Goal: Task Accomplishment & Management: Use online tool/utility

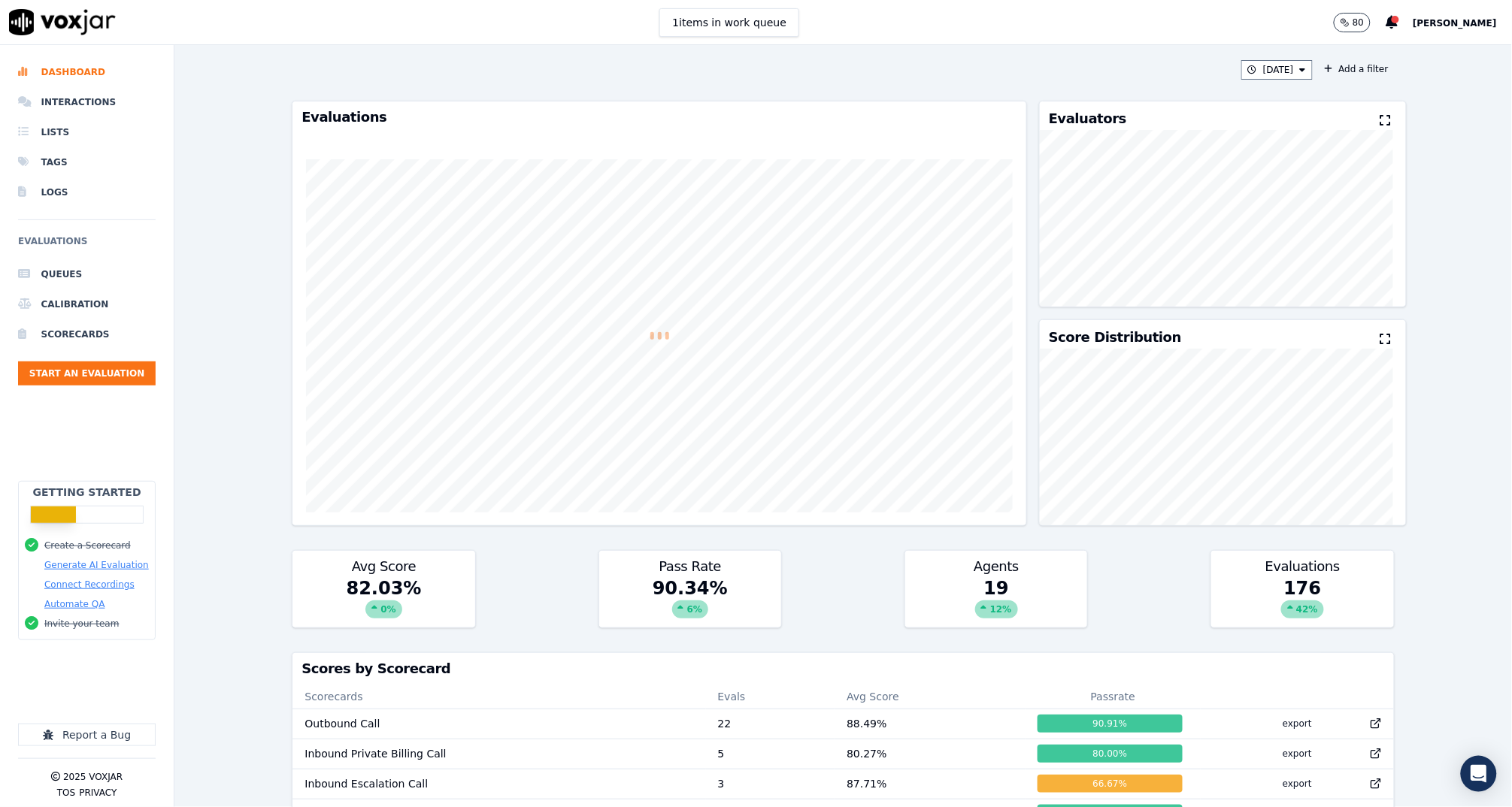
click at [1103, 83] on div "Today Add a filter Evaluations Evaluators Score Distribution Avg Score 82.03 % …" at bounding box center [842, 426] width 1114 height 762
click at [1252, 69] on button "[DATE]" at bounding box center [1276, 70] width 71 height 20
click at [1274, 255] on button "Add" at bounding box center [1289, 243] width 29 height 24
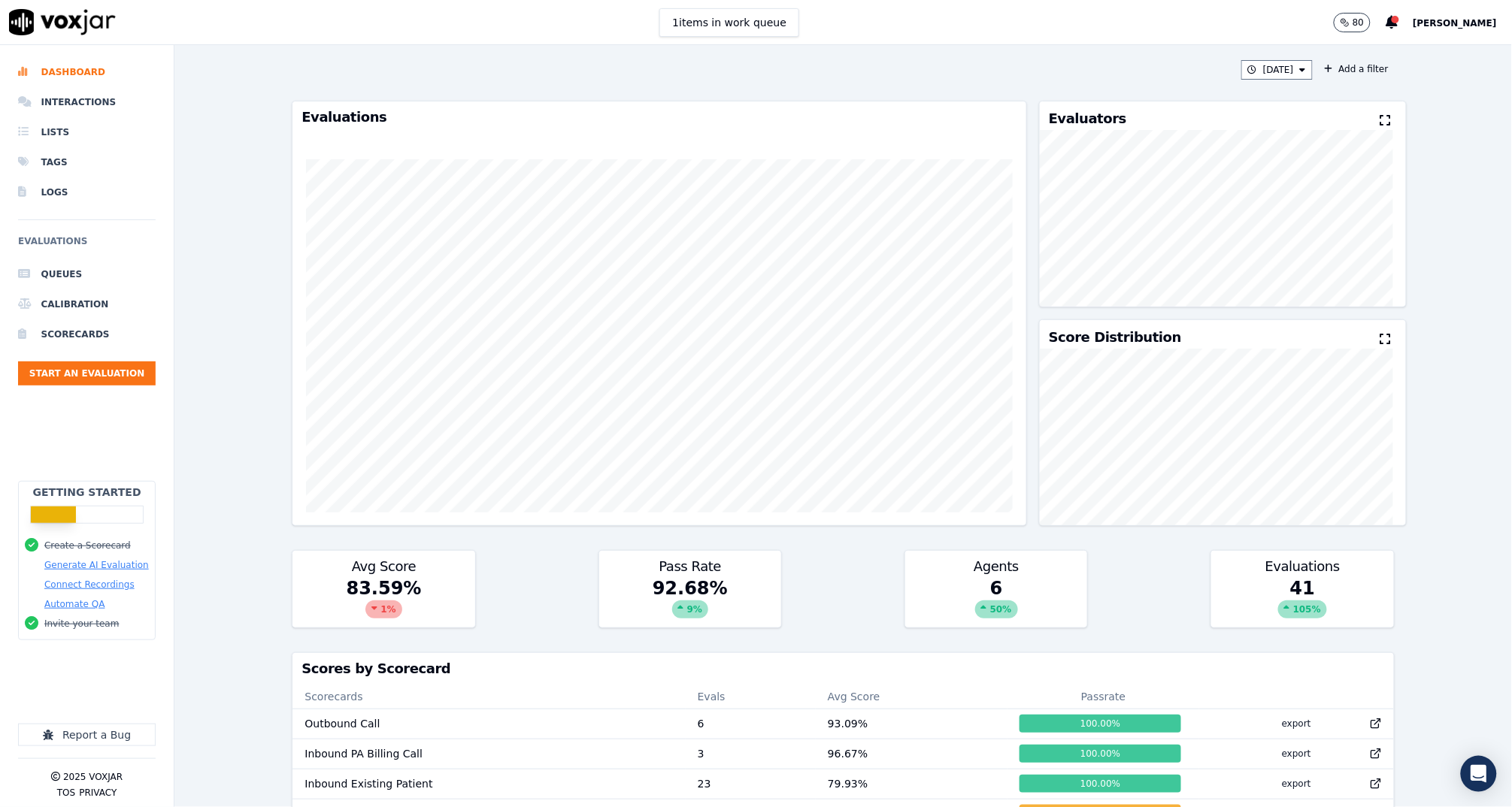
drag, startPoint x: 1402, startPoint y: 246, endPoint x: 1383, endPoint y: 252, distance: 19.9
click at [1402, 246] on div "Today Add a filter Evaluations Evaluators Score Distribution Avg Score 83.59 % …" at bounding box center [843, 426] width 1338 height 762
drag, startPoint x: 1407, startPoint y: 128, endPoint x: 1511, endPoint y: 79, distance: 115.0
click at [1407, 127] on div "Today Add a filter Evaluations Evaluators Score Distribution Avg Score 83.59 % …" at bounding box center [843, 426] width 1338 height 762
click at [1406, 262] on div "Today Add a filter Evaluations Evaluators Score Distribution Avg Score 83.59 % …" at bounding box center [843, 426] width 1338 height 762
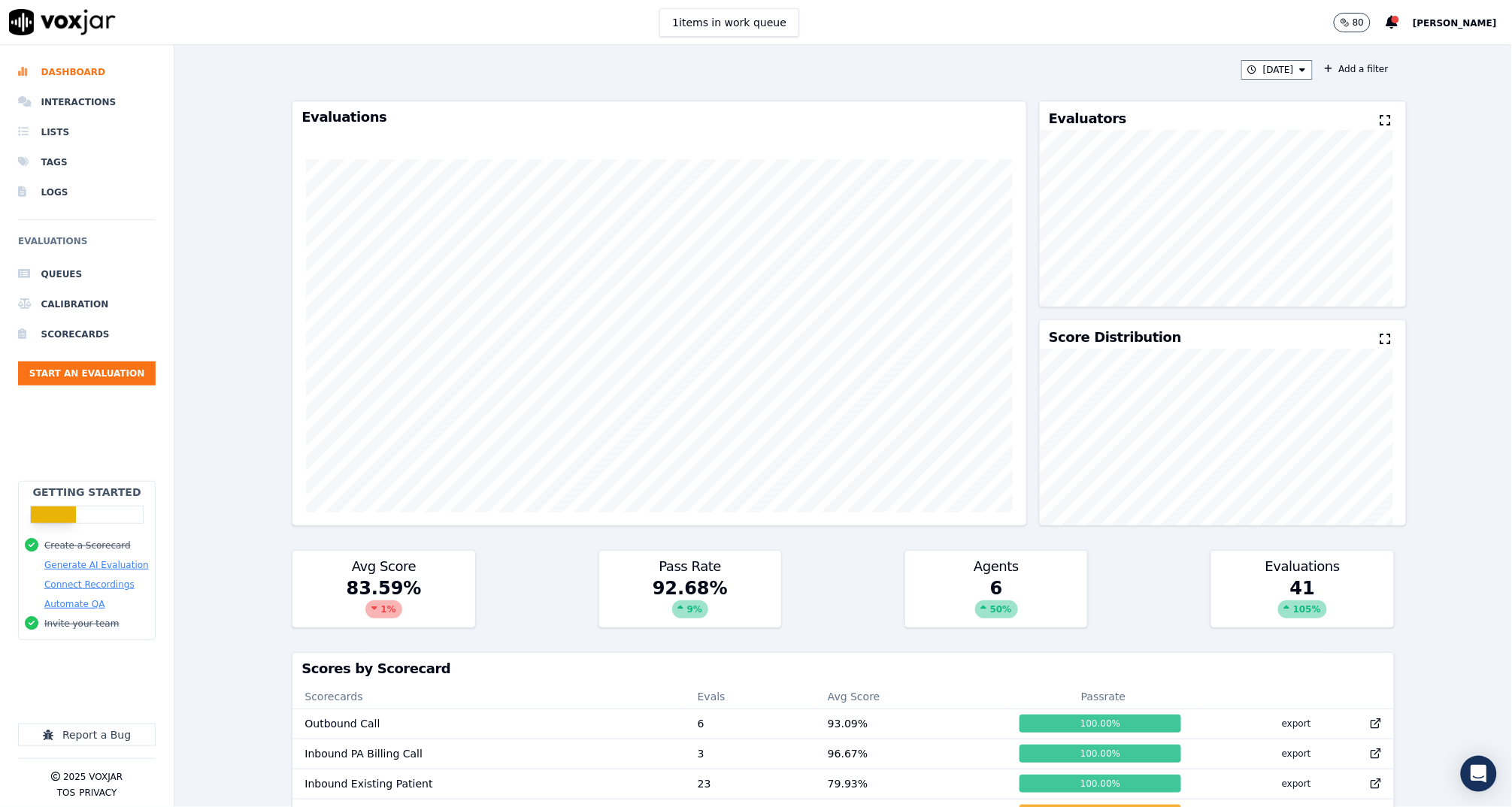
click at [1409, 218] on div "Today Add a filter Evaluations Evaluators Score Distribution Avg Score 83.59 % …" at bounding box center [843, 426] width 1338 height 762
click at [1441, 232] on div "Today Add a filter Evaluations Evaluators Score Distribution Avg Score 83.59 % …" at bounding box center [843, 426] width 1338 height 762
click at [1404, 262] on div "Today Add a filter Evaluations Evaluators Score Distribution Avg Score 83.59 % …" at bounding box center [843, 426] width 1338 height 762
click at [1409, 261] on div "Today Add a filter Evaluations Evaluators Score Distribution Avg Score 83.59 % …" at bounding box center [843, 426] width 1338 height 762
click at [1407, 239] on div "Today Add a filter Evaluations Evaluators Score Distribution Avg Score 83.59 % …" at bounding box center [843, 426] width 1338 height 762
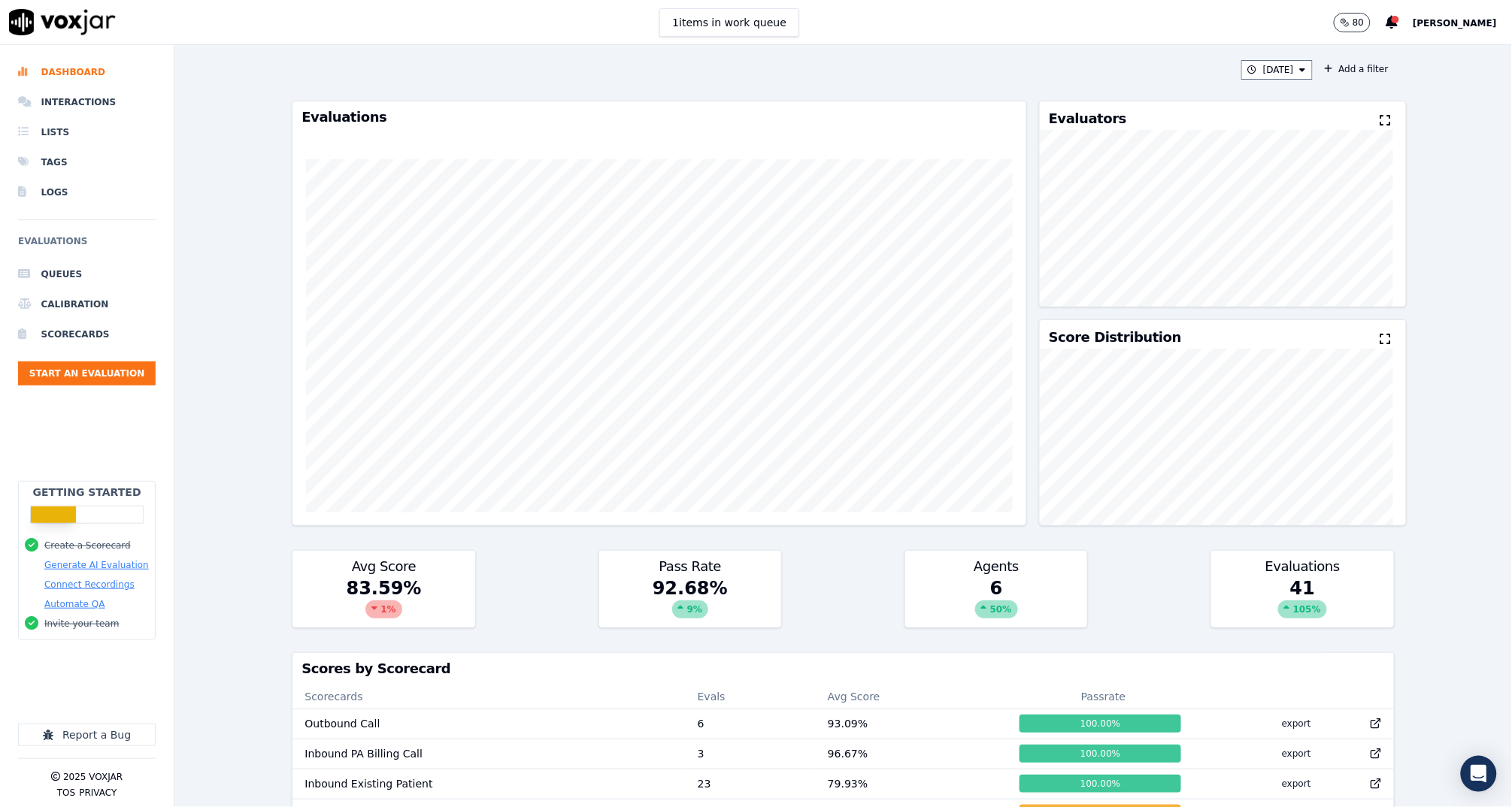
click at [1386, 239] on div "Today Add a filter Evaluations Evaluators Score Distribution Avg Score 83.59 % …" at bounding box center [843, 426] width 1338 height 762
click at [1401, 244] on div "Today Add a filter Evaluations Evaluators Score Distribution Avg Score 83.59 % …" at bounding box center [843, 426] width 1338 height 762
click at [1415, 252] on div "Today Add a filter Evaluations Evaluators Score Distribution Avg Score 83.59 % …" at bounding box center [843, 426] width 1338 height 762
click at [1424, 266] on div "Today Add a filter Evaluations Evaluators Score Distribution Avg Score 83.59 % …" at bounding box center [843, 426] width 1338 height 762
click at [1451, 209] on div "Today Add a filter Evaluations Evaluators Score Distribution Avg Score 83.59 % …" at bounding box center [843, 426] width 1338 height 762
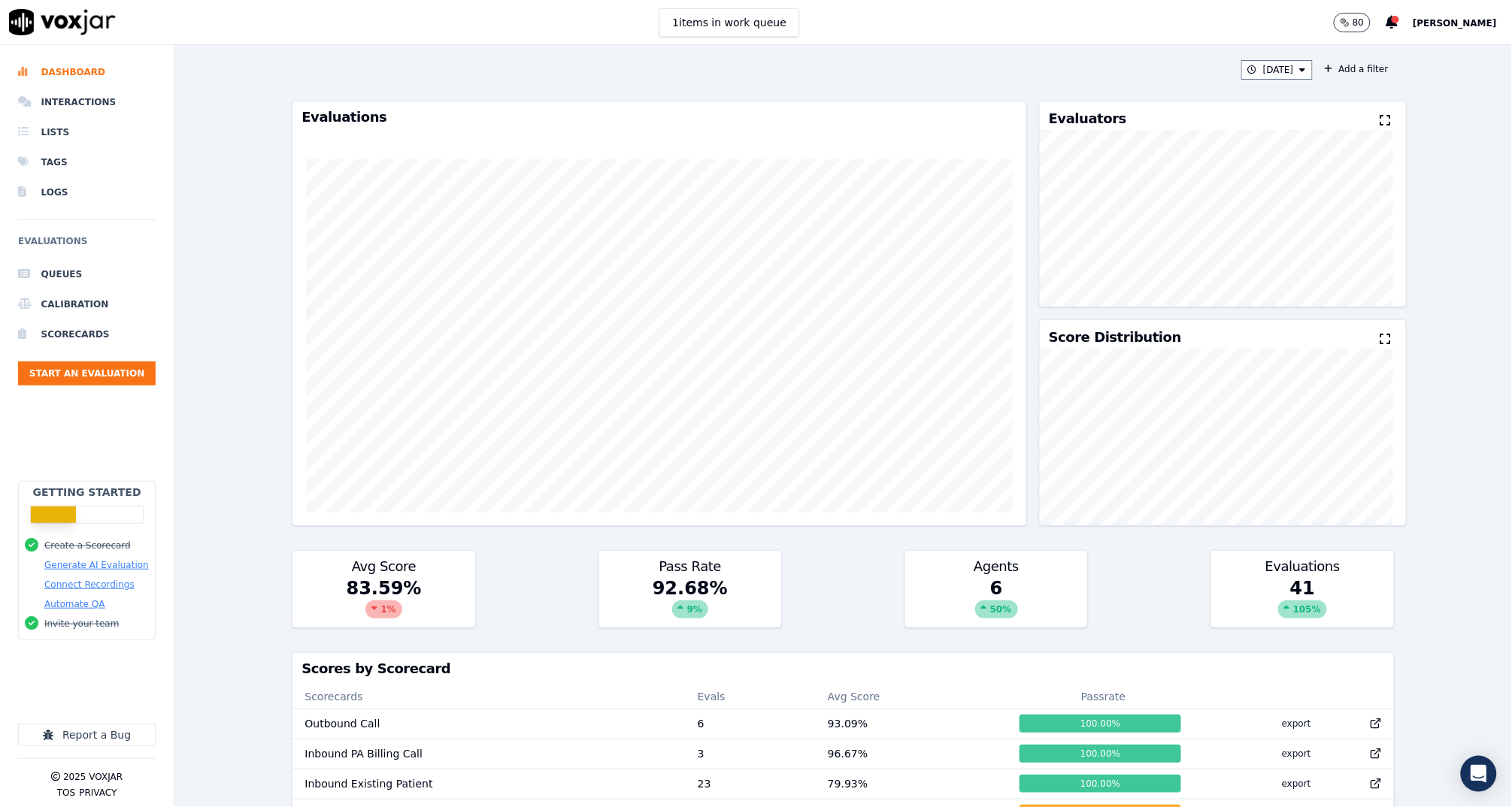
click at [1390, 274] on div "Today Add a filter Evaluations Evaluators Score Distribution Avg Score 83.59 % …" at bounding box center [843, 426] width 1338 height 762
click at [1432, 193] on div "Today Add a filter Evaluations Evaluators Score Distribution Avg Score 83.59 % …" at bounding box center [843, 426] width 1338 height 762
click at [1401, 263] on div "Today Add a filter Evaluations Evaluators Score Distribution Avg Score 83.59 % …" at bounding box center [843, 426] width 1338 height 762
click at [1396, 248] on div "Today Add a filter Evaluations Evaluators Score Distribution Avg Score 83.59 % …" at bounding box center [843, 426] width 1338 height 762
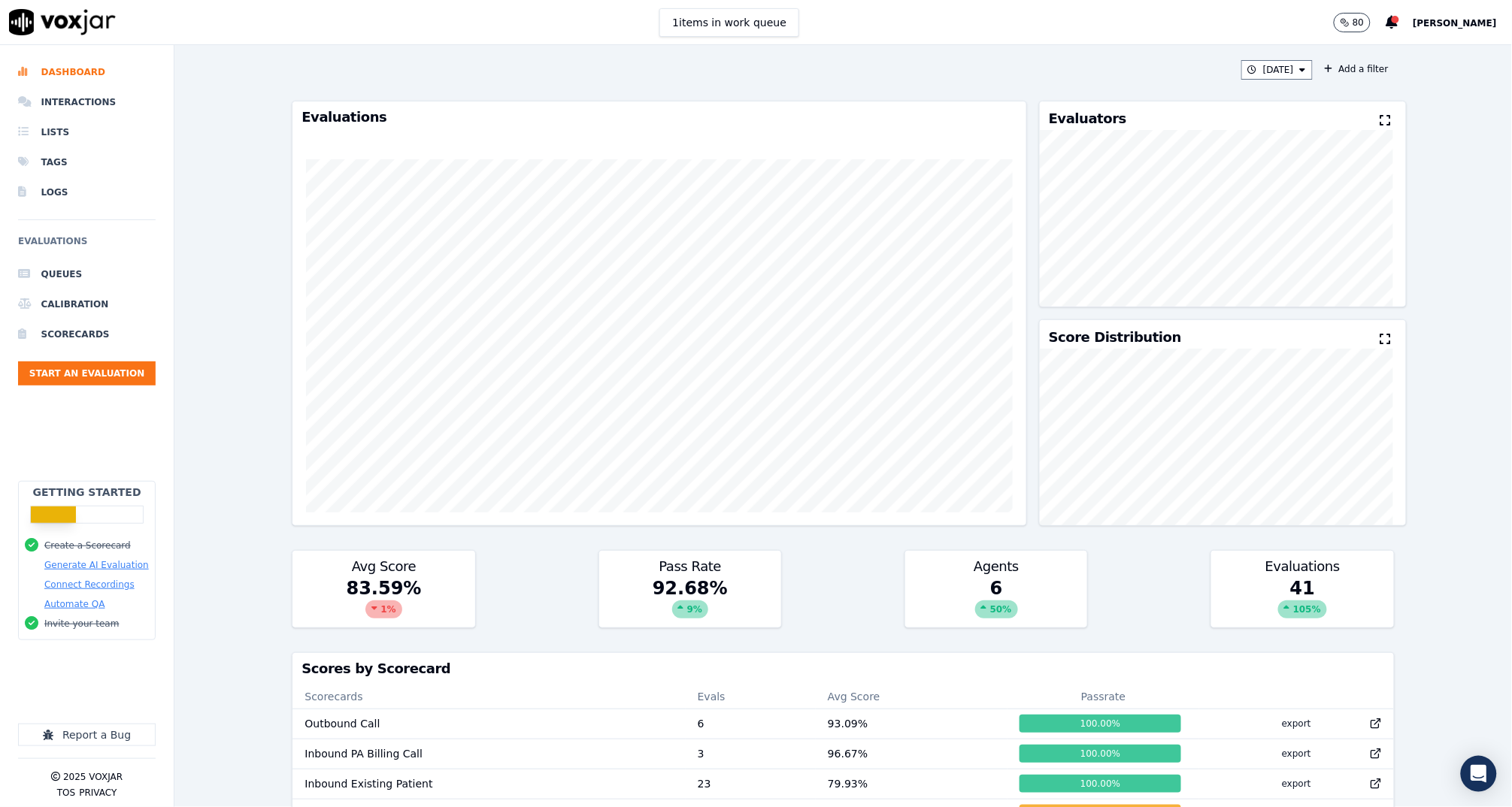
click at [1395, 242] on div "Today Add a filter Evaluations Evaluators Score Distribution Avg Score 83.59 % …" at bounding box center [843, 426] width 1338 height 762
click at [61, 97] on li "Interactions" at bounding box center [87, 102] width 137 height 30
click at [77, 97] on li "Interactions" at bounding box center [87, 102] width 137 height 30
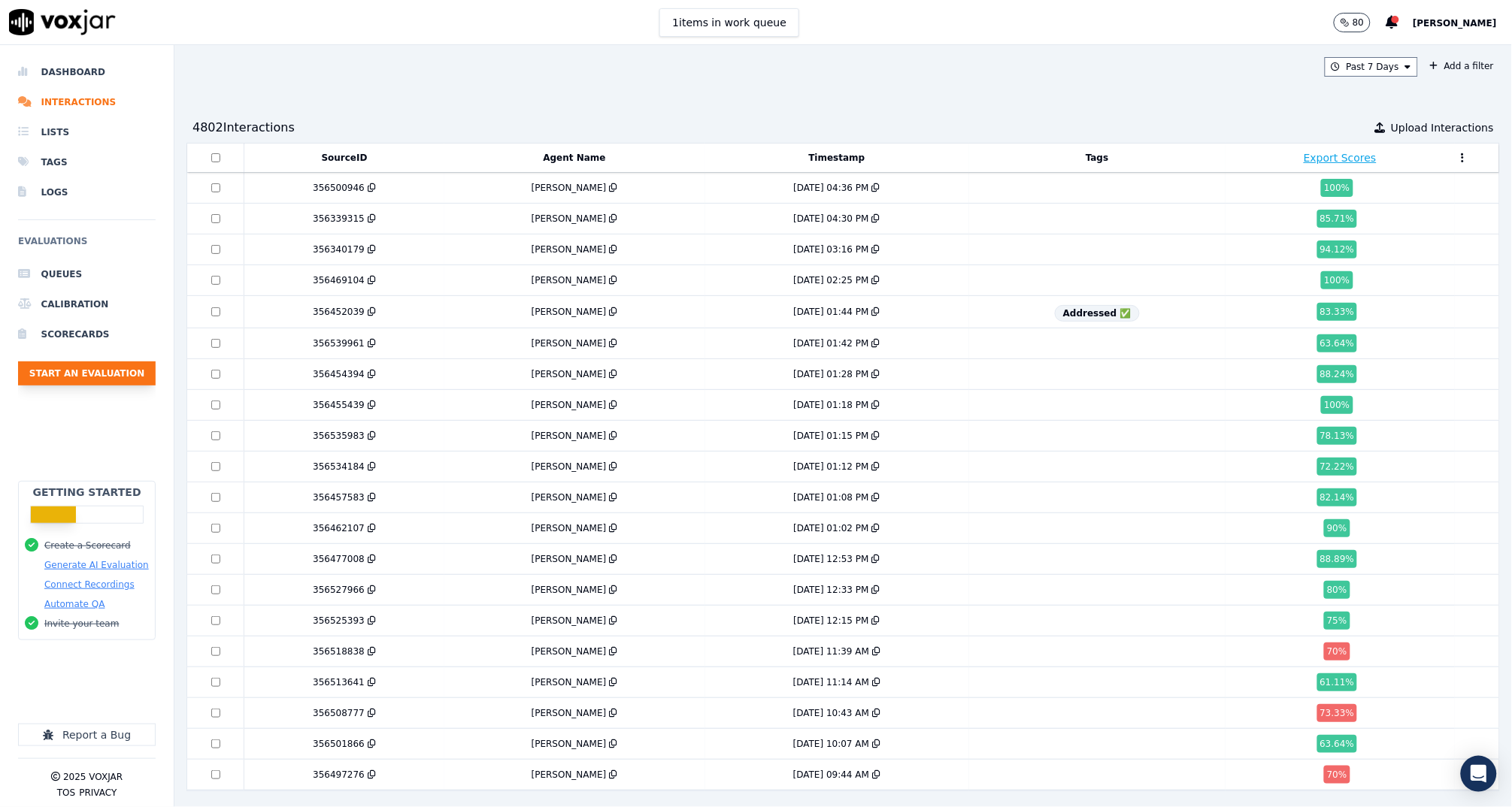
click at [97, 365] on button "Start an Evaluation" at bounding box center [87, 373] width 137 height 24
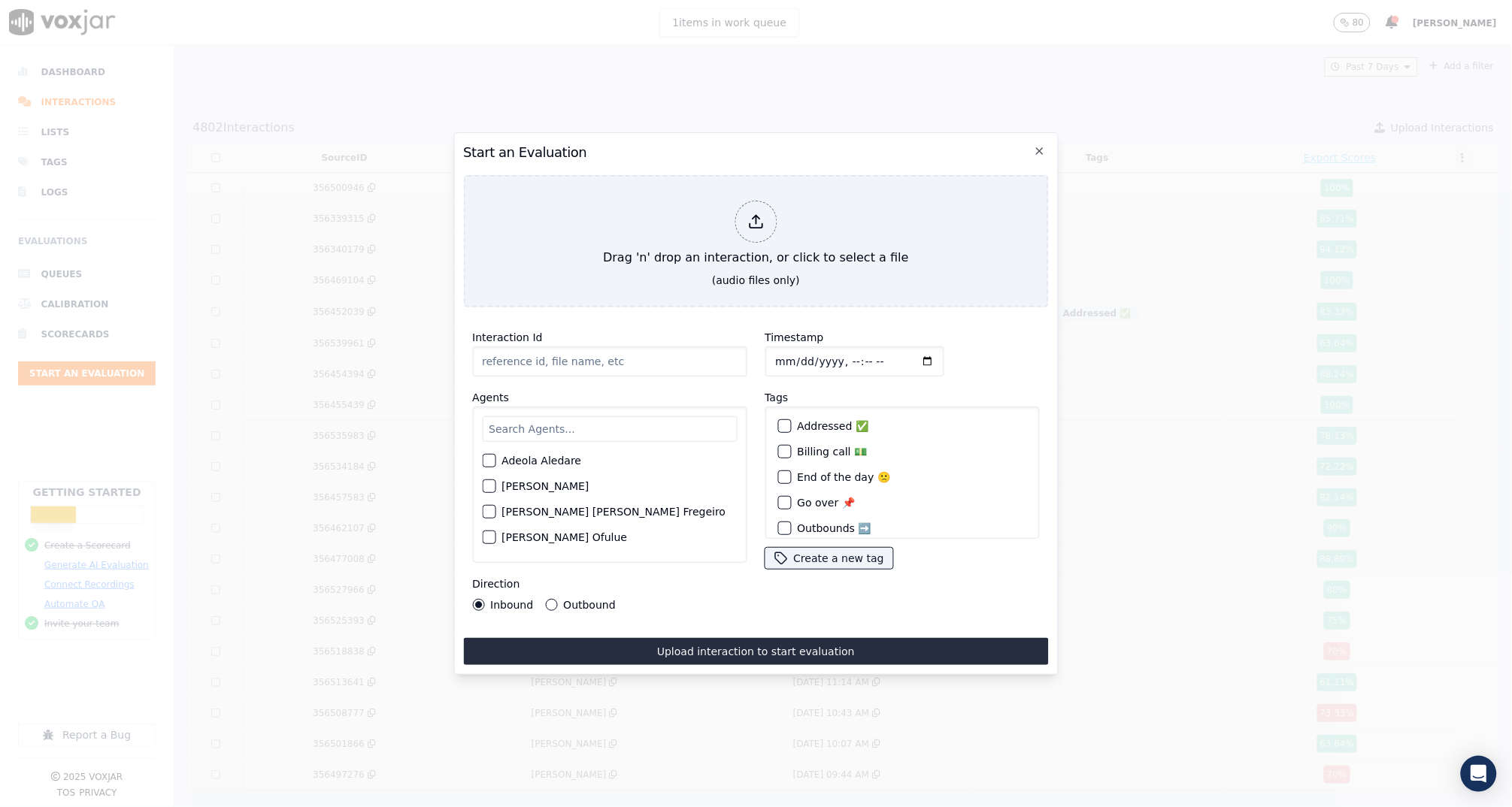
click at [536, 351] on input "Interaction Id" at bounding box center [610, 361] width 275 height 30
type input "356476793"
click at [848, 352] on input "Timestamp" at bounding box center [854, 361] width 179 height 30
click at [863, 355] on input "Timestamp" at bounding box center [854, 361] width 179 height 30
type input "2025-08-12T07:11"
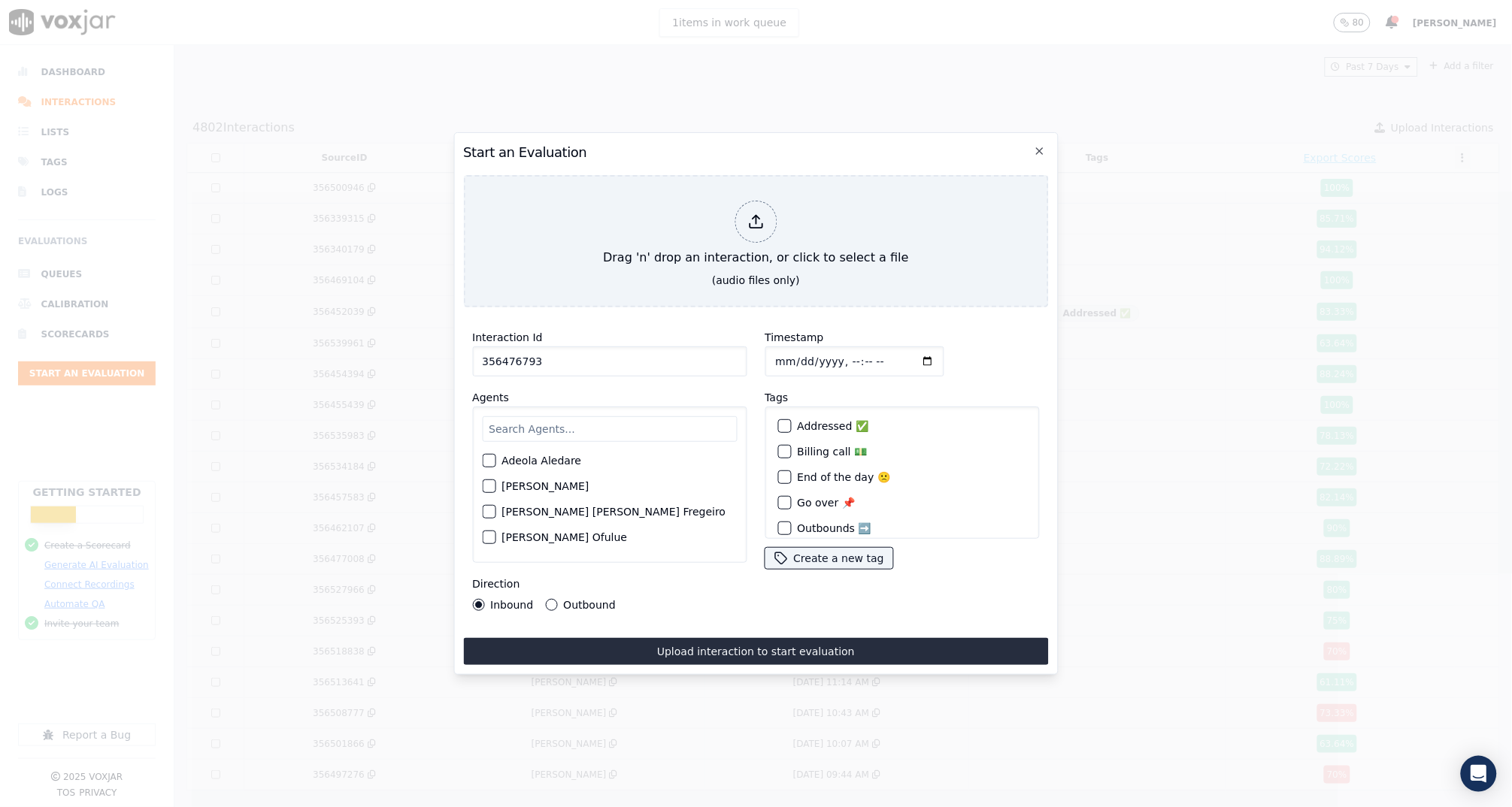
click at [949, 354] on div "Timestamp" at bounding box center [901, 352] width 275 height 48
click at [546, 428] on input "text" at bounding box center [609, 429] width 255 height 25
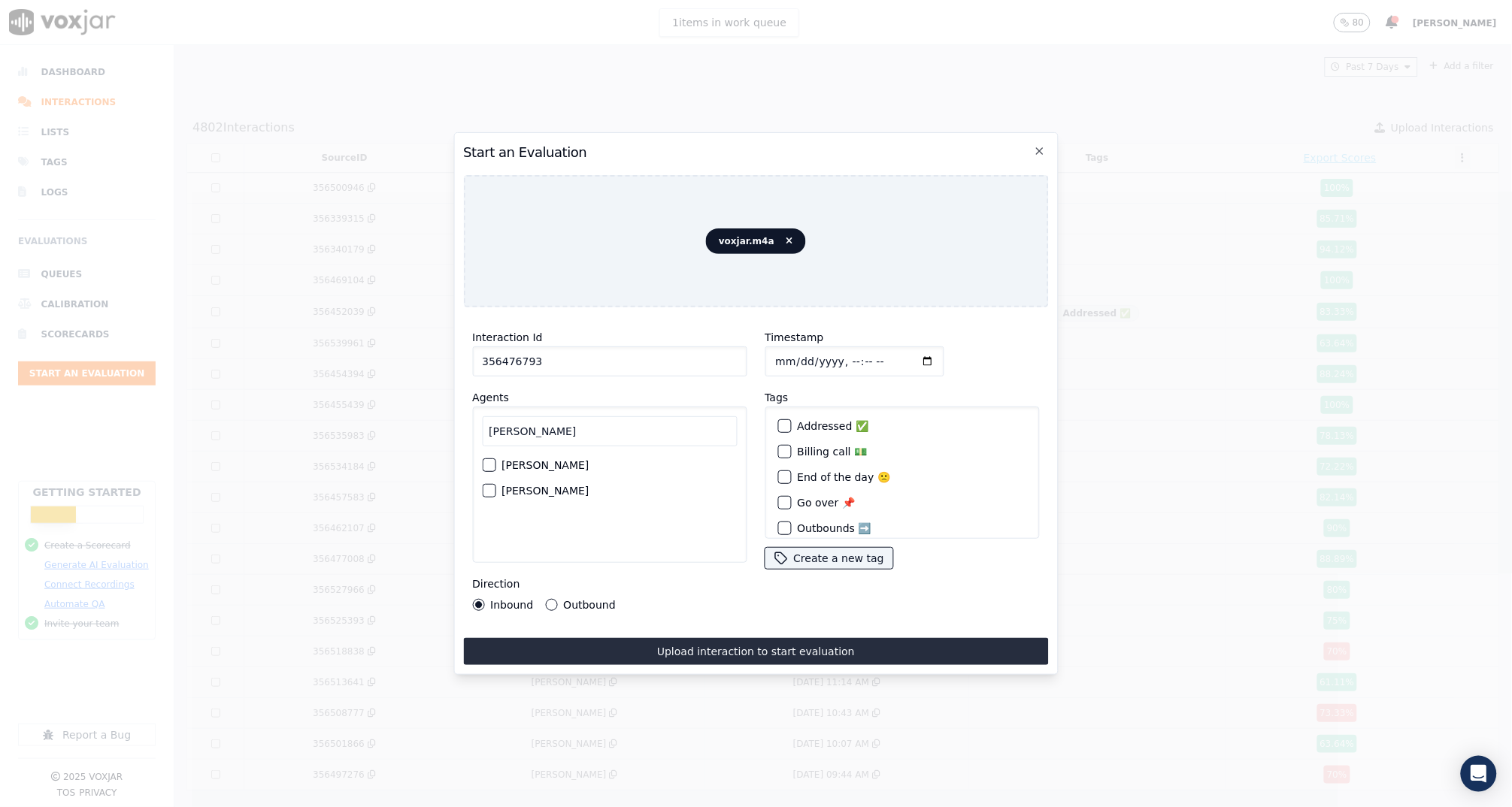
type input "ann"
click at [487, 459] on div "button" at bounding box center [488, 465] width 11 height 11
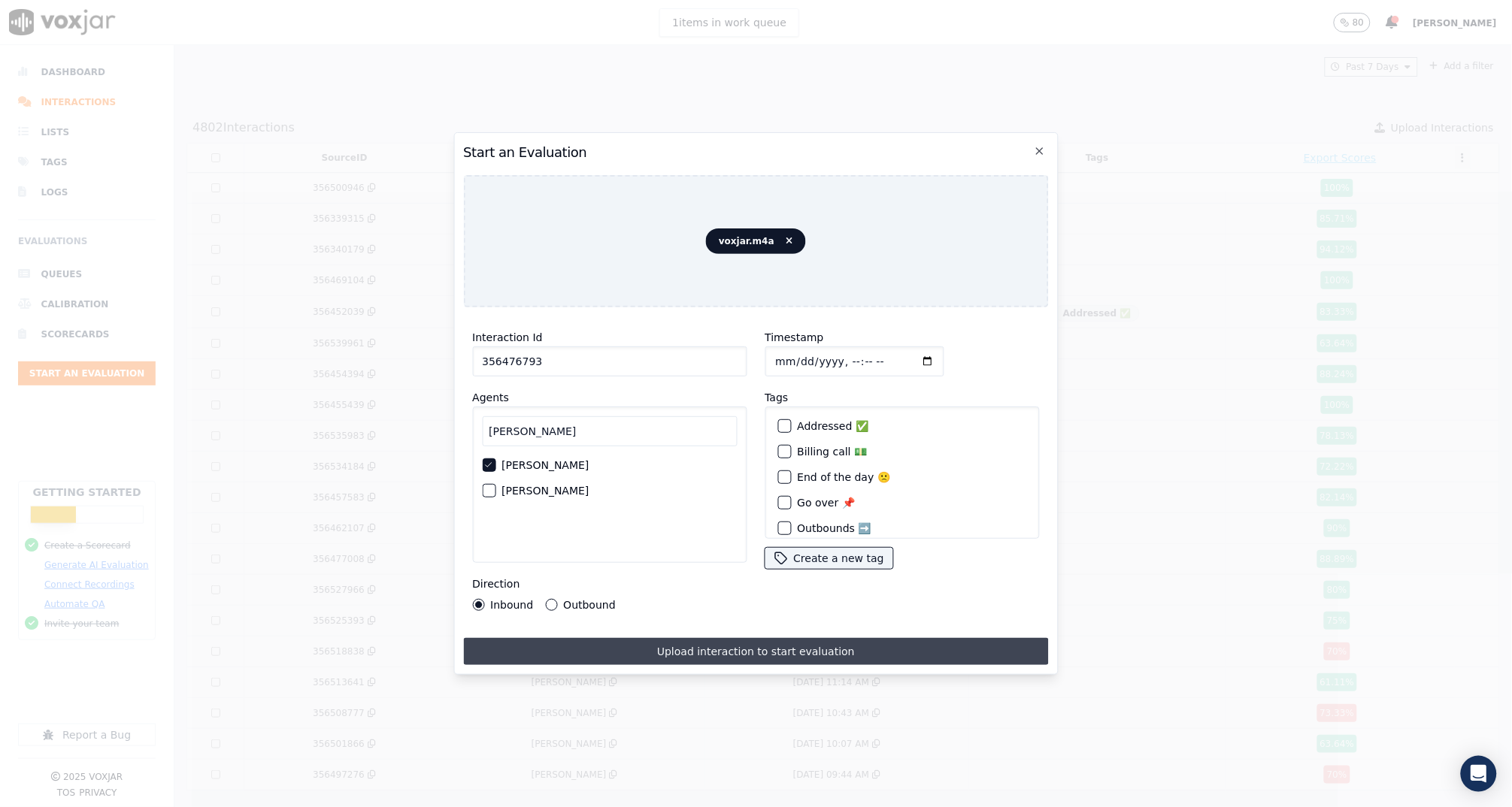
click at [675, 643] on button "Upload interaction to start evaluation" at bounding box center [755, 652] width 584 height 27
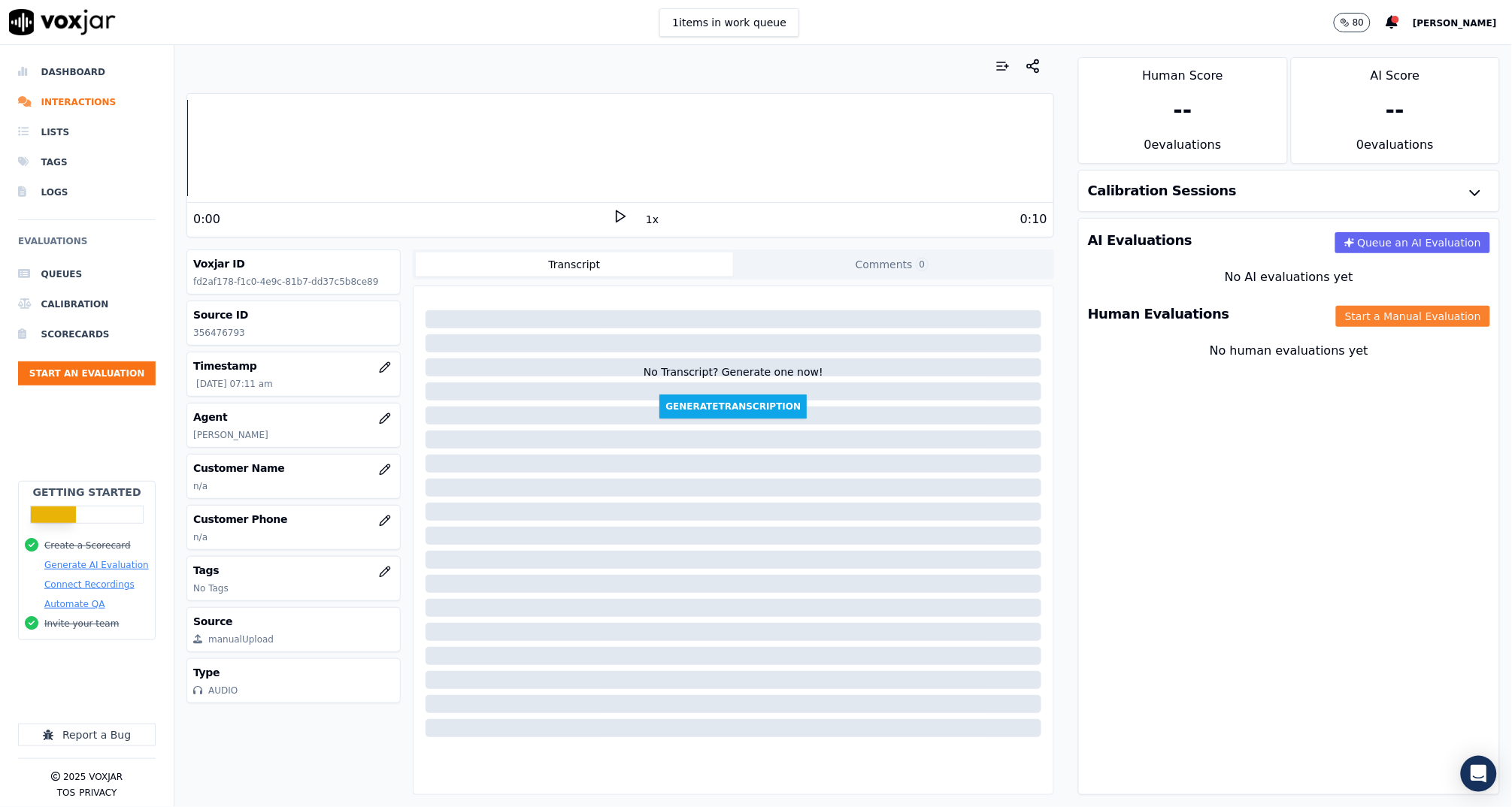
click at [1341, 316] on button "Start a Manual Evaluation" at bounding box center [1413, 316] width 154 height 21
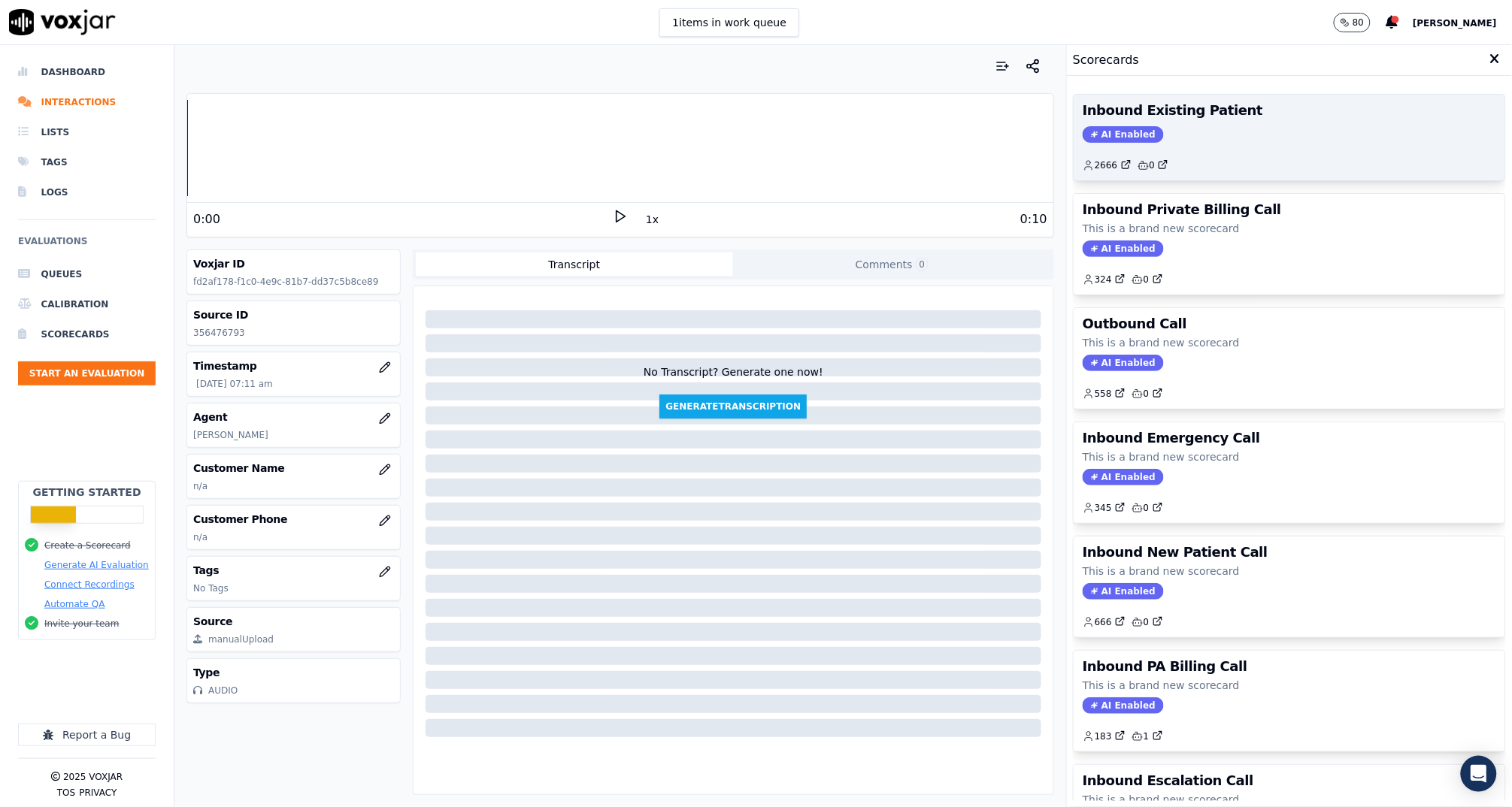
click at [1215, 149] on div "2666 0" at bounding box center [1289, 159] width 414 height 24
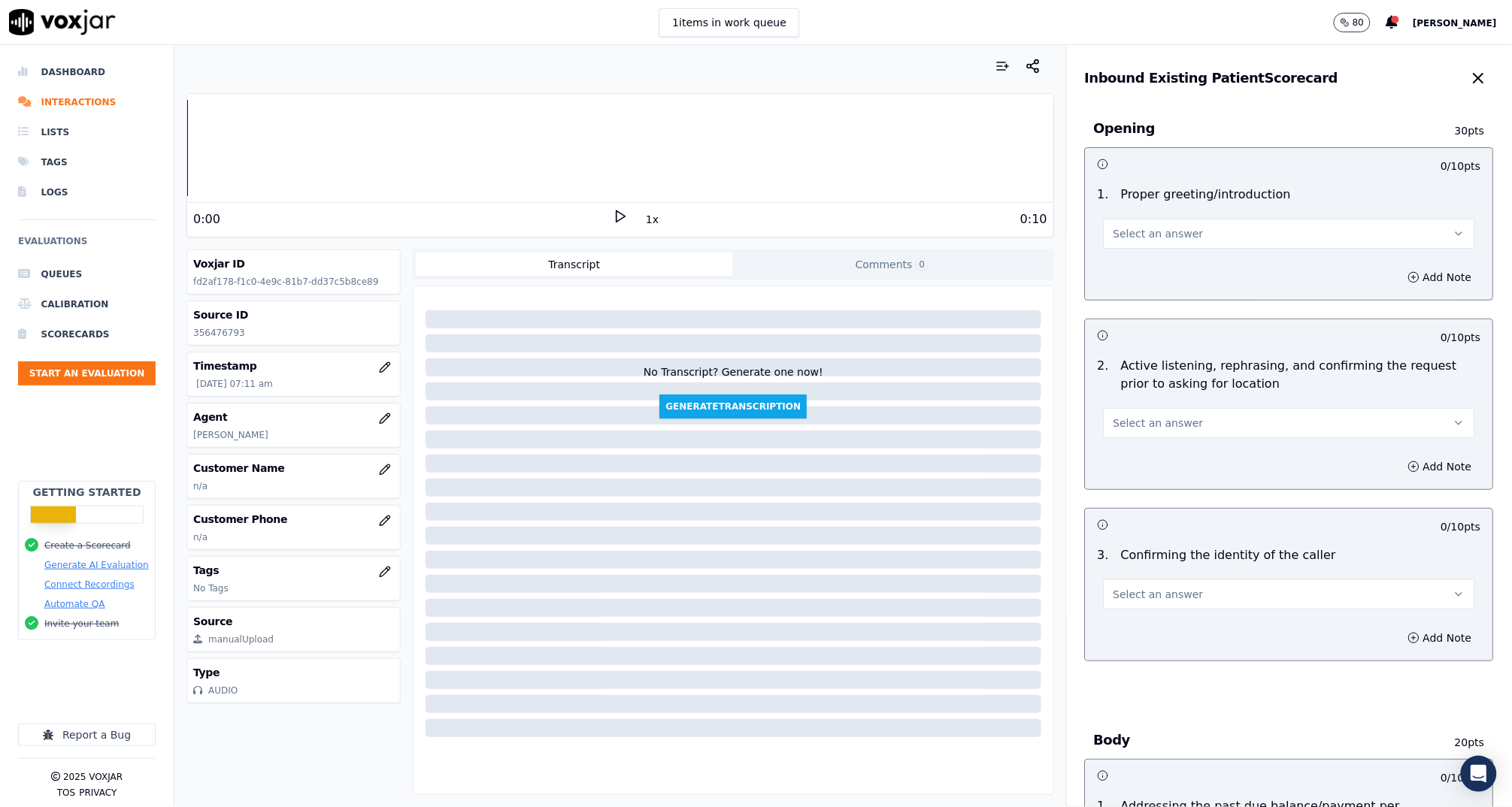
click at [1220, 224] on button "Select an answer" at bounding box center [1289, 233] width 371 height 30
click at [1200, 268] on div "Yes" at bounding box center [1261, 267] width 341 height 24
click at [1162, 419] on span "Select an answer" at bounding box center [1159, 422] width 90 height 15
click at [1171, 456] on div "Yes" at bounding box center [1261, 456] width 341 height 24
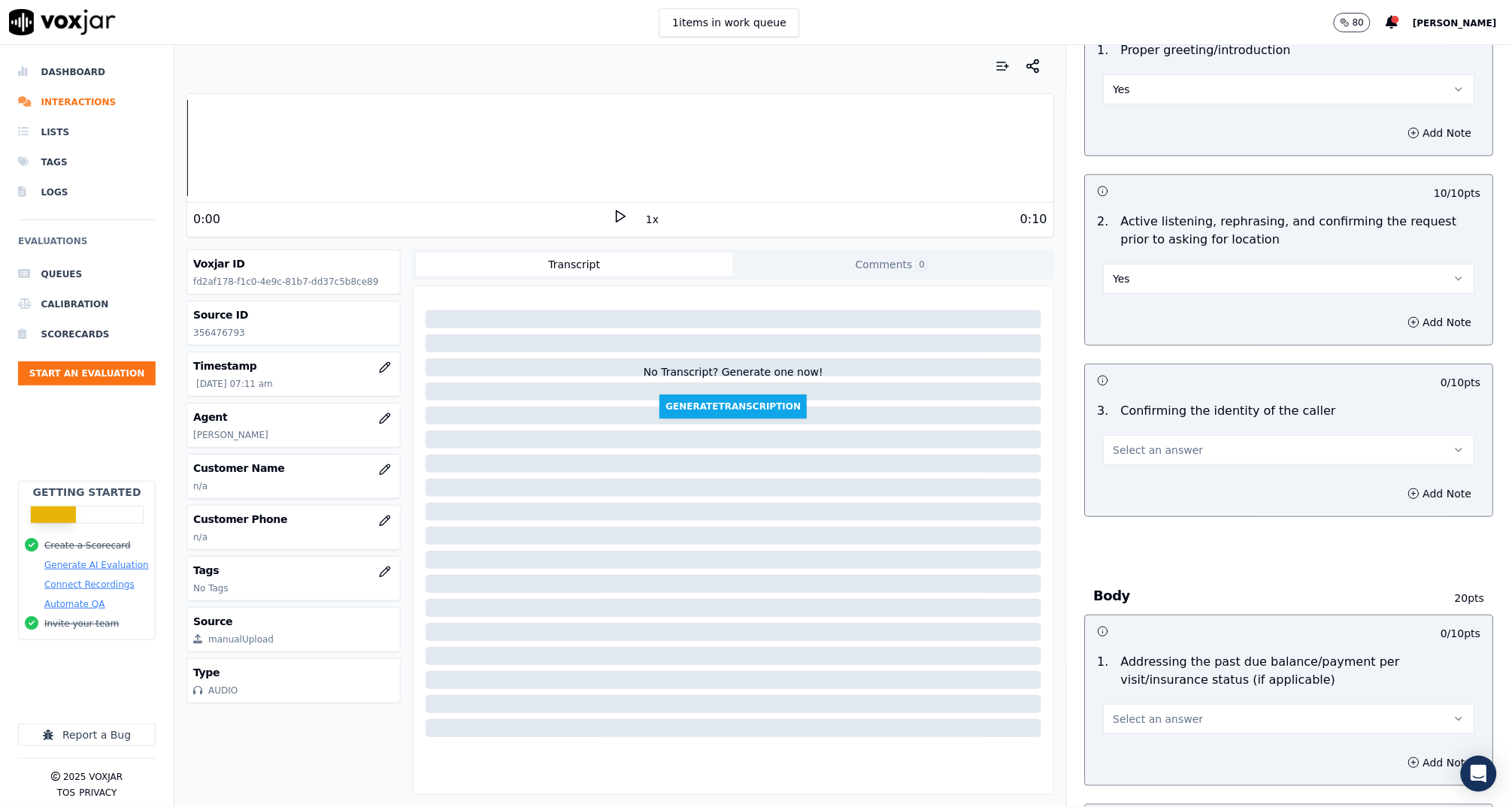
scroll to position [262, 0]
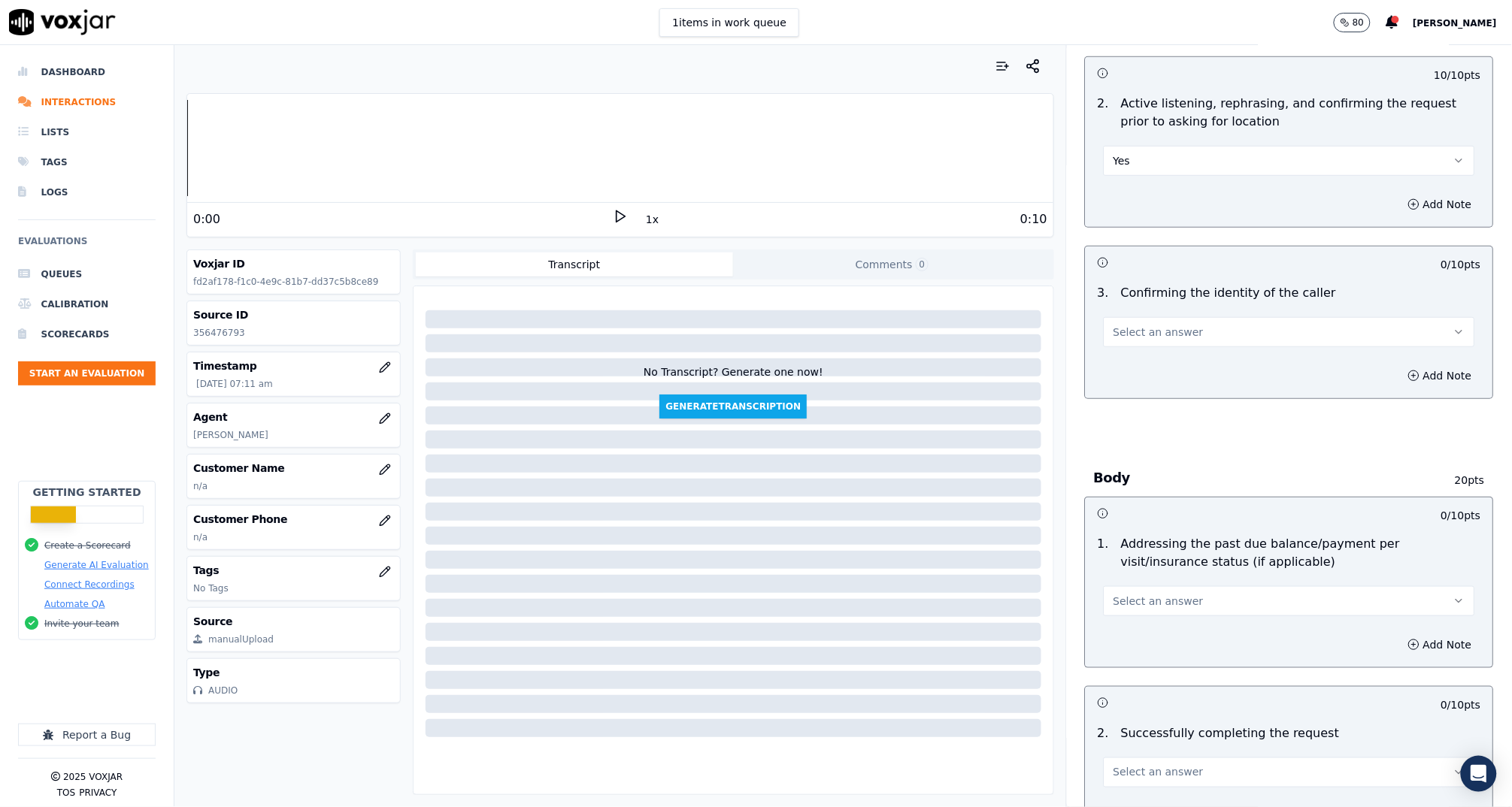
click at [1143, 314] on div "Select an answer" at bounding box center [1289, 330] width 371 height 33
click at [1141, 327] on span "Select an answer" at bounding box center [1159, 332] width 90 height 15
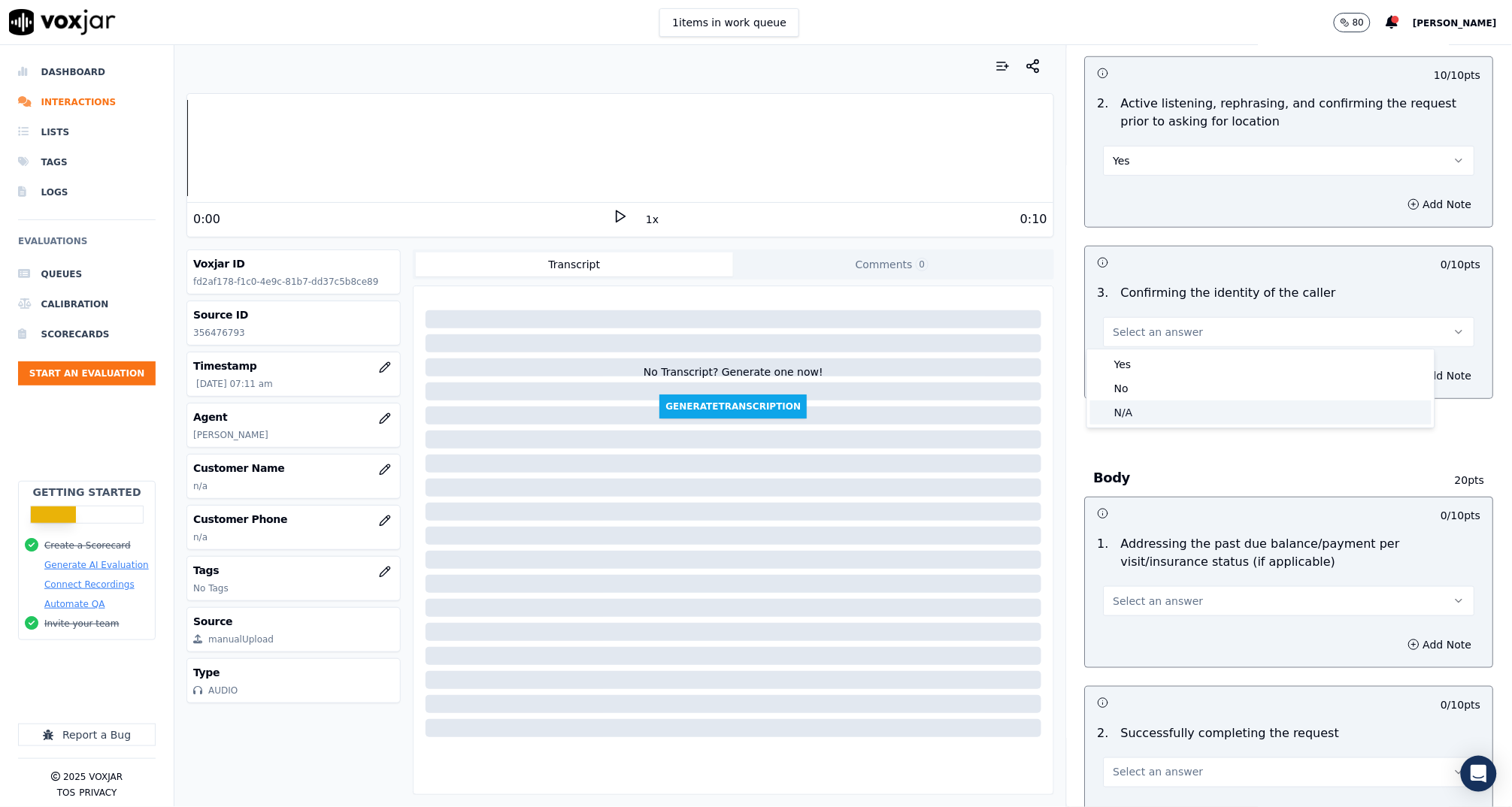
click at [1157, 416] on div "N/A" at bounding box center [1261, 413] width 341 height 24
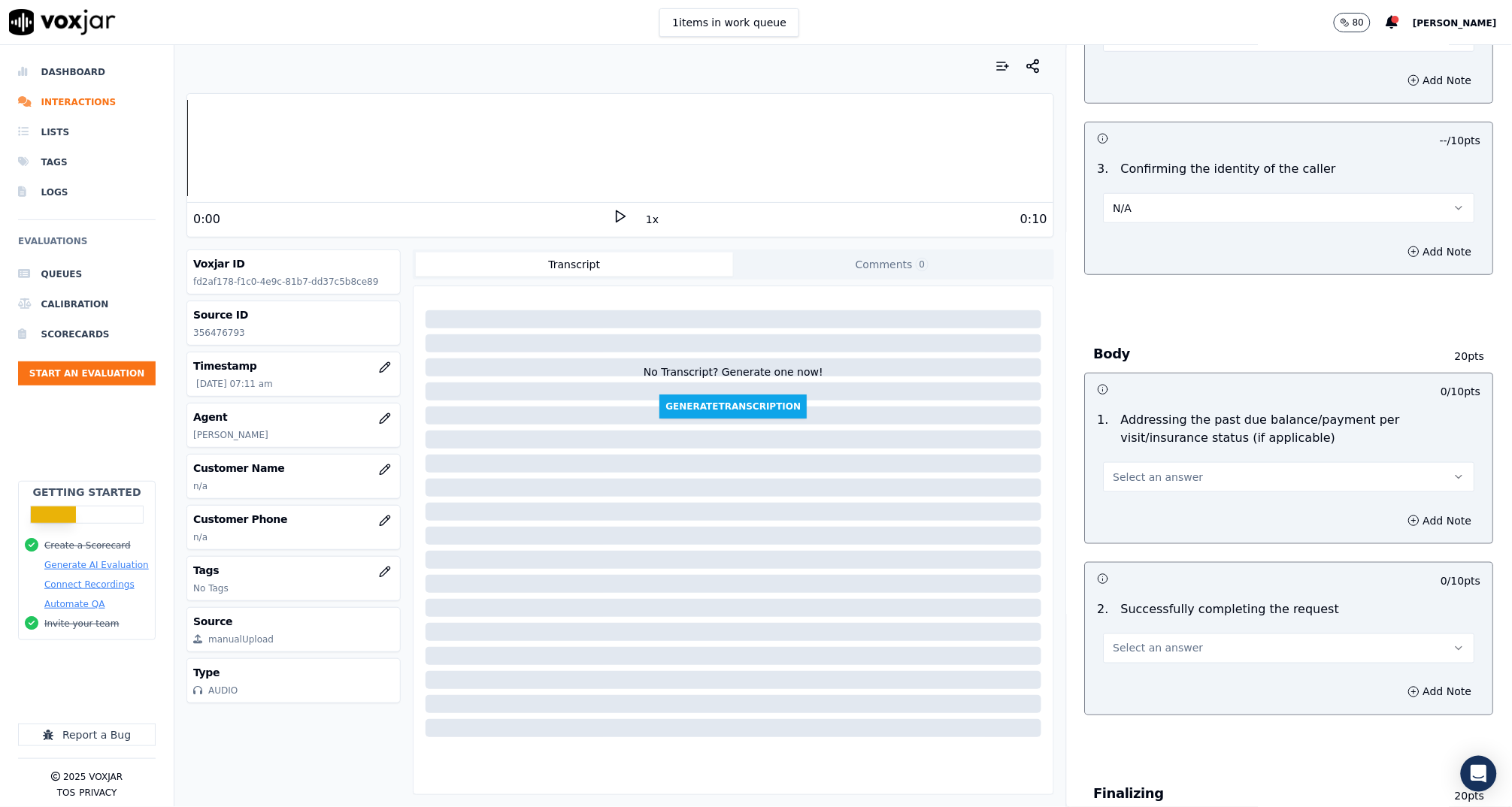
scroll to position [481, 0]
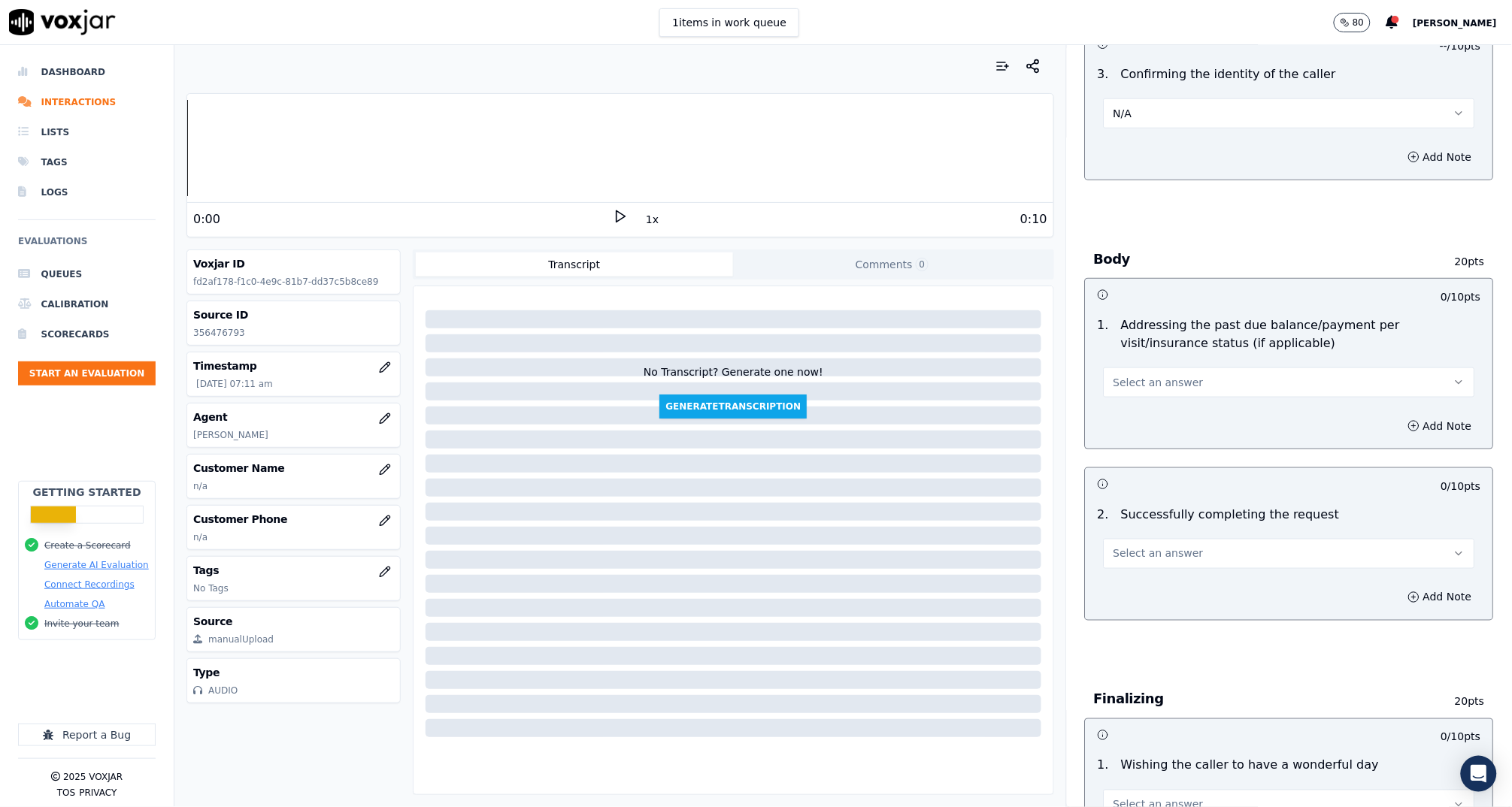
click at [1149, 378] on span "Select an answer" at bounding box center [1159, 382] width 90 height 15
click at [1154, 463] on div "N/A" at bounding box center [1261, 462] width 341 height 24
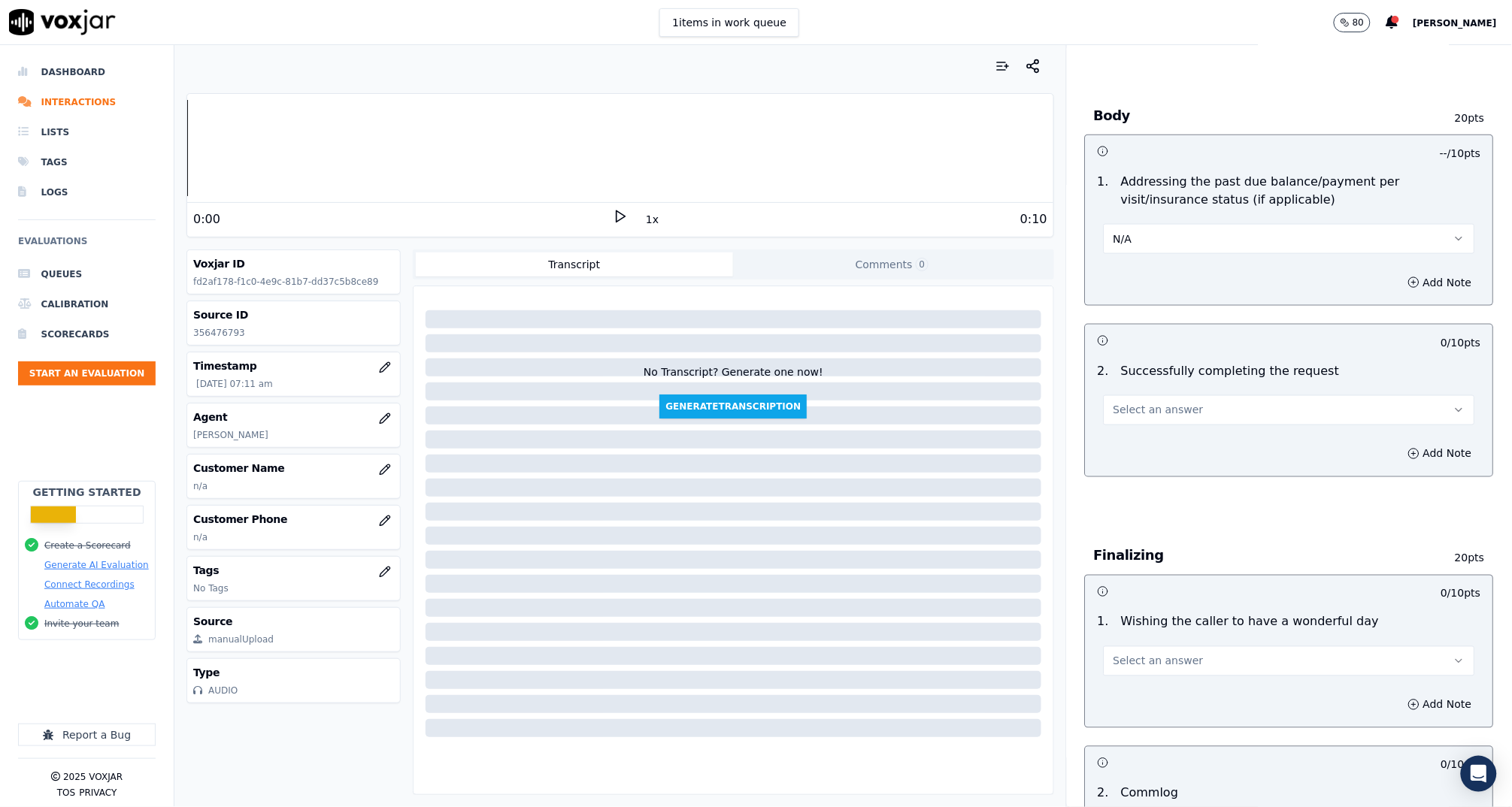
scroll to position [621, 0]
click at [1136, 413] on span "Select an answer" at bounding box center [1159, 413] width 90 height 15
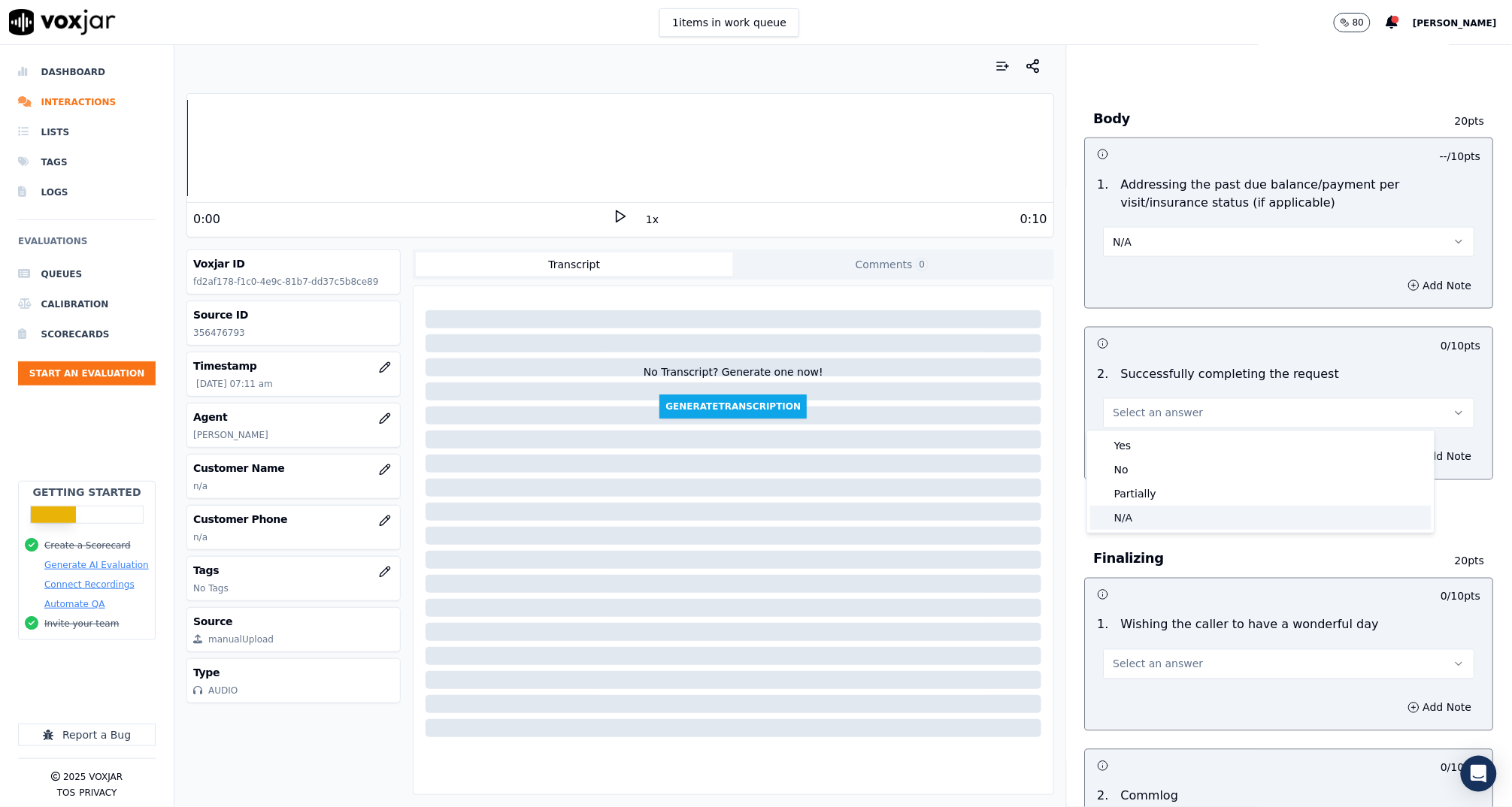
click at [1139, 520] on div "N/A" at bounding box center [1261, 517] width 341 height 24
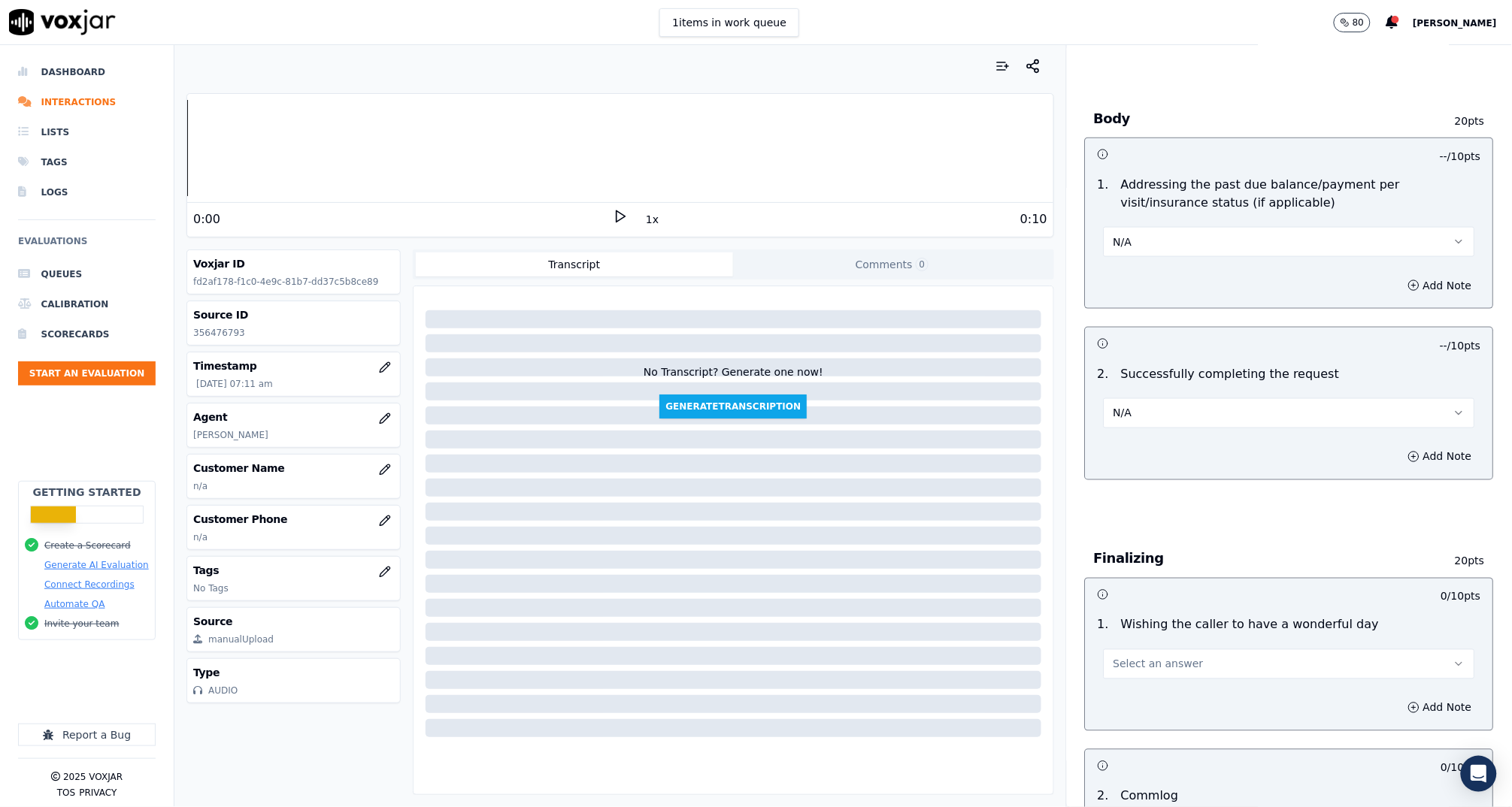
click at [1161, 403] on button "N/A" at bounding box center [1289, 413] width 371 height 30
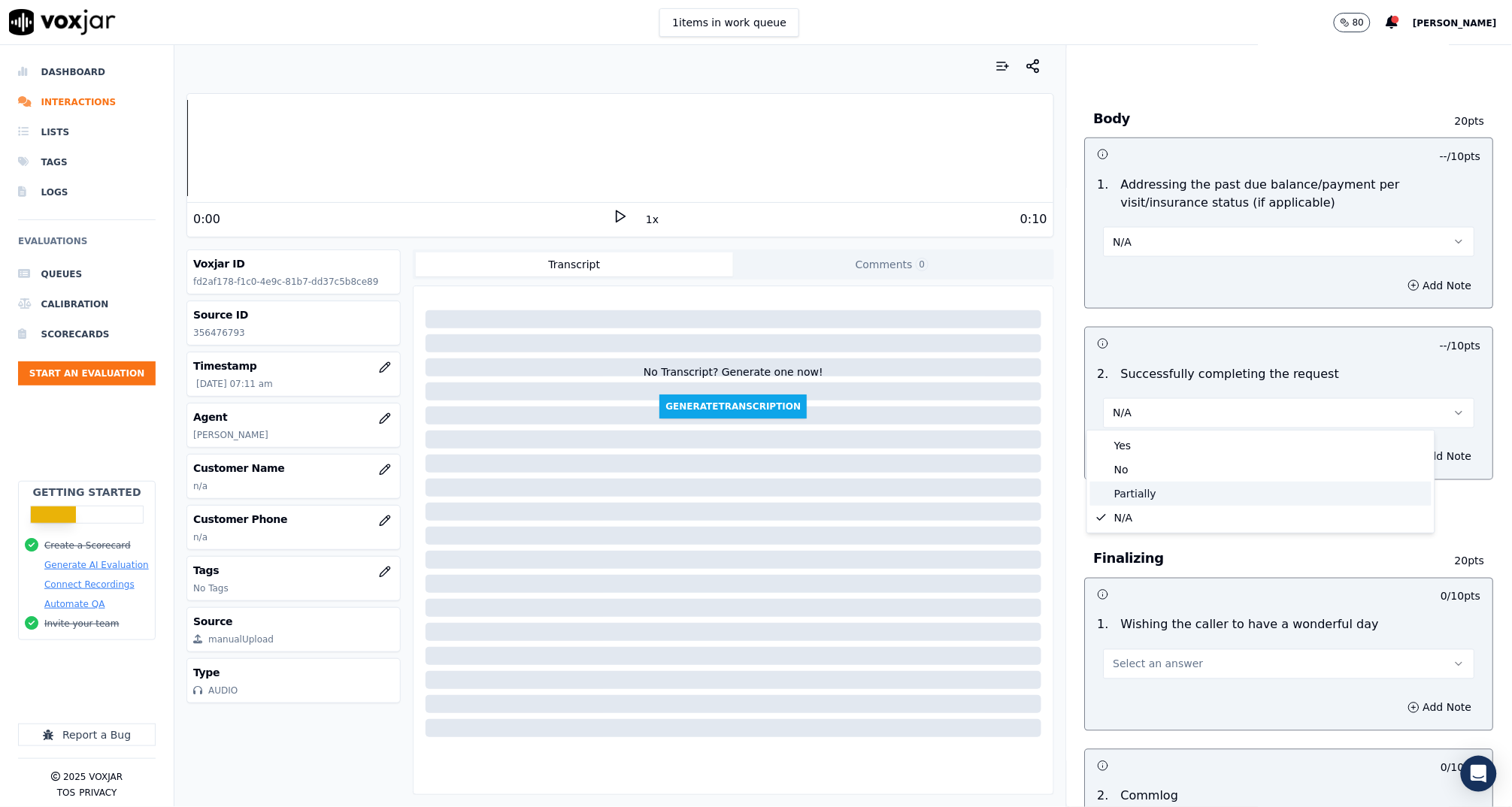
click at [1136, 493] on div "Partially" at bounding box center [1261, 493] width 341 height 24
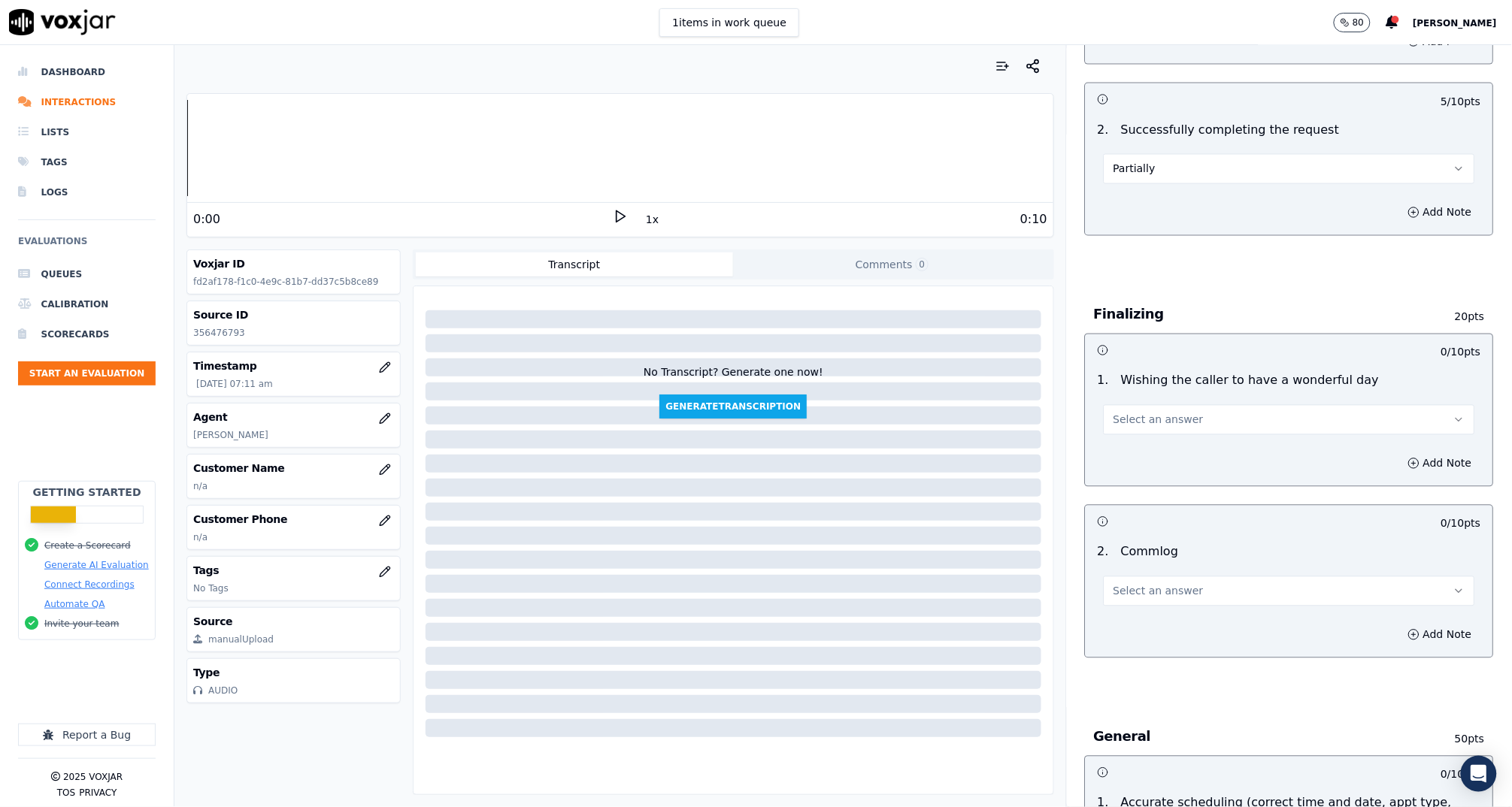
scroll to position [869, 0]
drag, startPoint x: 1161, startPoint y: 405, endPoint x: 1162, endPoint y: 426, distance: 21.0
click at [1161, 409] on span "Select an answer" at bounding box center [1159, 416] width 90 height 15
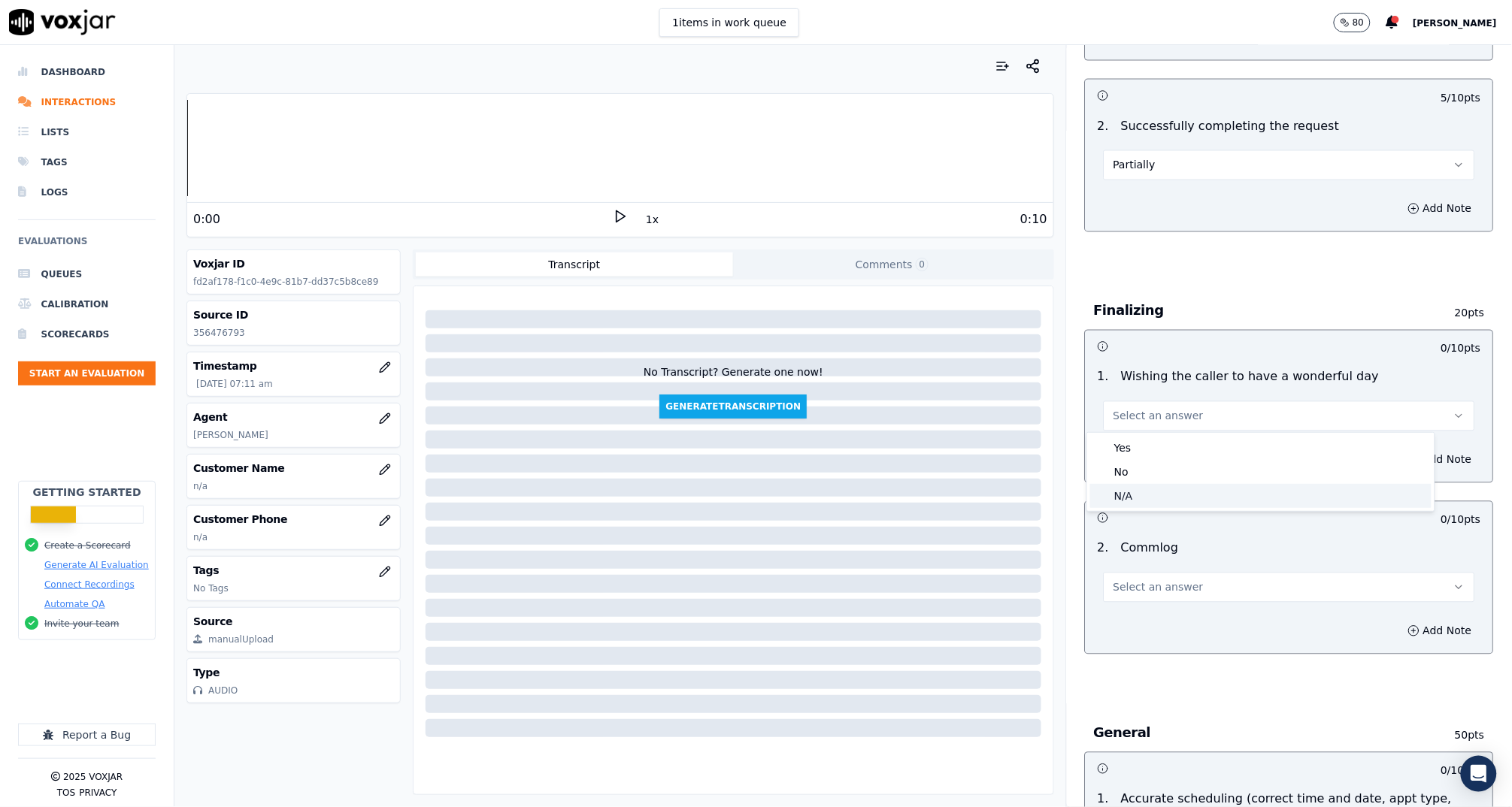
drag, startPoint x: 1161, startPoint y: 444, endPoint x: 1162, endPoint y: 492, distance: 48.0
click at [1162, 492] on div "Yes No N/A" at bounding box center [1260, 471] width 347 height 79
click at [1146, 499] on div "N/A" at bounding box center [1261, 496] width 341 height 24
click at [1129, 584] on span "Select an answer" at bounding box center [1159, 587] width 90 height 15
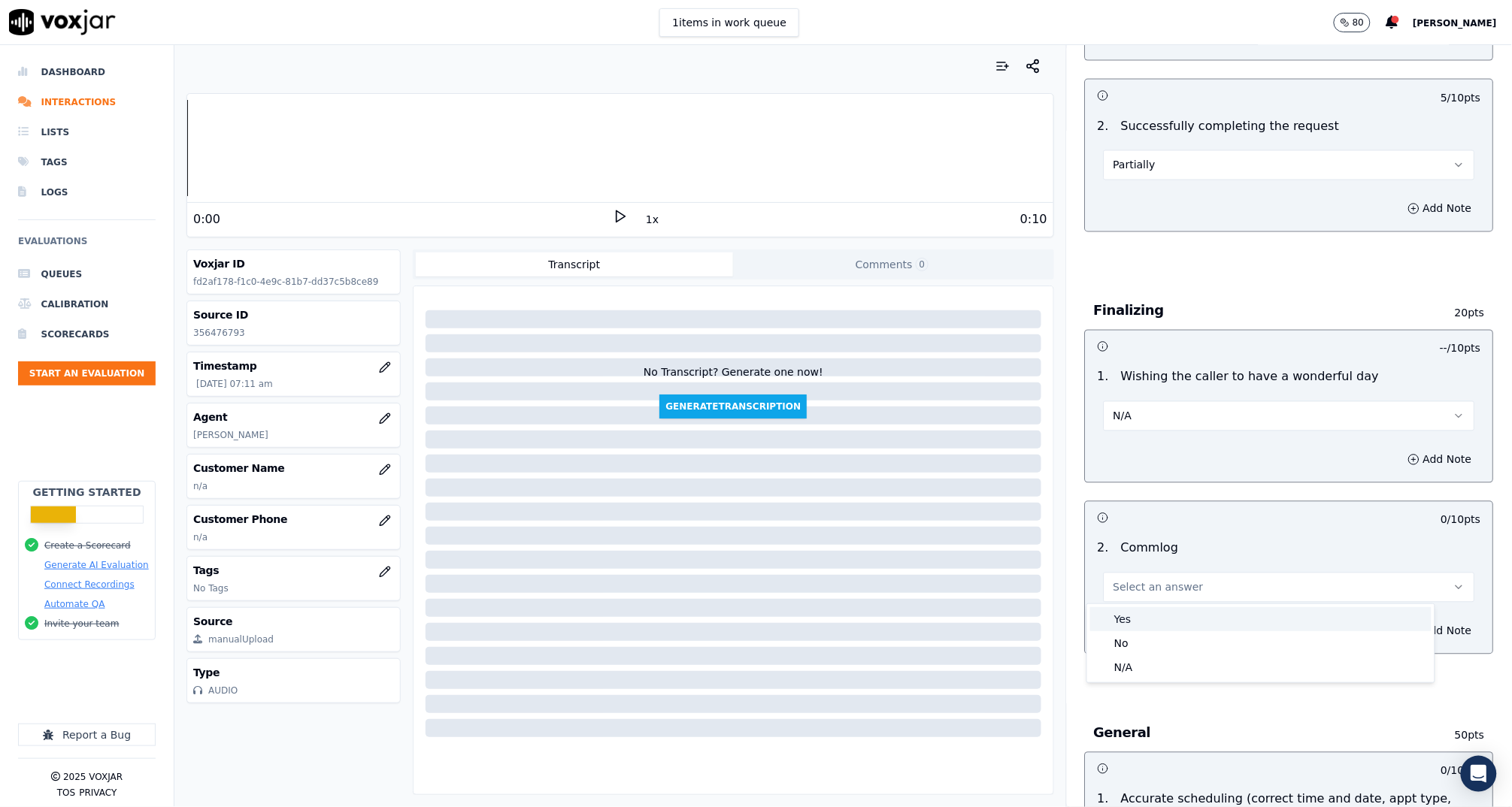
click at [1189, 626] on div "Yes" at bounding box center [1261, 618] width 341 height 24
click at [1149, 589] on button "Yes" at bounding box center [1289, 587] width 371 height 30
click at [1140, 658] on div "N/A" at bounding box center [1261, 667] width 341 height 24
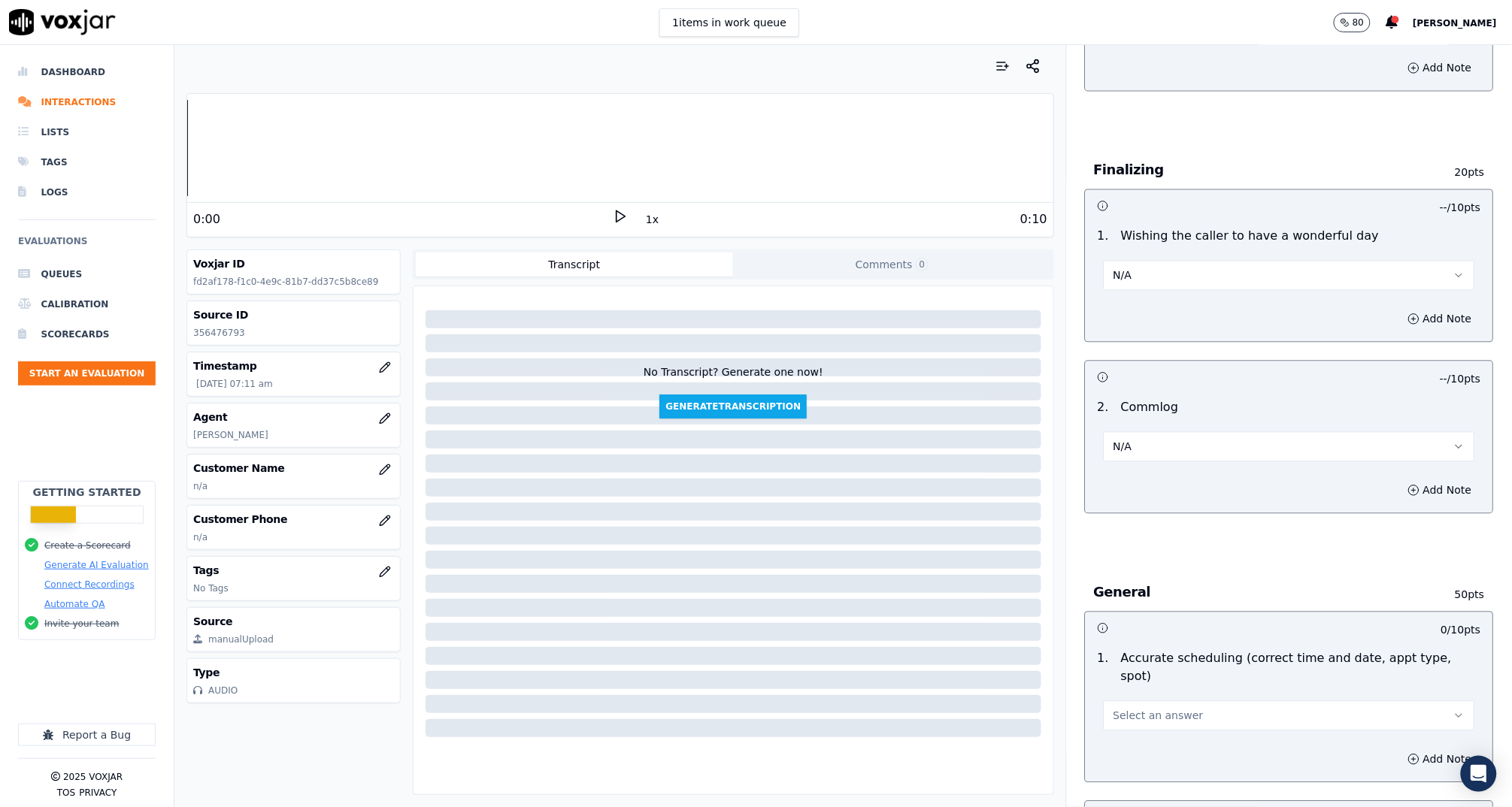
scroll to position [1159, 0]
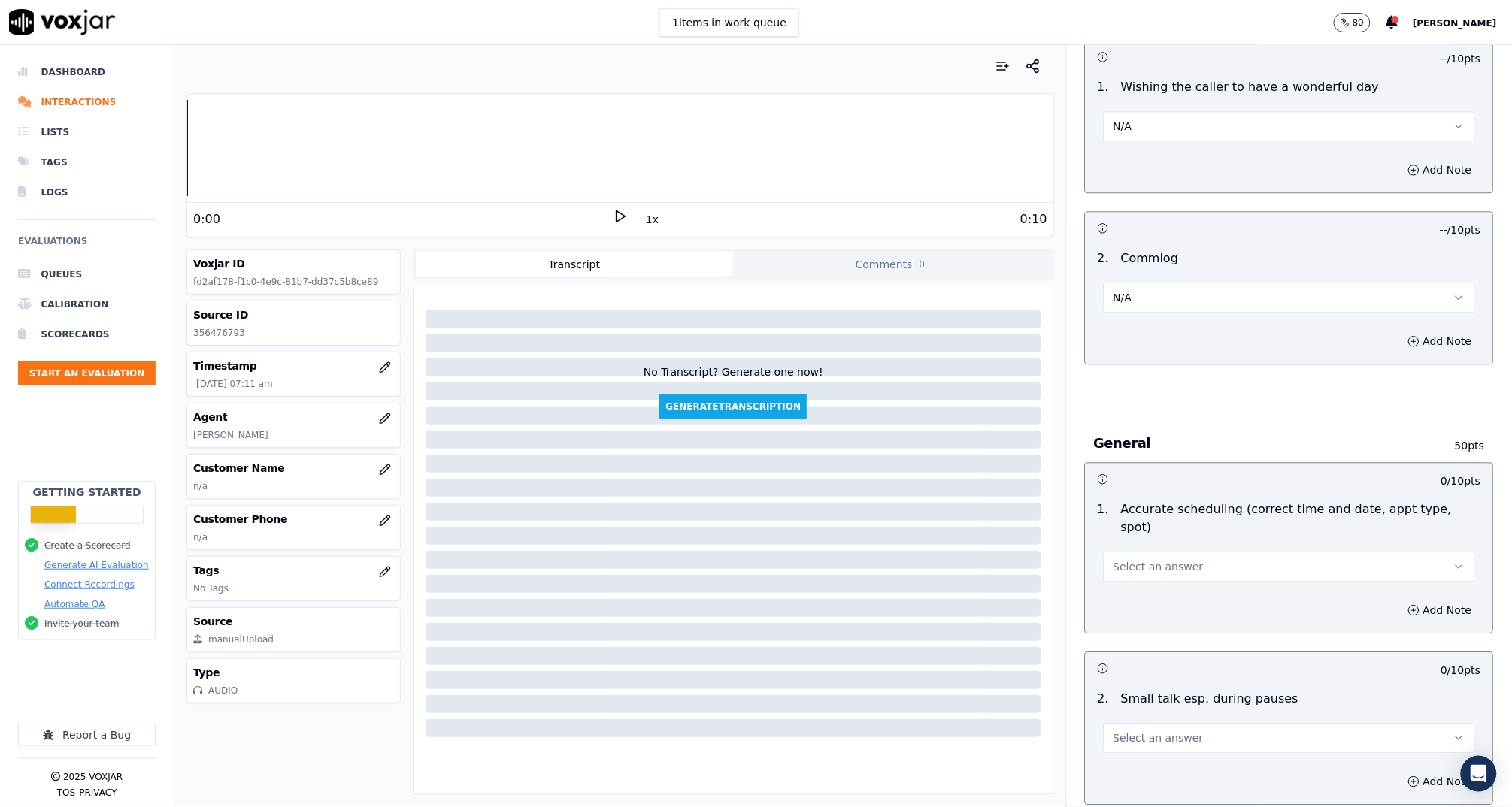
click at [1127, 559] on span "Select an answer" at bounding box center [1159, 566] width 90 height 15
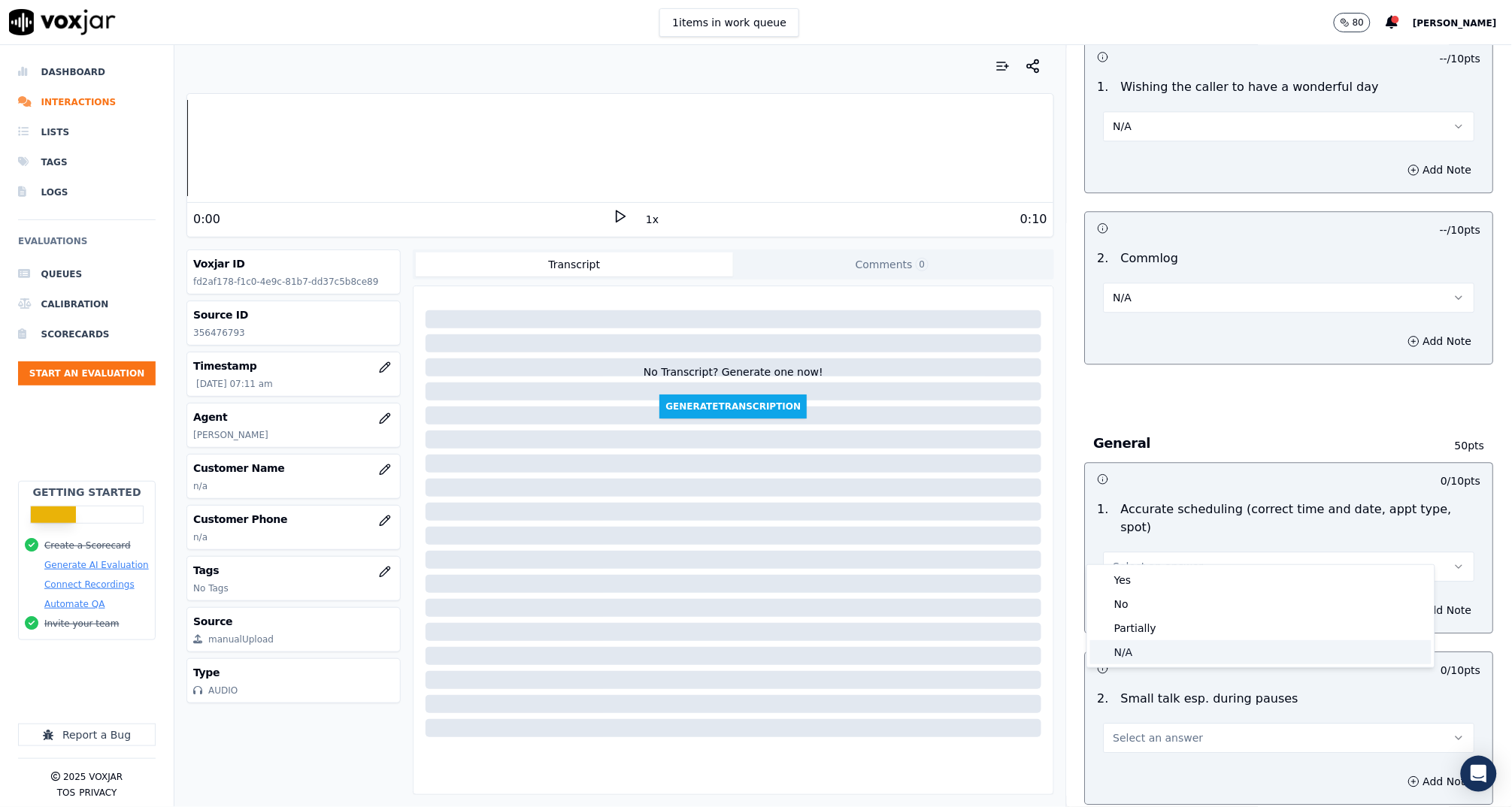
click at [1132, 650] on div "N/A" at bounding box center [1261, 652] width 341 height 24
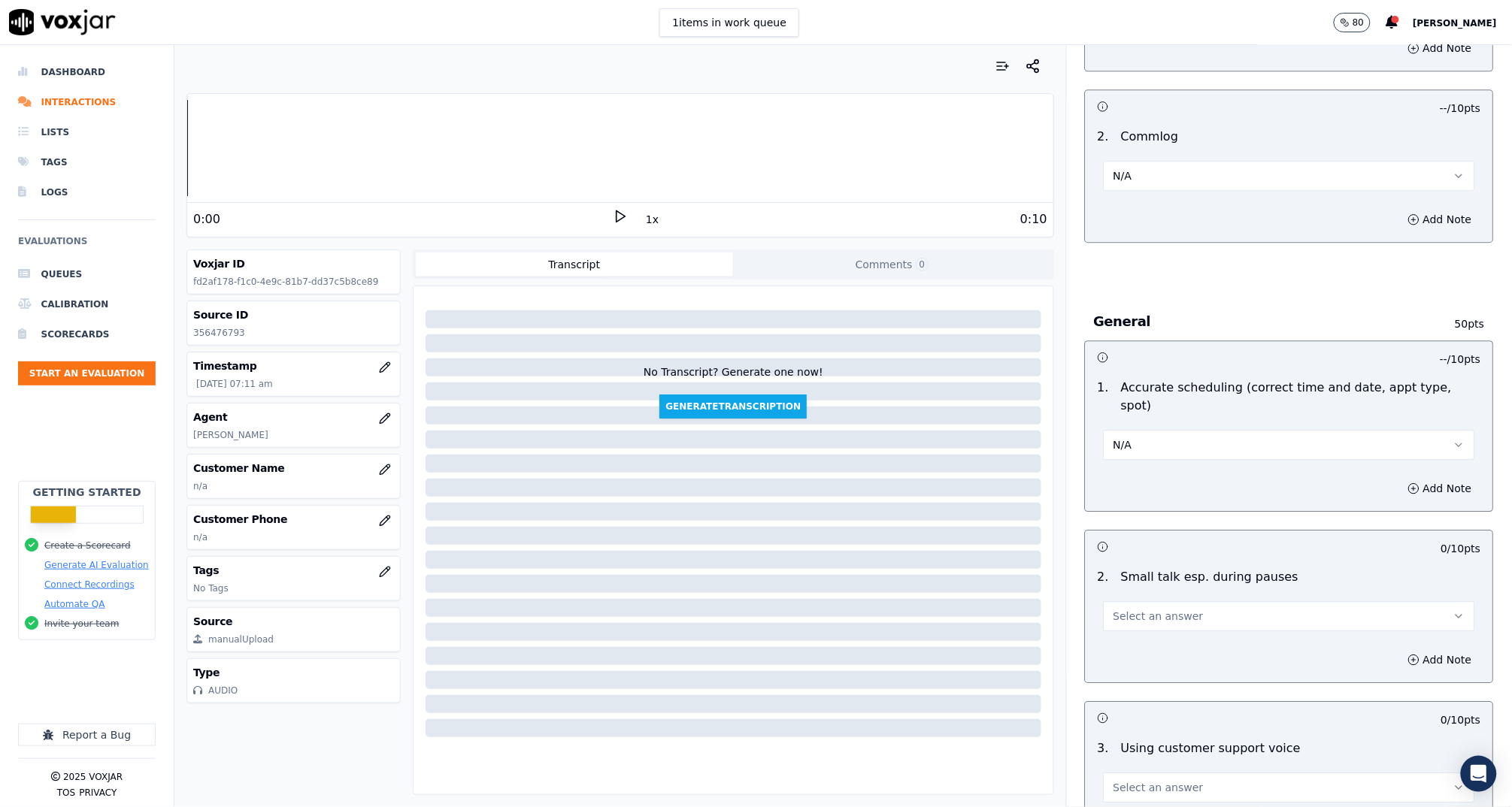
click at [1155, 603] on button "Select an answer" at bounding box center [1289, 616] width 371 height 30
click at [1171, 669] on div "N/A" at bounding box center [1261, 677] width 341 height 24
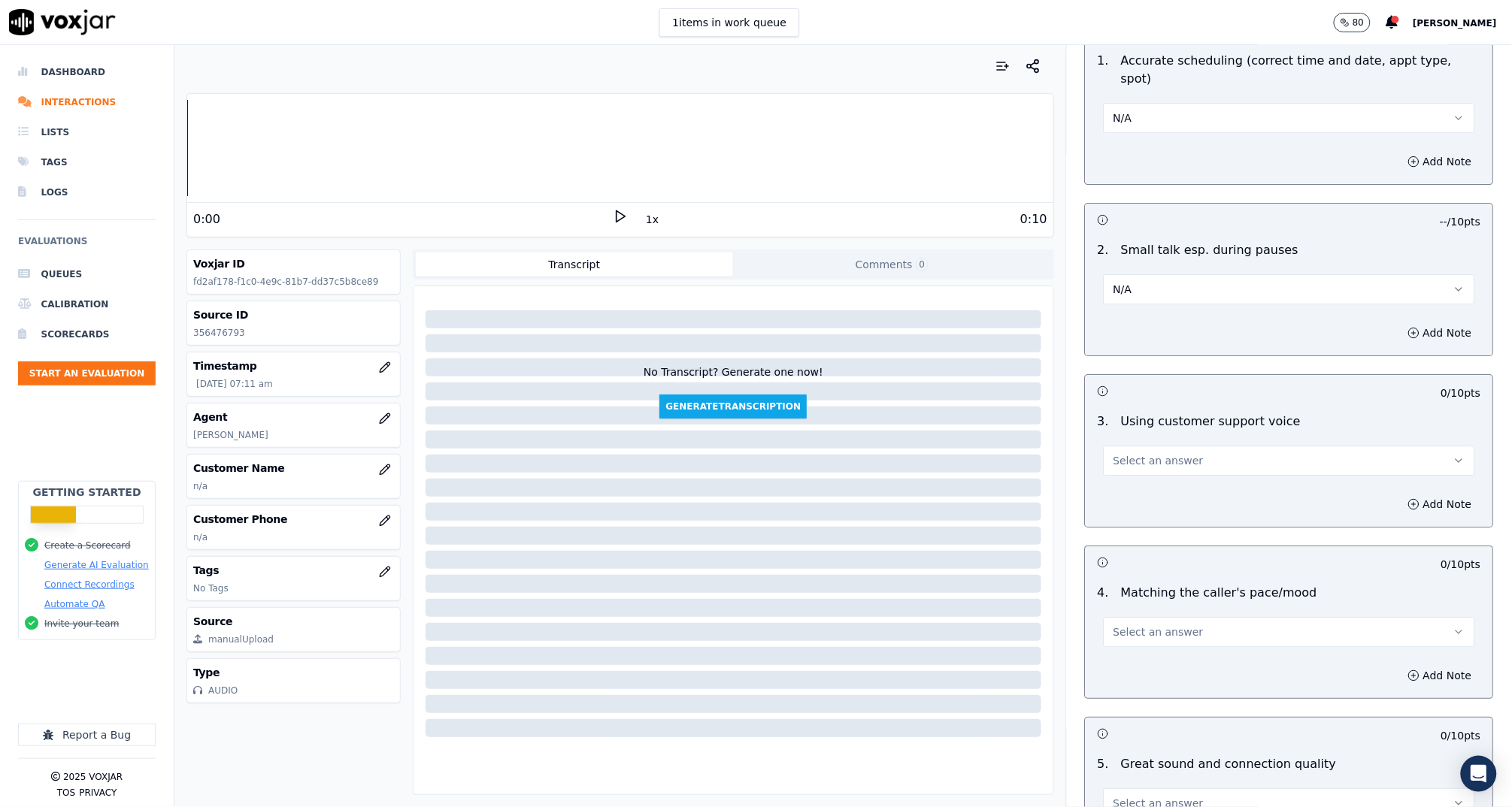
scroll to position [1790, 0]
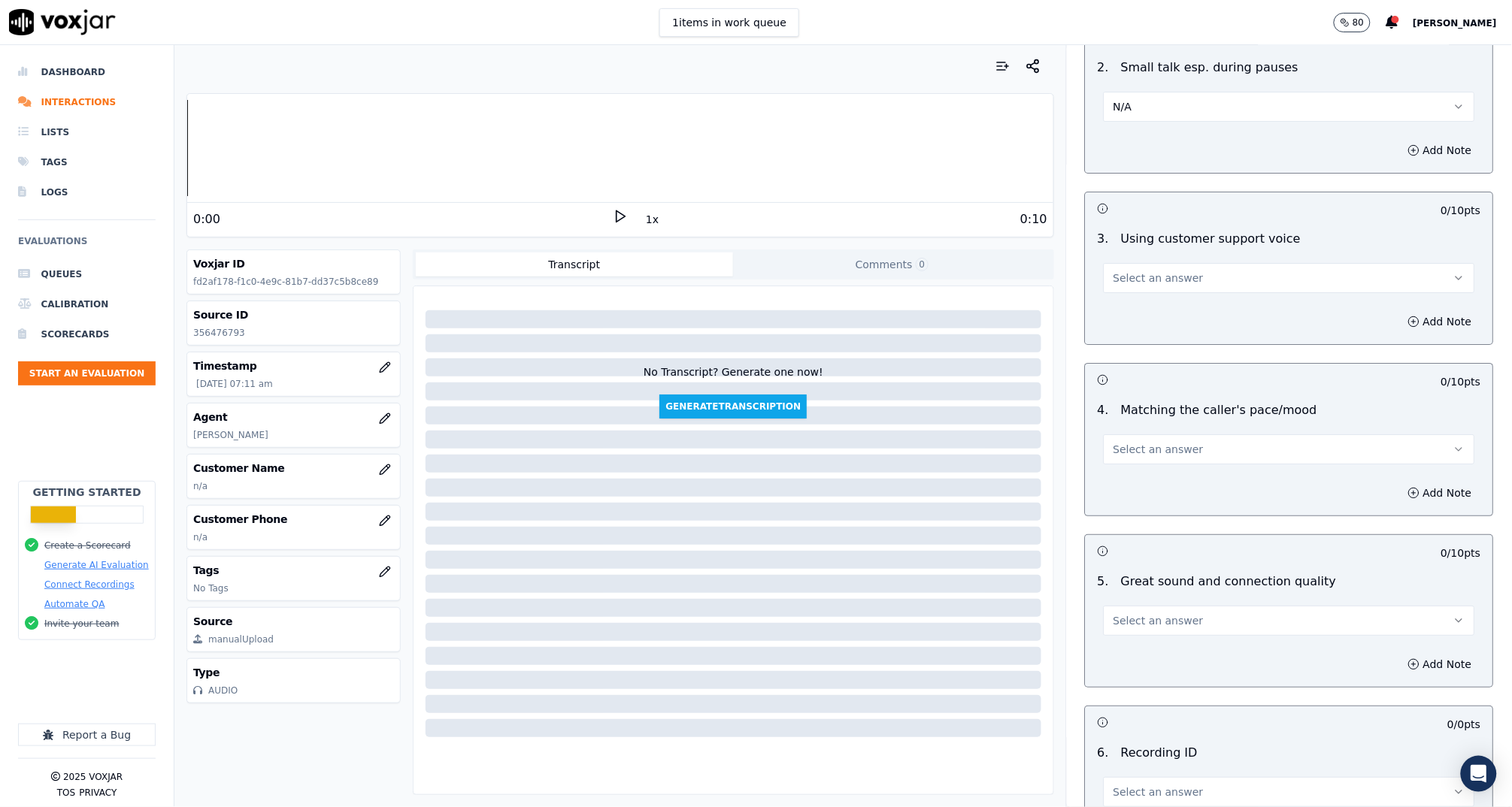
click at [1132, 441] on span "Select an answer" at bounding box center [1159, 449] width 90 height 15
click at [1141, 465] on div "Yes" at bounding box center [1261, 462] width 341 height 24
click at [1139, 263] on button "Select an answer" at bounding box center [1289, 277] width 371 height 30
click at [1142, 286] on div "Yes" at bounding box center [1261, 291] width 341 height 24
click at [1166, 613] on span "Select an answer" at bounding box center [1159, 620] width 90 height 15
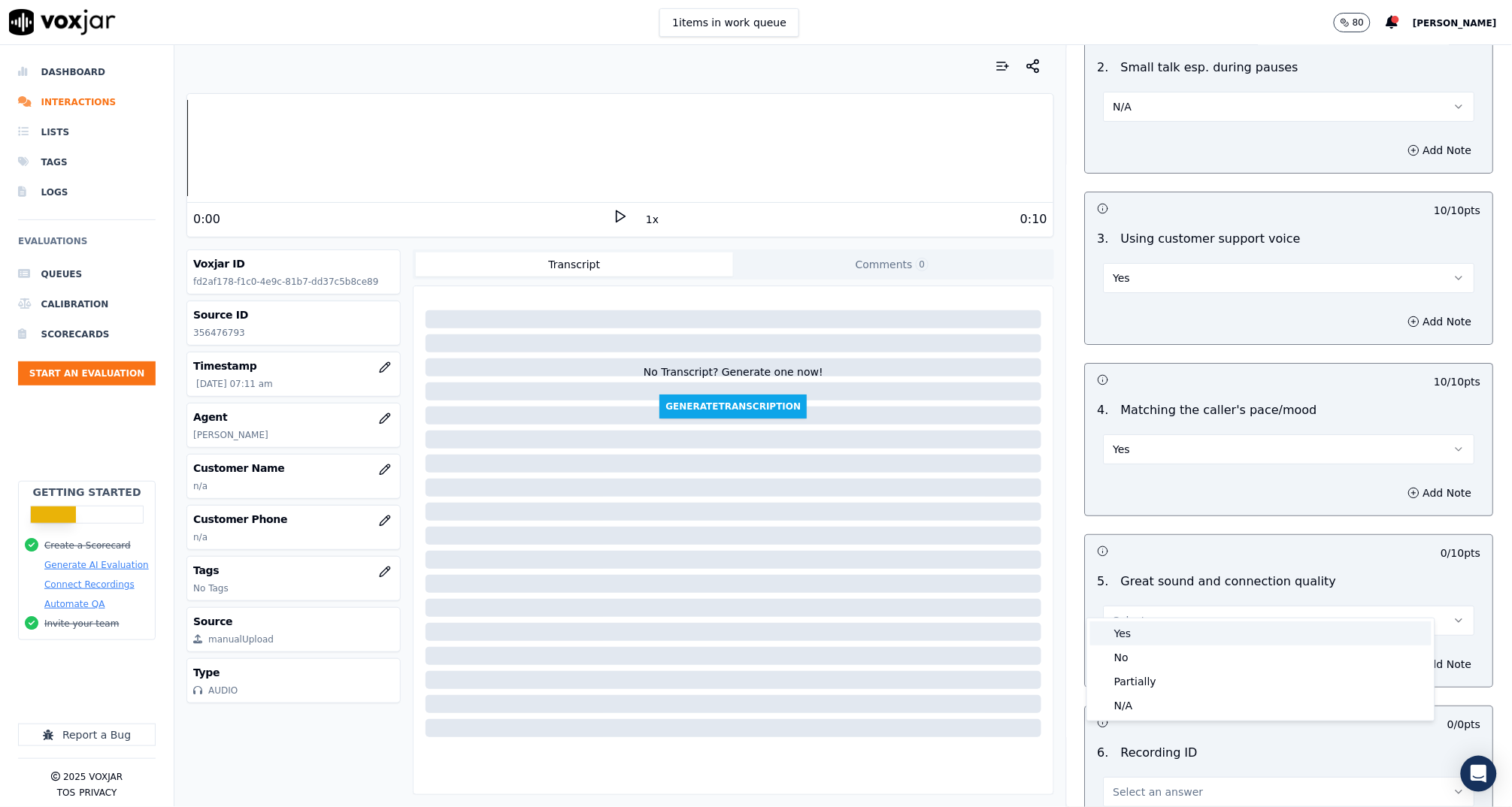
click at [1167, 628] on div "Yes" at bounding box center [1261, 633] width 341 height 24
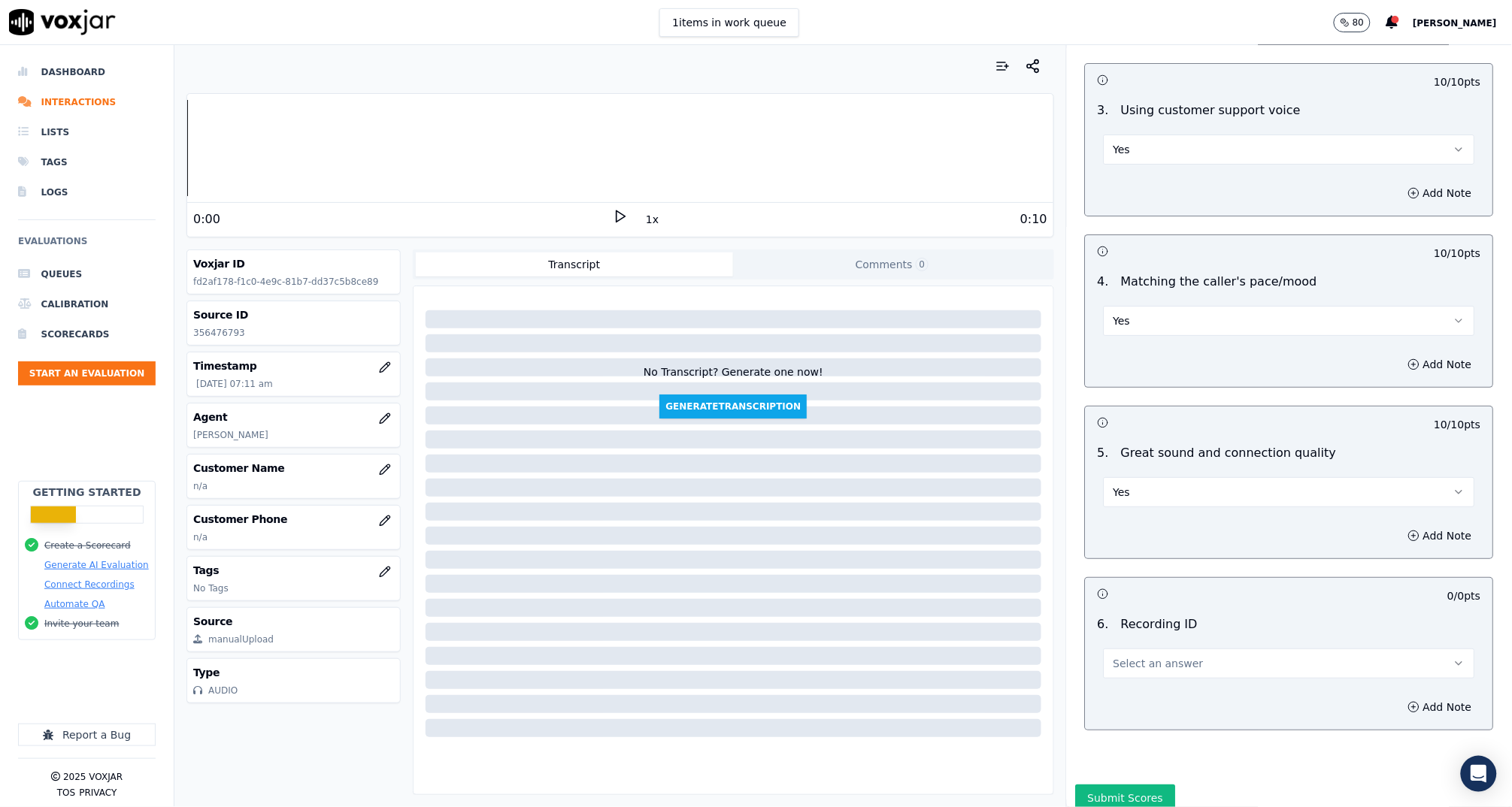
scroll to position [1951, 0]
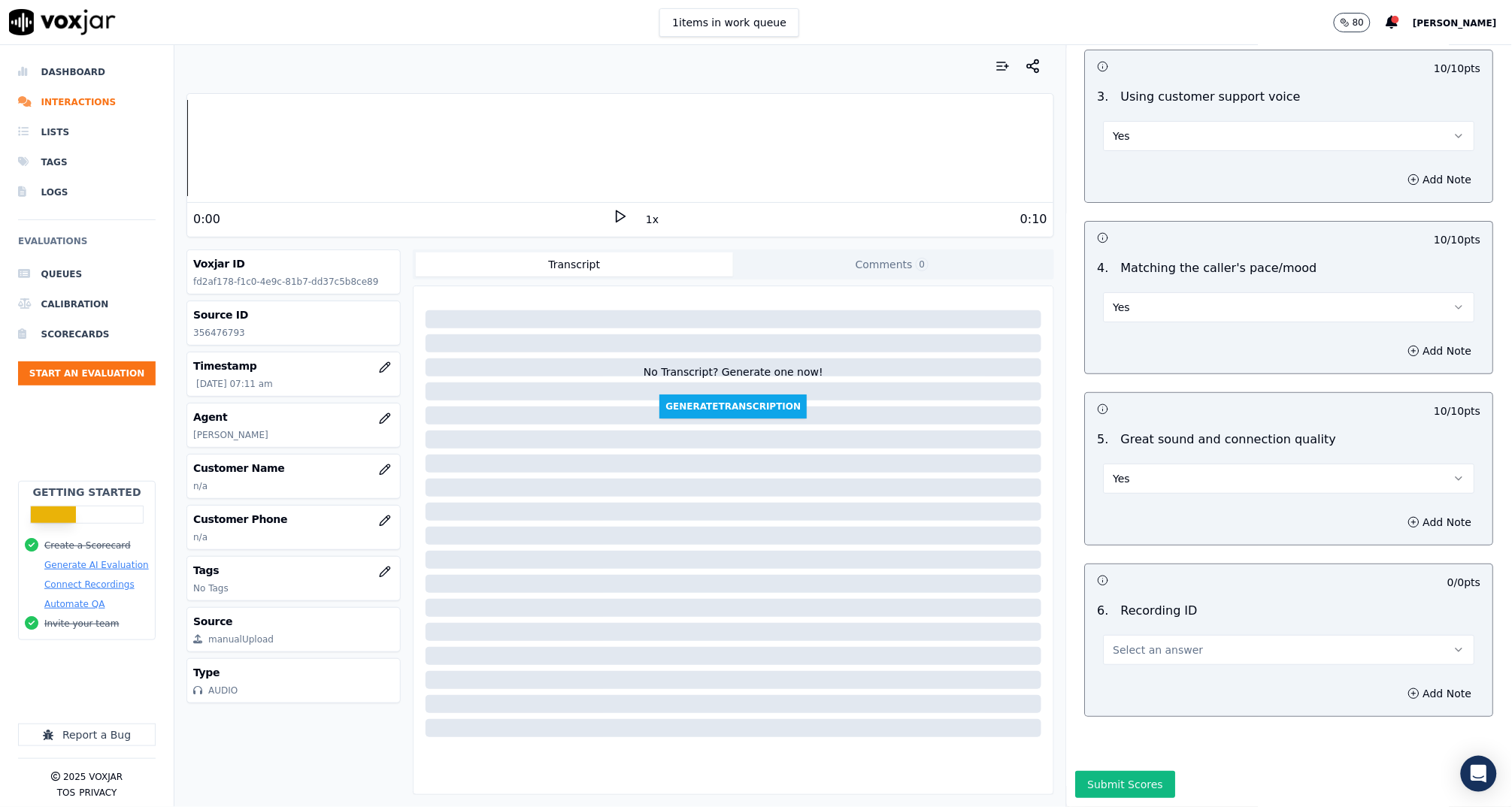
click at [1162, 643] on span "Select an answer" at bounding box center [1159, 650] width 90 height 15
click at [1171, 654] on div "N/A" at bounding box center [1261, 654] width 341 height 24
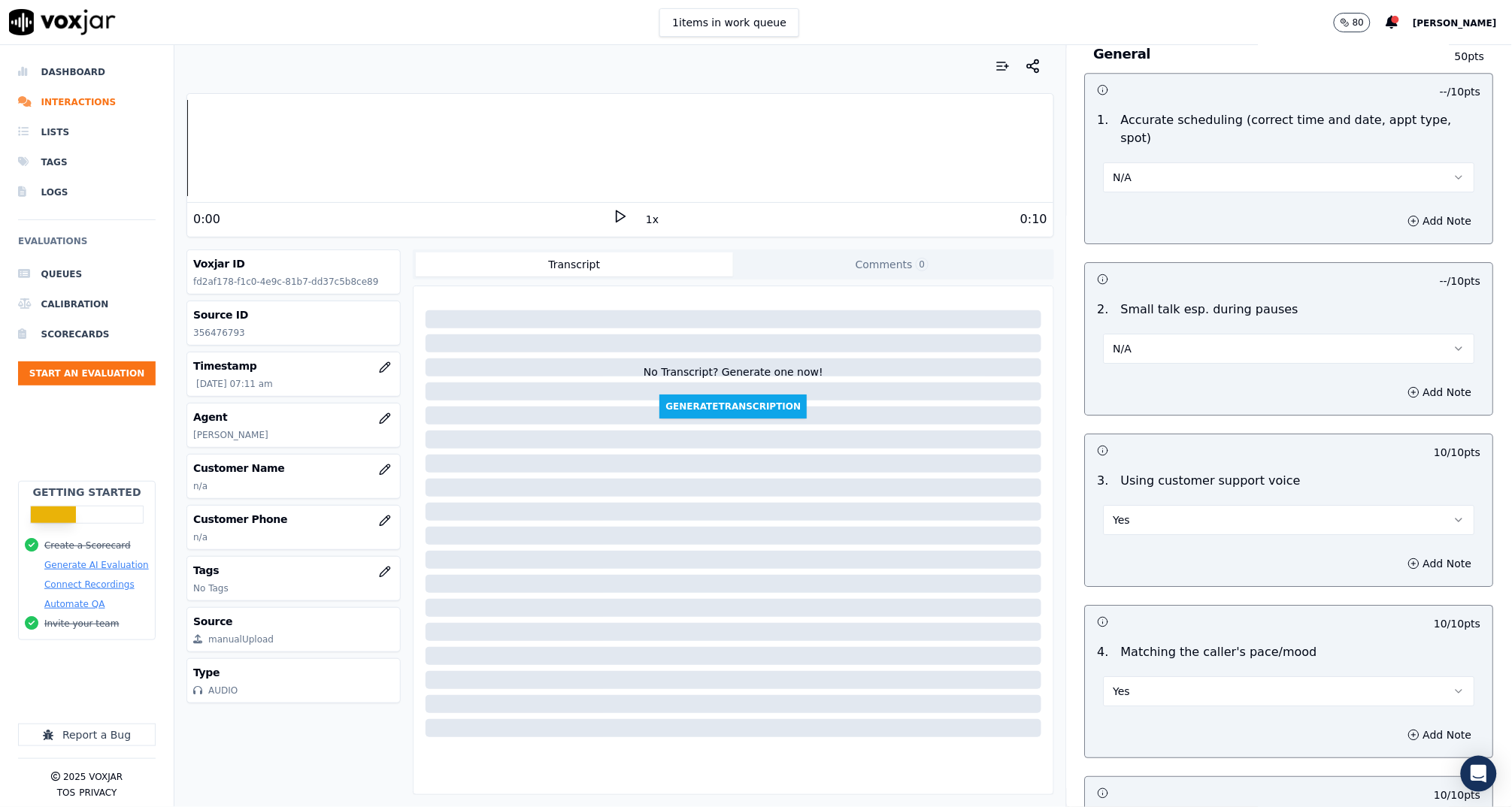
scroll to position [1552, 0]
click at [1399, 550] on button "Add Note" at bounding box center [1440, 560] width 82 height 21
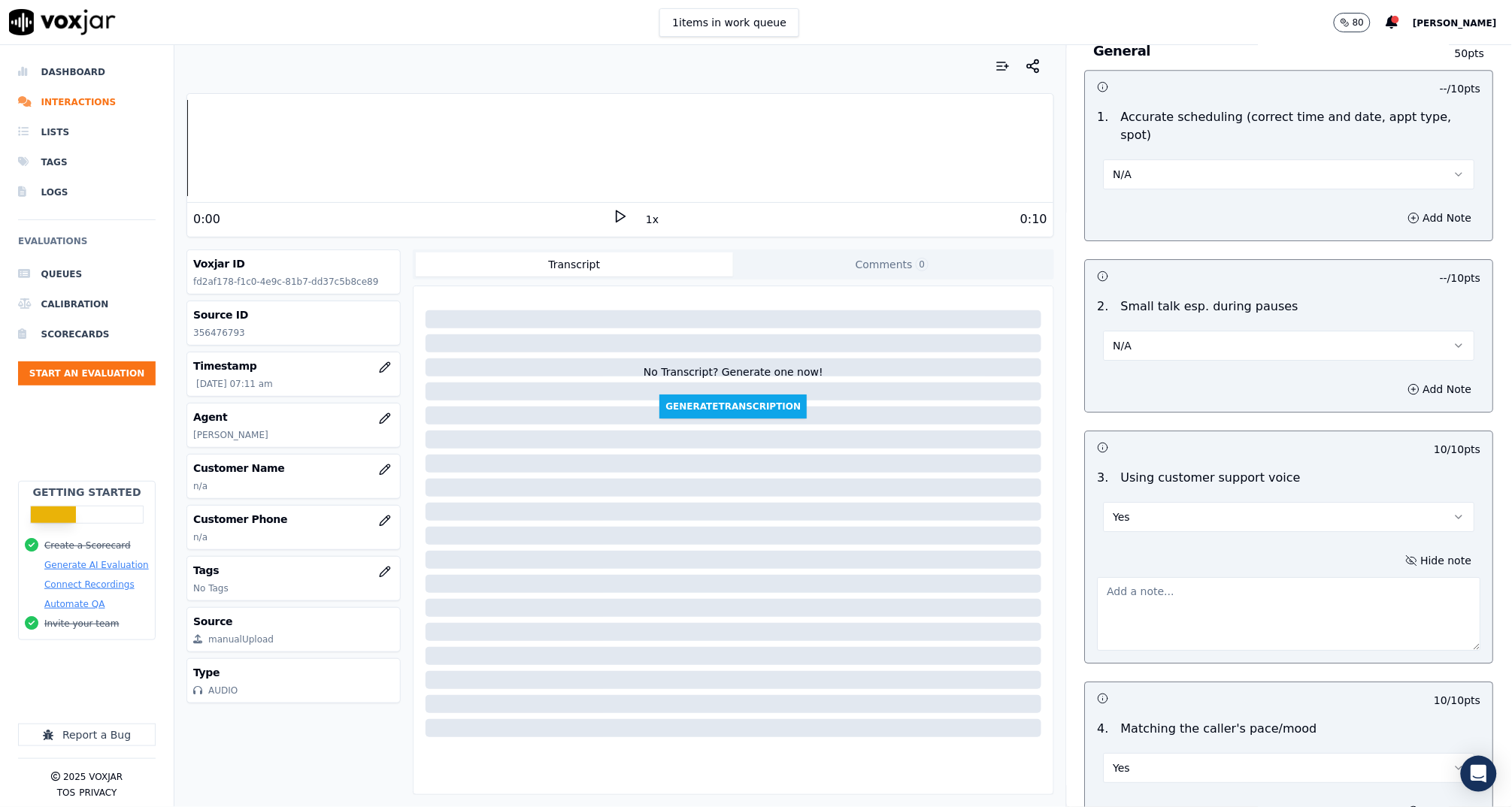
click at [1251, 577] on textarea at bounding box center [1289, 614] width 383 height 74
type textarea "К"
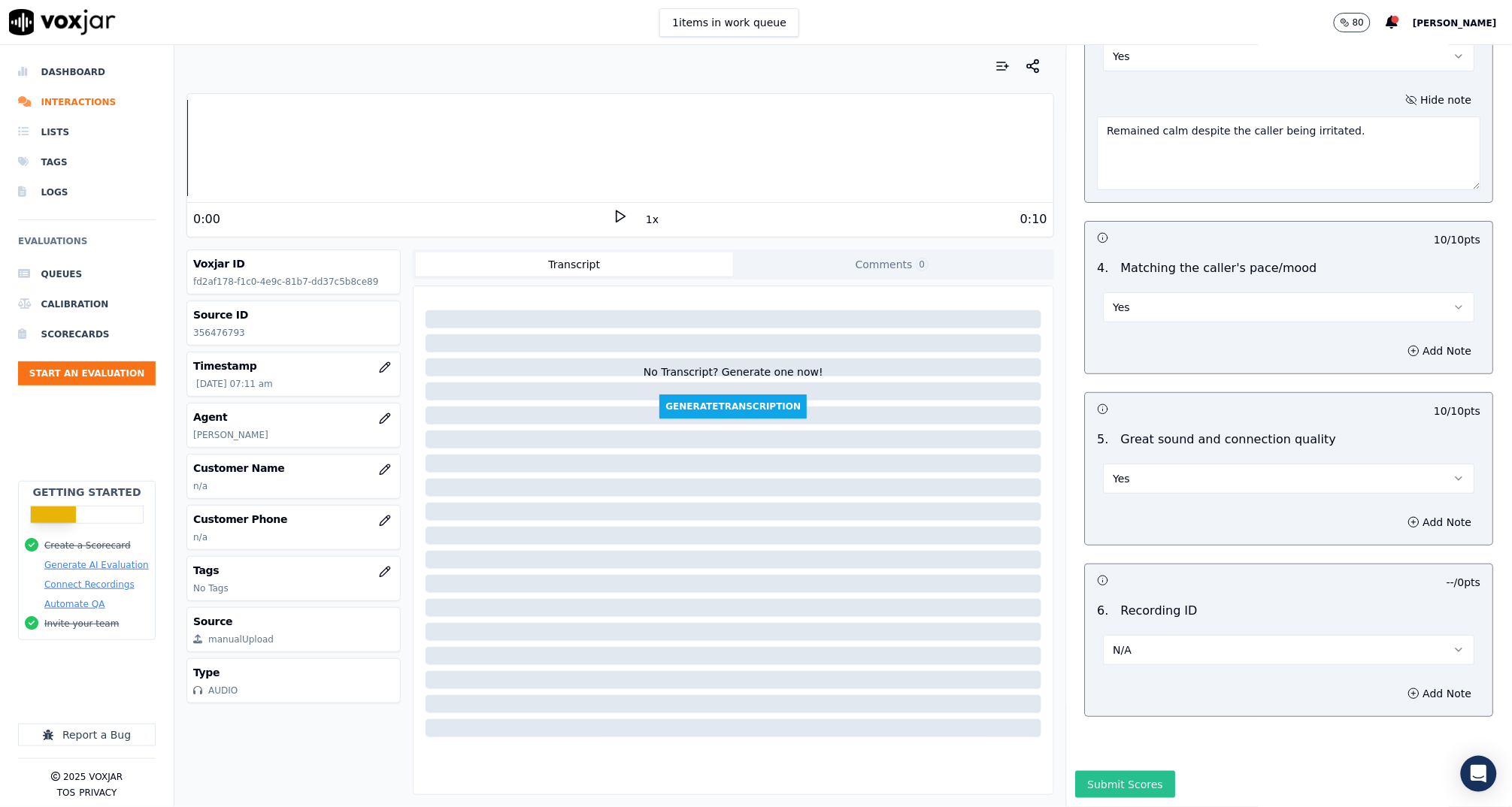
type textarea "Remained calm despite the caller being irritated."
click at [1121, 771] on button "Submit Scores" at bounding box center [1125, 784] width 100 height 27
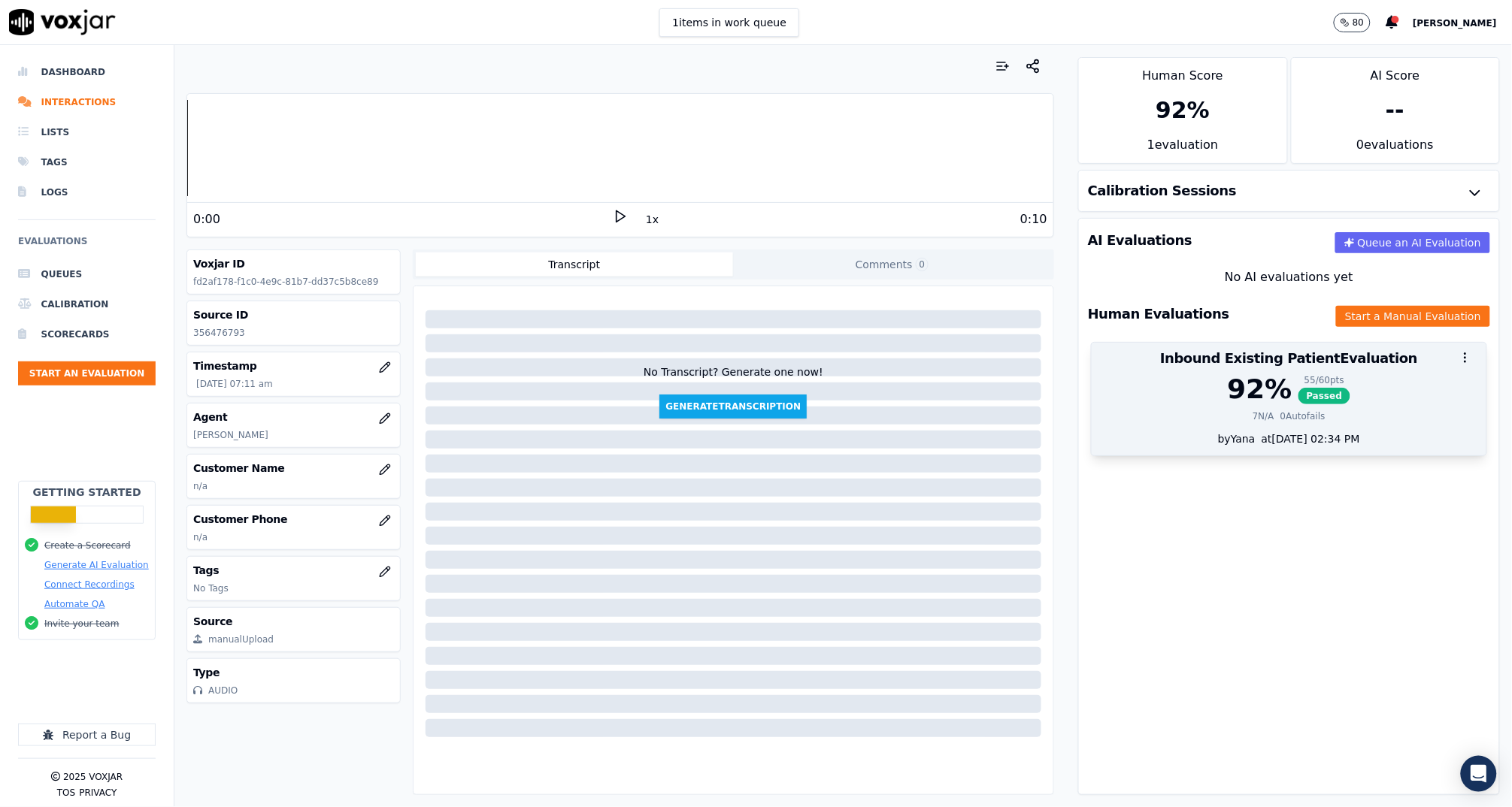
click at [1261, 432] on div "at 08/12/2025 02:34 PM" at bounding box center [1308, 439] width 105 height 15
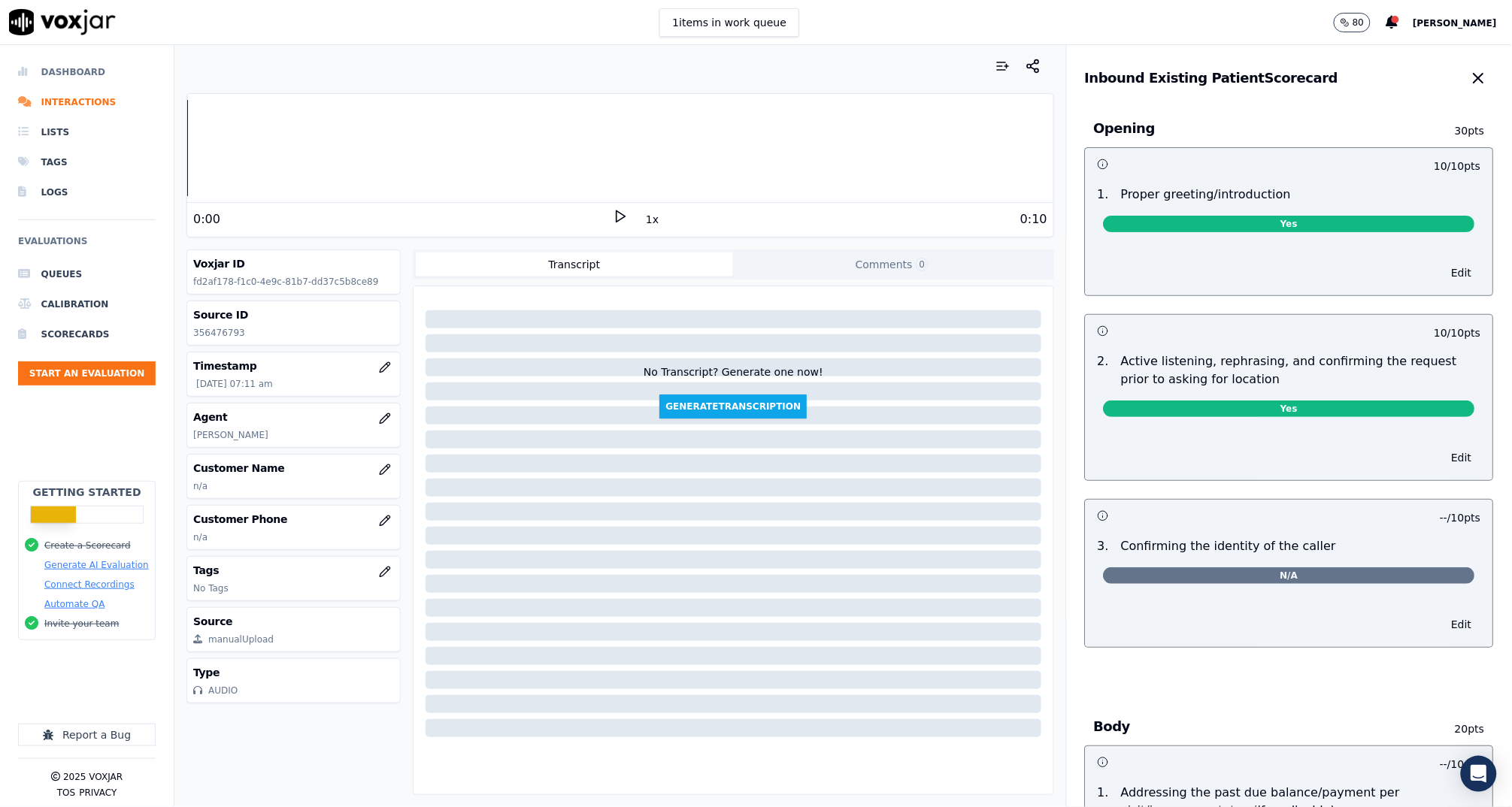
click at [72, 68] on li "Dashboard" at bounding box center [87, 71] width 137 height 30
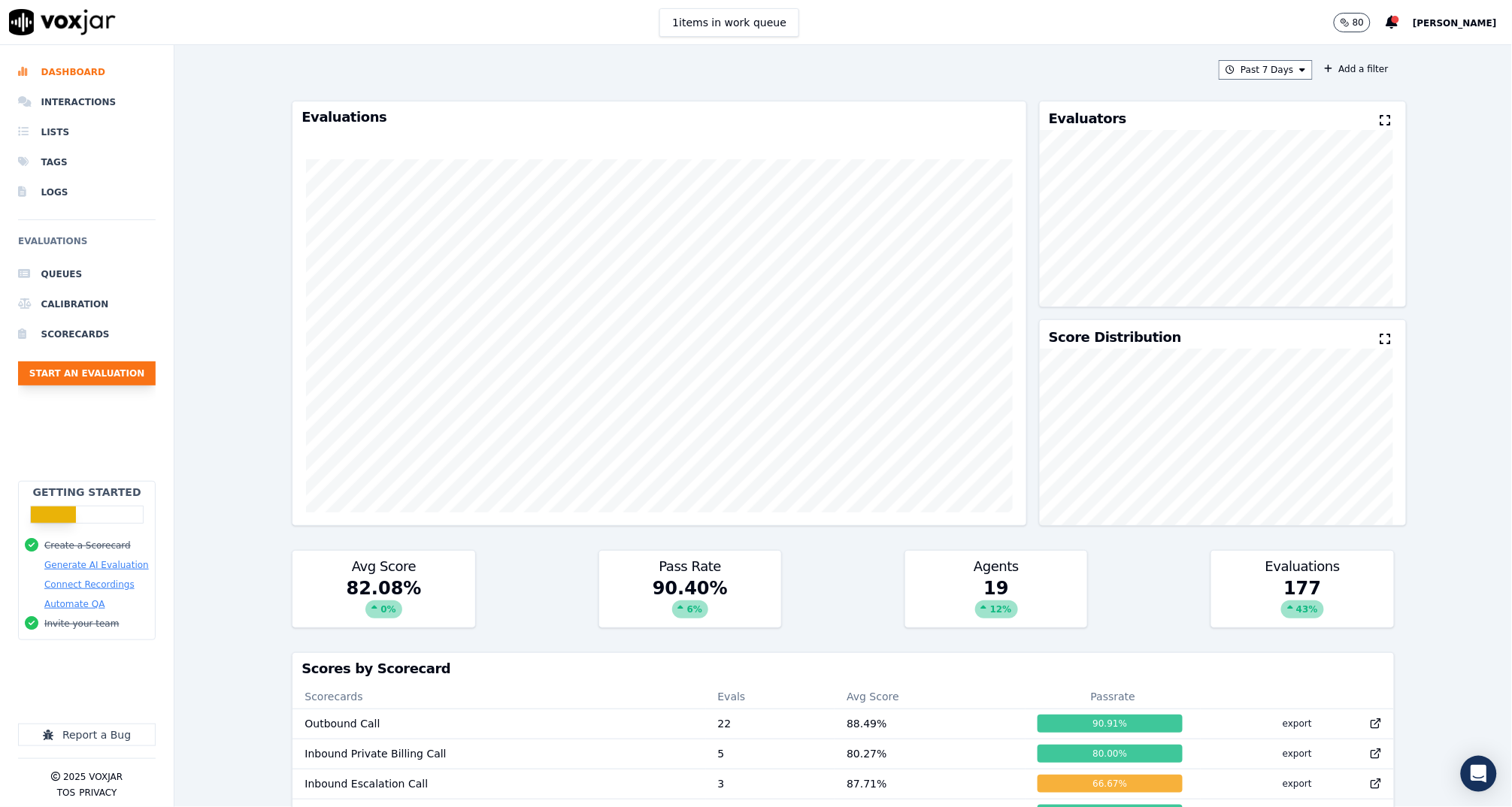
click at [54, 362] on button "Start an Evaluation" at bounding box center [87, 373] width 137 height 24
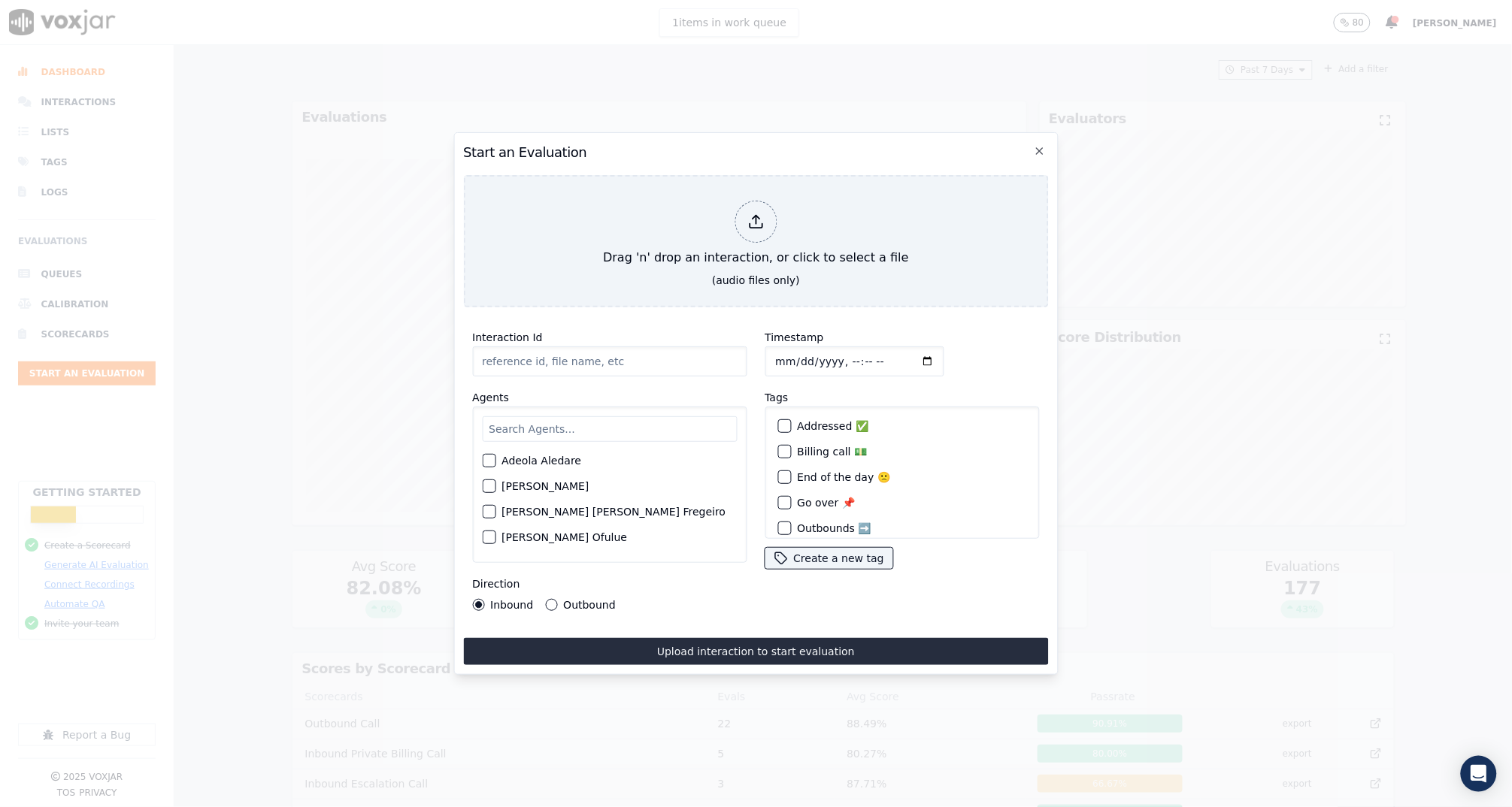
click at [522, 359] on input "Interaction Id" at bounding box center [610, 361] width 275 height 30
paste input "356478553"
type input "356478553"
click at [841, 357] on input "Timestamp" at bounding box center [854, 361] width 179 height 30
click at [859, 348] on input "Timestamp" at bounding box center [854, 361] width 179 height 30
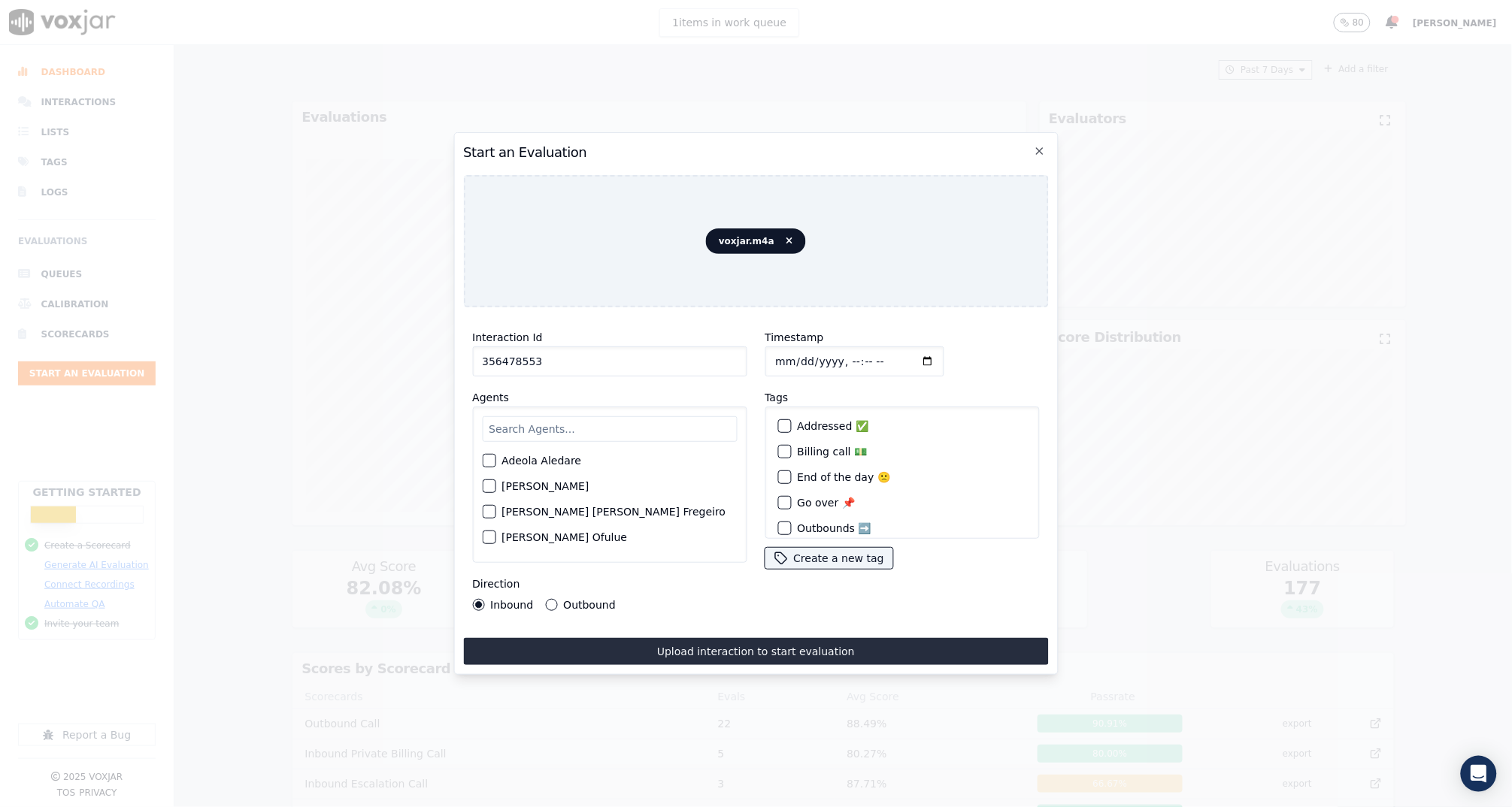
type input "2025-08-12T07:38"
click at [940, 332] on div "Timestamp" at bounding box center [901, 352] width 275 height 48
click at [661, 422] on input "text" at bounding box center [609, 429] width 255 height 25
type input "anna"
click at [491, 459] on div "button" at bounding box center [488, 465] width 11 height 11
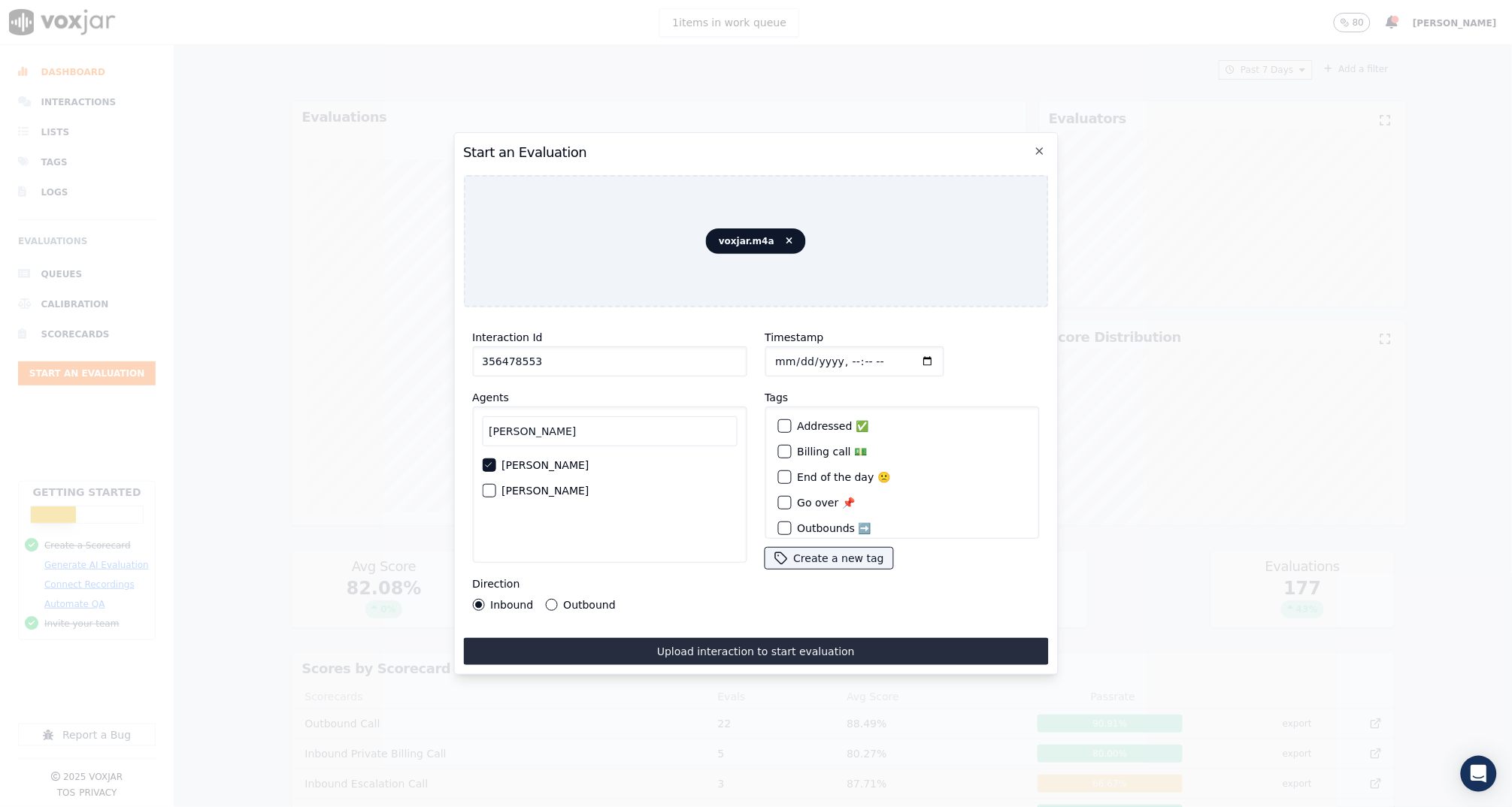
click at [638, 598] on div "Inbound Outbound" at bounding box center [610, 604] width 275 height 12
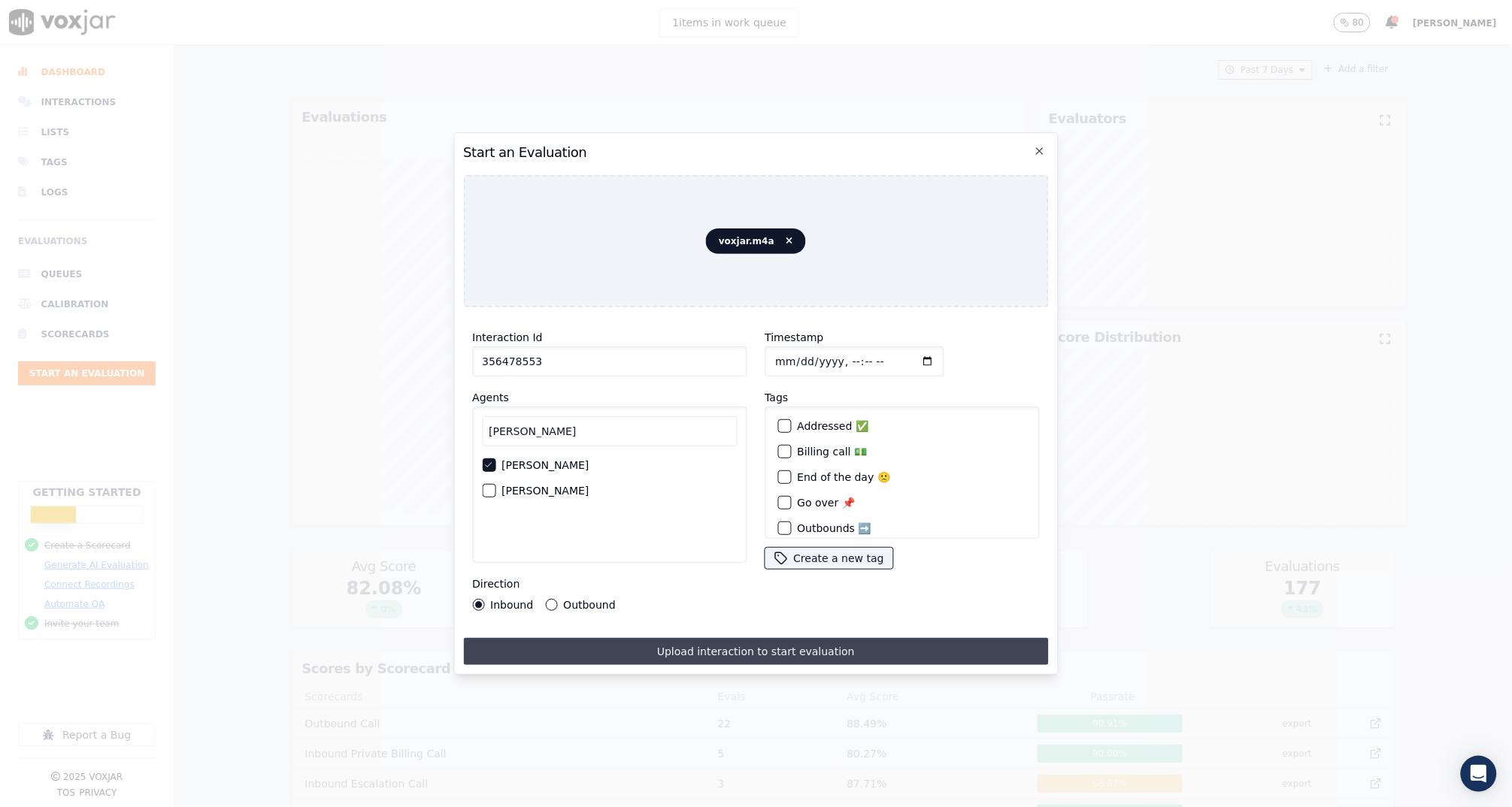
click at [676, 642] on button "Upload interaction to start evaluation" at bounding box center [755, 652] width 584 height 27
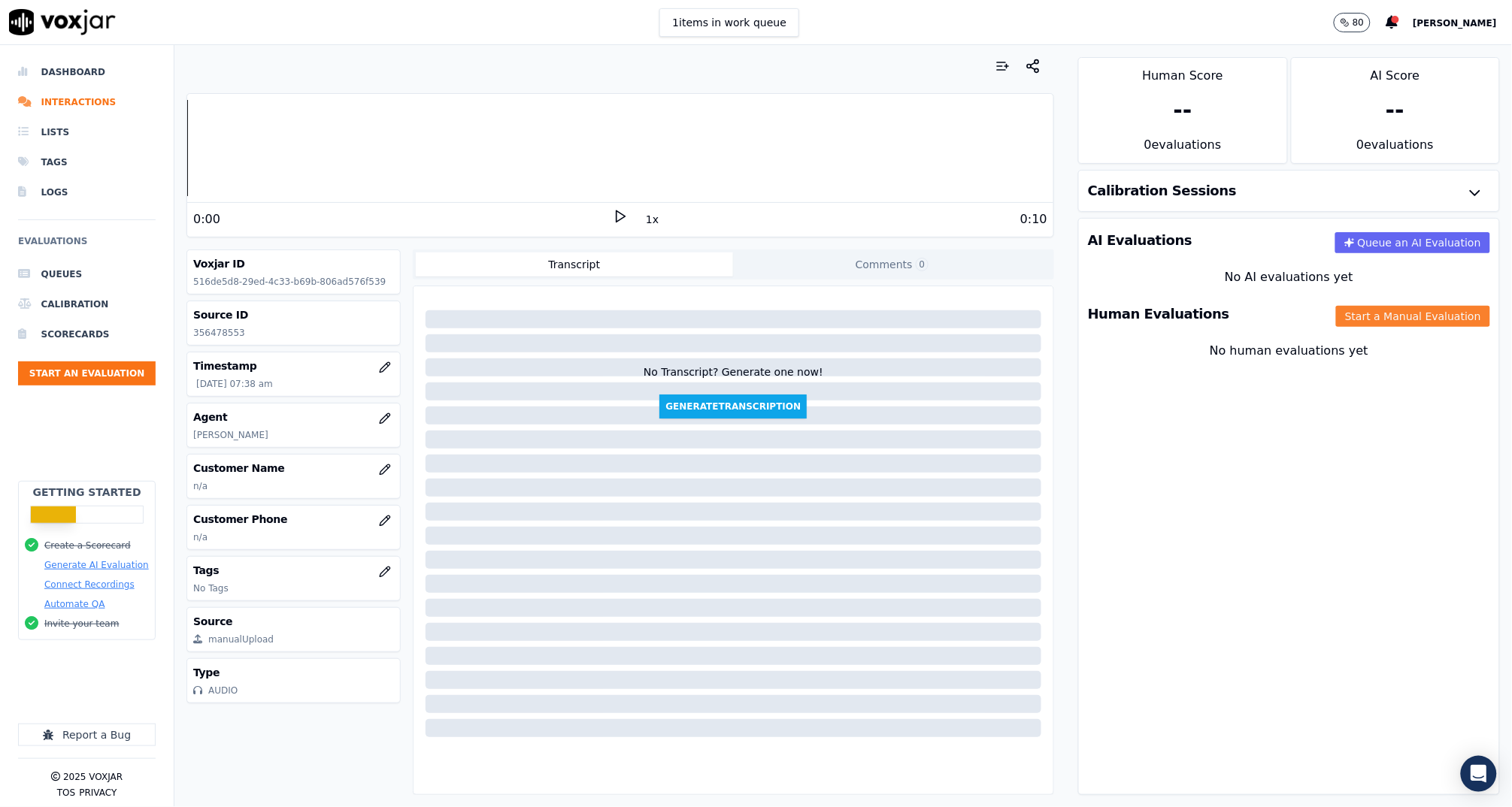
click at [1371, 314] on button "Start a Manual Evaluation" at bounding box center [1413, 316] width 154 height 21
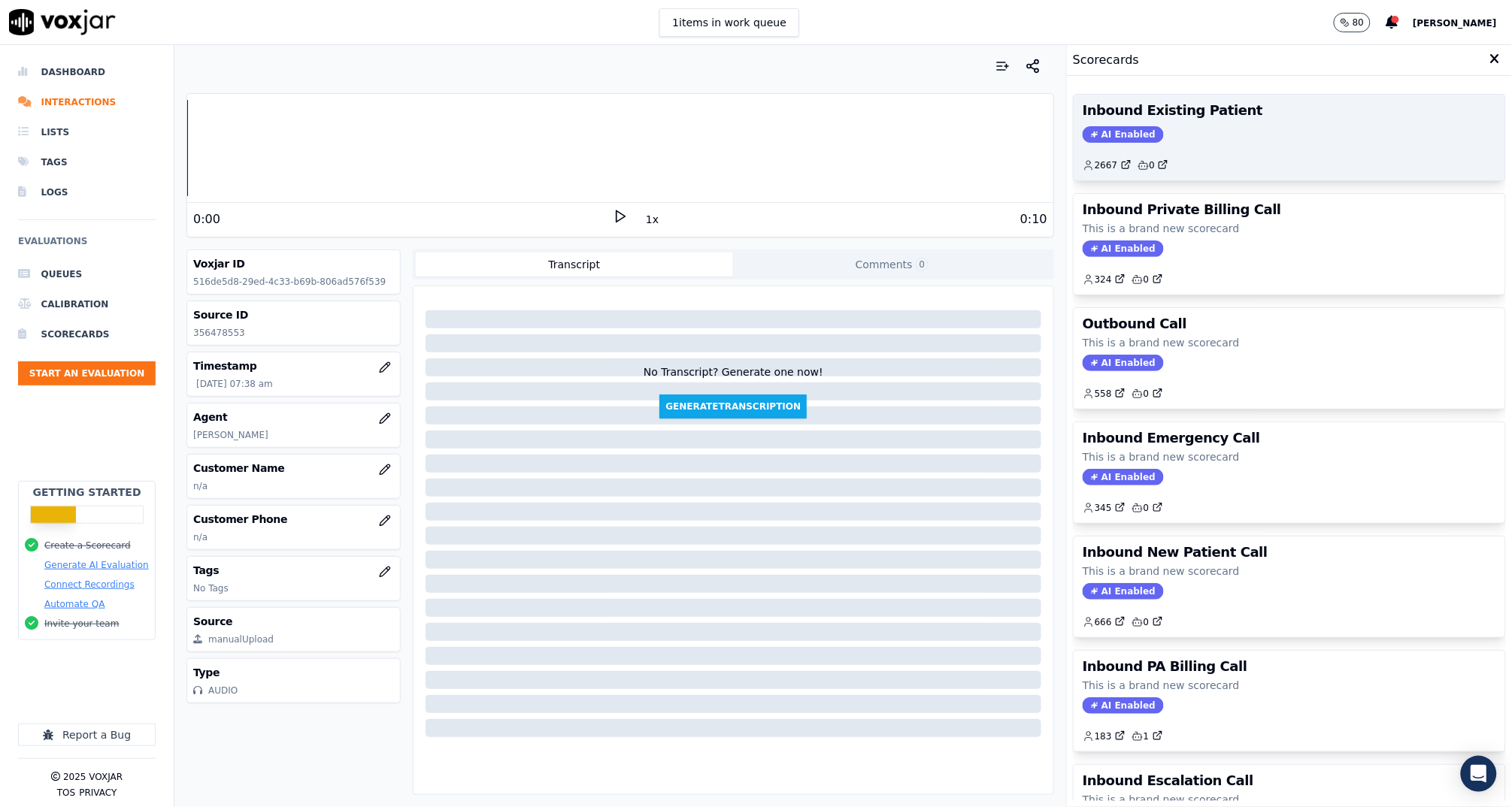
click at [1194, 133] on div "AI Enabled" at bounding box center [1289, 134] width 414 height 16
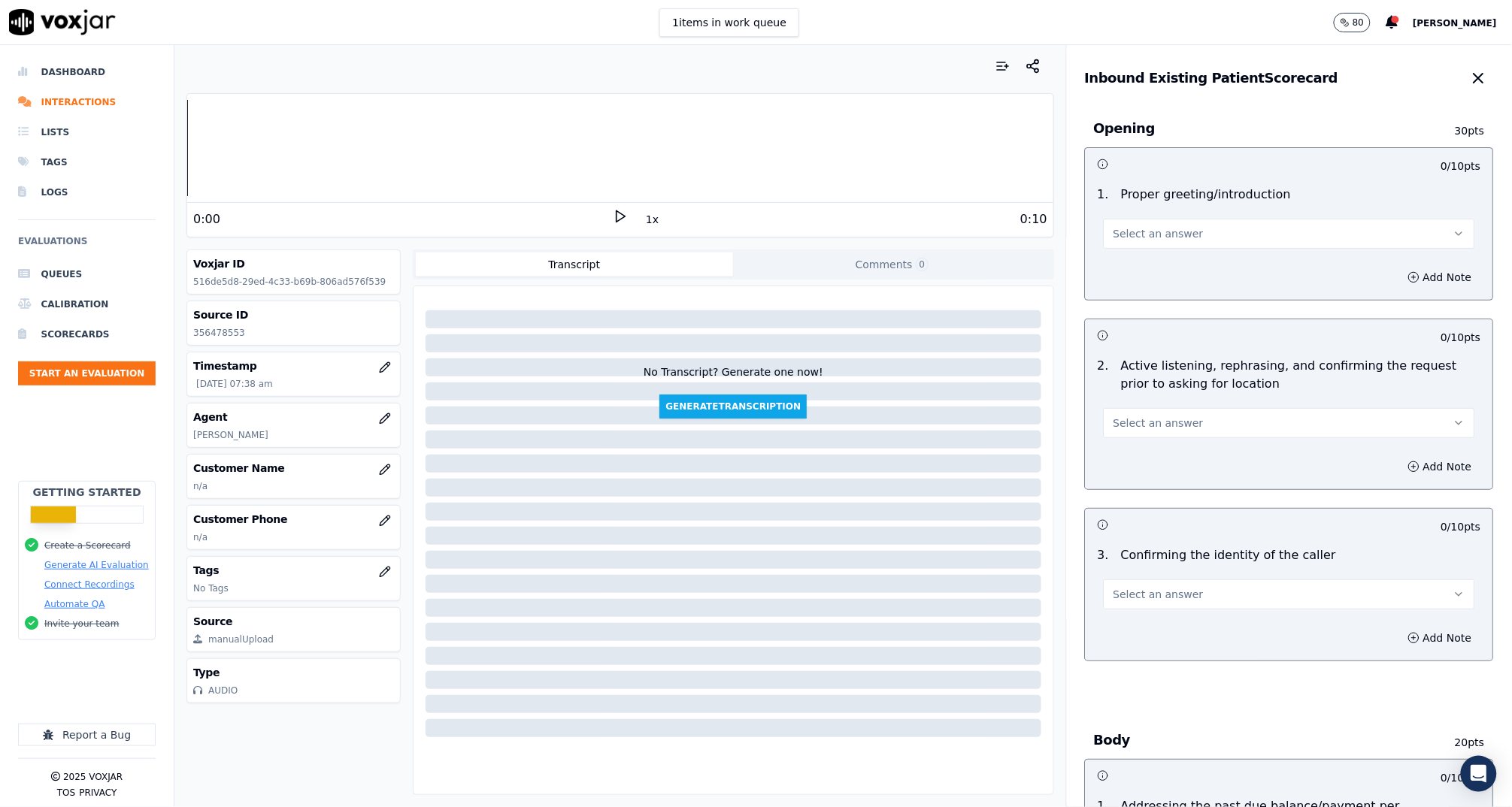
click at [1149, 232] on span "Select an answer" at bounding box center [1159, 234] width 90 height 15
click at [1148, 267] on div "Yes" at bounding box center [1261, 267] width 341 height 24
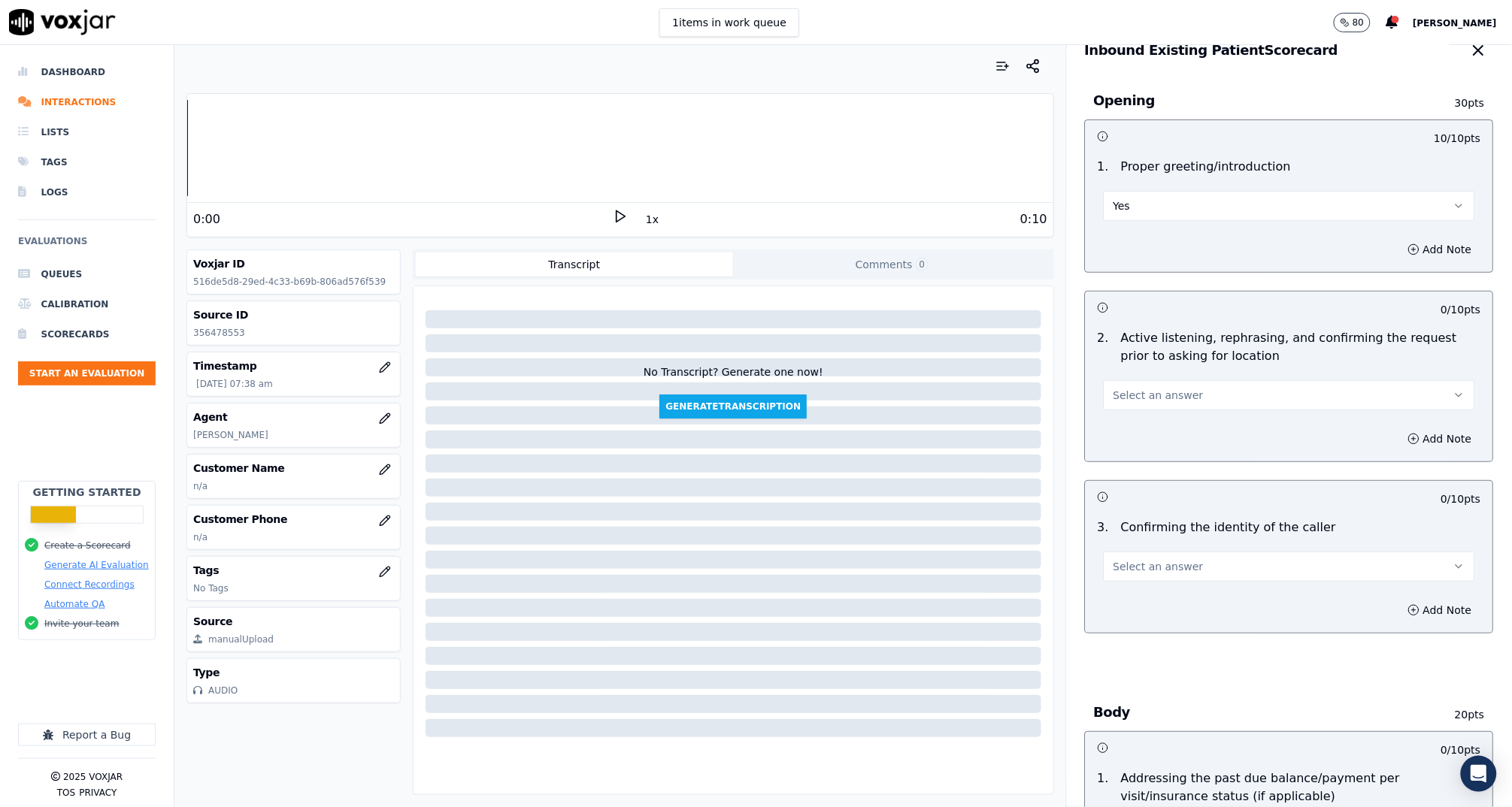
scroll to position [106, 0]
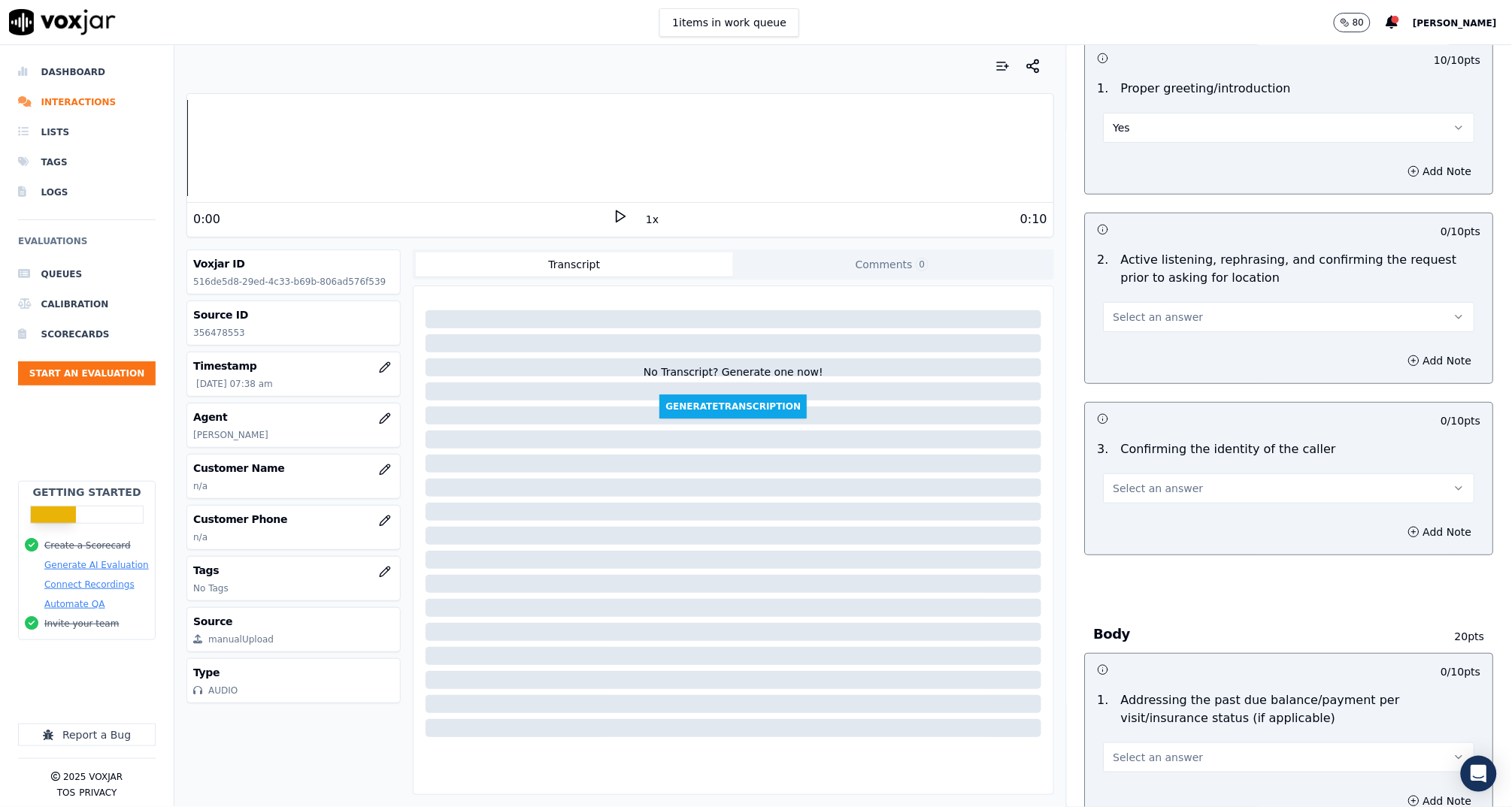
click at [1162, 316] on span "Select an answer" at bounding box center [1159, 317] width 90 height 15
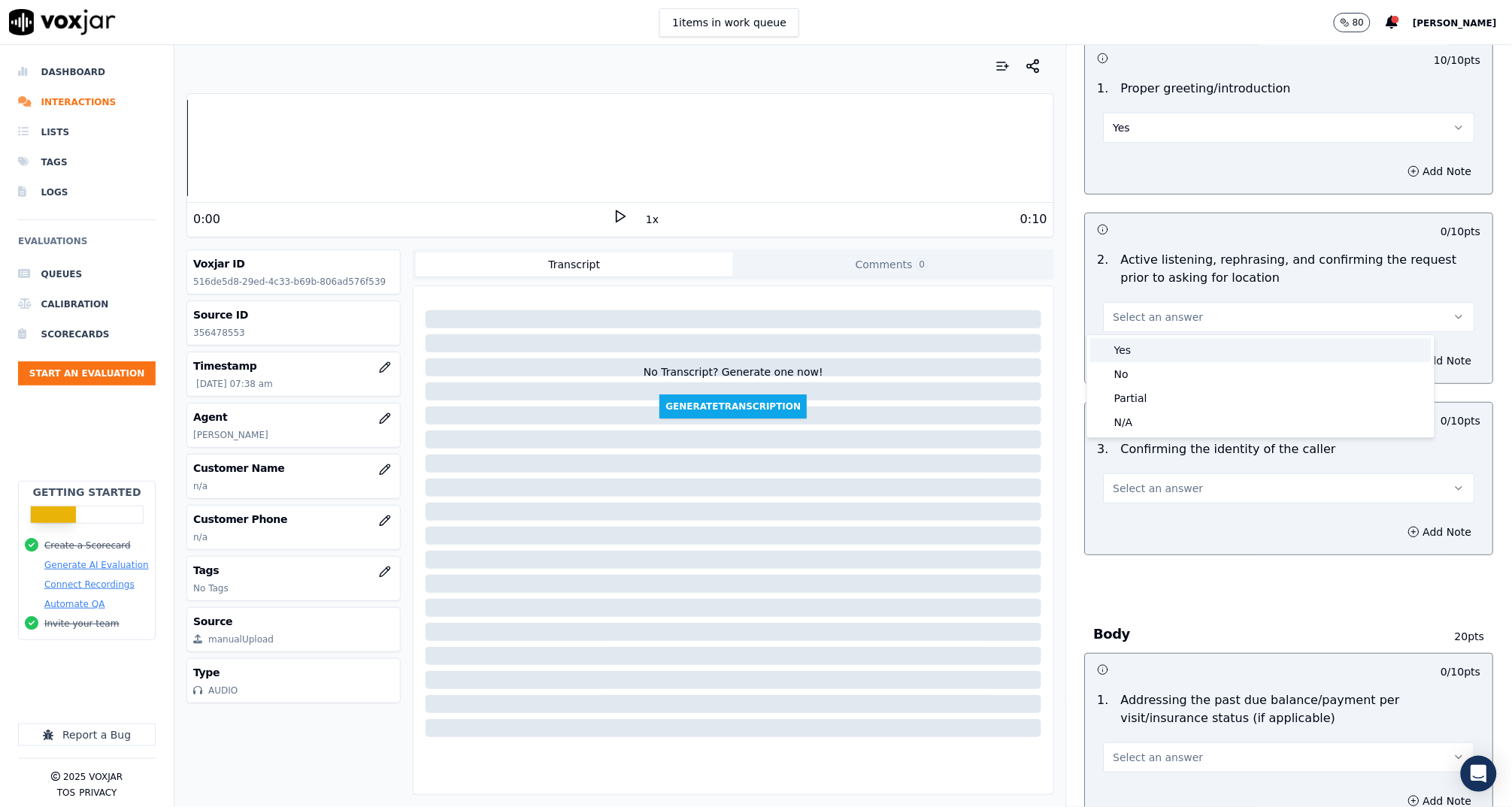
click at [1159, 357] on div "Yes" at bounding box center [1261, 350] width 341 height 24
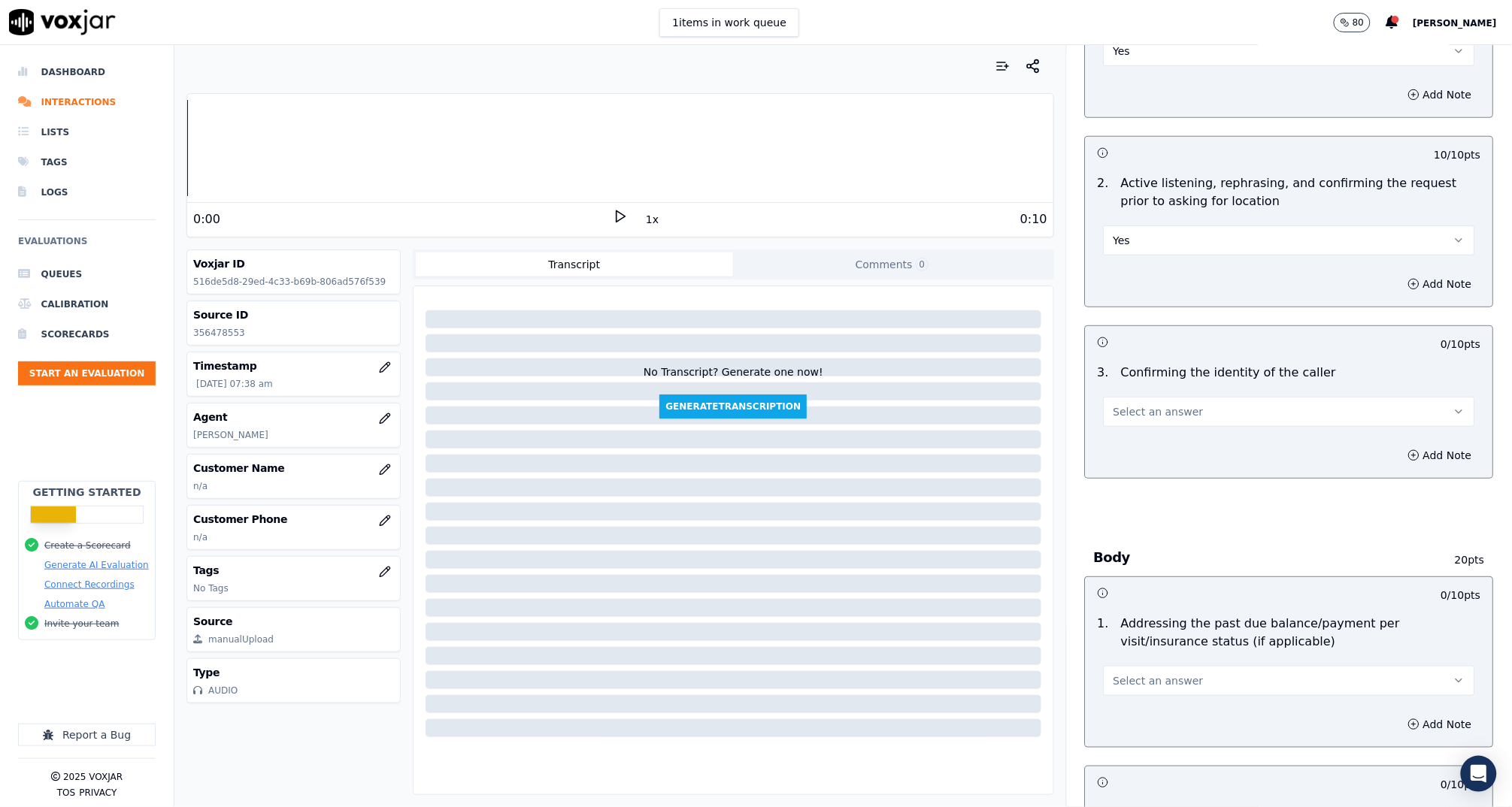
scroll to position [226, 0]
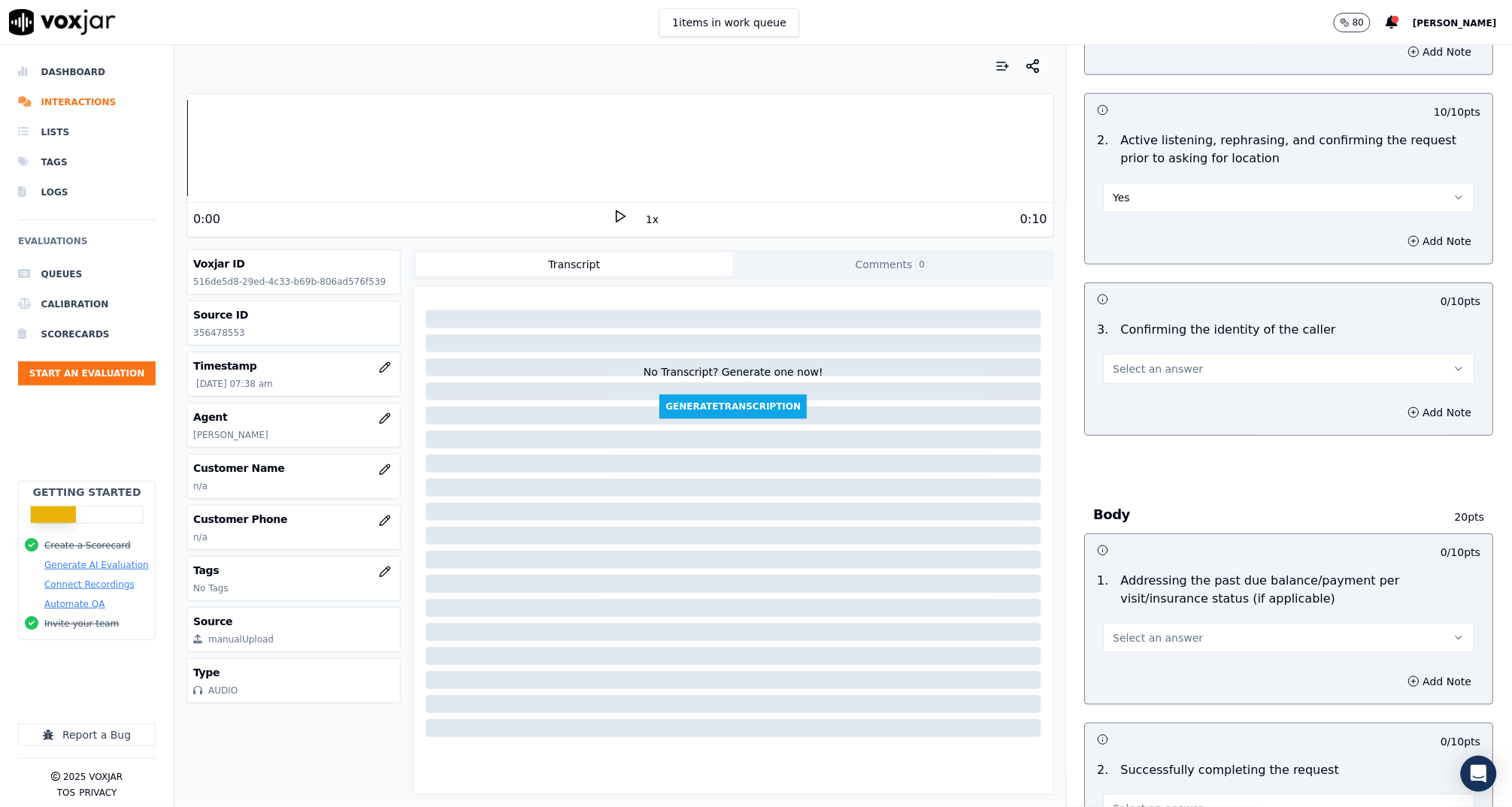
click at [1142, 367] on span "Select an answer" at bounding box center [1159, 368] width 90 height 15
click at [1112, 400] on div "Yes" at bounding box center [1261, 402] width 341 height 24
click at [1181, 317] on div "3 . Confirming the identity of the caller Yes" at bounding box center [1289, 352] width 407 height 75
click at [1131, 197] on button "Yes" at bounding box center [1289, 197] width 371 height 30
click at [1136, 255] on div "No" at bounding box center [1261, 255] width 341 height 24
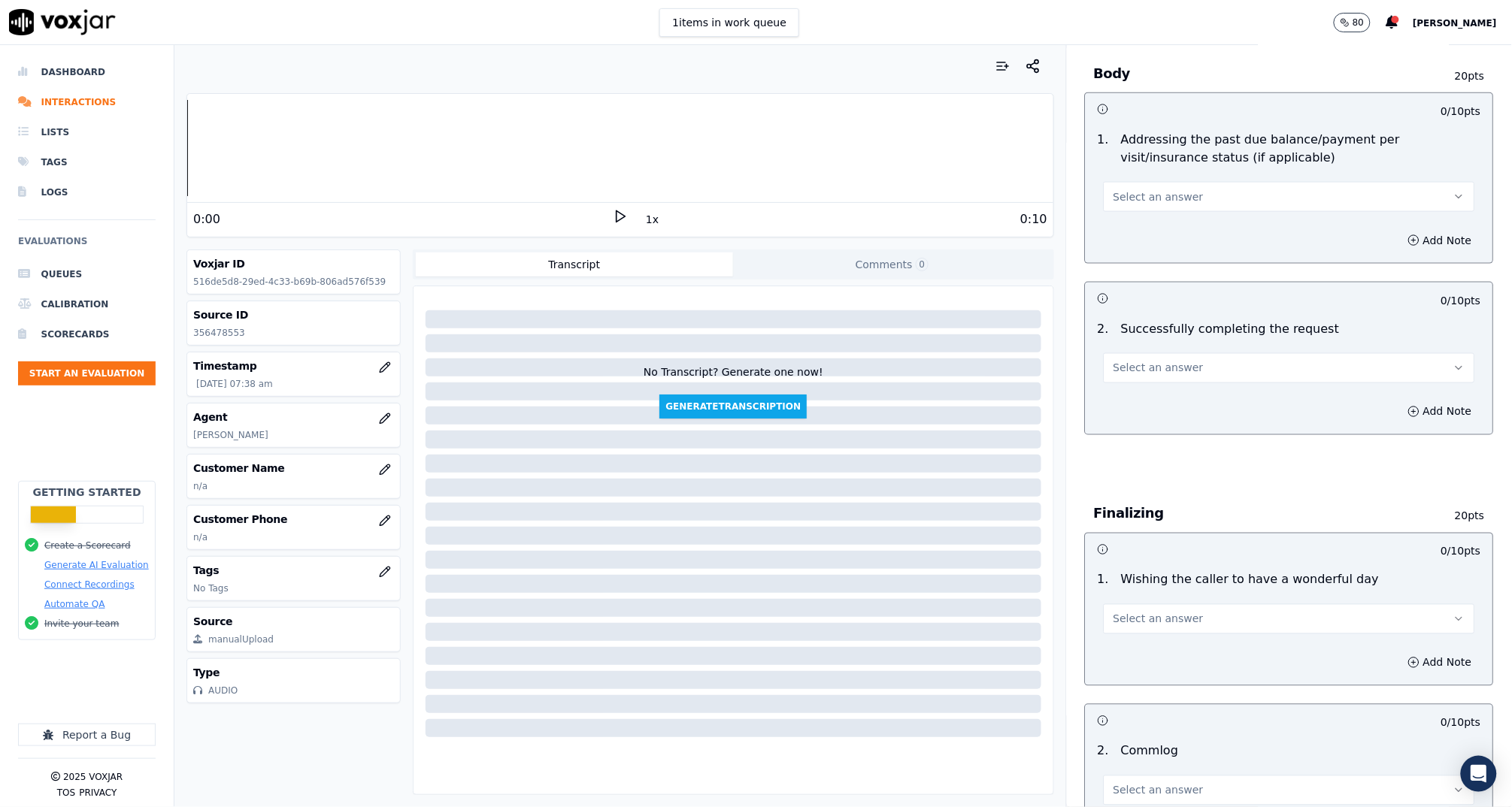
scroll to position [663, 0]
click at [1146, 377] on span "Select an answer" at bounding box center [1159, 372] width 90 height 15
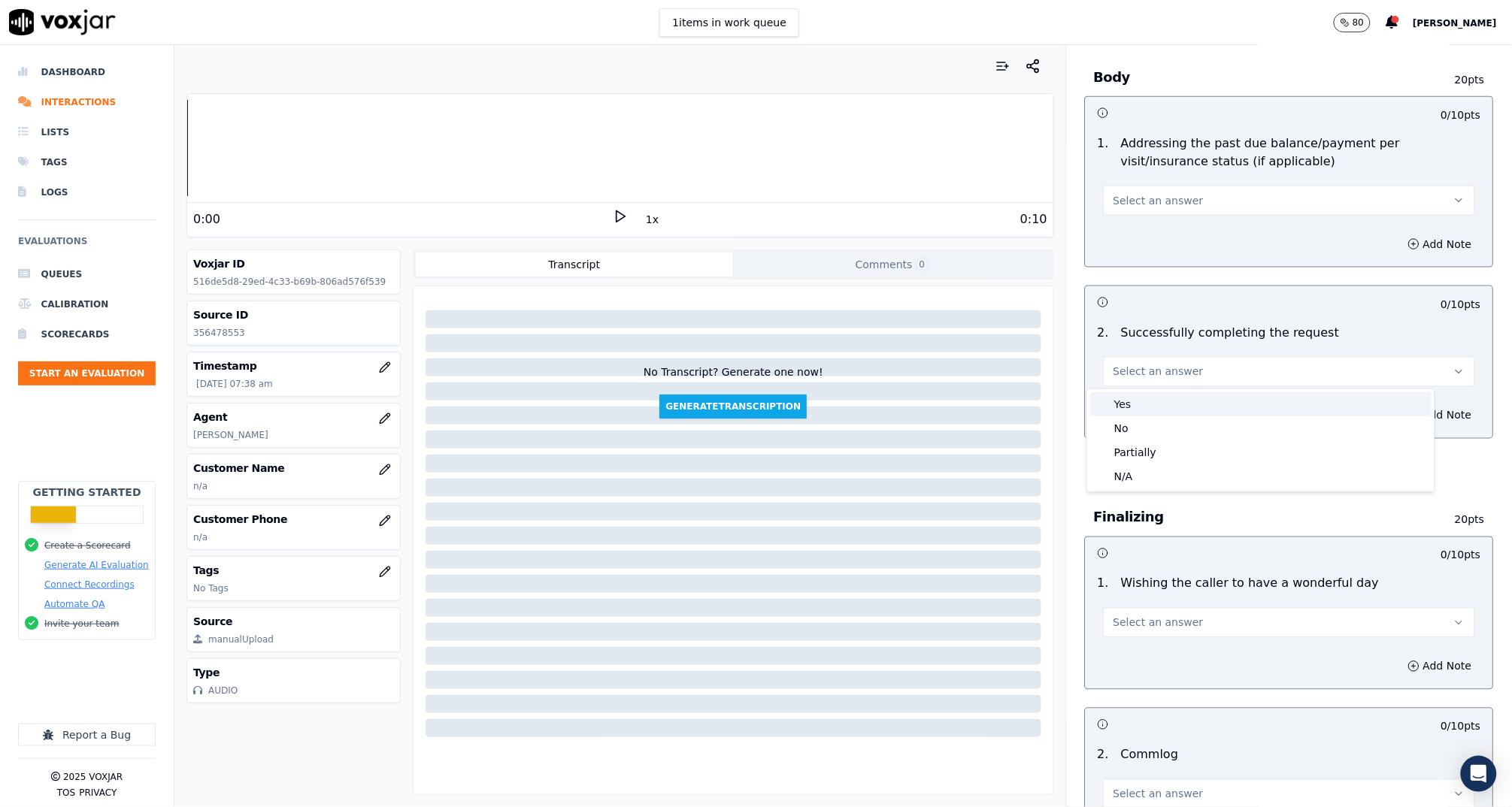
click at [1152, 413] on div "Yes" at bounding box center [1261, 404] width 341 height 24
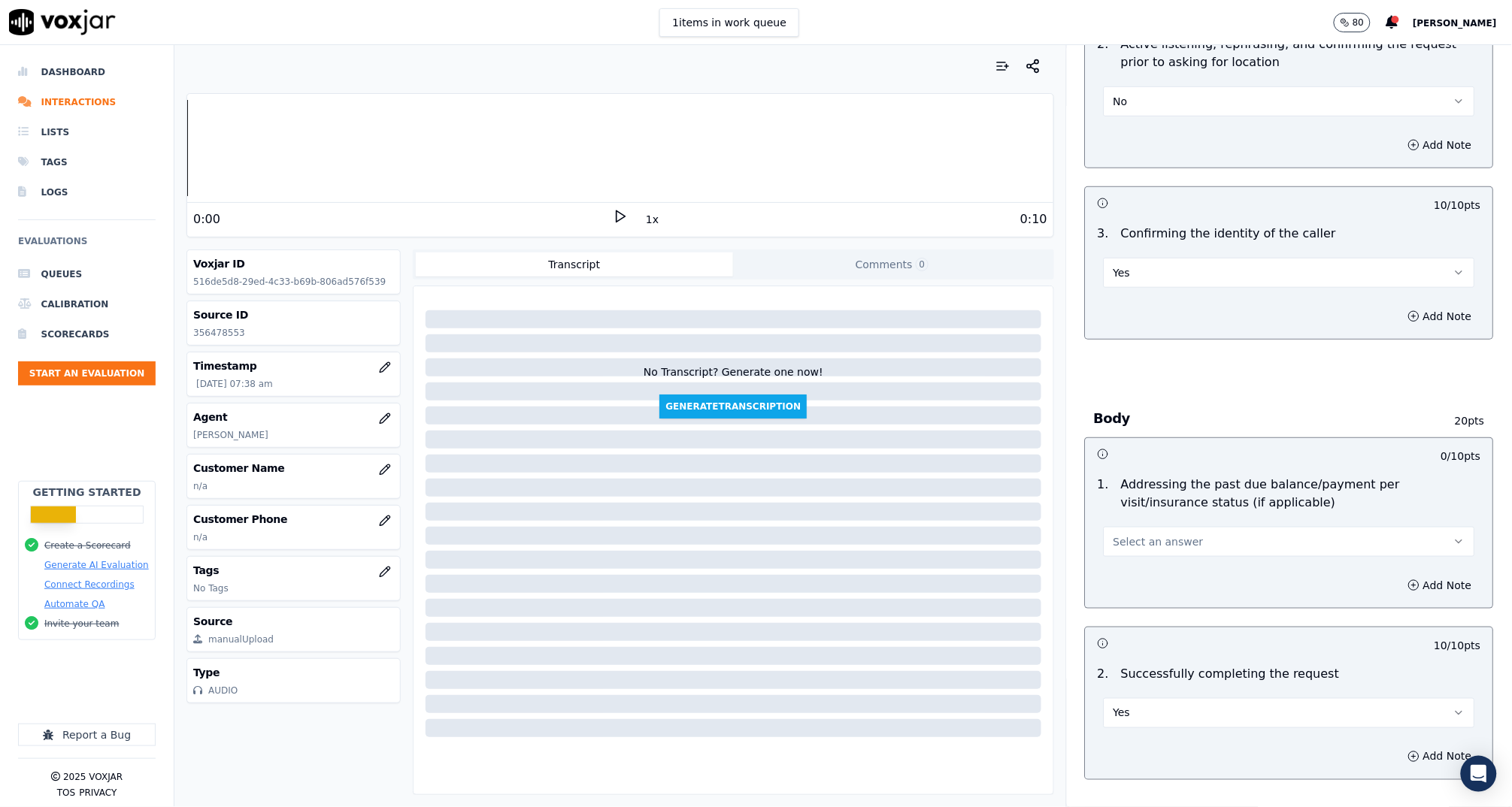
scroll to position [538, 0]
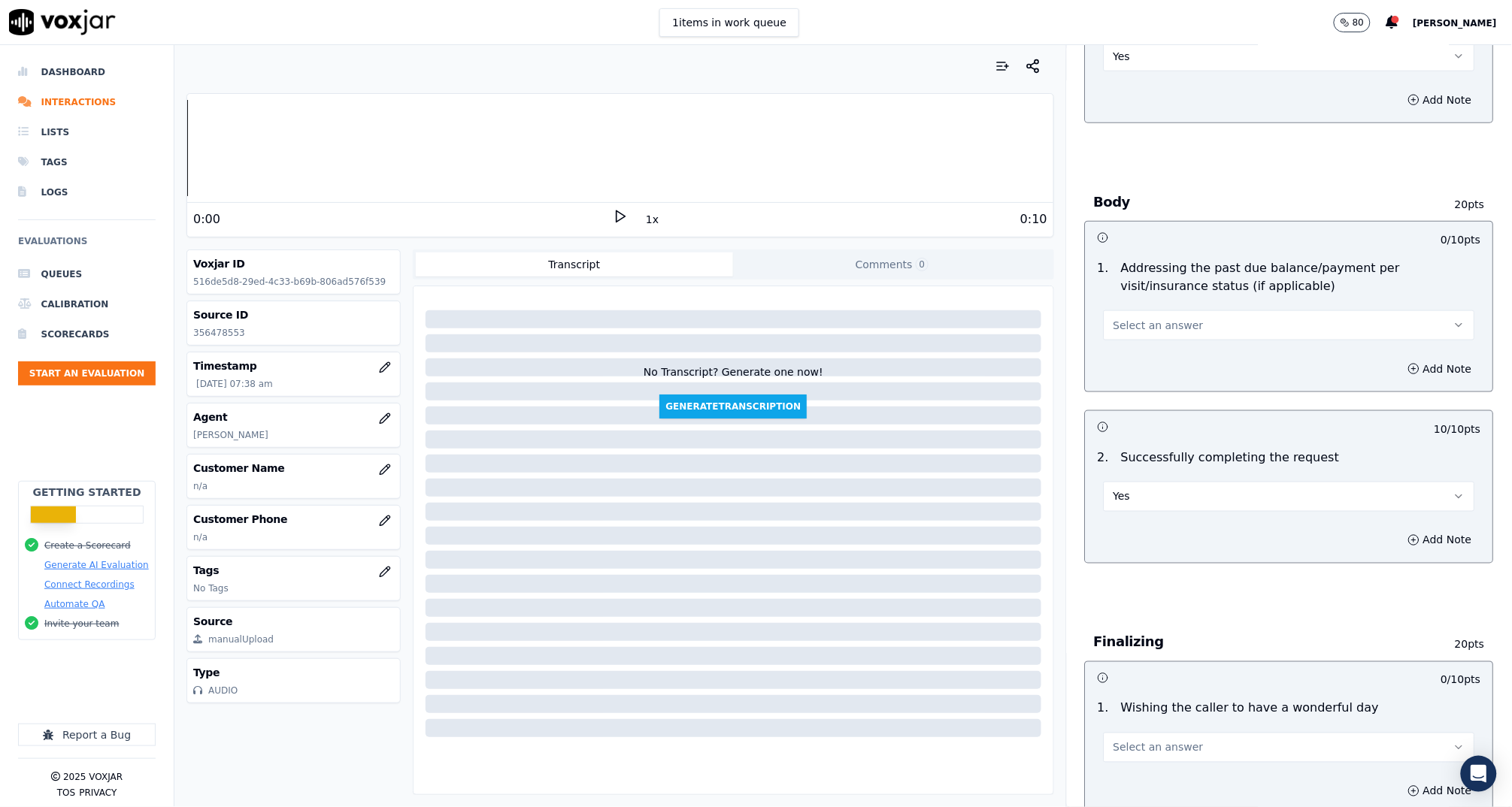
click at [1154, 321] on span "Select an answer" at bounding box center [1159, 325] width 90 height 15
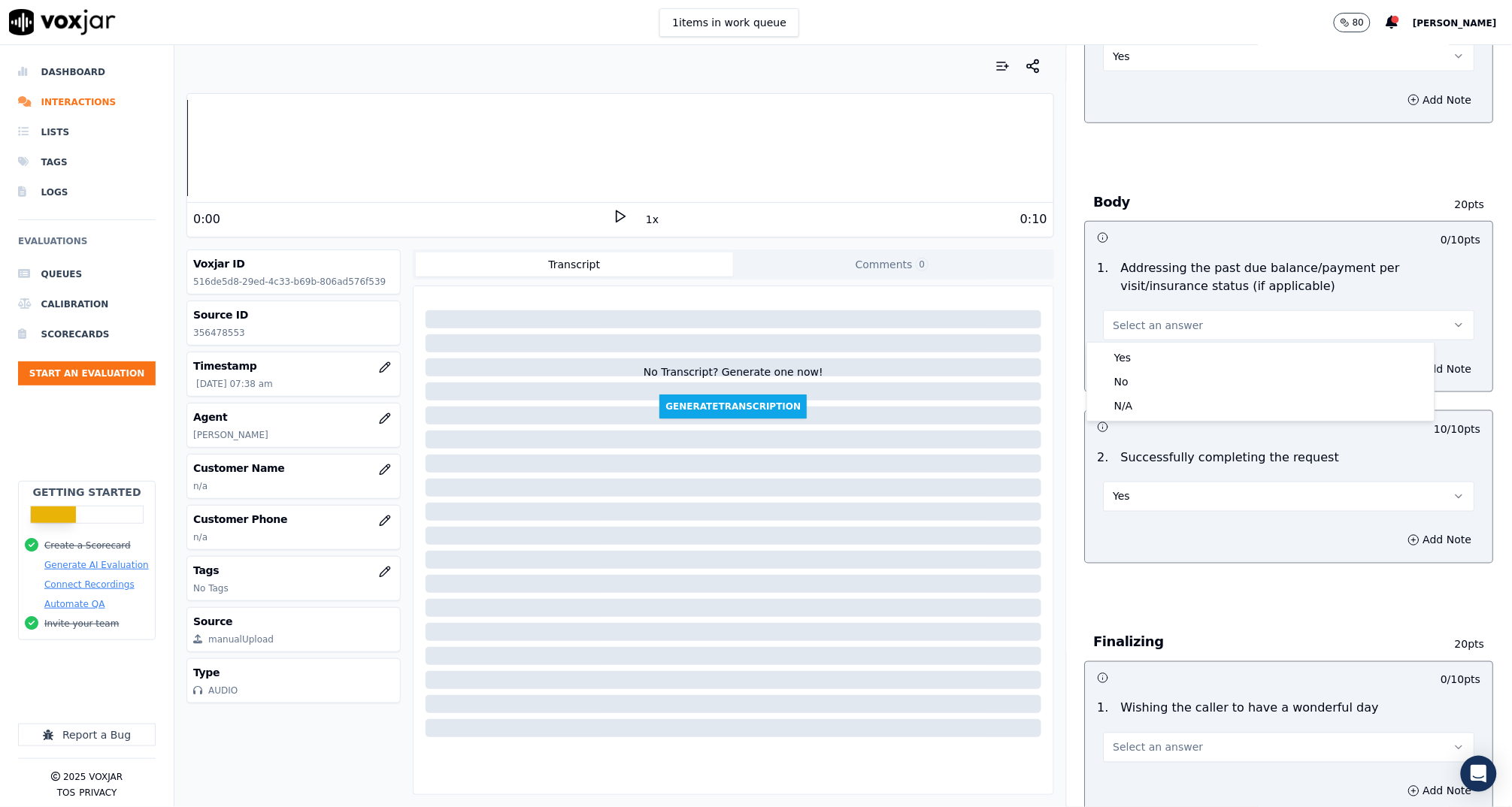
click at [1154, 321] on span "Select an answer" at bounding box center [1159, 325] width 90 height 15
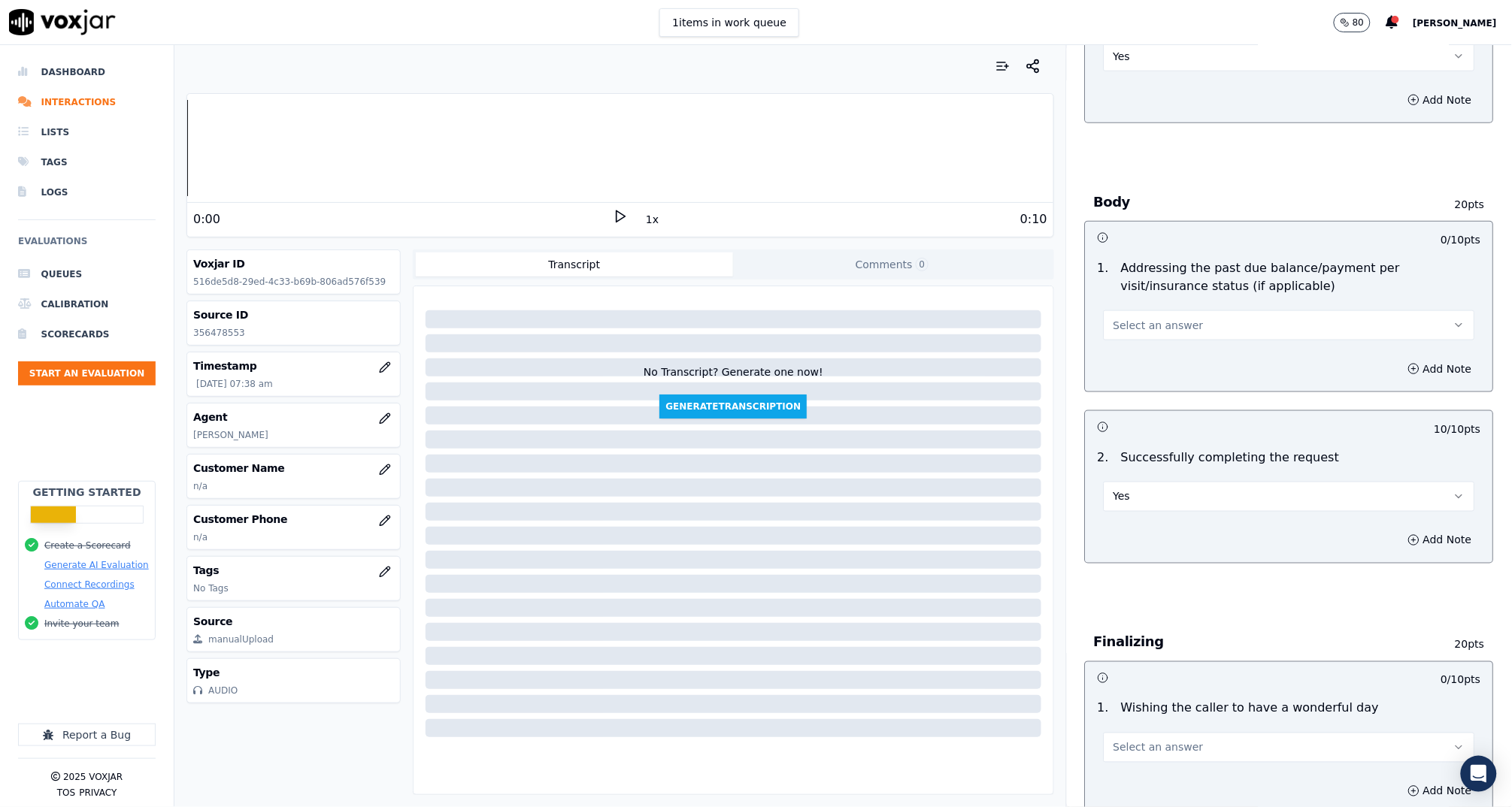
click at [1154, 333] on button "Select an answer" at bounding box center [1289, 325] width 371 height 30
click at [1162, 402] on div "N/A" at bounding box center [1261, 405] width 341 height 24
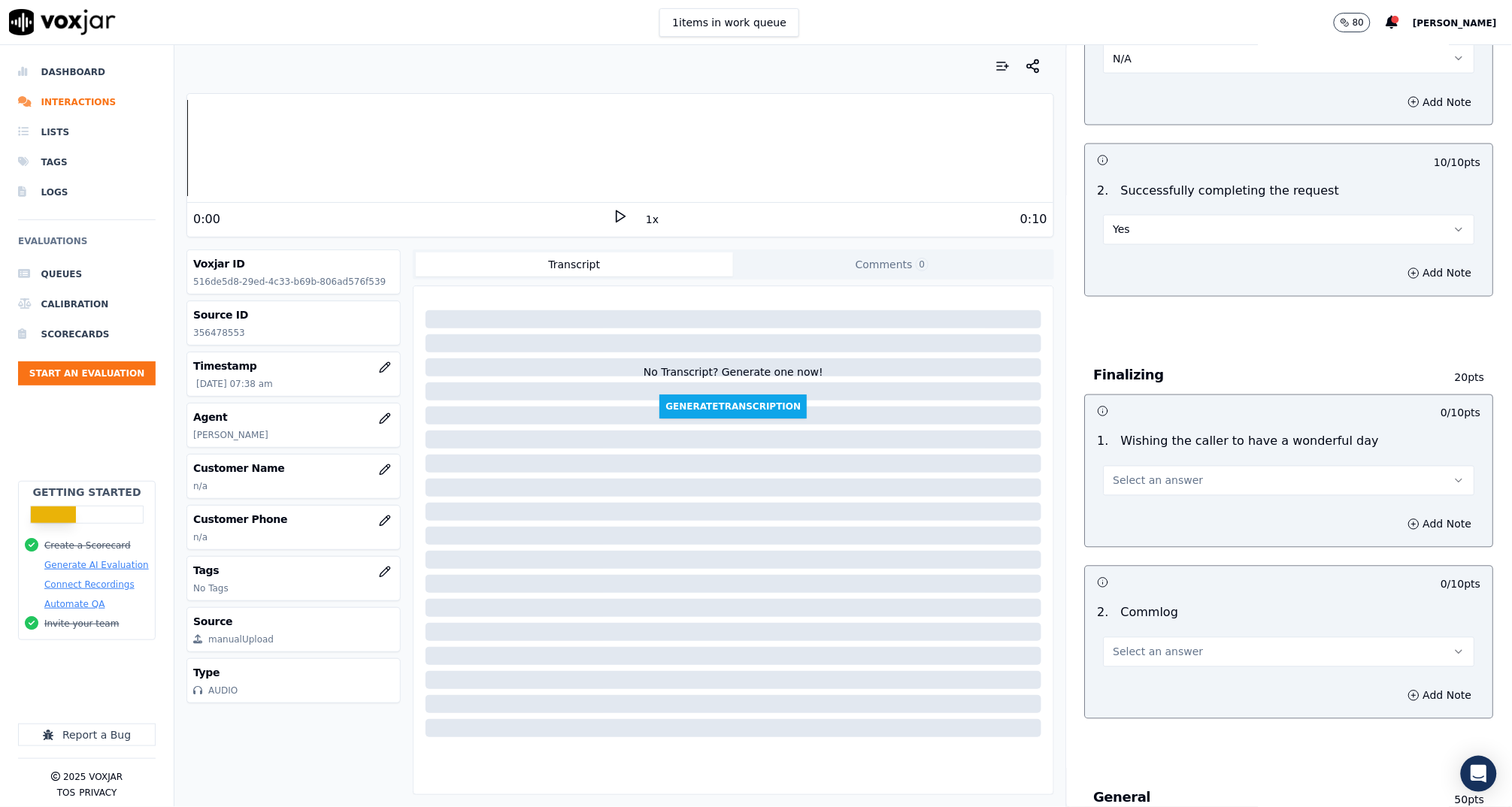
scroll to position [923, 0]
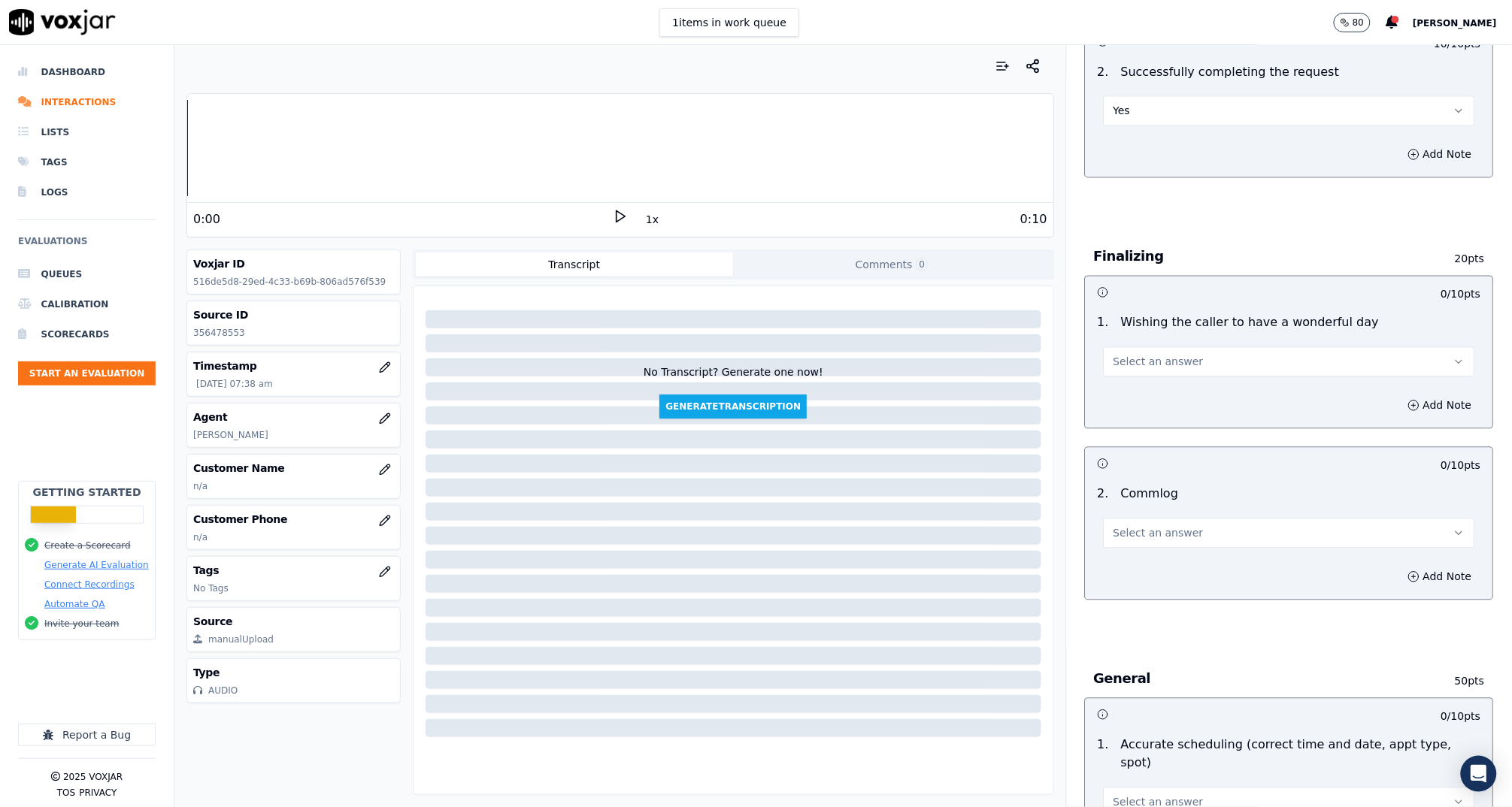
click at [1164, 356] on span "Select an answer" at bounding box center [1159, 362] width 90 height 15
click at [1150, 390] on div "Yes" at bounding box center [1261, 394] width 341 height 24
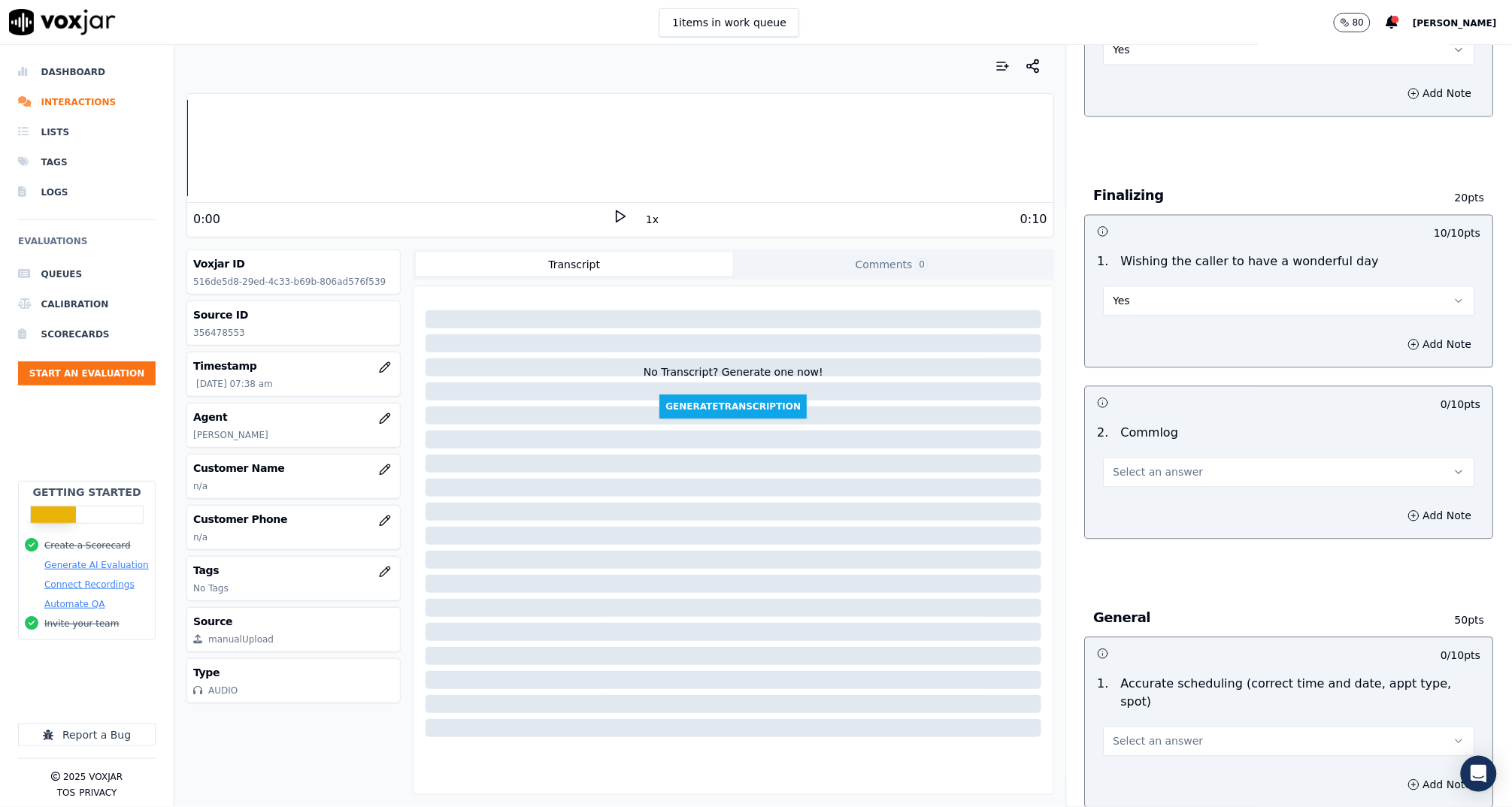
scroll to position [1034, 0]
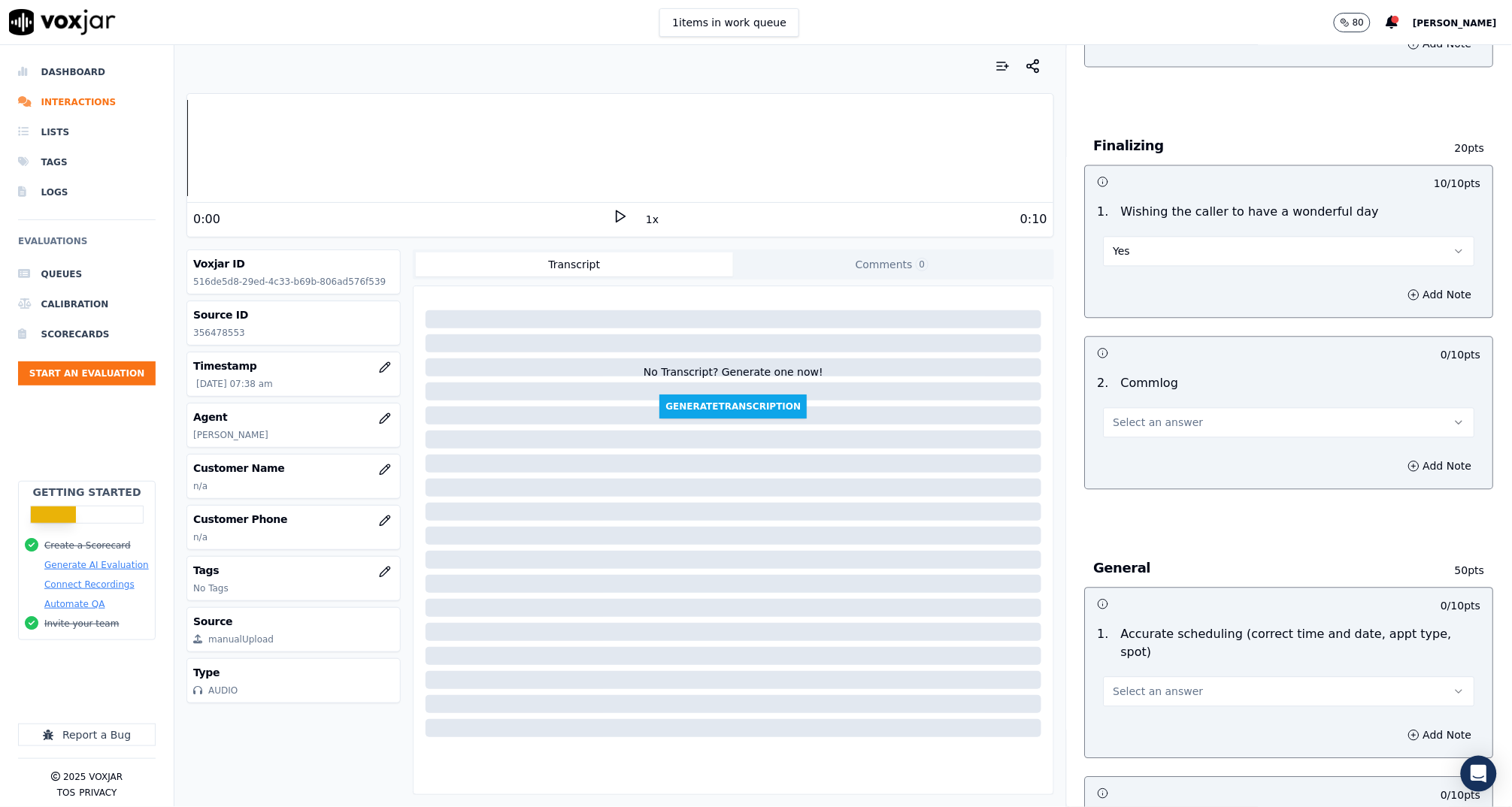
click at [1145, 411] on button "Select an answer" at bounding box center [1289, 422] width 371 height 30
click at [1138, 454] on div "Yes" at bounding box center [1261, 453] width 341 height 24
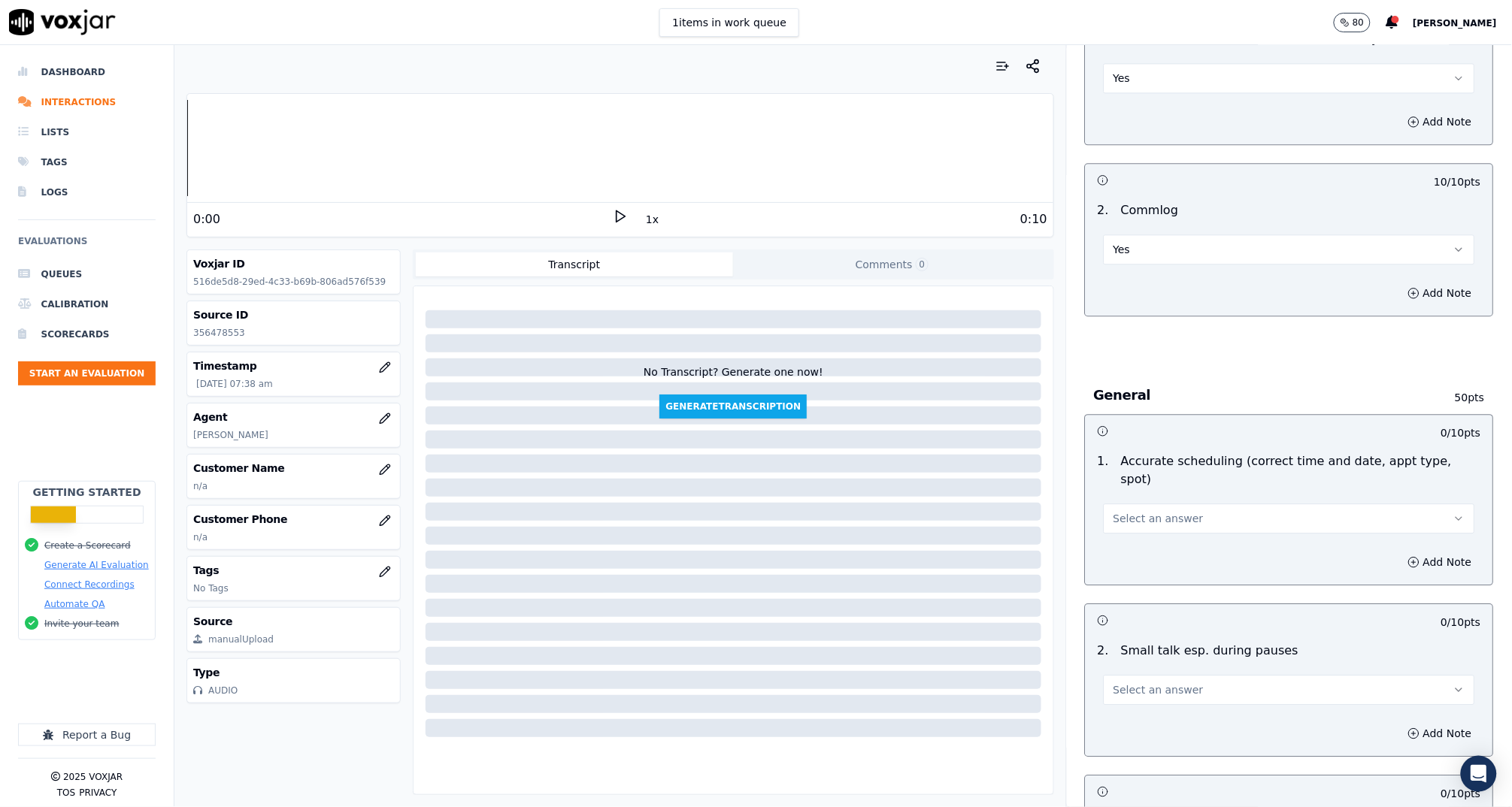
scroll to position [1299, 0]
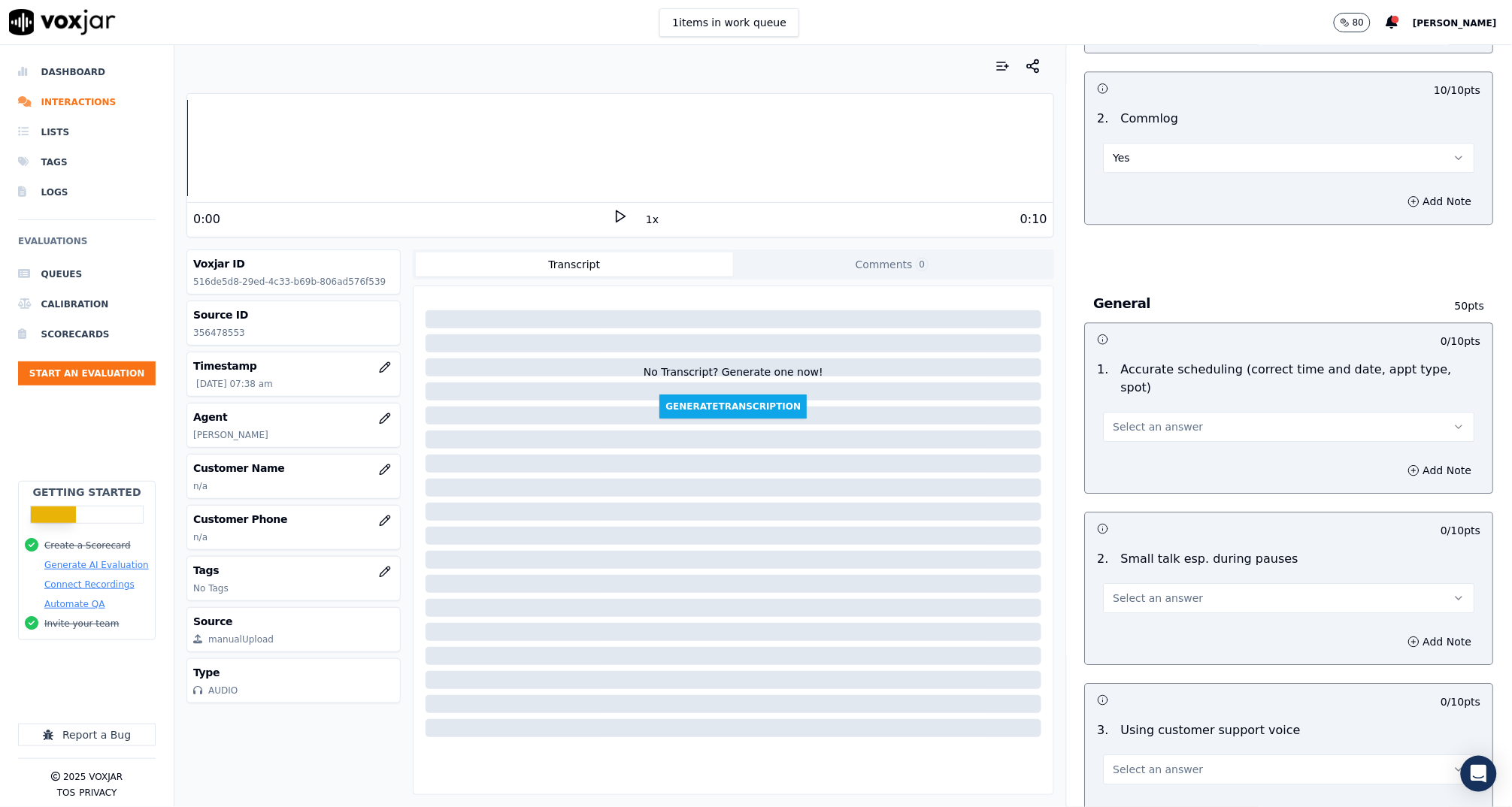
click at [1134, 419] on span "Select an answer" at bounding box center [1159, 426] width 90 height 15
click at [1136, 504] on div "N/A" at bounding box center [1261, 512] width 341 height 24
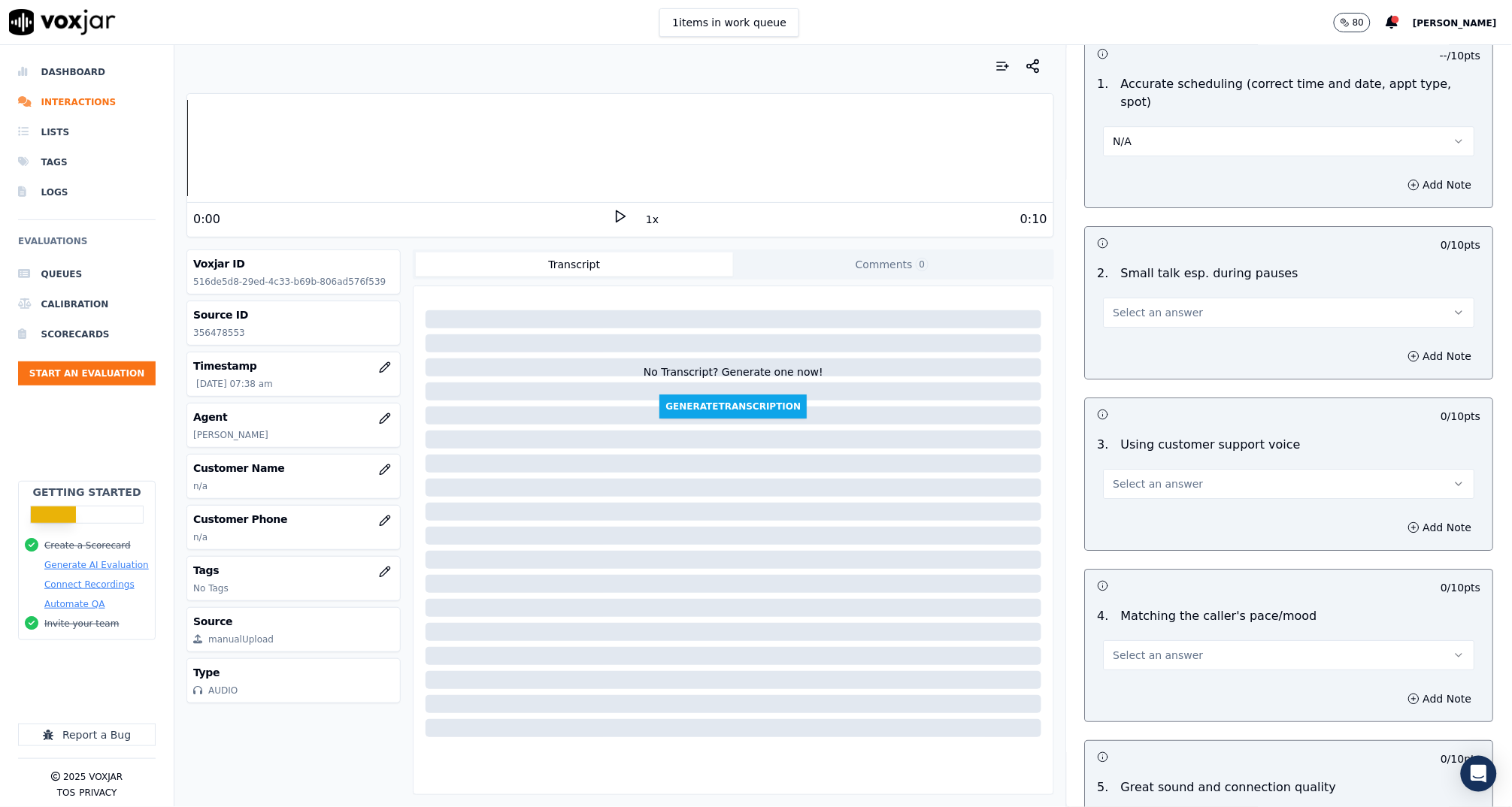
scroll to position [1442, 0]
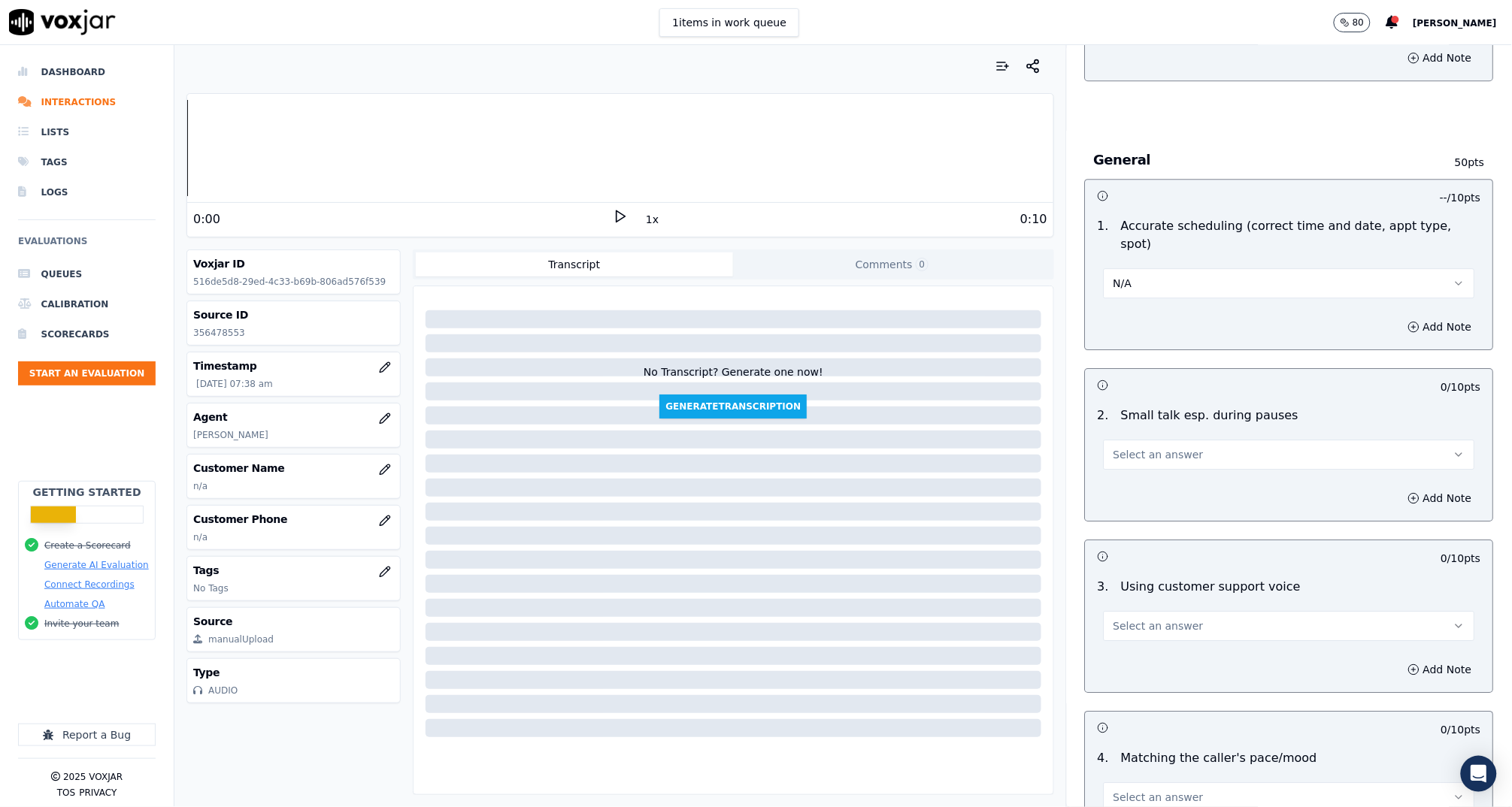
click at [1139, 447] on span "Select an answer" at bounding box center [1159, 454] width 90 height 15
click at [1153, 514] on div "N/A" at bounding box center [1261, 515] width 341 height 24
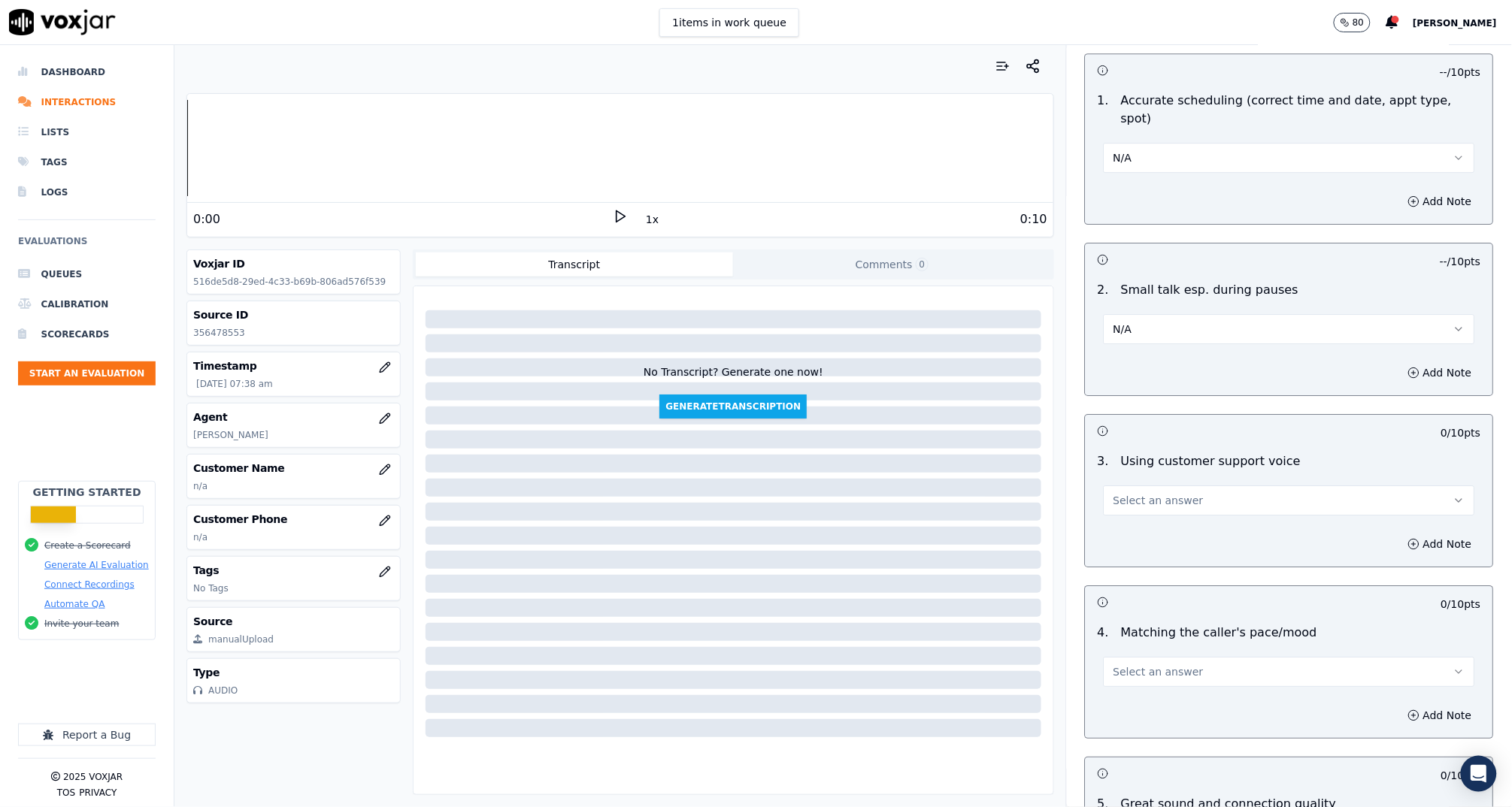
scroll to position [1637, 0]
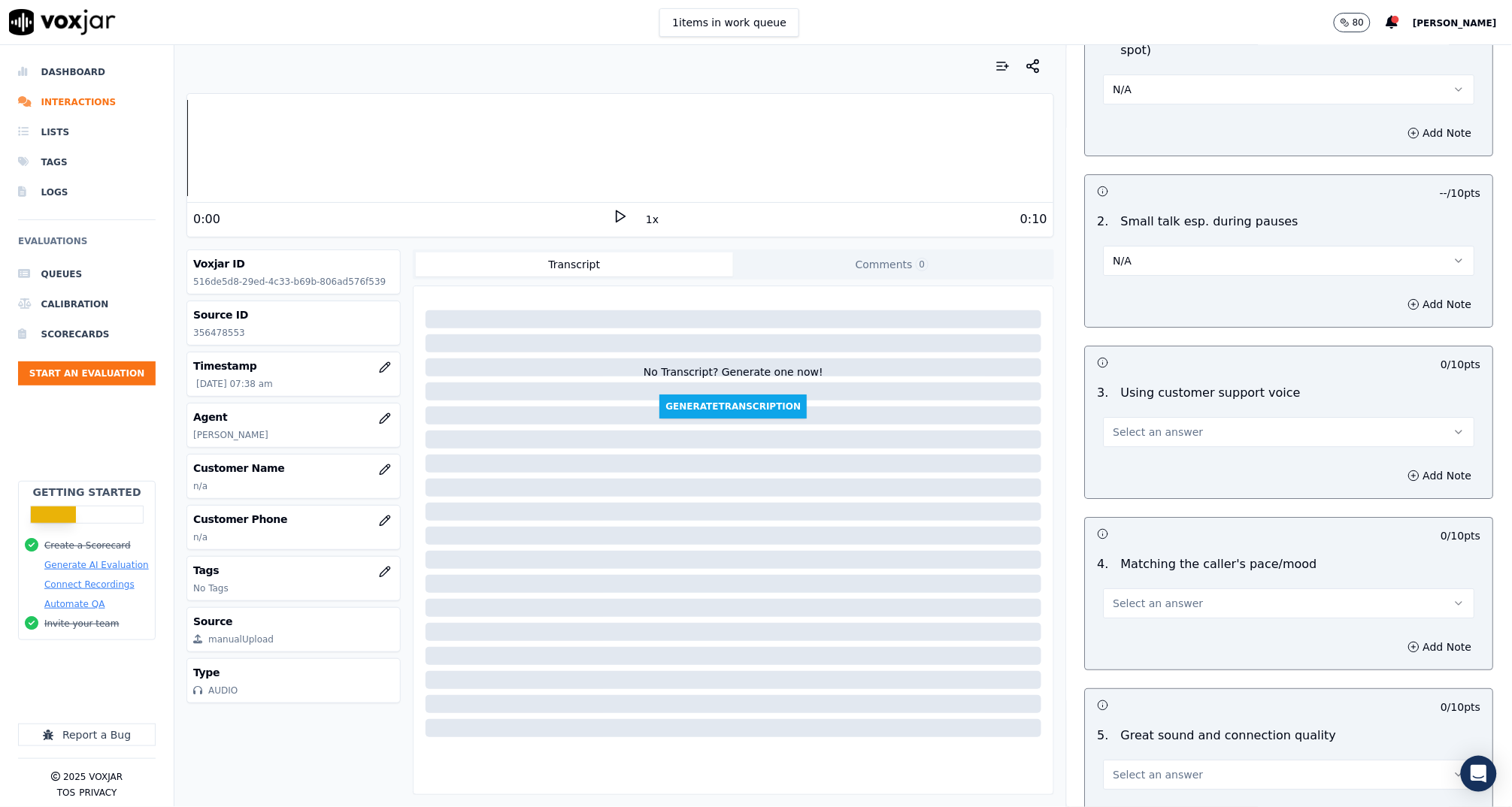
click at [1129, 420] on button "Select an answer" at bounding box center [1289, 431] width 371 height 30
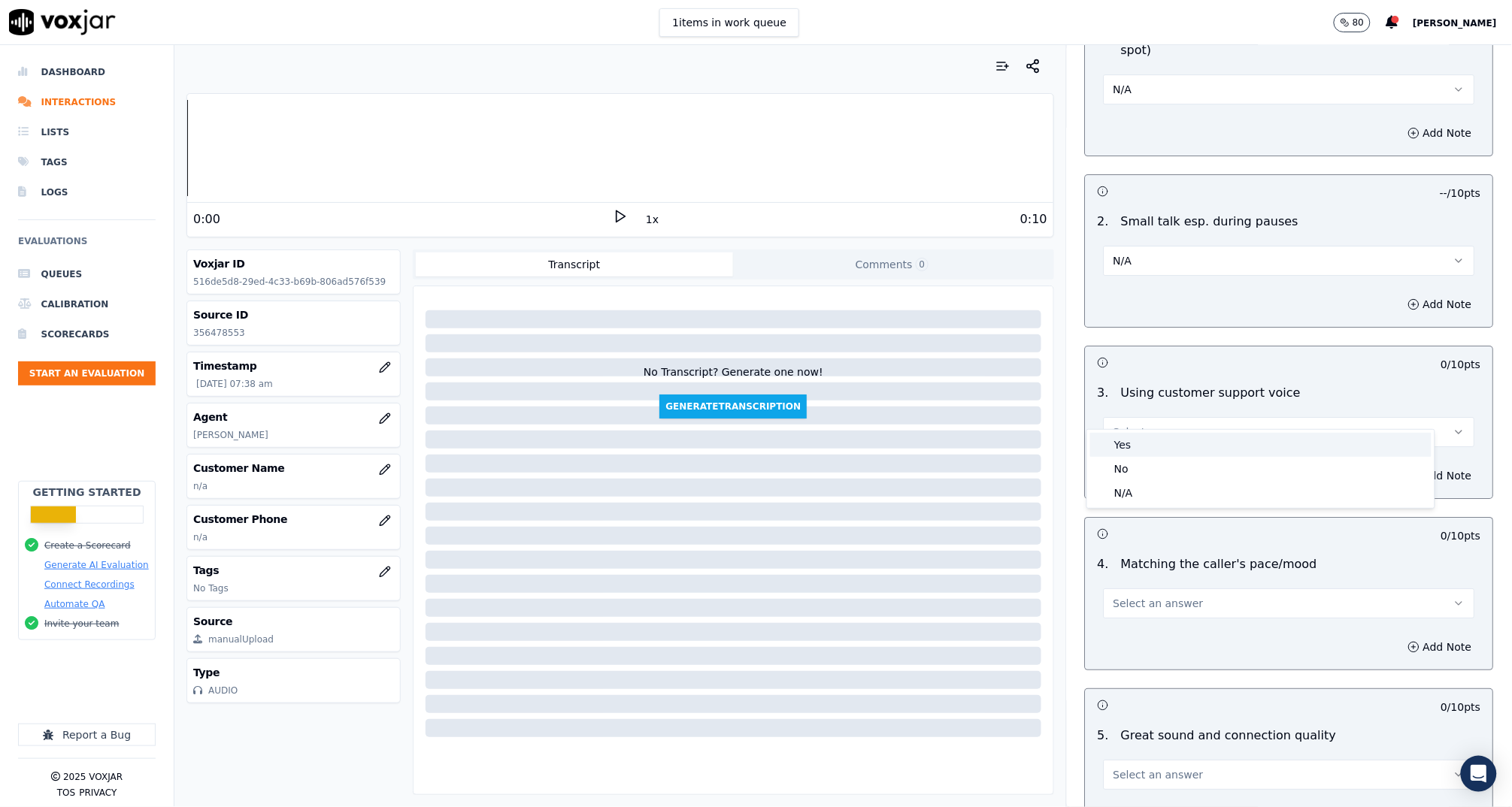
click at [1134, 444] on div "Yes" at bounding box center [1261, 444] width 341 height 24
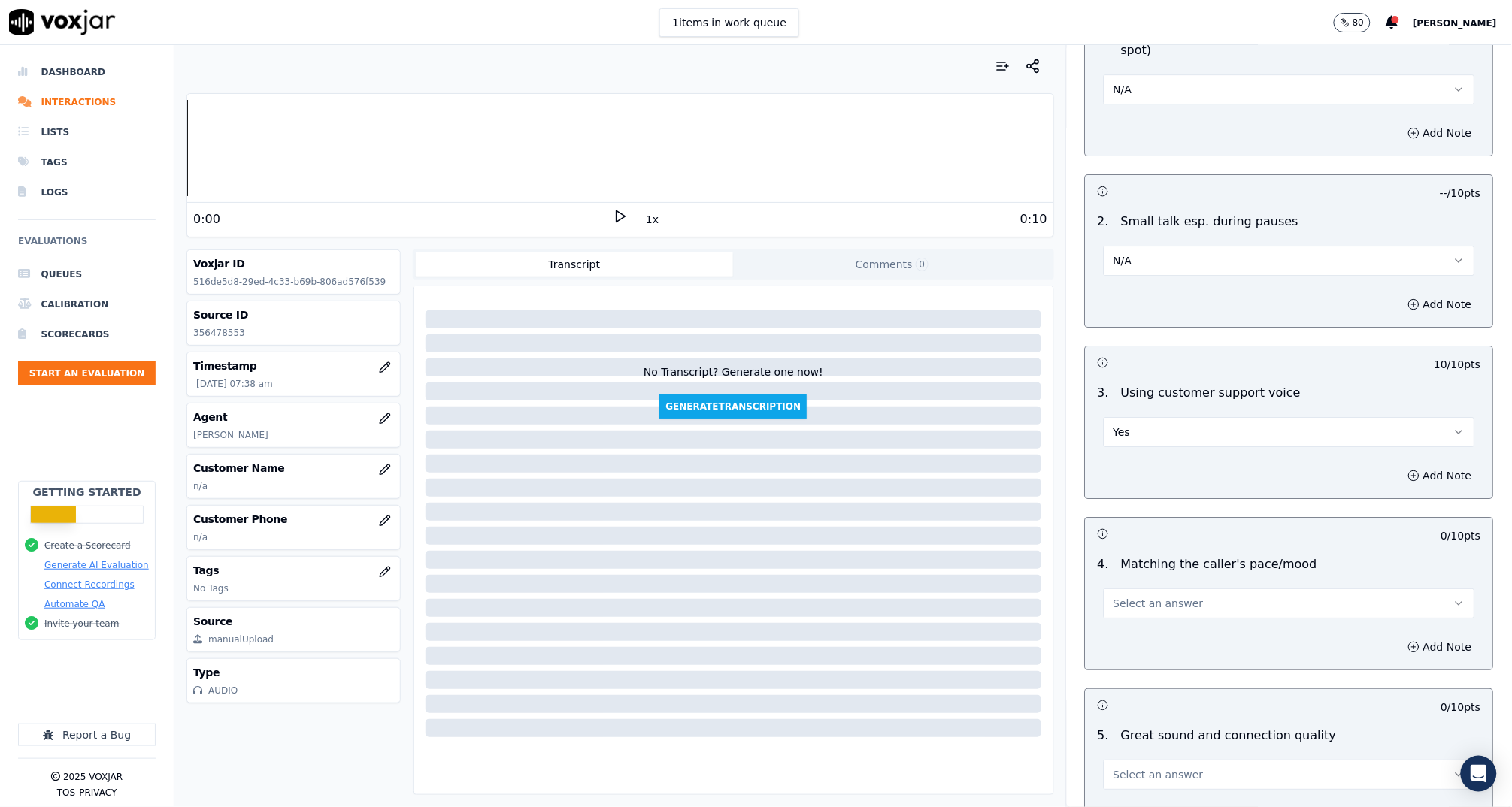
scroll to position [1769, 0]
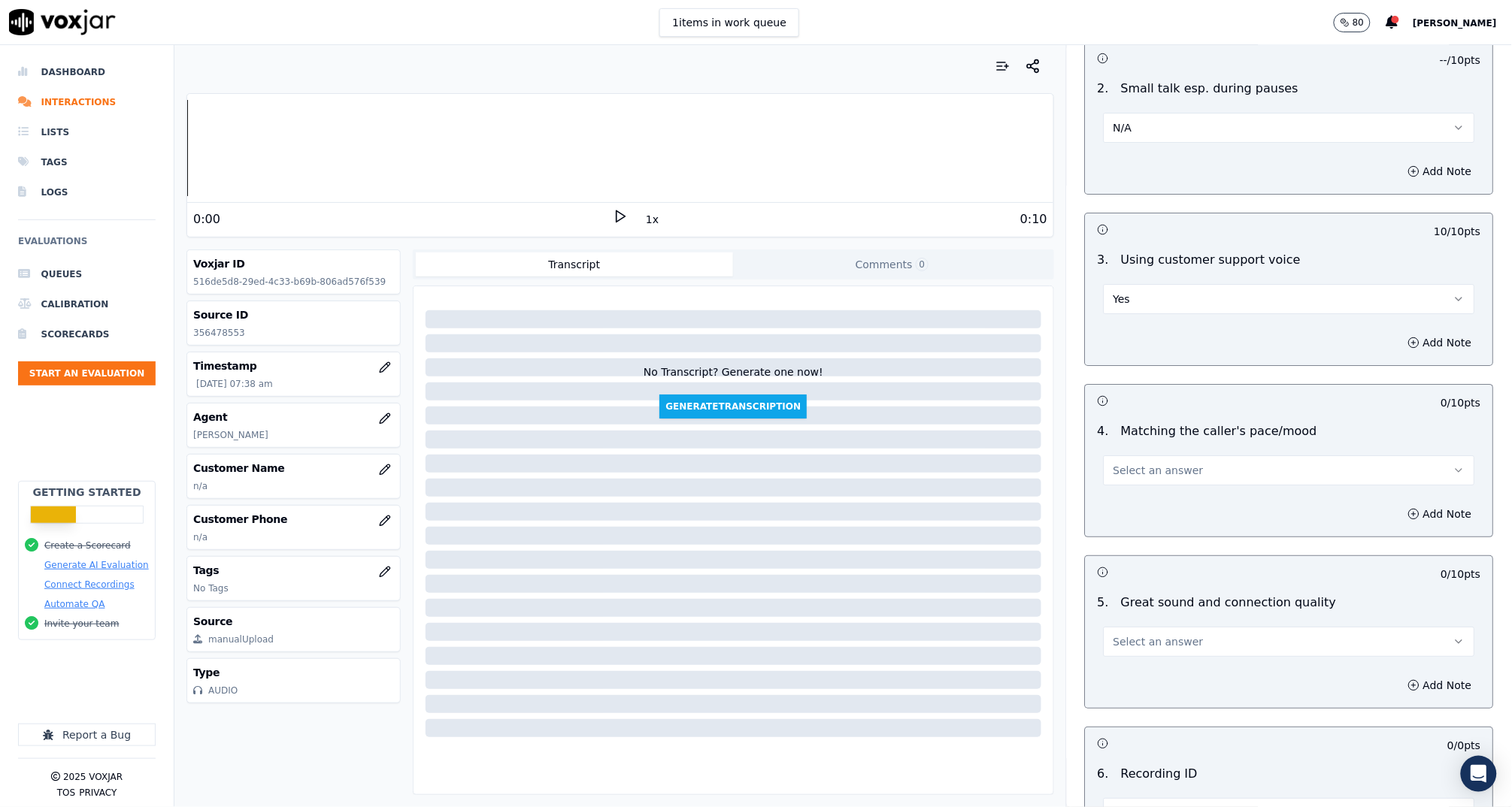
drag, startPoint x: 1134, startPoint y: 433, endPoint x: 1132, endPoint y: 452, distance: 19.1
click at [1134, 455] on button "Select an answer" at bounding box center [1289, 469] width 371 height 30
click at [1129, 478] on div "Yes" at bounding box center [1261, 483] width 341 height 24
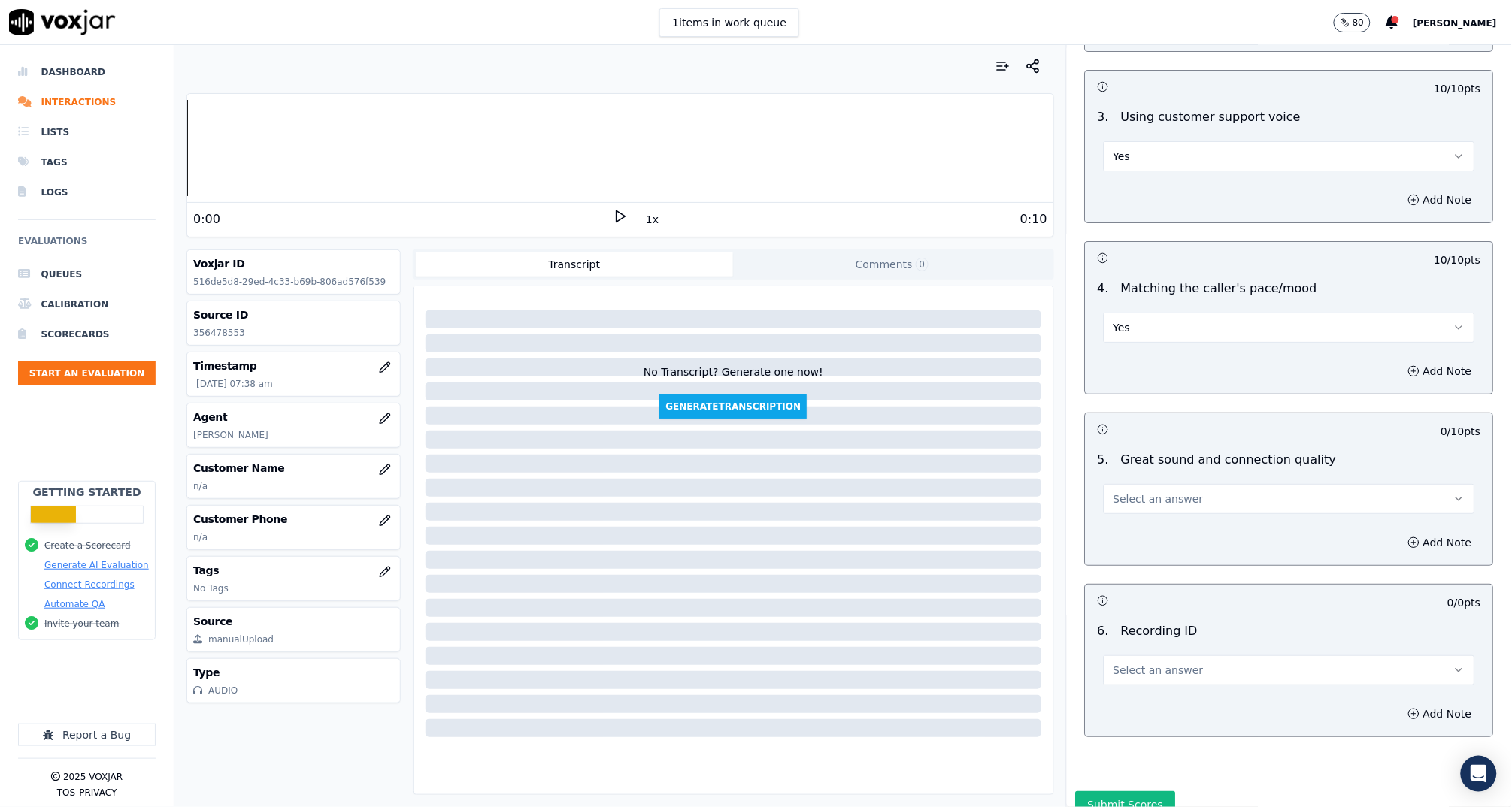
scroll to position [1951, 0]
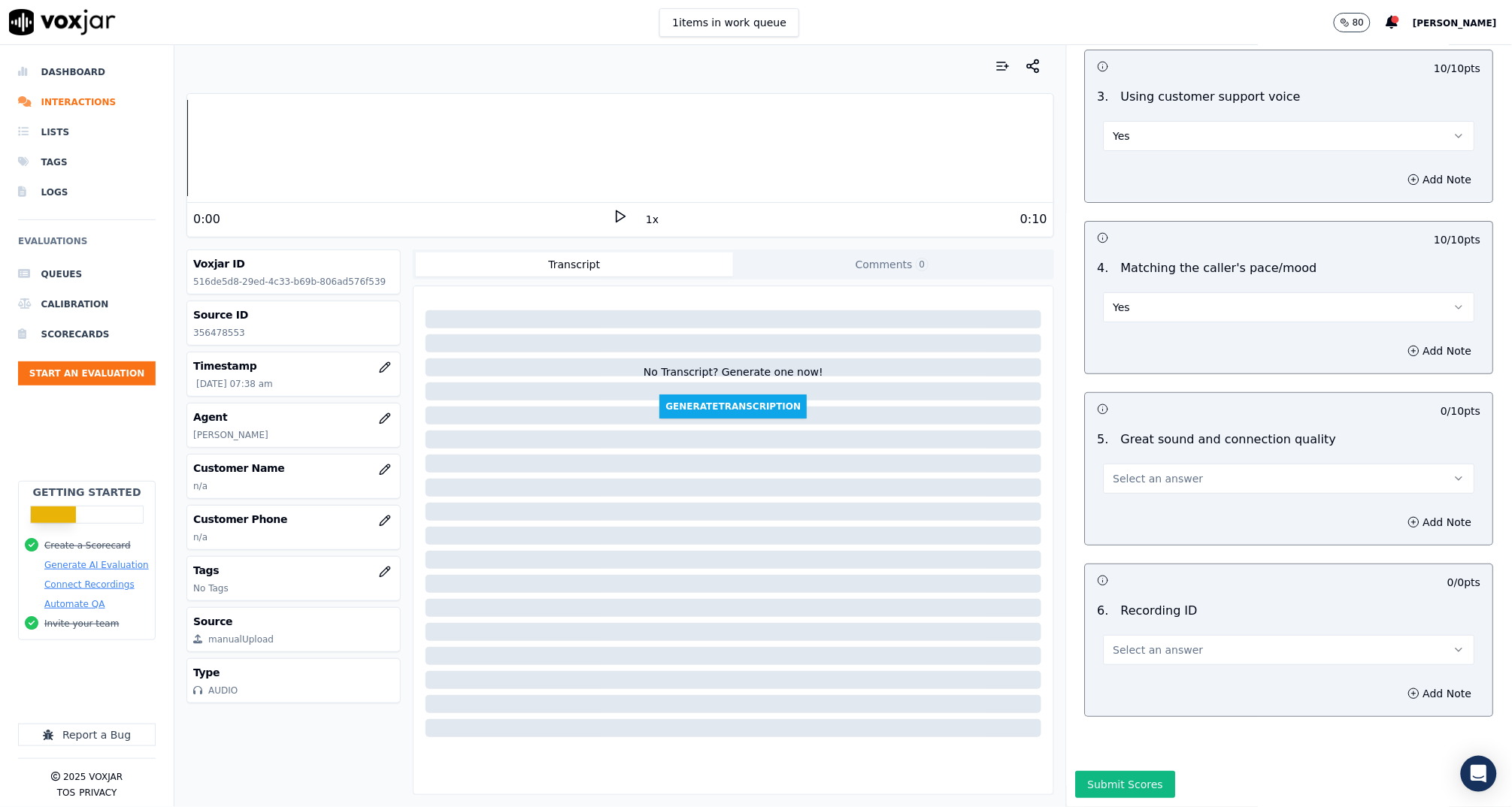
click at [1121, 471] on span "Select an answer" at bounding box center [1159, 478] width 90 height 15
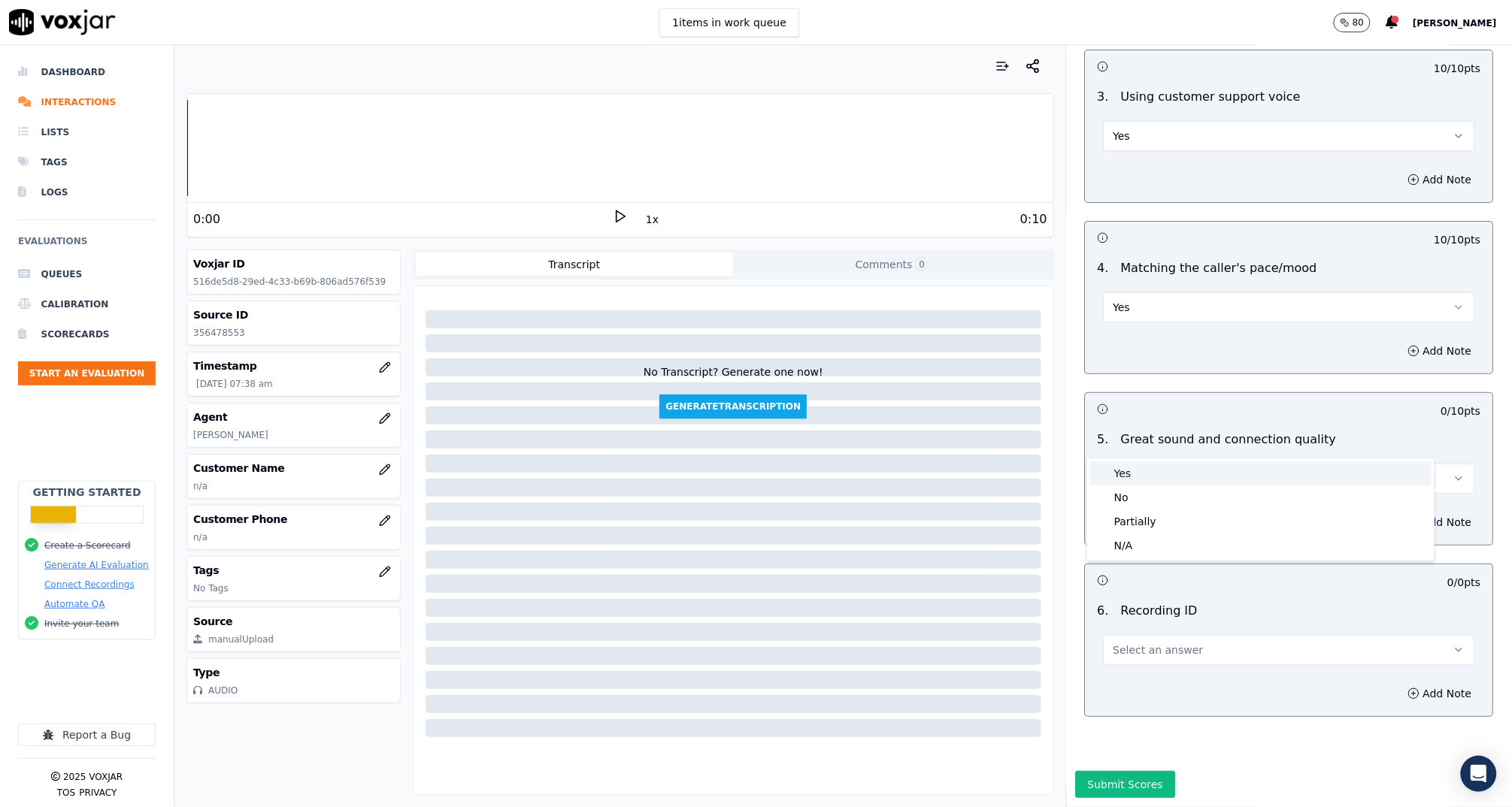
click at [1120, 477] on div "Yes" at bounding box center [1261, 473] width 341 height 24
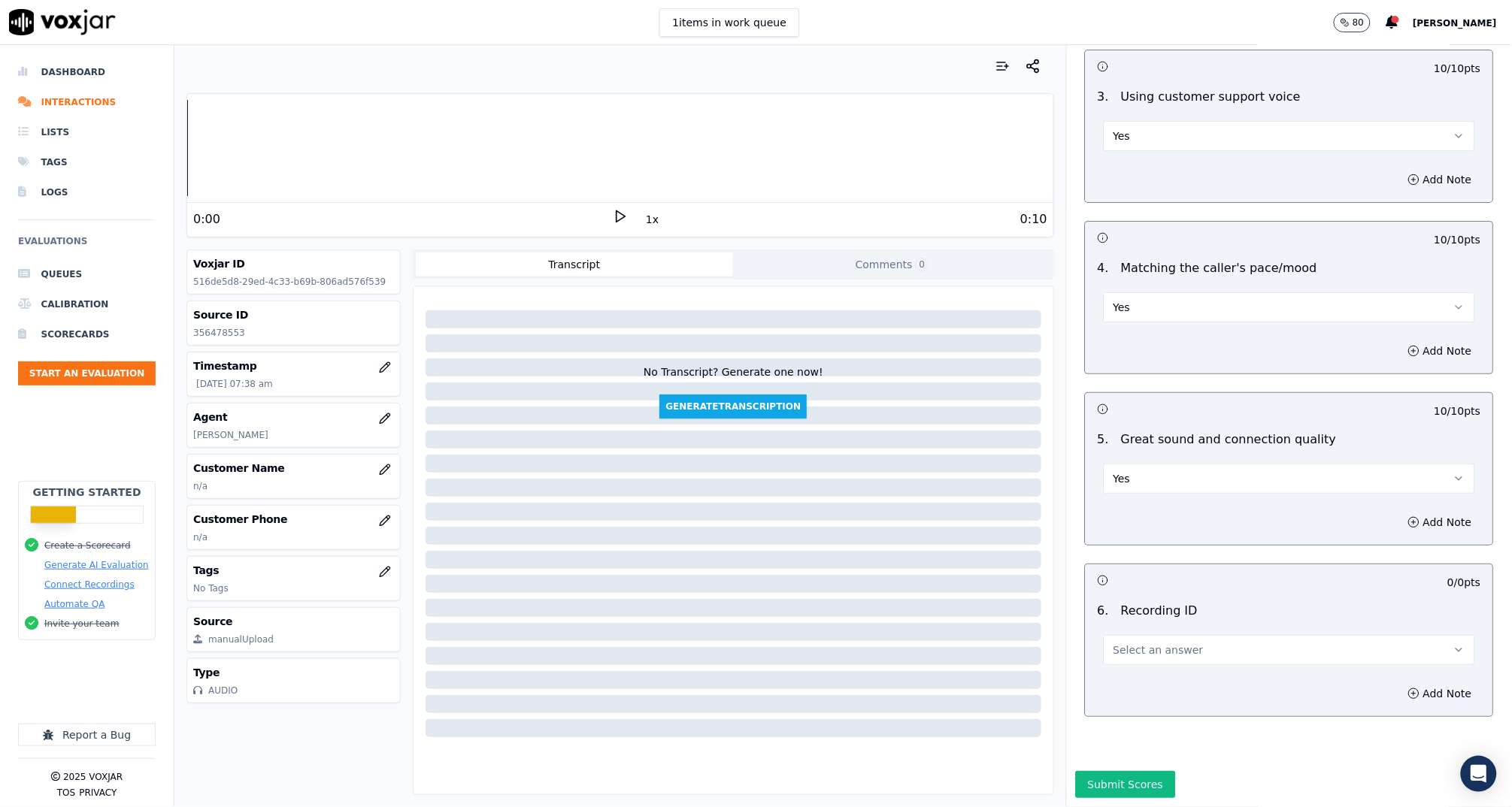
click at [1141, 643] on span "Select an answer" at bounding box center [1159, 650] width 90 height 15
click at [1152, 657] on div "N/A" at bounding box center [1261, 654] width 341 height 24
drag, startPoint x: 1383, startPoint y: 652, endPoint x: 1322, endPoint y: 677, distance: 65.9
click at [1399, 683] on button "Add Note" at bounding box center [1440, 693] width 82 height 21
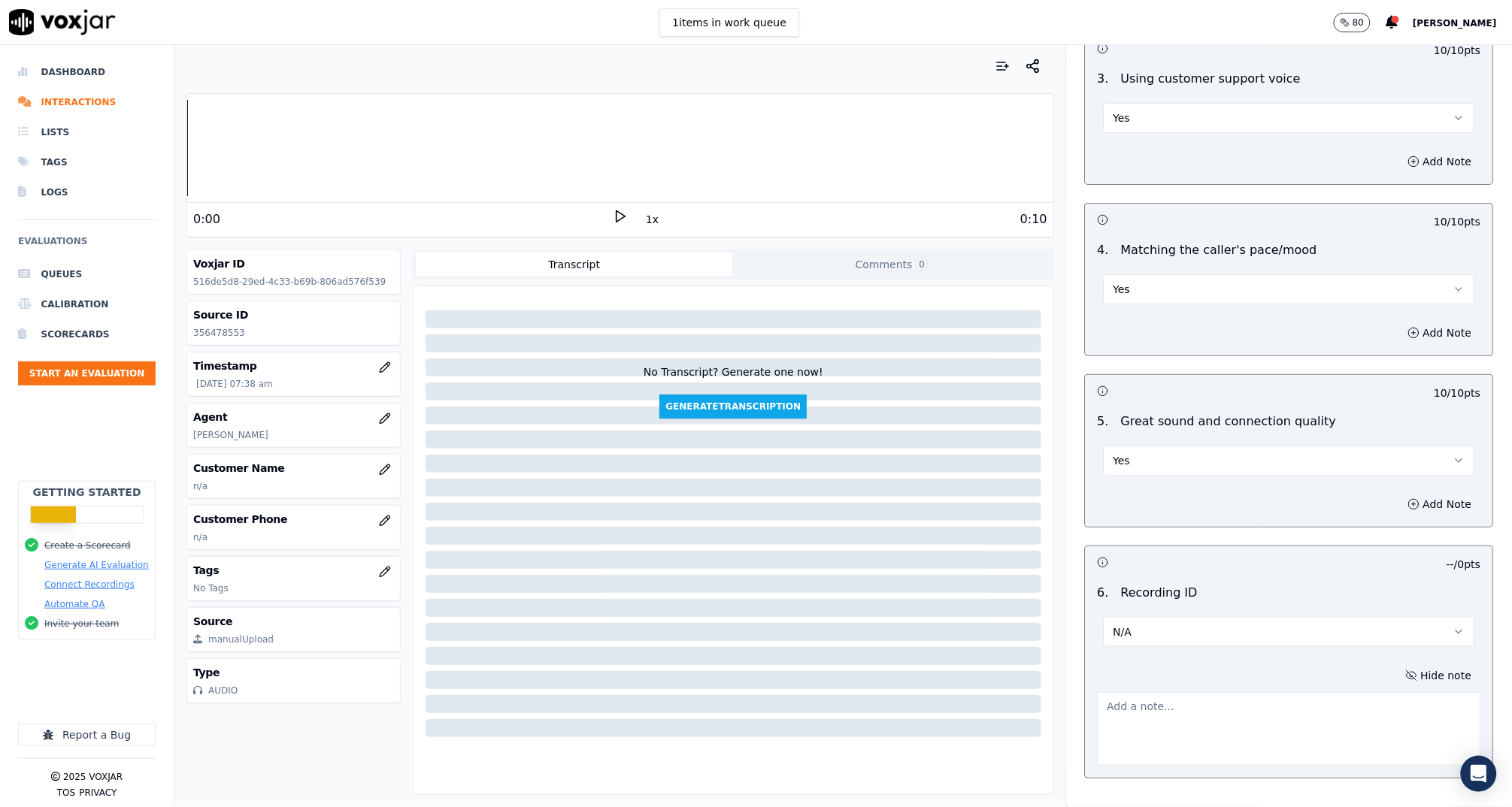
drag, startPoint x: 1322, startPoint y: 677, endPoint x: 1284, endPoint y: 685, distance: 38.8
click at [1285, 692] on textarea at bounding box center [1289, 729] width 383 height 74
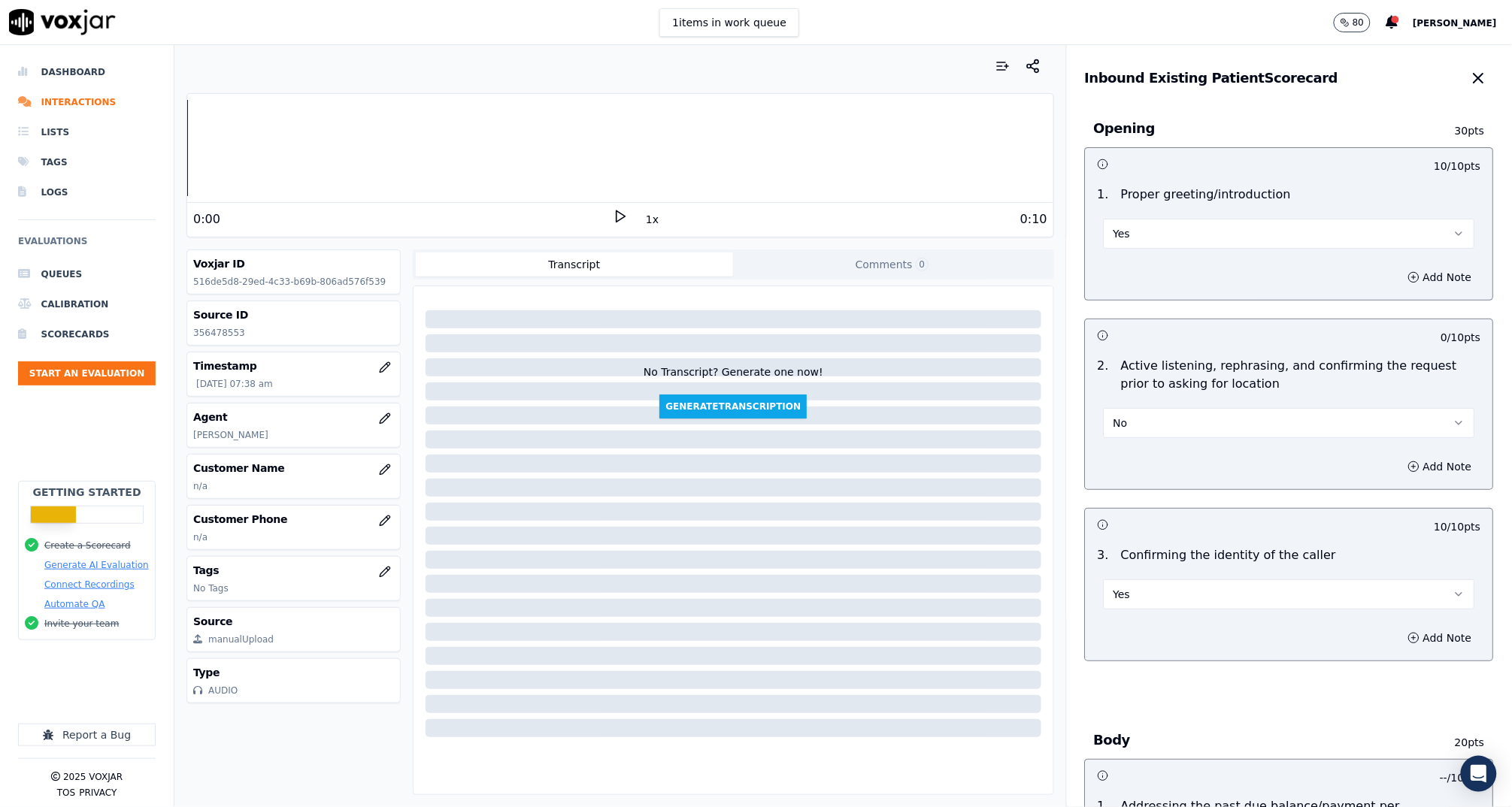
scroll to position [2031, 0]
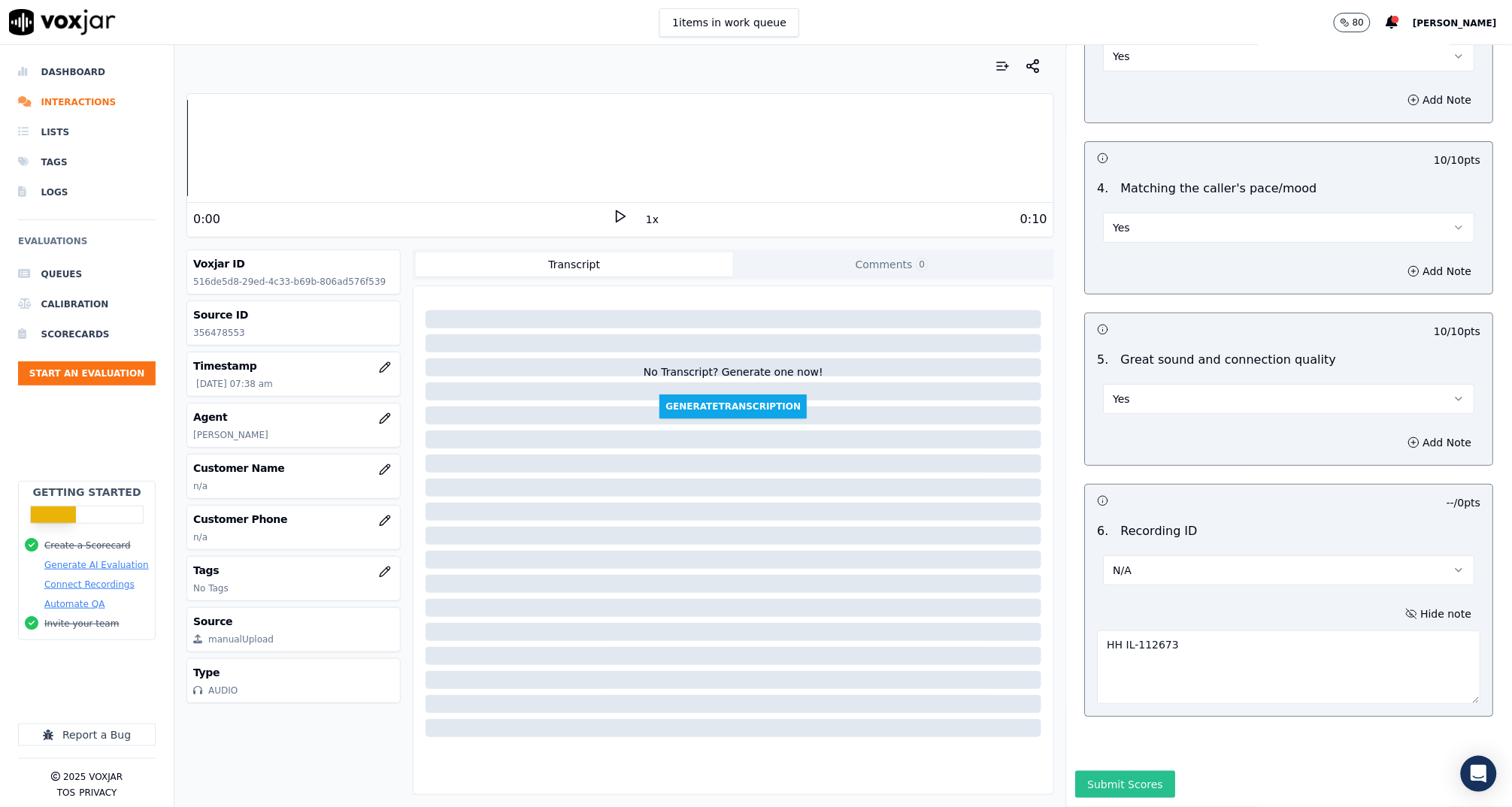
type textarea "HH IL-112673"
click at [1100, 771] on button "Submit Scores" at bounding box center [1125, 784] width 100 height 27
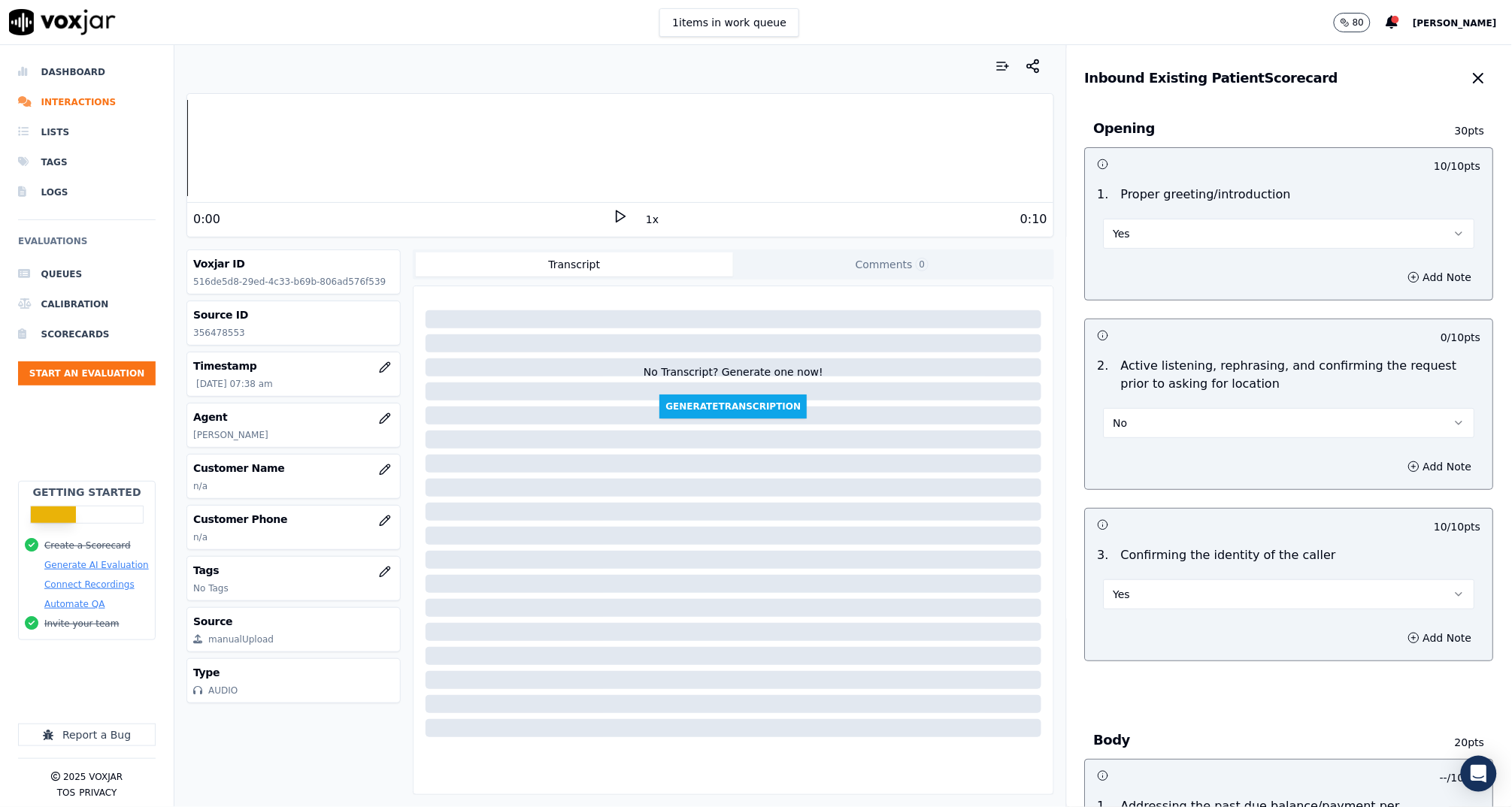
scroll to position [1325, 0]
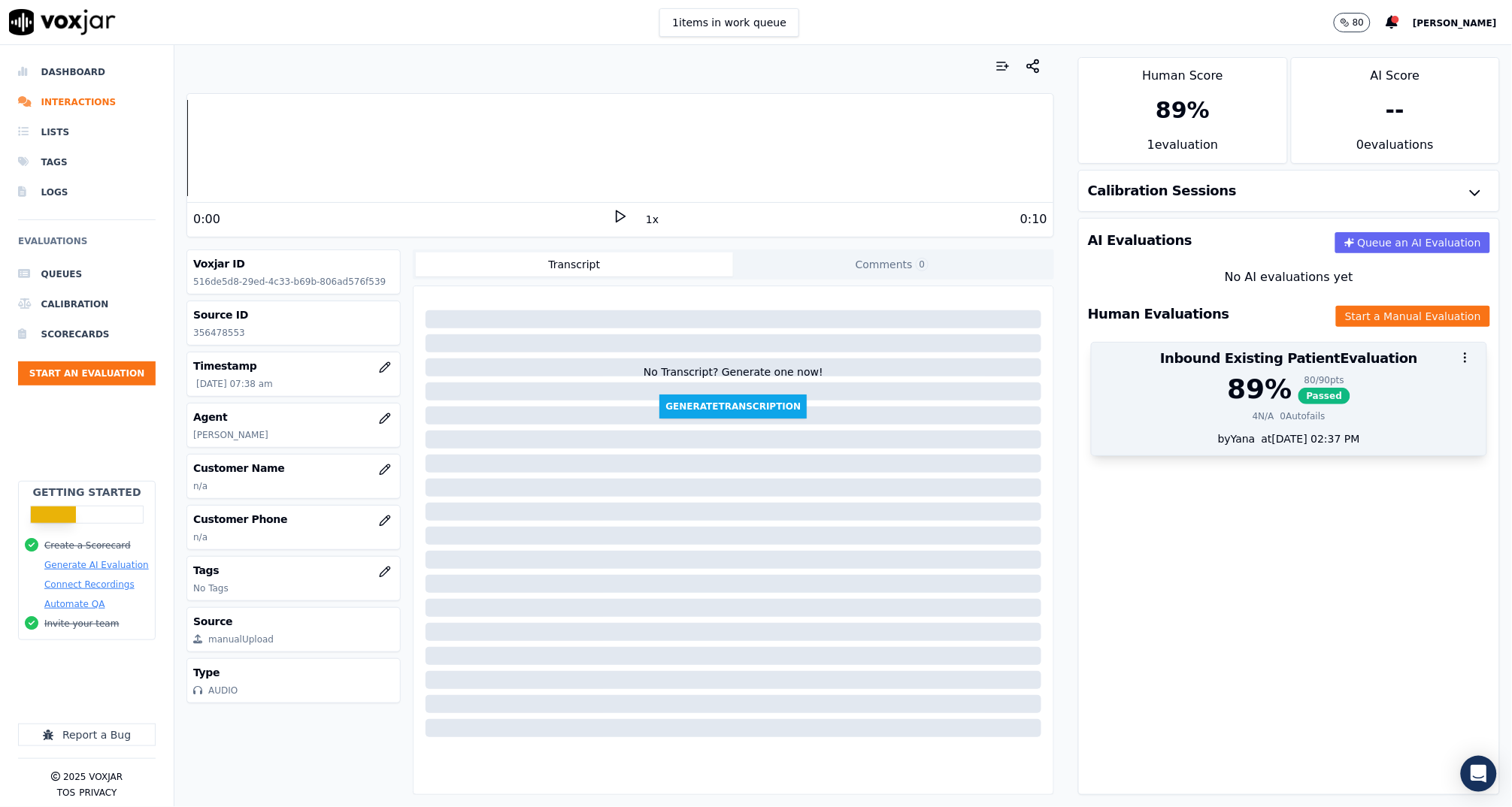
click at [1155, 405] on div "89 % 80 / 90 pts Passed 4 N/A 0 Autofails" at bounding box center [1288, 402] width 395 height 57
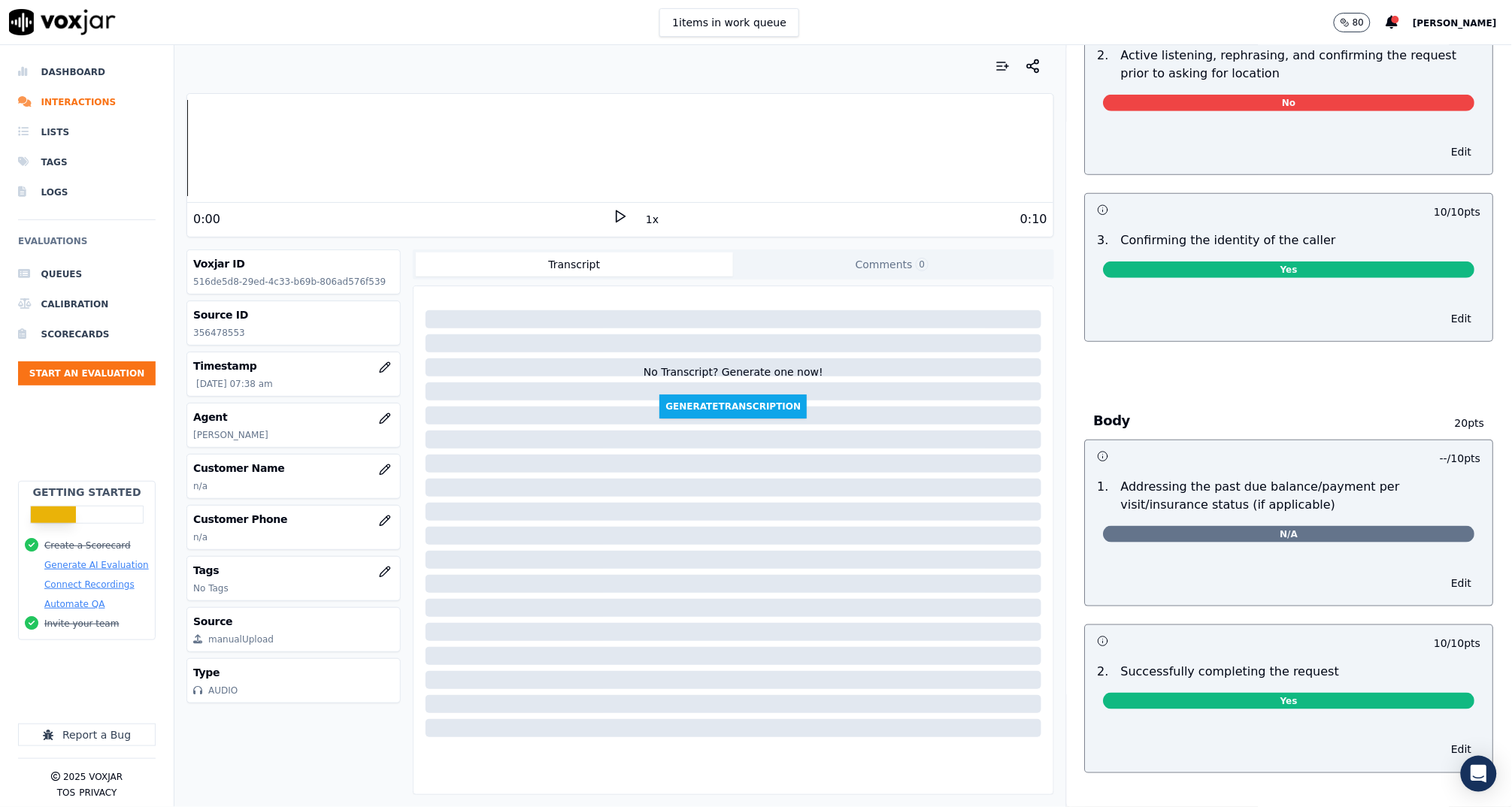
scroll to position [0, 0]
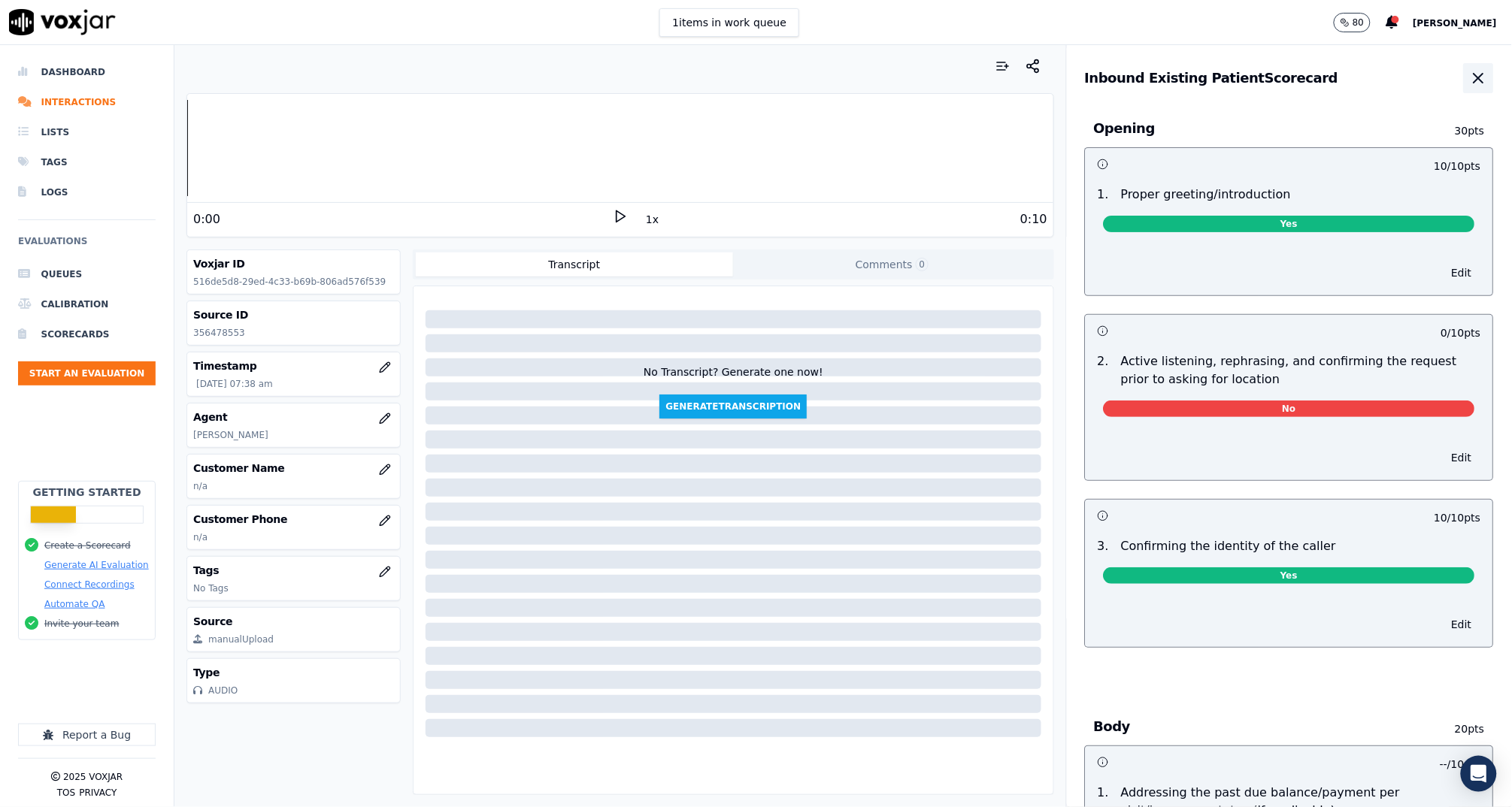
click at [1470, 74] on icon "button" at bounding box center [1479, 79] width 18 height 18
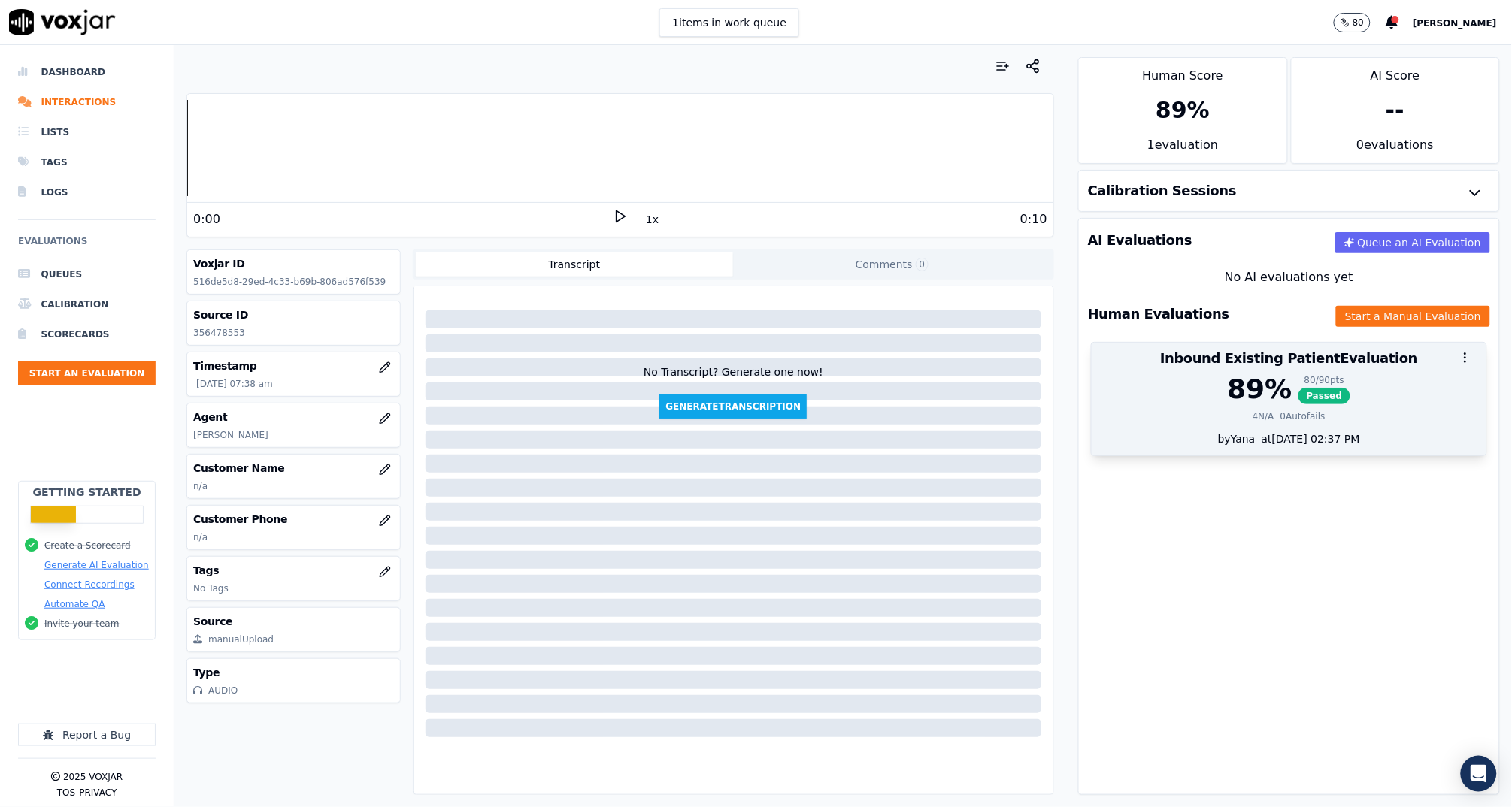
click at [1266, 357] on div at bounding box center [1288, 357] width 395 height 30
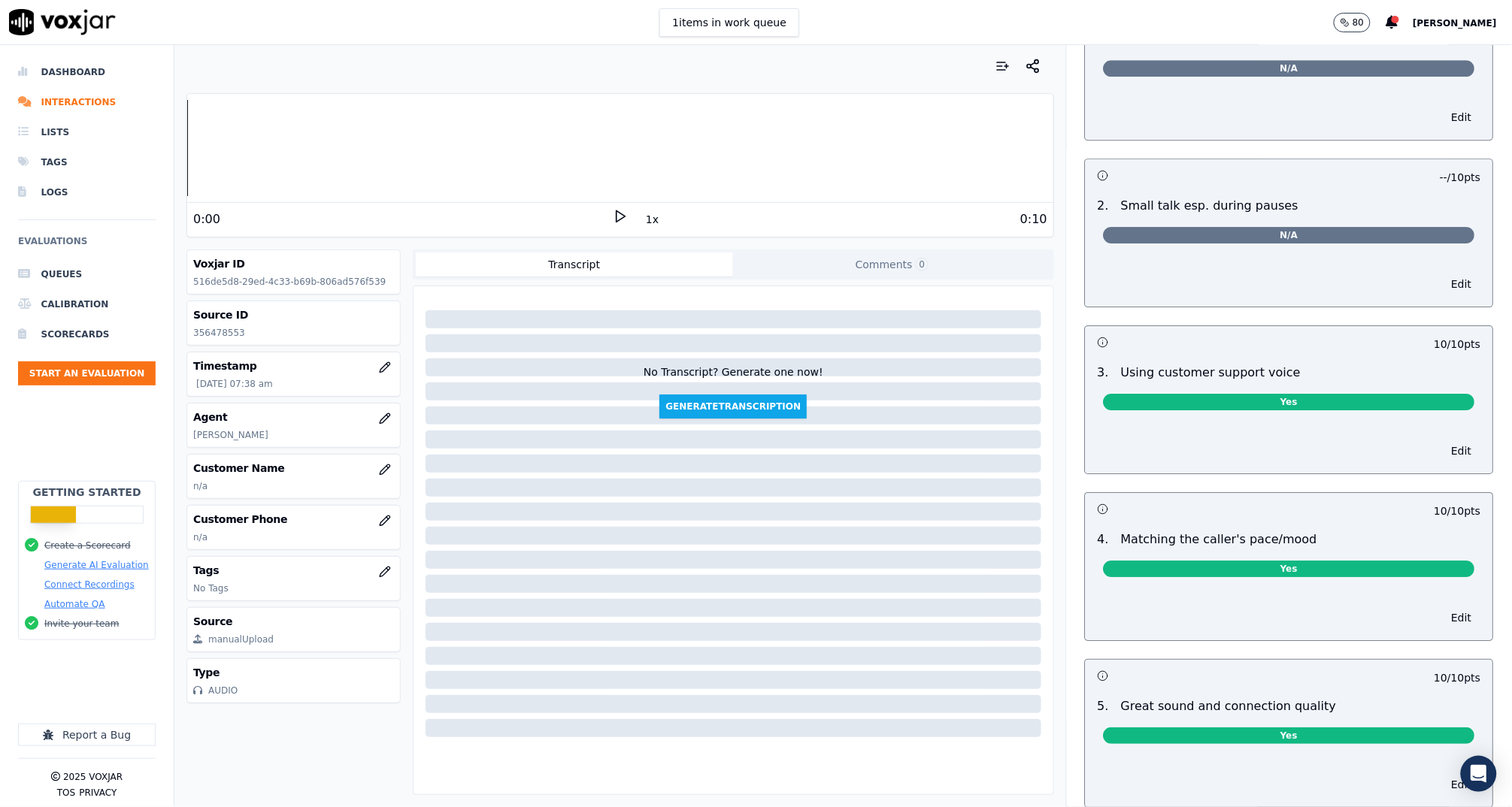
scroll to position [1933, 0]
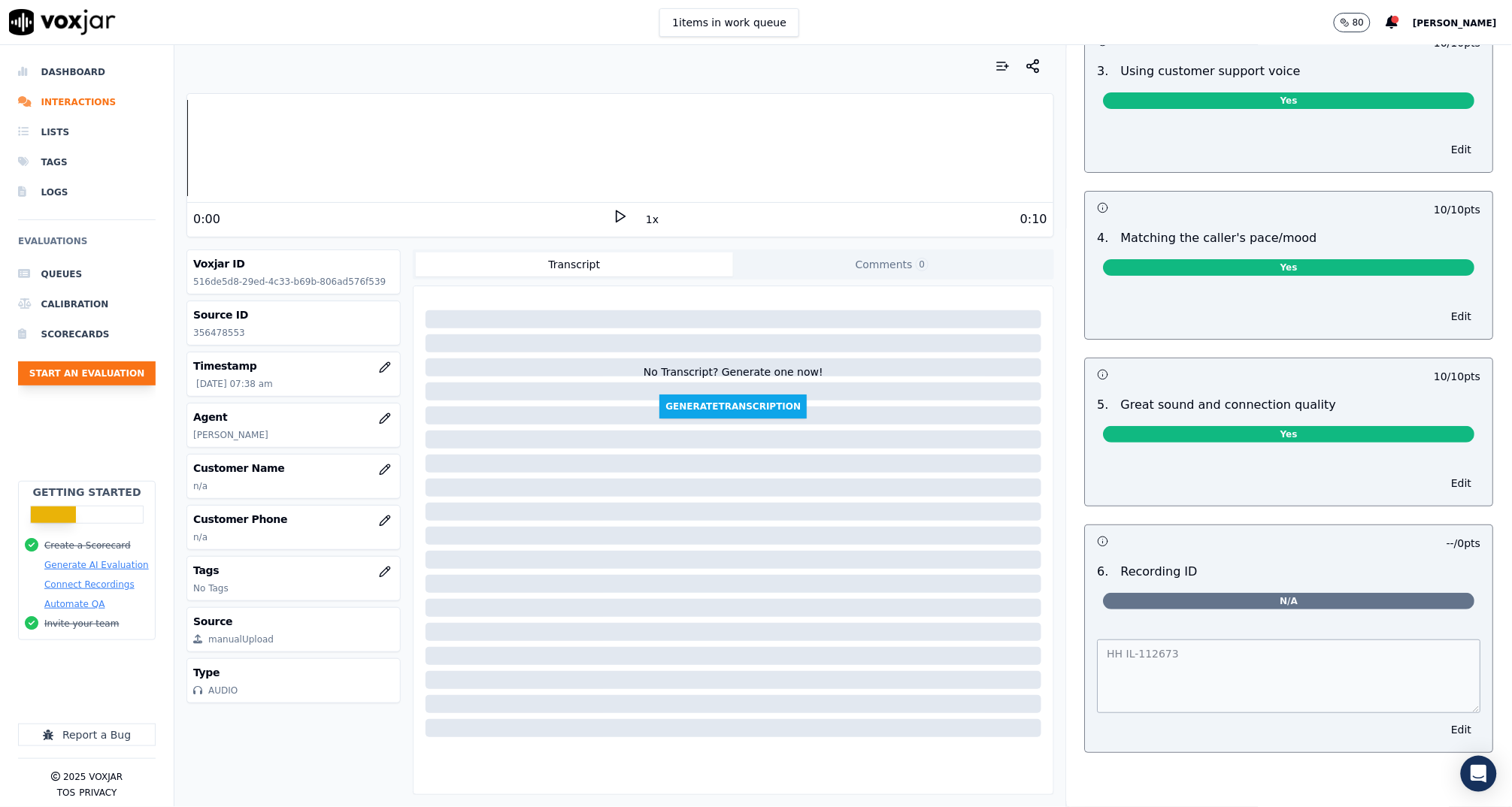
click at [107, 374] on button "Start an Evaluation" at bounding box center [87, 373] width 137 height 24
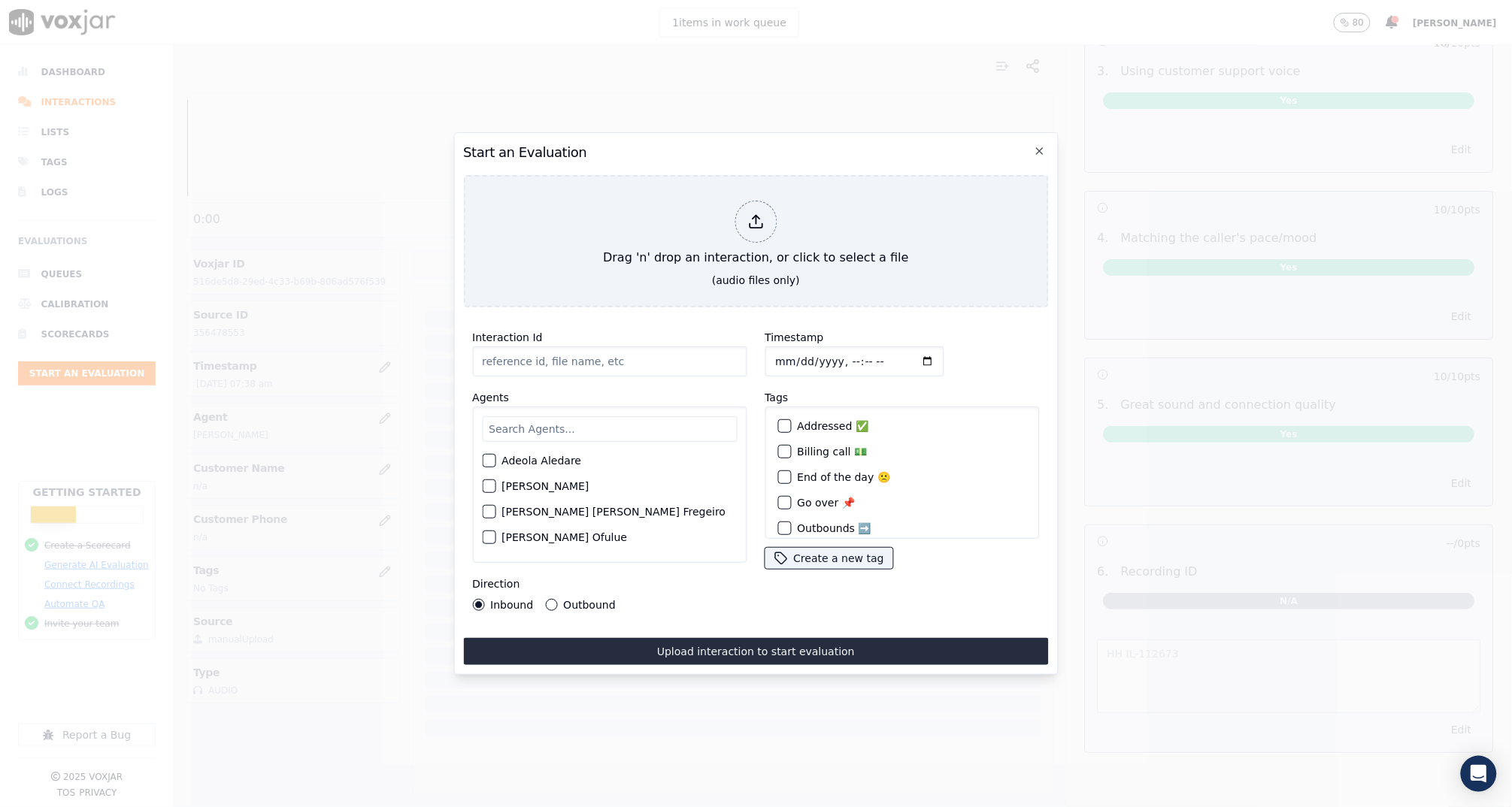
click at [514, 333] on label "Interaction Id" at bounding box center [507, 337] width 70 height 12
click at [514, 347] on input "Interaction Id" at bounding box center [610, 361] width 275 height 30
paste input "356483969"
type input "356483969"
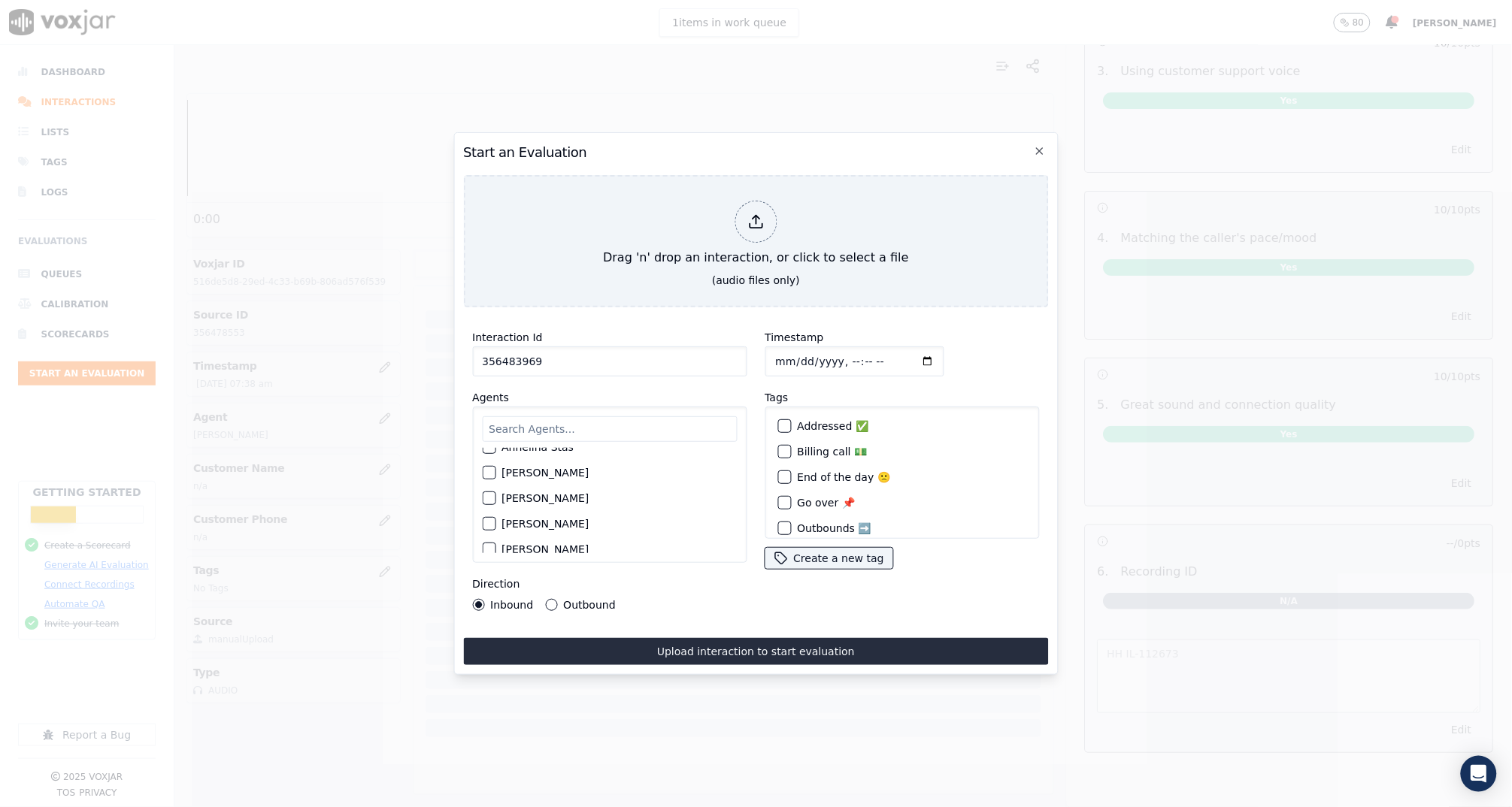
click at [491, 468] on div "button" at bounding box center [488, 473] width 11 height 11
click at [936, 355] on div "Timestamp" at bounding box center [901, 352] width 275 height 48
click at [848, 352] on input "Timestamp" at bounding box center [854, 361] width 179 height 30
click at [863, 357] on input "Timestamp" at bounding box center [854, 361] width 179 height 30
type input "2025-08-12T08:27"
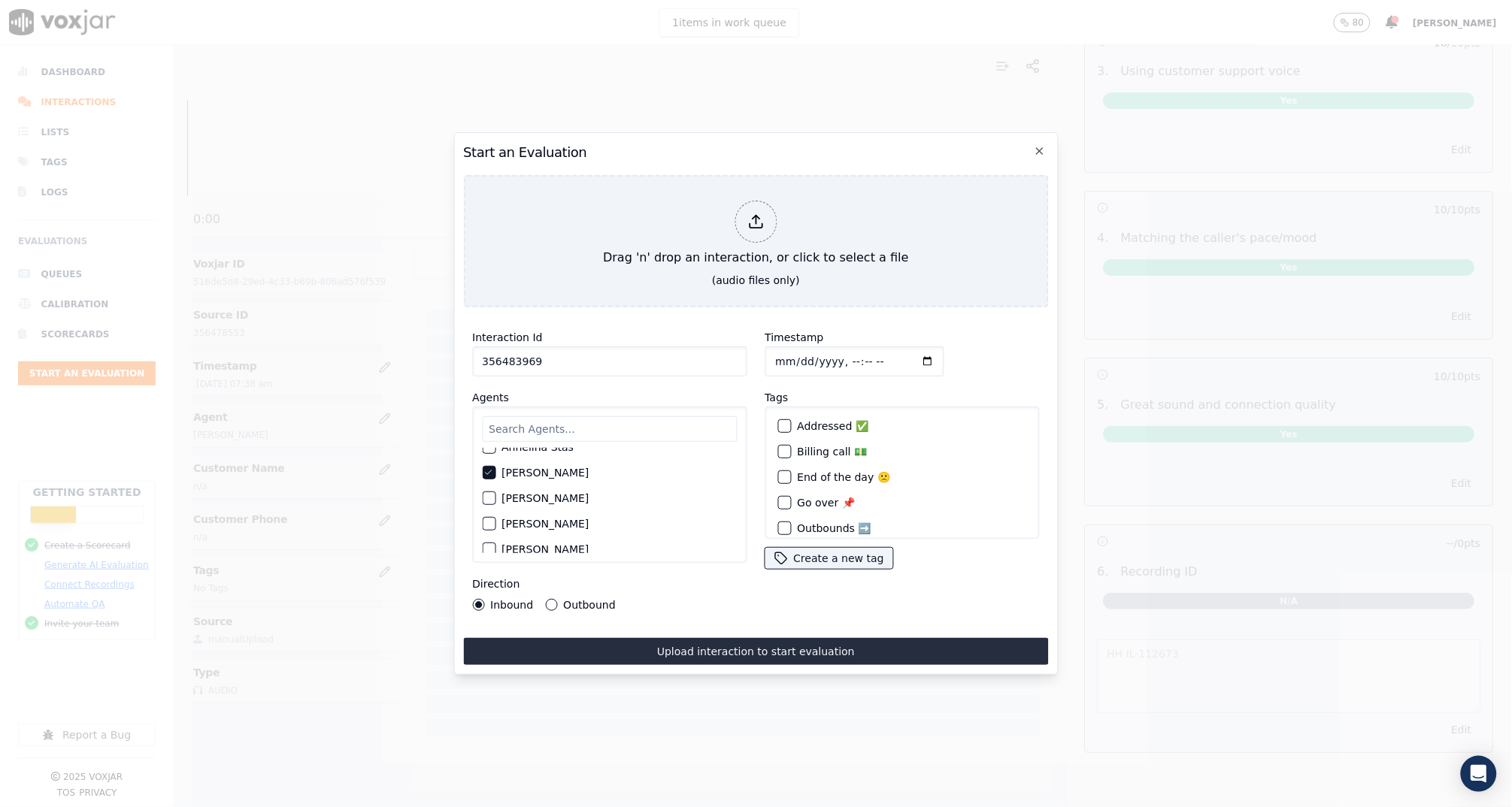
drag, startPoint x: 949, startPoint y: 358, endPoint x: 859, endPoint y: 448, distance: 127.3
click at [949, 358] on div "Timestamp" at bounding box center [901, 352] width 275 height 48
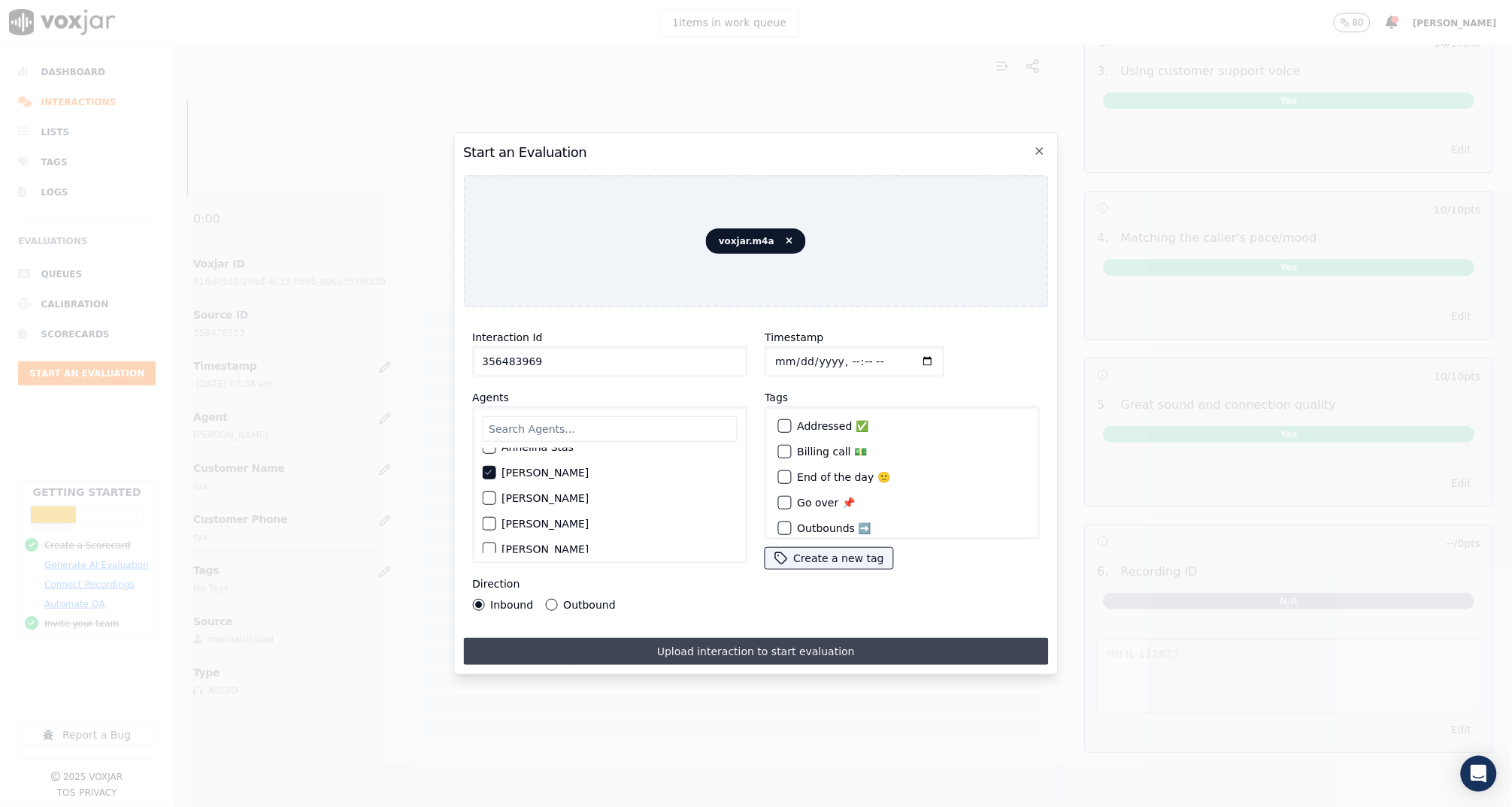
click at [665, 644] on button "Upload interaction to start evaluation" at bounding box center [755, 652] width 584 height 27
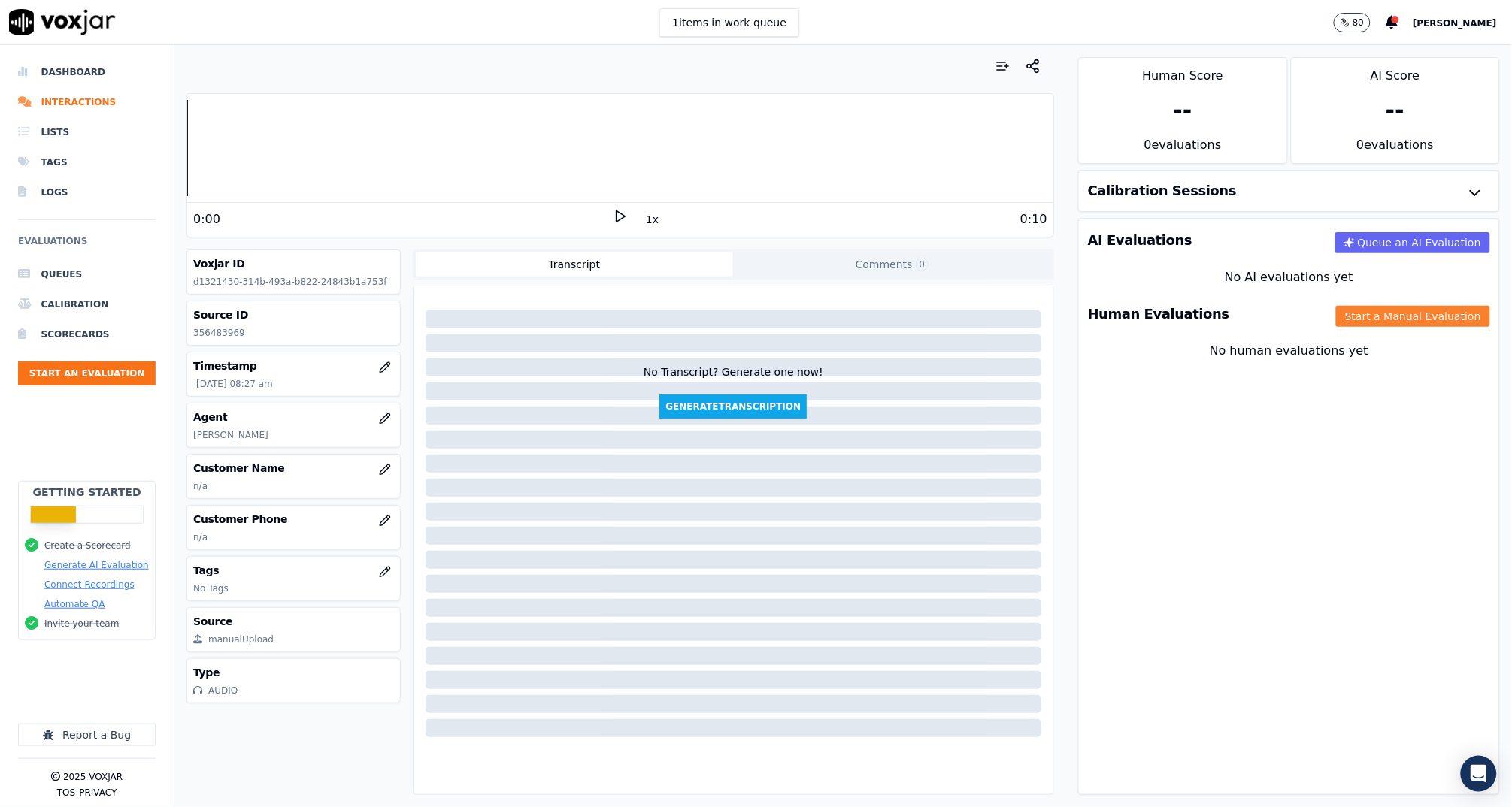
click at [1356, 319] on button "Start a Manual Evaluation" at bounding box center [1413, 316] width 154 height 21
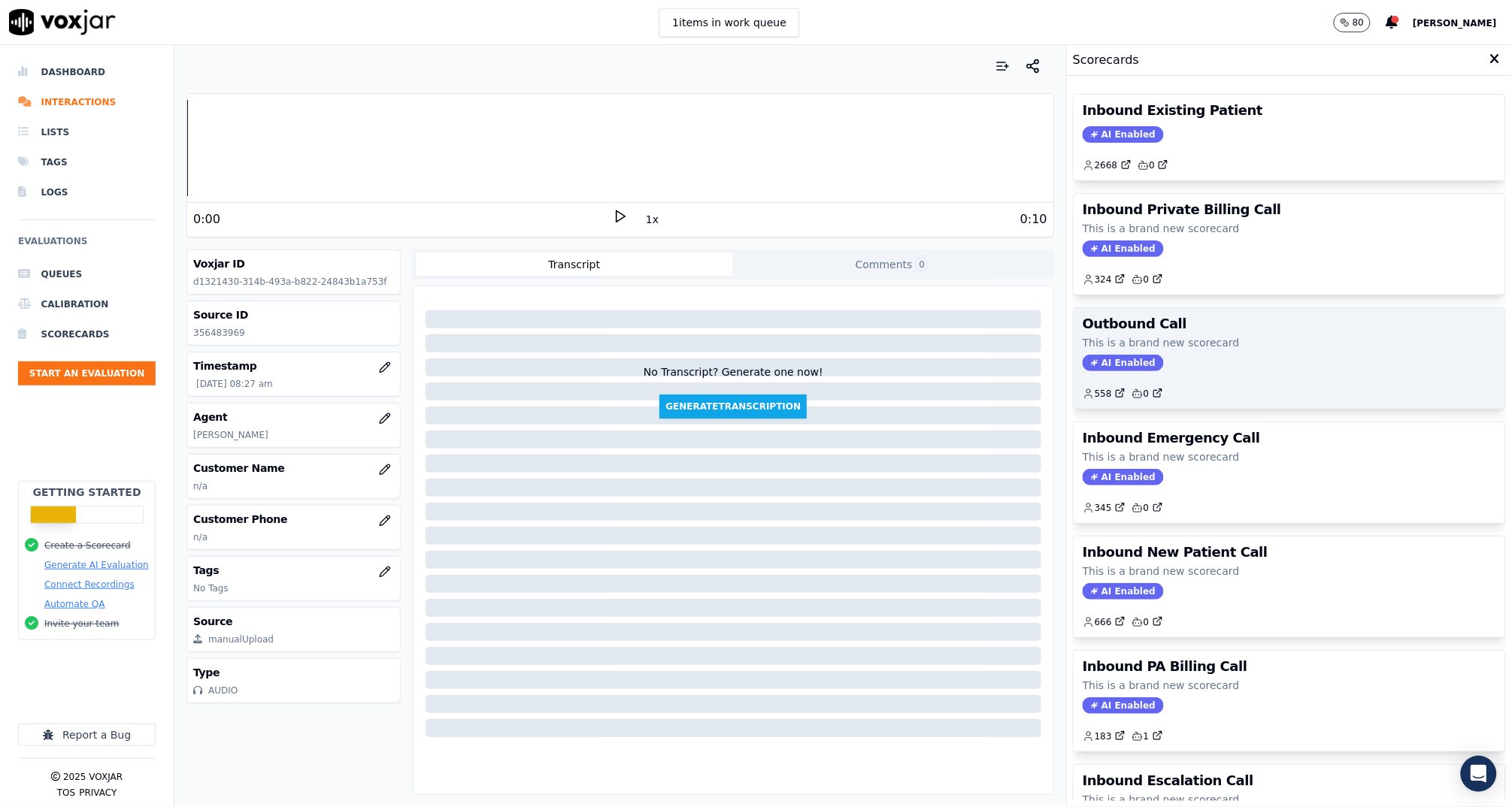
click at [1204, 356] on div "AI Enabled" at bounding box center [1289, 363] width 414 height 16
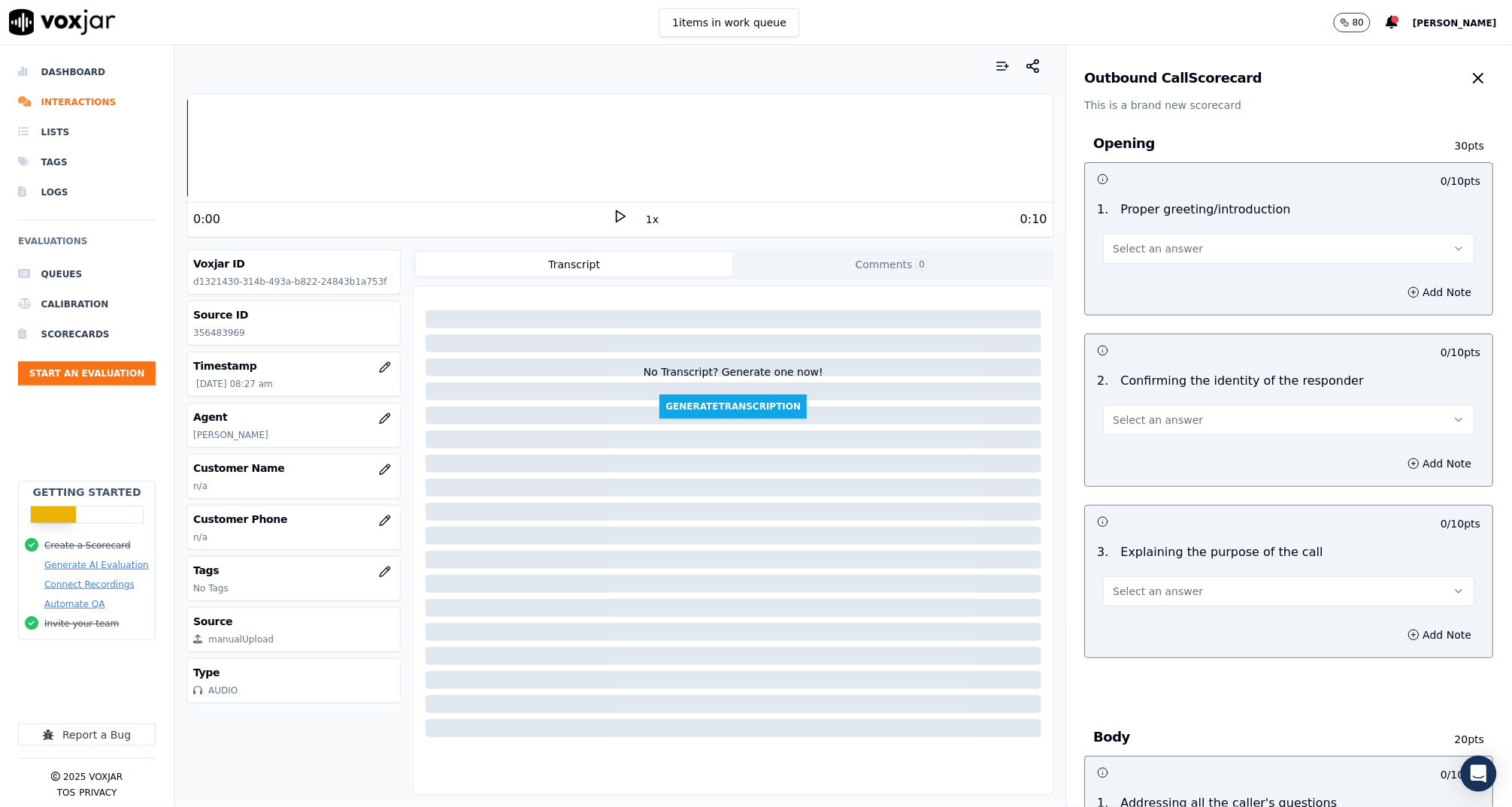
click at [1176, 244] on span "Select an answer" at bounding box center [1159, 248] width 90 height 15
click at [1169, 281] on div "Yes" at bounding box center [1261, 283] width 341 height 24
click at [1176, 420] on span "Select an answer" at bounding box center [1159, 420] width 90 height 15
click at [1176, 446] on div "Yes" at bounding box center [1261, 453] width 341 height 24
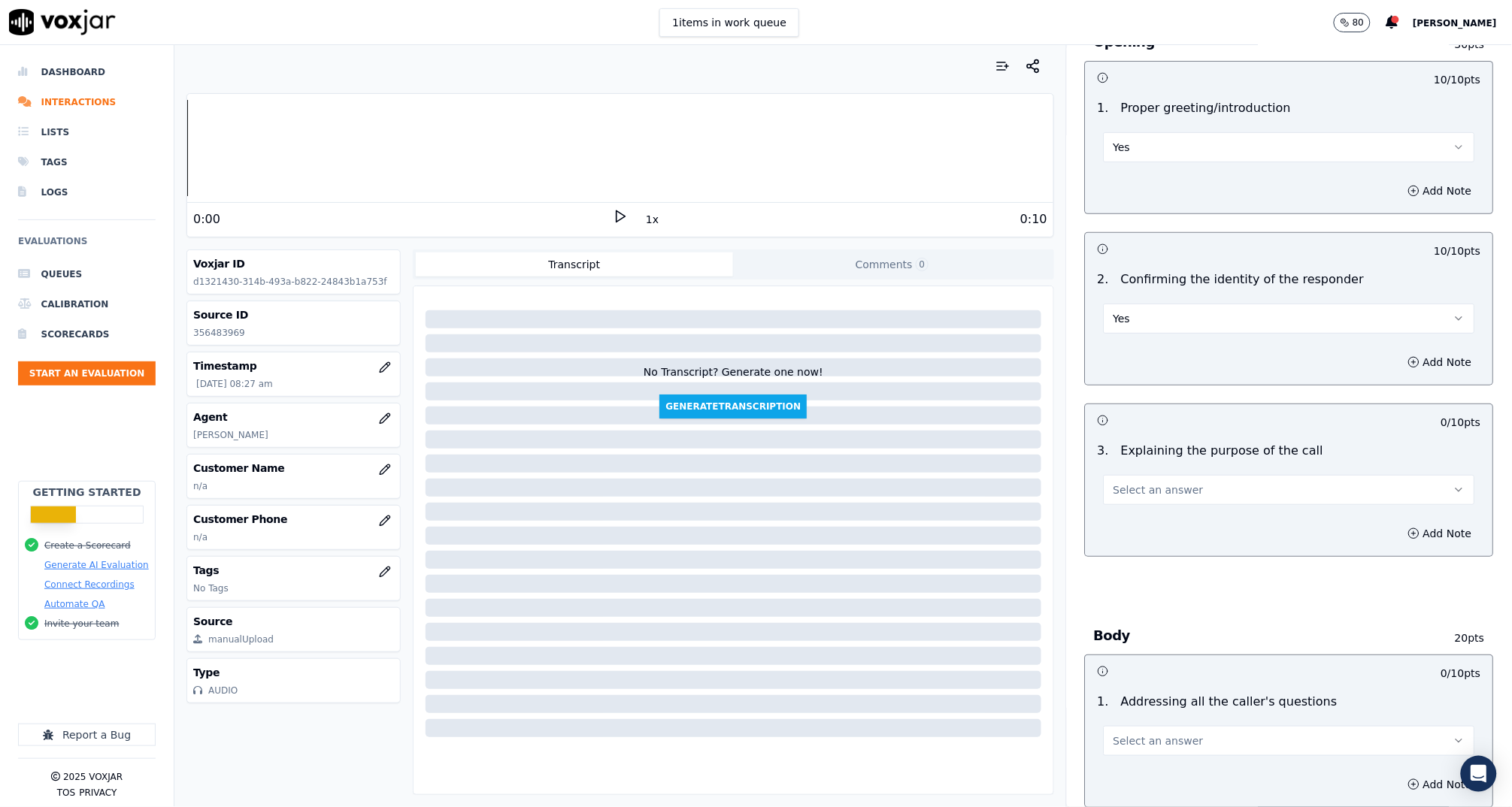
scroll to position [168, 0]
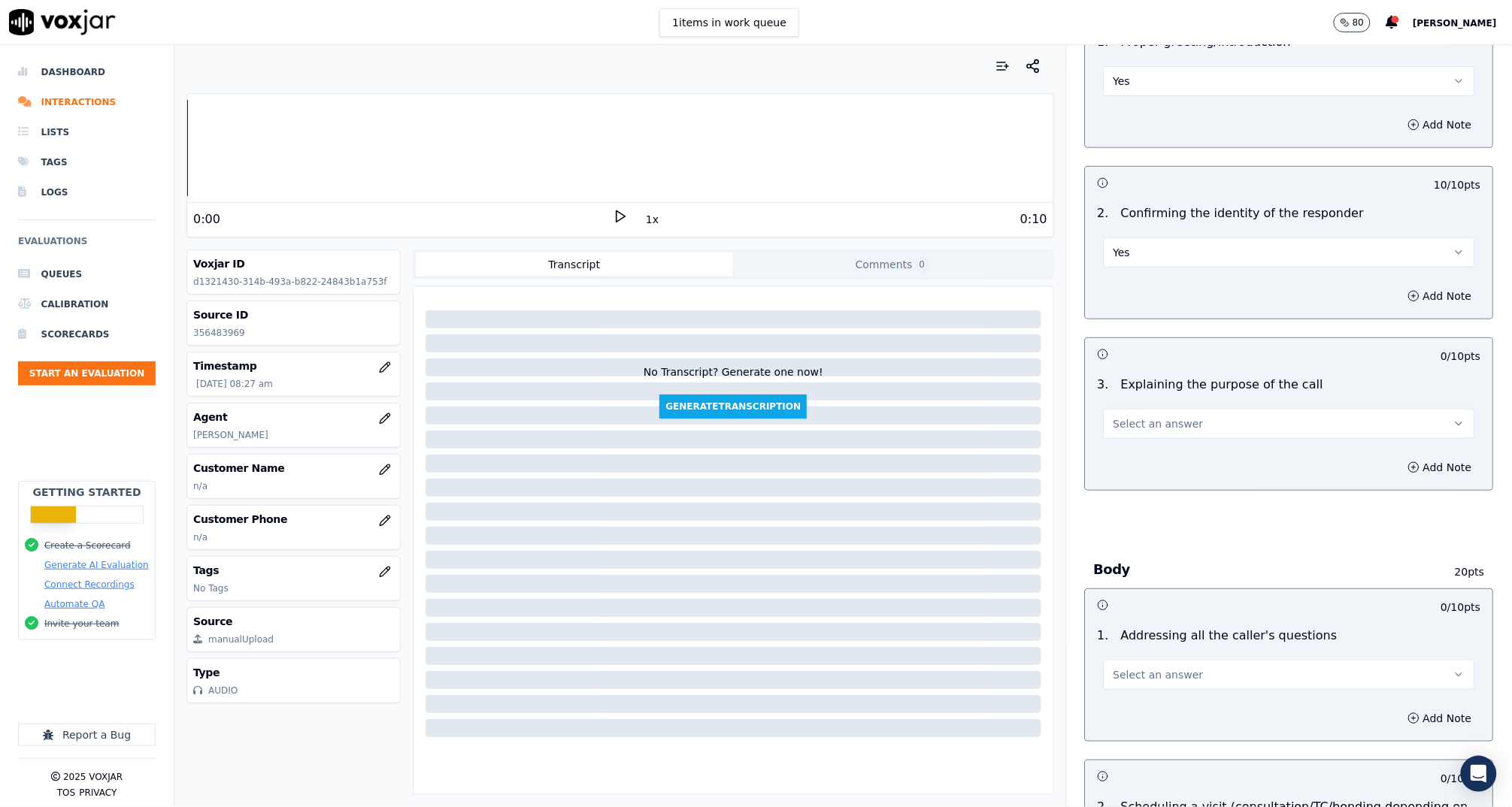
click at [1167, 423] on span "Select an answer" at bounding box center [1159, 423] width 90 height 15
click at [1162, 447] on div "Yes" at bounding box center [1261, 457] width 341 height 24
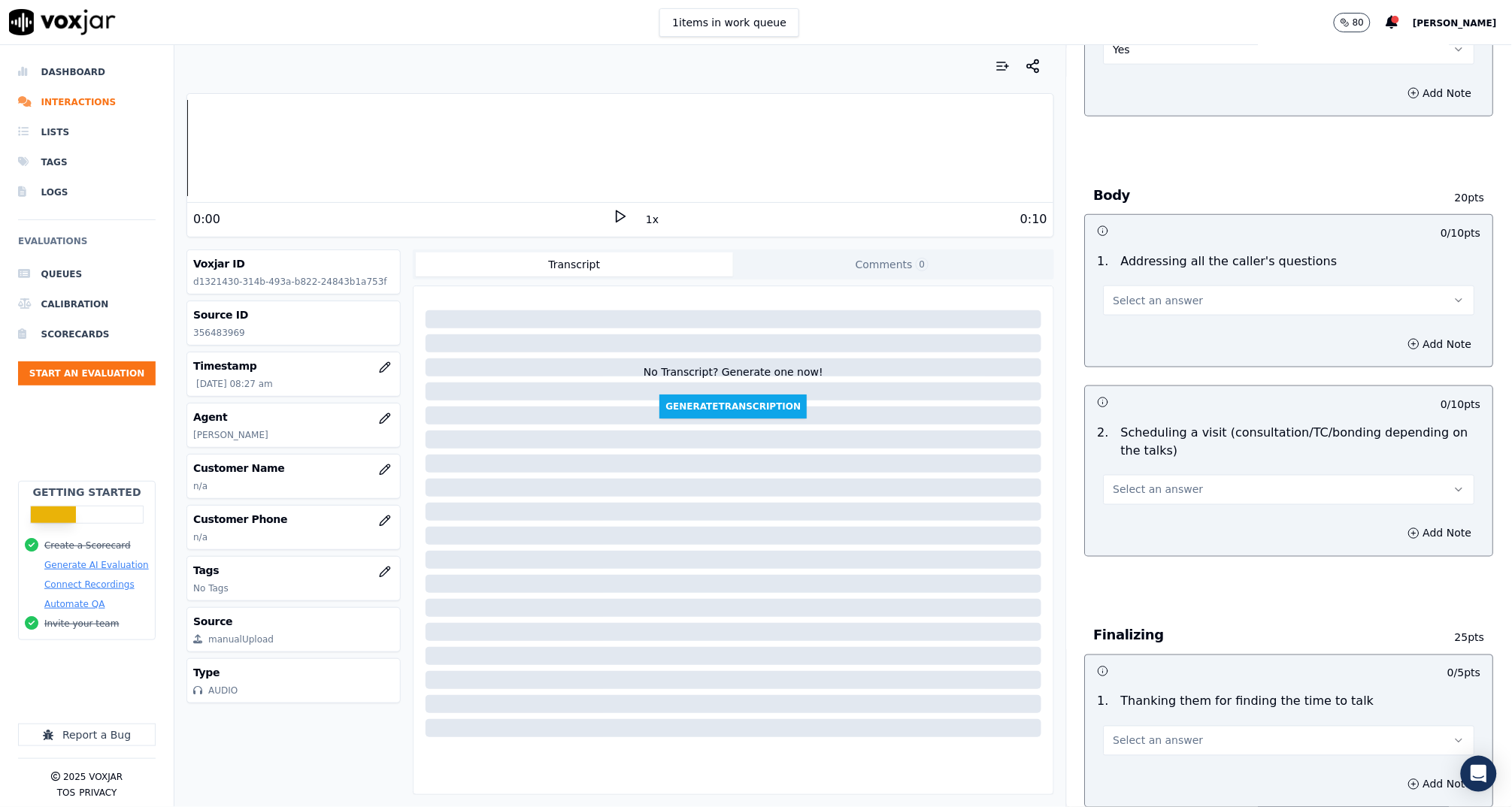
scroll to position [544, 0]
click at [1129, 296] on span "Select an answer" at bounding box center [1159, 297] width 90 height 15
click at [1134, 325] on div "Yes" at bounding box center [1261, 329] width 341 height 24
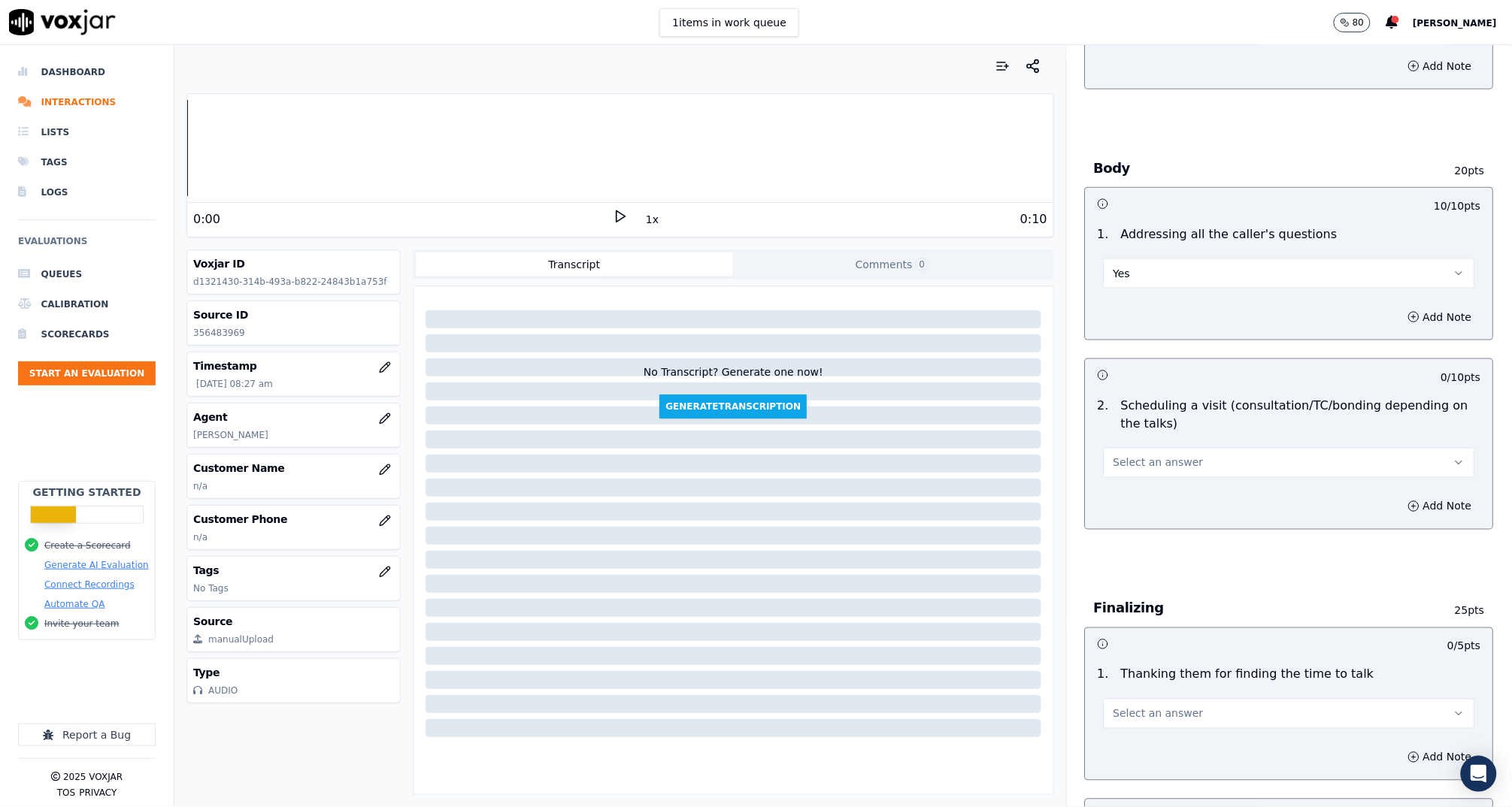
scroll to position [605, 0]
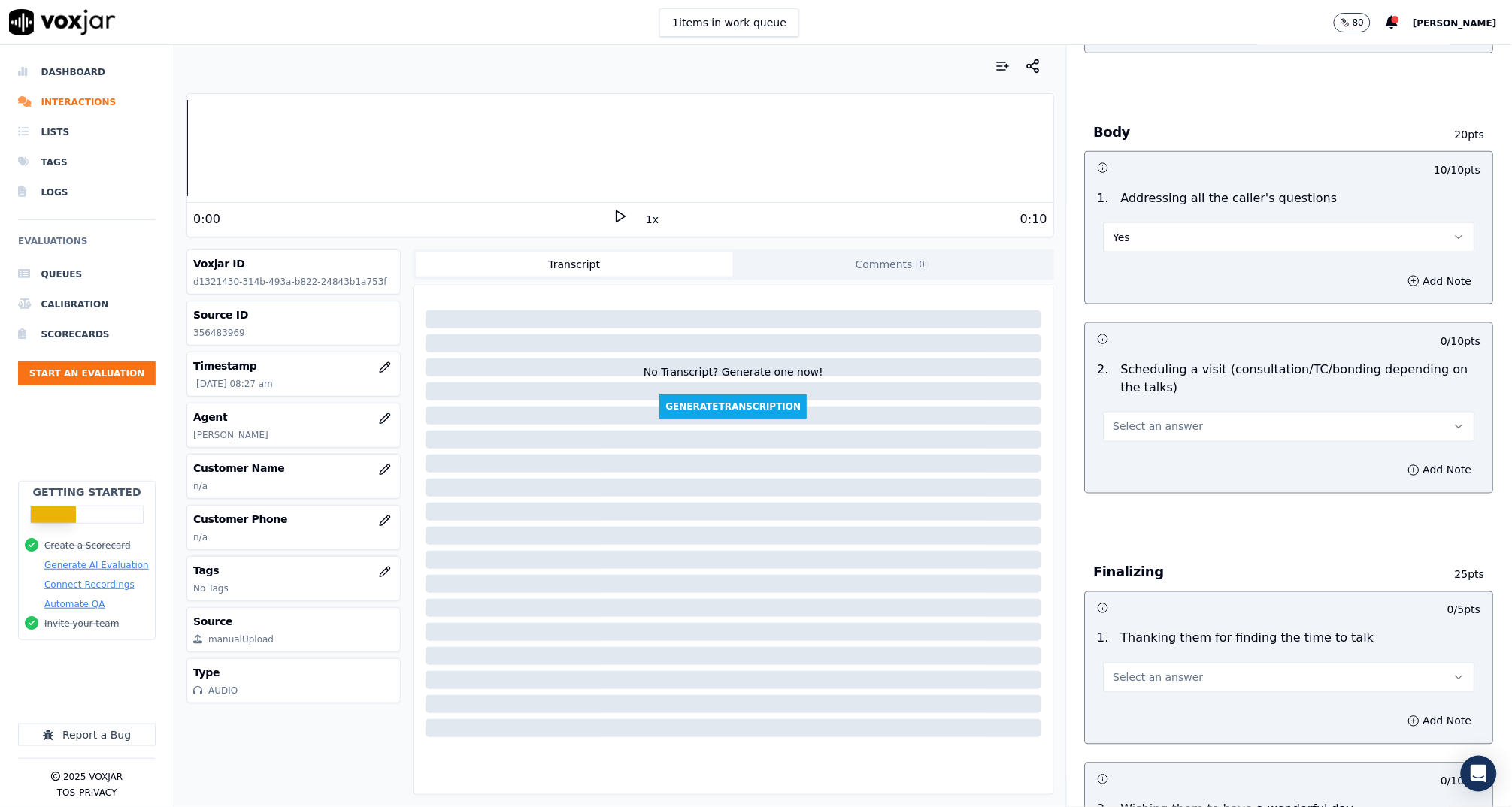
click at [1156, 428] on span "Select an answer" at bounding box center [1159, 426] width 90 height 15
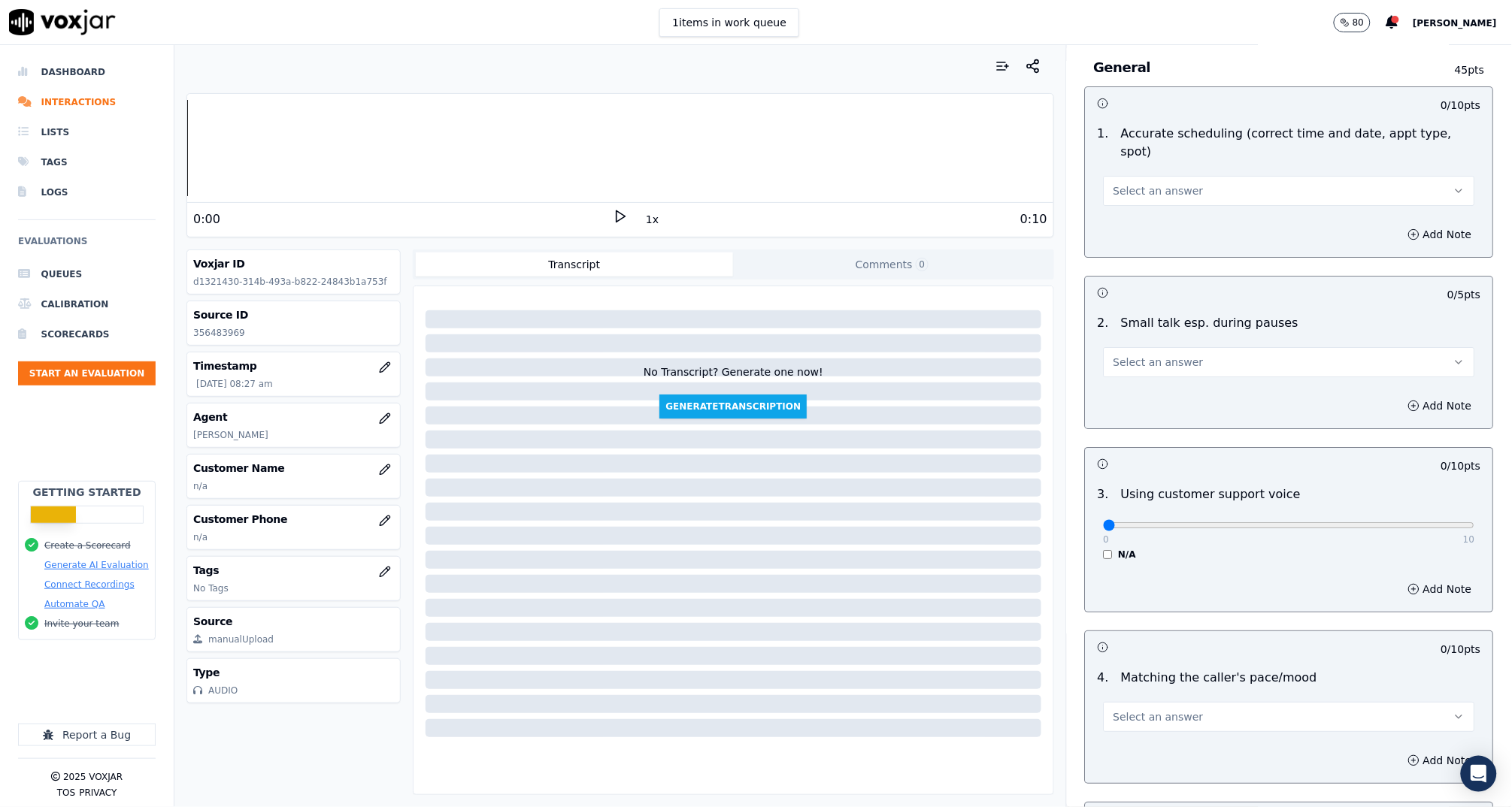
scroll to position [2130, 0]
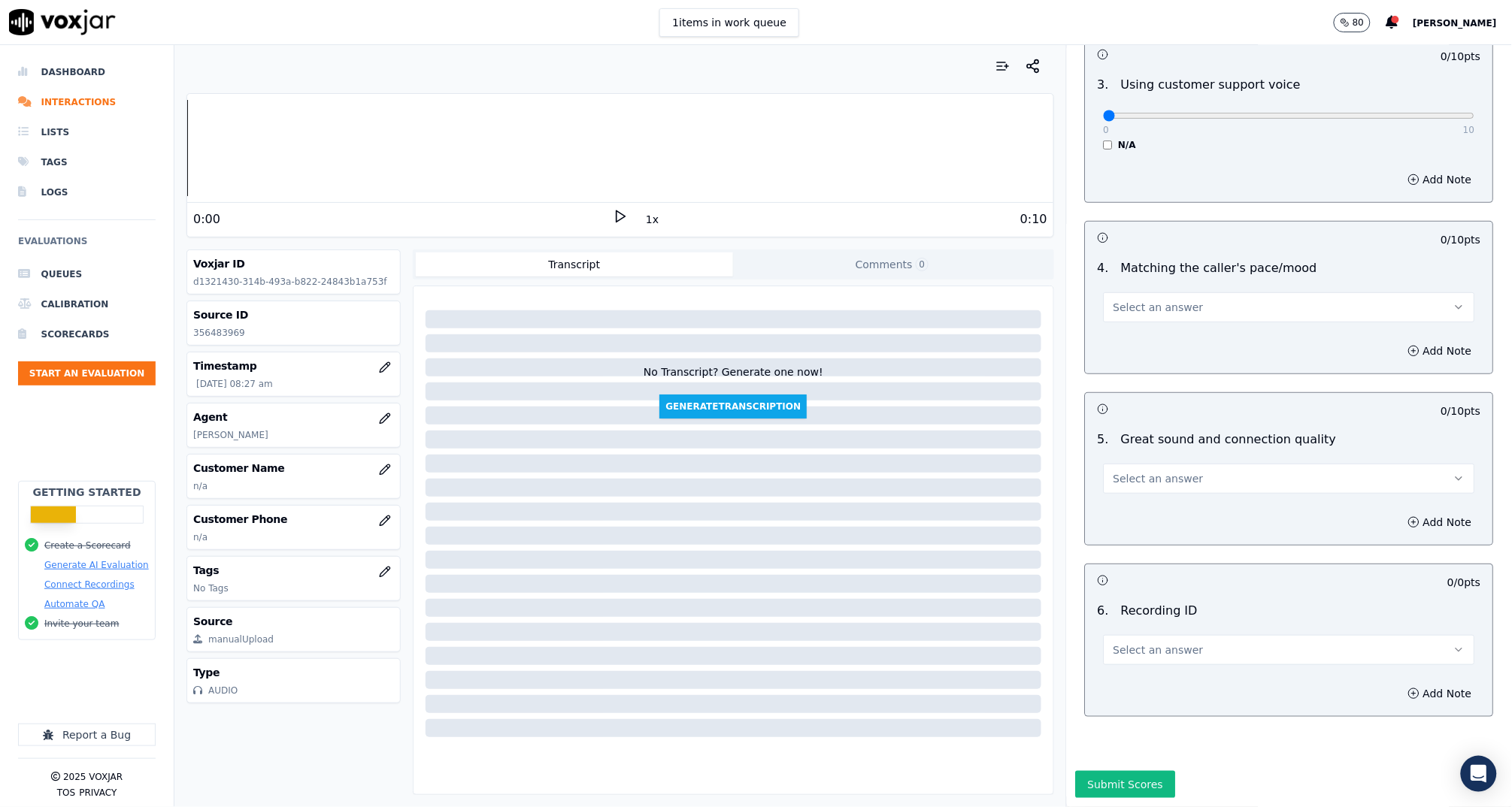
click at [1160, 643] on span "Select an answer" at bounding box center [1159, 650] width 90 height 15
click at [1138, 653] on div "N/A" at bounding box center [1261, 653] width 341 height 24
drag, startPoint x: 1392, startPoint y: 655, endPoint x: 1365, endPoint y: 663, distance: 28.2
click at [1399, 683] on button "Add Note" at bounding box center [1440, 693] width 82 height 21
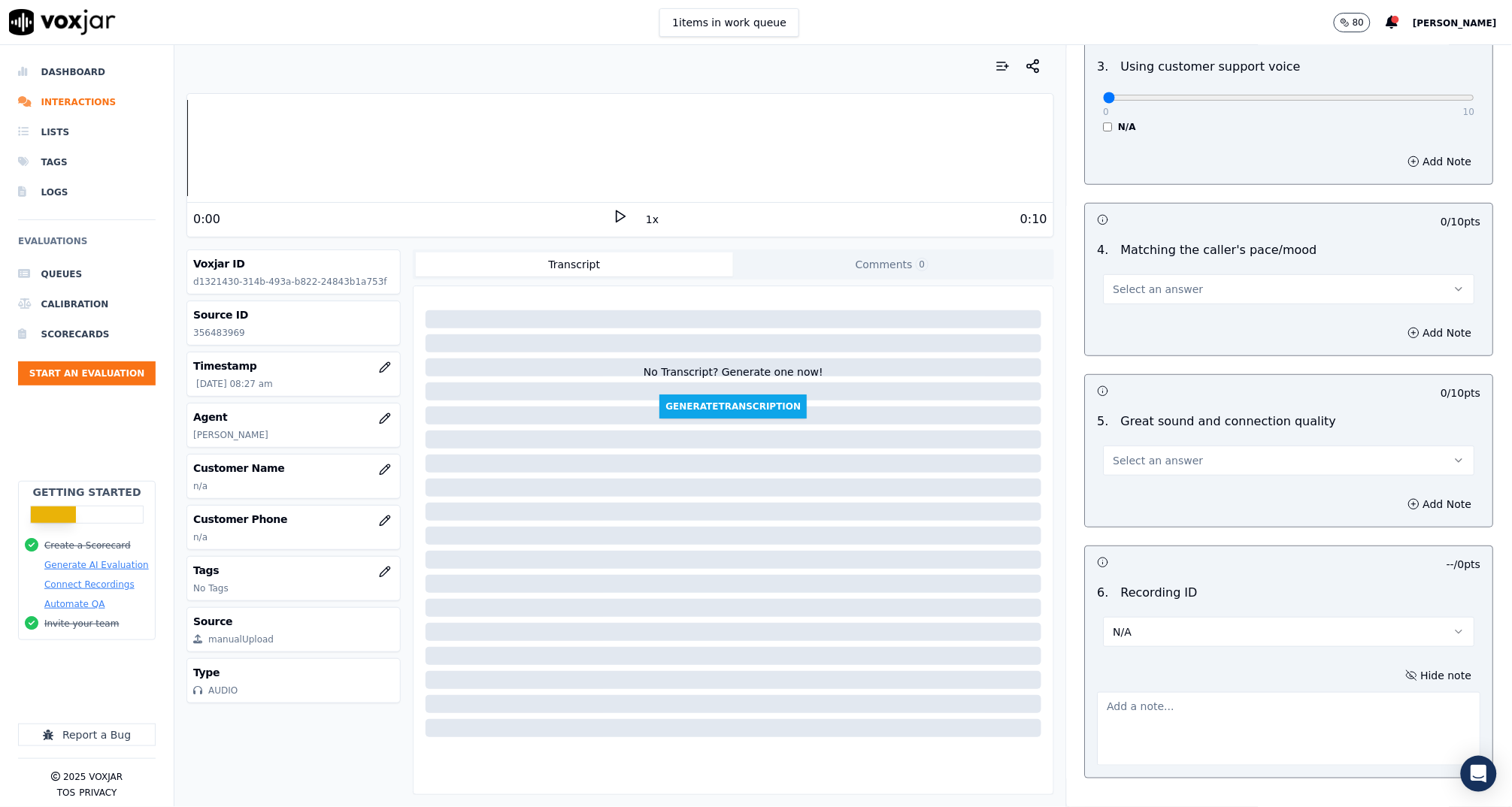
click at [1235, 700] on textarea at bounding box center [1289, 729] width 383 height 74
click at [1167, 453] on span "Select an answer" at bounding box center [1159, 460] width 90 height 15
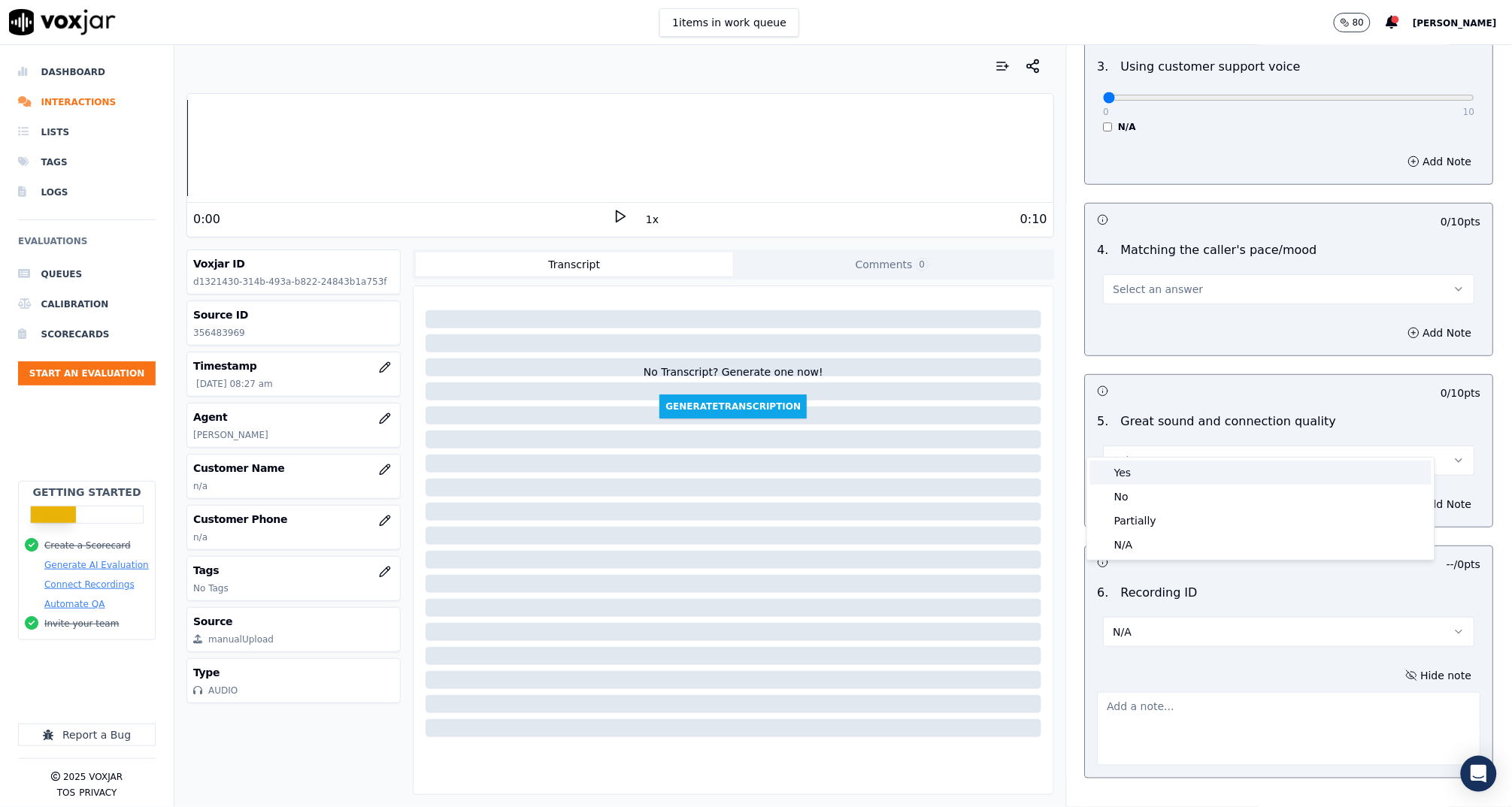
click at [1163, 463] on div "Yes" at bounding box center [1261, 472] width 341 height 24
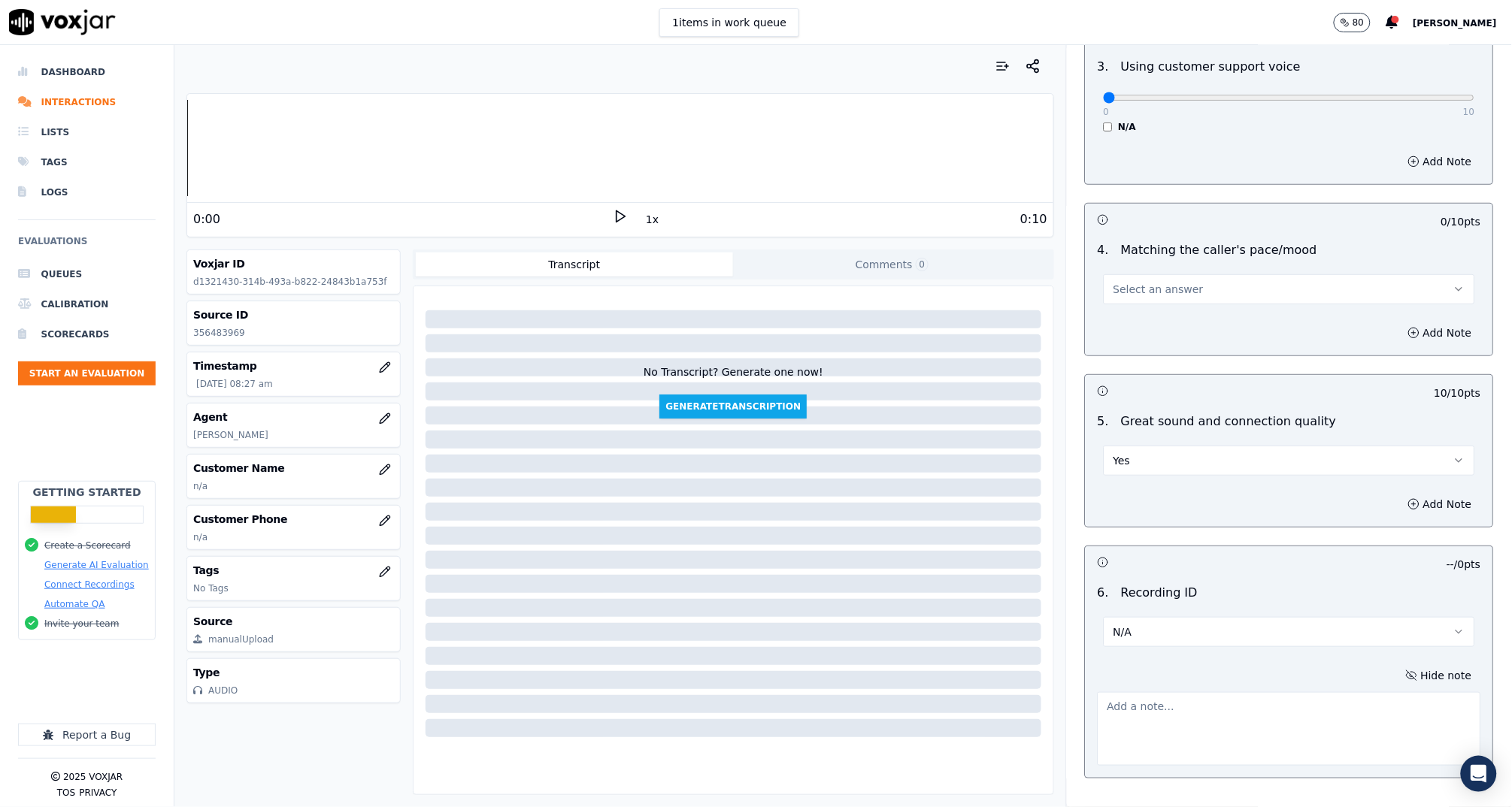
click at [1141, 274] on button "Select an answer" at bounding box center [1289, 289] width 371 height 30
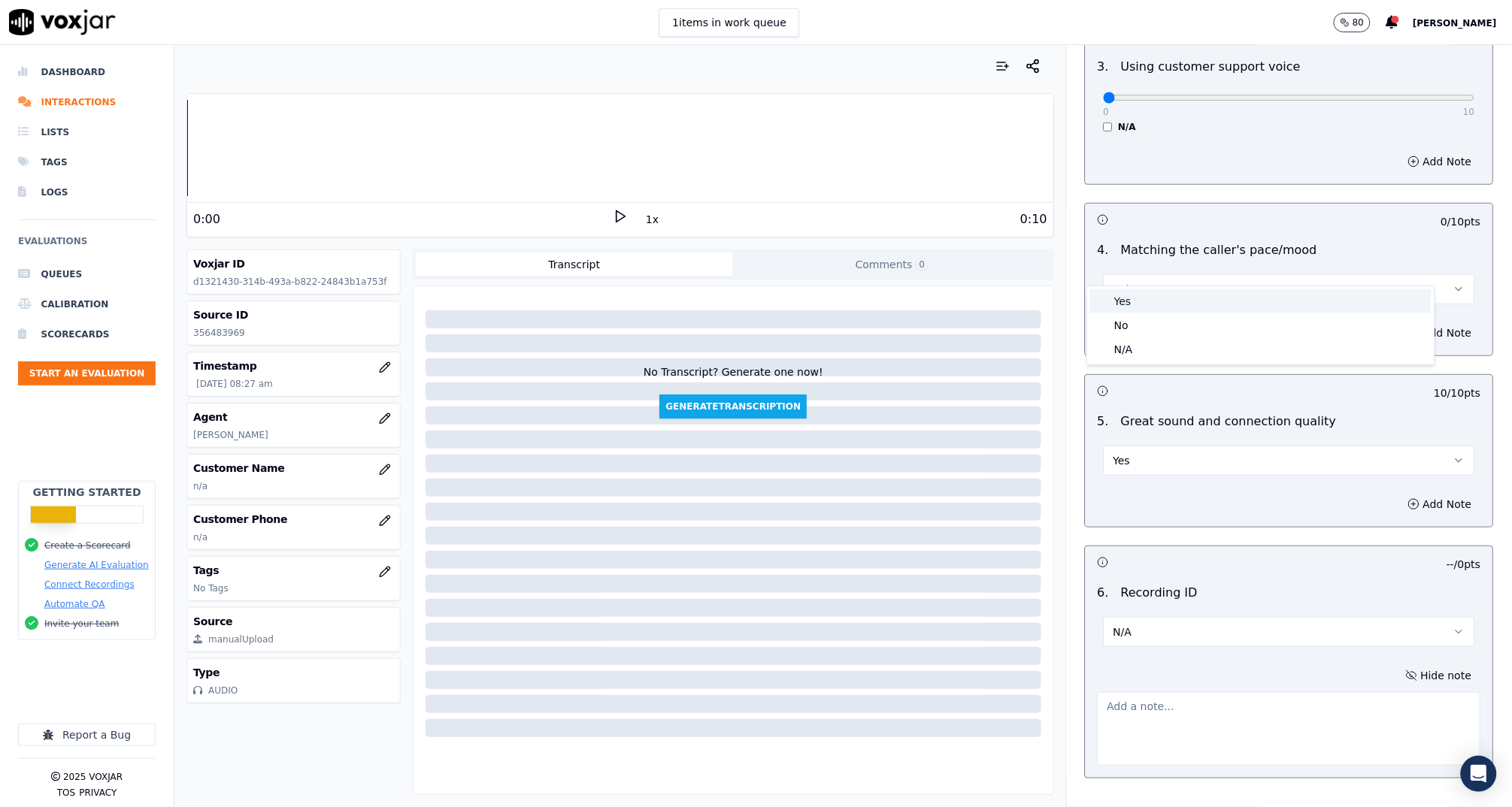
click at [1133, 313] on div "No" at bounding box center [1261, 325] width 341 height 24
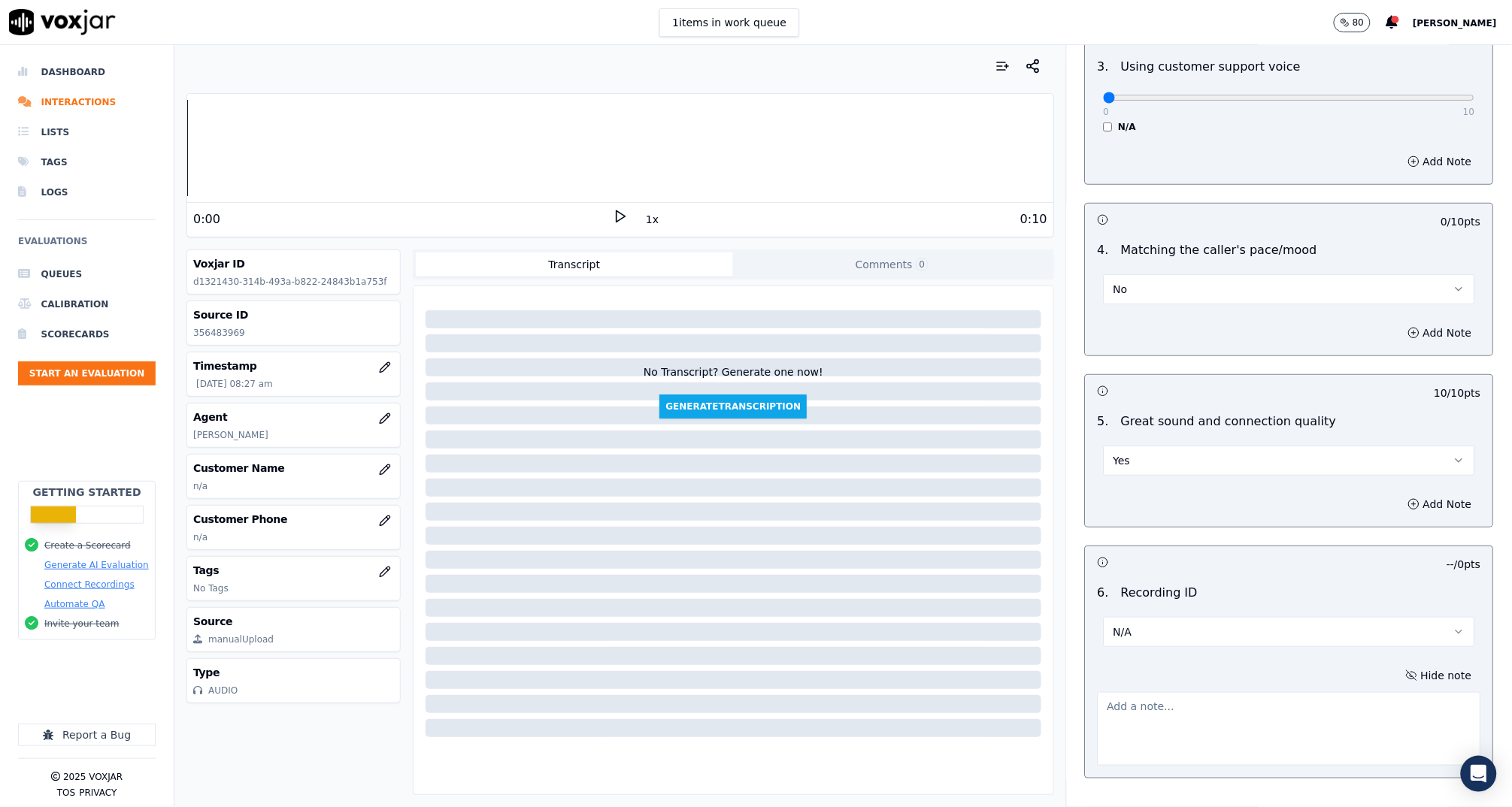
click at [1131, 274] on button "No" at bounding box center [1289, 289] width 371 height 30
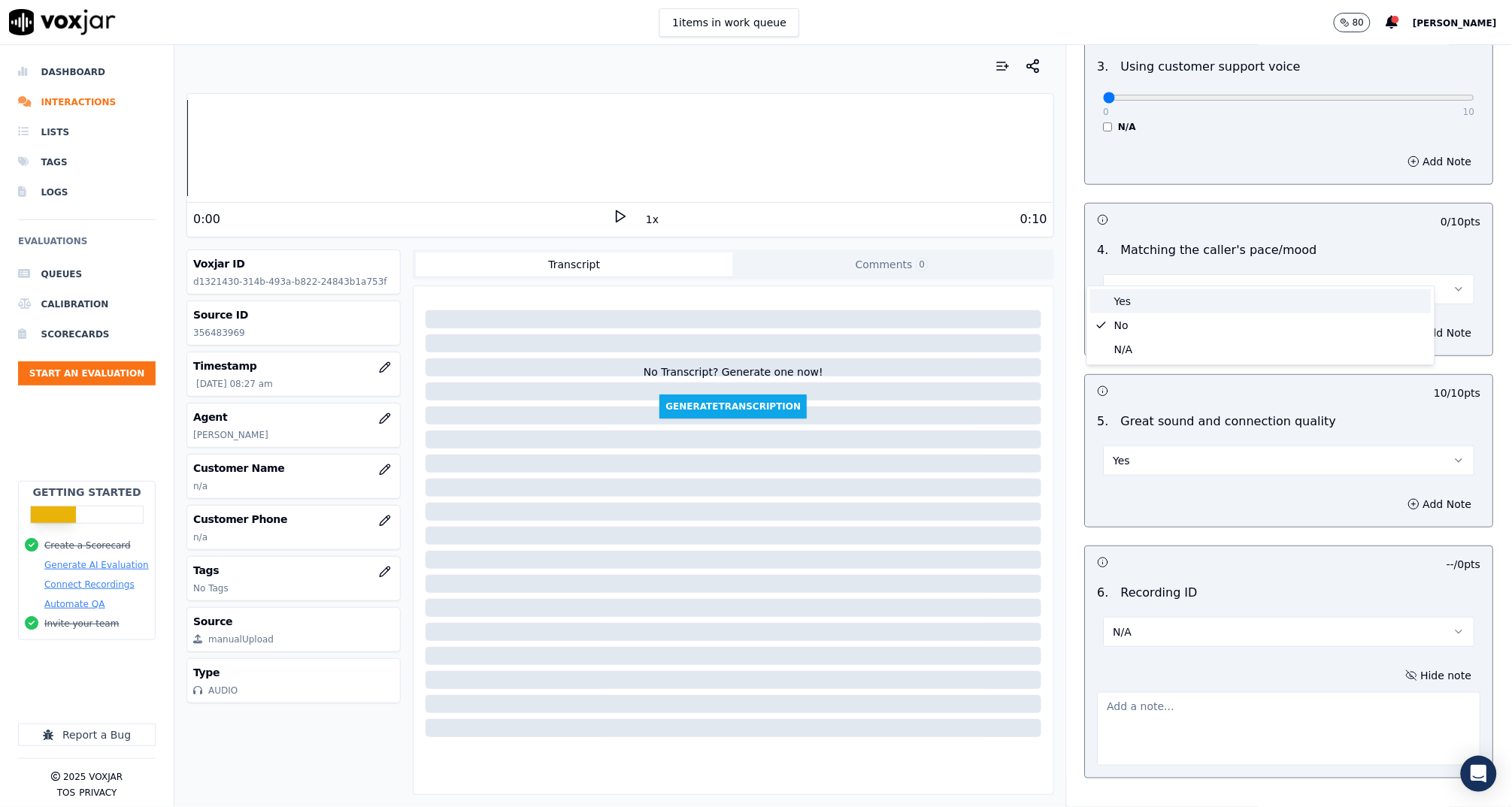
click at [1119, 300] on div "Yes" at bounding box center [1261, 301] width 341 height 24
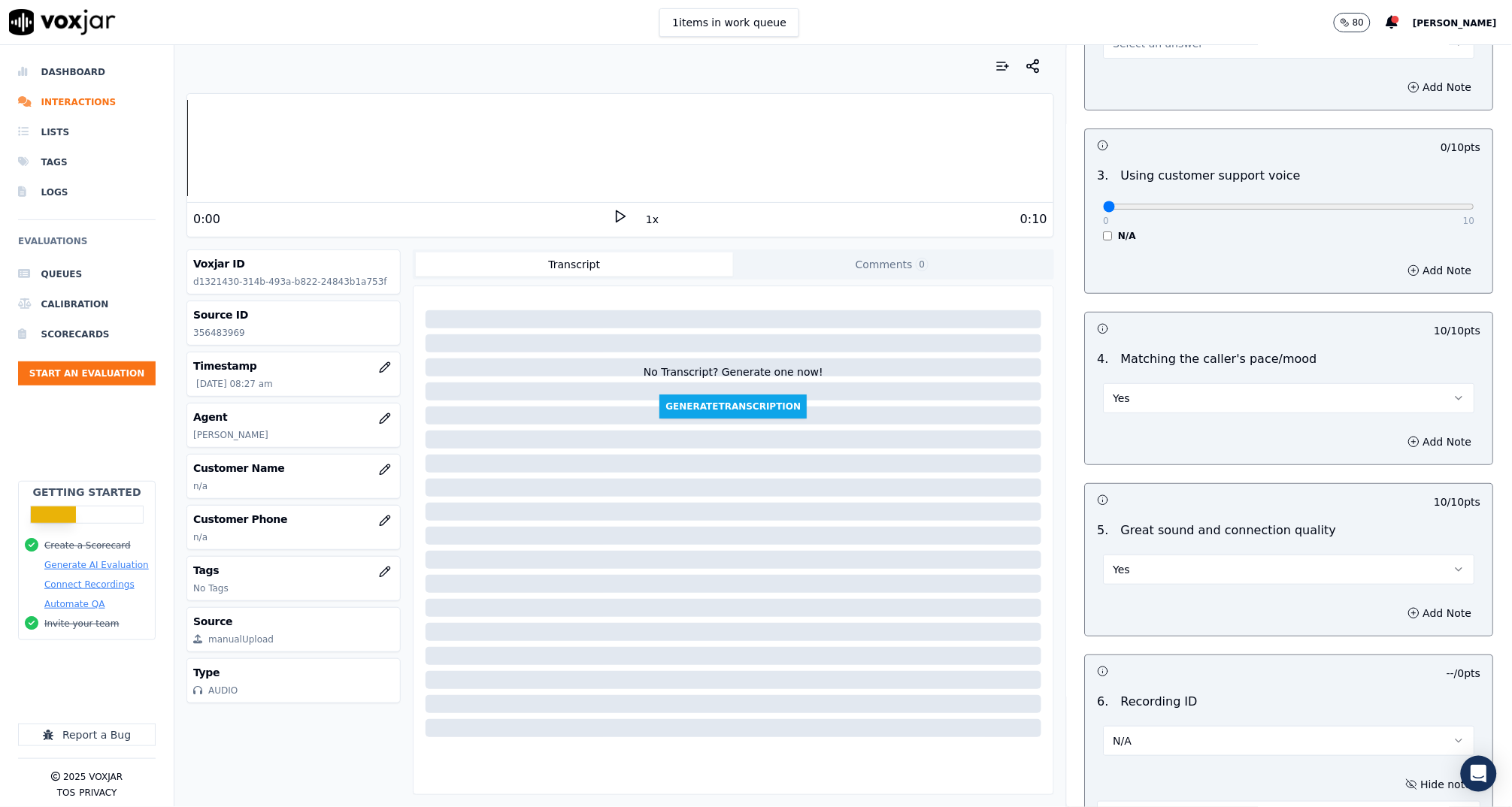
scroll to position [2018, 0]
drag, startPoint x: 1099, startPoint y: 187, endPoint x: 1507, endPoint y: 159, distance: 409.0
type input "10"
click at [1510, 158] on div "Dashboard Interactions Lists Tags Logs Evaluations Queues Calibration Scorecard…" at bounding box center [756, 426] width 1512 height 762
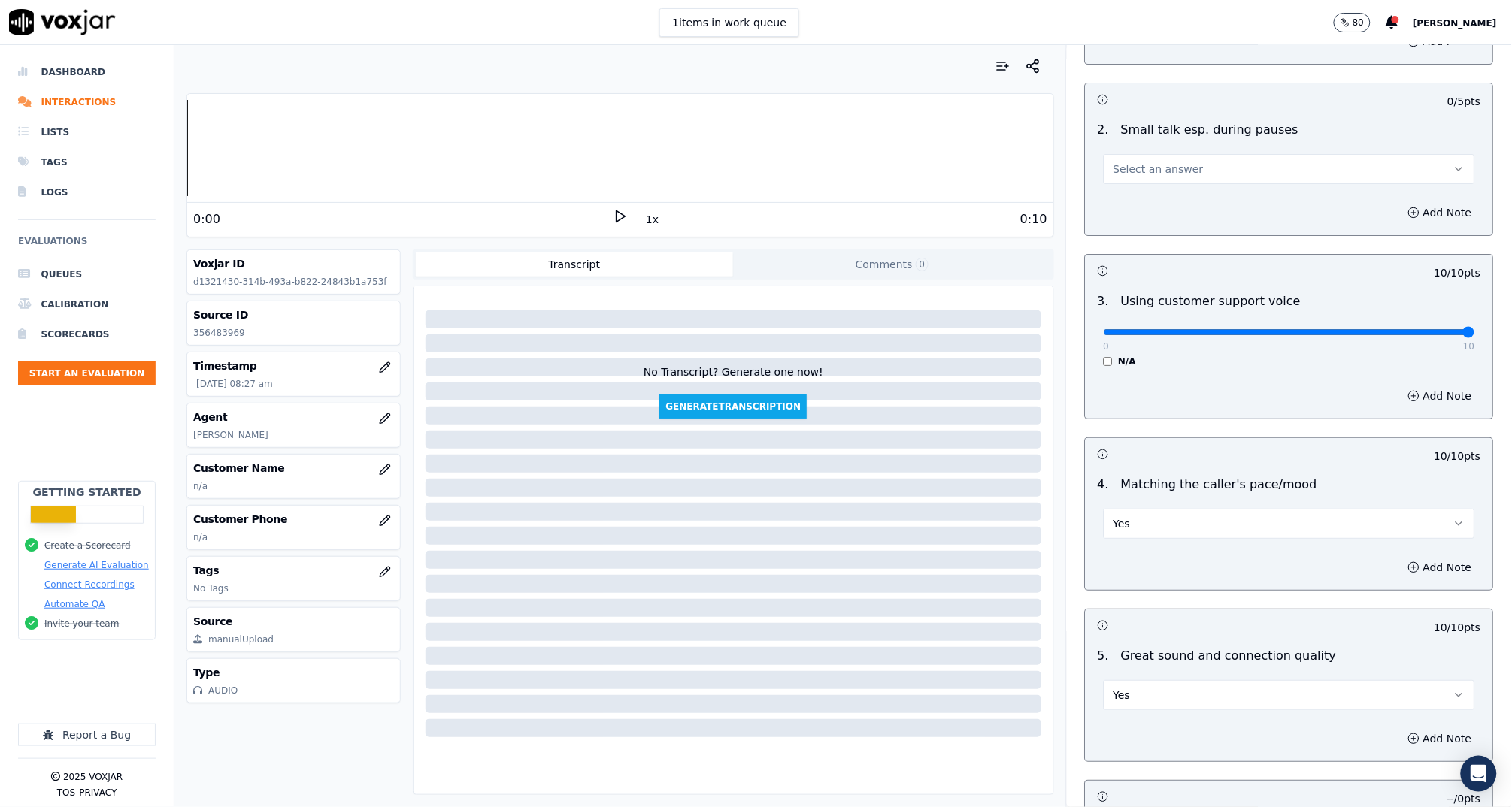
scroll to position [1704, 0]
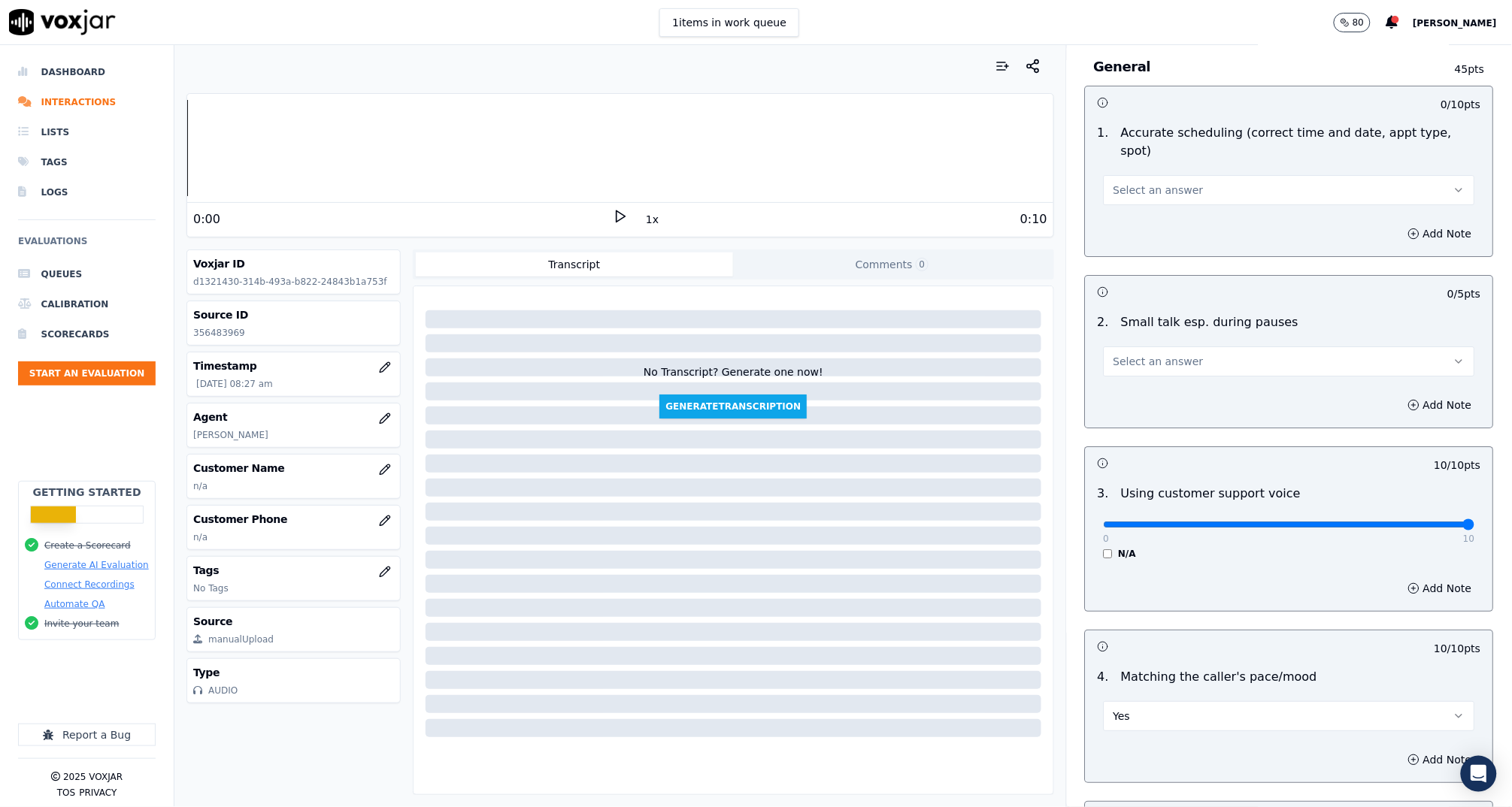
click at [1154, 354] on span "Select an answer" at bounding box center [1159, 361] width 90 height 15
click at [1171, 418] on div "N/A" at bounding box center [1261, 422] width 341 height 24
click at [1114, 182] on span "Select an answer" at bounding box center [1159, 190] width 90 height 15
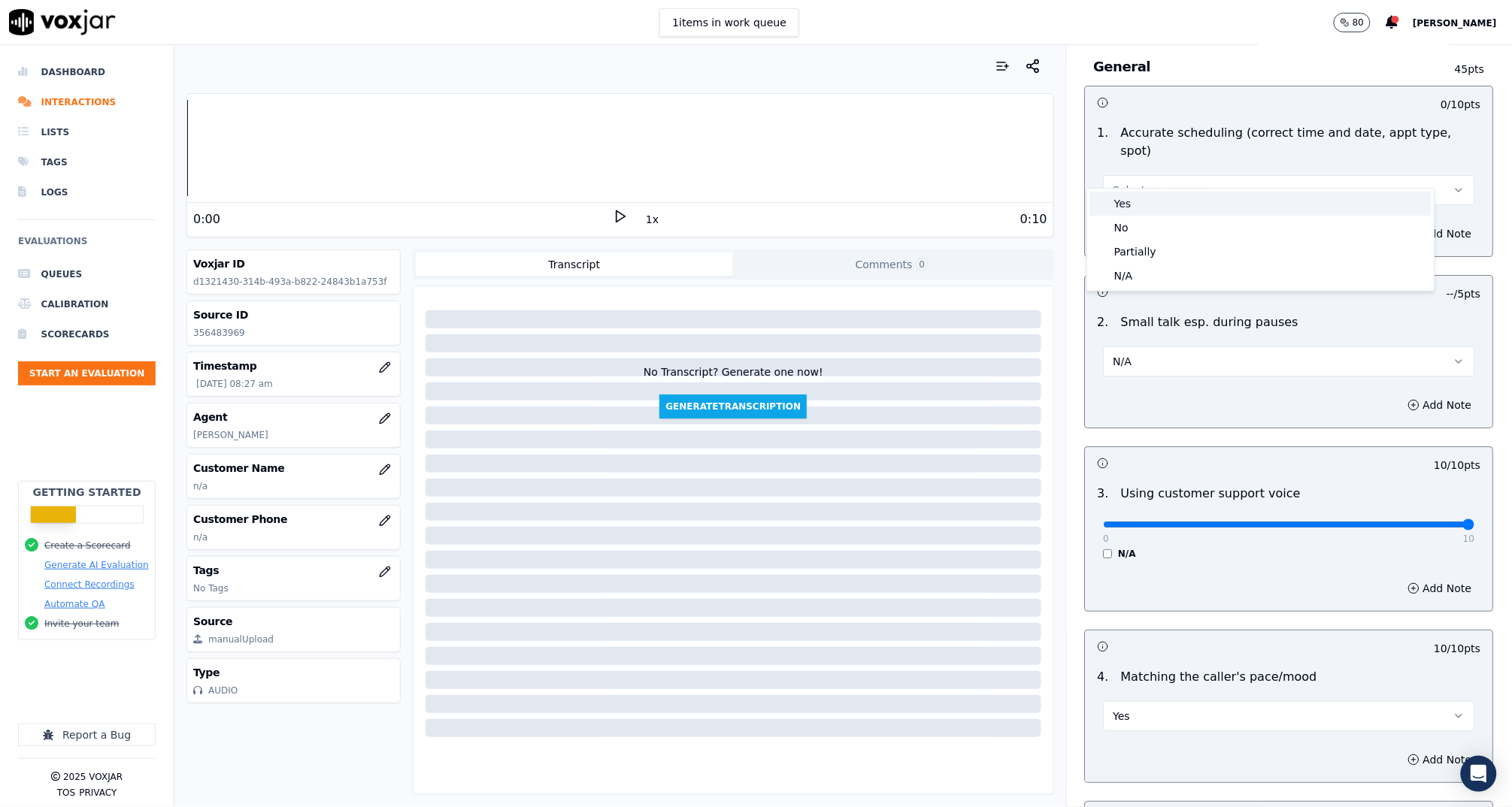
click at [1115, 200] on div "Yes" at bounding box center [1261, 203] width 341 height 24
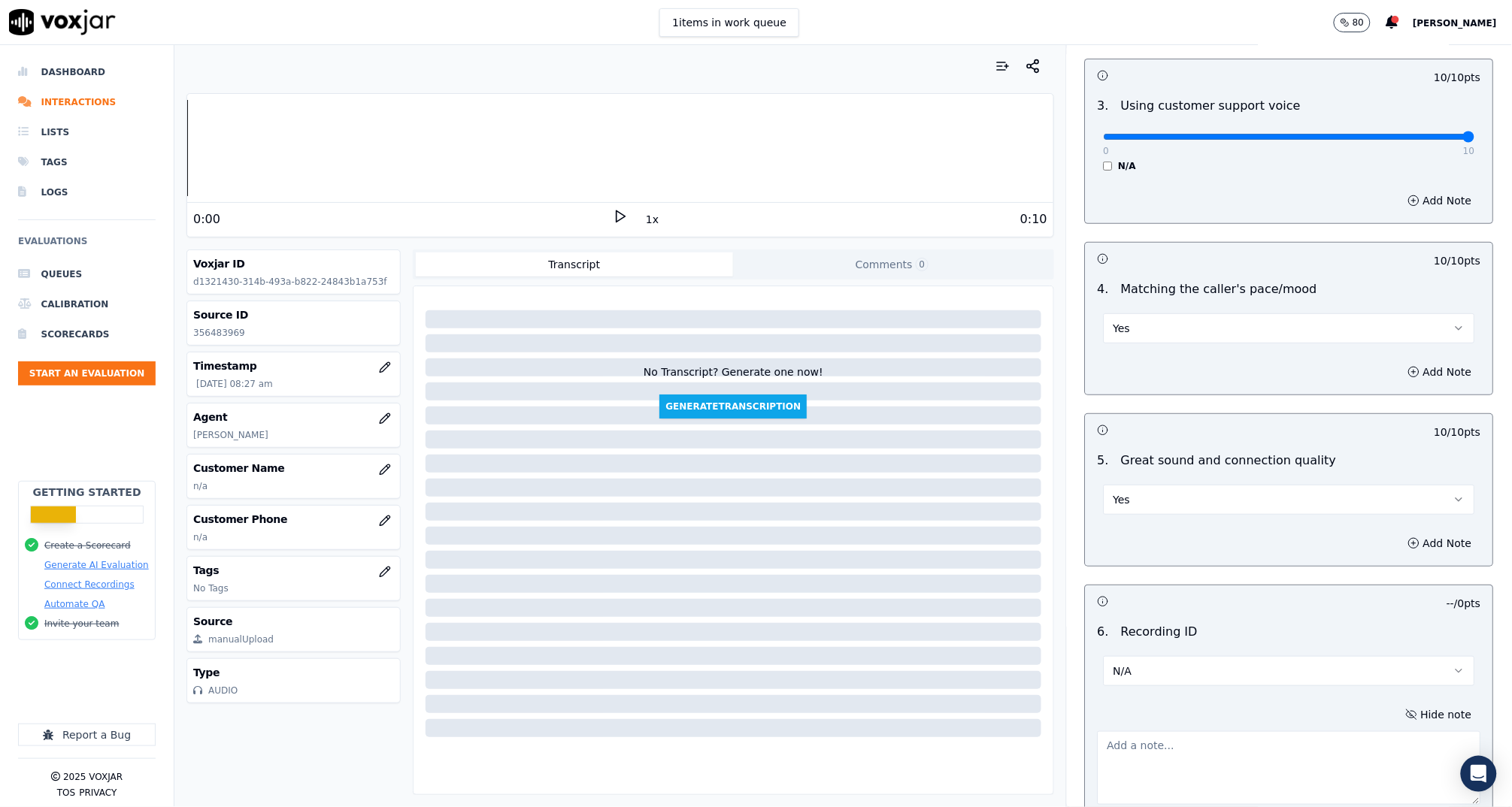
scroll to position [2210, 0]
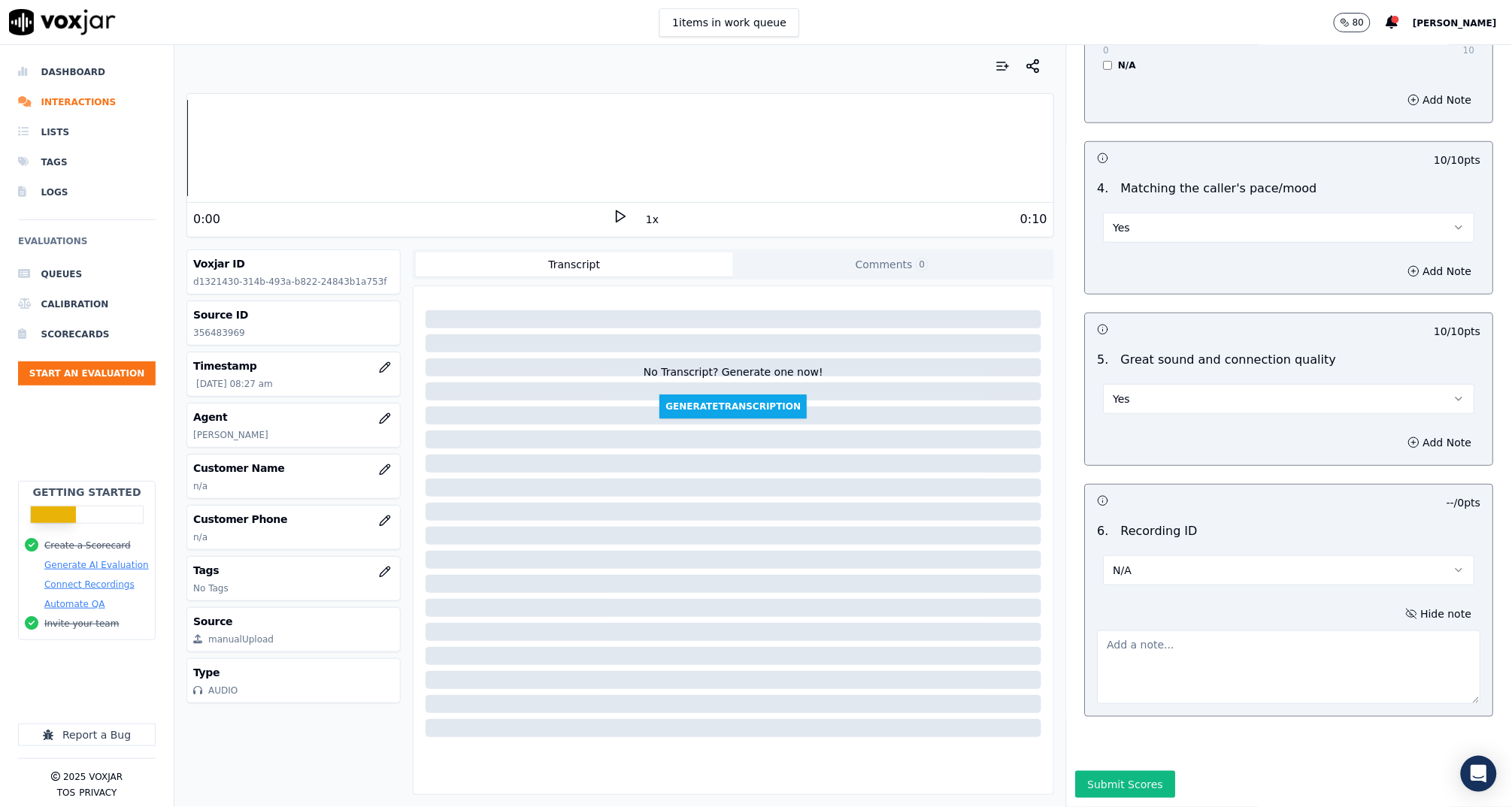
click at [1132, 630] on textarea at bounding box center [1289, 667] width 383 height 74
type textarea "RF IL55806"
click at [1134, 771] on button "Submit Scores" at bounding box center [1125, 784] width 100 height 27
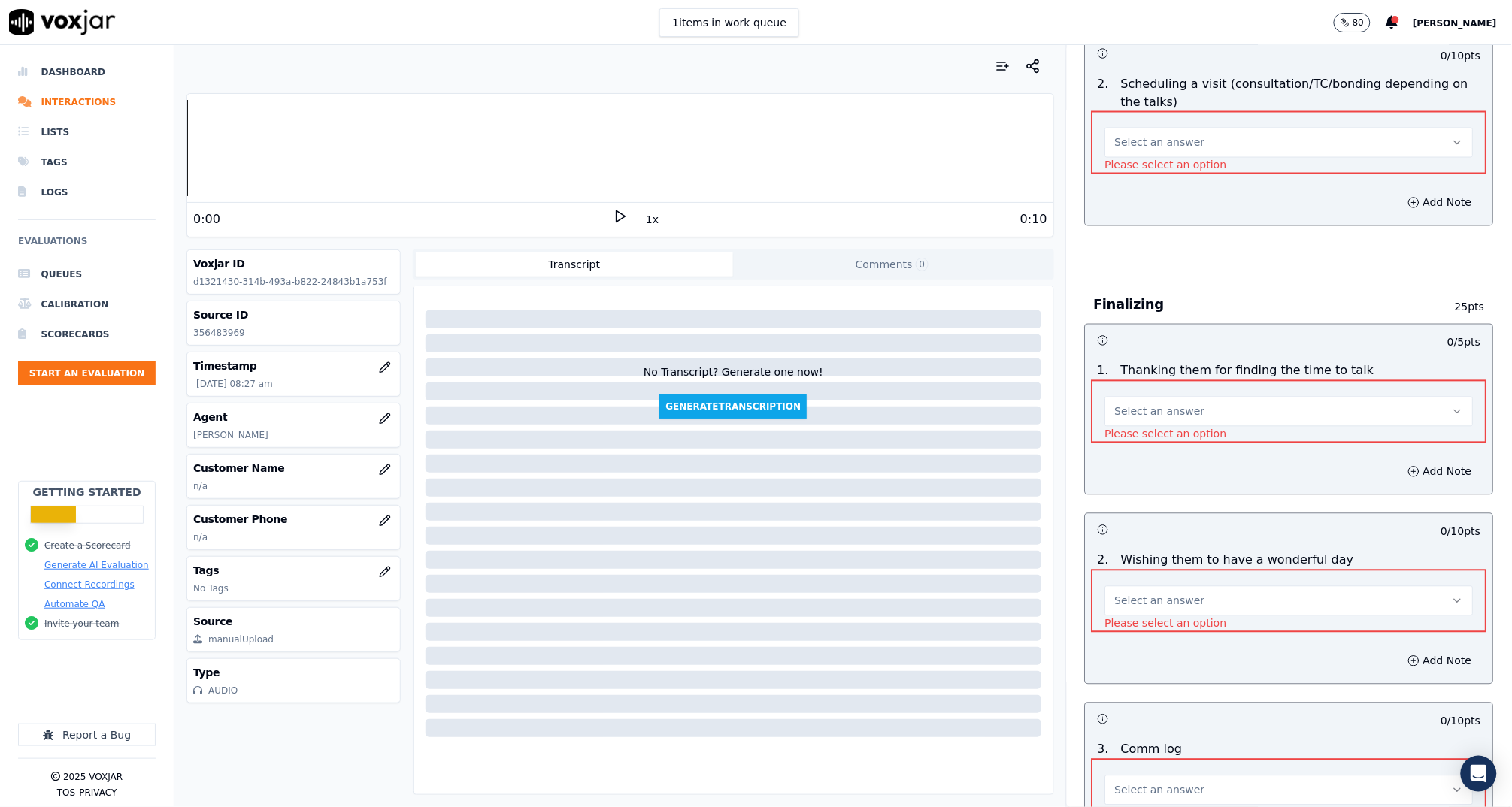
scroll to position [894, 0]
click at [1143, 592] on span "Select an answer" at bounding box center [1160, 597] width 90 height 15
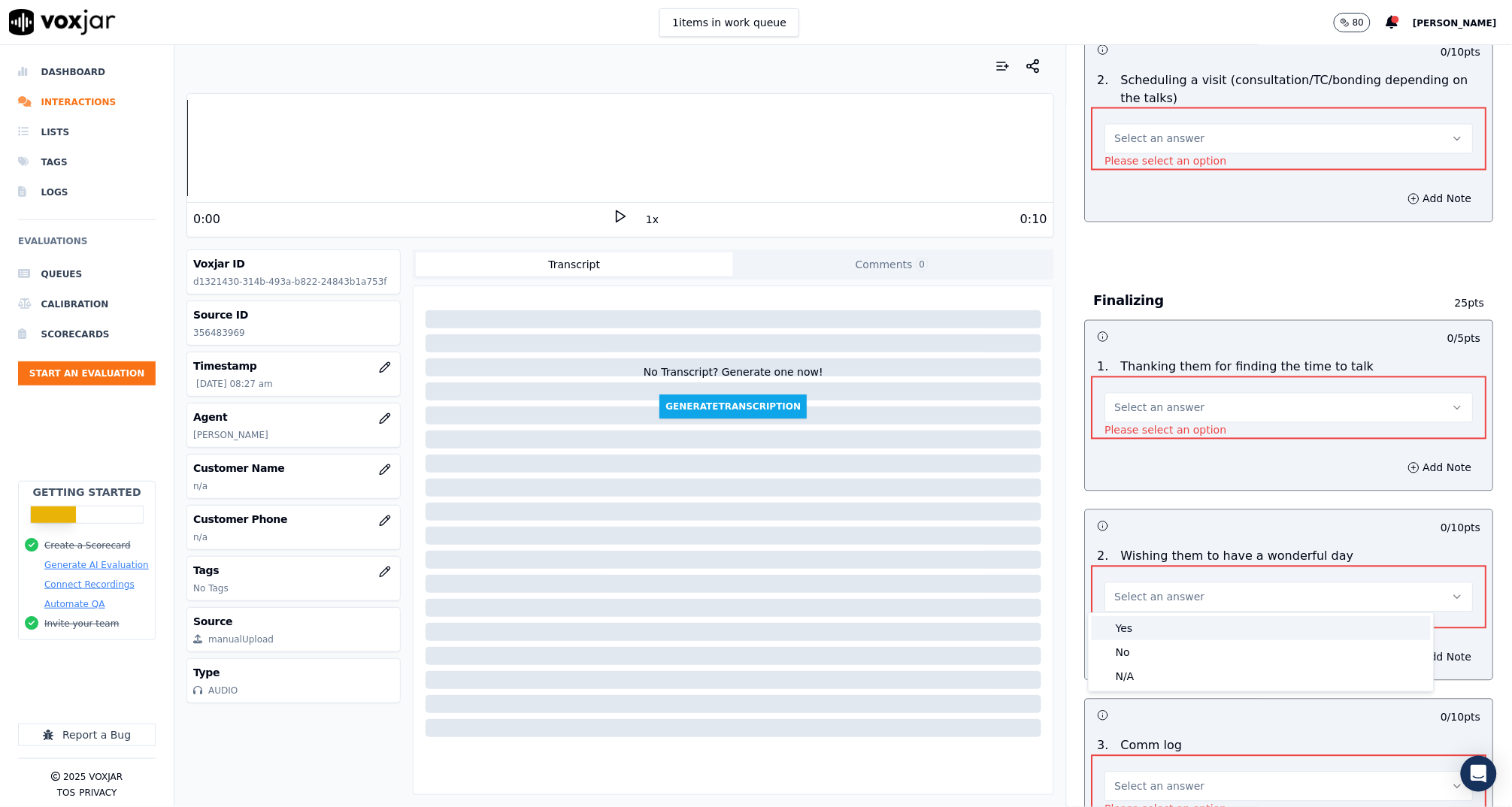
click at [1143, 625] on div "Yes" at bounding box center [1260, 627] width 339 height 24
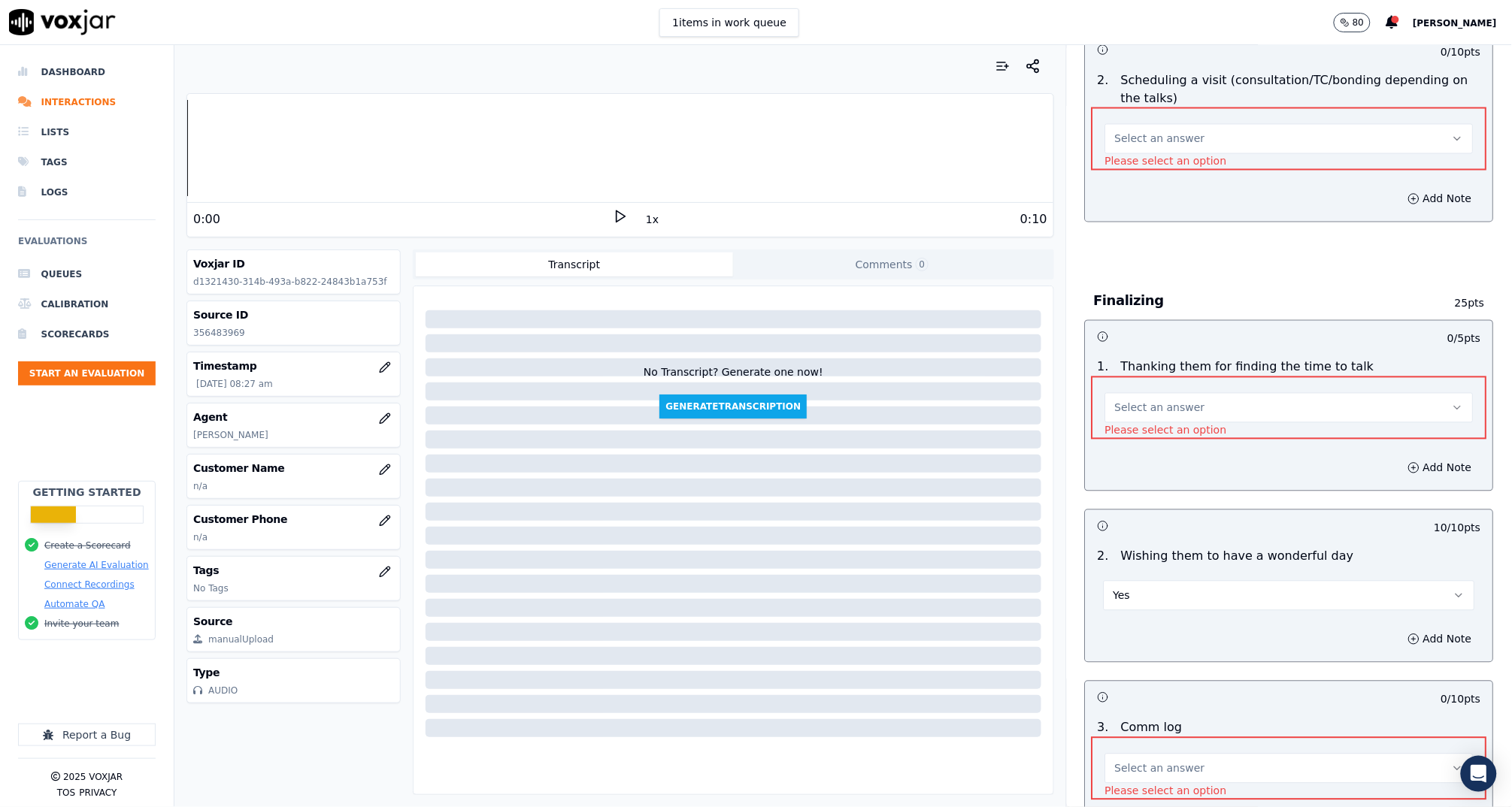
drag, startPoint x: 1167, startPoint y: 409, endPoint x: 1166, endPoint y: 419, distance: 10.0
click at [1167, 409] on span "Select an answer" at bounding box center [1160, 408] width 90 height 15
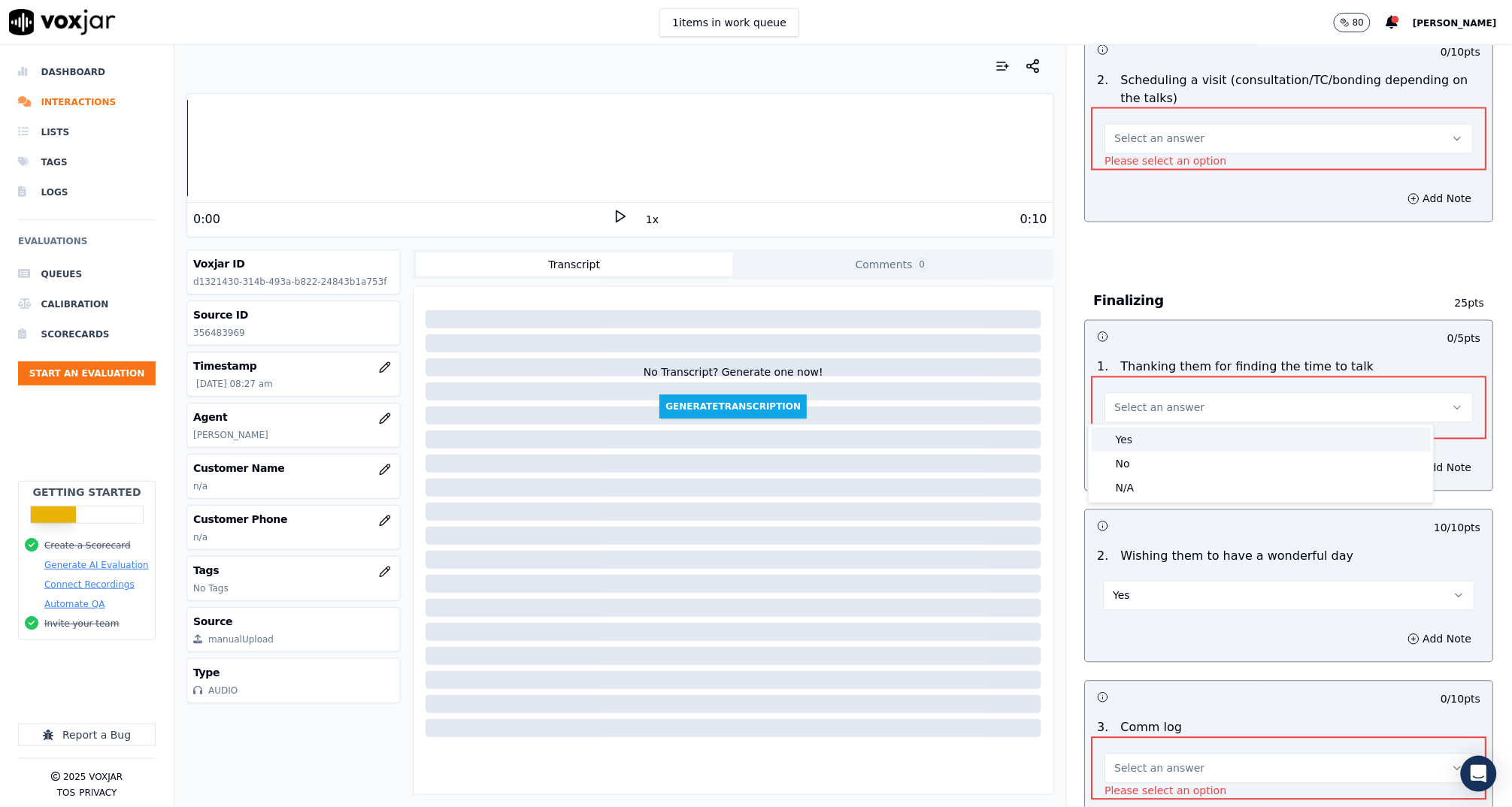
click at [1170, 440] on div "Yes" at bounding box center [1260, 440] width 339 height 24
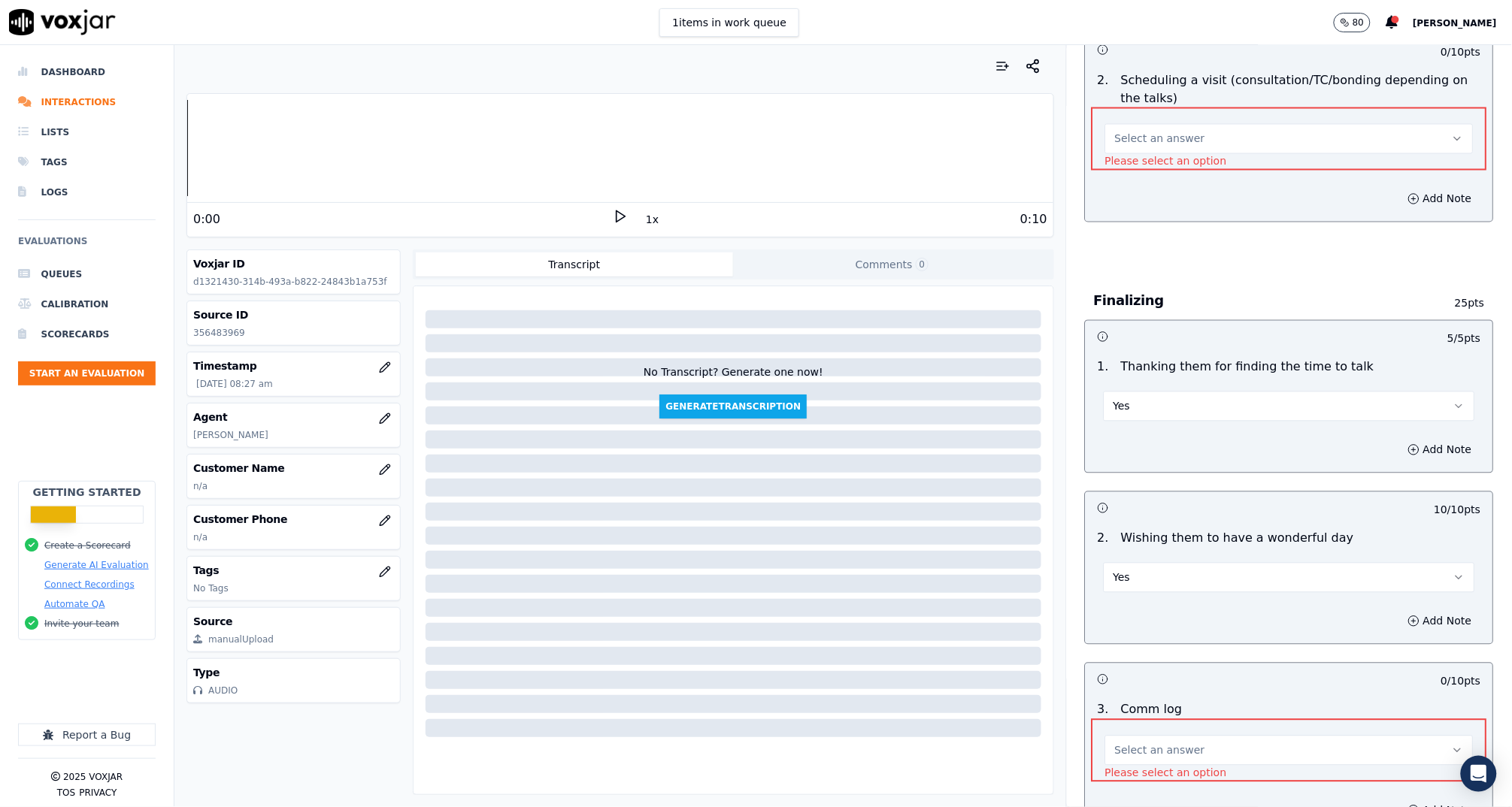
click at [1139, 124] on button "Select an answer" at bounding box center [1289, 138] width 369 height 30
click at [1155, 161] on div "Yes" at bounding box center [1260, 171] width 339 height 24
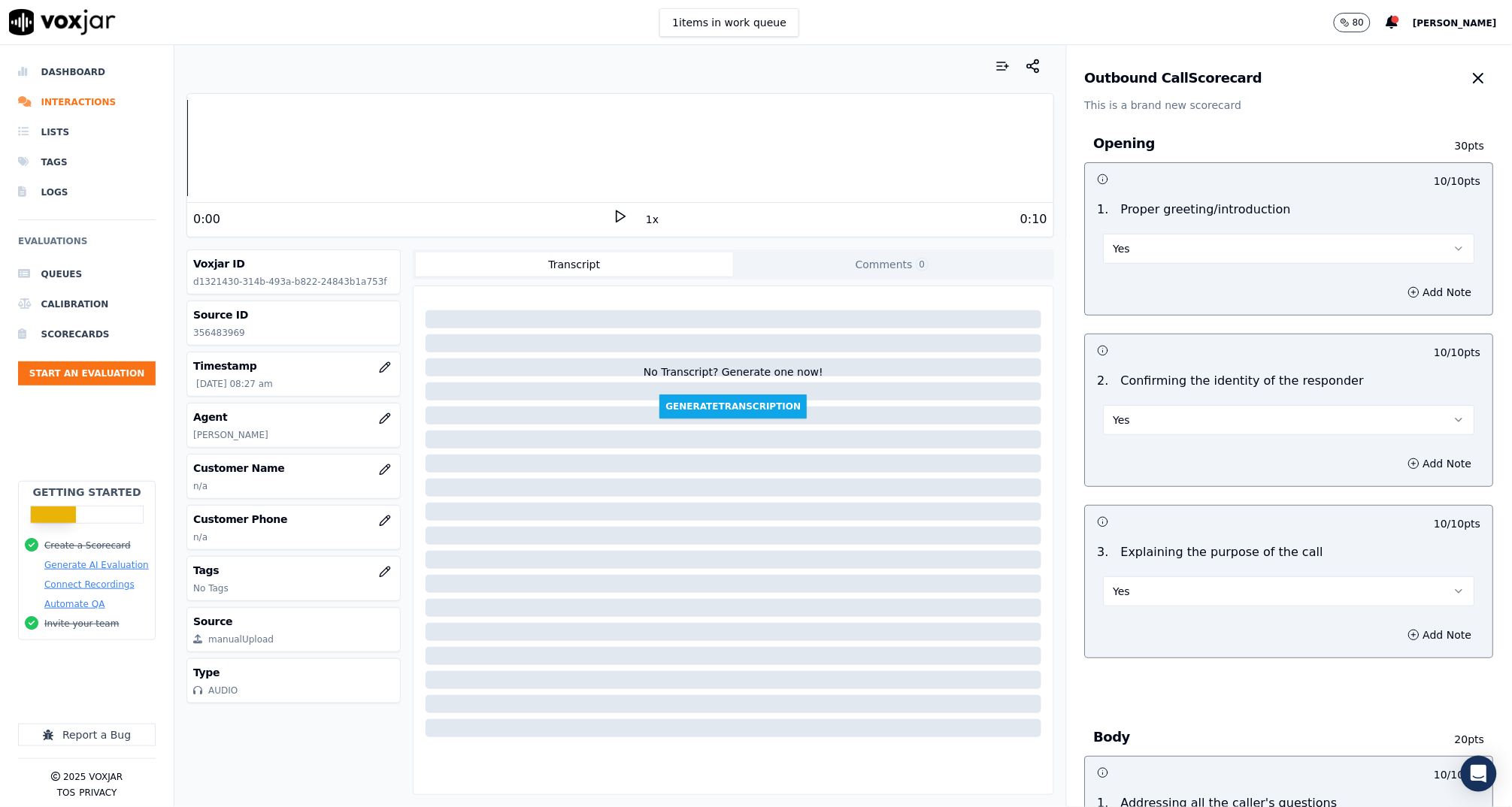
scroll to position [746, 0]
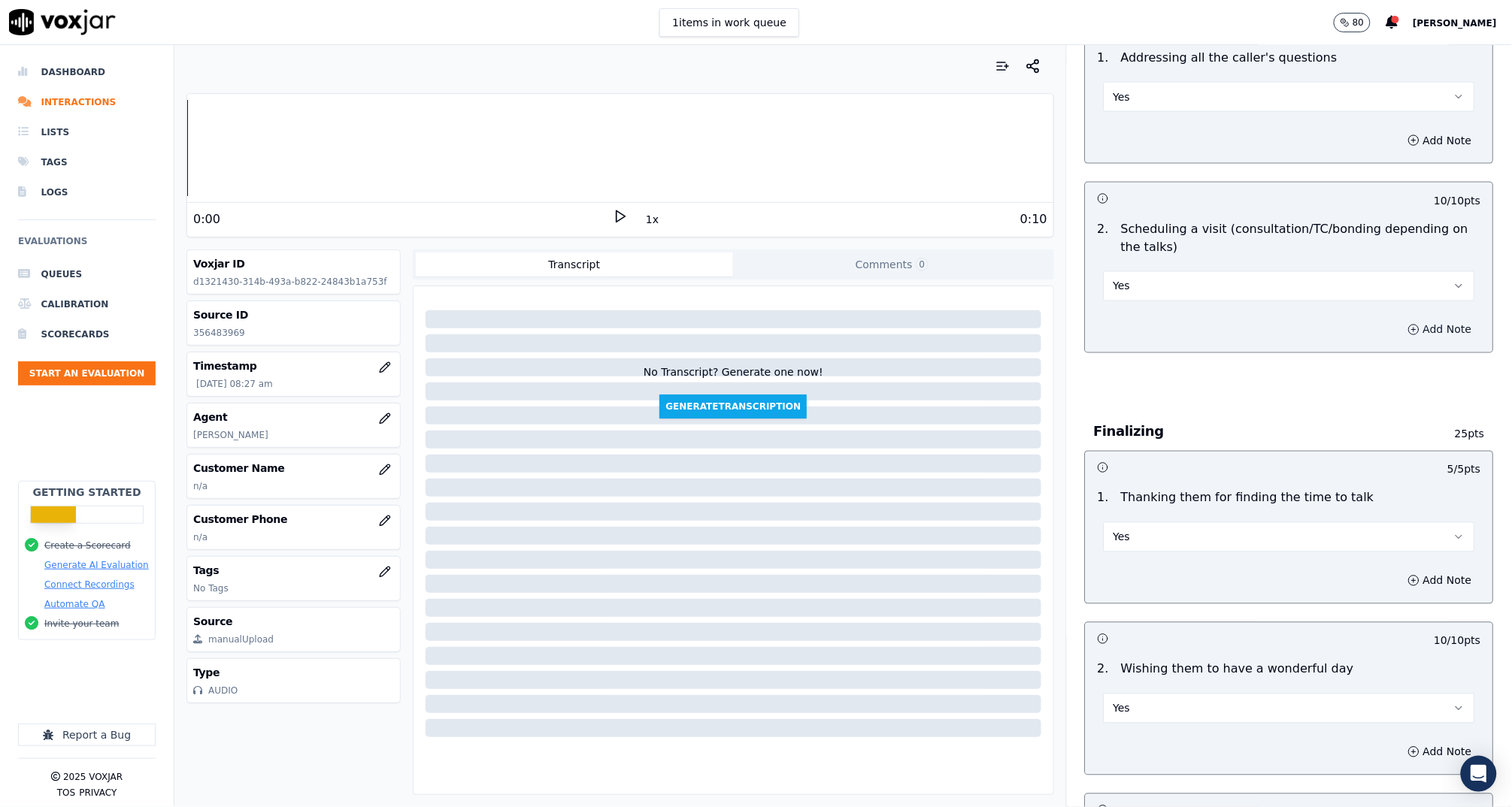
drag, startPoint x: 1394, startPoint y: 324, endPoint x: 1369, endPoint y: 334, distance: 26.9
click at [1399, 324] on button "Add Note" at bounding box center [1440, 329] width 82 height 21
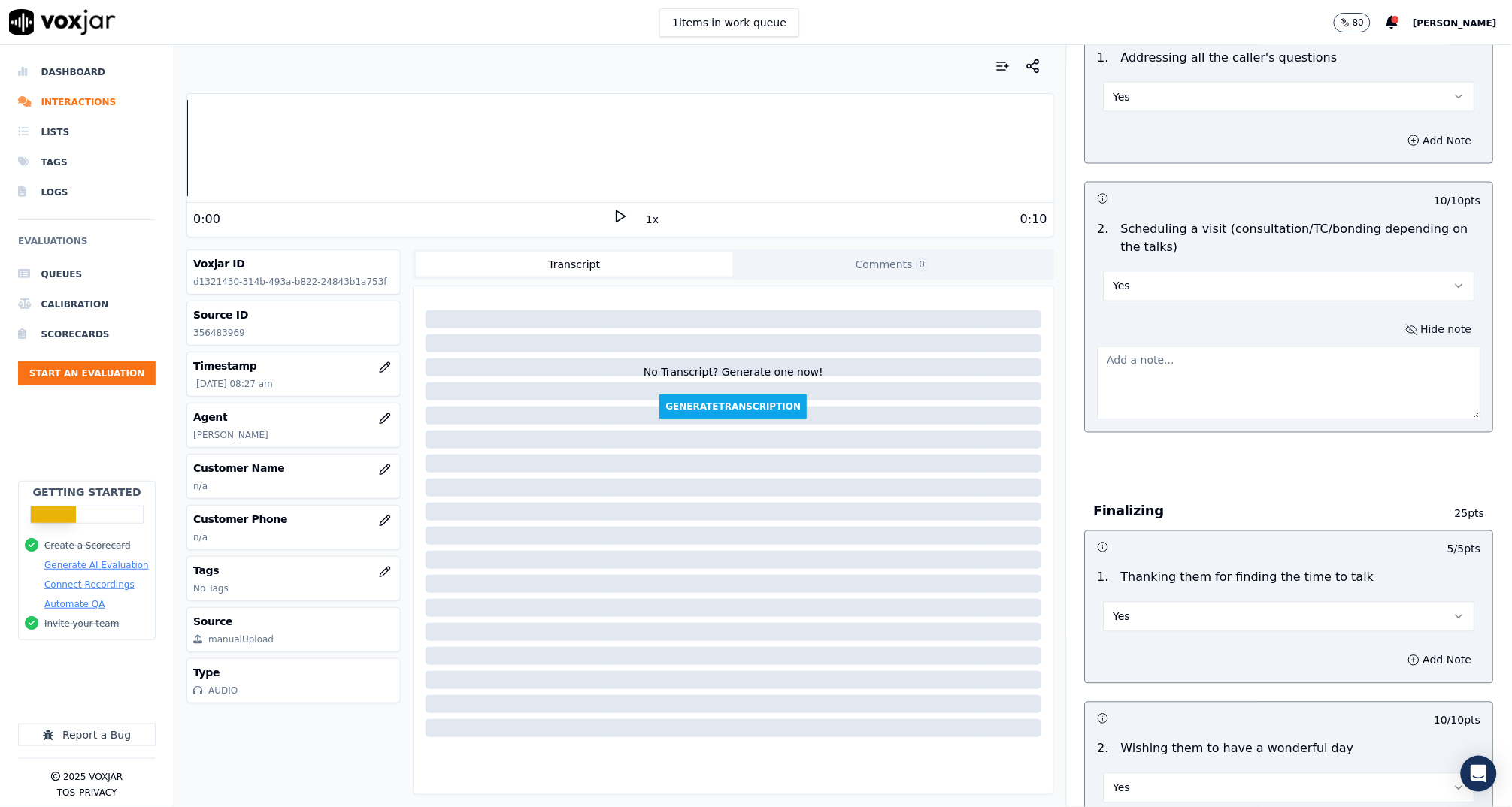
click at [1259, 372] on textarea at bounding box center [1289, 384] width 383 height 74
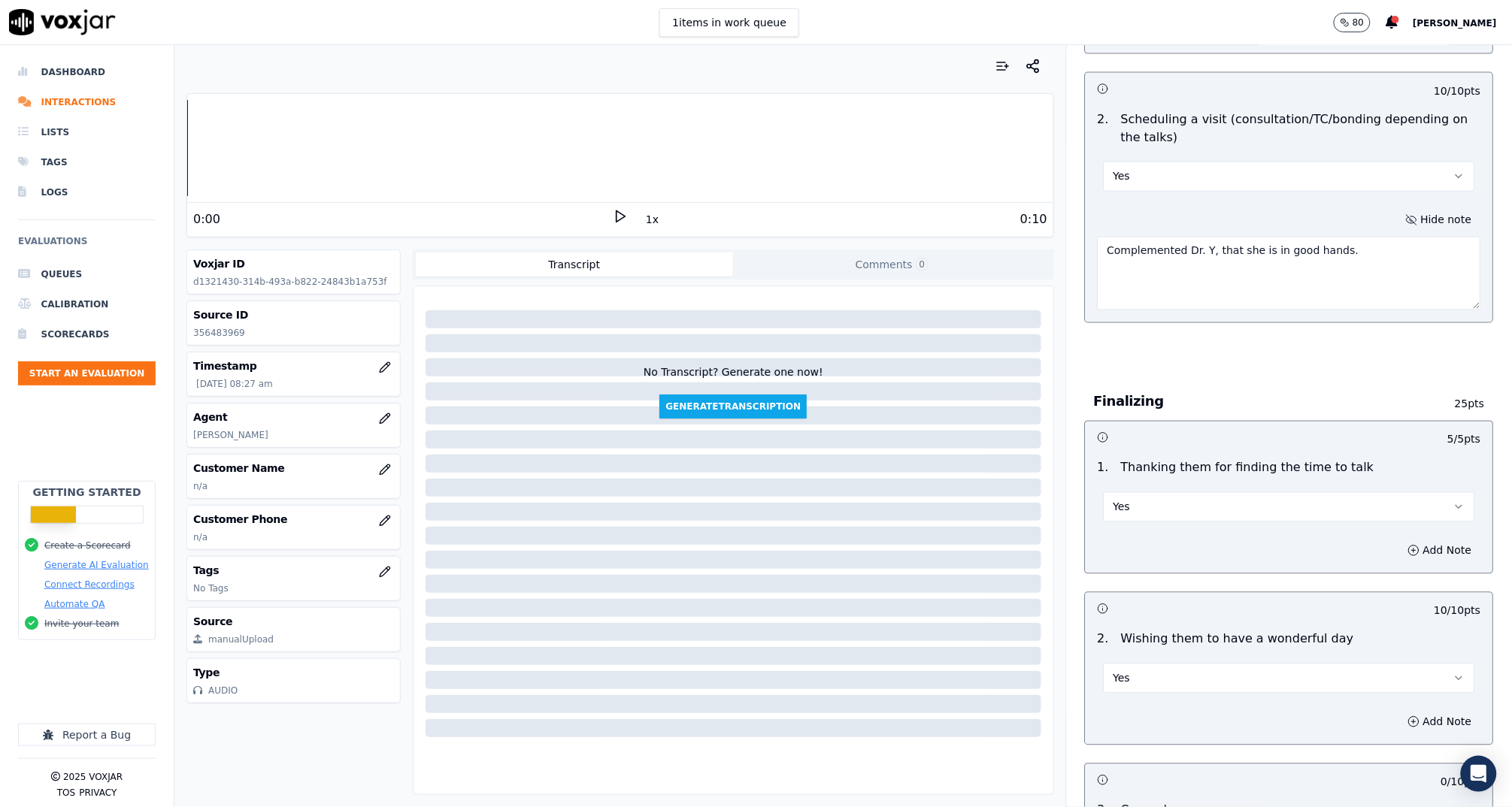
scroll to position [957, 0]
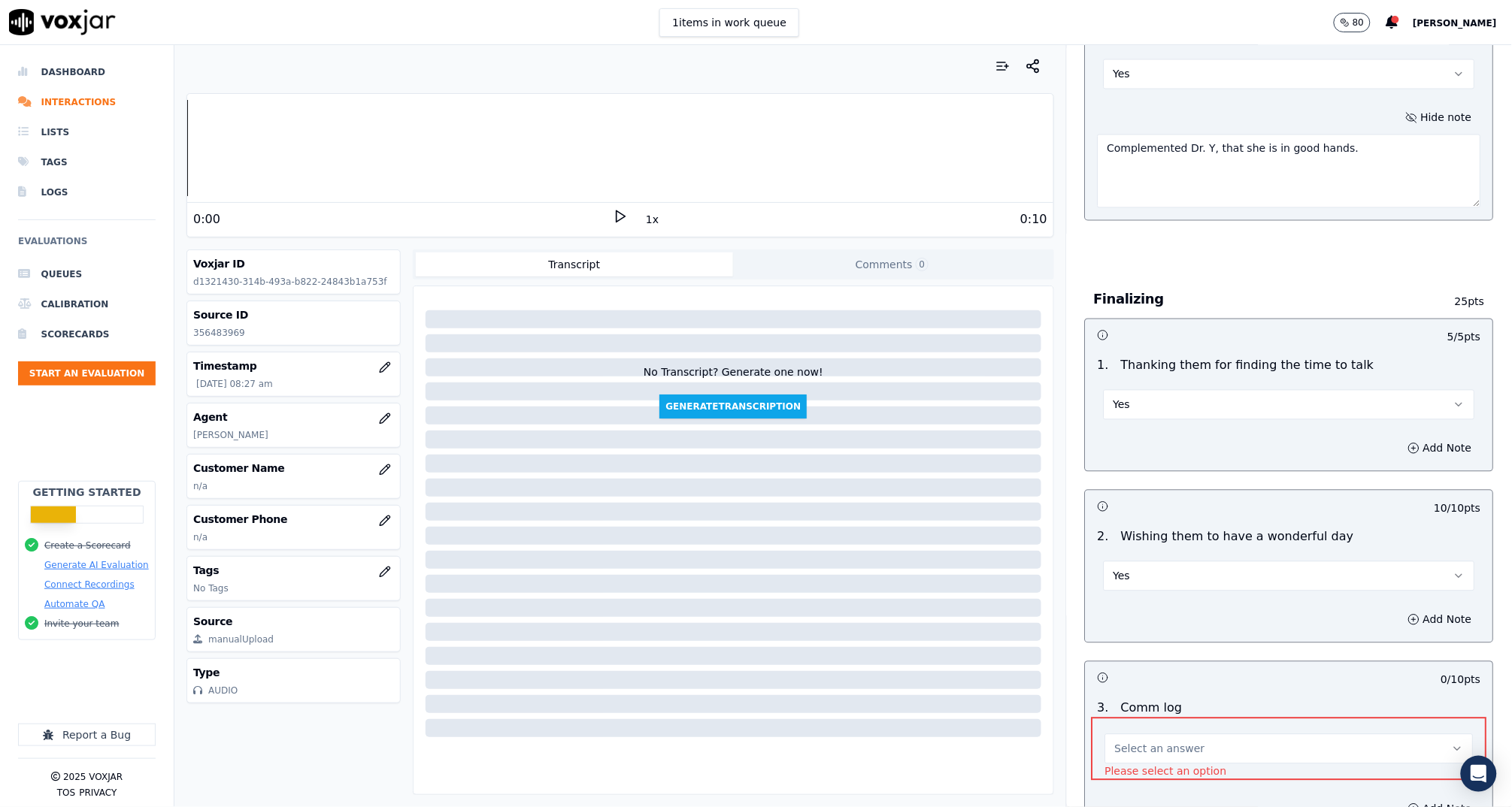
type textarea "Complemented Dr. Y, that she is in good hands."
click at [1171, 413] on button "Yes" at bounding box center [1289, 404] width 371 height 30
click at [1158, 453] on div "No" at bounding box center [1261, 461] width 341 height 24
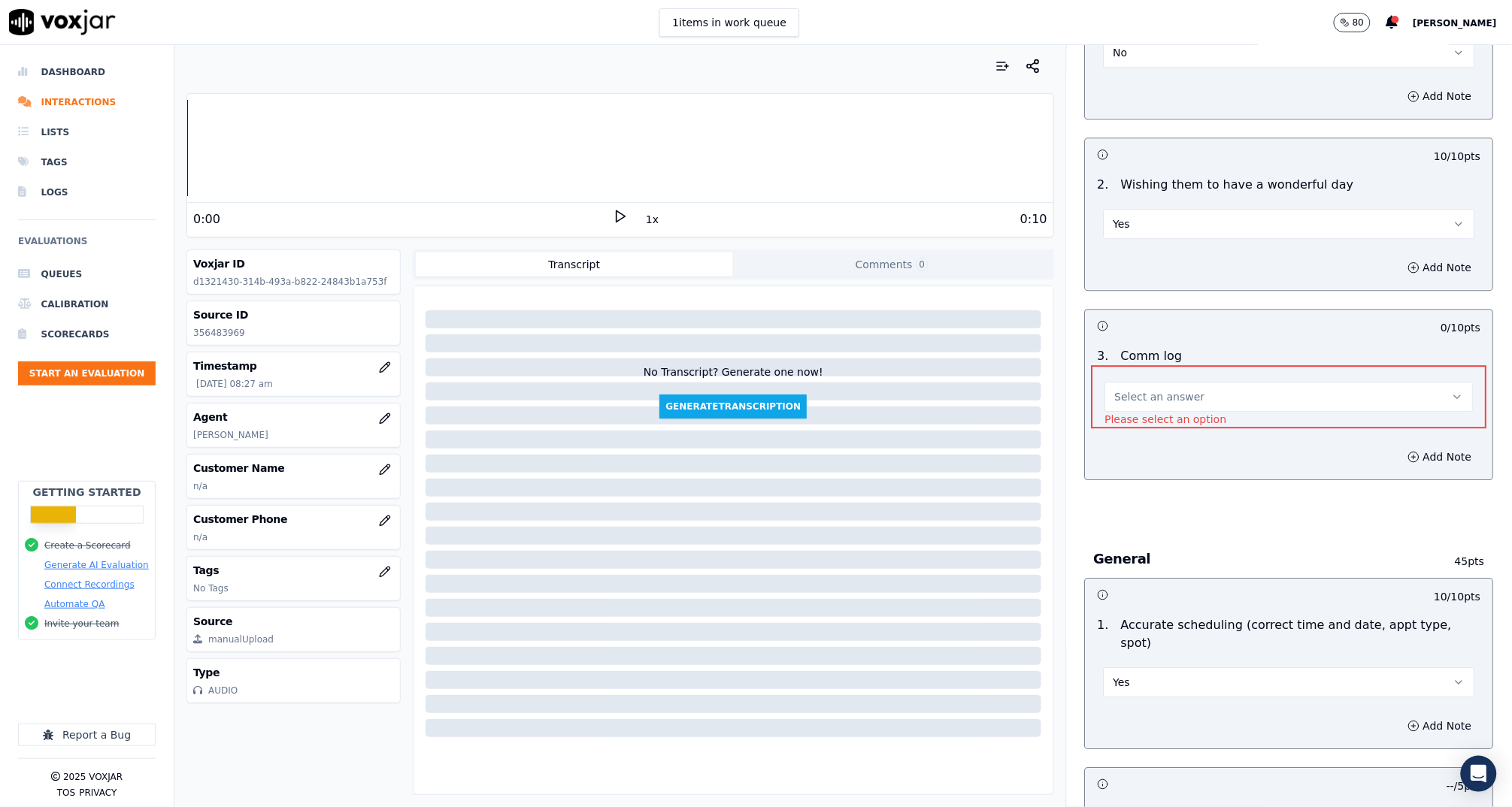
scroll to position [1484, 0]
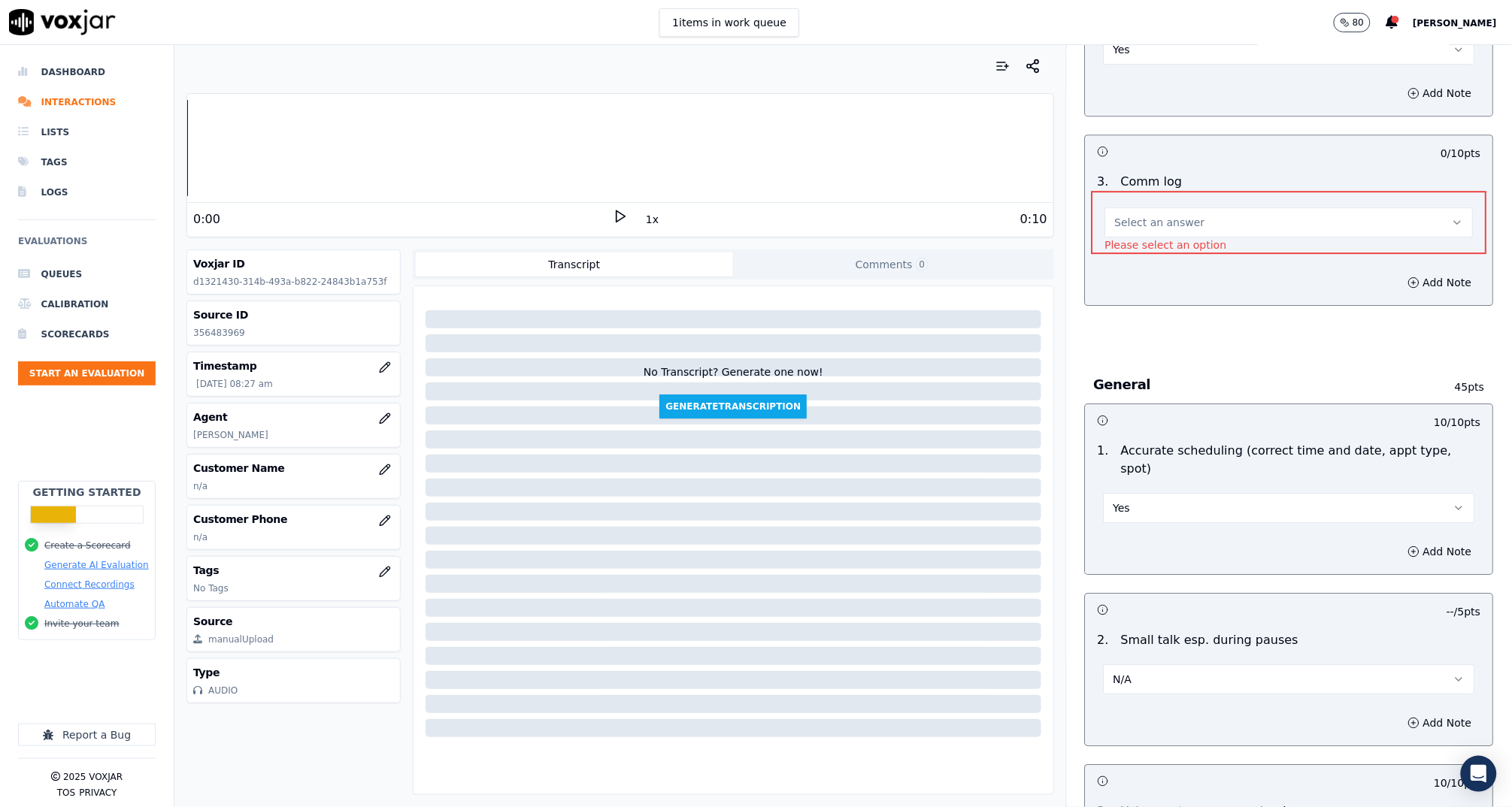
click at [1160, 216] on span "Select an answer" at bounding box center [1160, 222] width 90 height 15
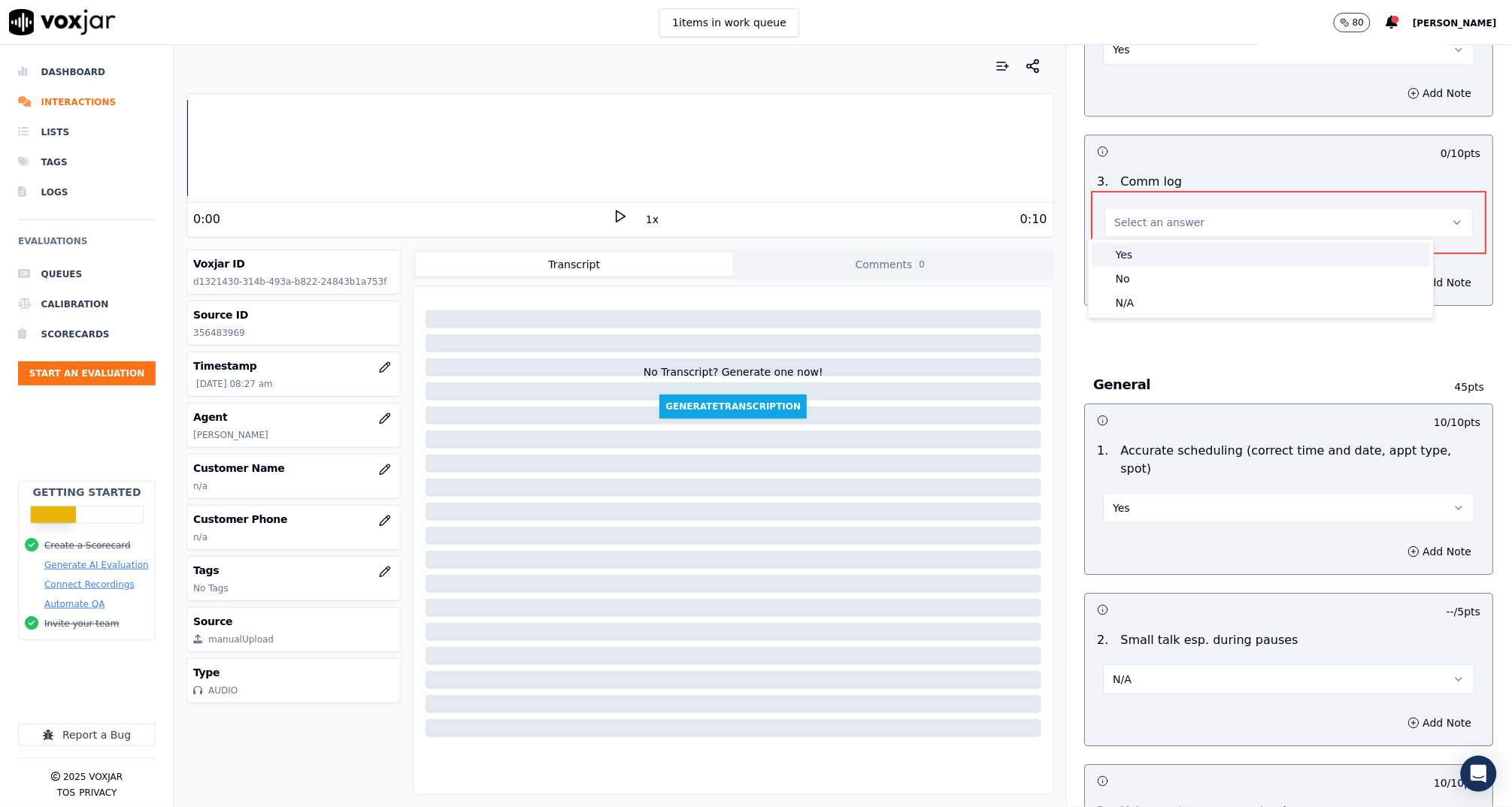
click at [1160, 244] on div "Yes" at bounding box center [1260, 255] width 339 height 24
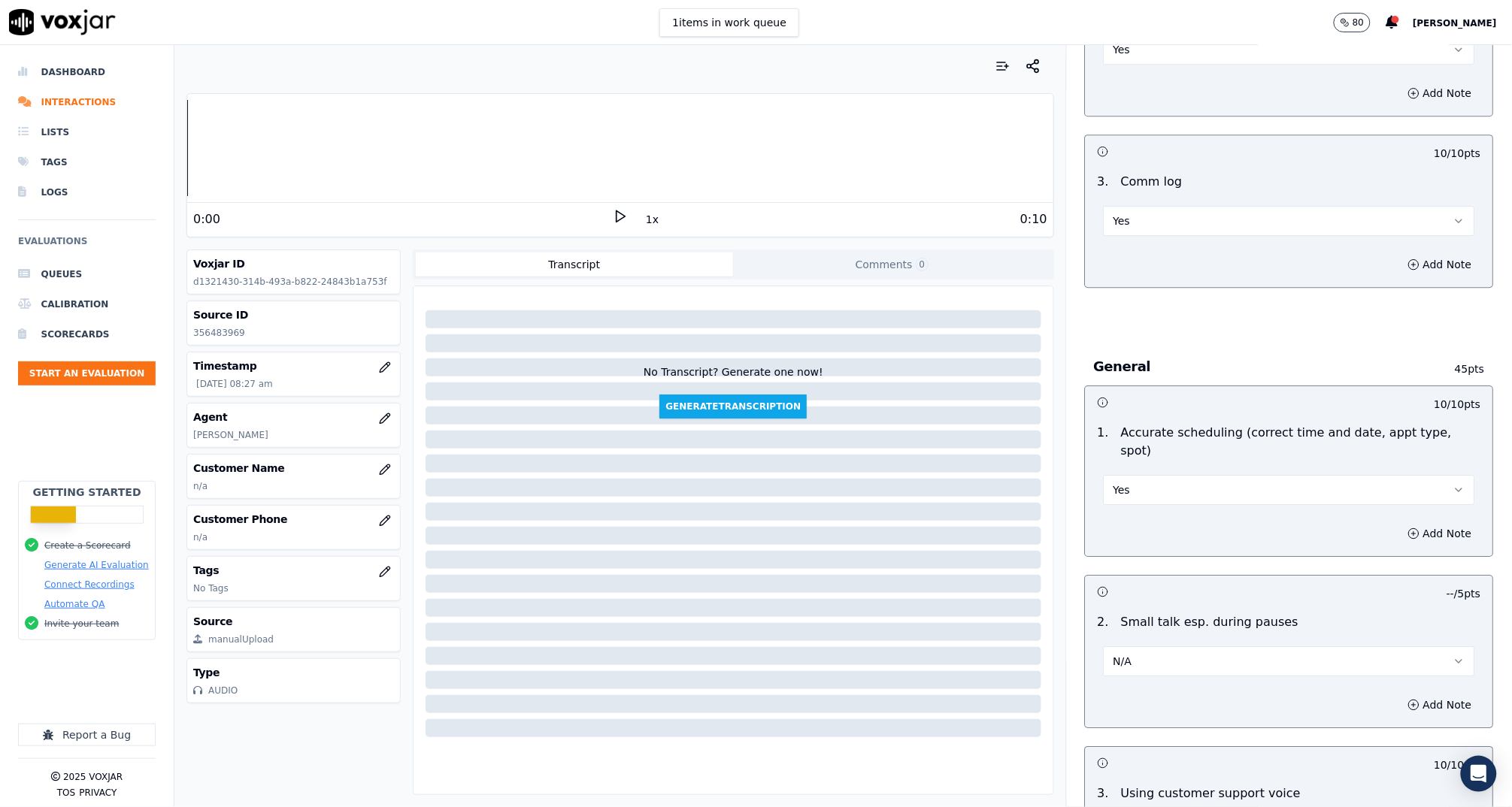
drag, startPoint x: 1409, startPoint y: 259, endPoint x: 1355, endPoint y: 291, distance: 62.8
click at [1409, 259] on button "Add Note" at bounding box center [1440, 264] width 82 height 21
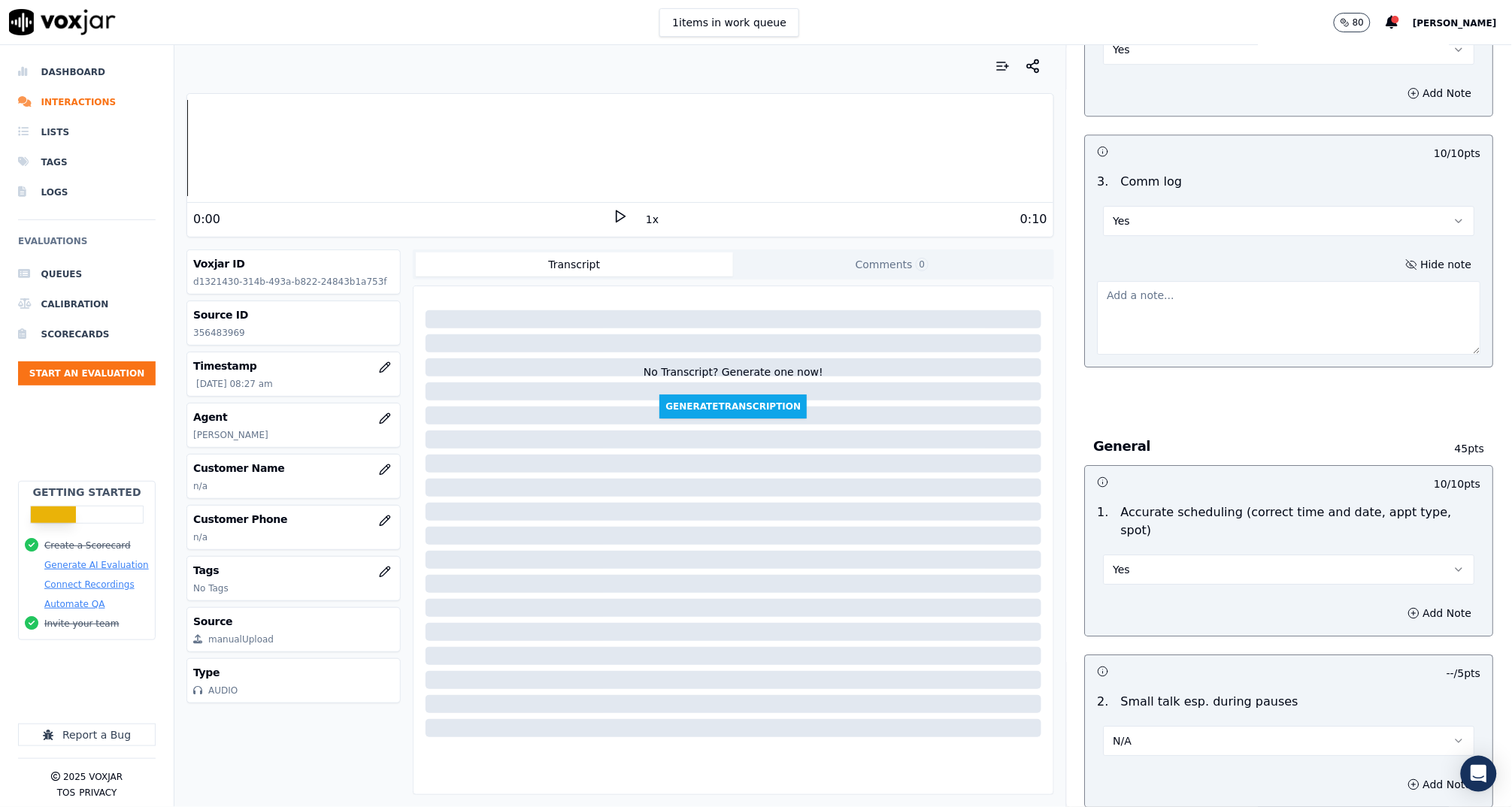
click at [1326, 298] on textarea at bounding box center [1289, 318] width 383 height 74
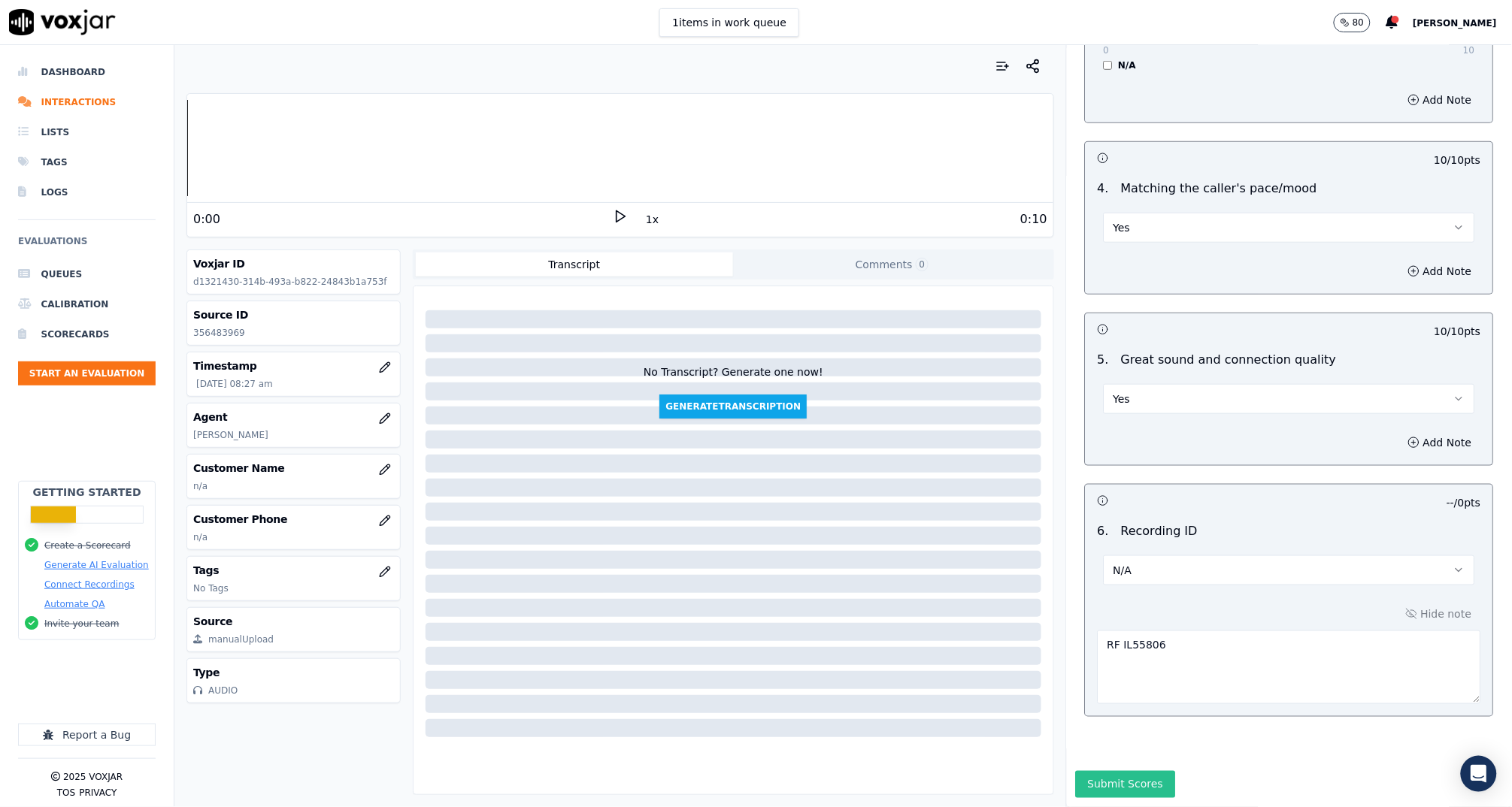
type textarea "Detailed commlog"
click at [1120, 771] on button "Submit Scores" at bounding box center [1125, 784] width 100 height 27
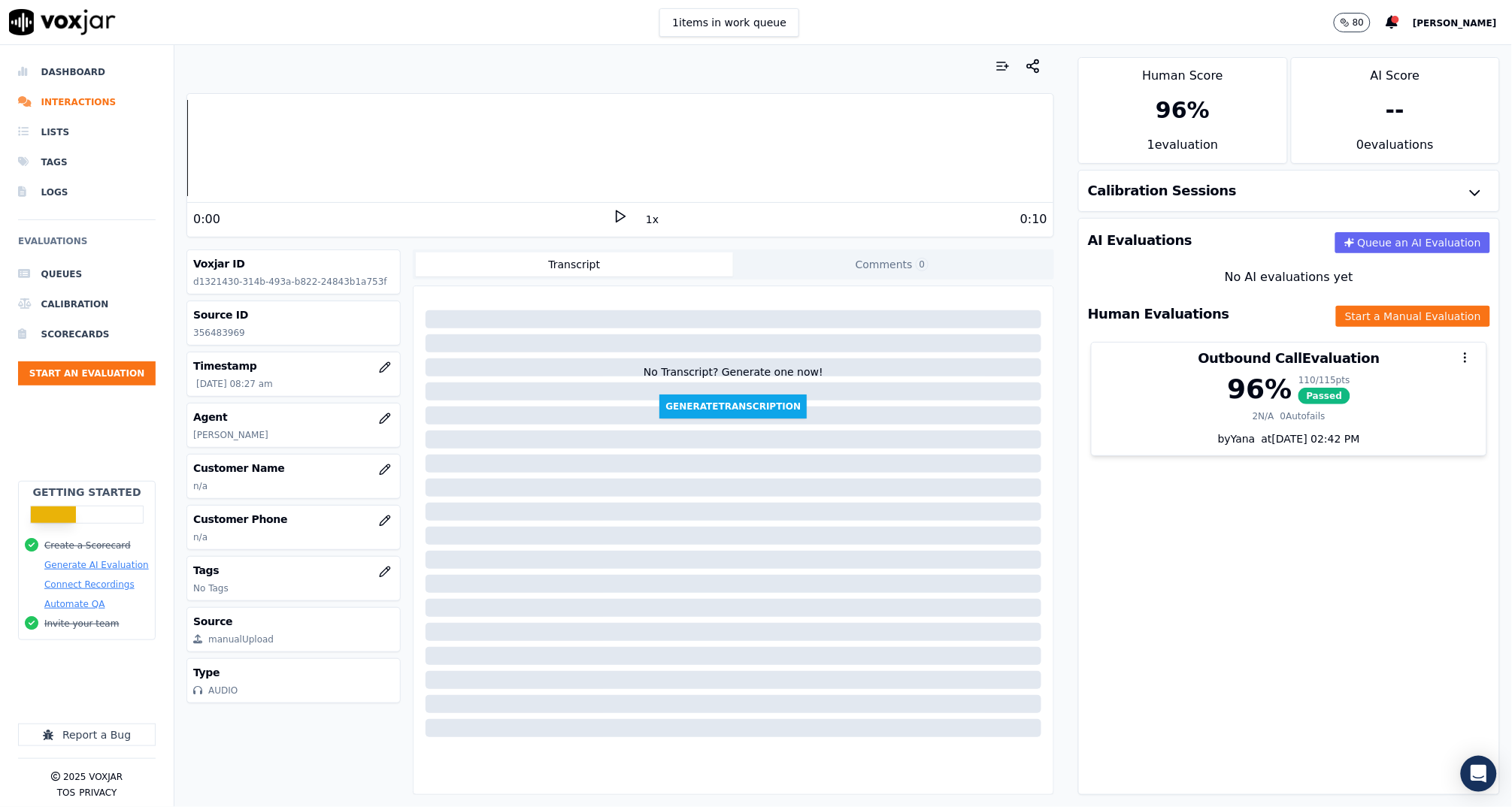
click at [1227, 543] on div "AI Evaluations Queue an AI Evaluation No AI evaluations yet Human Evaluations S…" at bounding box center [1288, 506] width 422 height 577
click at [81, 57] on li "Dashboard" at bounding box center [87, 71] width 137 height 30
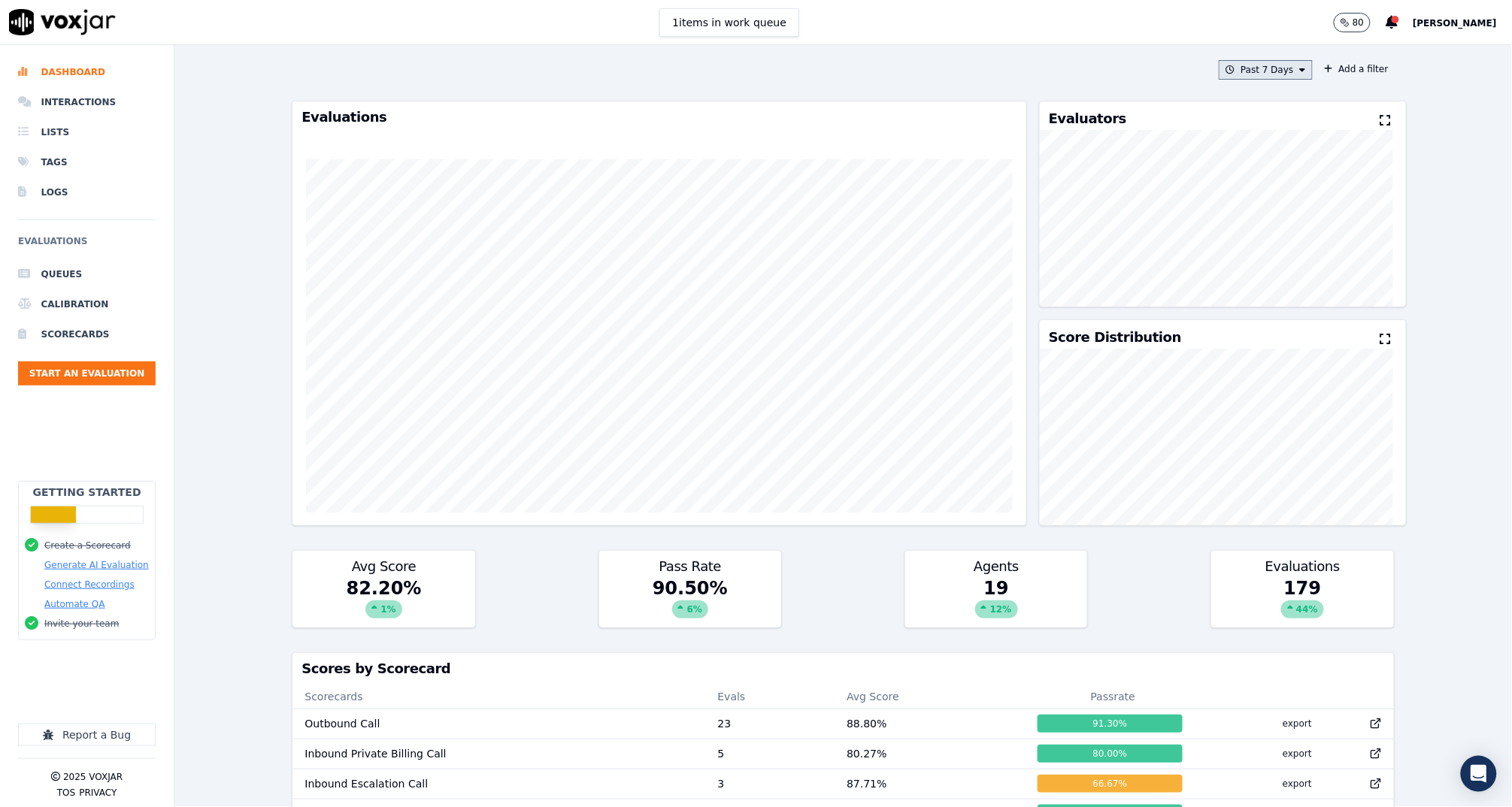
click at [1239, 65] on button "Past 7 Days" at bounding box center [1265, 70] width 93 height 20
click at [1242, 115] on div "[DATE]" at bounding box center [1257, 116] width 31 height 12
click at [1274, 255] on button "Add" at bounding box center [1289, 243] width 29 height 24
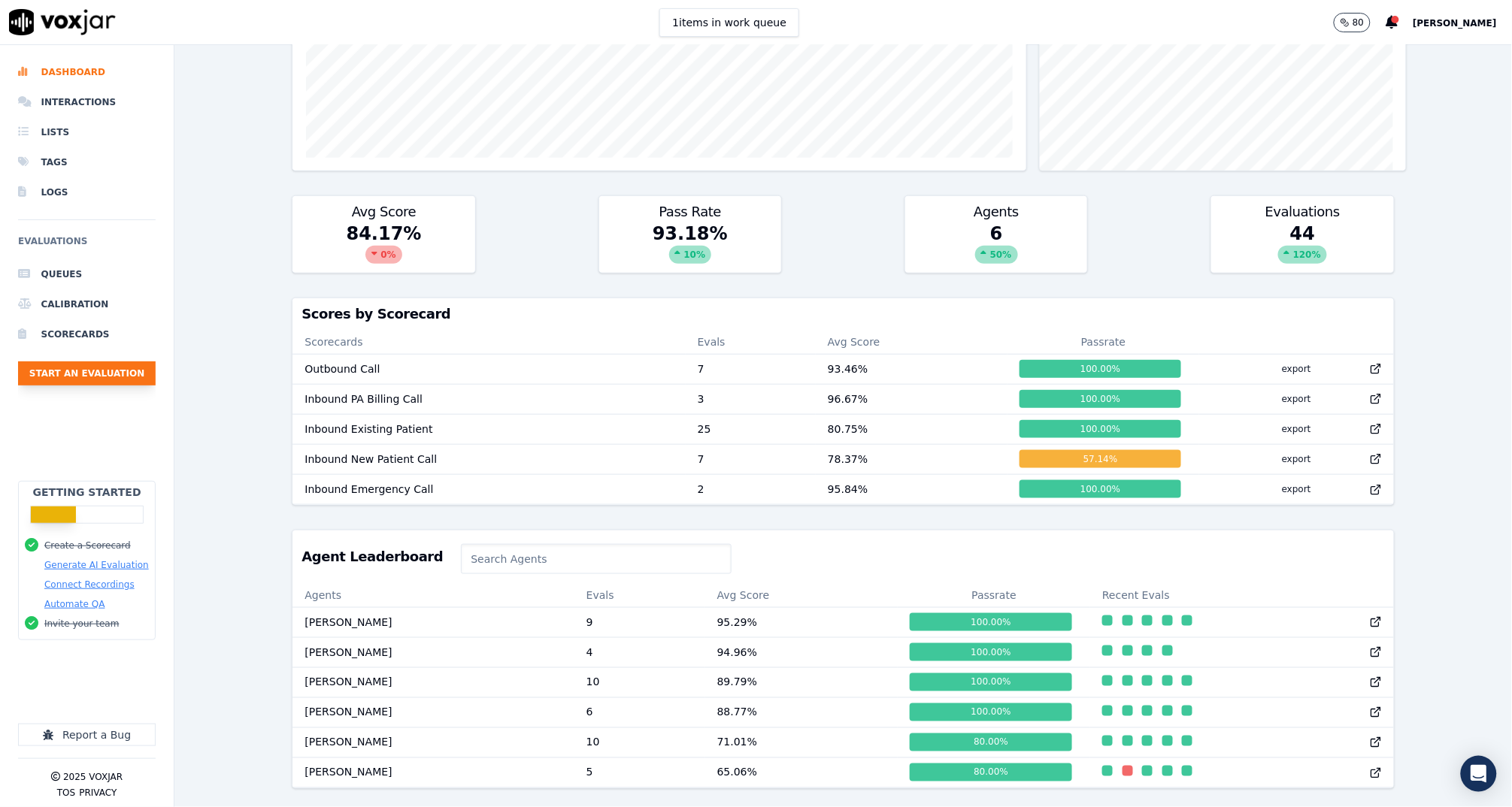
scroll to position [344, 0]
click at [118, 369] on button "Start an Evaluation" at bounding box center [87, 373] width 137 height 24
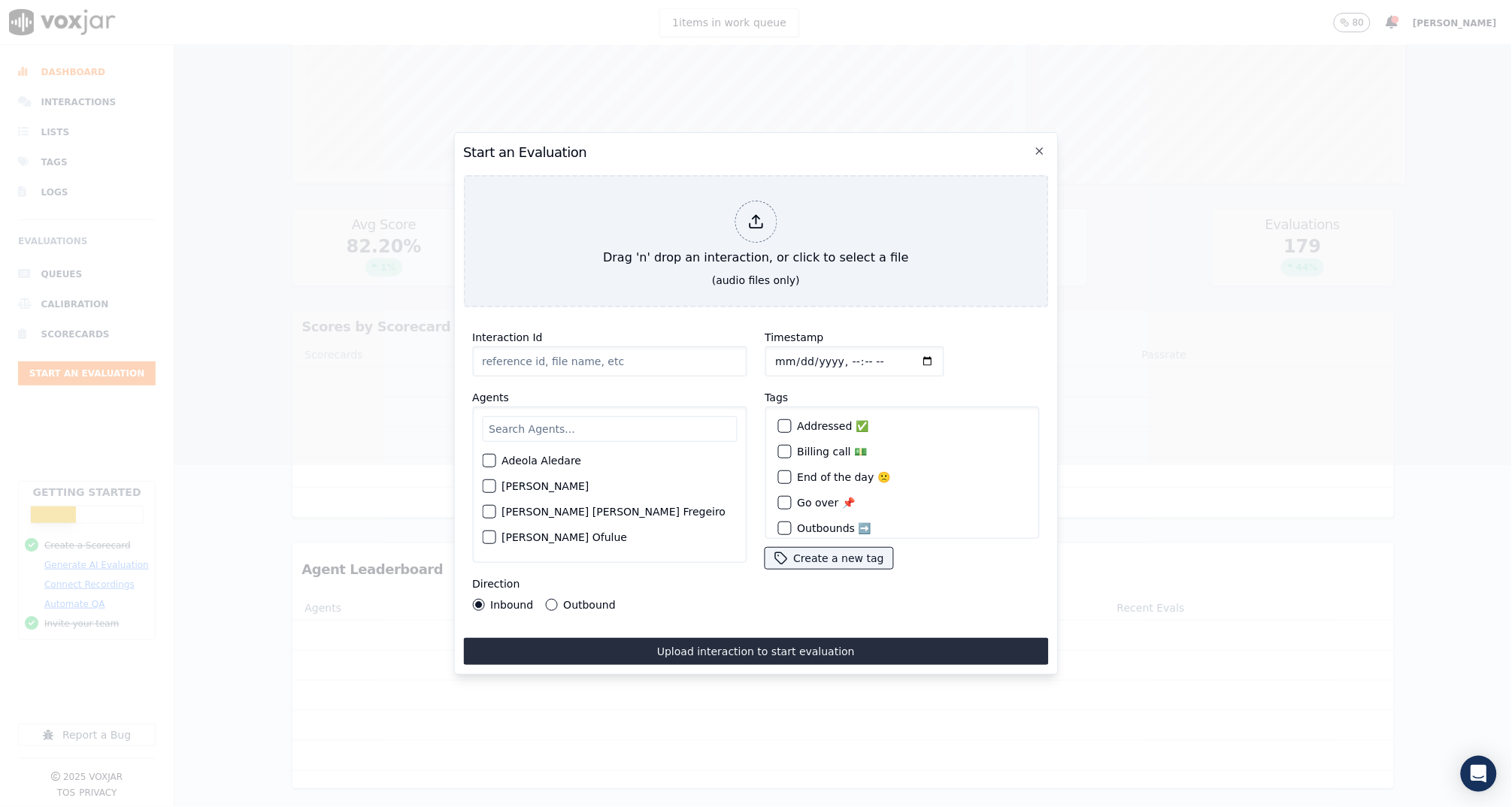
click at [610, 347] on input "Interaction Id" at bounding box center [610, 361] width 275 height 30
paste input "356488966"
type input "356488966"
click at [598, 416] on input "text" at bounding box center [609, 429] width 255 height 25
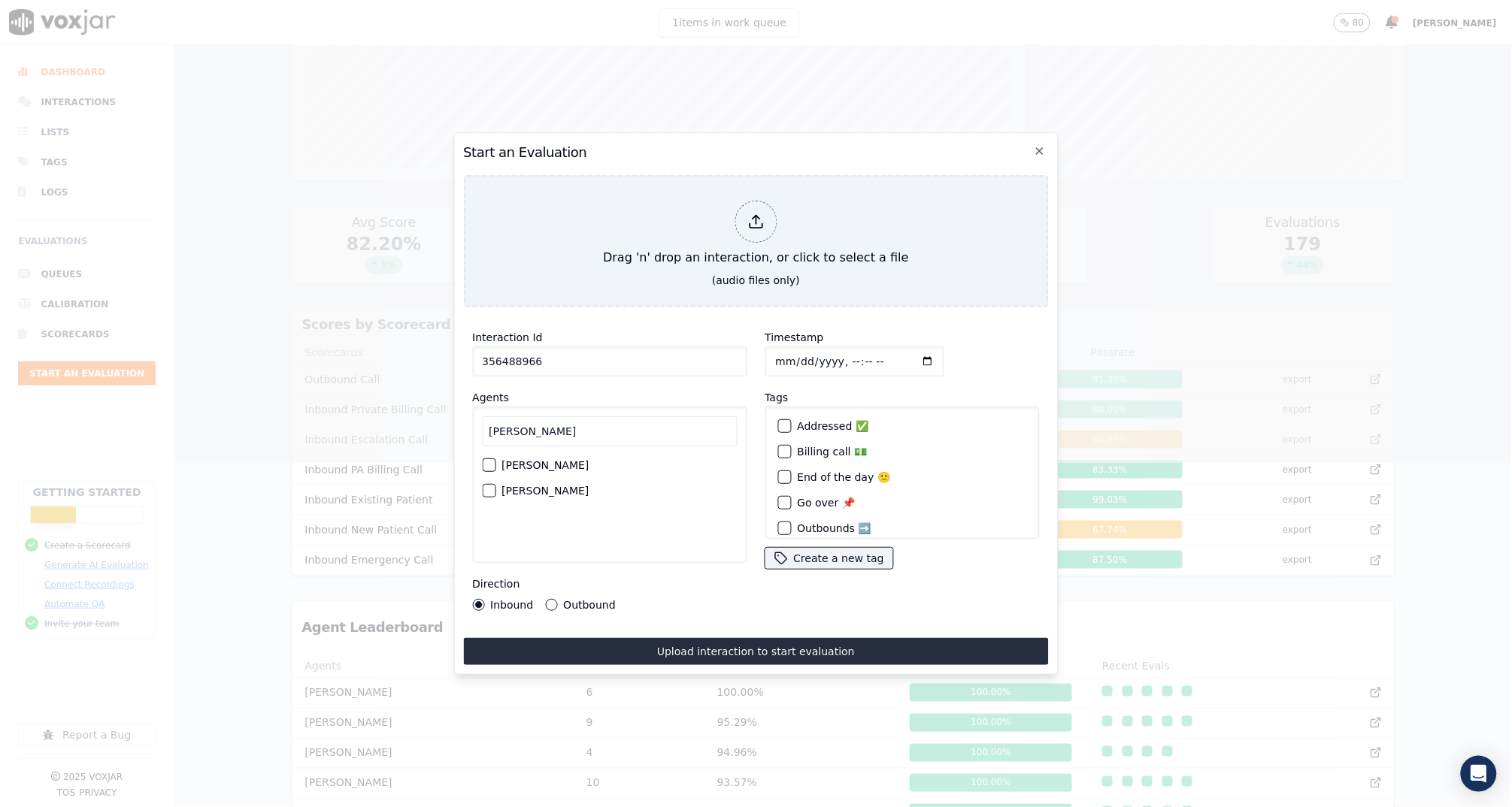
type input "Anna"
click at [488, 459] on div "button" at bounding box center [488, 465] width 11 height 11
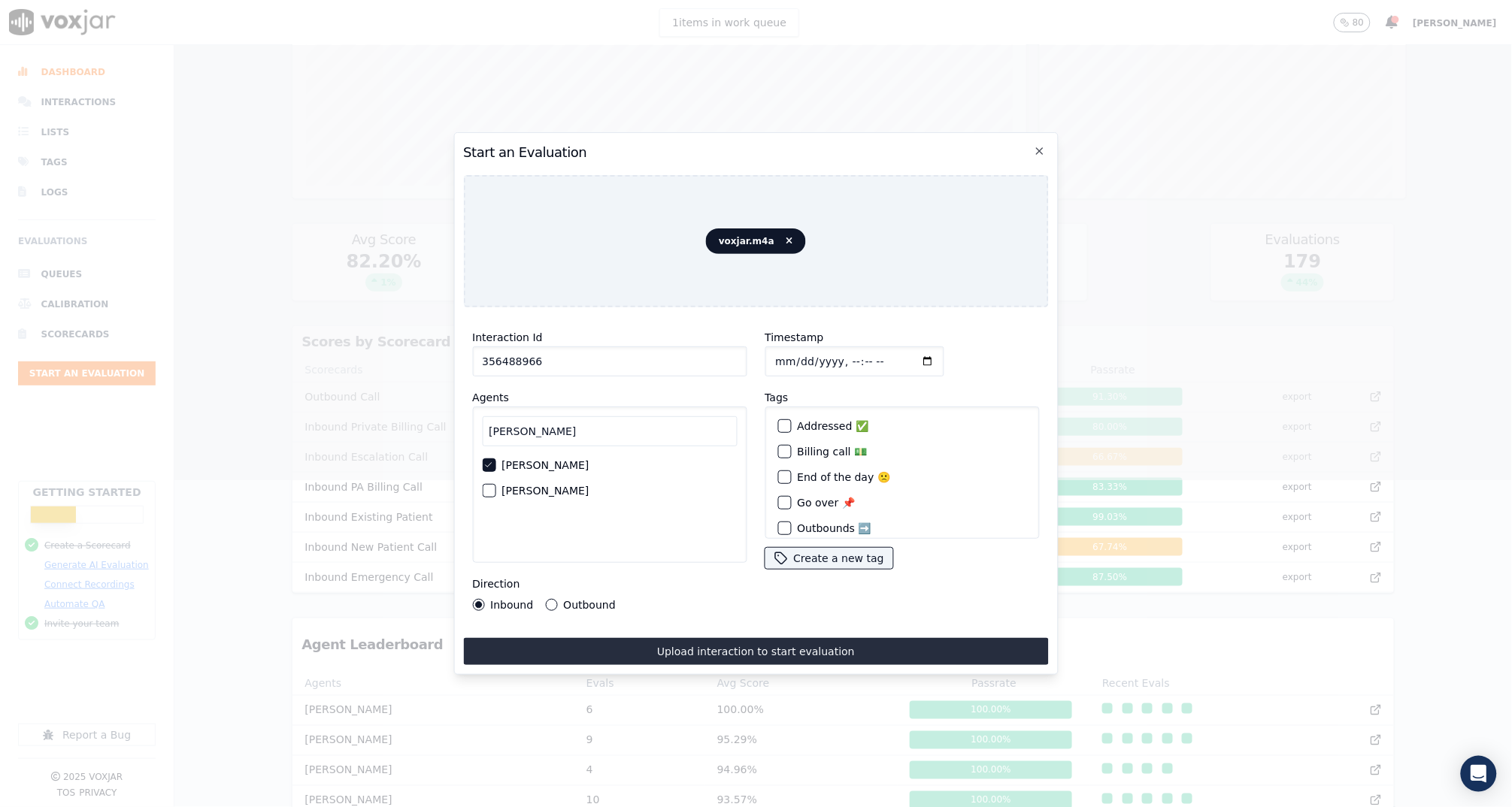
click at [904, 388] on div "Tags Addressed ✅ Billing call 💵 End of the day 🙁 Go over 📌 Outbounds ➡️ Retaine…" at bounding box center [901, 478] width 275 height 181
click at [848, 351] on input "Timestamp" at bounding box center [854, 361] width 179 height 30
click at [870, 348] on input "Timestamp" at bounding box center [854, 361] width 179 height 30
type input "2025-08-12T09:01"
click at [910, 357] on div "Timestamp" at bounding box center [901, 352] width 275 height 48
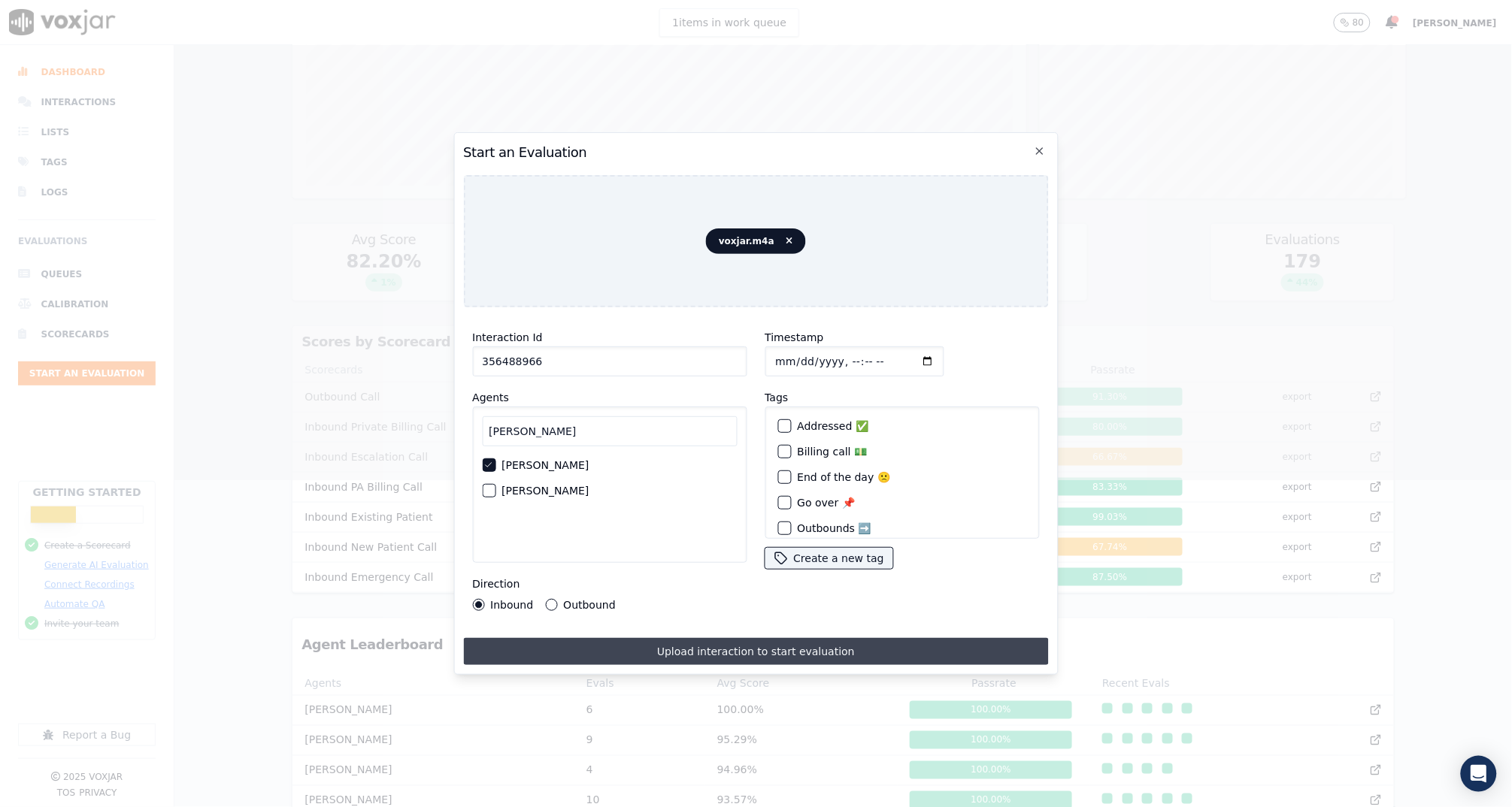
click at [733, 654] on button "Upload interaction to start evaluation" at bounding box center [755, 652] width 584 height 27
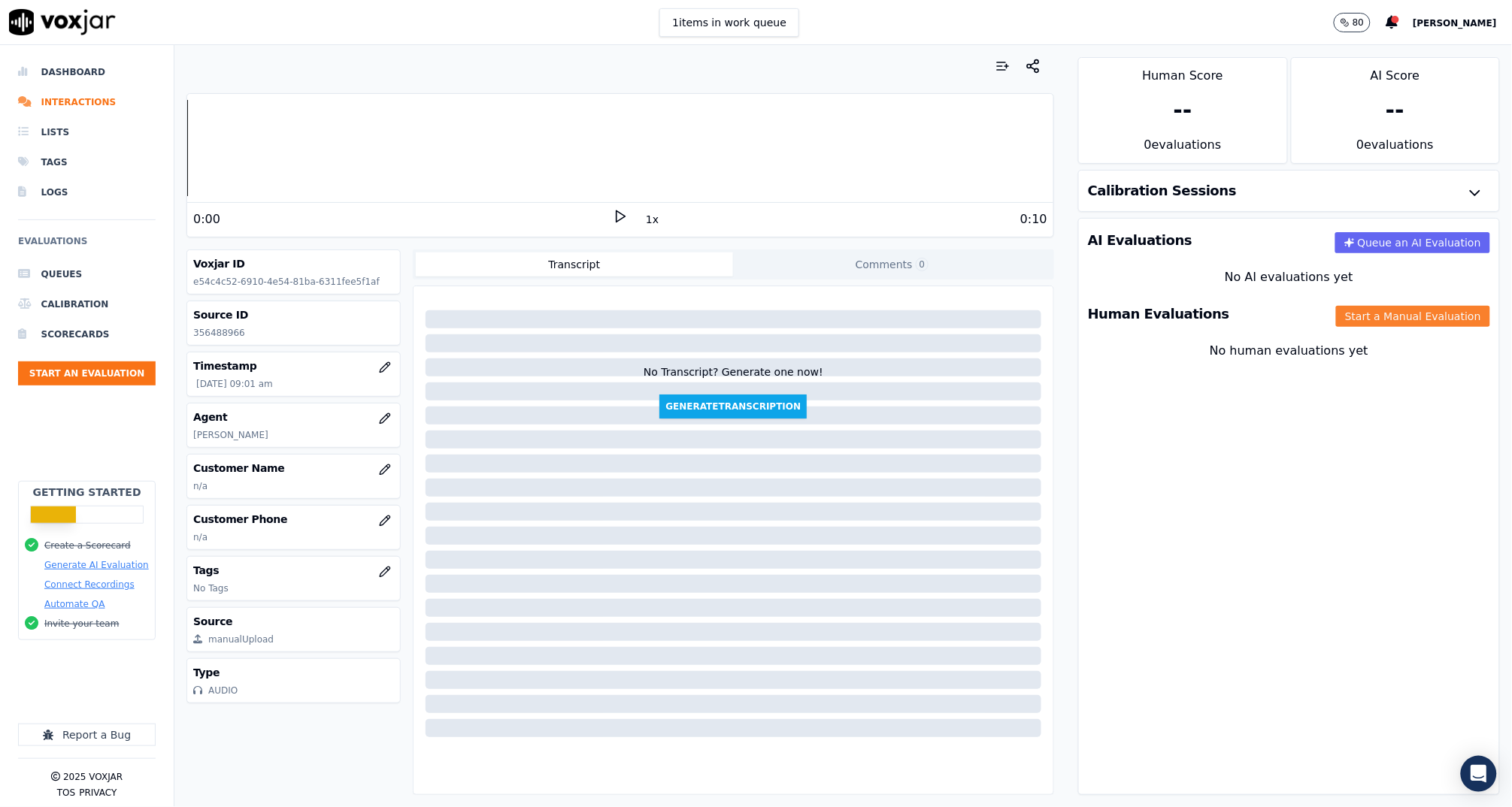
click at [1341, 308] on button "Start a Manual Evaluation" at bounding box center [1413, 316] width 154 height 21
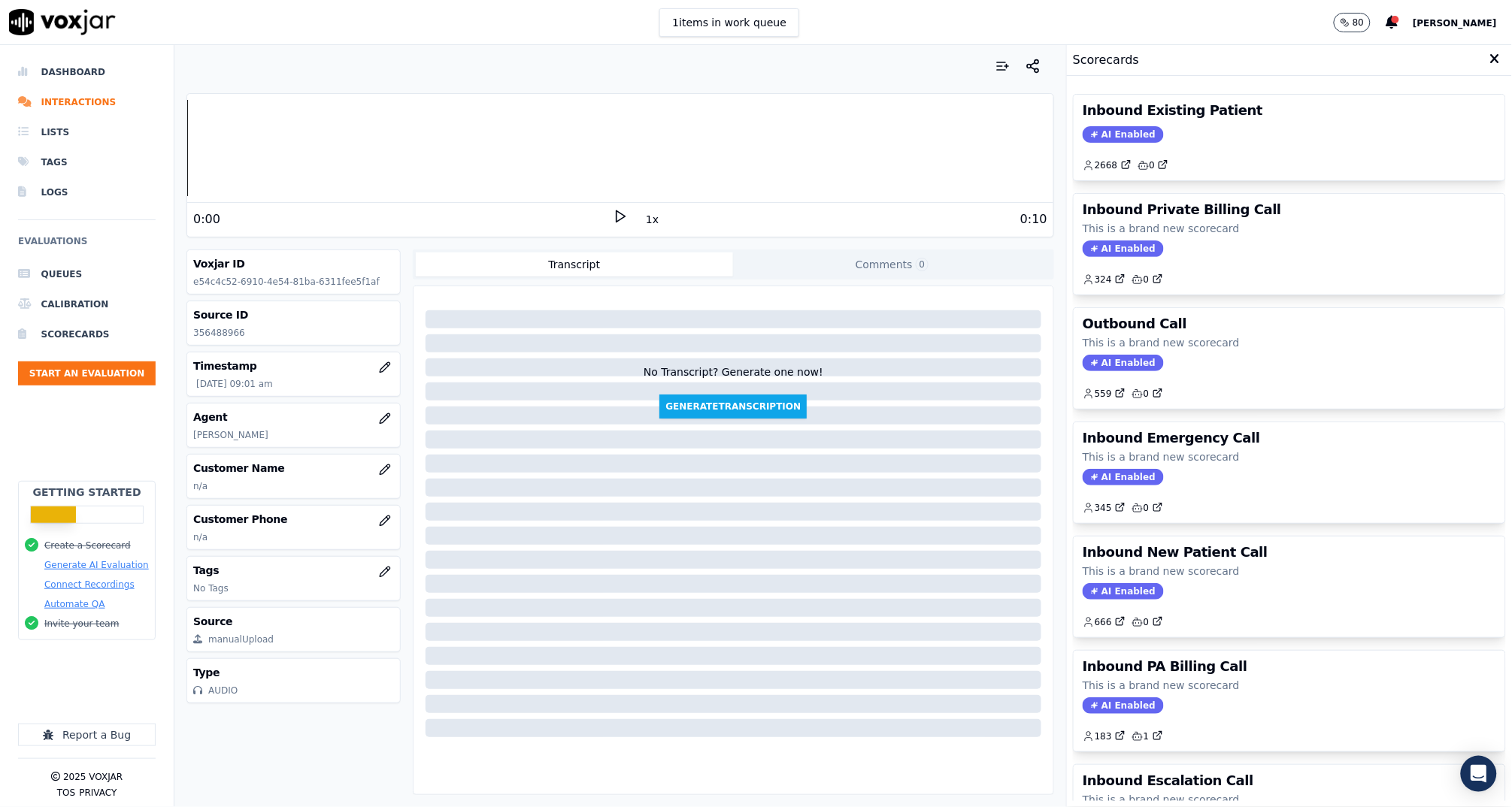
click at [1136, 365] on span "AI Enabled" at bounding box center [1123, 363] width 81 height 16
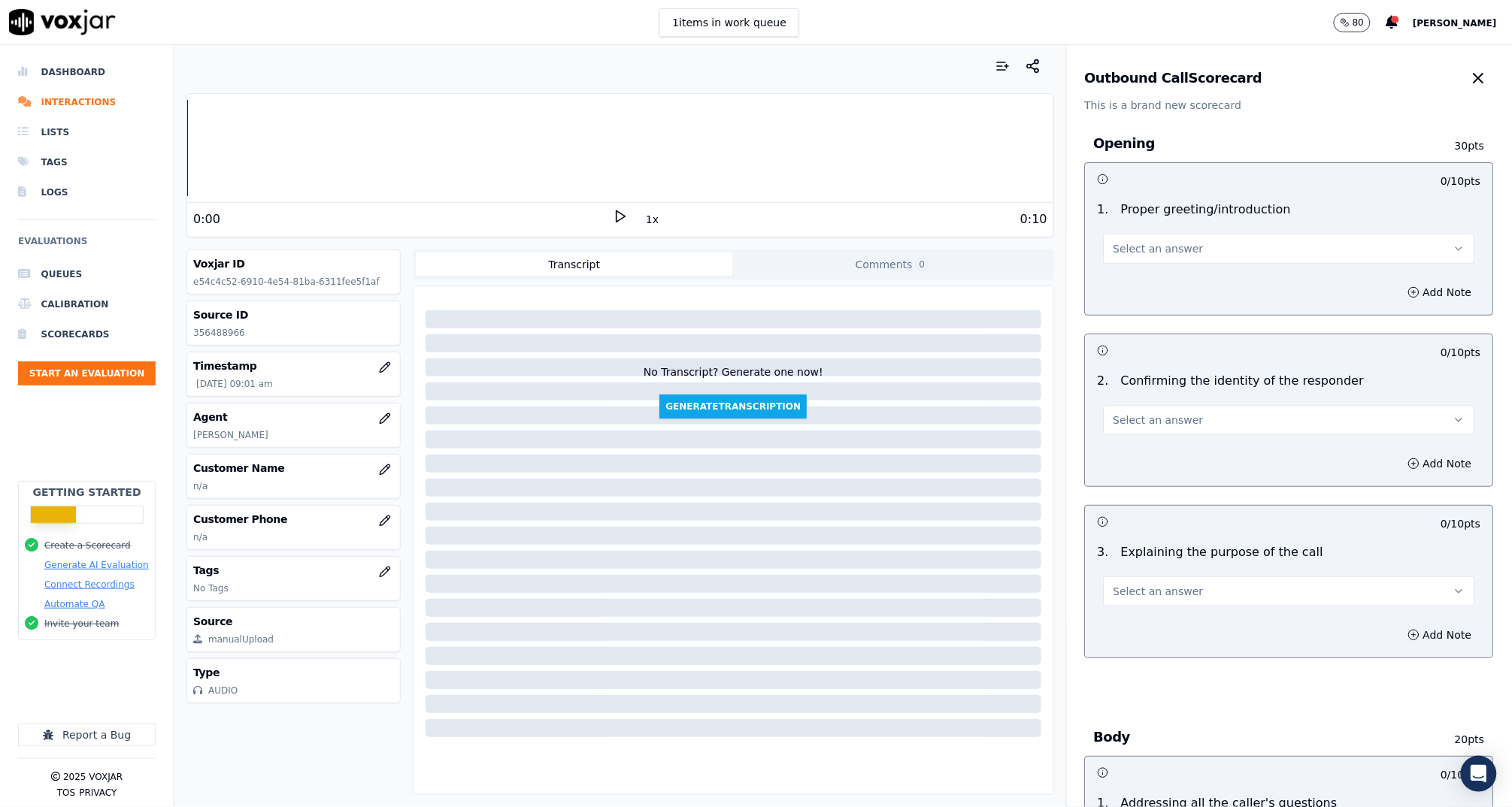
drag, startPoint x: 1163, startPoint y: 243, endPoint x: 1159, endPoint y: 262, distance: 19.4
click at [1163, 243] on span "Select an answer" at bounding box center [1159, 248] width 90 height 15
click at [1153, 289] on div "Yes" at bounding box center [1261, 283] width 341 height 24
click at [1181, 419] on button "Select an answer" at bounding box center [1289, 420] width 371 height 30
click at [1181, 446] on div "Yes" at bounding box center [1261, 453] width 341 height 24
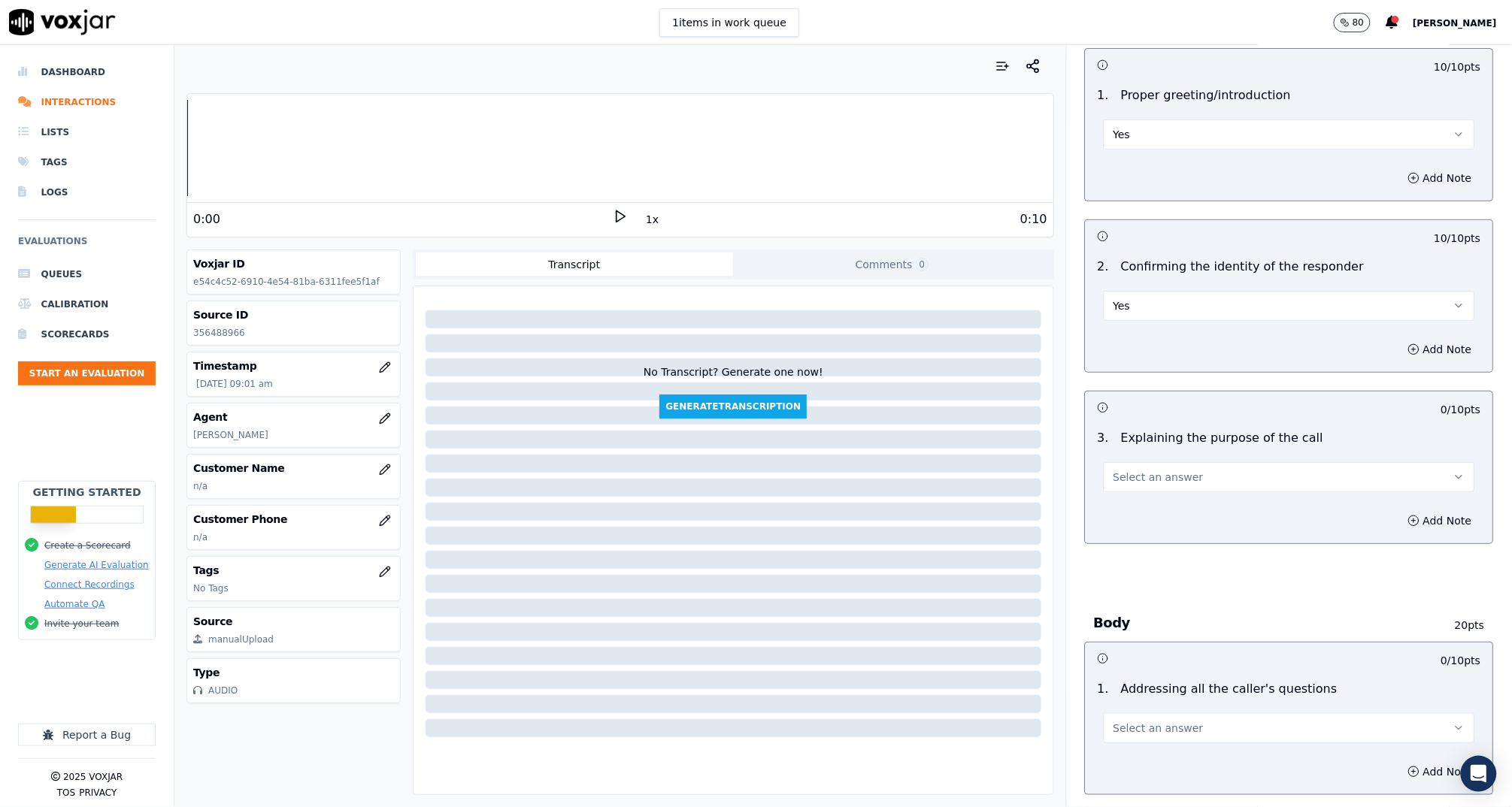
scroll to position [187, 0]
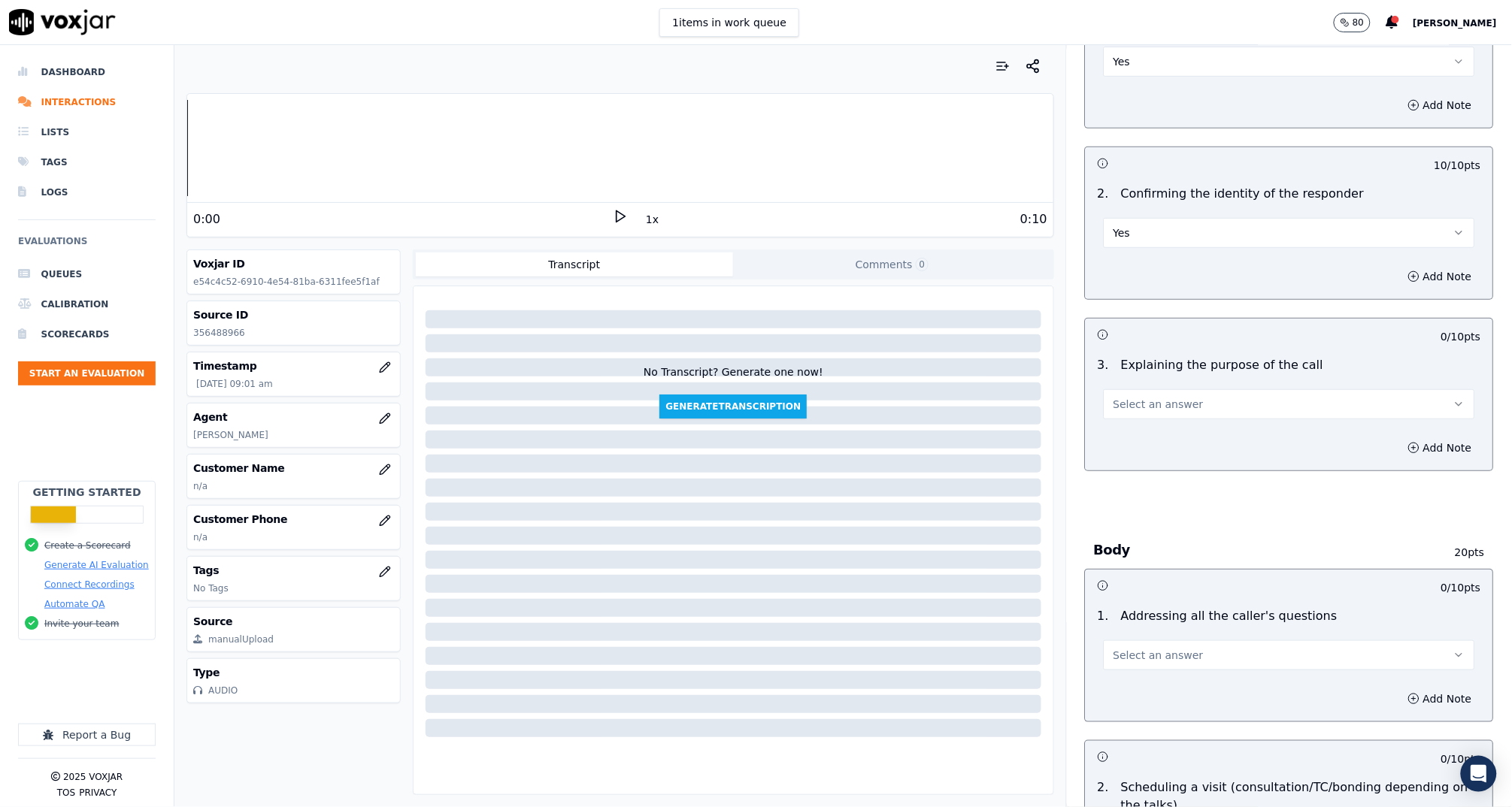
click at [1140, 404] on span "Select an answer" at bounding box center [1159, 404] width 90 height 15
click at [1145, 437] on div "Yes" at bounding box center [1261, 437] width 341 height 24
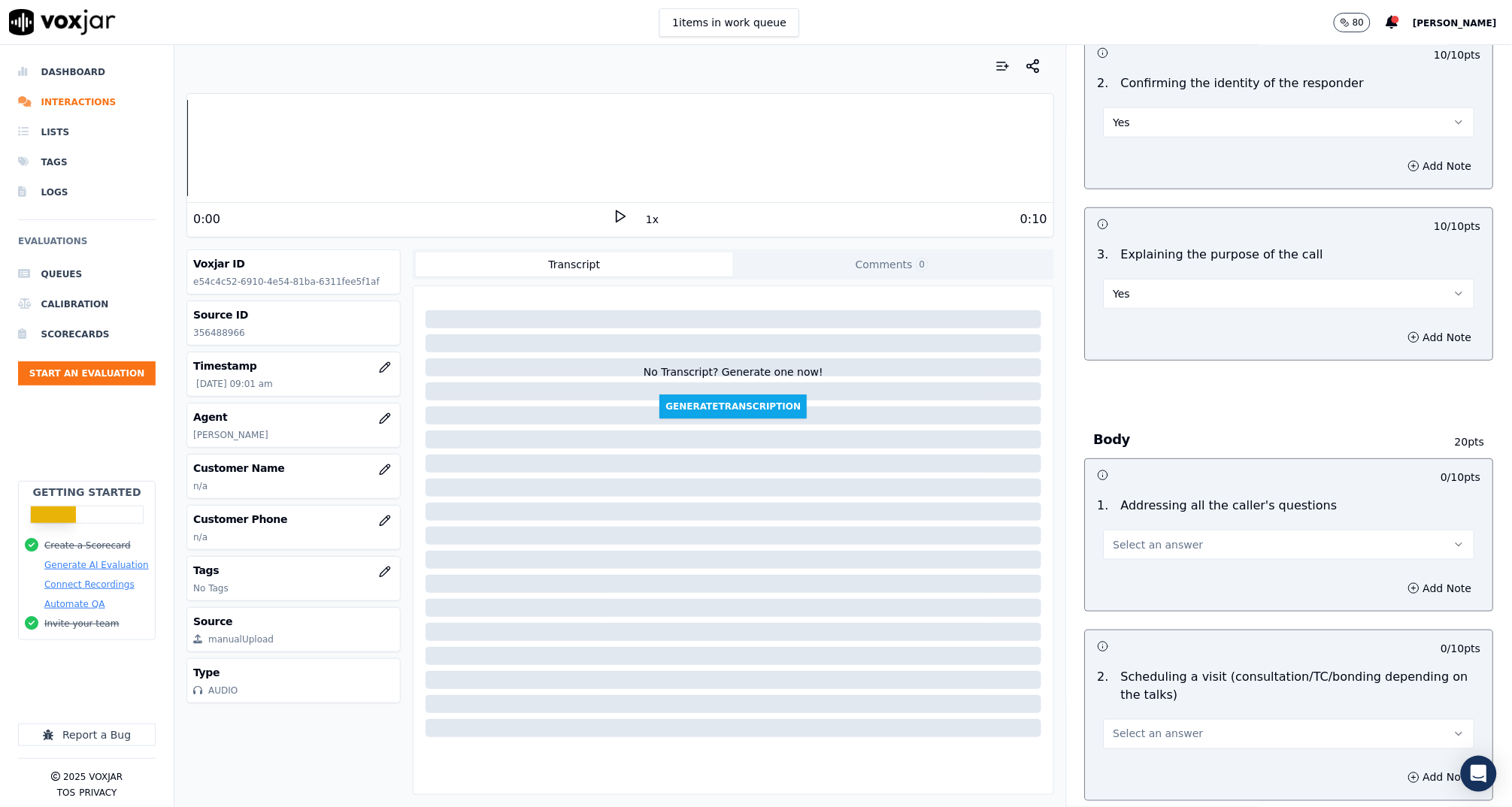
scroll to position [389, 0]
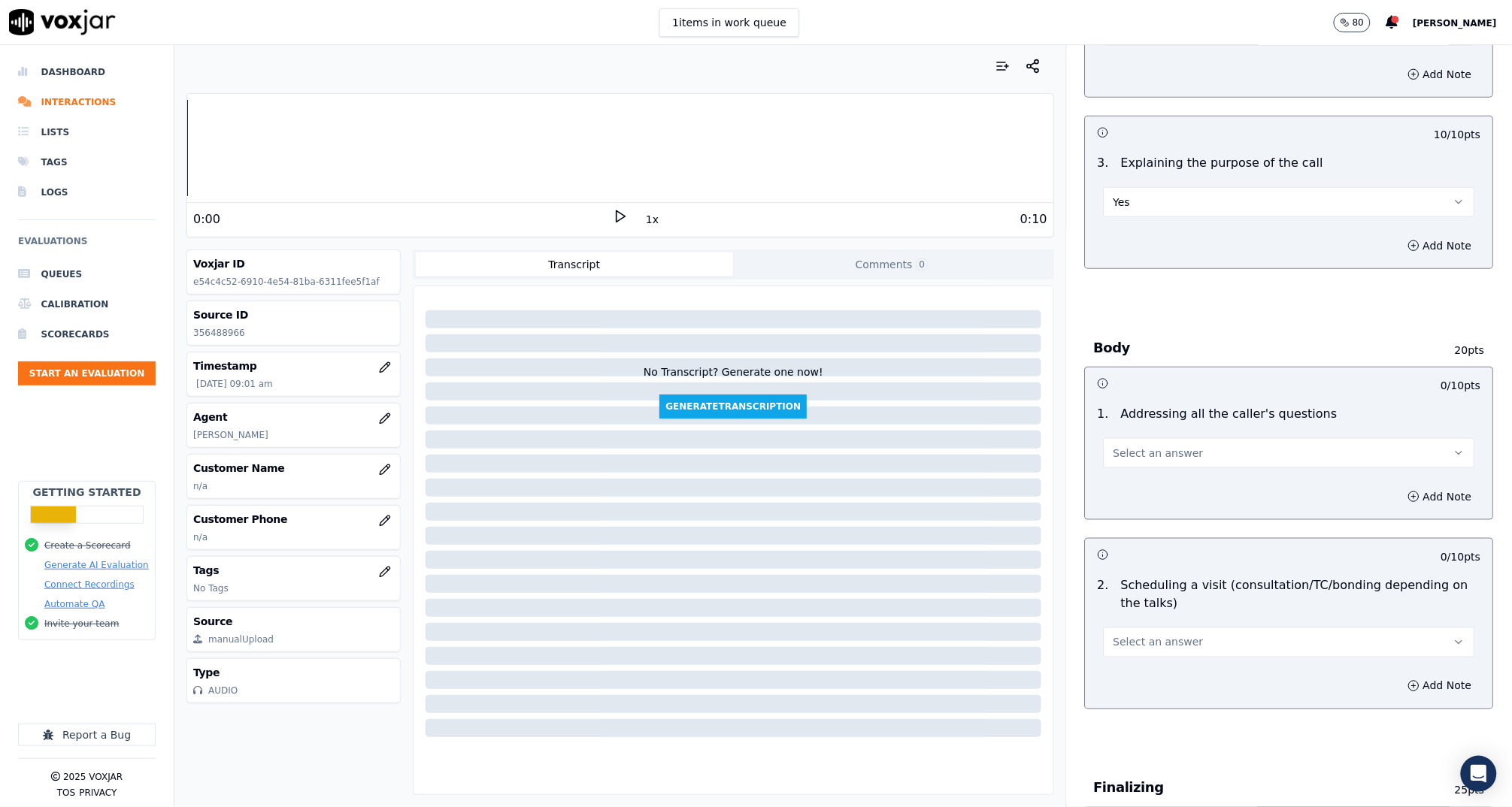
click at [1152, 446] on span "Select an answer" at bounding box center [1159, 453] width 90 height 15
click at [1154, 475] on div "Yes" at bounding box center [1261, 485] width 341 height 24
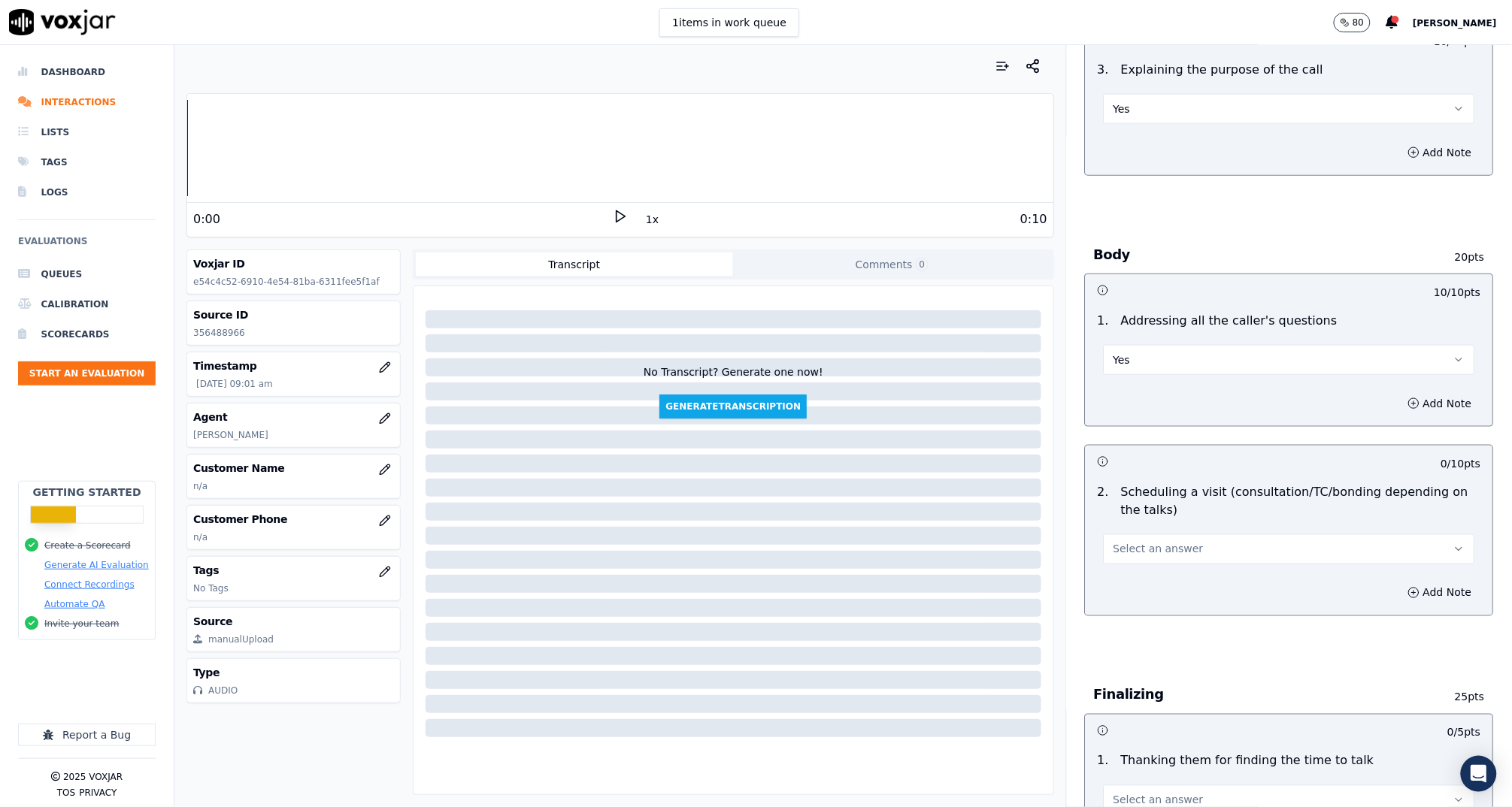
scroll to position [549, 0]
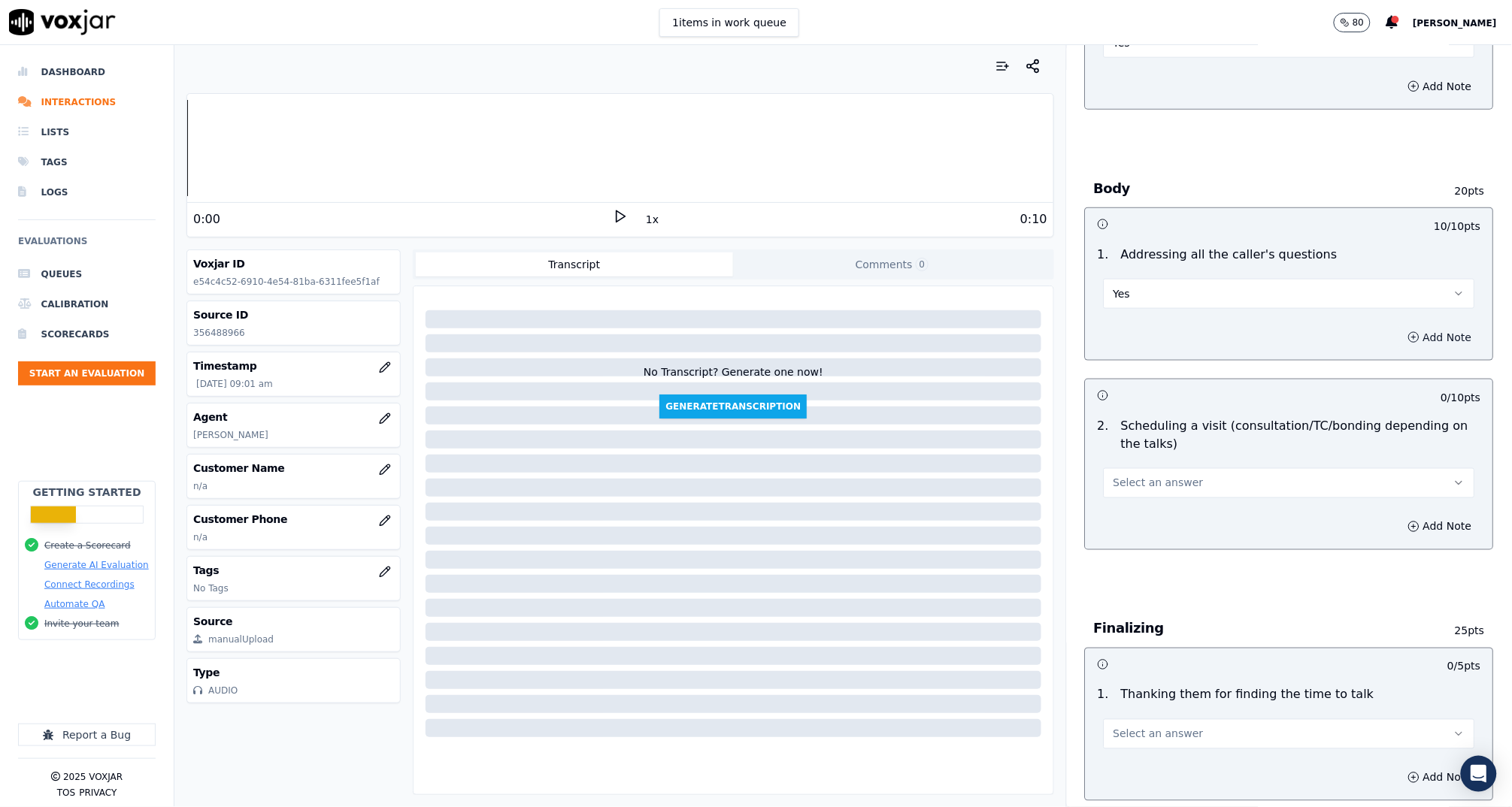
click at [1399, 339] on button "Add Note" at bounding box center [1440, 337] width 82 height 21
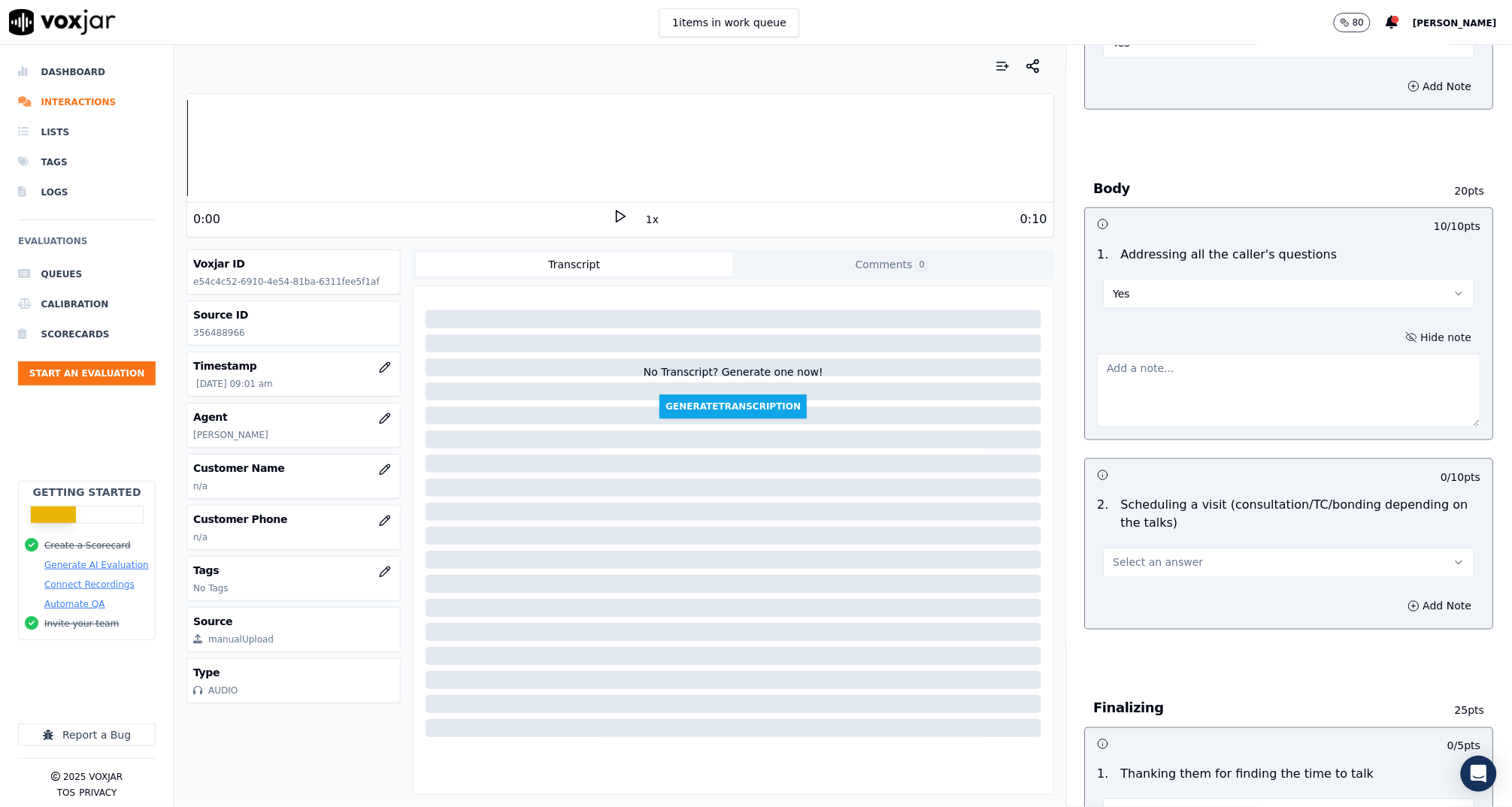
click at [1396, 337] on button "Hide note" at bounding box center [1438, 337] width 84 height 21
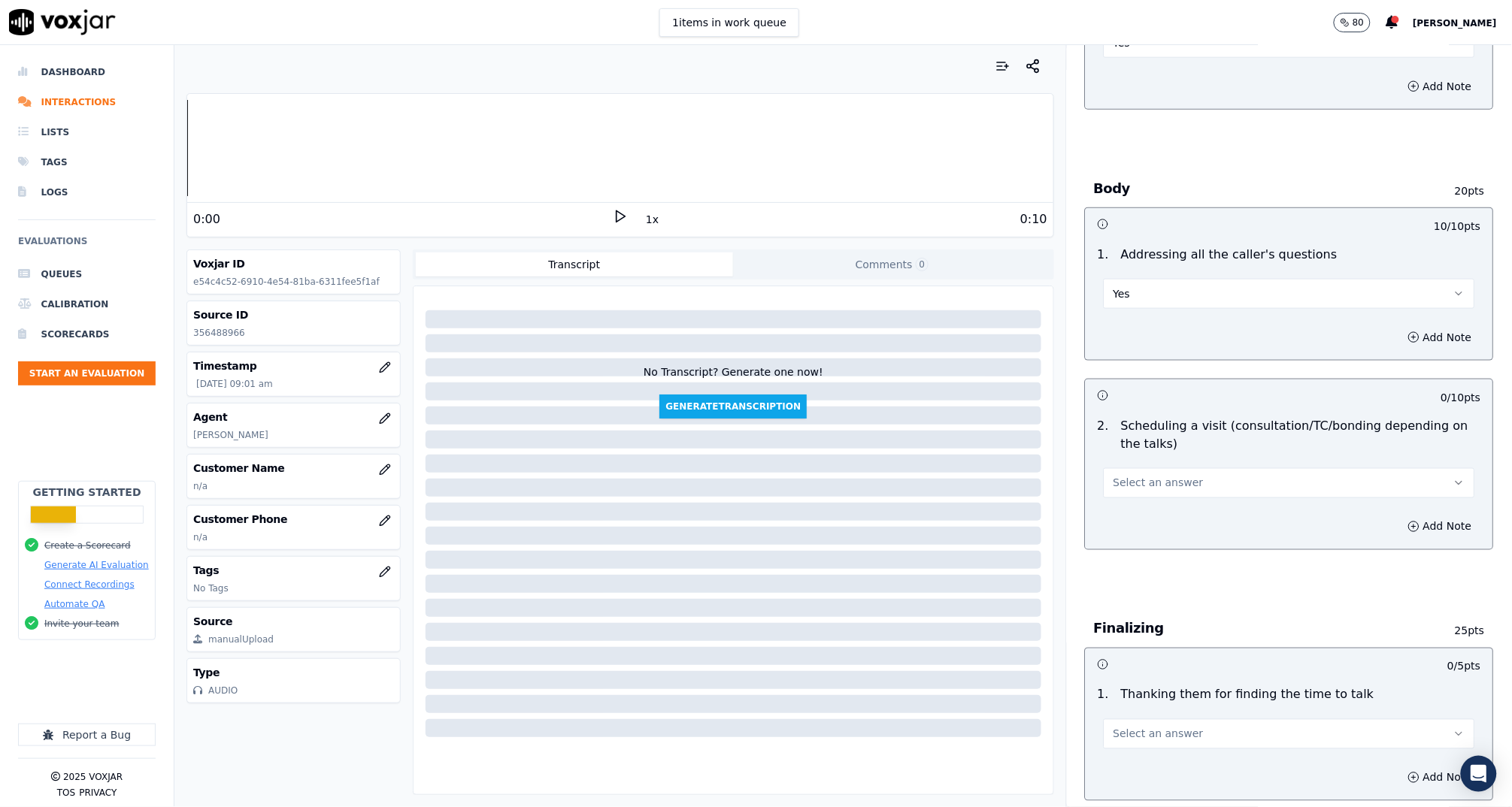
scroll to position [572, 0]
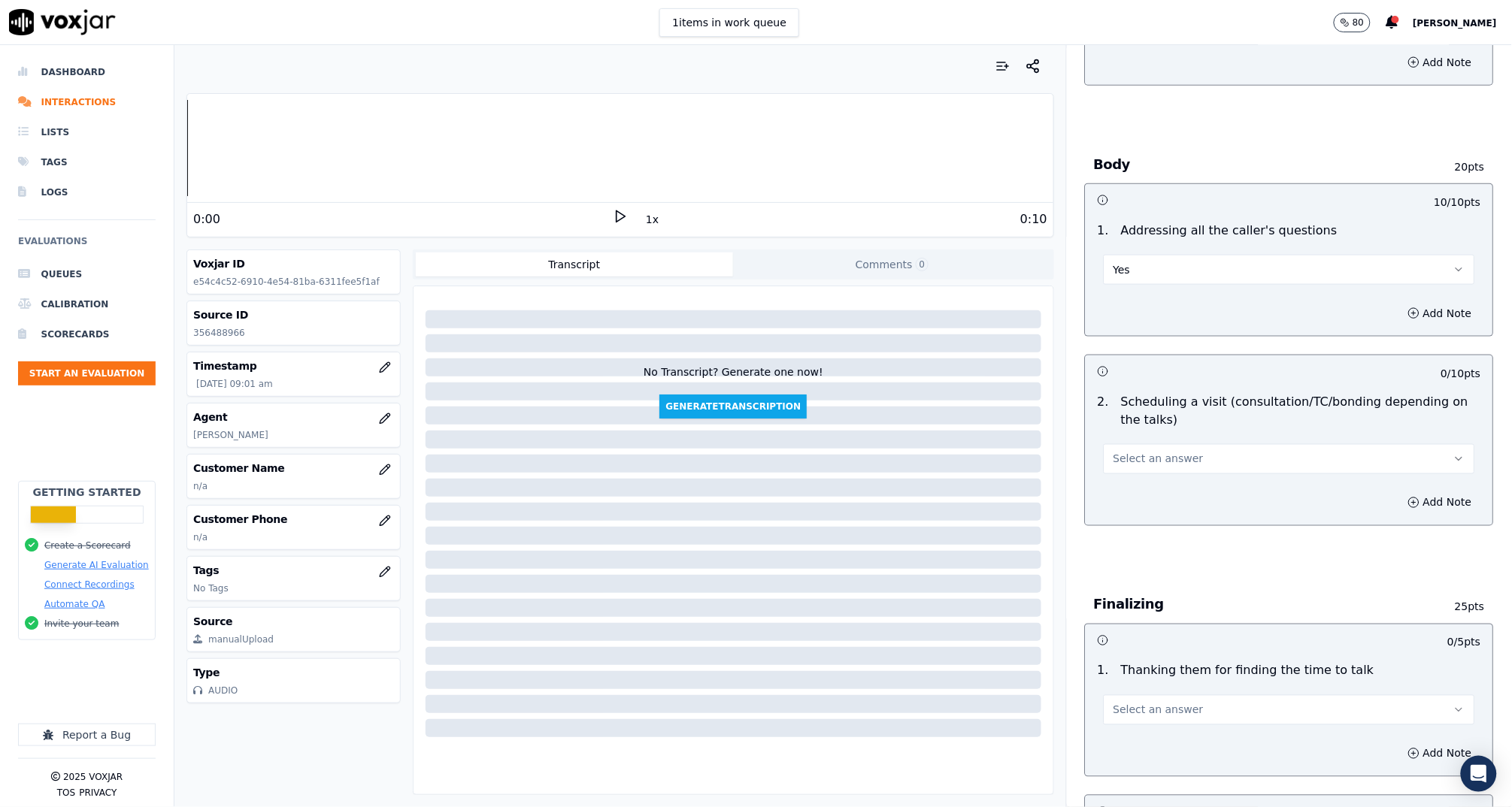
click at [1162, 454] on span "Select an answer" at bounding box center [1159, 459] width 90 height 15
click at [1171, 495] on div "Yes" at bounding box center [1261, 491] width 341 height 24
click at [1399, 505] on button "Add Note" at bounding box center [1440, 502] width 82 height 21
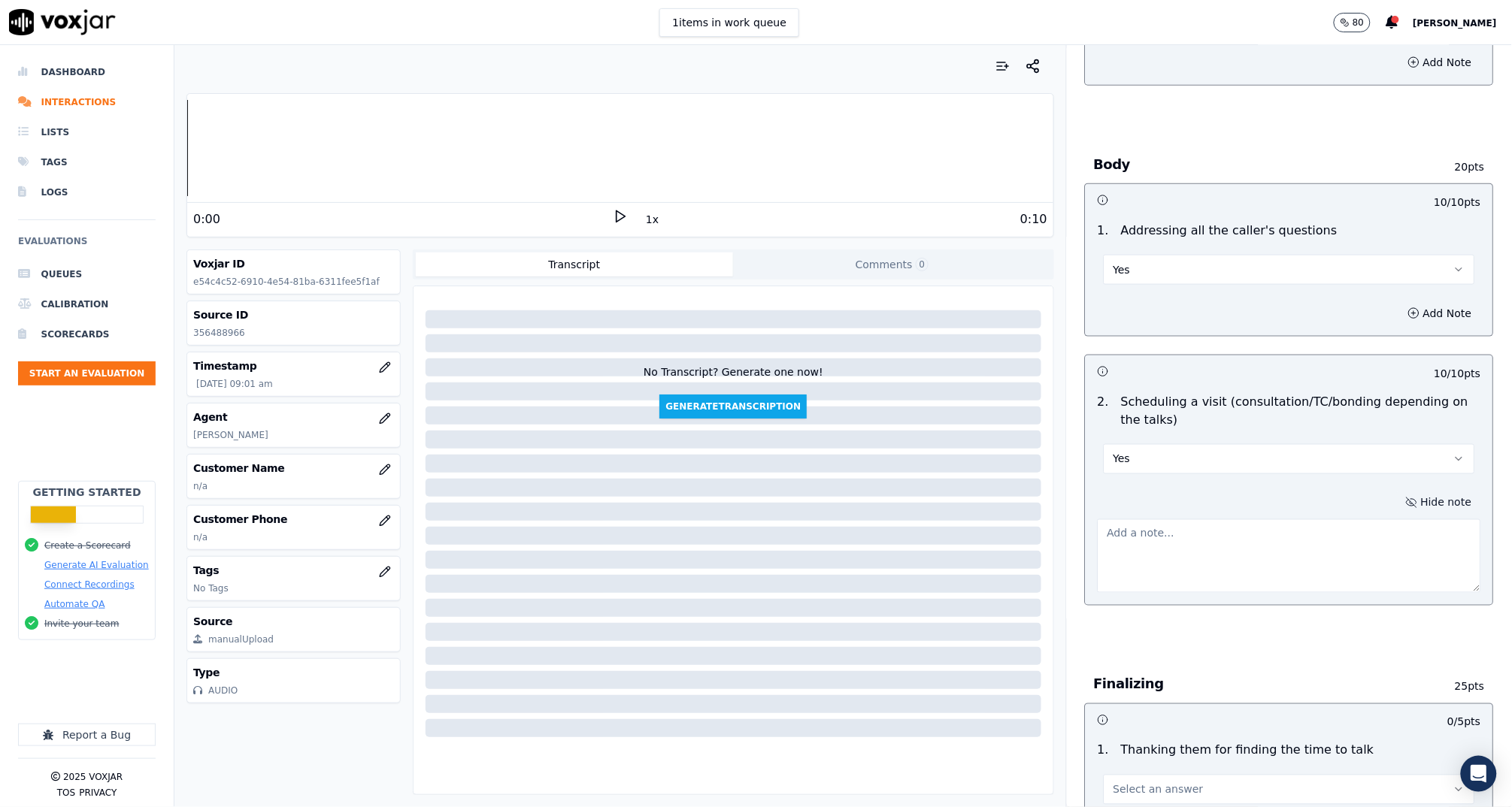
click at [1336, 537] on textarea at bounding box center [1289, 556] width 383 height 74
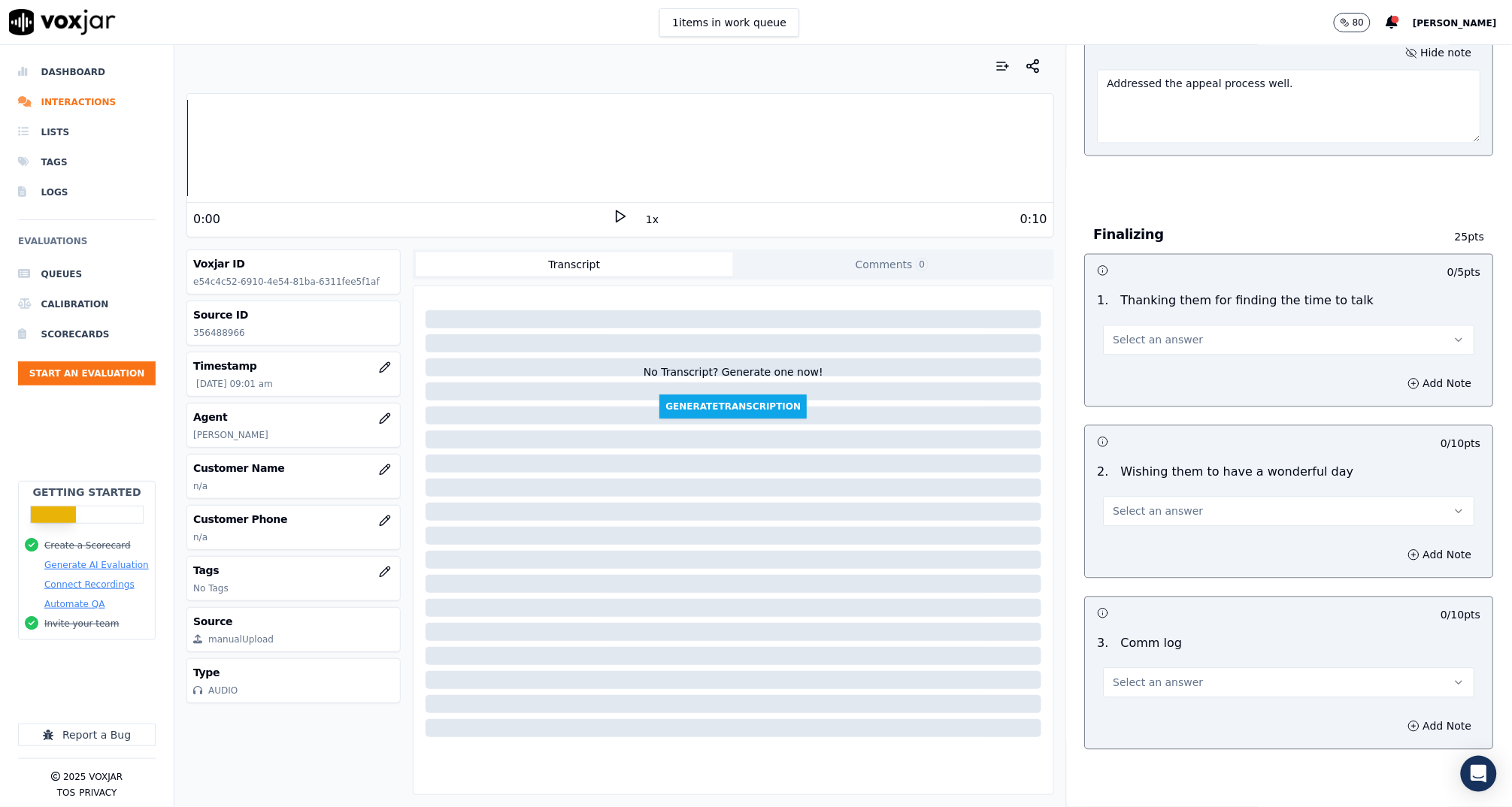
scroll to position [1018, 0]
type textarea "Addressed the appeal process well."
click at [1156, 352] on button "Select an answer" at bounding box center [1289, 344] width 371 height 30
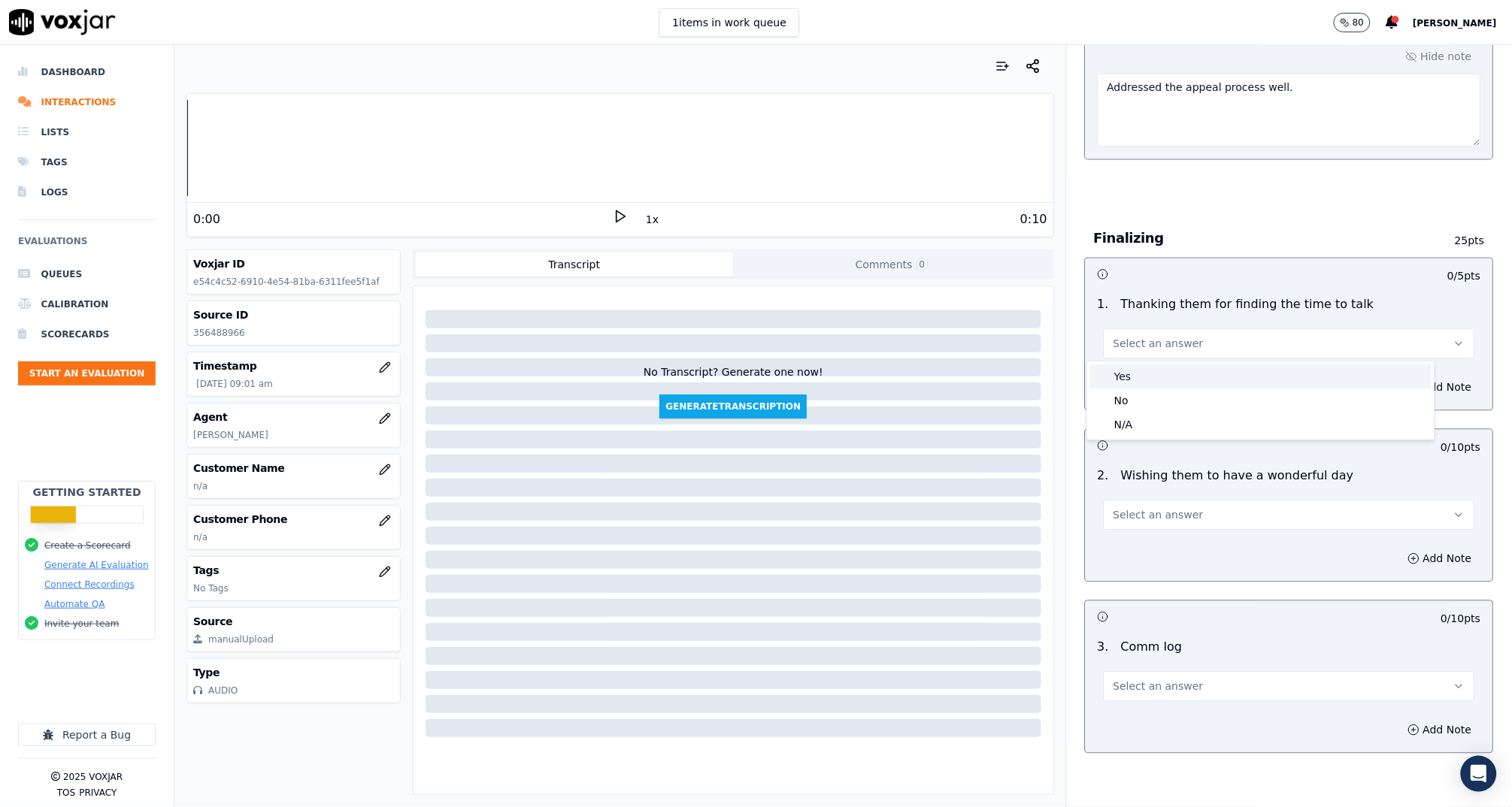
click at [1152, 374] on div "Yes" at bounding box center [1261, 376] width 341 height 24
click at [1150, 348] on button "Yes" at bounding box center [1289, 344] width 371 height 30
click at [1146, 407] on div "No" at bounding box center [1261, 400] width 341 height 24
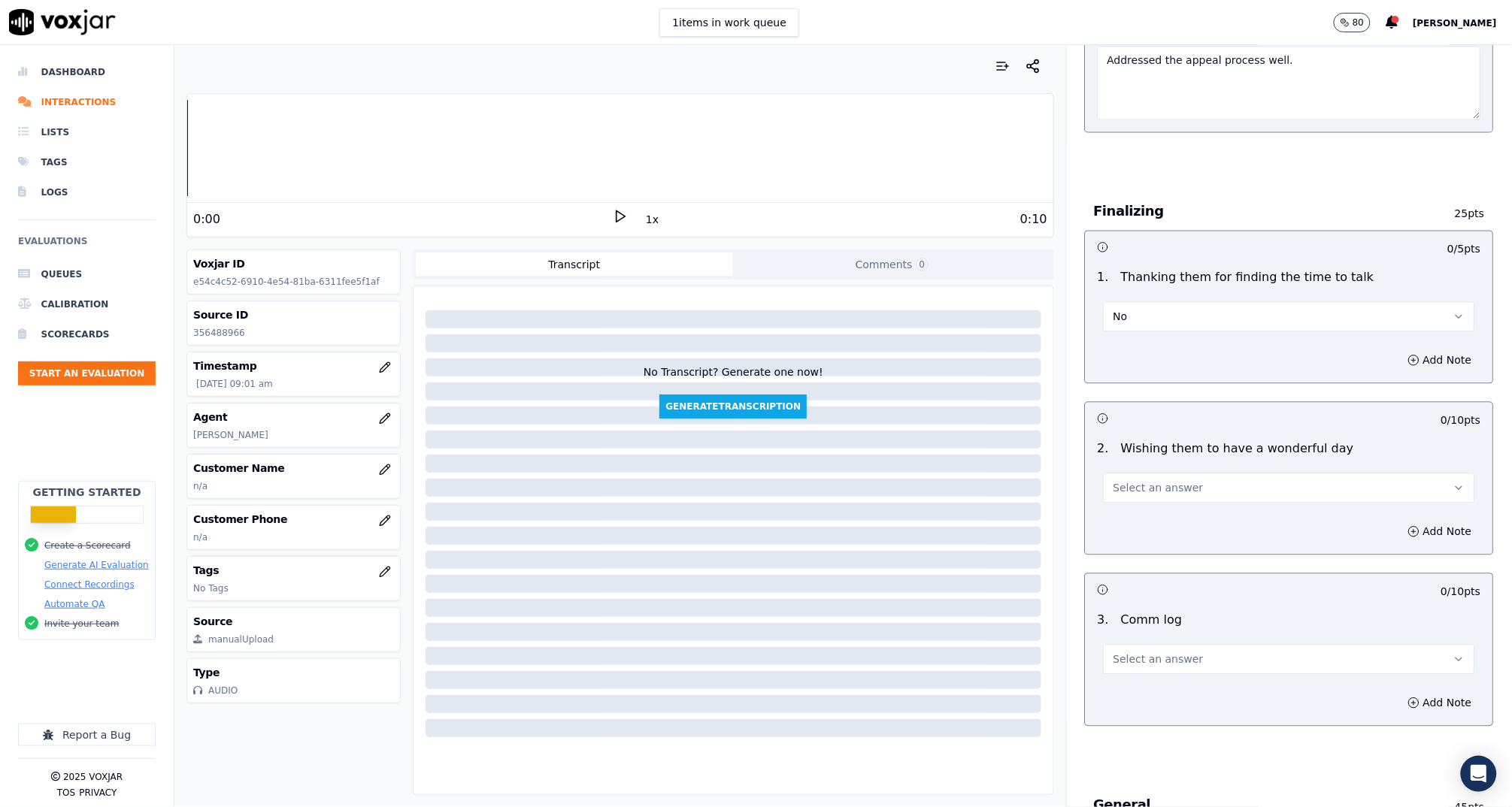
scroll to position [1076, 0]
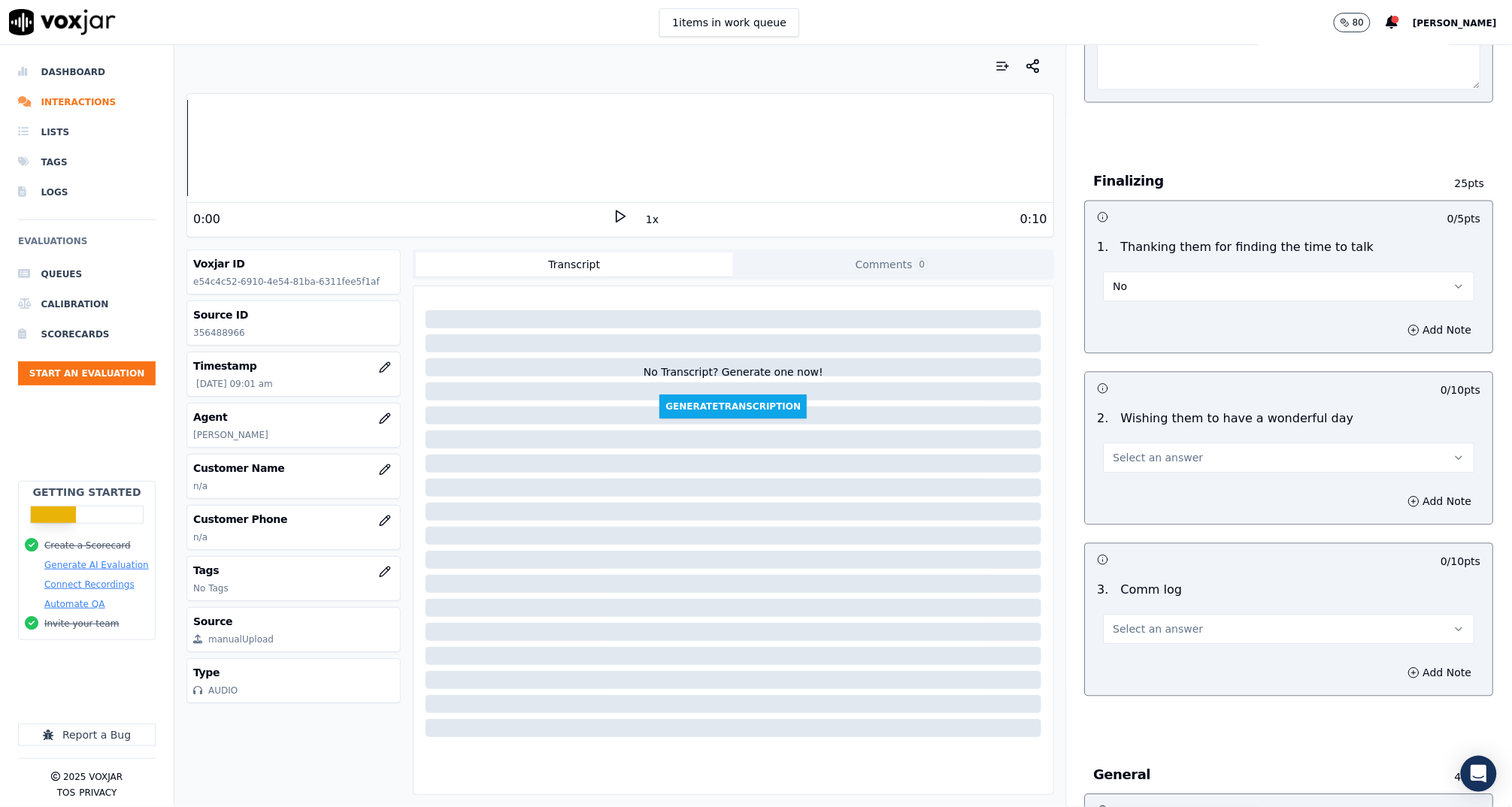
click at [1136, 456] on span "Select an answer" at bounding box center [1159, 458] width 90 height 15
click at [1136, 490] on div "Yes" at bounding box center [1261, 488] width 341 height 24
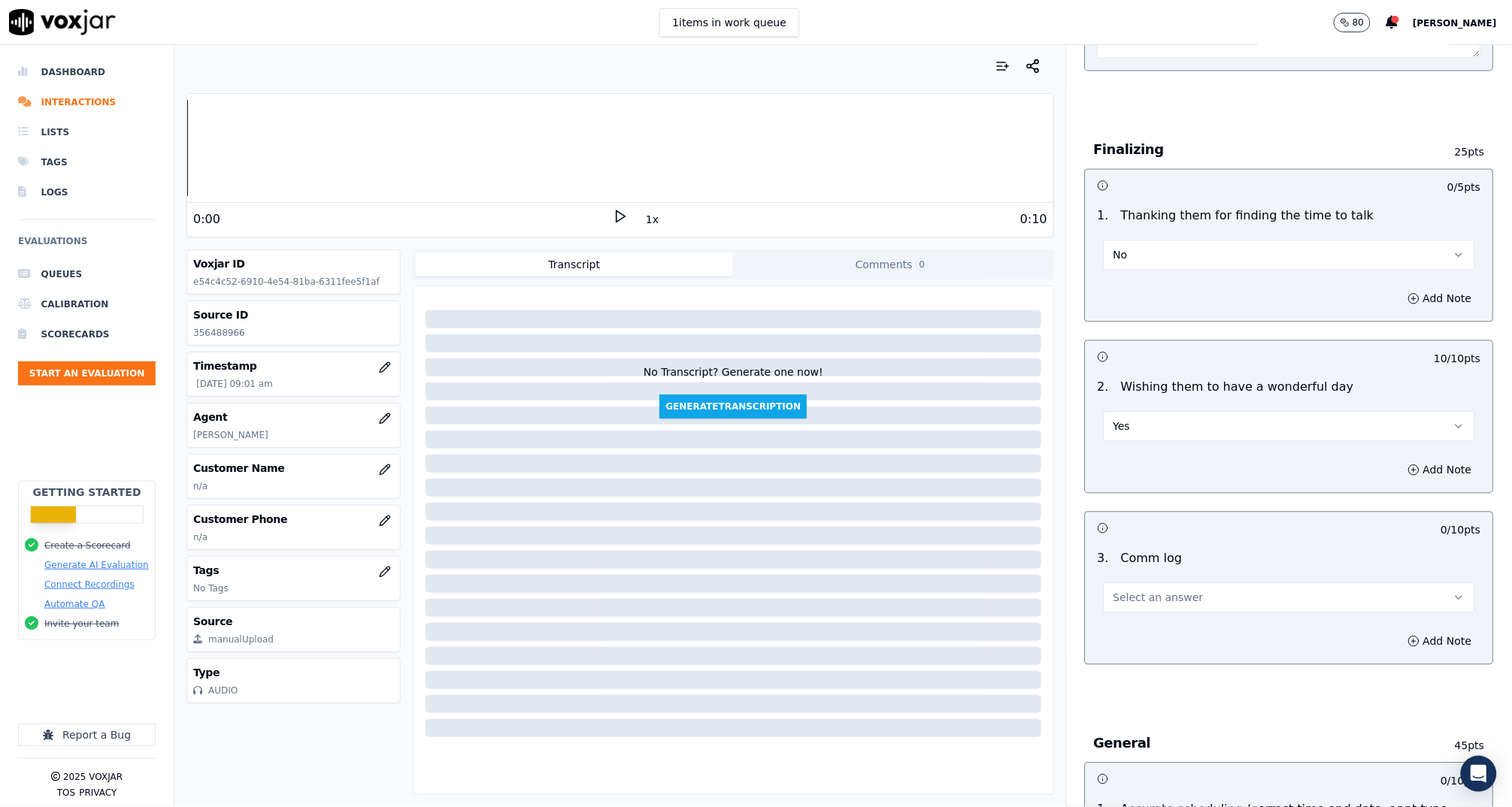
scroll to position [1284, 0]
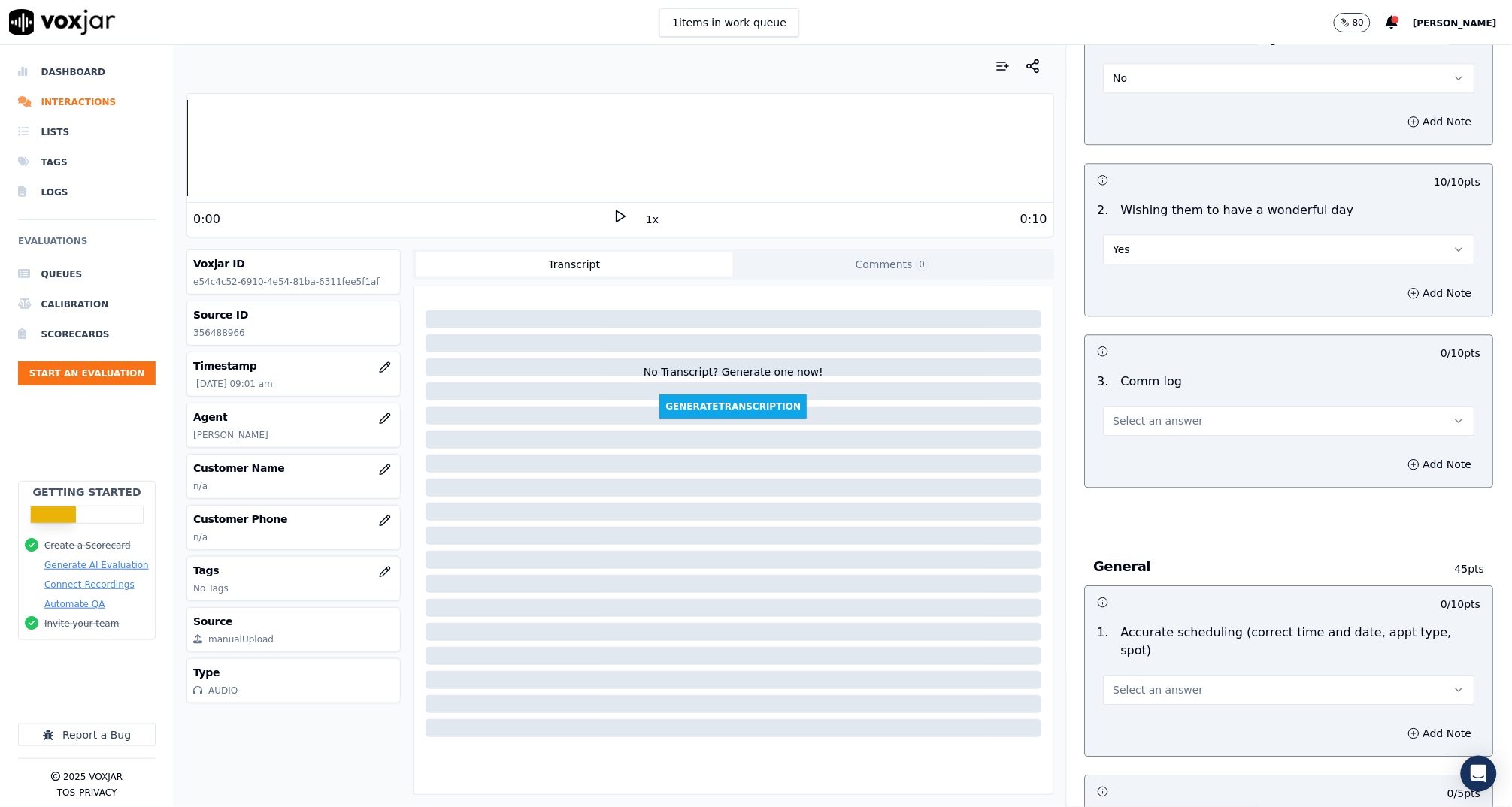
click at [1148, 417] on span "Select an answer" at bounding box center [1159, 421] width 90 height 15
click at [1134, 442] on div "Yes" at bounding box center [1261, 453] width 341 height 24
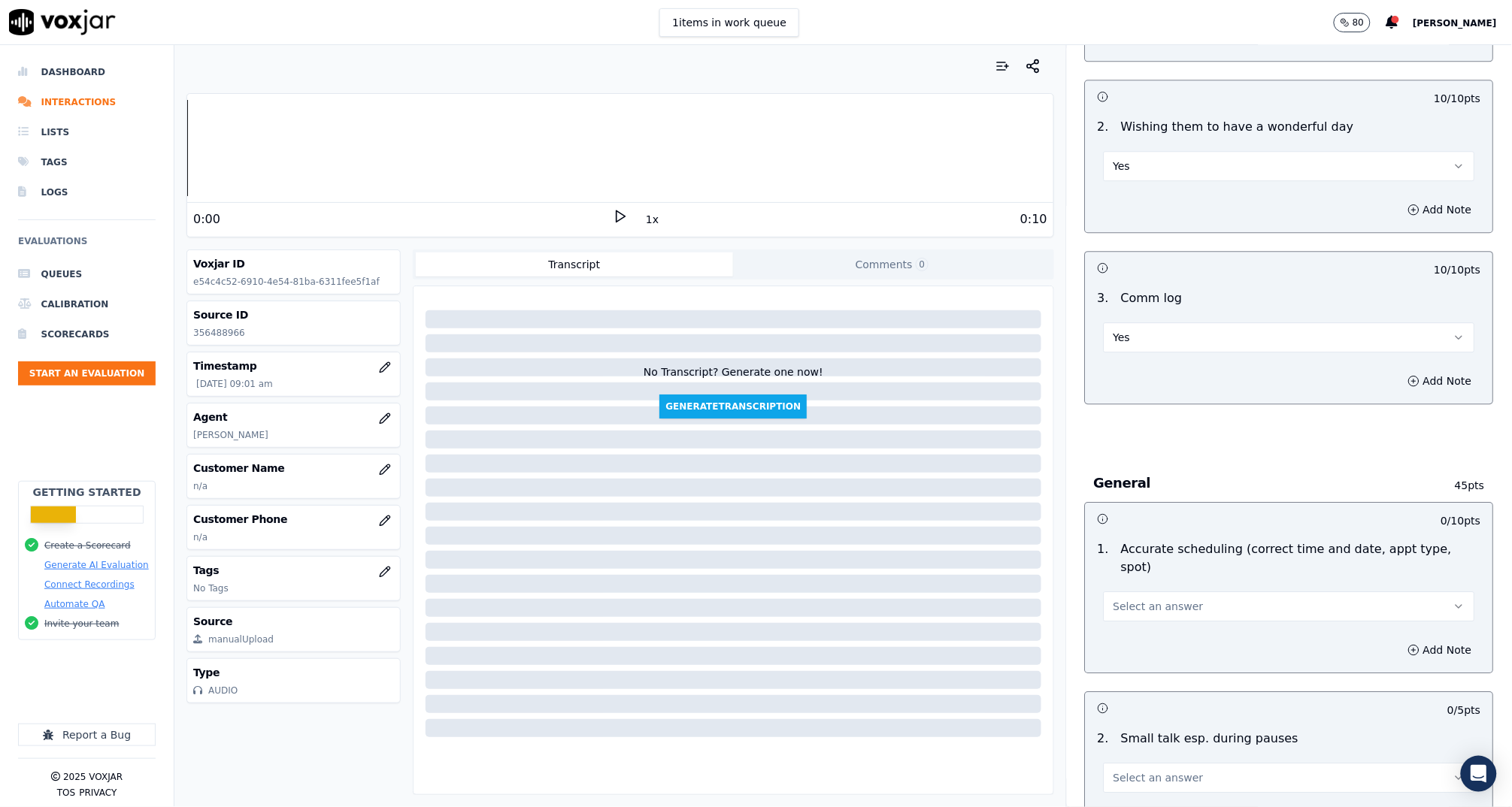
scroll to position [1408, 0]
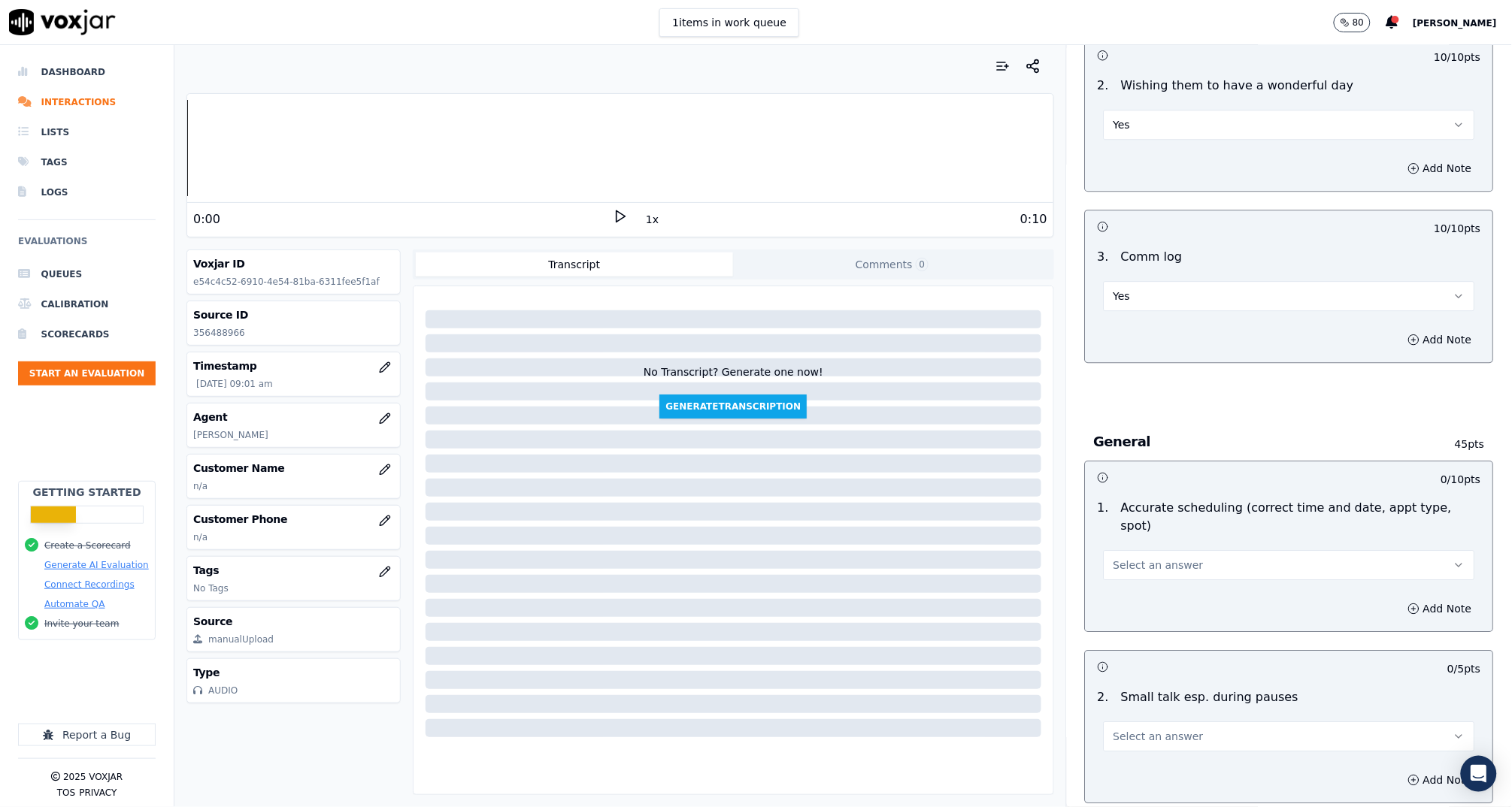
click at [1142, 292] on button "Yes" at bounding box center [1289, 295] width 371 height 30
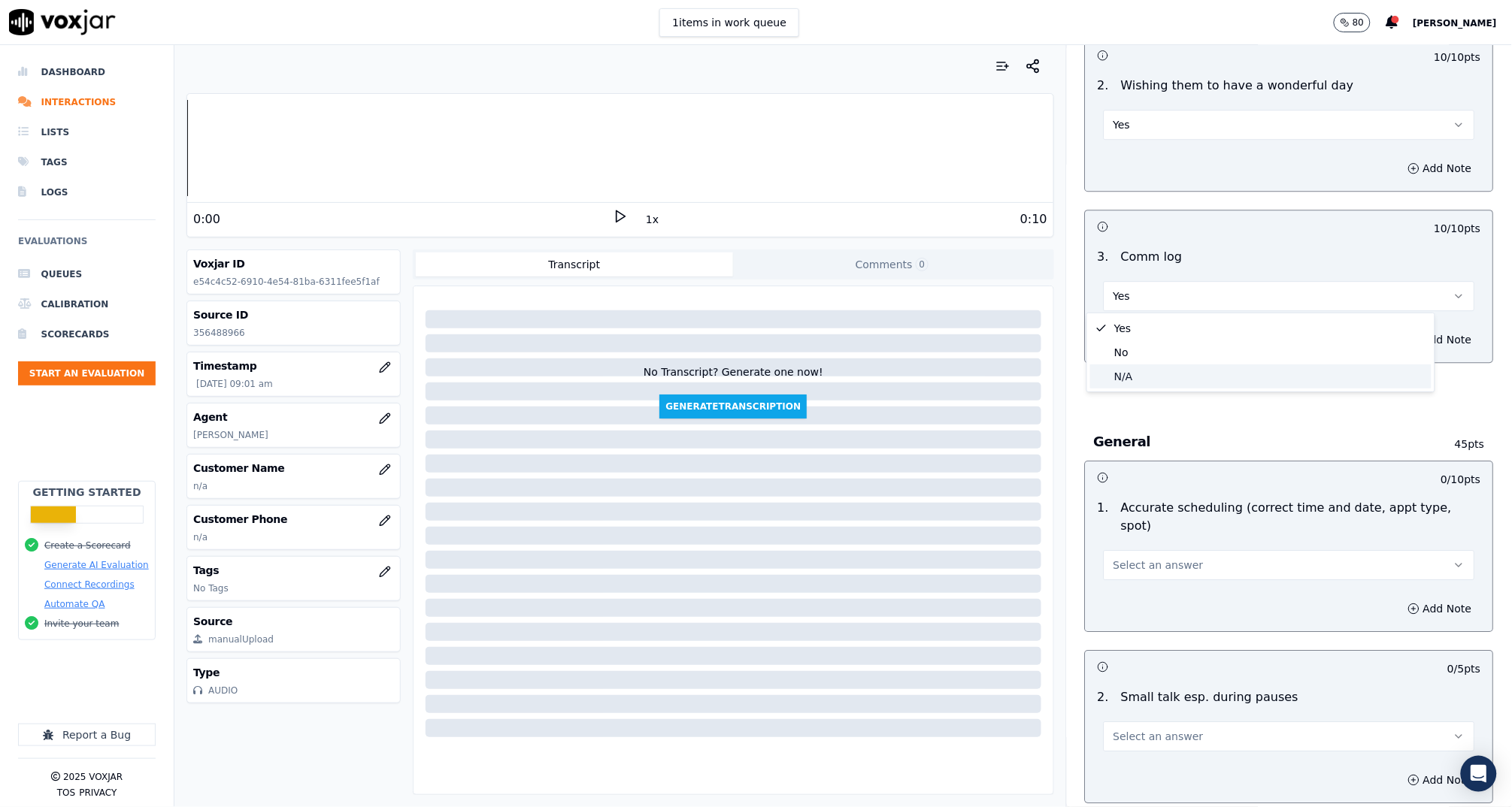
click at [1158, 377] on div "N/A" at bounding box center [1261, 376] width 341 height 24
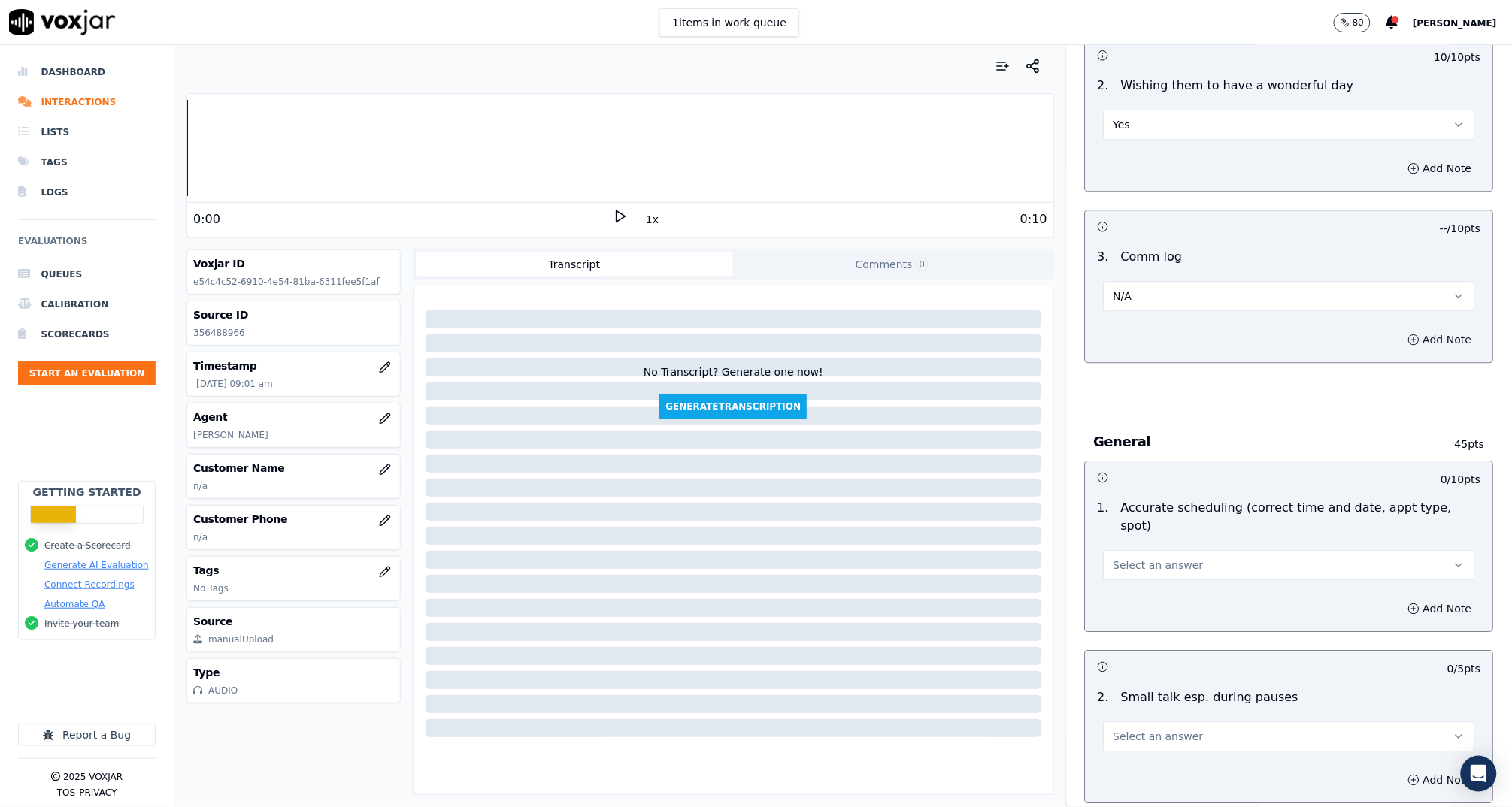
click at [1399, 341] on button "Add Note" at bounding box center [1440, 339] width 82 height 21
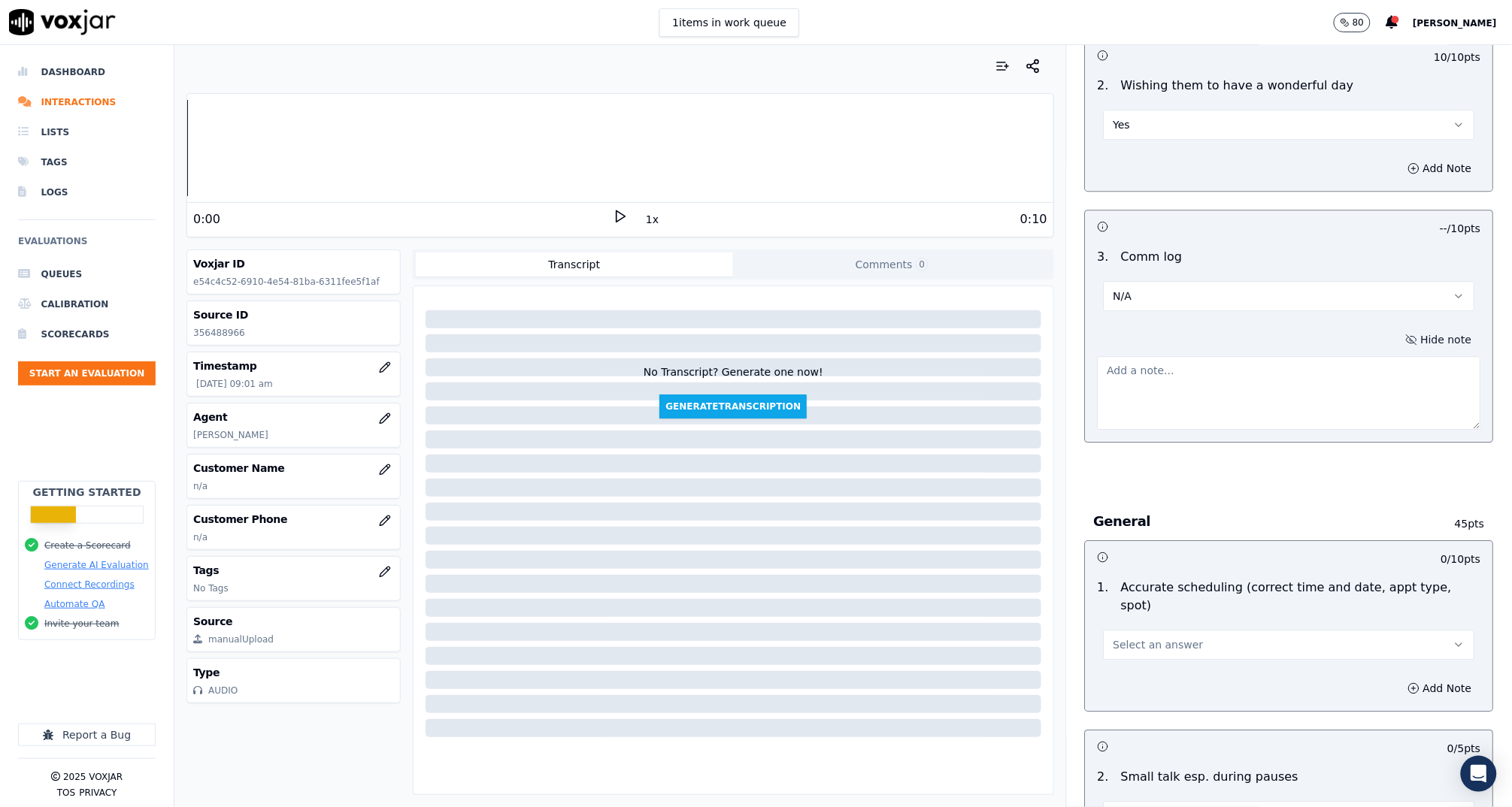
click at [1396, 339] on button "Hide note" at bounding box center [1438, 339] width 84 height 21
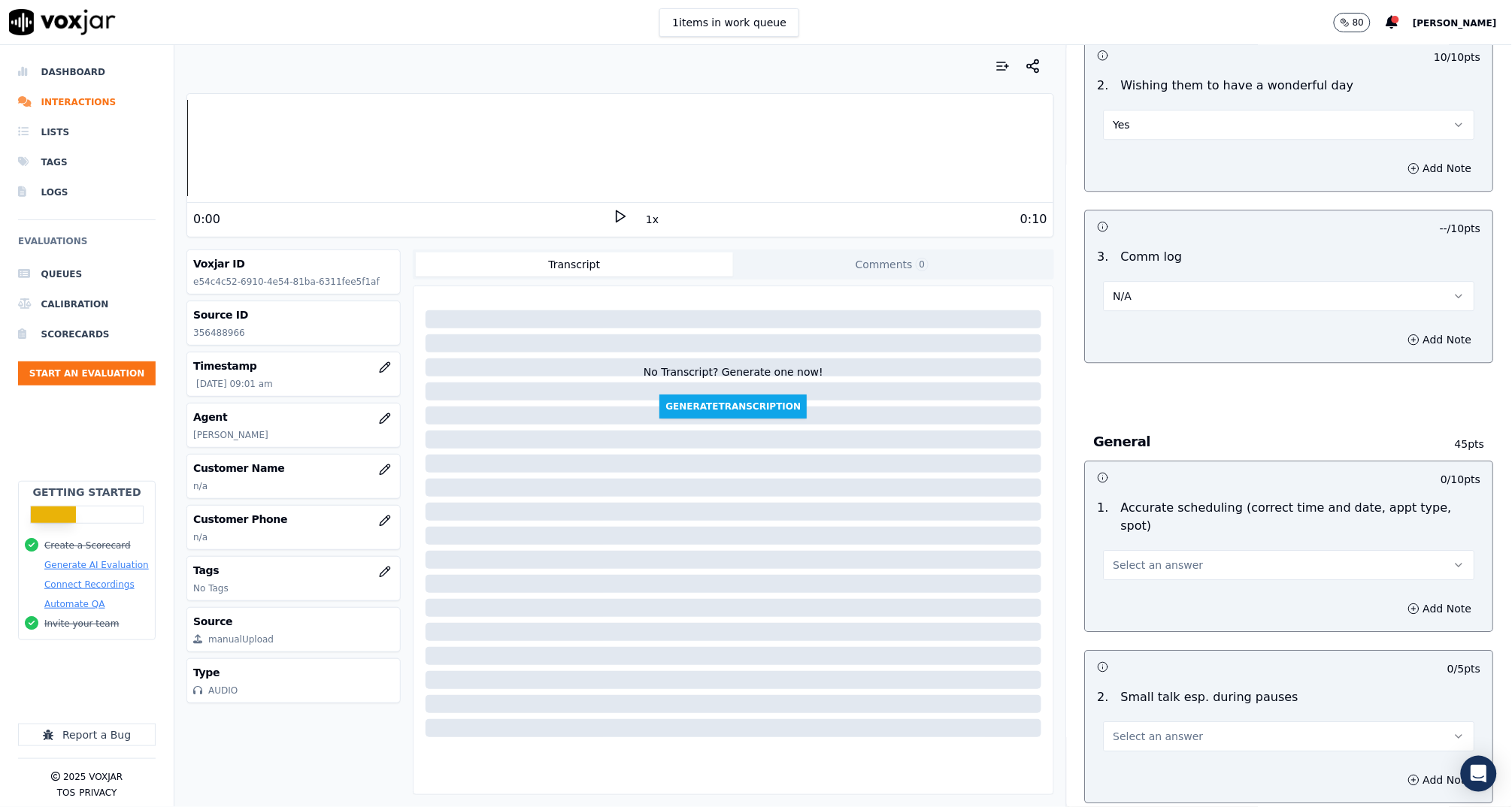
click at [1179, 550] on button "Select an answer" at bounding box center [1289, 564] width 371 height 30
click at [1163, 652] on div "N/A" at bounding box center [1261, 650] width 341 height 24
click at [1168, 723] on button "Select an answer" at bounding box center [1289, 736] width 371 height 30
click at [1154, 689] on div "N/A" at bounding box center [1261, 682] width 341 height 24
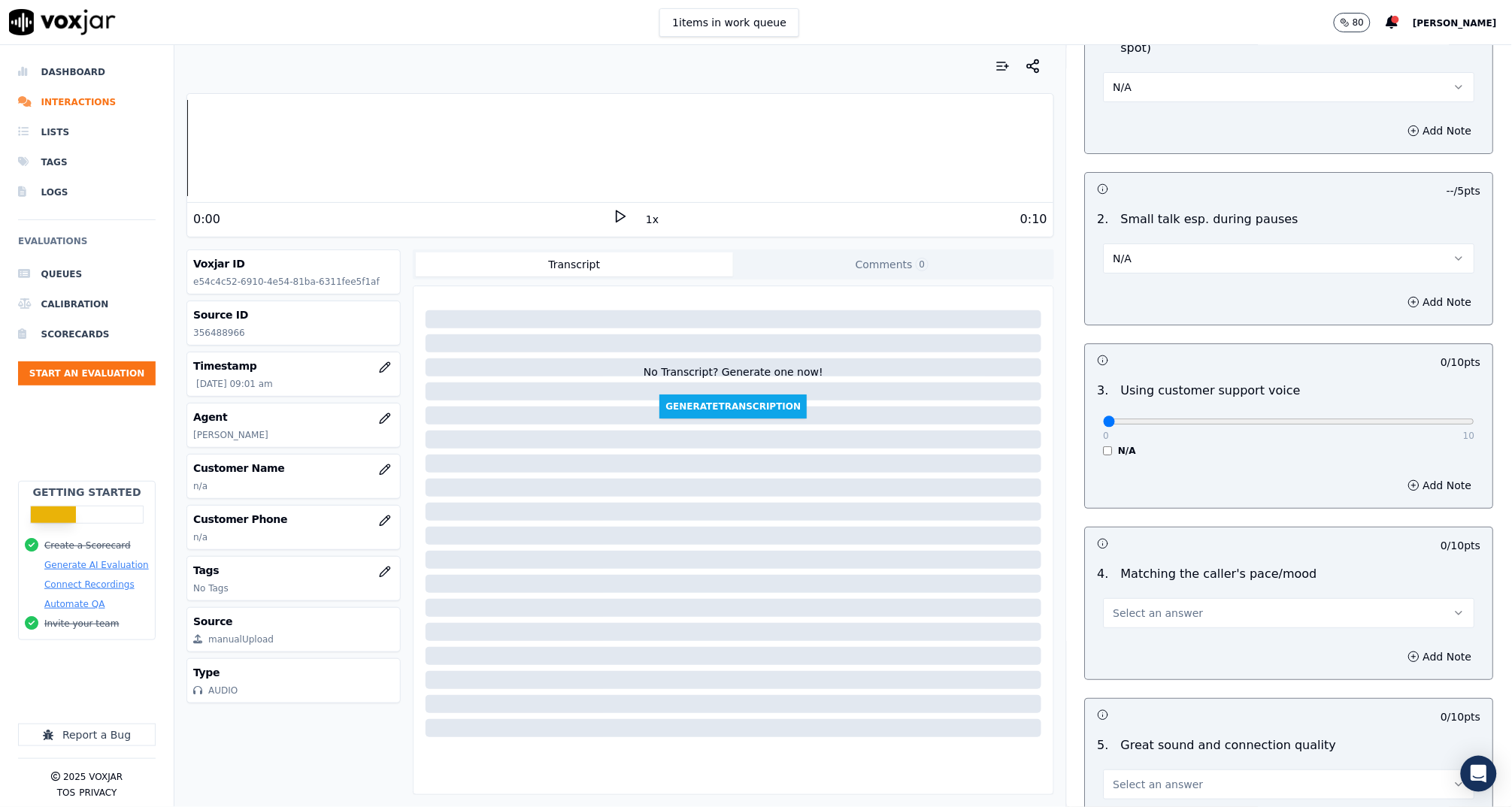
scroll to position [2210, 0]
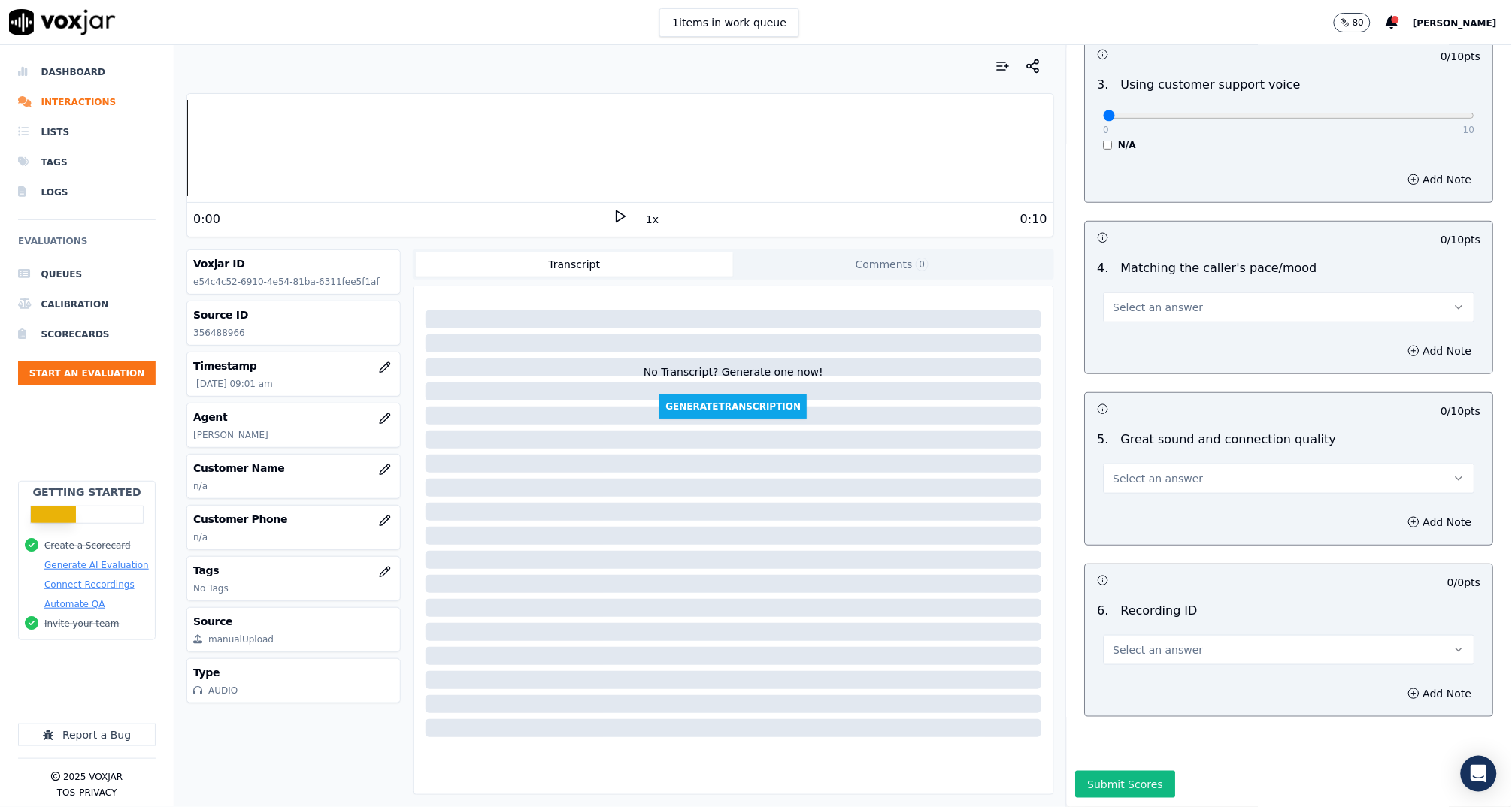
click at [1144, 292] on button "Select an answer" at bounding box center [1289, 307] width 371 height 30
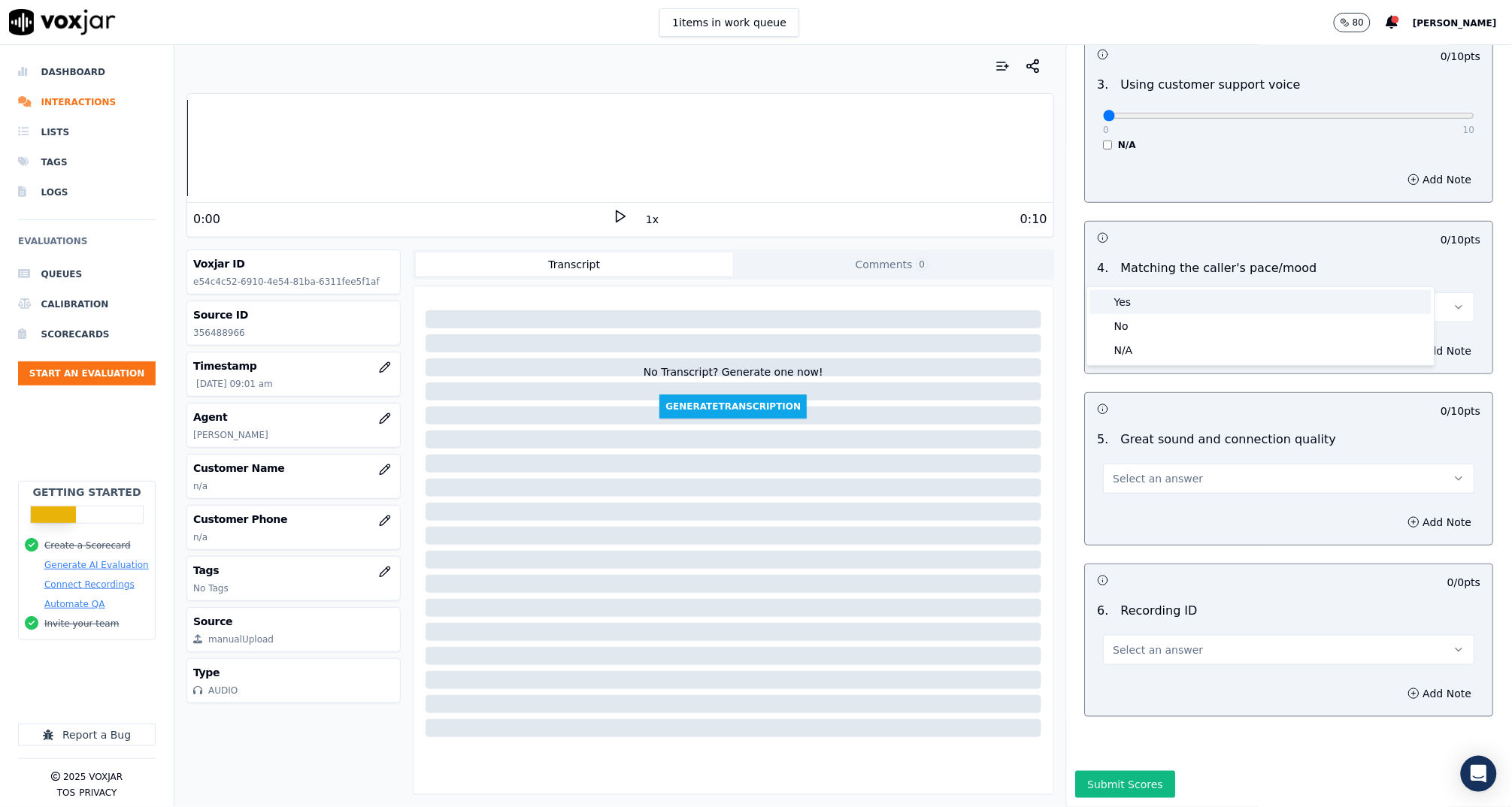
click at [1145, 302] on div "Yes" at bounding box center [1261, 301] width 341 height 24
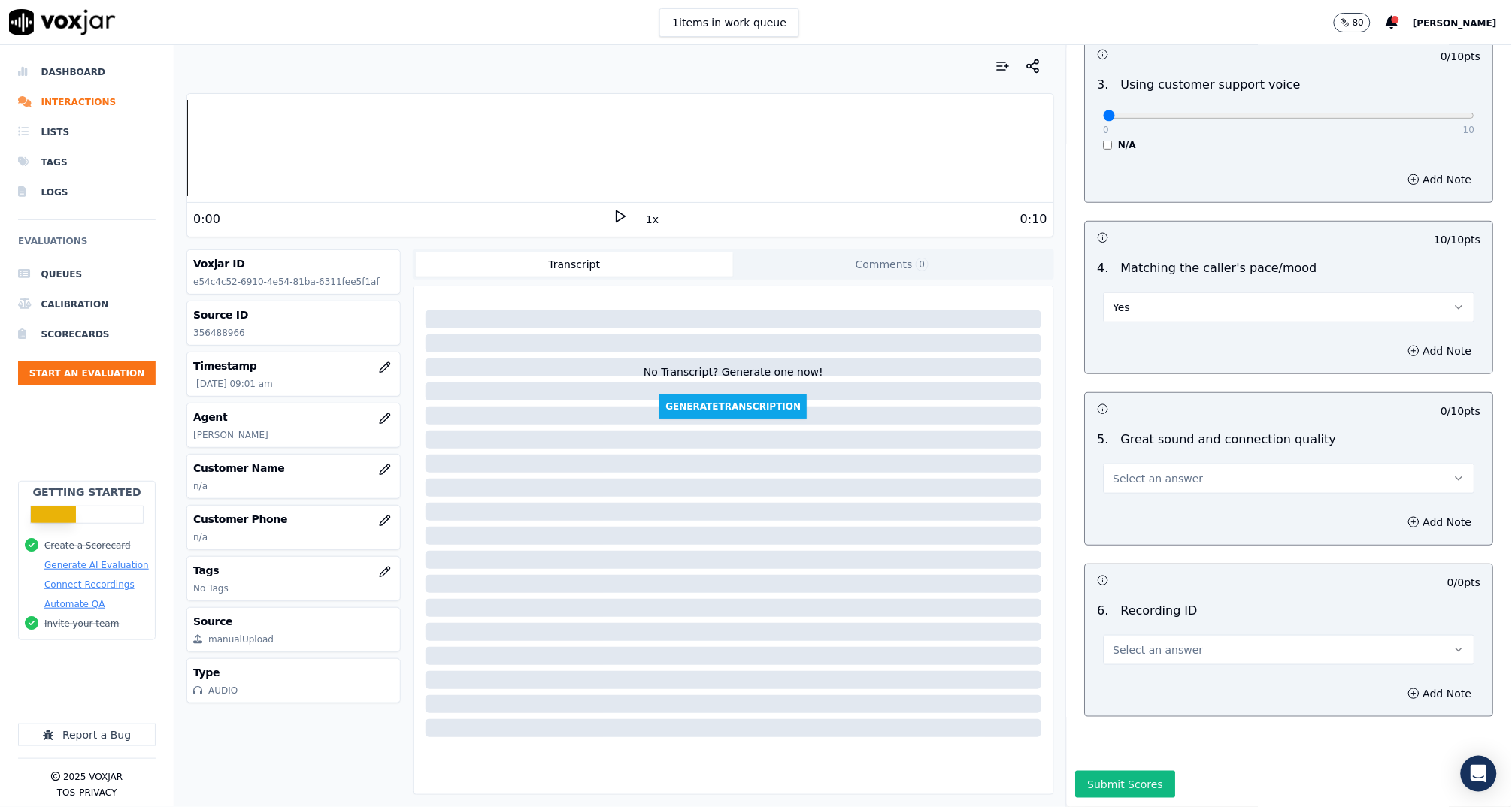
click at [1196, 463] on button "Select an answer" at bounding box center [1289, 478] width 371 height 30
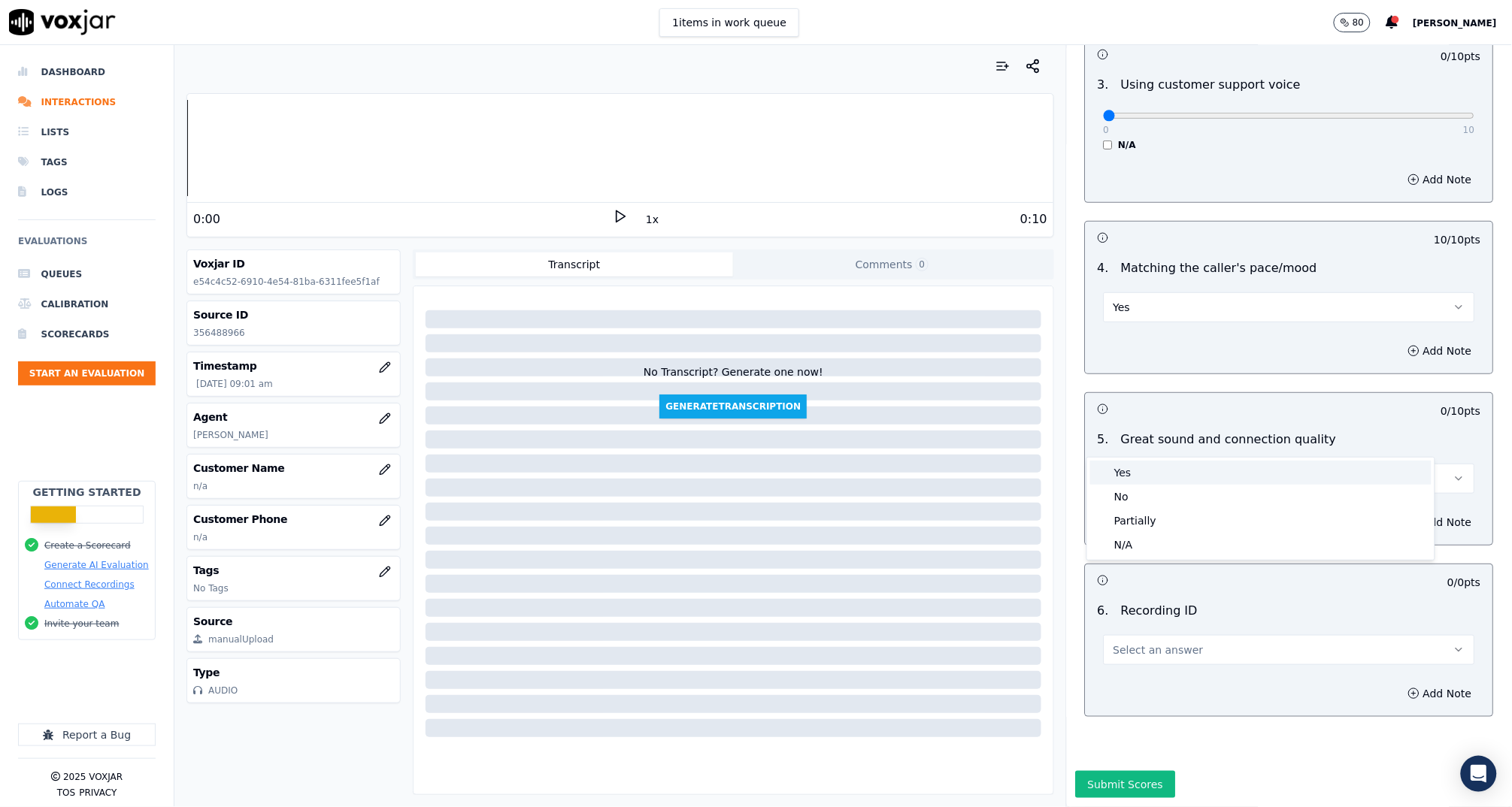
click at [1171, 472] on div "Yes" at bounding box center [1261, 472] width 341 height 24
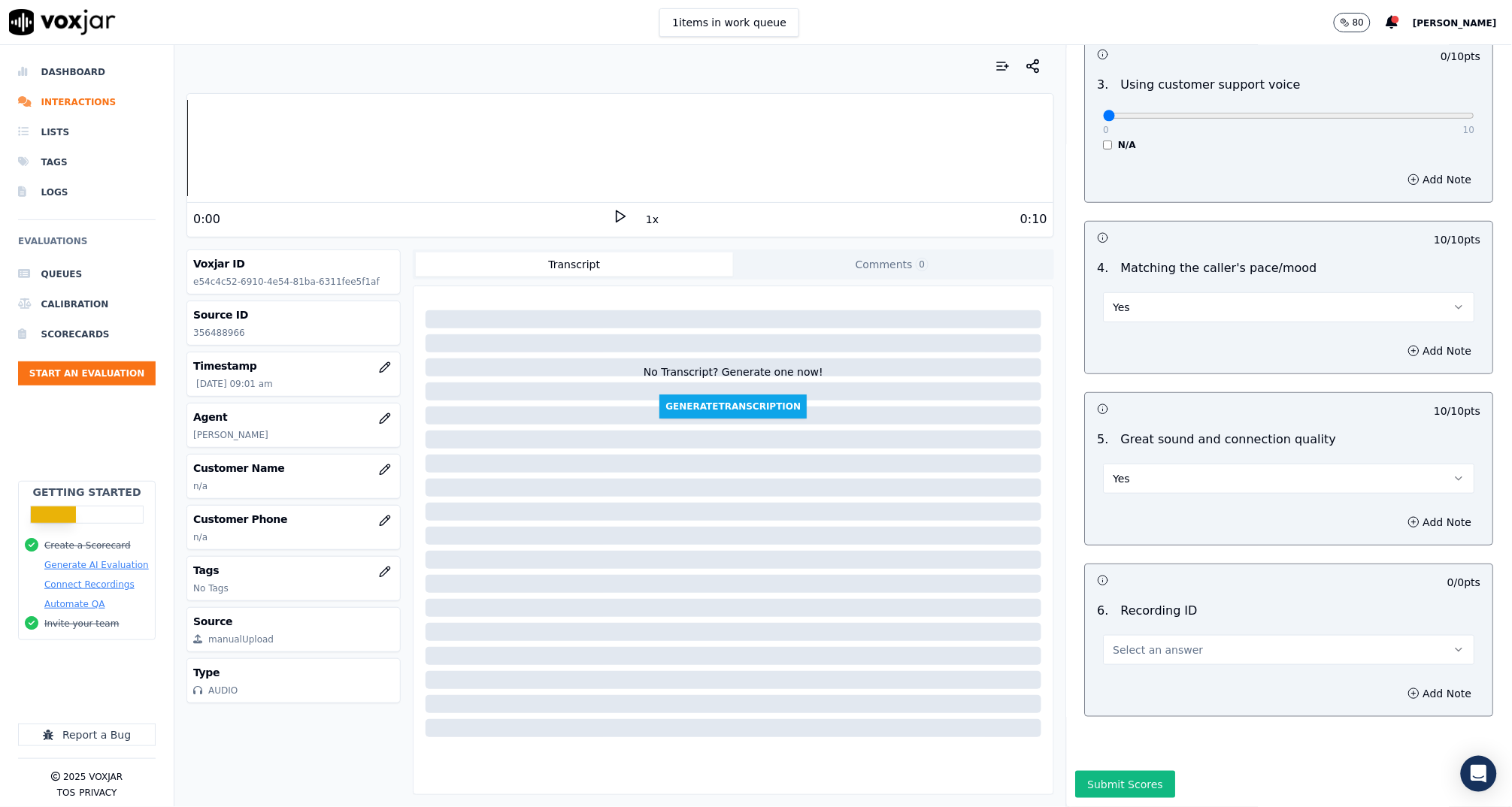
click at [1181, 635] on button "Select an answer" at bounding box center [1289, 649] width 371 height 30
click at [1195, 648] on div "N/A" at bounding box center [1261, 653] width 341 height 24
click at [1423, 683] on button "Add Note" at bounding box center [1440, 693] width 82 height 21
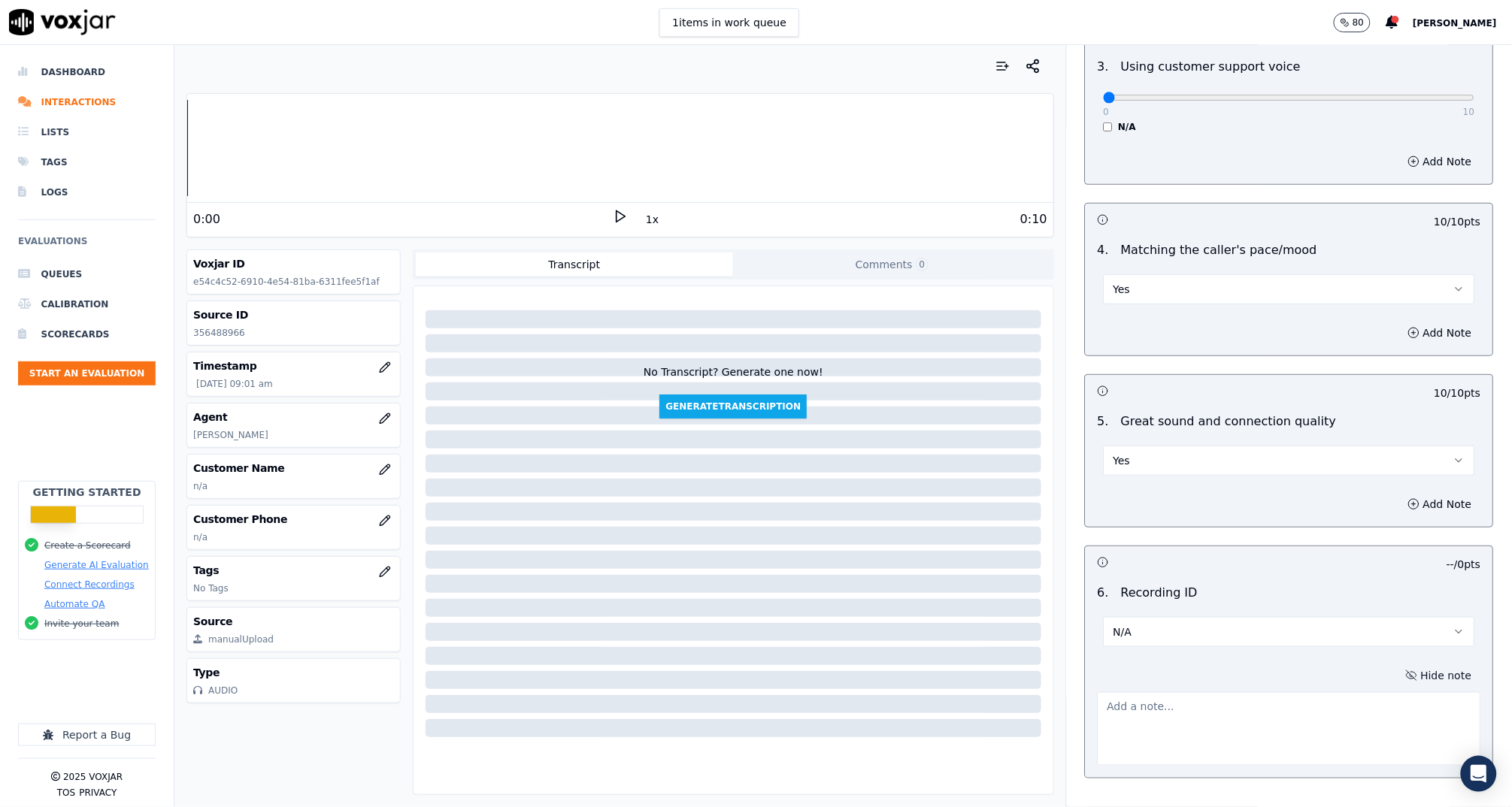
click at [1305, 692] on textarea at bounding box center [1289, 729] width 383 height 74
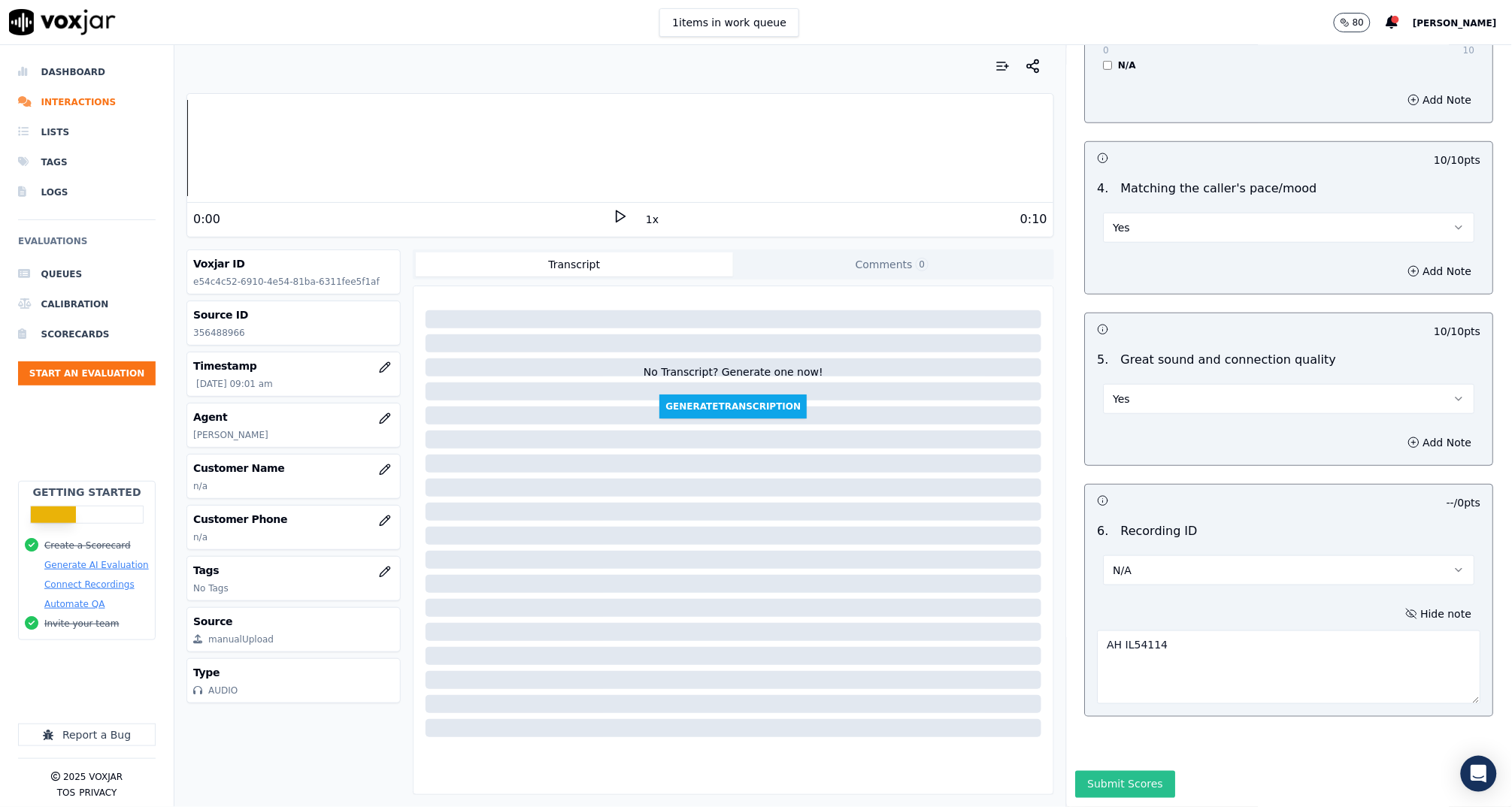
type textarea "AH IL54114"
click at [1128, 771] on button "Submit Scores" at bounding box center [1125, 784] width 100 height 27
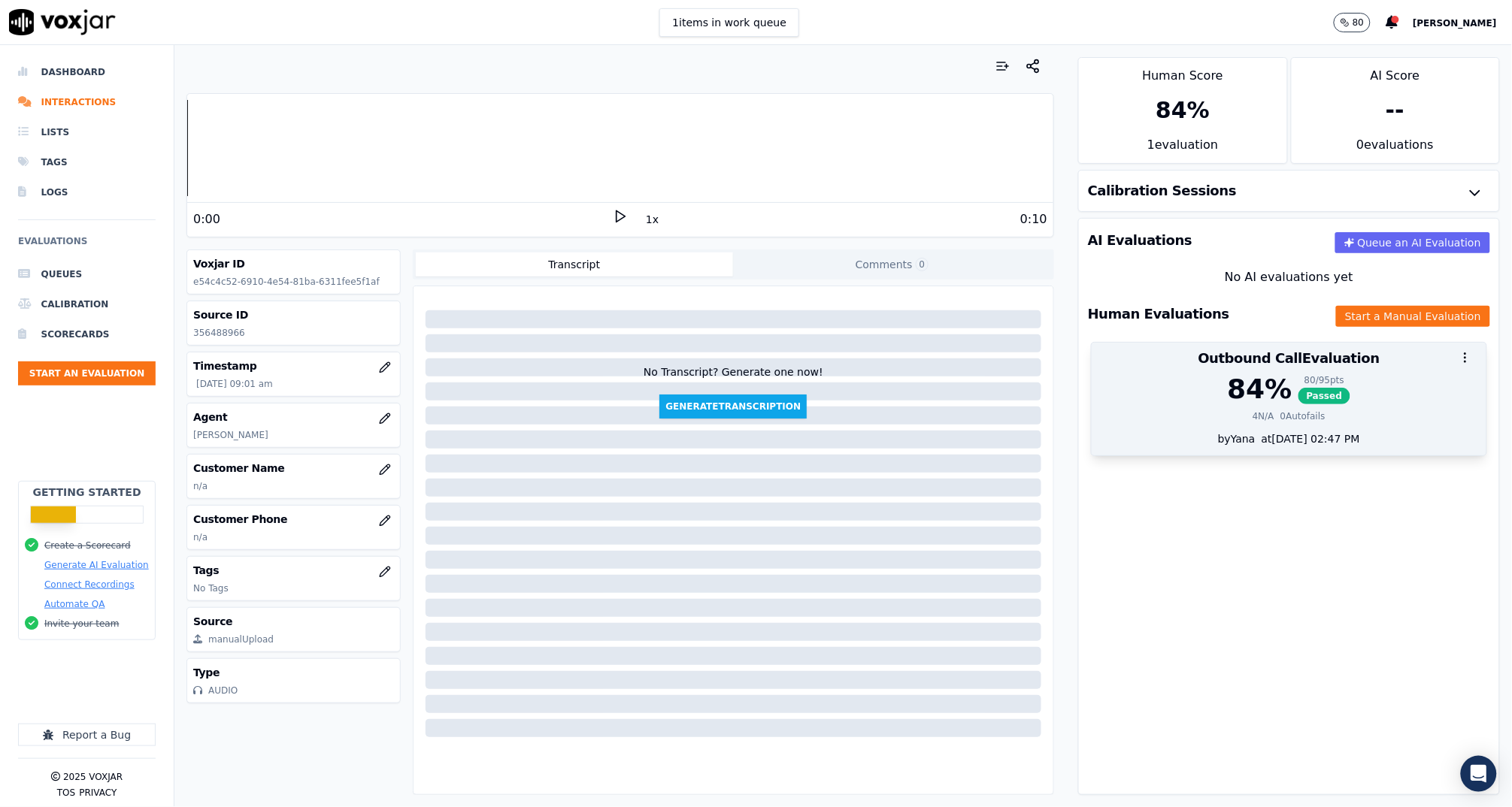
click at [1280, 411] on div "0 Autofails" at bounding box center [1302, 415] width 45 height 12
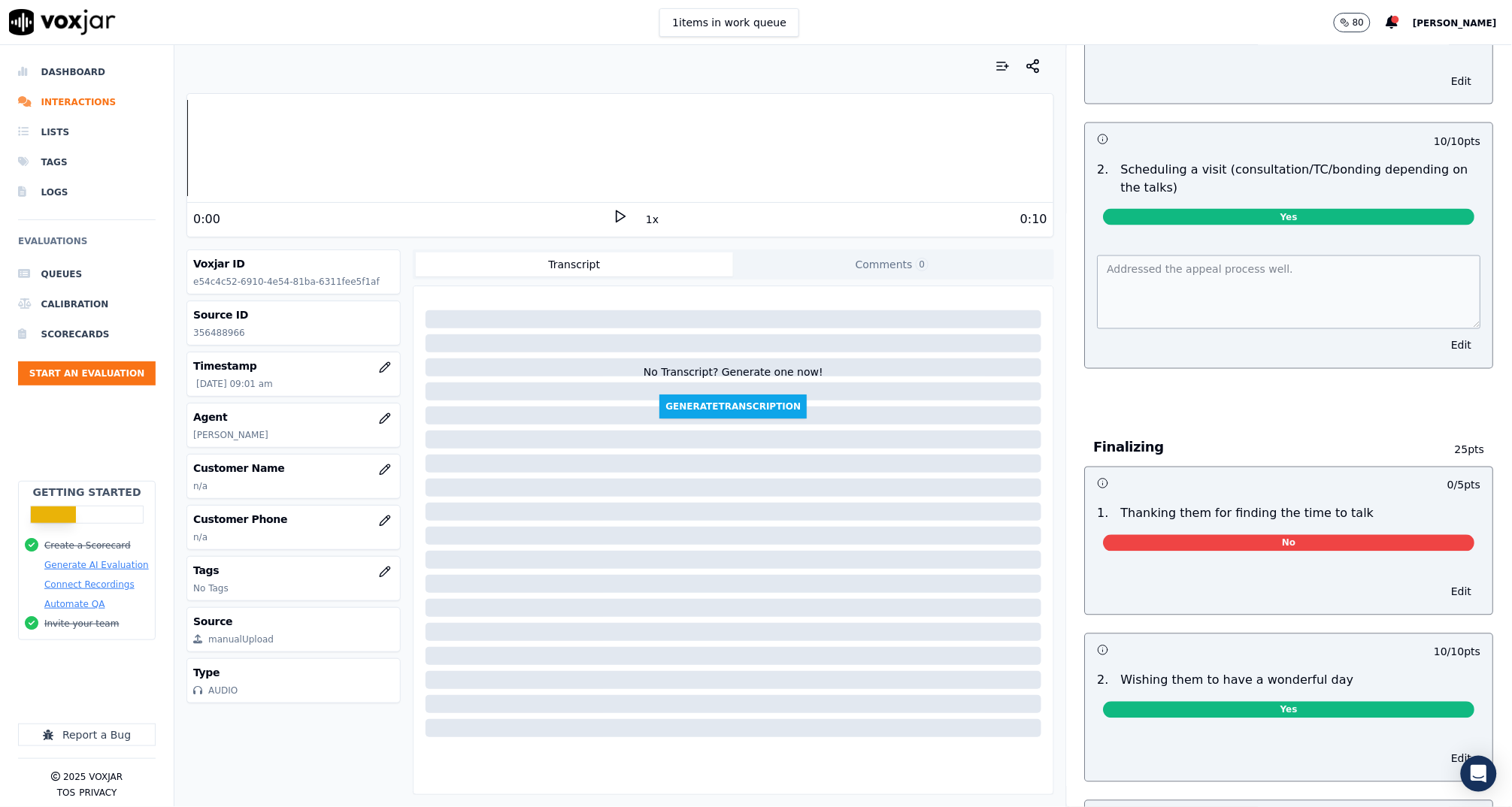
scroll to position [1017, 0]
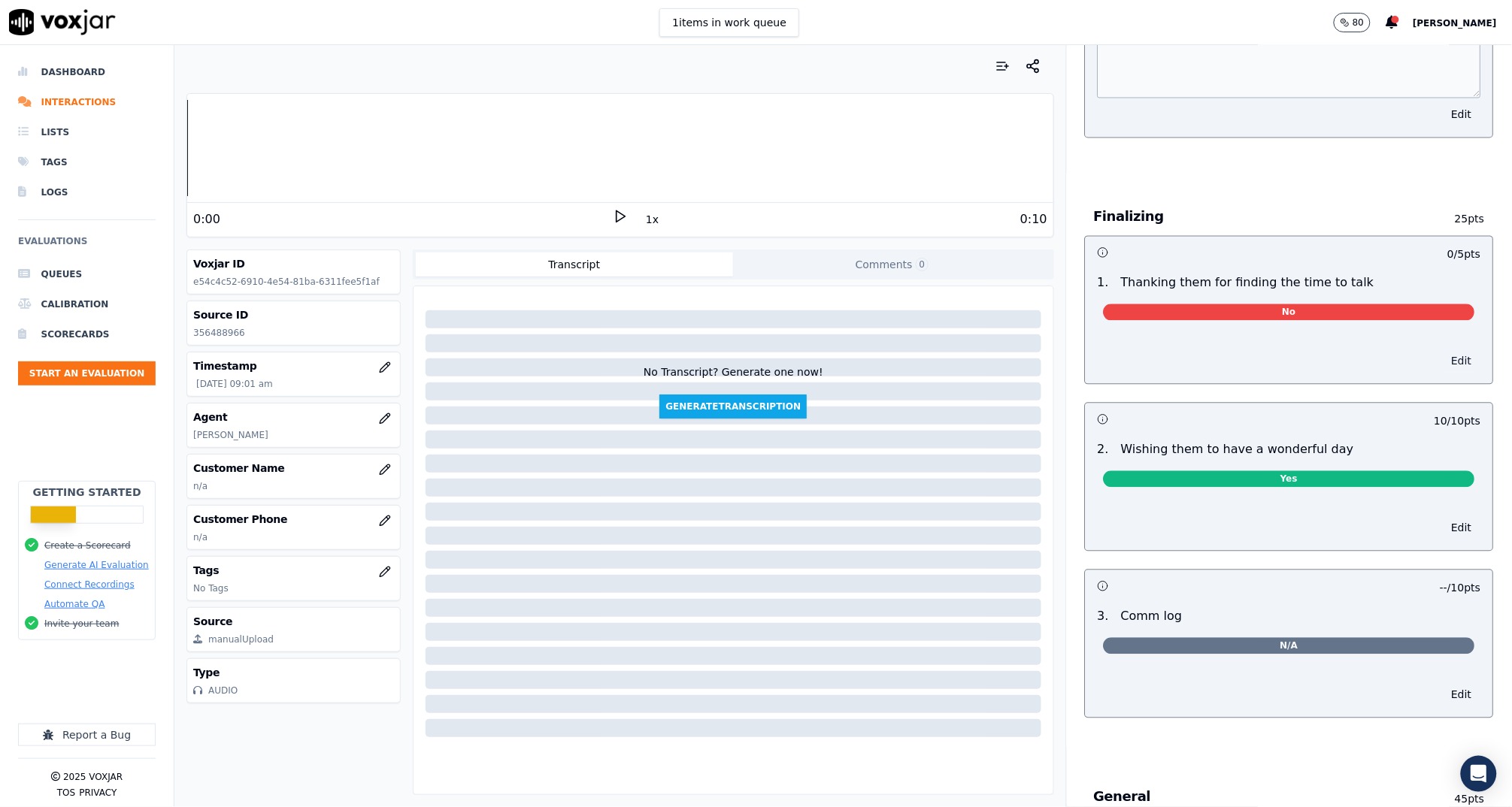
click at [1442, 360] on button "Edit" at bounding box center [1461, 361] width 38 height 21
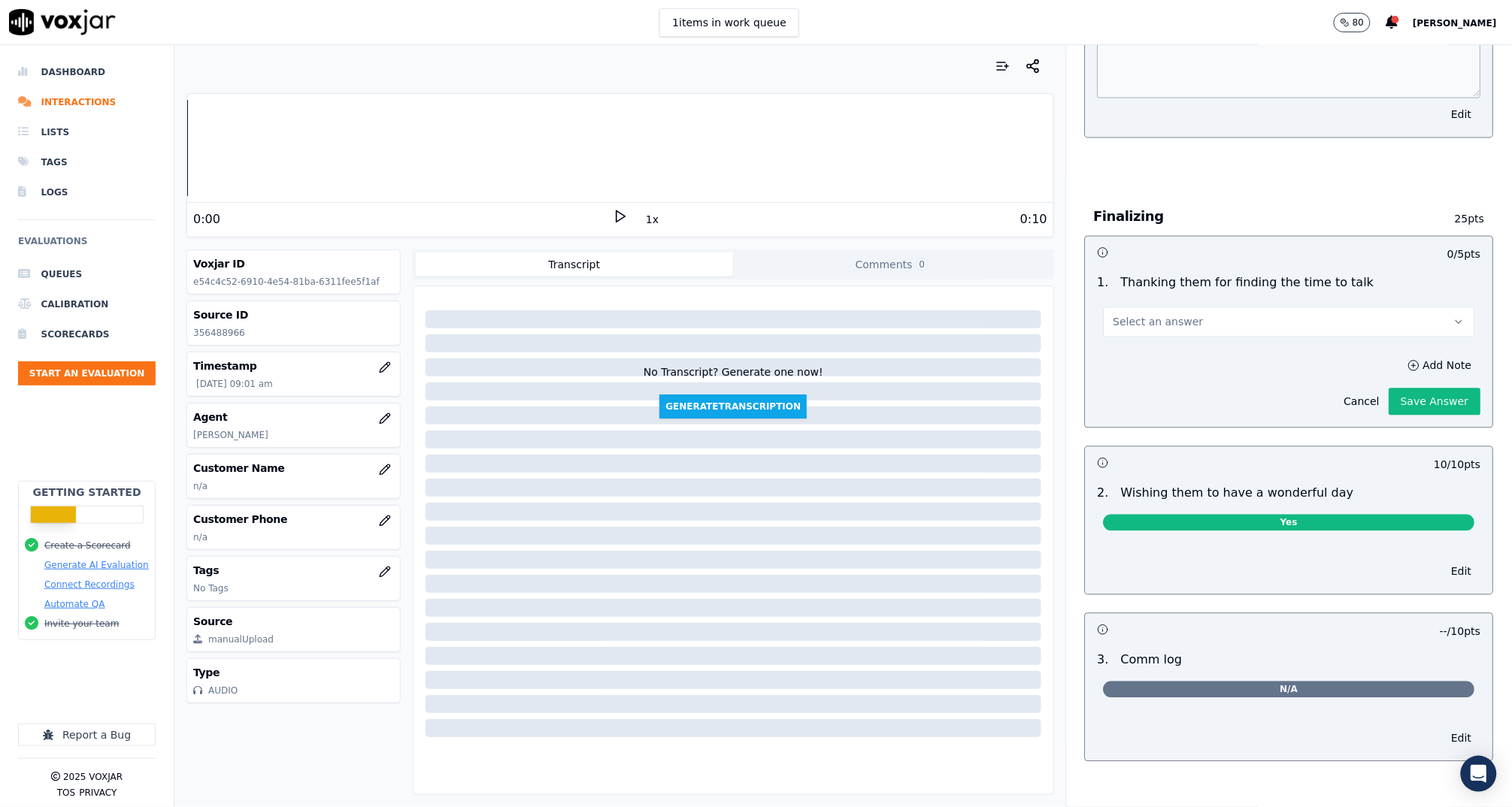
click at [1223, 322] on button "Select an answer" at bounding box center [1289, 321] width 371 height 30
click at [1146, 394] on div "N/A" at bounding box center [1261, 401] width 341 height 24
click at [1389, 403] on button "Save Answer" at bounding box center [1435, 402] width 92 height 27
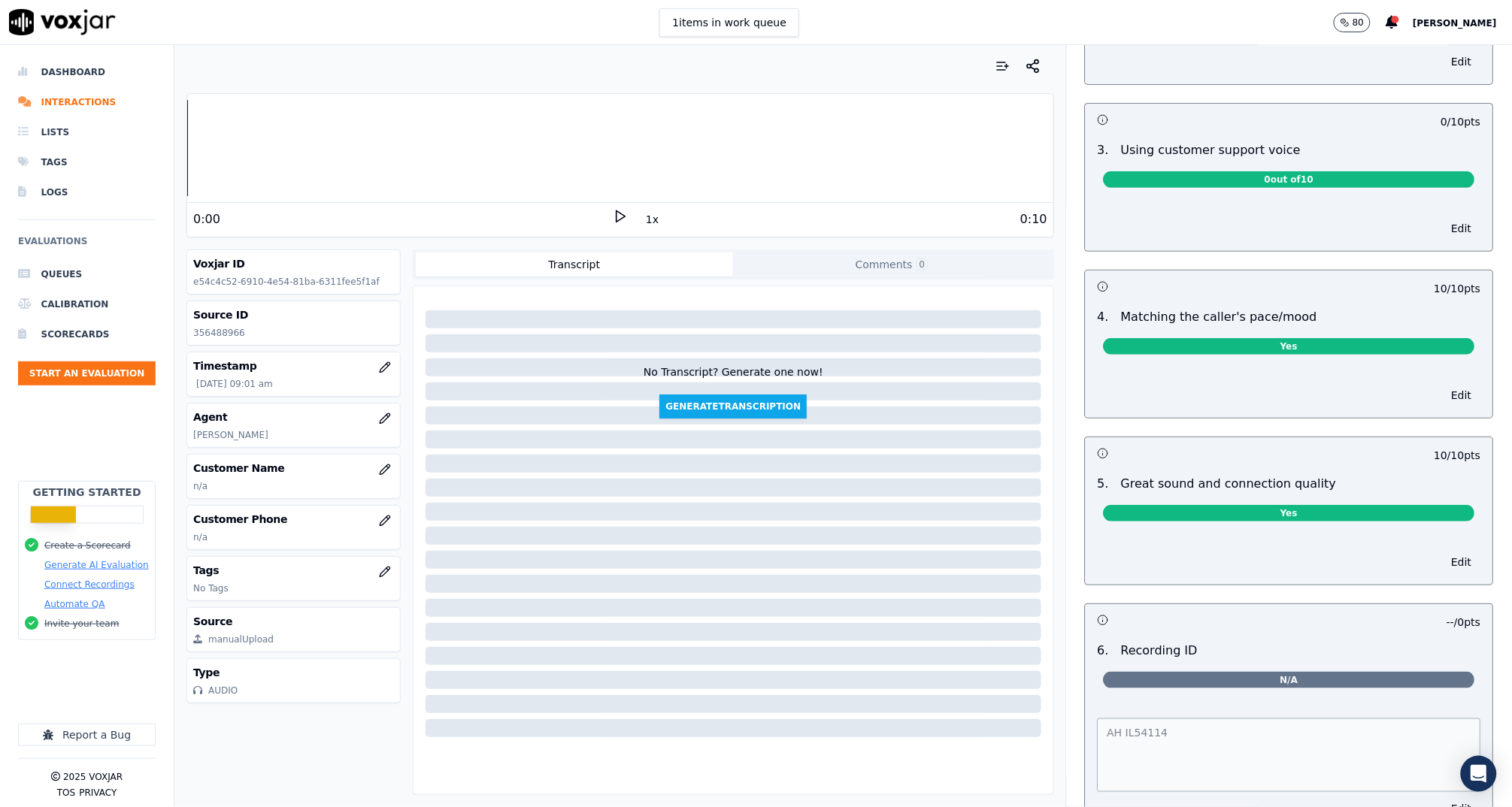
scroll to position [0, 0]
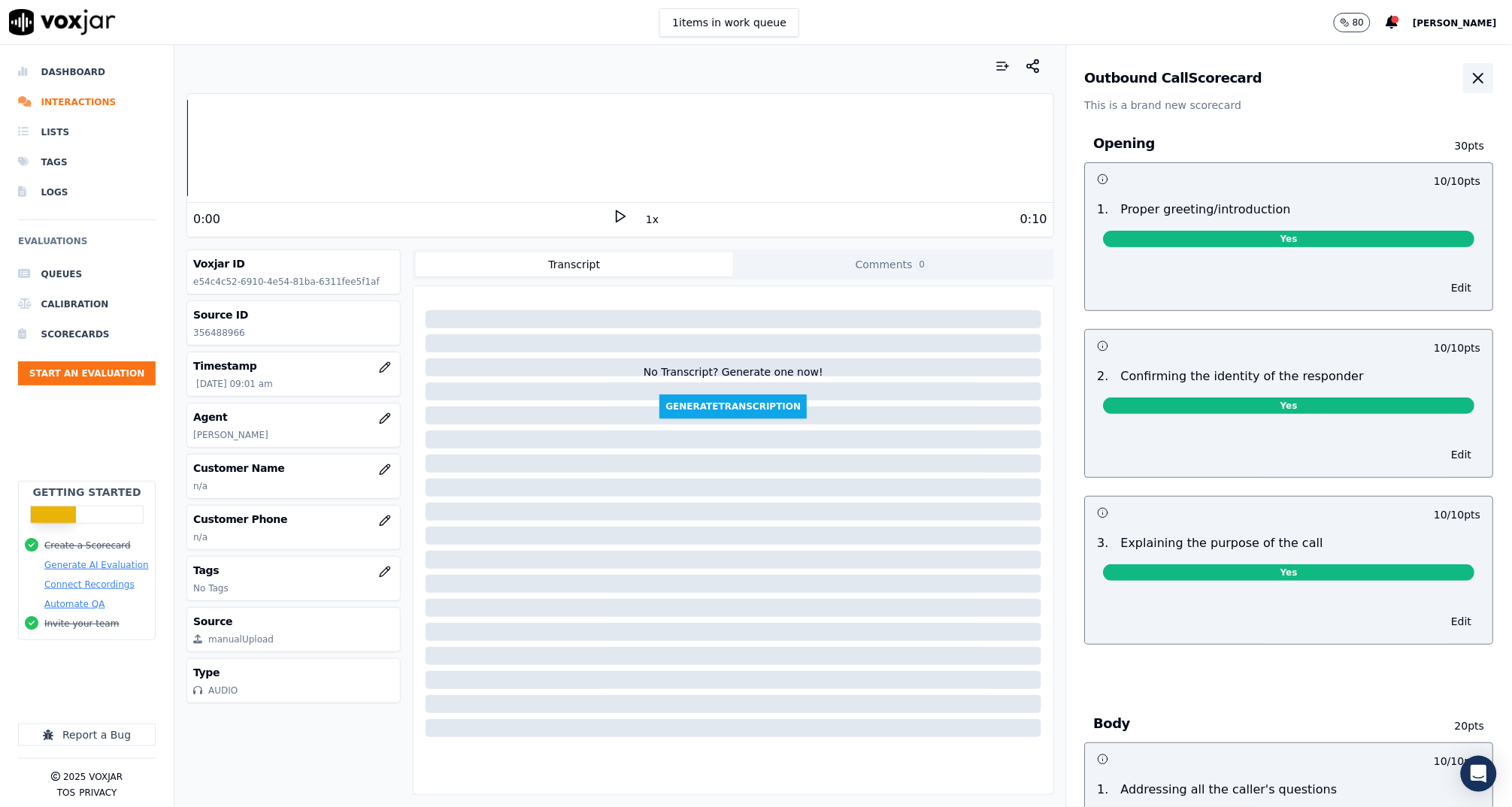
click at [1463, 65] on button "button" at bounding box center [1478, 78] width 30 height 30
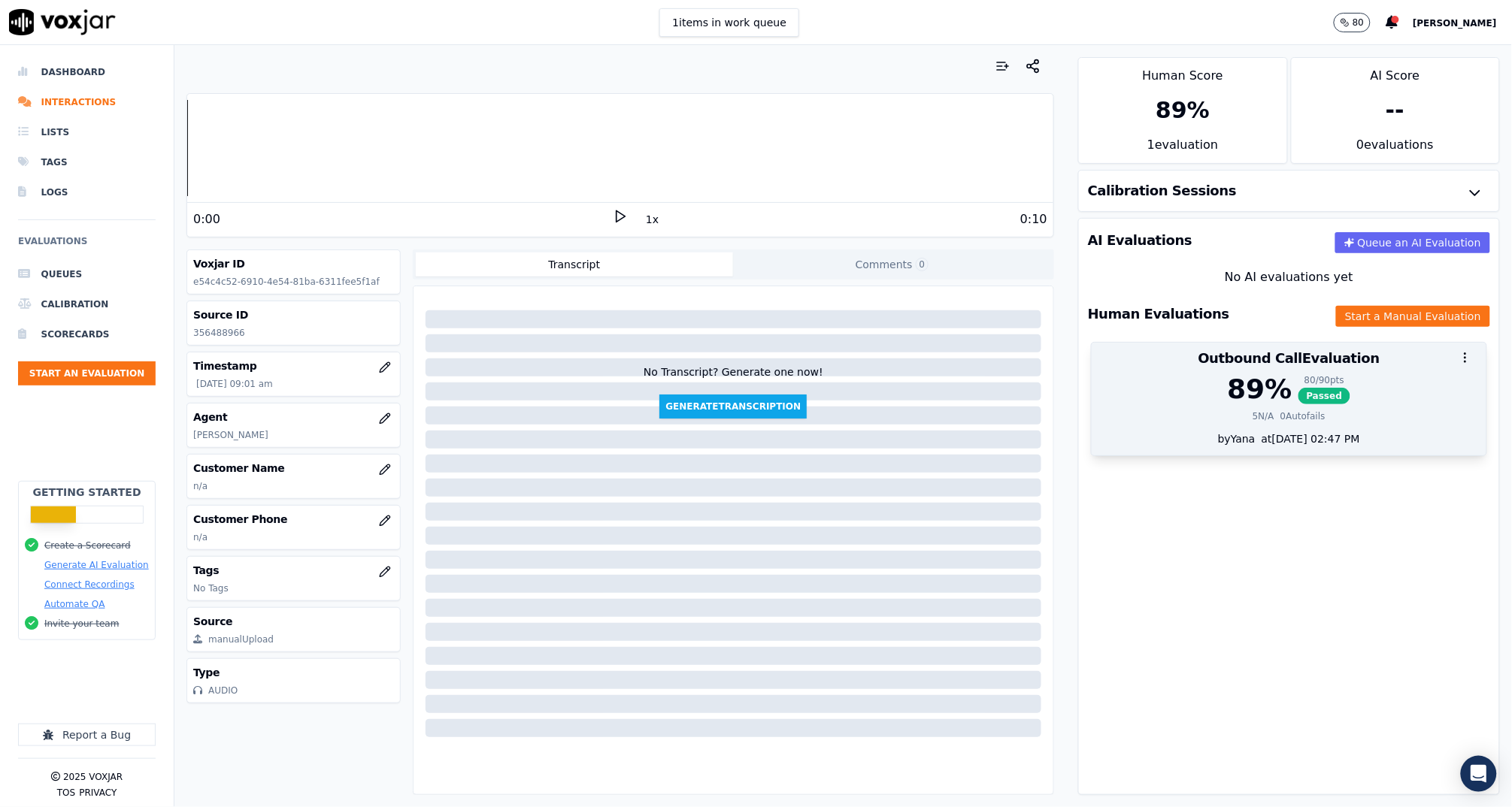
click at [1300, 396] on span "Passed" at bounding box center [1324, 395] width 52 height 16
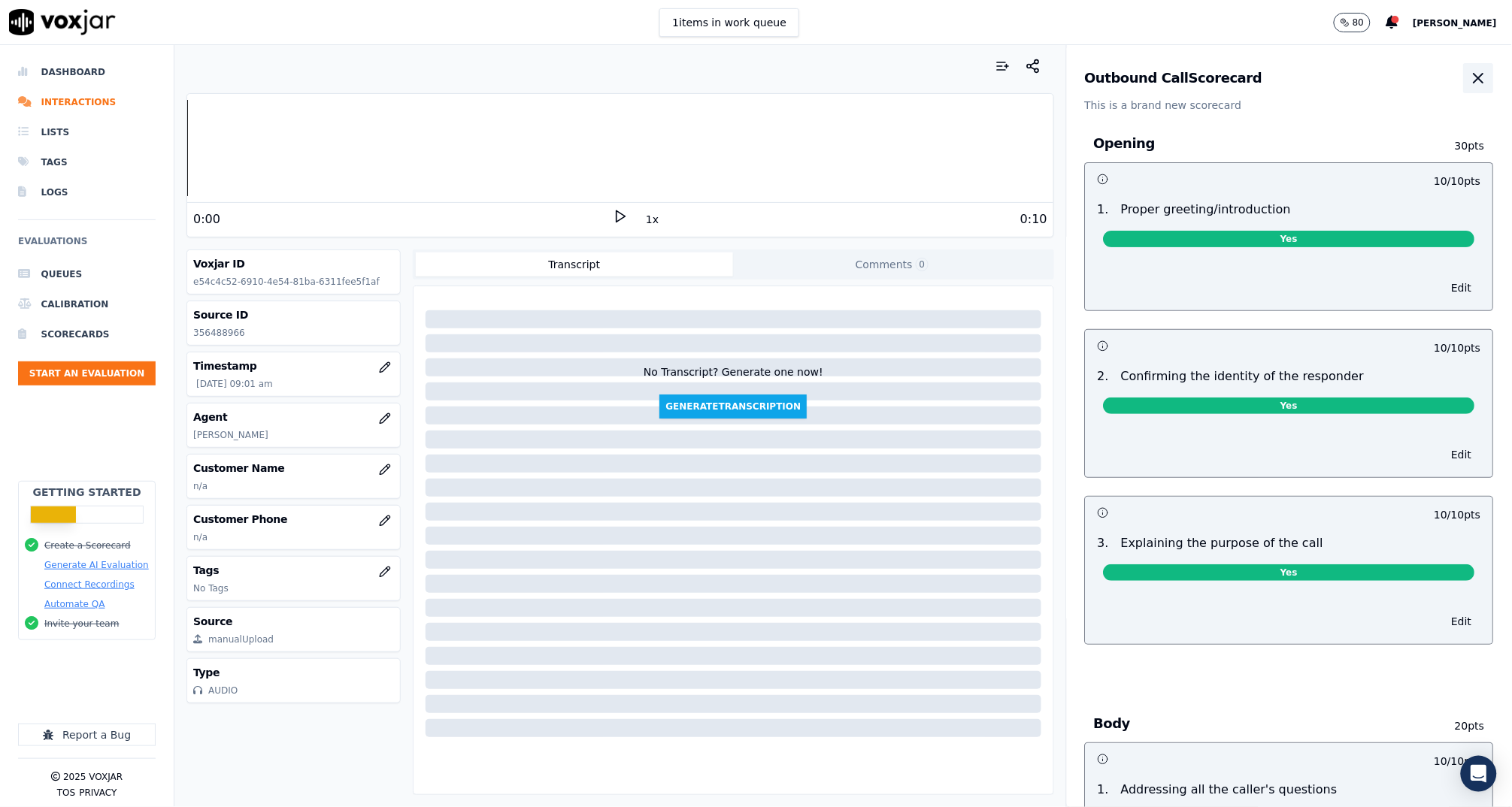
click at [1463, 88] on button "button" at bounding box center [1478, 78] width 30 height 30
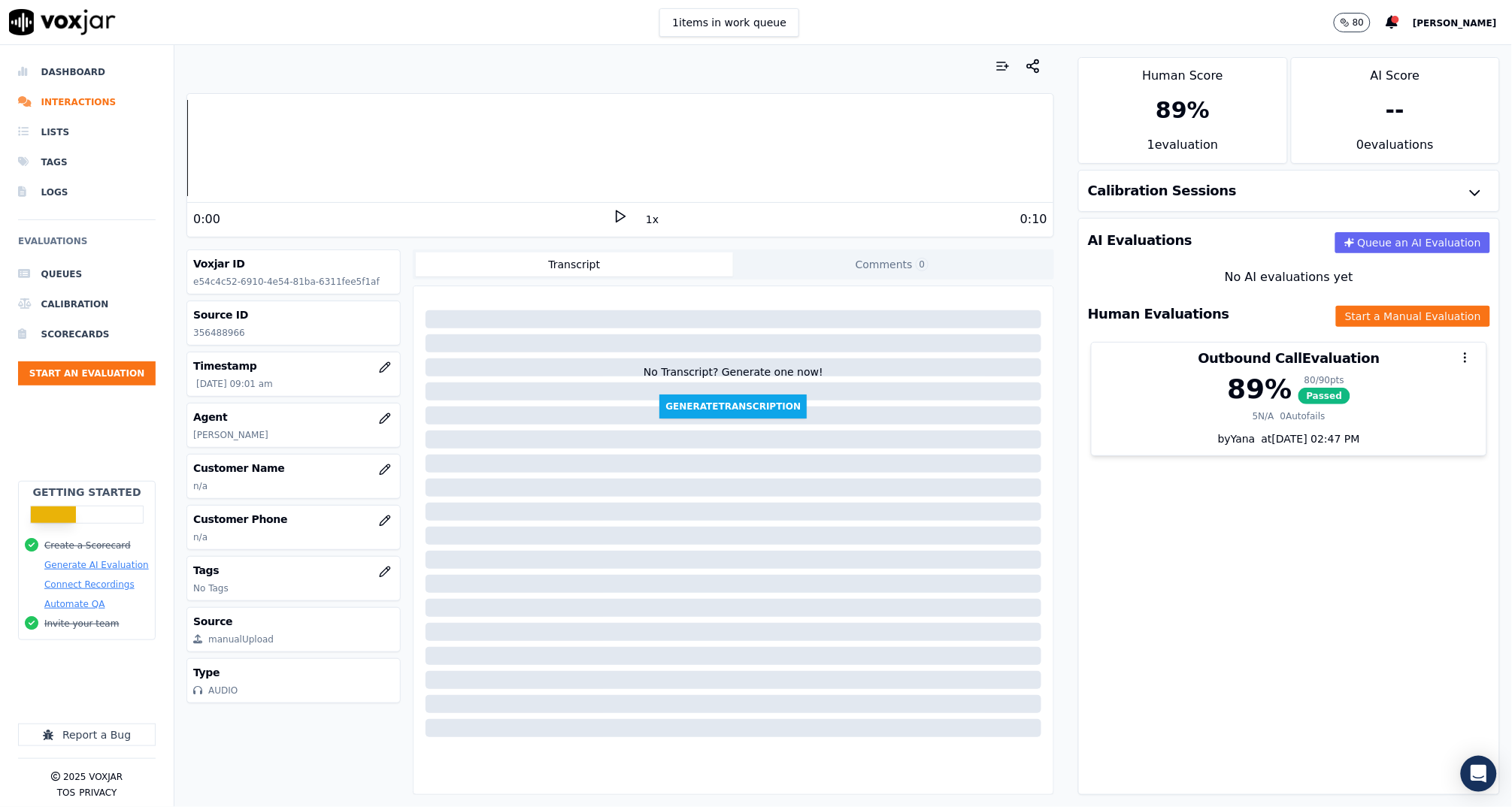
click at [966, 385] on div "No Transcript? Generate one now! Generate Transcription" at bounding box center [733, 356] width 628 height 126
click at [88, 70] on li "Dashboard" at bounding box center [87, 71] width 137 height 30
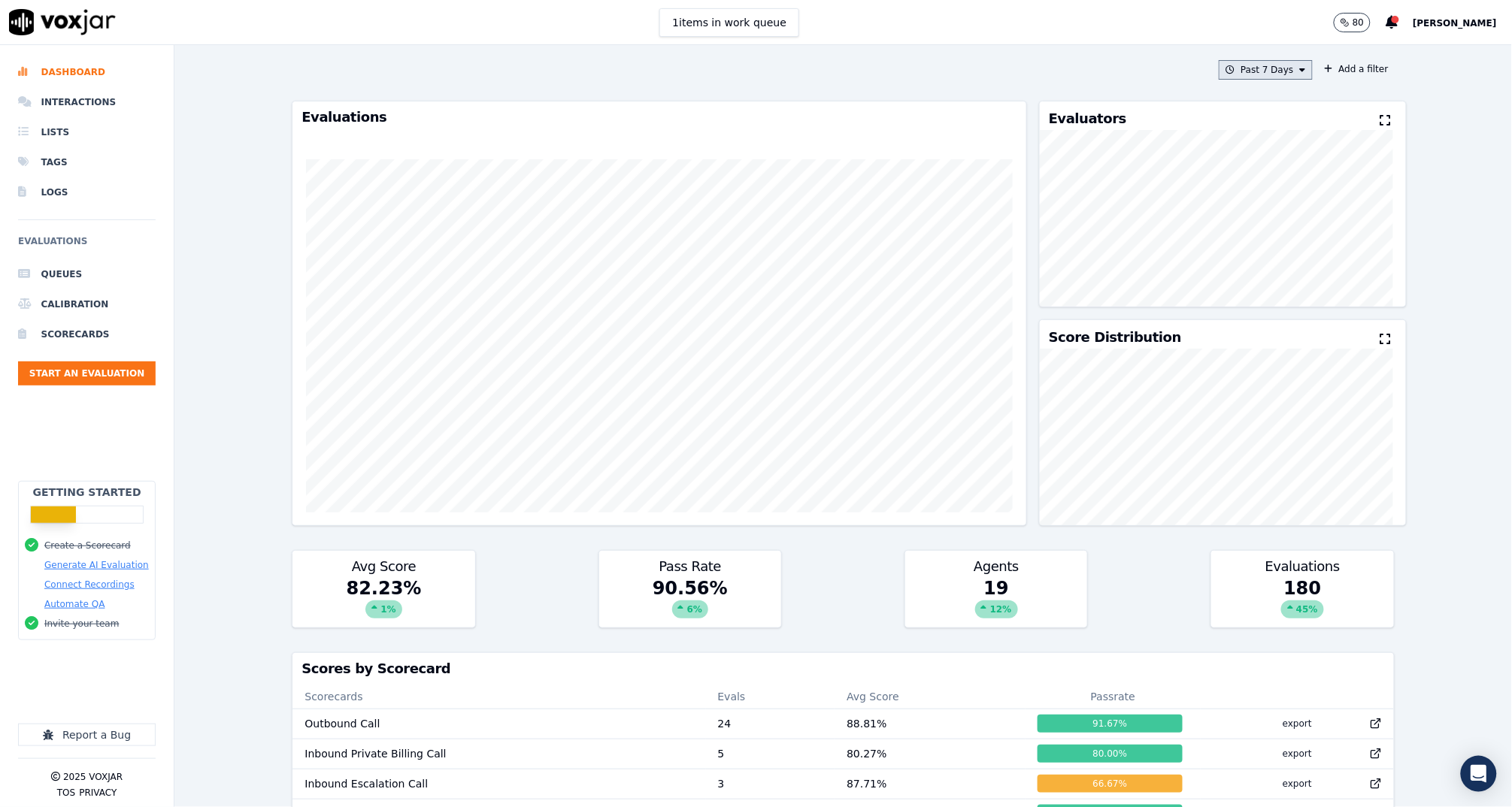
click at [1218, 71] on button "Past 7 Days" at bounding box center [1265, 70] width 93 height 20
drag, startPoint x: 1221, startPoint y: 116, endPoint x: 1285, endPoint y: 149, distance: 72.0
click at [1242, 116] on div "[DATE]" at bounding box center [1257, 116] width 31 height 12
click at [1274, 255] on button "Add" at bounding box center [1289, 243] width 29 height 24
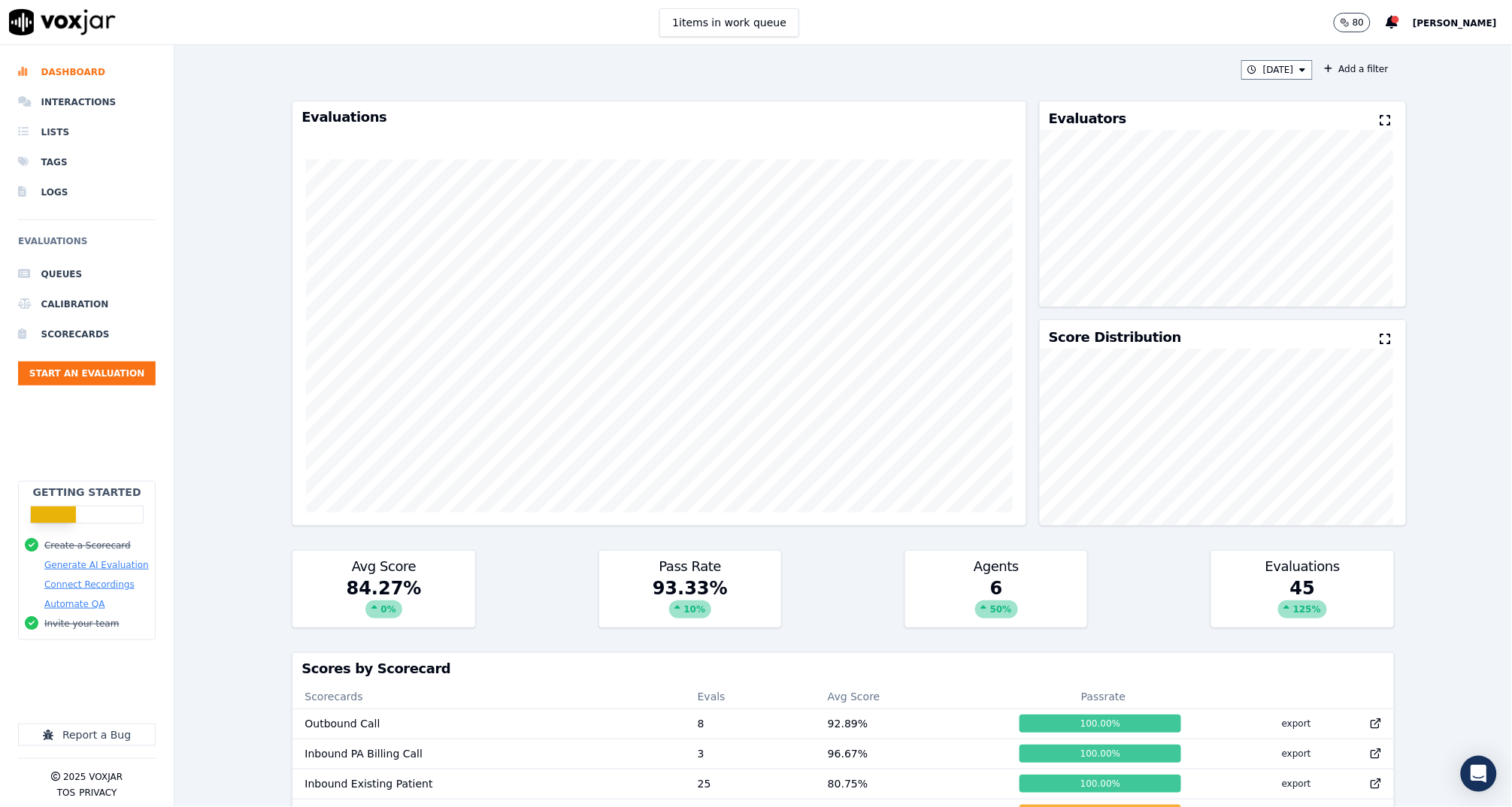
click at [1416, 258] on div "[DATE] Add a filter Evaluations Evaluators Score Distribution Avg Score 84.27 %…" at bounding box center [843, 426] width 1338 height 762
click at [1427, 222] on div "[DATE] Add a filter Evaluations Evaluators Score Distribution Avg Score 84.27 %…" at bounding box center [843, 426] width 1338 height 762
click at [123, 376] on button "Start an Evaluation" at bounding box center [87, 373] width 137 height 24
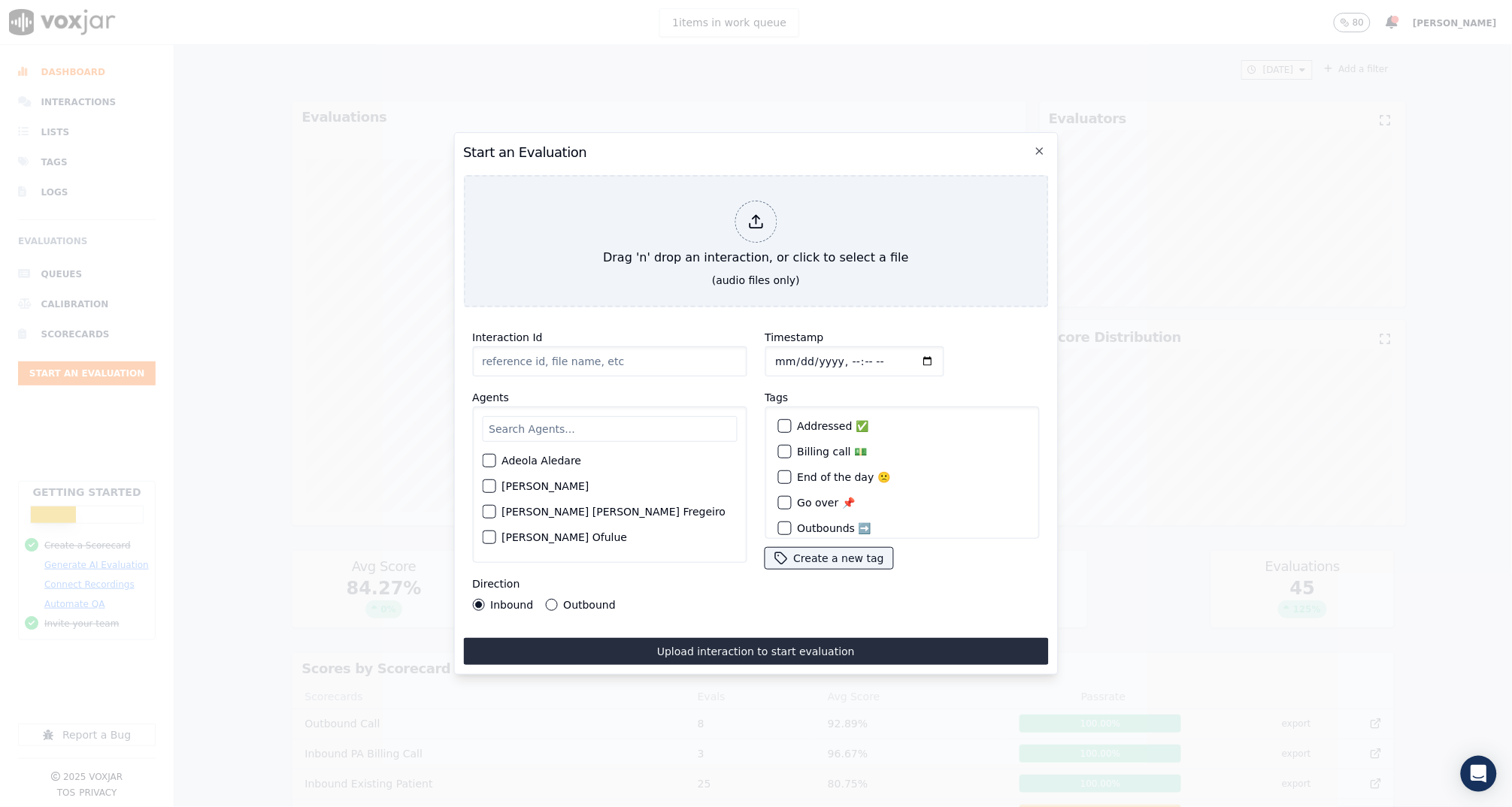
click at [546, 360] on input "Interaction Id" at bounding box center [610, 361] width 275 height 30
type input "356543819"
click at [485, 455] on div "button" at bounding box center [488, 460] width 11 height 11
click at [837, 351] on input "Timestamp" at bounding box center [854, 361] width 179 height 30
click at [863, 356] on input "Timestamp" at bounding box center [854, 361] width 179 height 30
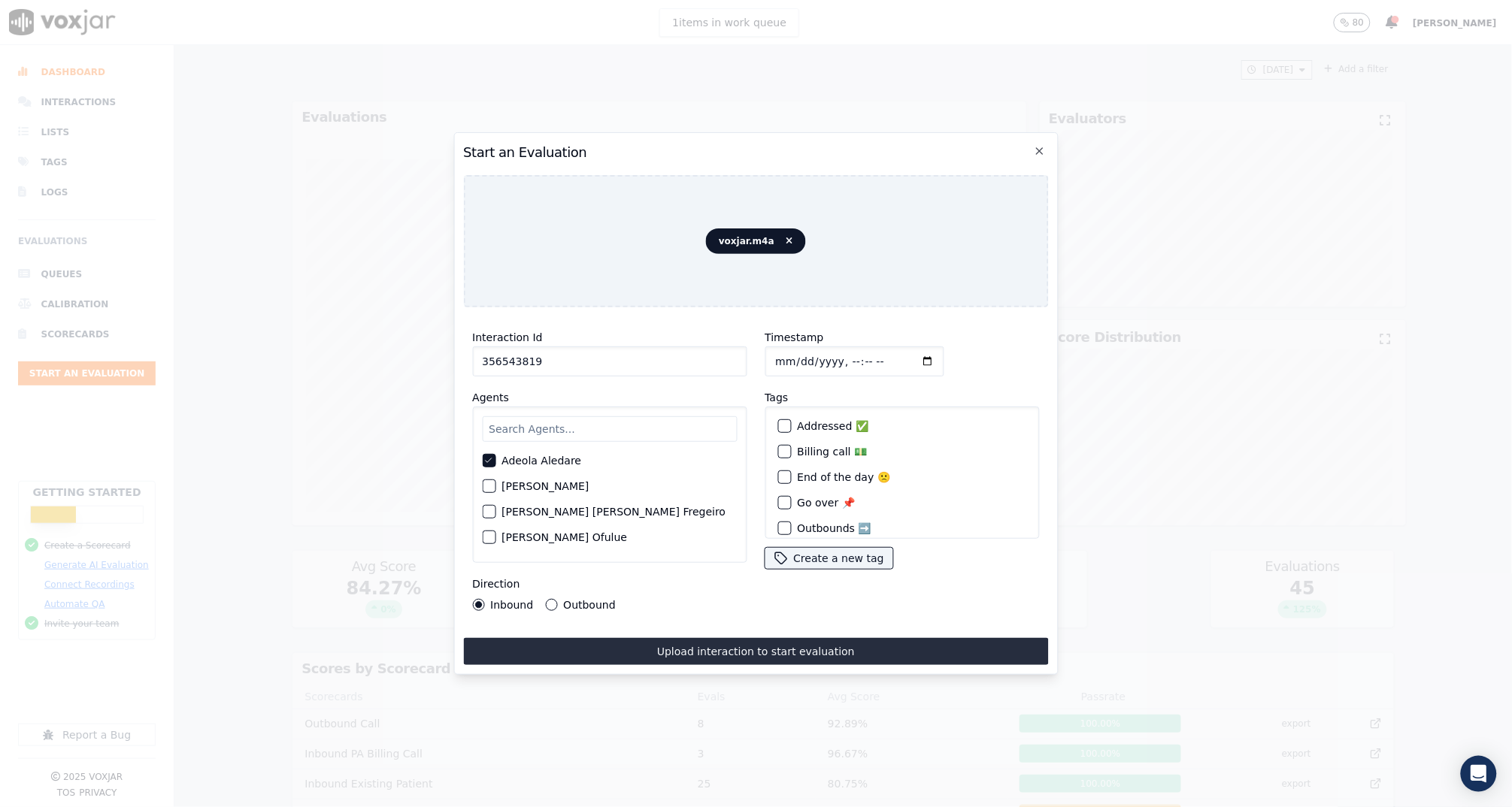
type input "[DATE]T14:04"
click at [939, 345] on div "Timestamp" at bounding box center [901, 352] width 275 height 48
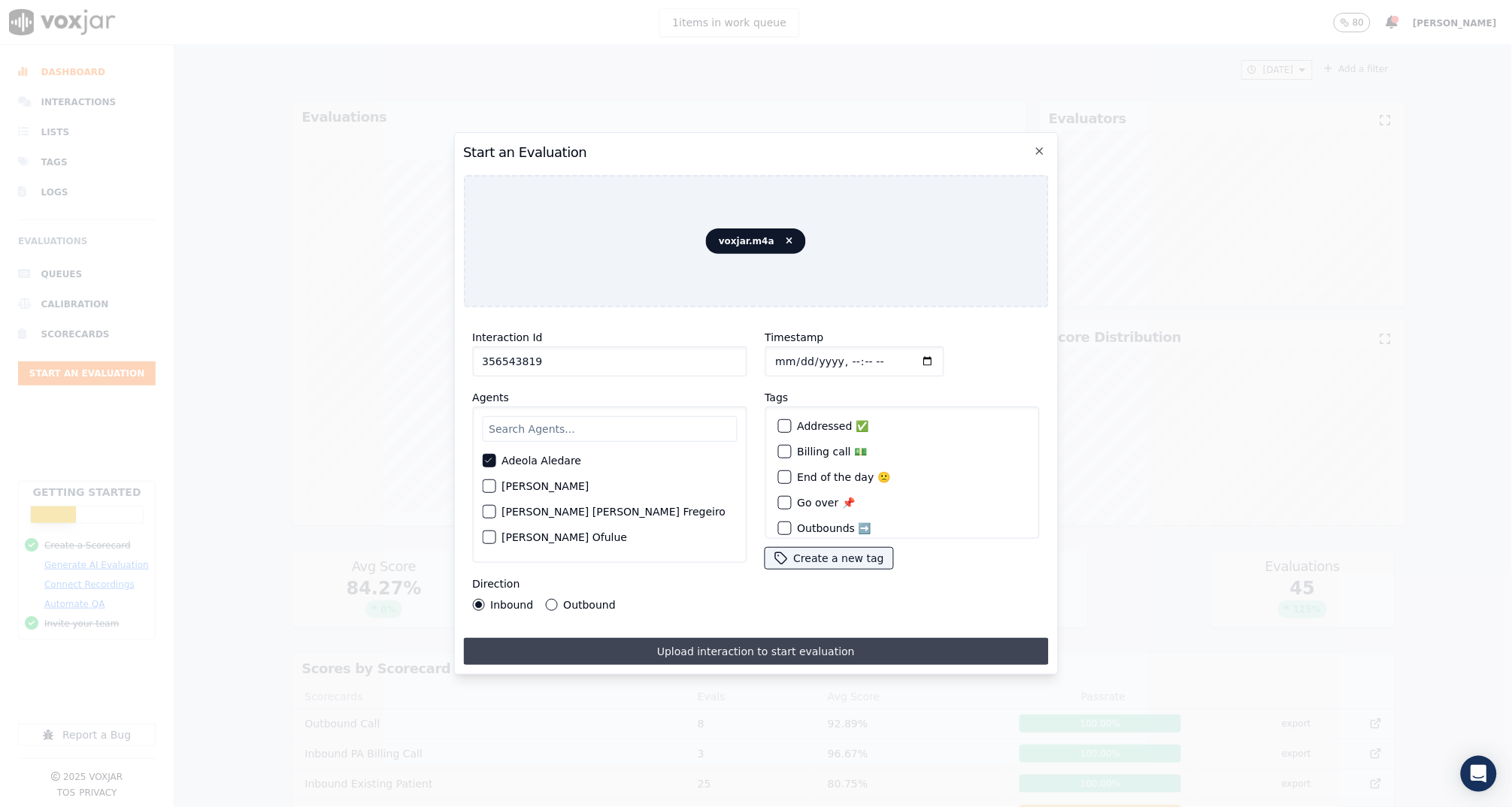
click at [723, 640] on button "Upload interaction to start evaluation" at bounding box center [755, 652] width 584 height 27
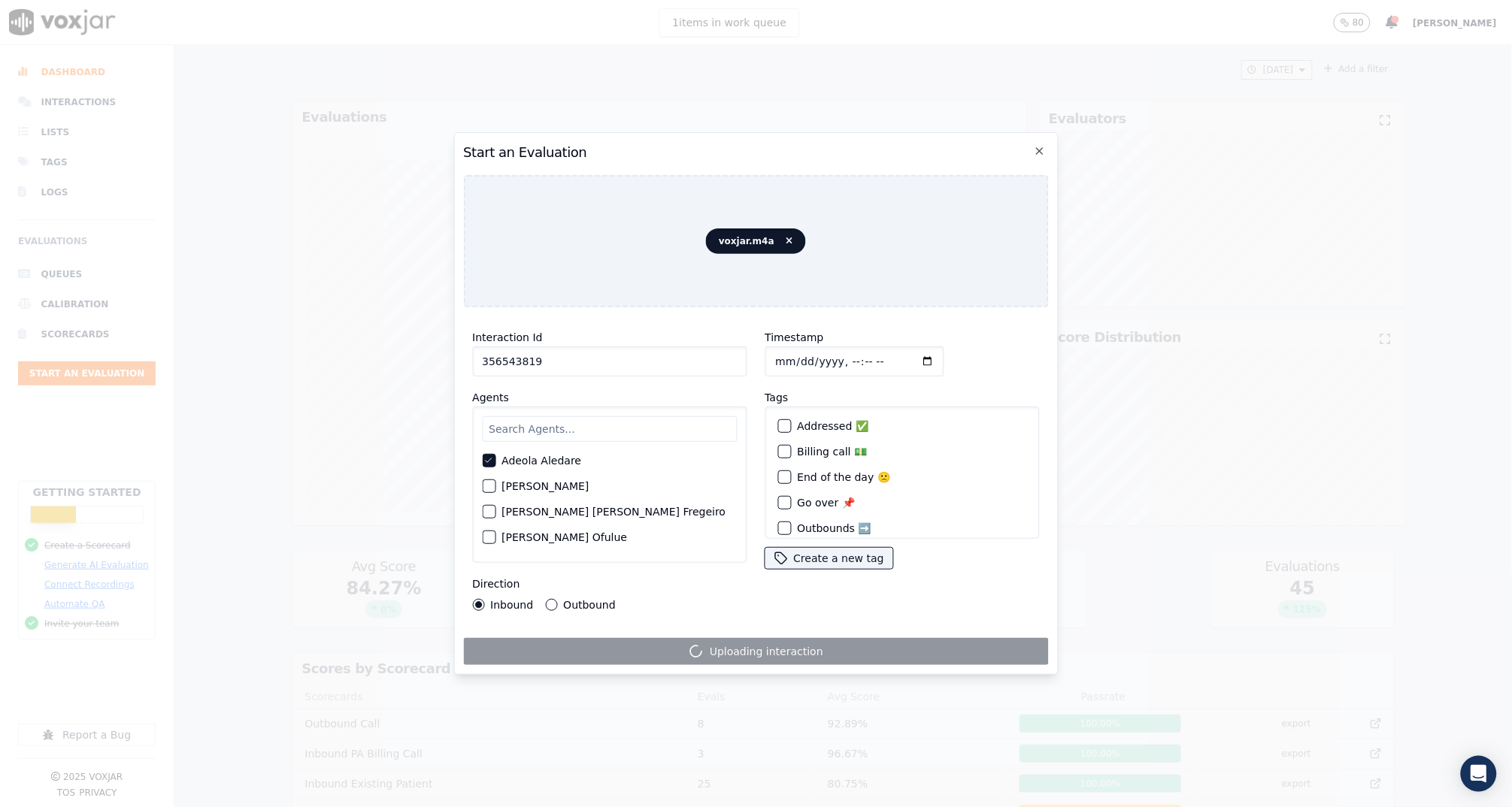
click at [920, 342] on div "Timestamp" at bounding box center [901, 352] width 275 height 48
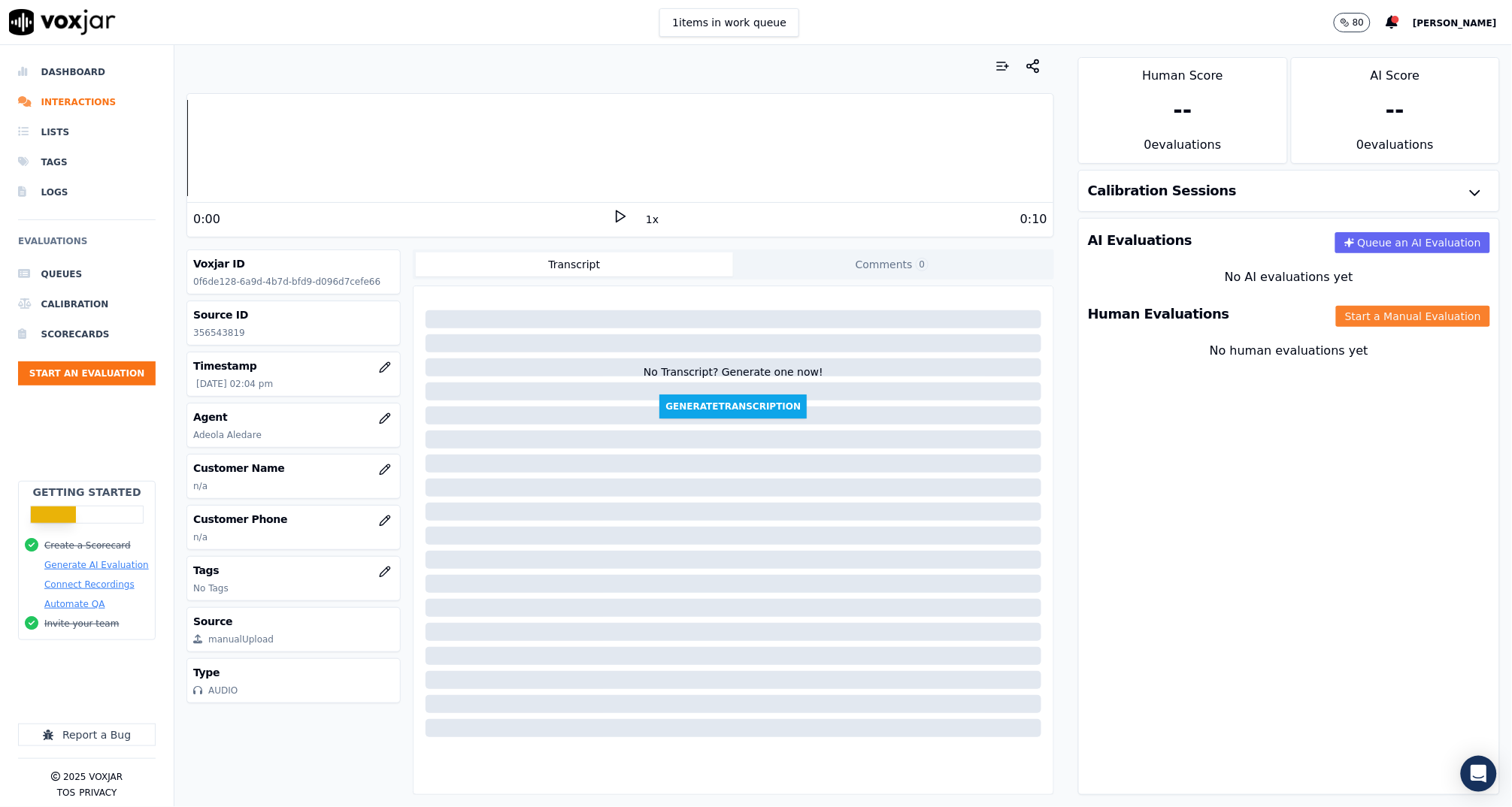
click at [1410, 315] on button "Start a Manual Evaluation" at bounding box center [1413, 316] width 154 height 21
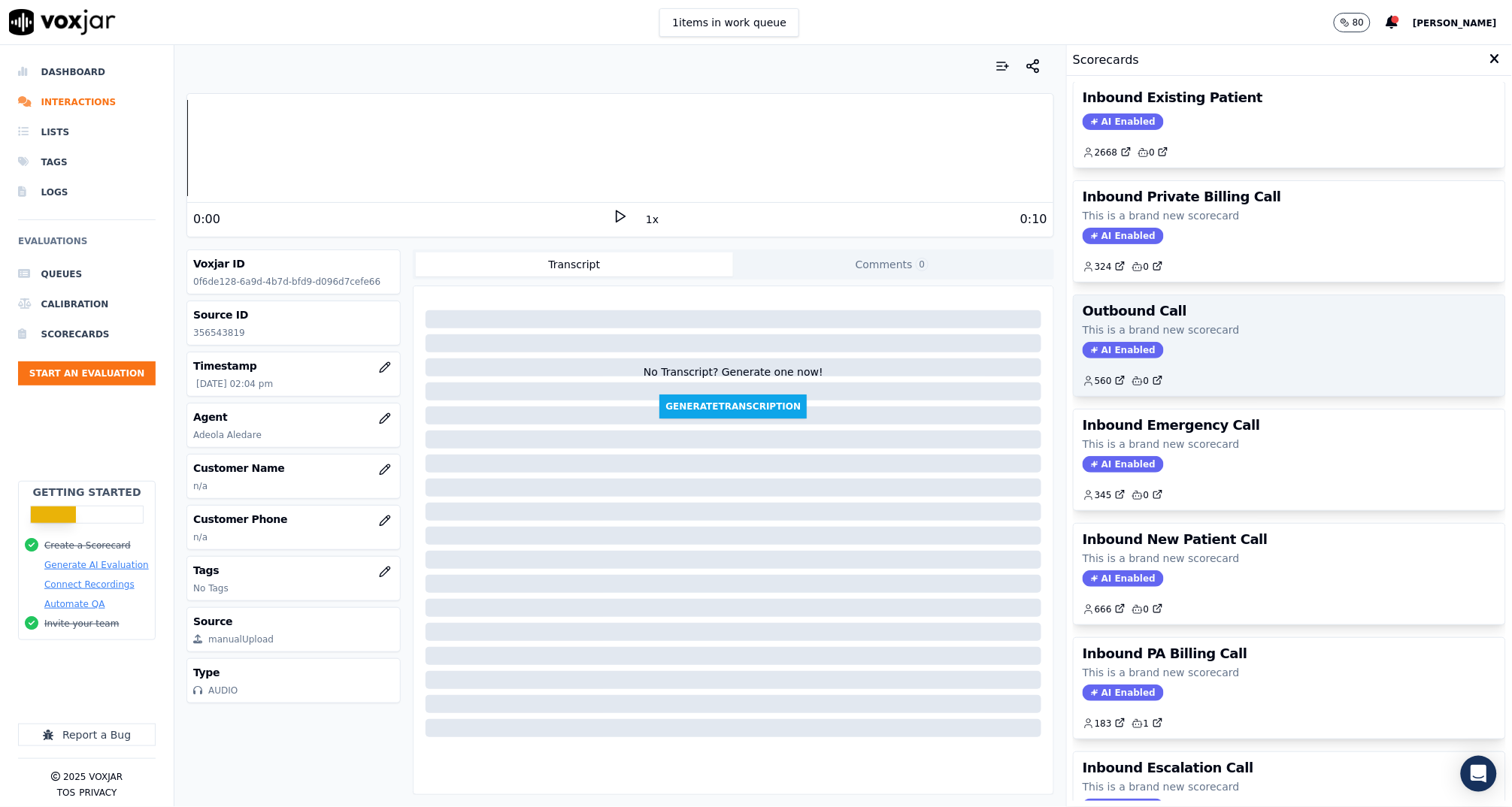
scroll to position [35, 0]
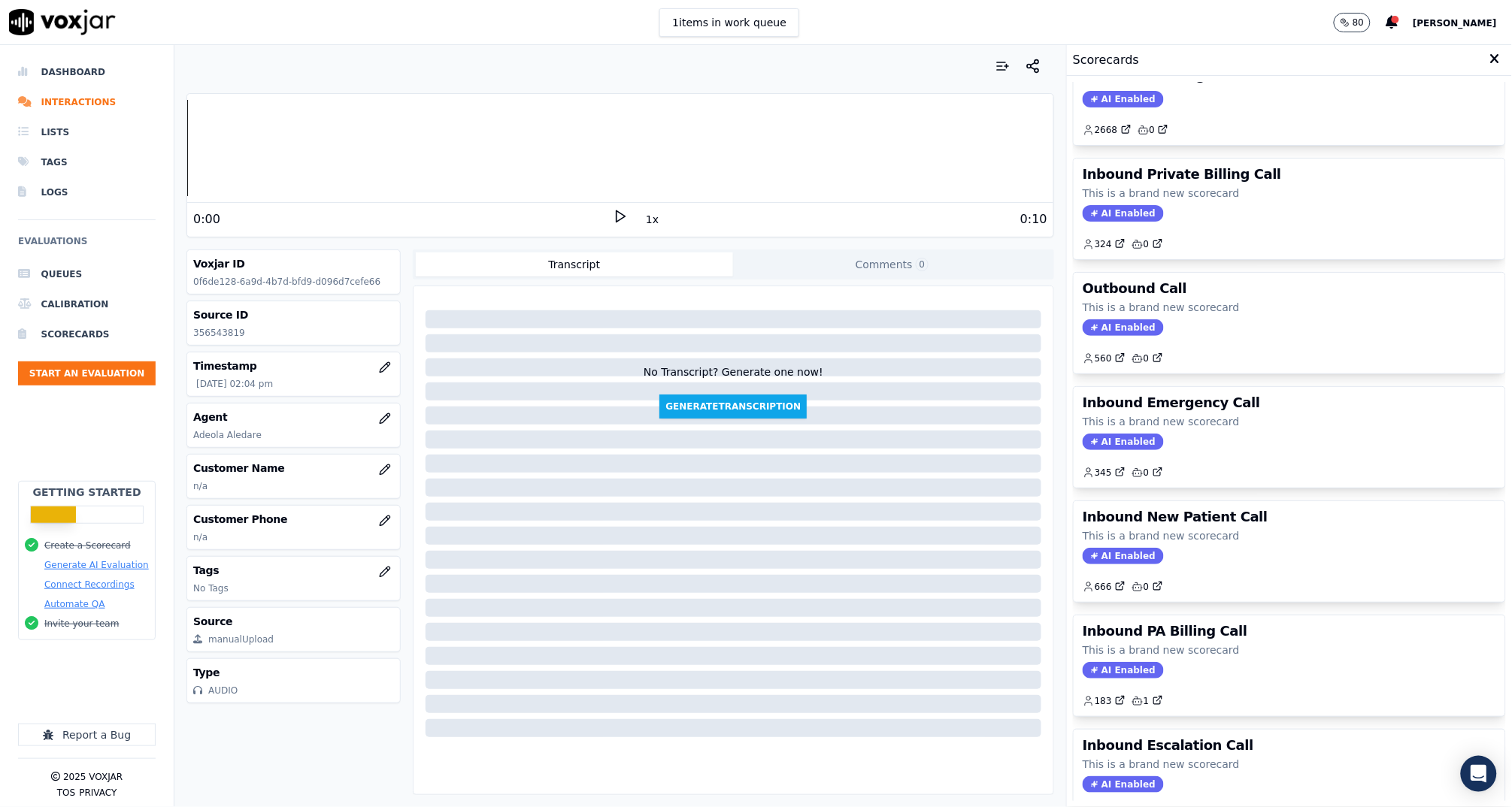
click at [1209, 528] on p "This is a brand new scorecard" at bounding box center [1289, 535] width 414 height 15
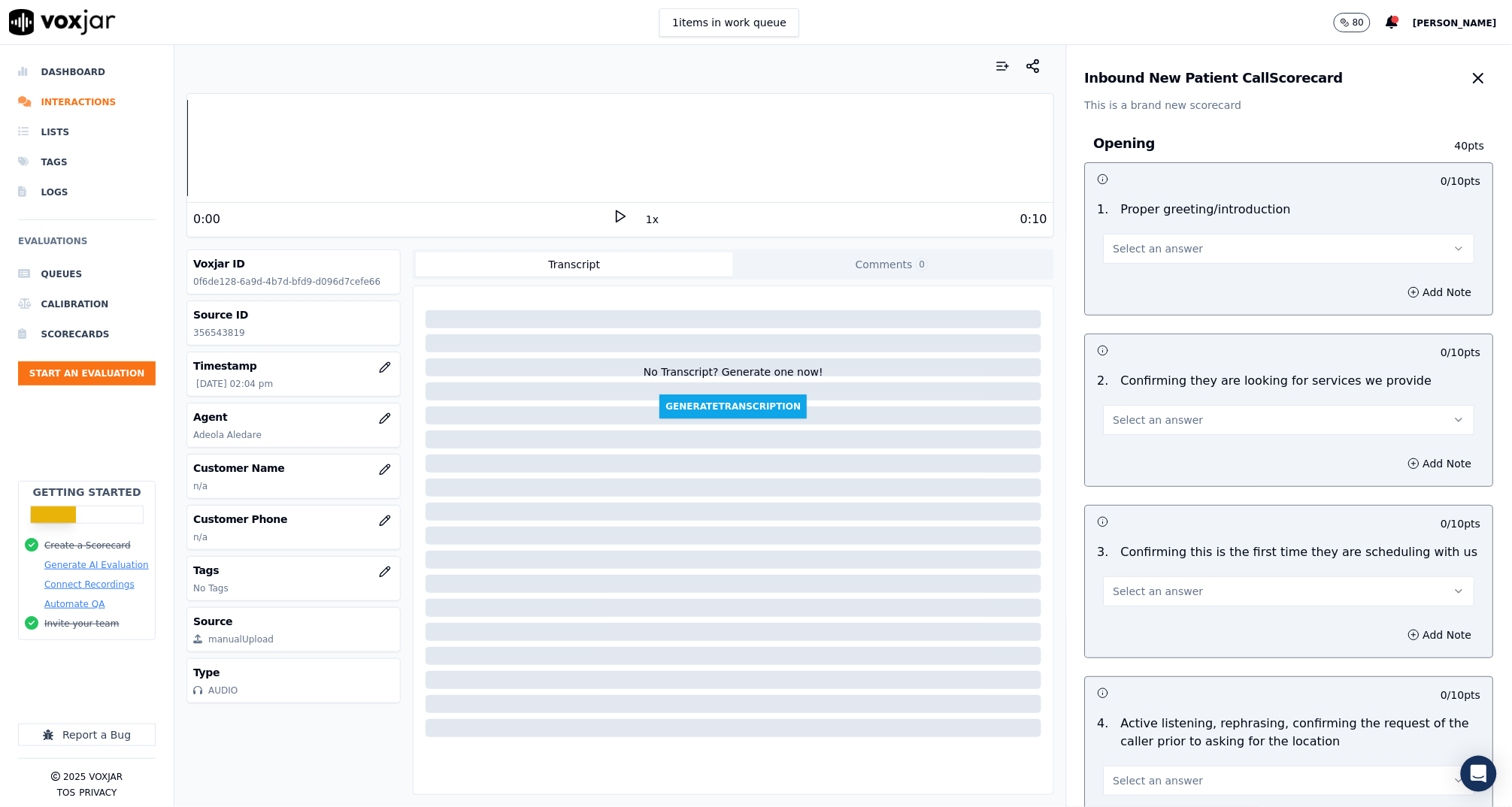
click at [1104, 239] on button "Select an answer" at bounding box center [1289, 248] width 371 height 30
click at [1138, 279] on div "Yes" at bounding box center [1261, 283] width 341 height 24
click at [1142, 416] on span "Select an answer" at bounding box center [1159, 420] width 90 height 15
click at [1146, 450] on div "Yes" at bounding box center [1261, 453] width 341 height 24
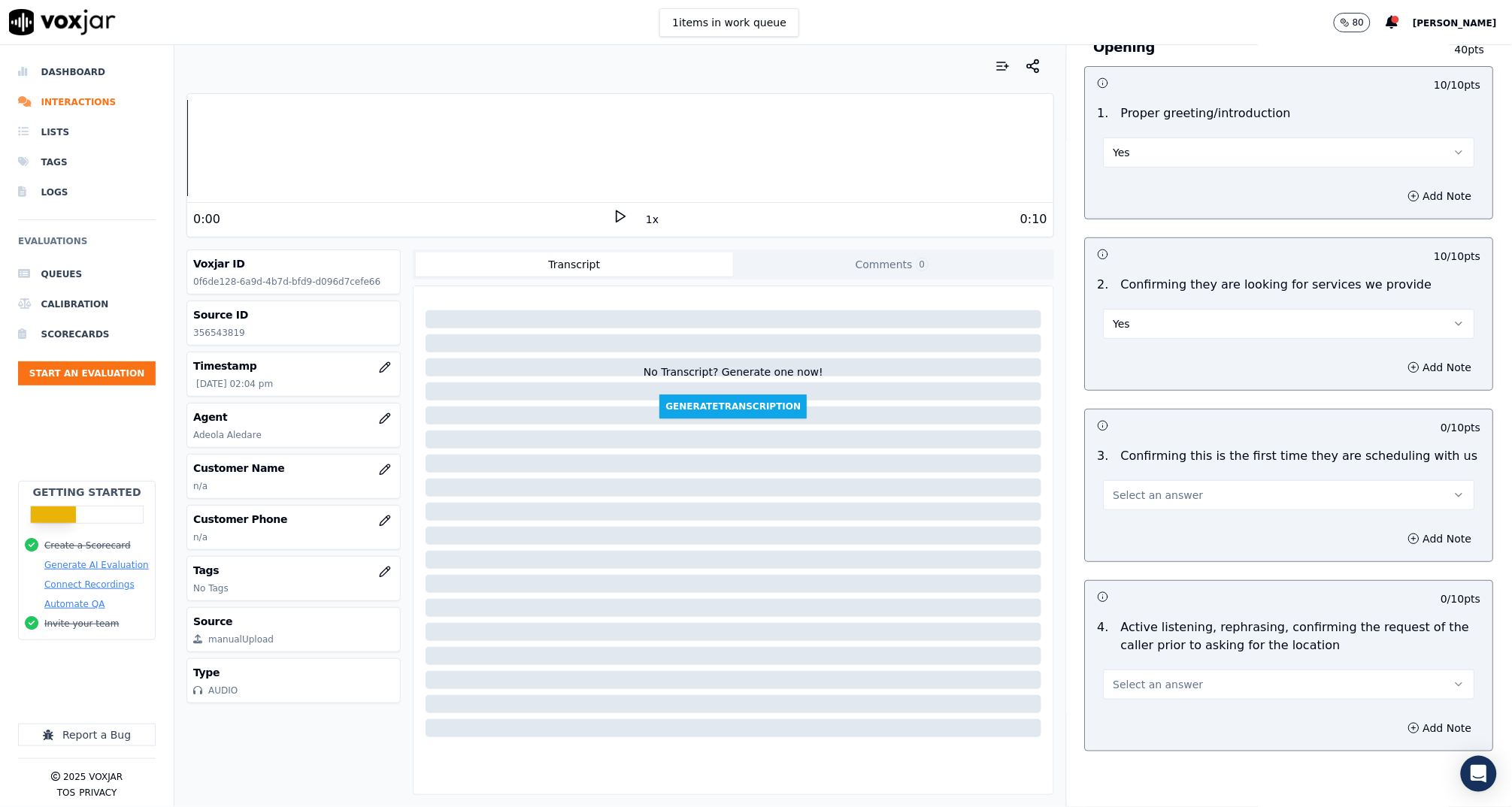
scroll to position [169, 0]
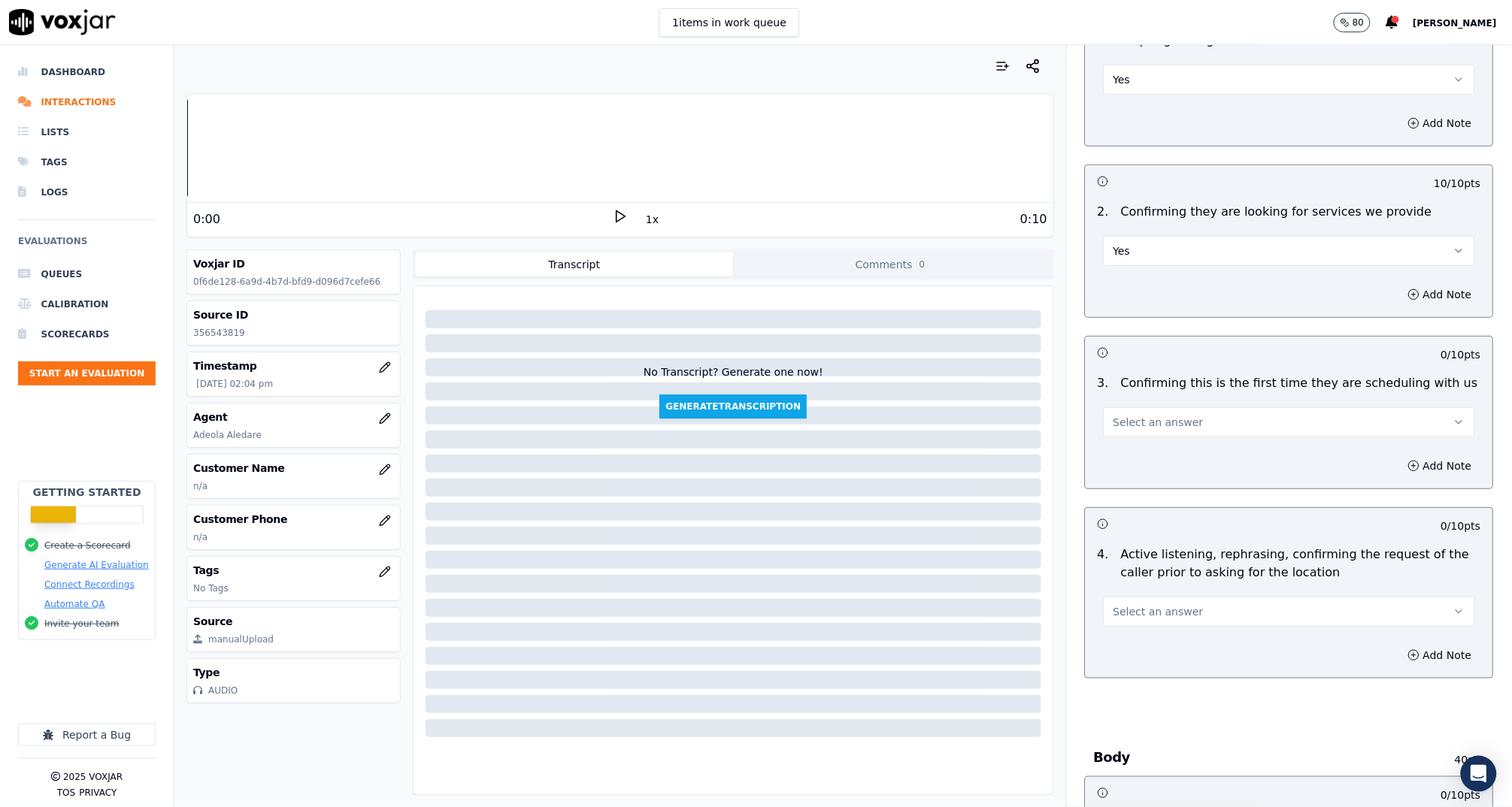
click at [1162, 607] on span "Select an answer" at bounding box center [1159, 611] width 90 height 15
click at [1125, 645] on div "Yes" at bounding box center [1261, 644] width 341 height 24
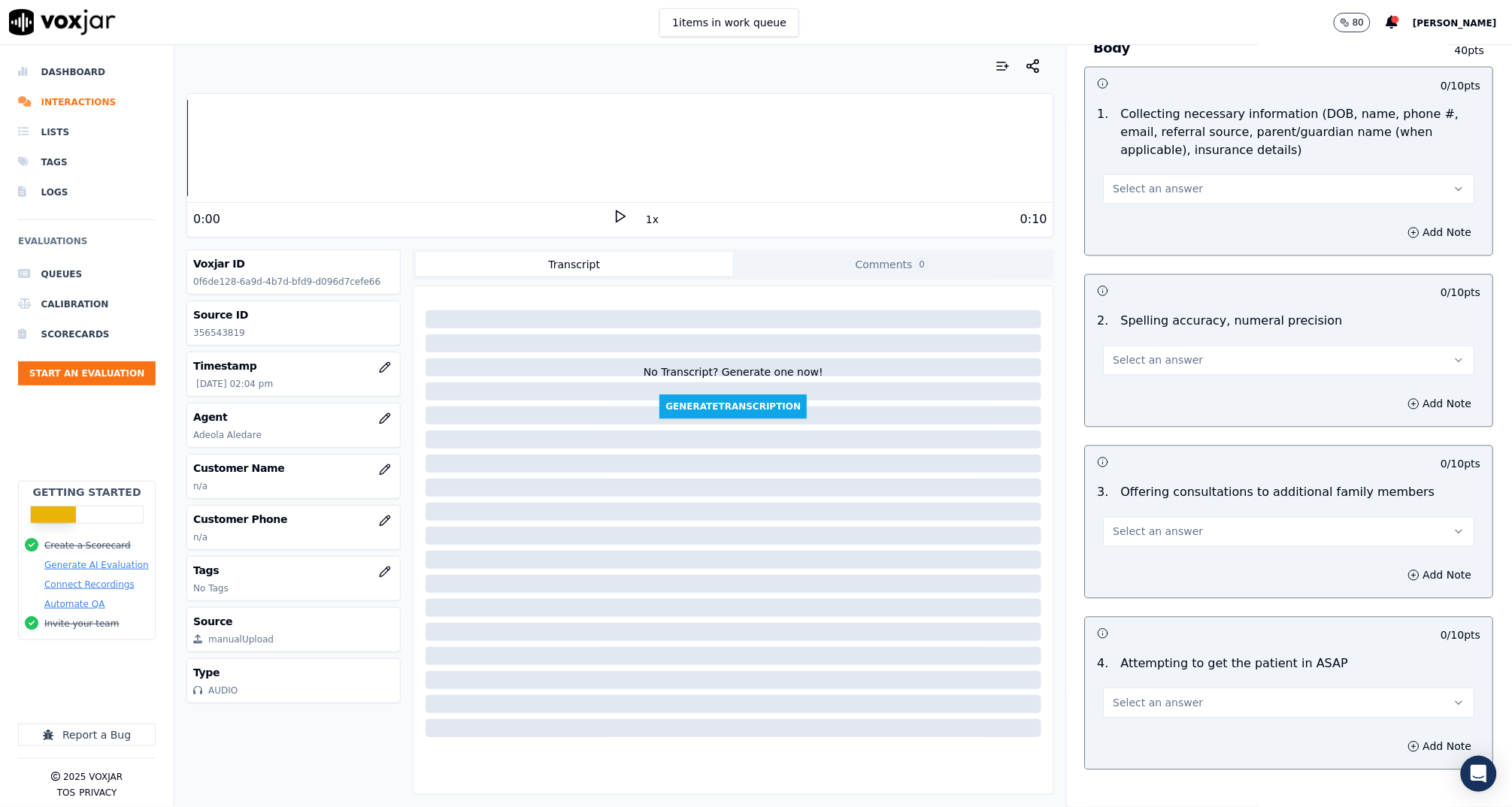
scroll to position [2910, 0]
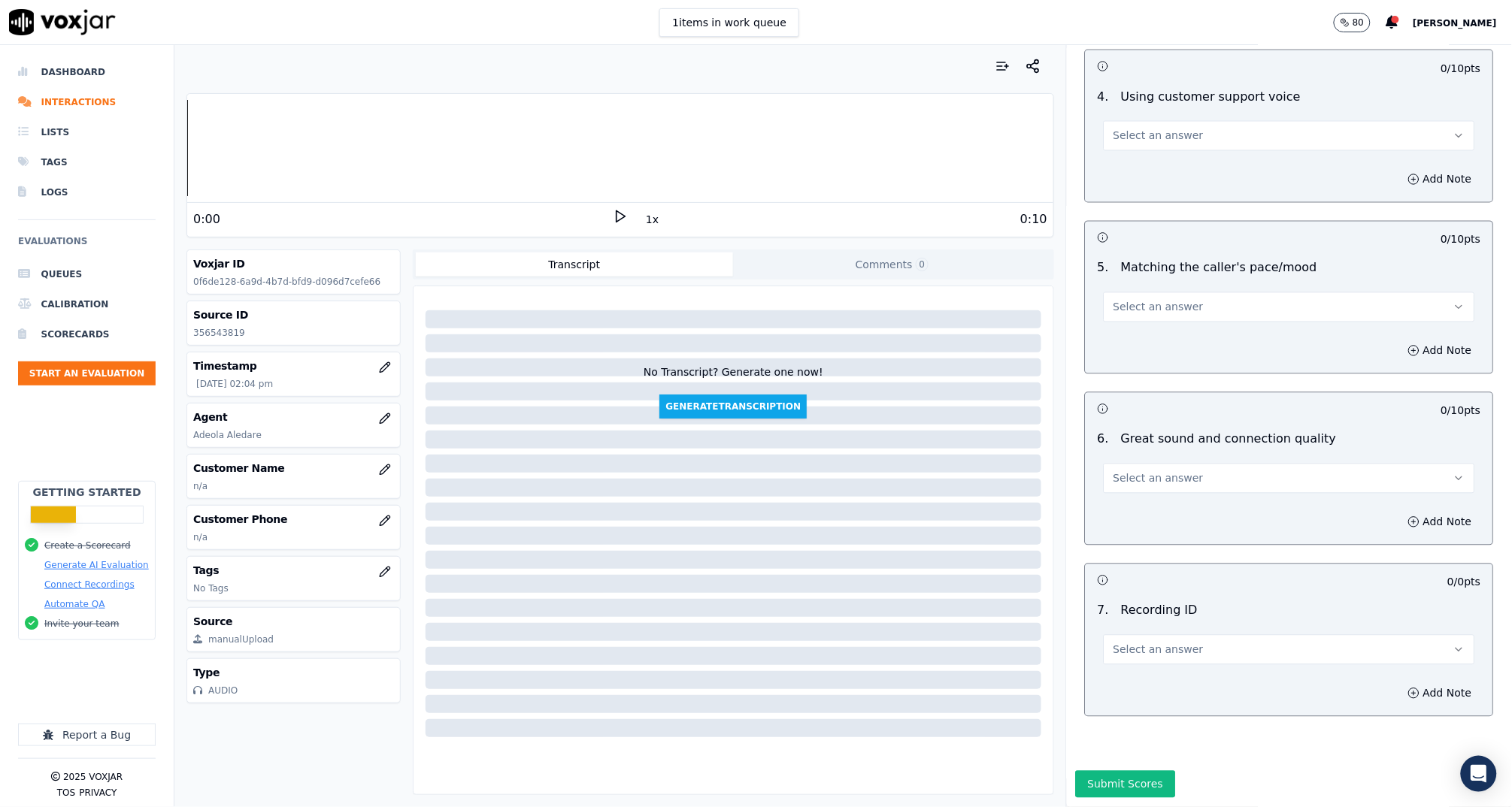
click at [1175, 643] on span "Select an answer" at bounding box center [1159, 650] width 90 height 15
click at [1163, 654] on div "N/A" at bounding box center [1261, 653] width 341 height 24
click at [1120, 463] on button "Select an answer" at bounding box center [1289, 478] width 371 height 30
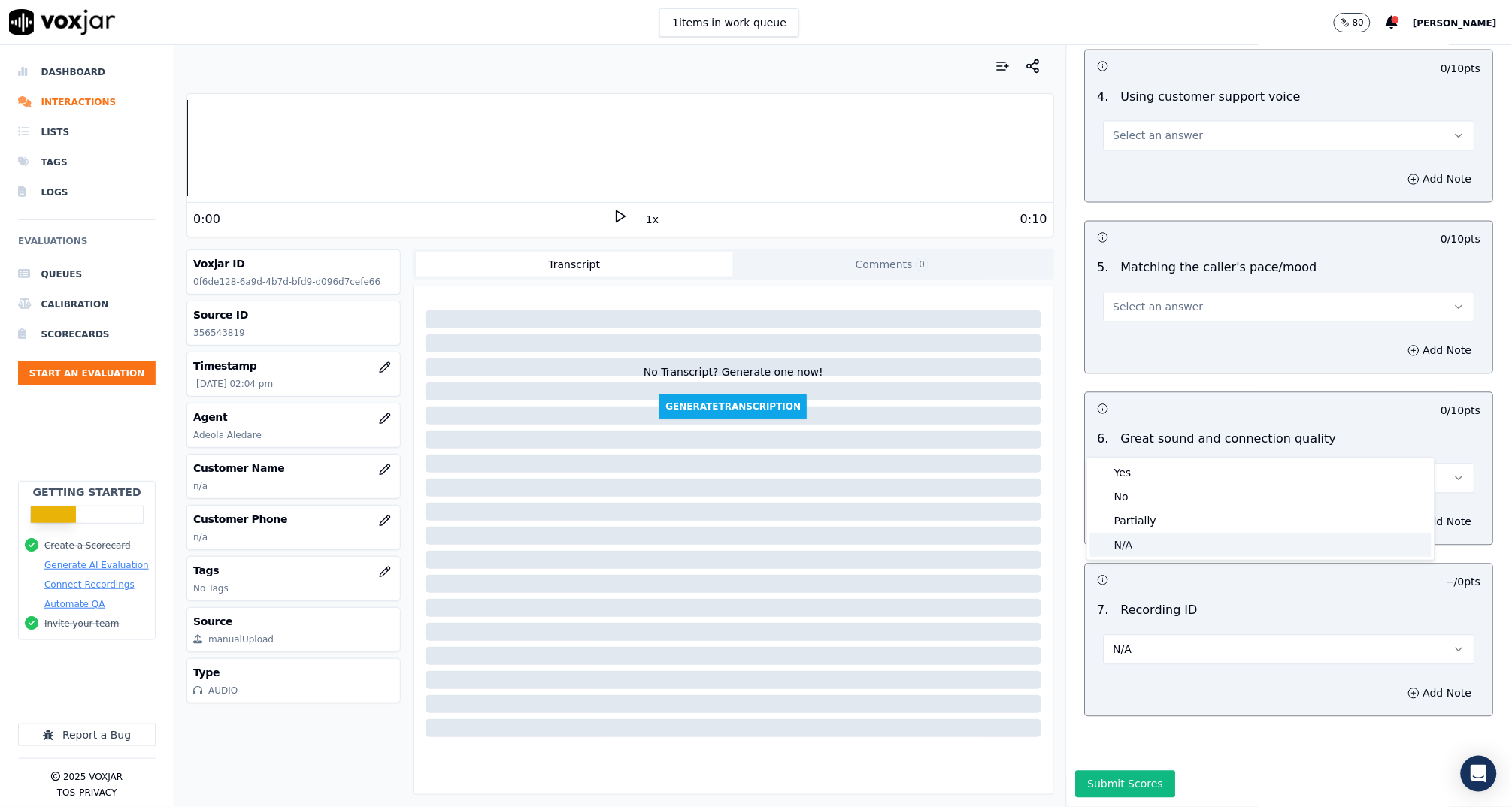
click at [1145, 540] on div "N/A" at bounding box center [1261, 544] width 341 height 24
click at [1153, 463] on button "N/A" at bounding box center [1289, 478] width 371 height 30
click at [1144, 494] on div "No" at bounding box center [1261, 496] width 341 height 24
click at [1411, 512] on button "Add Note" at bounding box center [1440, 522] width 82 height 21
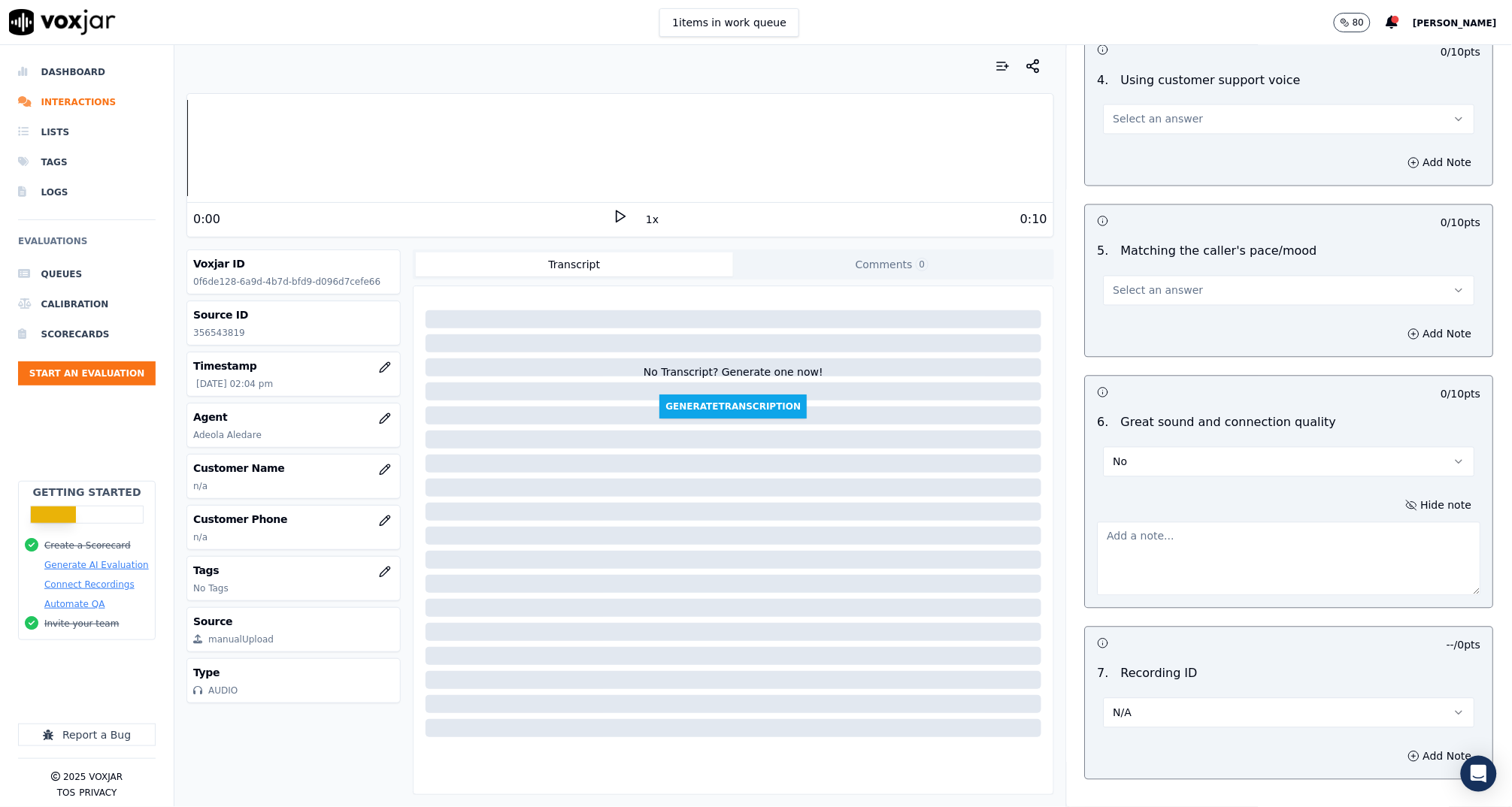
click at [1221, 522] on textarea at bounding box center [1289, 559] width 383 height 74
type textarea "Call dropped, due to internet, agent was clocked out."
click at [1130, 283] on span "Select an answer" at bounding box center [1159, 291] width 90 height 15
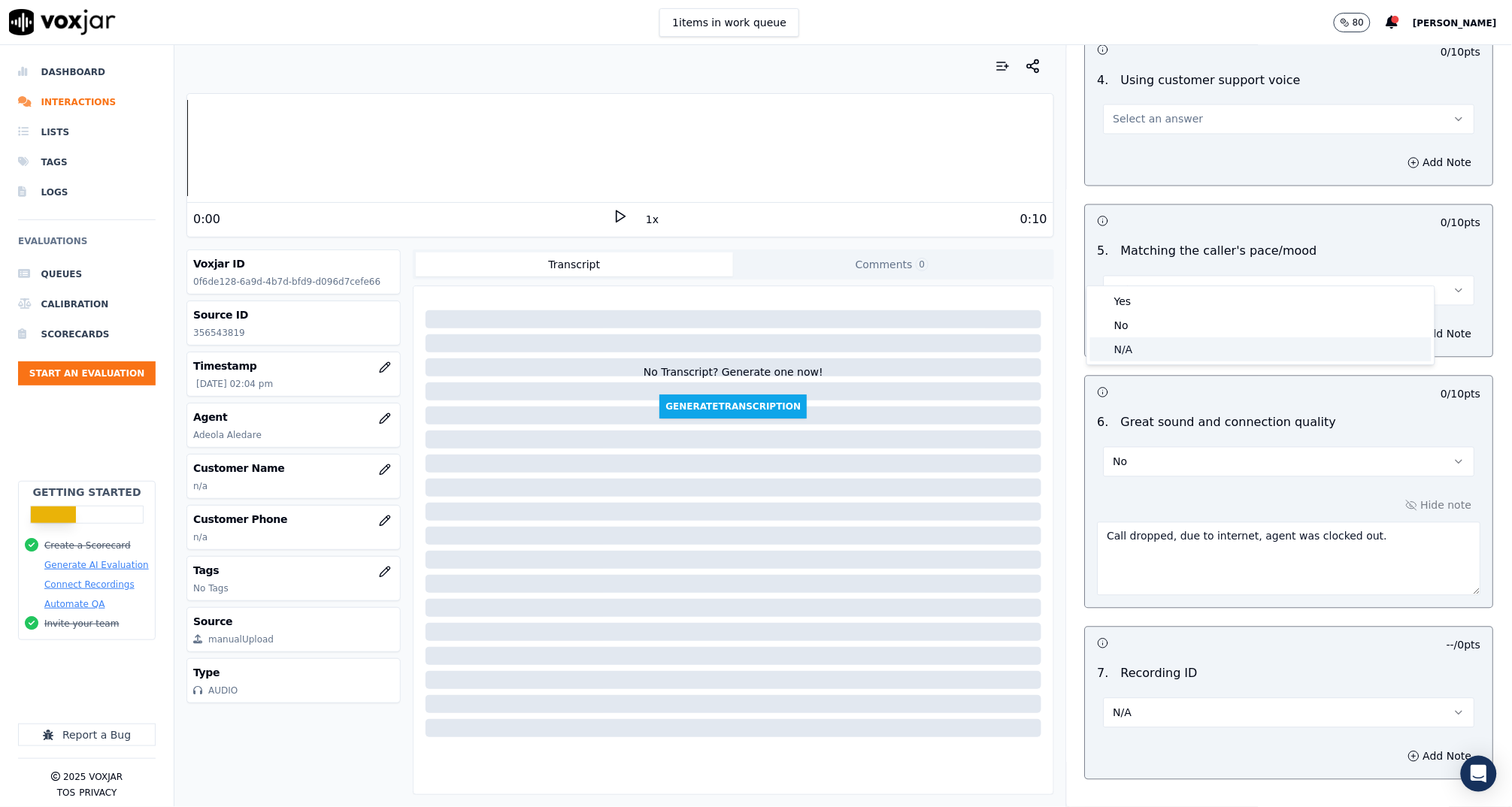
click at [1152, 353] on div "N/A" at bounding box center [1261, 349] width 341 height 24
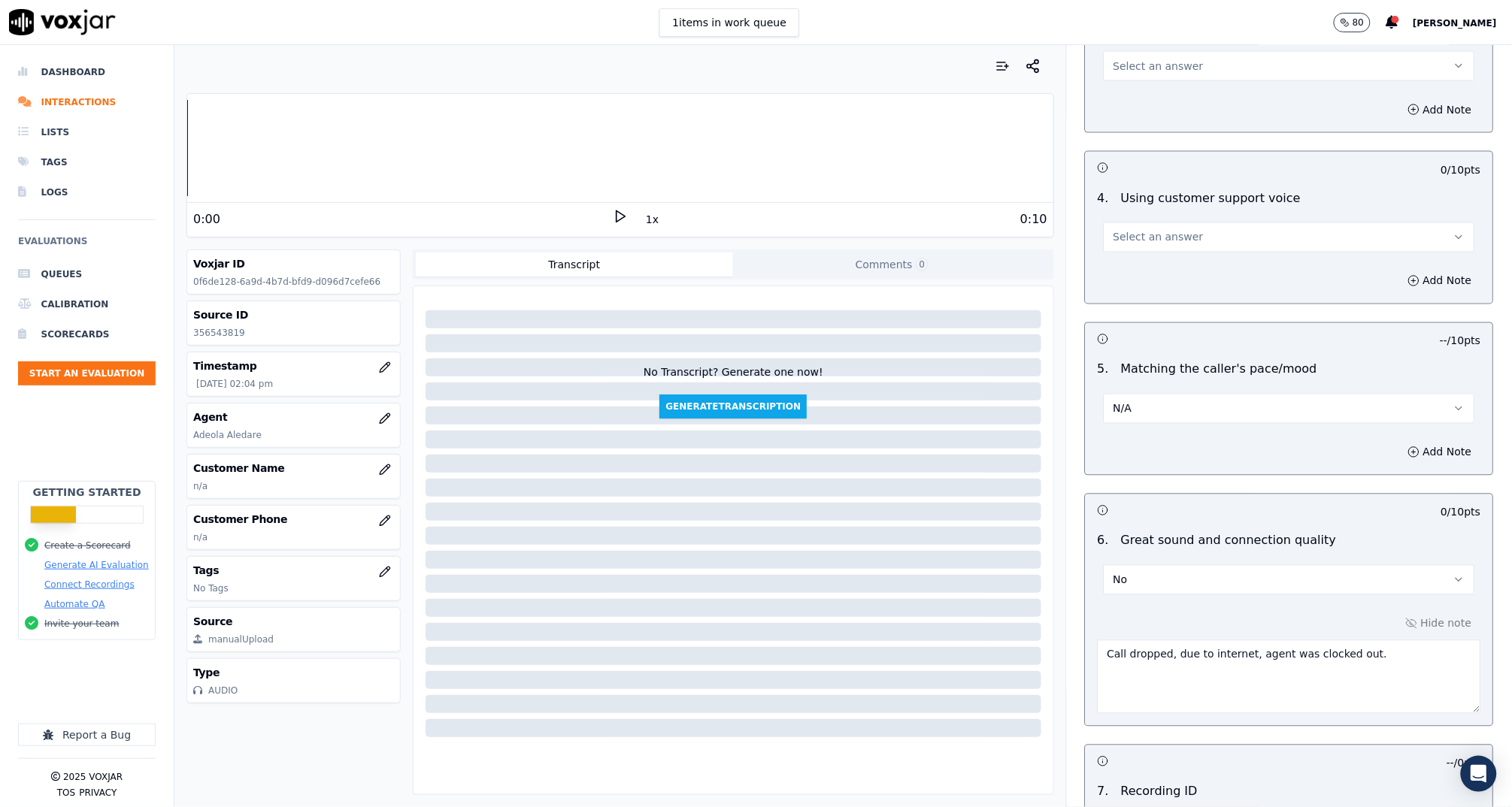
scroll to position [2788, 0]
click at [1122, 228] on button "Select an answer" at bounding box center [1289, 241] width 371 height 30
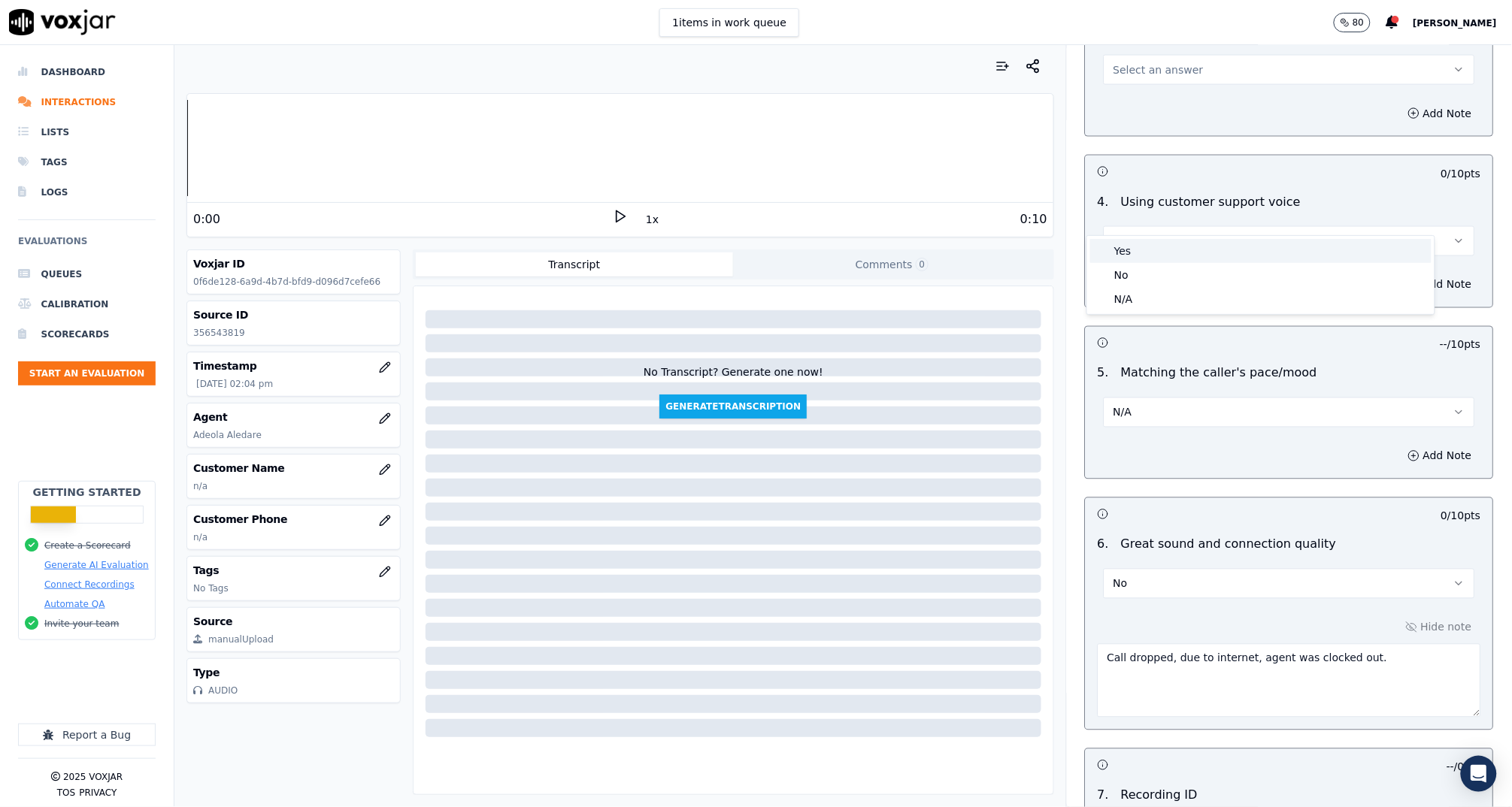
click at [1126, 248] on div "Yes" at bounding box center [1261, 251] width 341 height 24
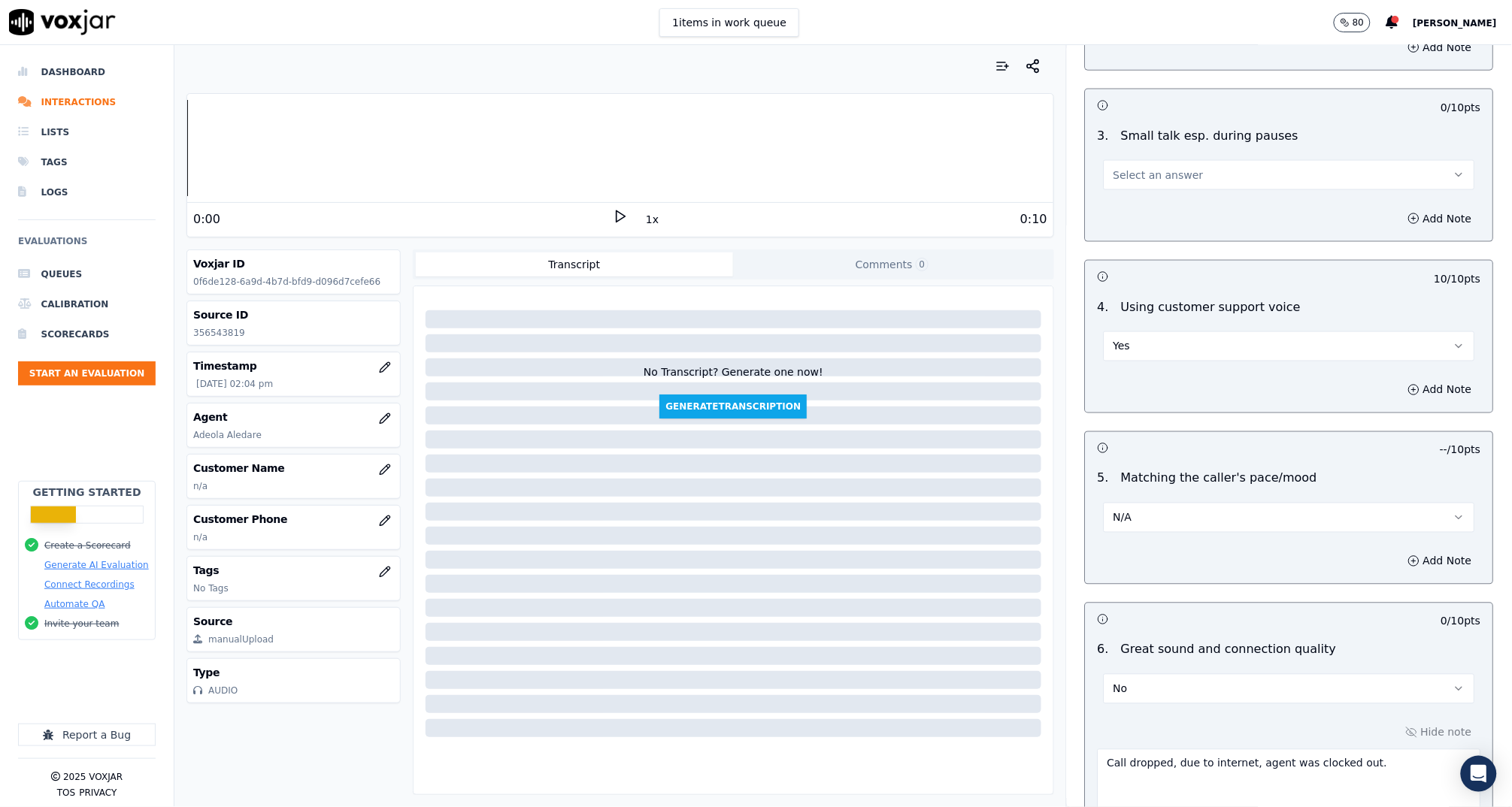
scroll to position [2609, 0]
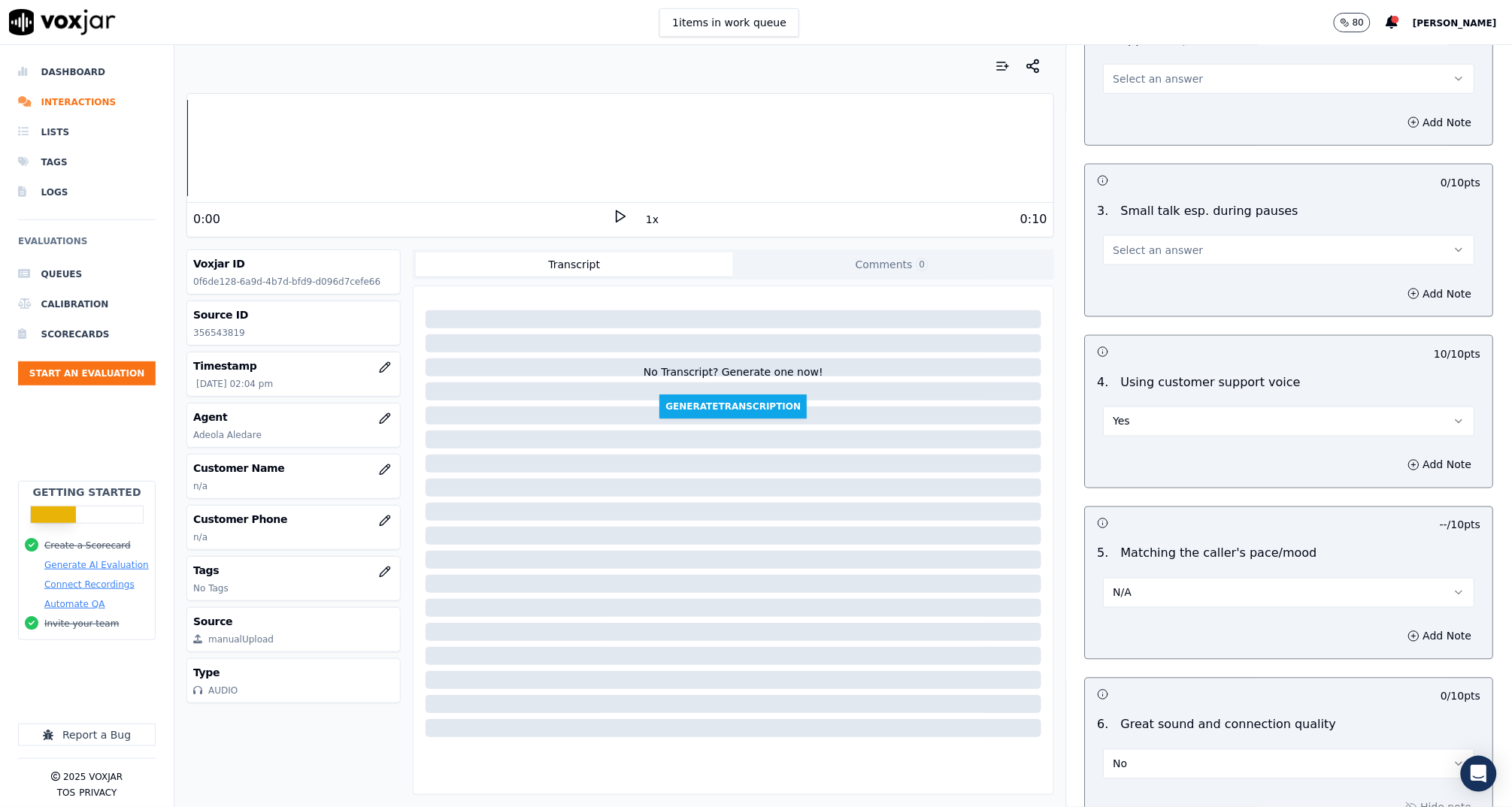
click at [1145, 243] on span "Select an answer" at bounding box center [1159, 250] width 90 height 15
click at [1150, 312] on div "N/A" at bounding box center [1261, 309] width 341 height 24
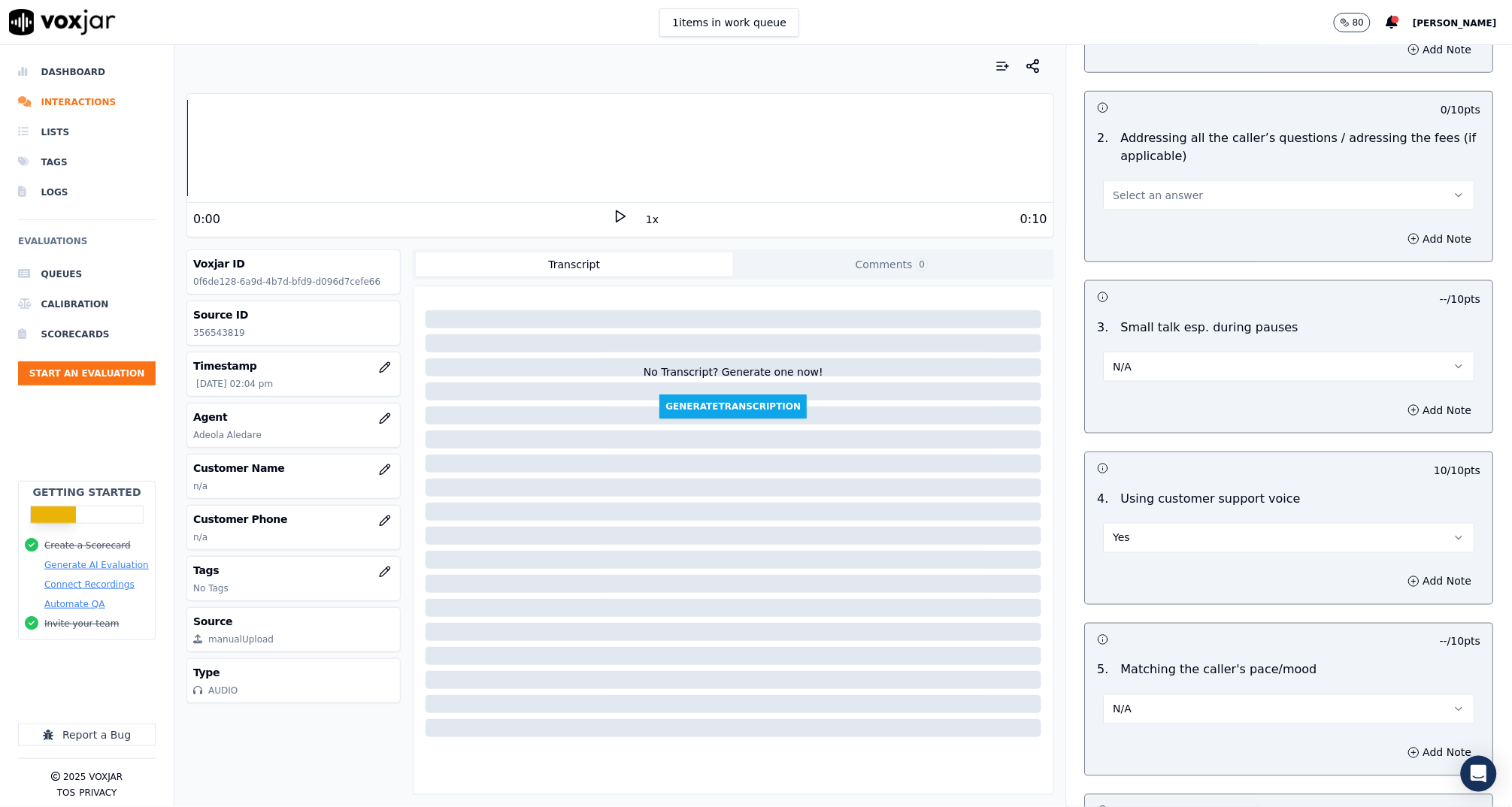
click at [1123, 188] on span "Select an answer" at bounding box center [1159, 195] width 90 height 15
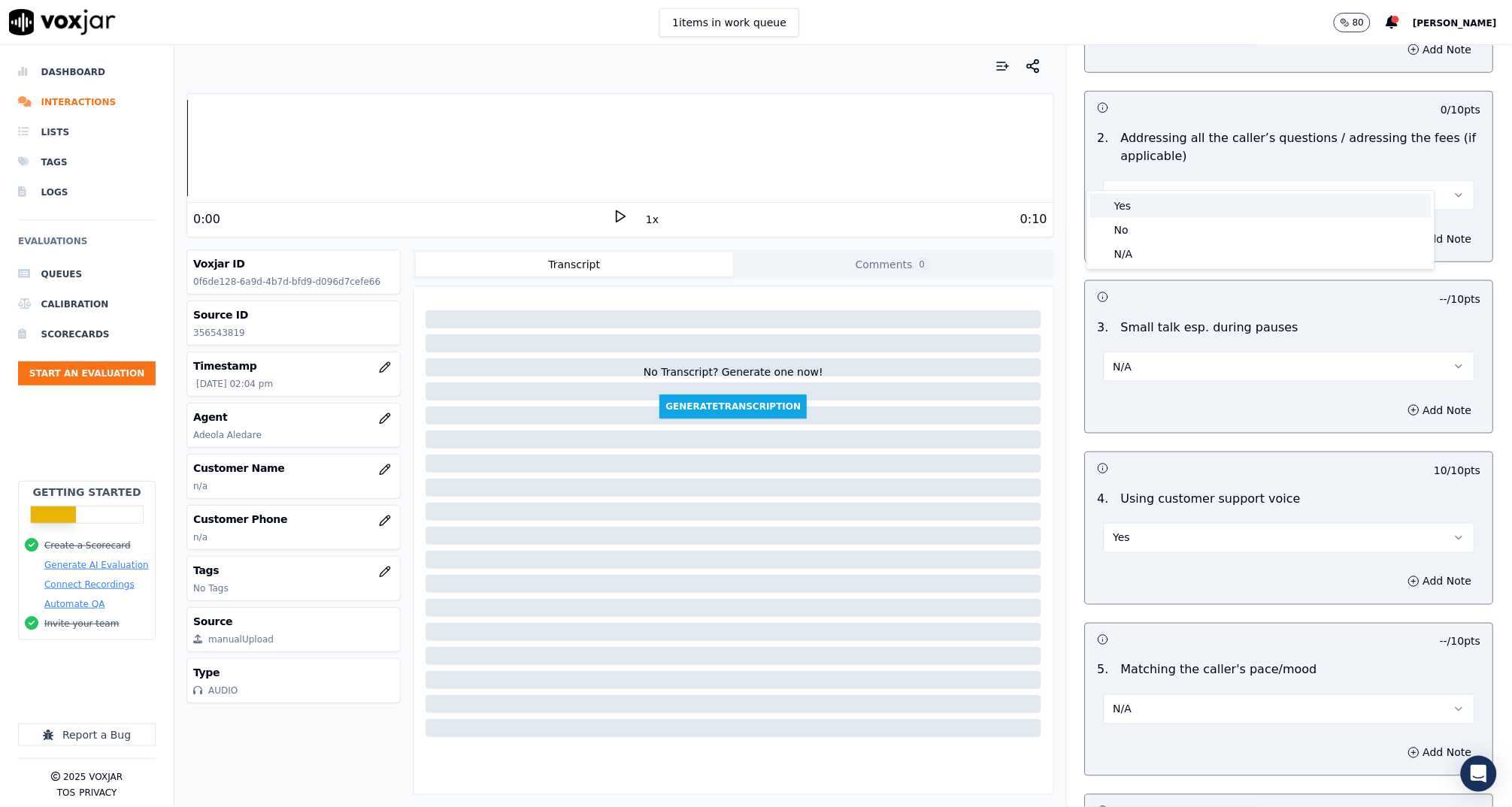
click at [1148, 208] on div "Yes" at bounding box center [1261, 206] width 341 height 24
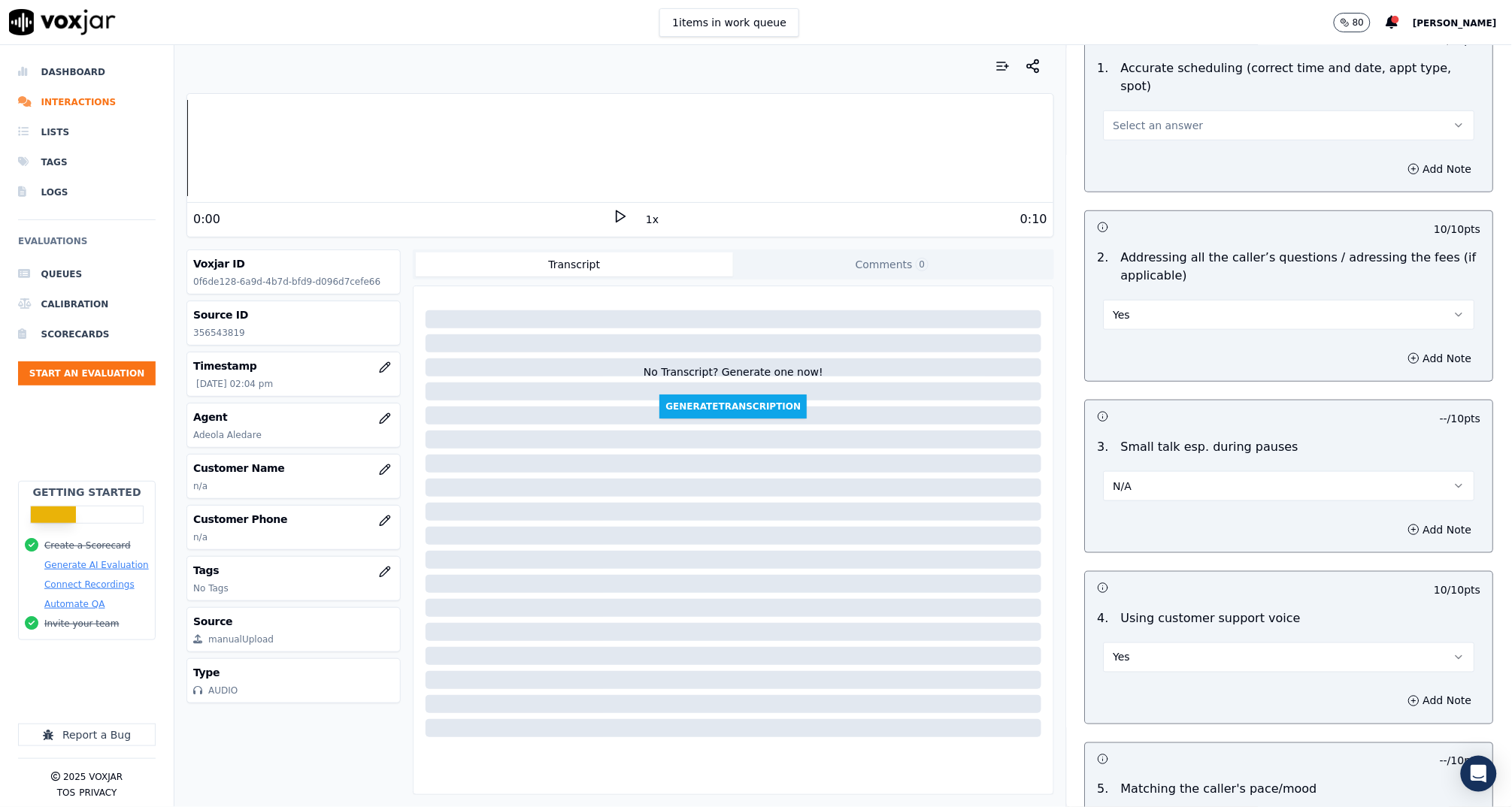
scroll to position [2271, 0]
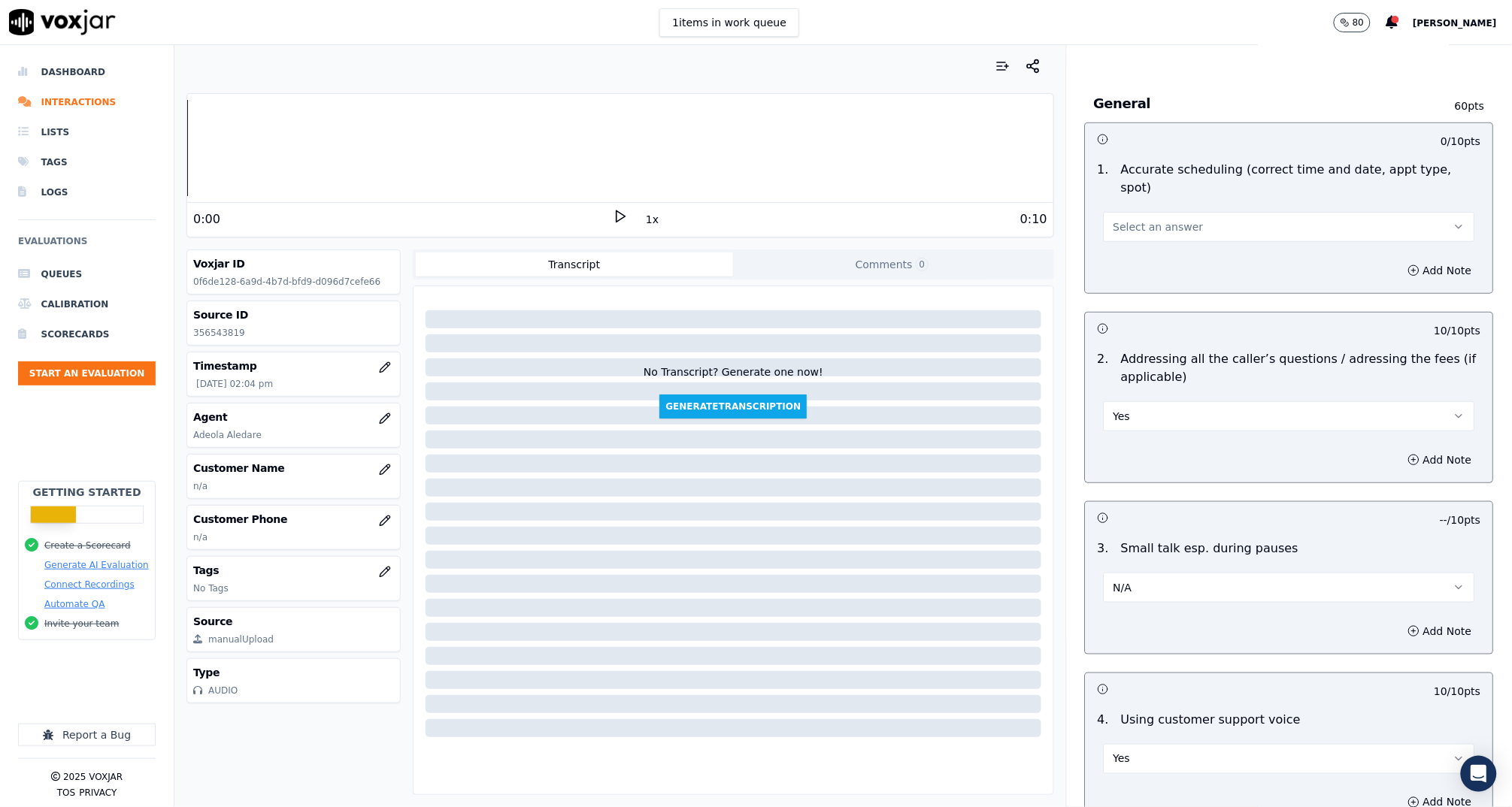
click at [1155, 213] on button "Select an answer" at bounding box center [1289, 227] width 371 height 30
click at [1151, 303] on div "N/A" at bounding box center [1261, 310] width 341 height 24
click at [1114, 409] on span "Yes" at bounding box center [1122, 416] width 17 height 15
click at [1173, 454] on div "No" at bounding box center [1261, 450] width 341 height 24
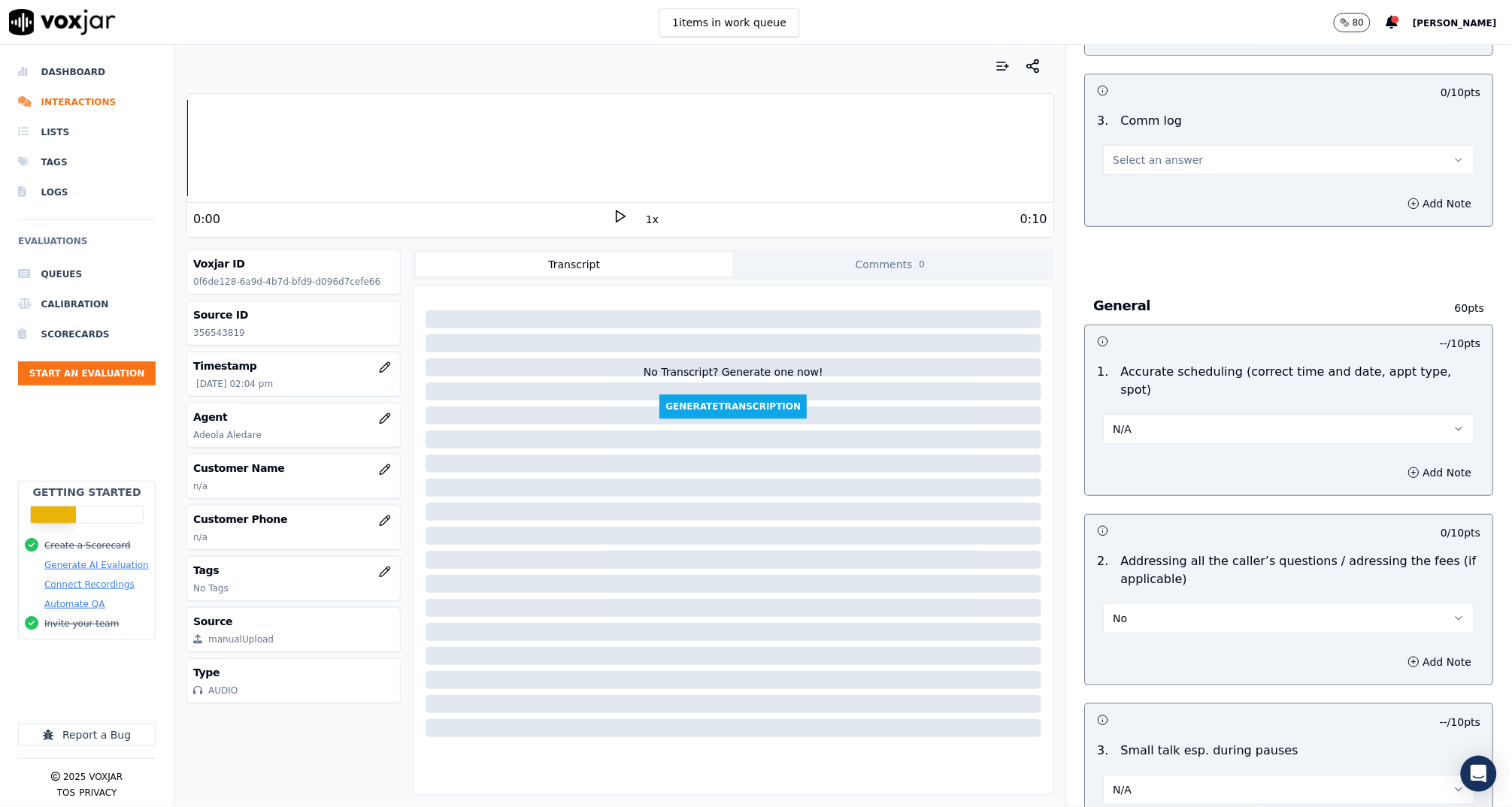
scroll to position [2025, 0]
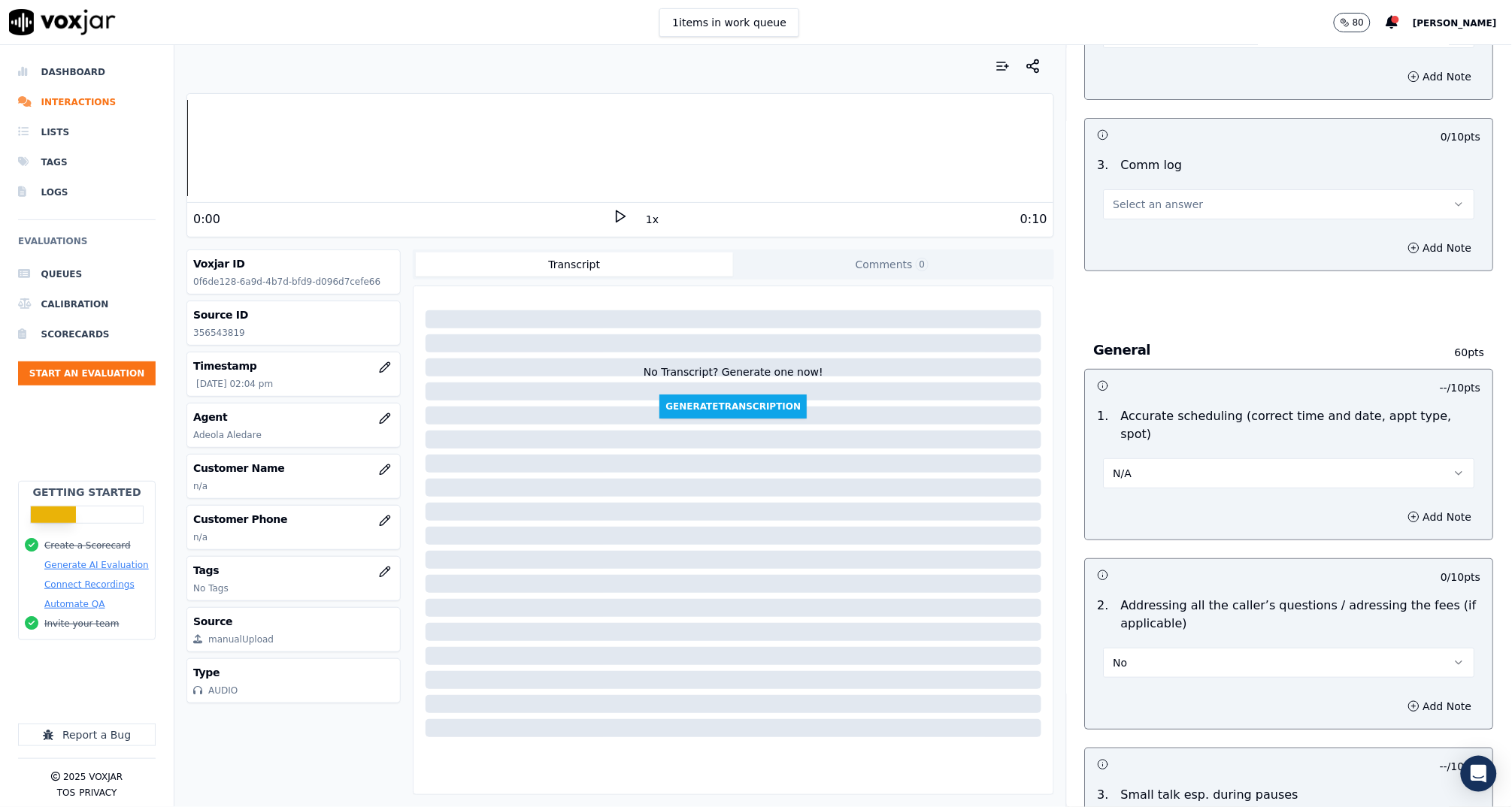
click at [1146, 190] on button "Select an answer" at bounding box center [1289, 204] width 371 height 30
click at [1168, 565] on h3 at bounding box center [1193, 575] width 191 height 20
click at [1159, 647] on button "No" at bounding box center [1289, 662] width 371 height 30
click at [1126, 719] on div "N/A" at bounding box center [1261, 721] width 341 height 24
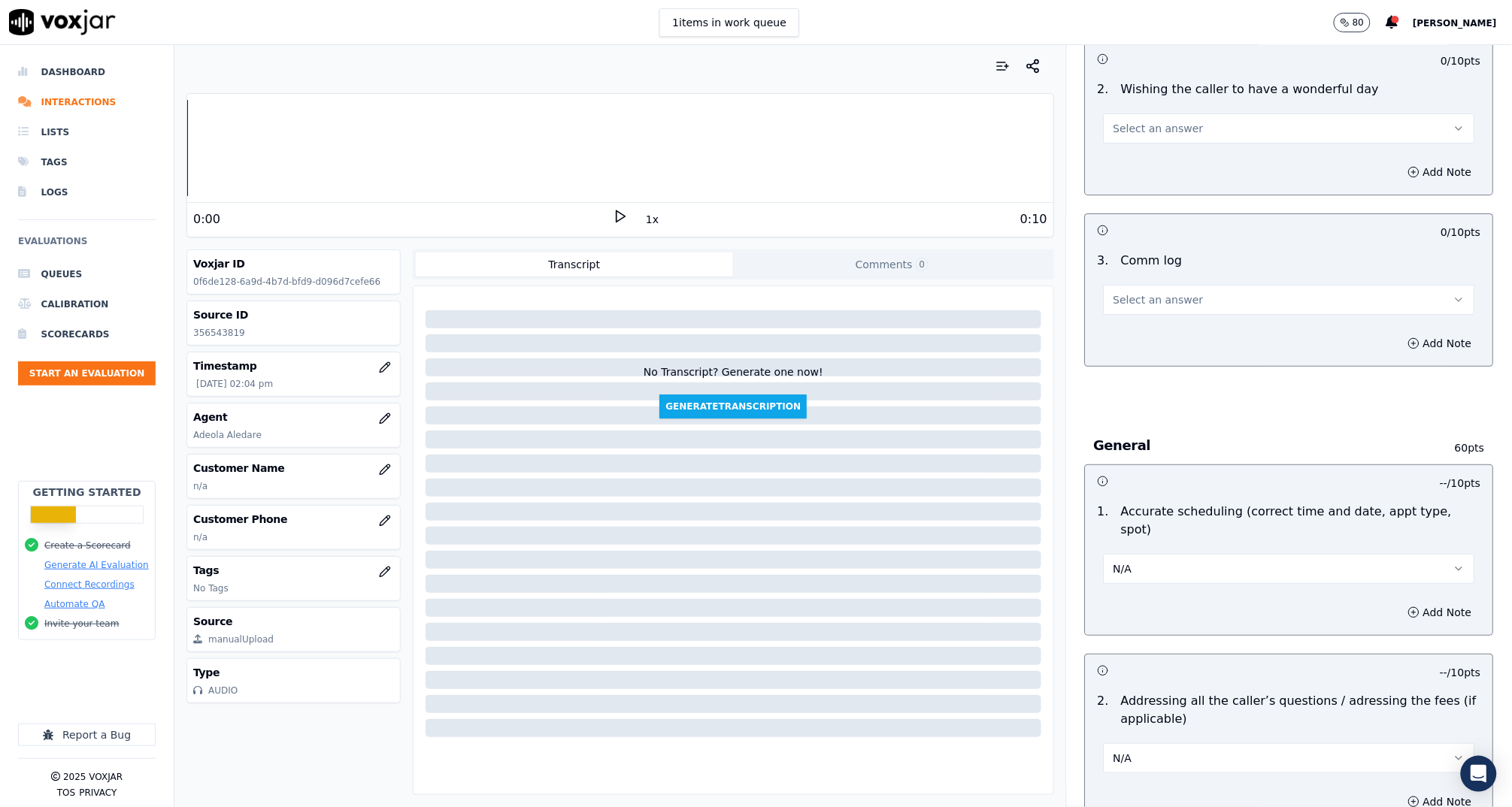
scroll to position [1848, 0]
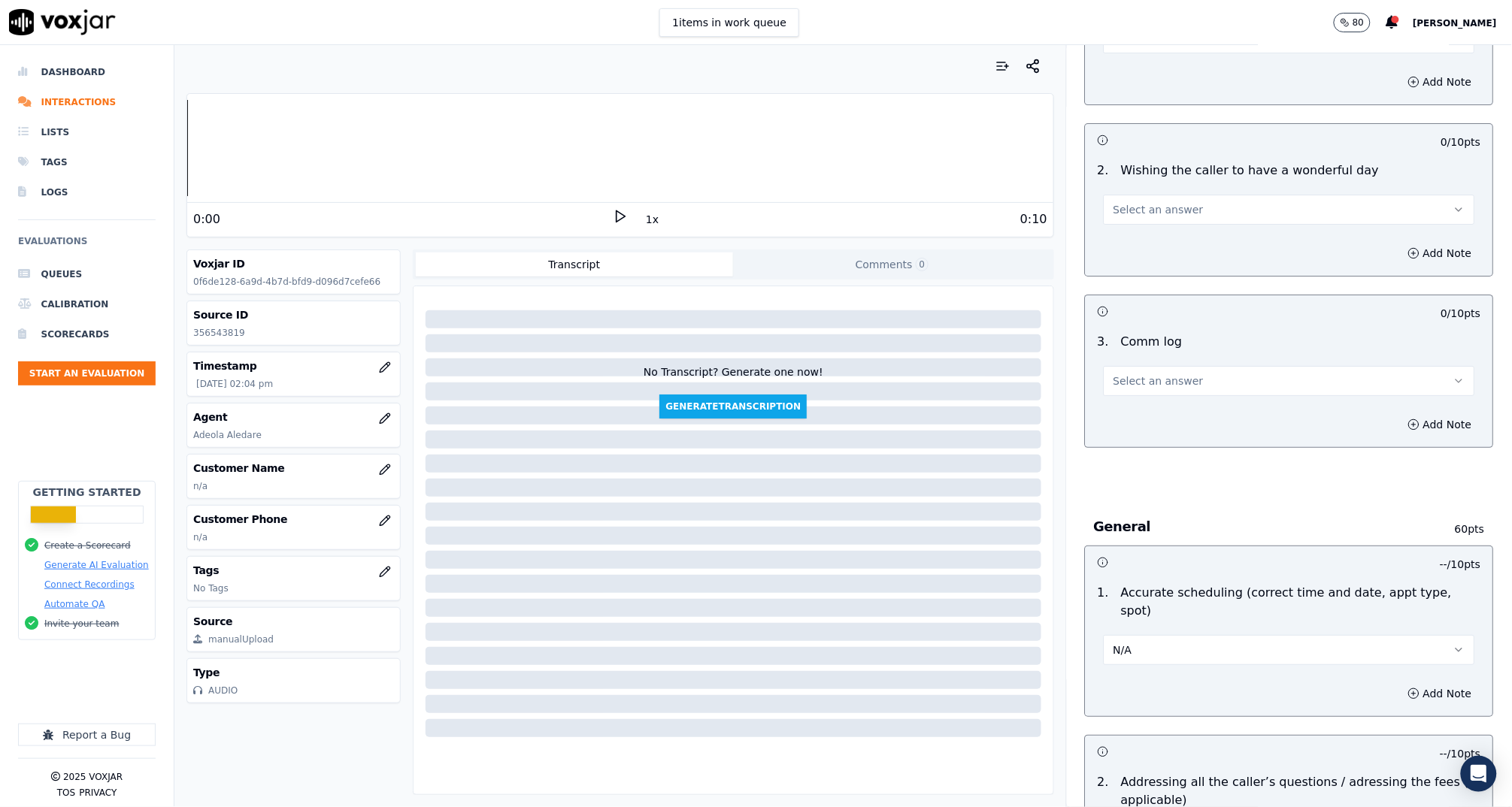
click at [1162, 635] on button "N/A" at bounding box center [1289, 649] width 371 height 30
click at [1138, 683] on div "No" at bounding box center [1261, 685] width 341 height 24
click at [1104, 372] on button "Select an answer" at bounding box center [1289, 380] width 371 height 30
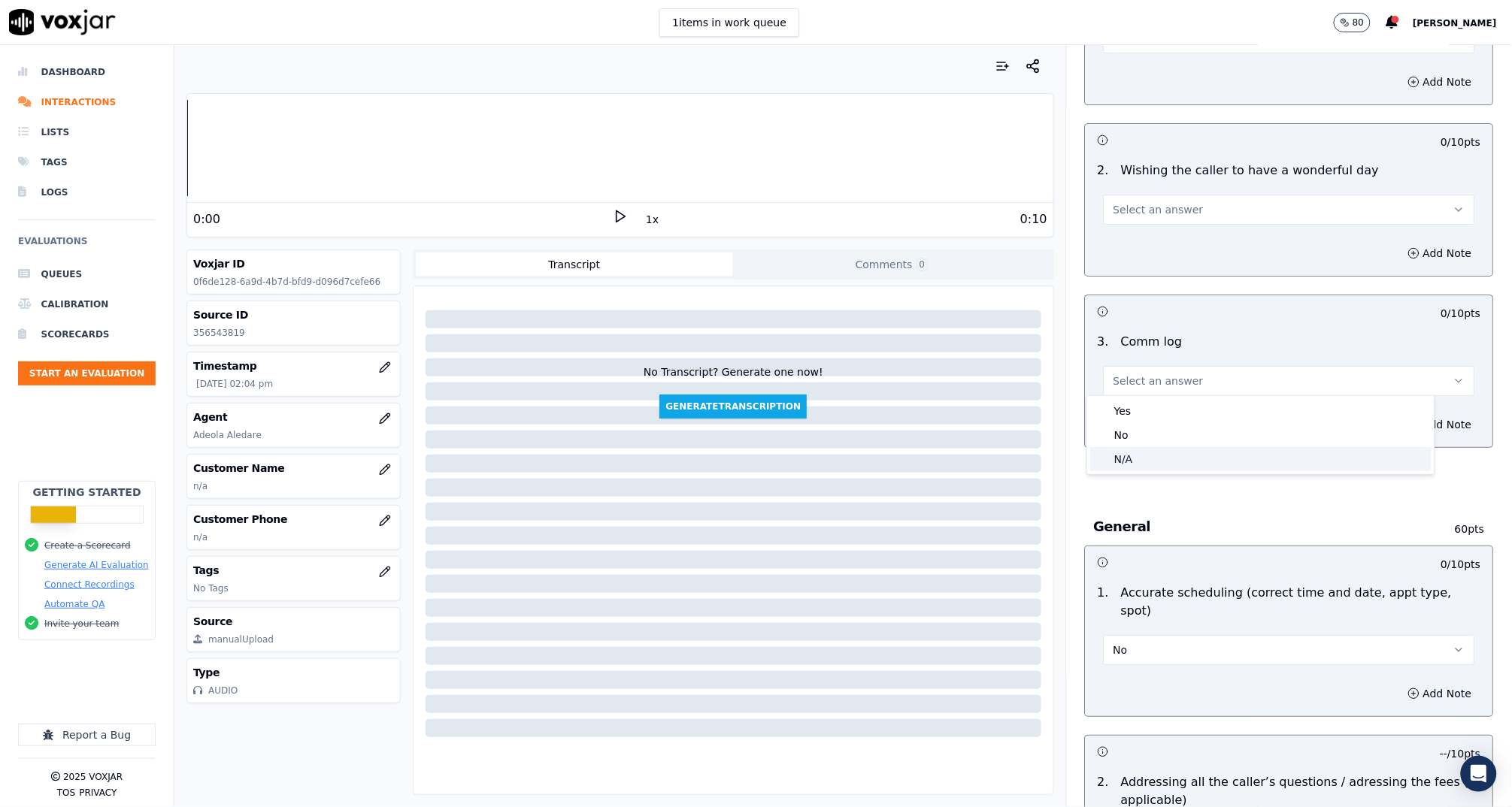
click at [1157, 462] on div "N/A" at bounding box center [1261, 459] width 341 height 24
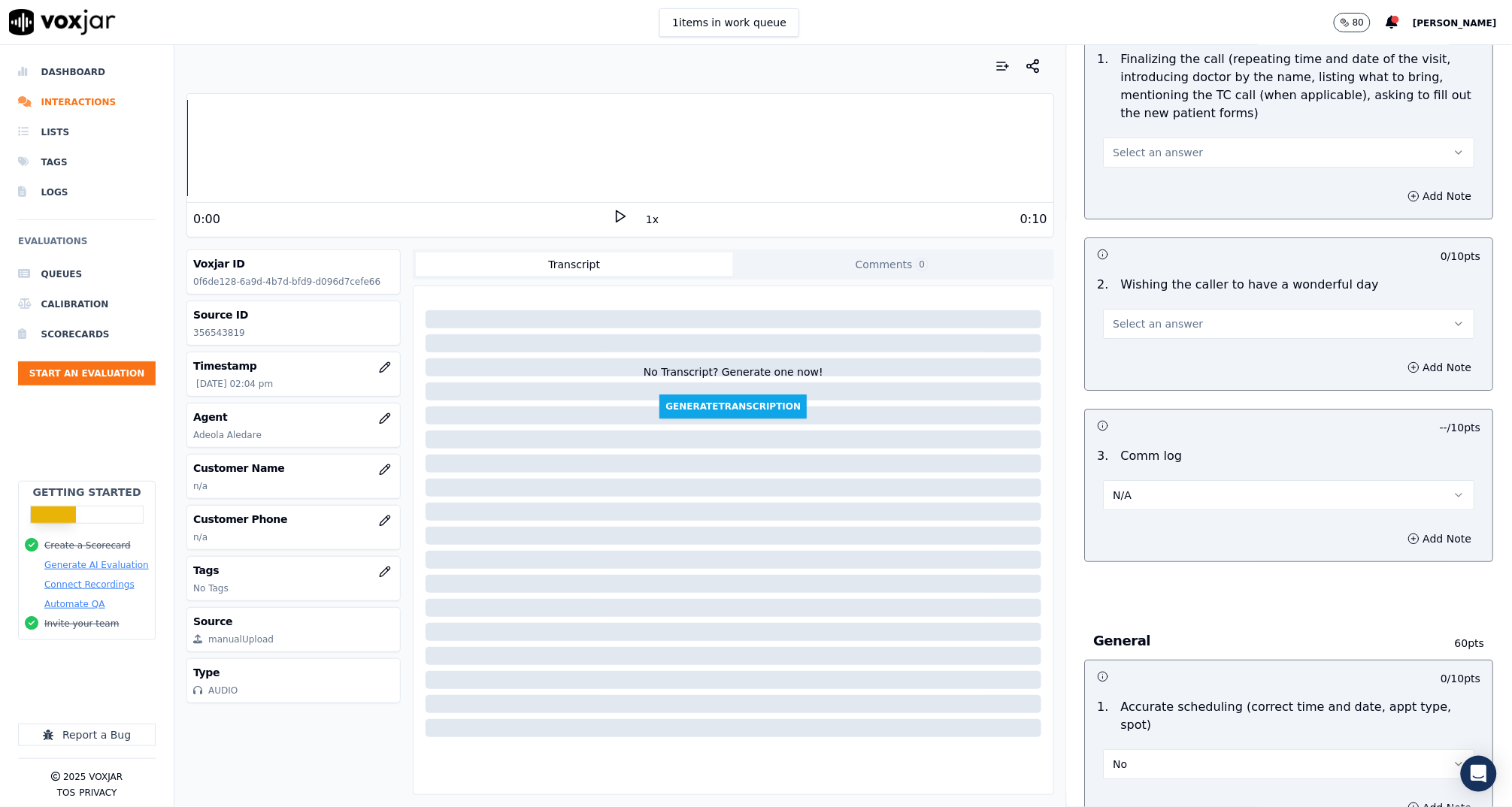
scroll to position [1656, 0]
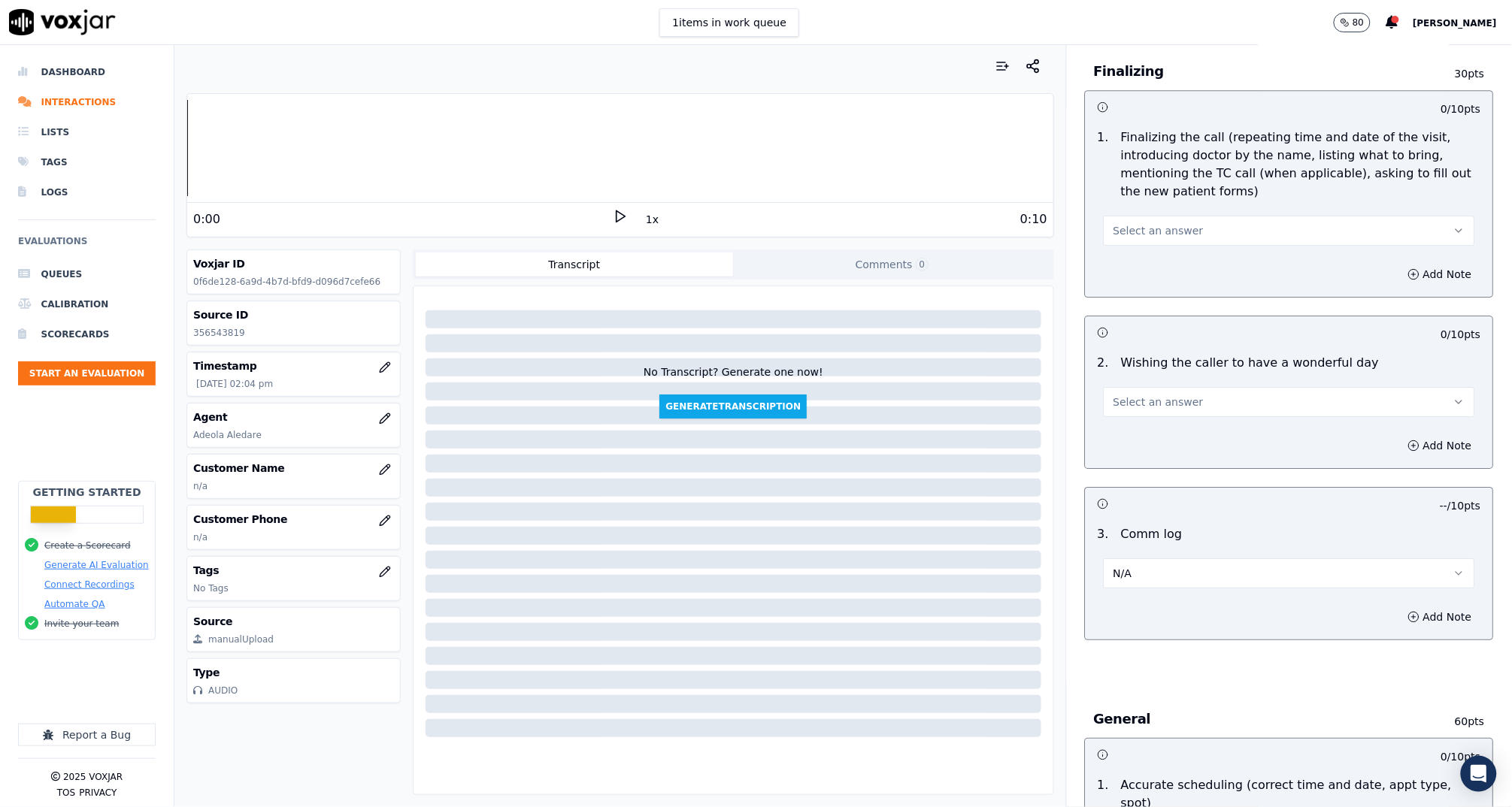
drag, startPoint x: 1131, startPoint y: 387, endPoint x: 1135, endPoint y: 410, distance: 23.3
click at [1131, 388] on button "Select an answer" at bounding box center [1289, 402] width 371 height 30
click at [1171, 488] on div "N/A" at bounding box center [1261, 479] width 341 height 24
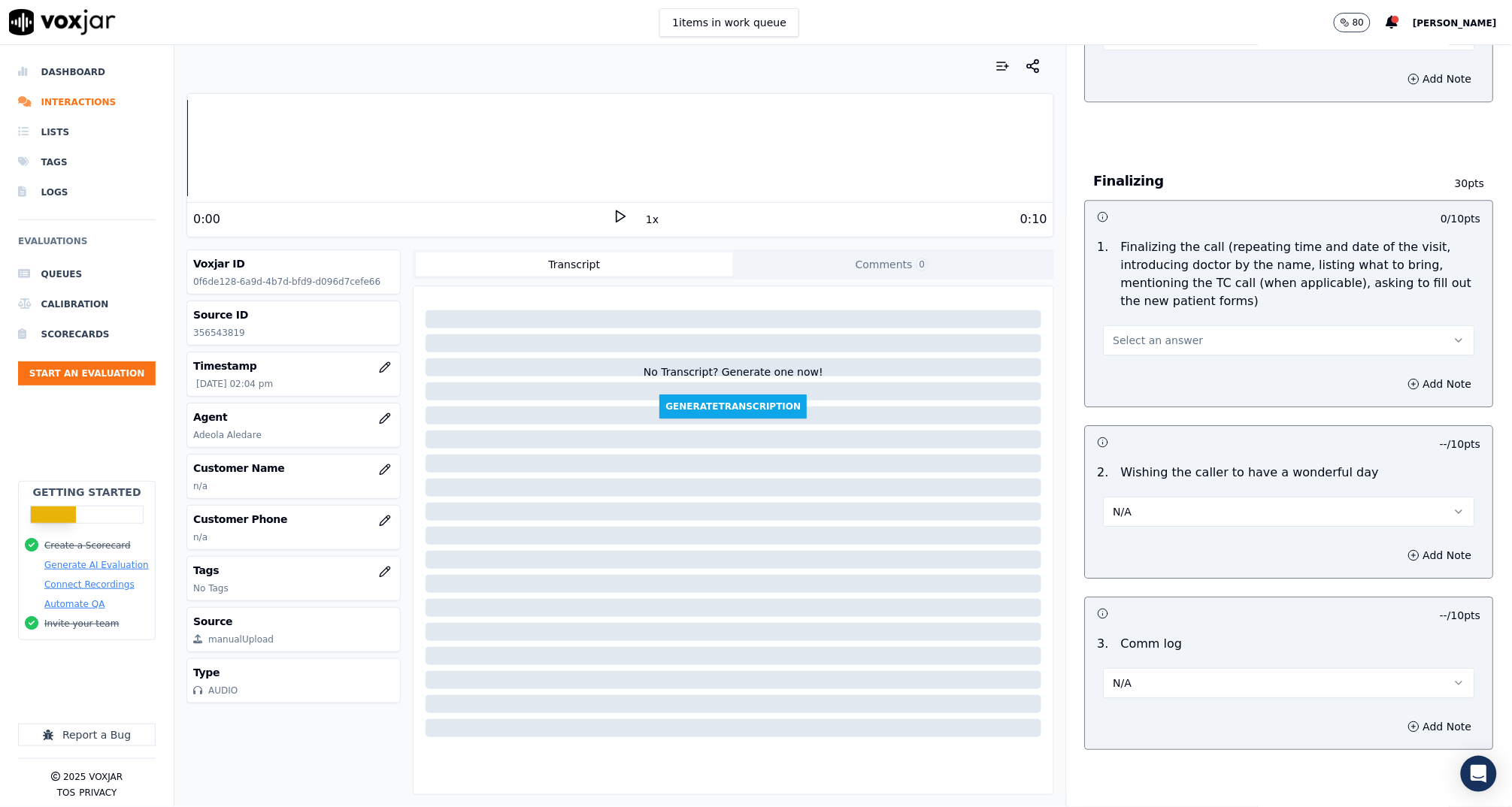
scroll to position [1486, 0]
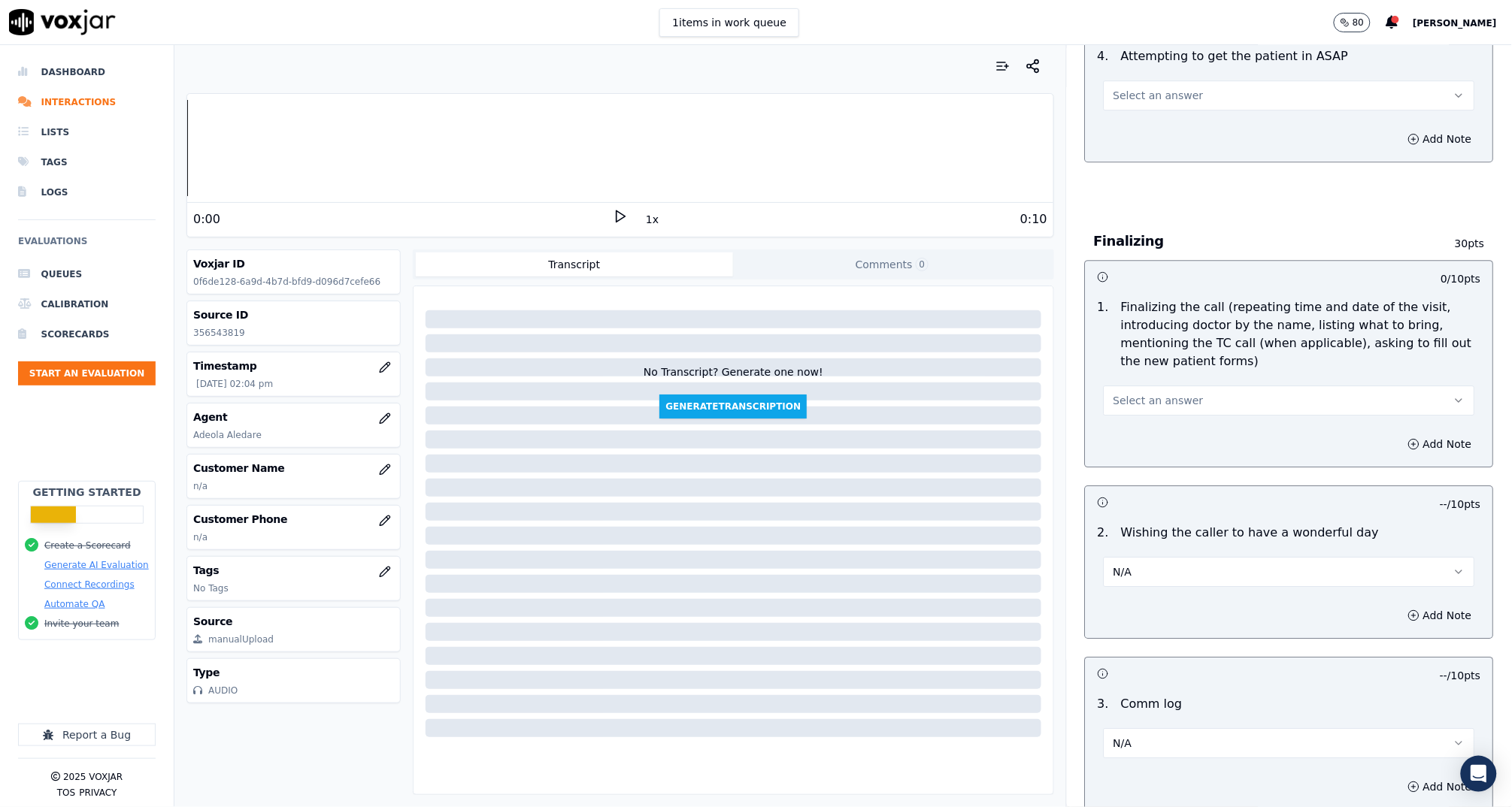
click at [1151, 385] on button "Select an answer" at bounding box center [1289, 400] width 371 height 30
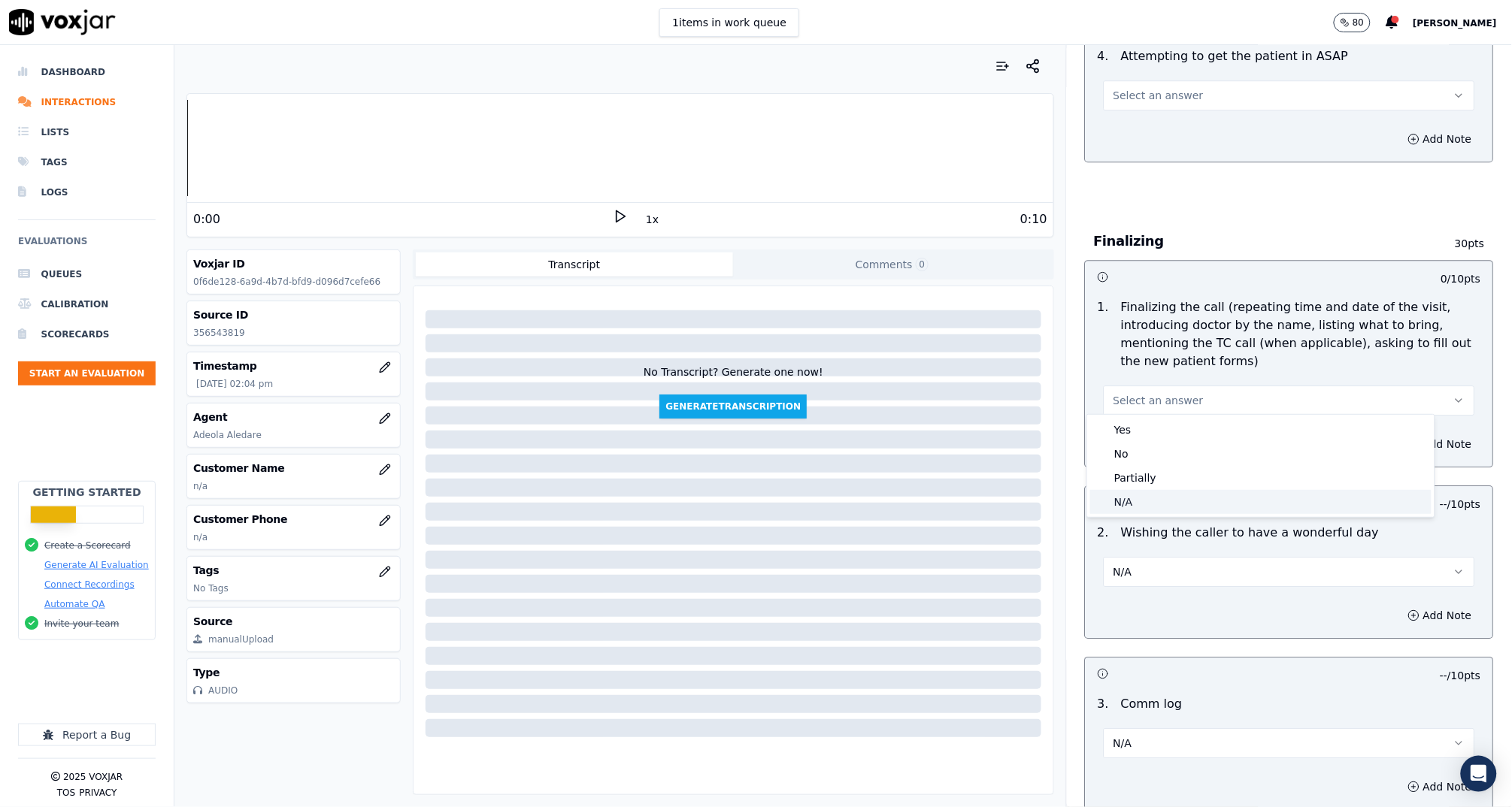
drag, startPoint x: 1167, startPoint y: 451, endPoint x: 1181, endPoint y: 504, distance: 54.8
click at [1181, 504] on div "Yes No Partially N/A" at bounding box center [1260, 465] width 347 height 102
click at [1181, 504] on div "N/A" at bounding box center [1261, 502] width 341 height 24
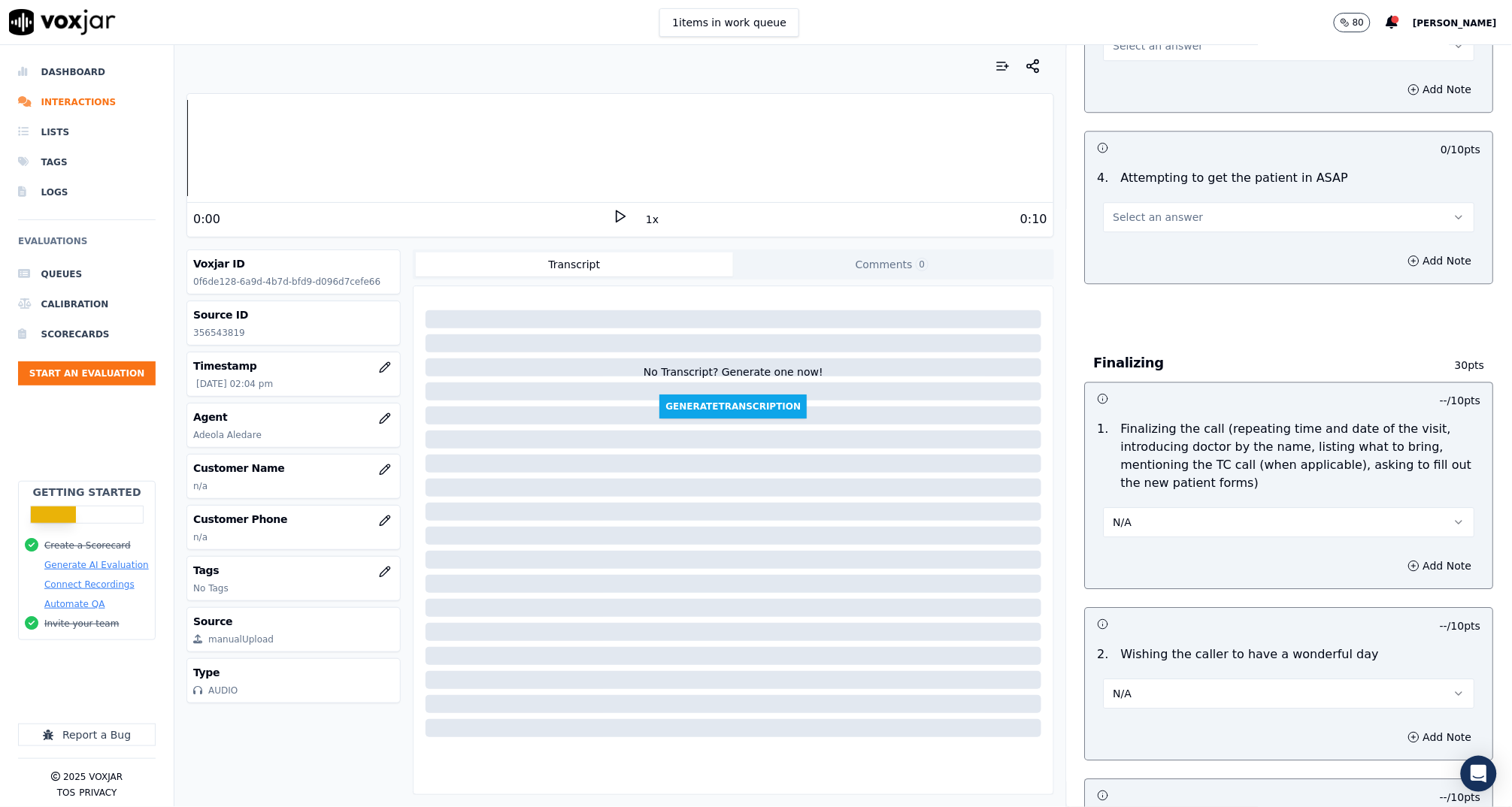
scroll to position [1268, 0]
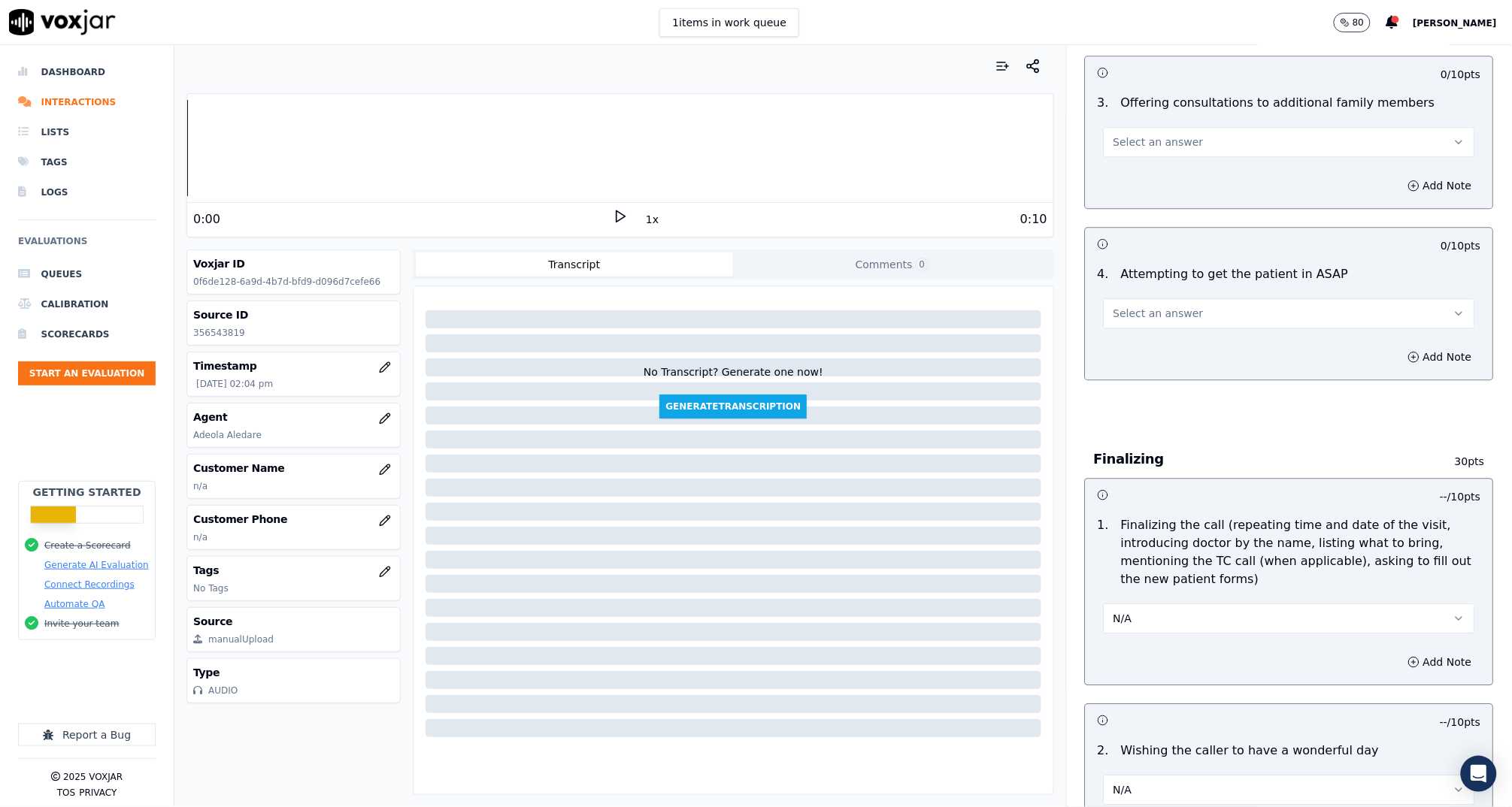
click at [1148, 311] on span "Select an answer" at bounding box center [1159, 313] width 90 height 15
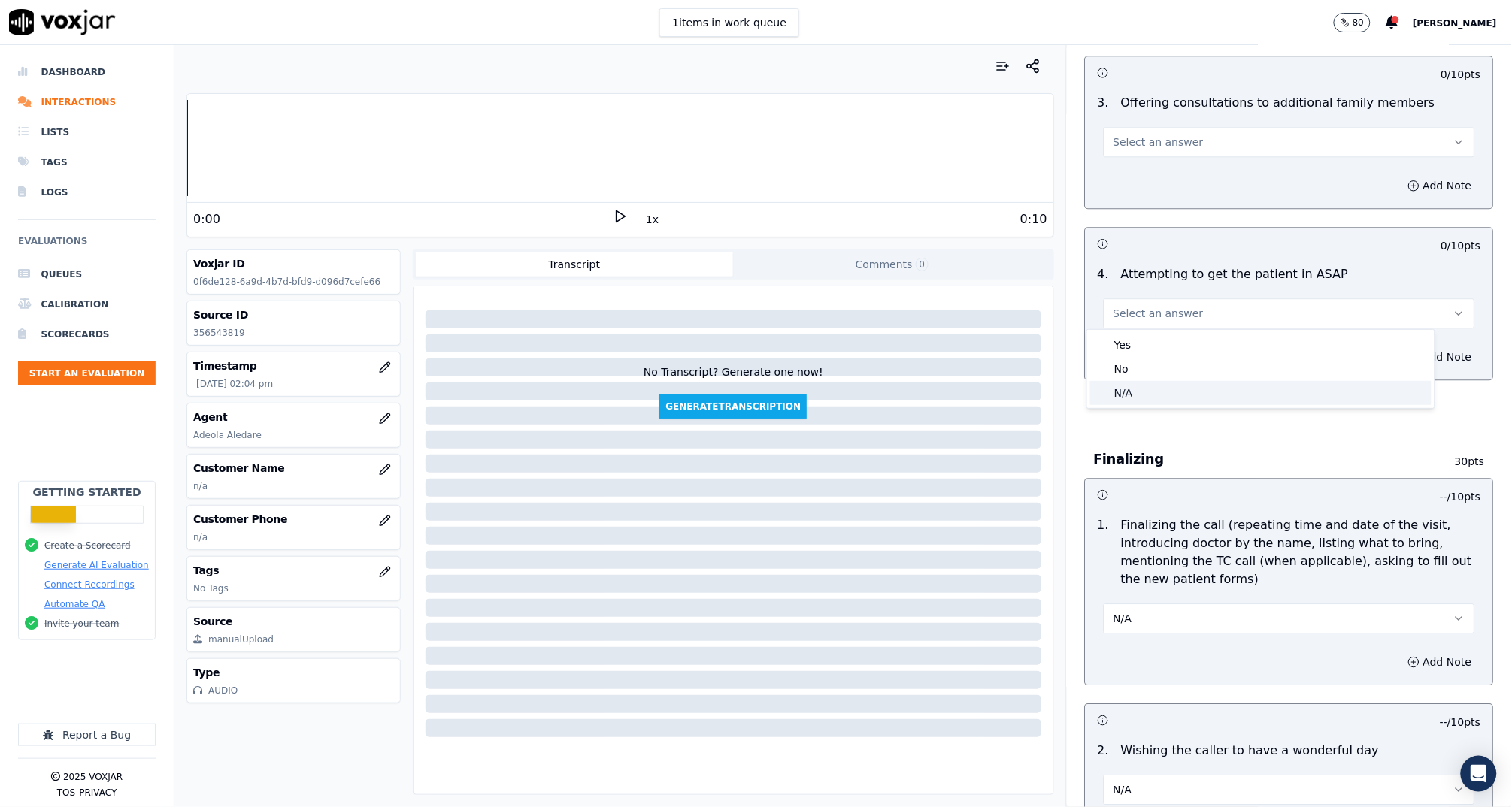
click at [1150, 396] on div "N/A" at bounding box center [1261, 393] width 341 height 24
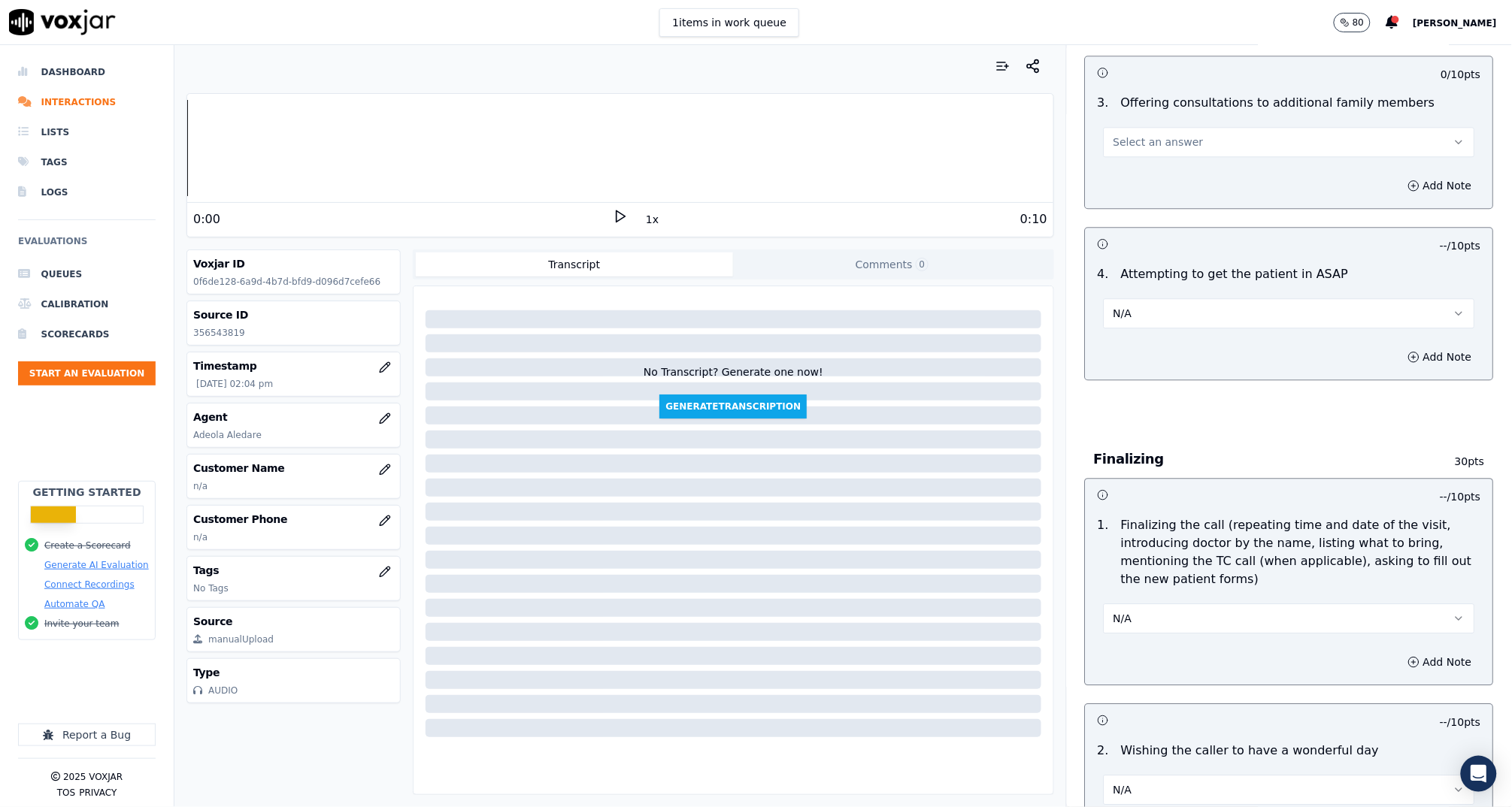
scroll to position [1136, 0]
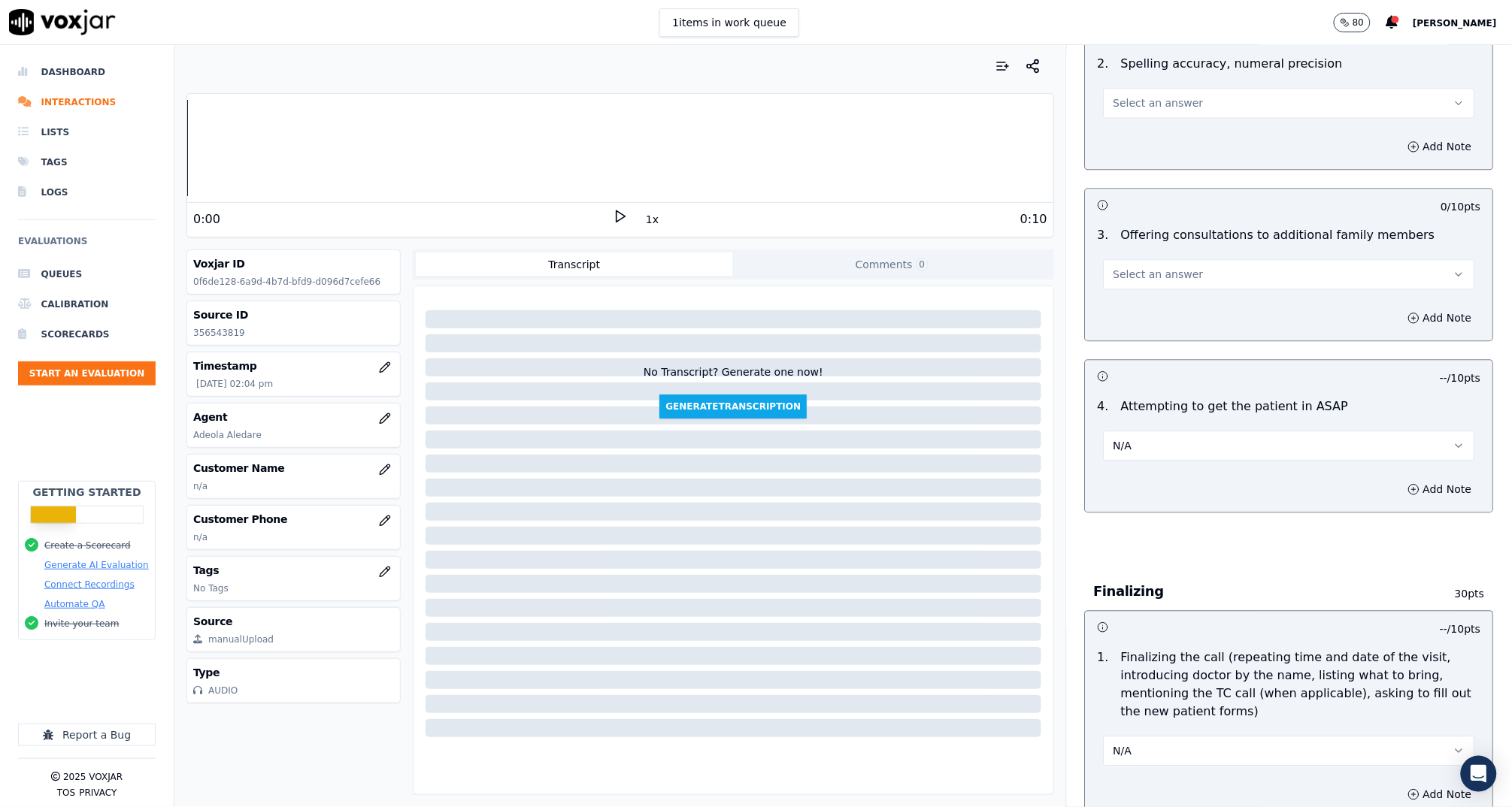
click at [1124, 269] on span "Select an answer" at bounding box center [1159, 274] width 90 height 15
click at [1149, 351] on div "N/A" at bounding box center [1261, 353] width 341 height 24
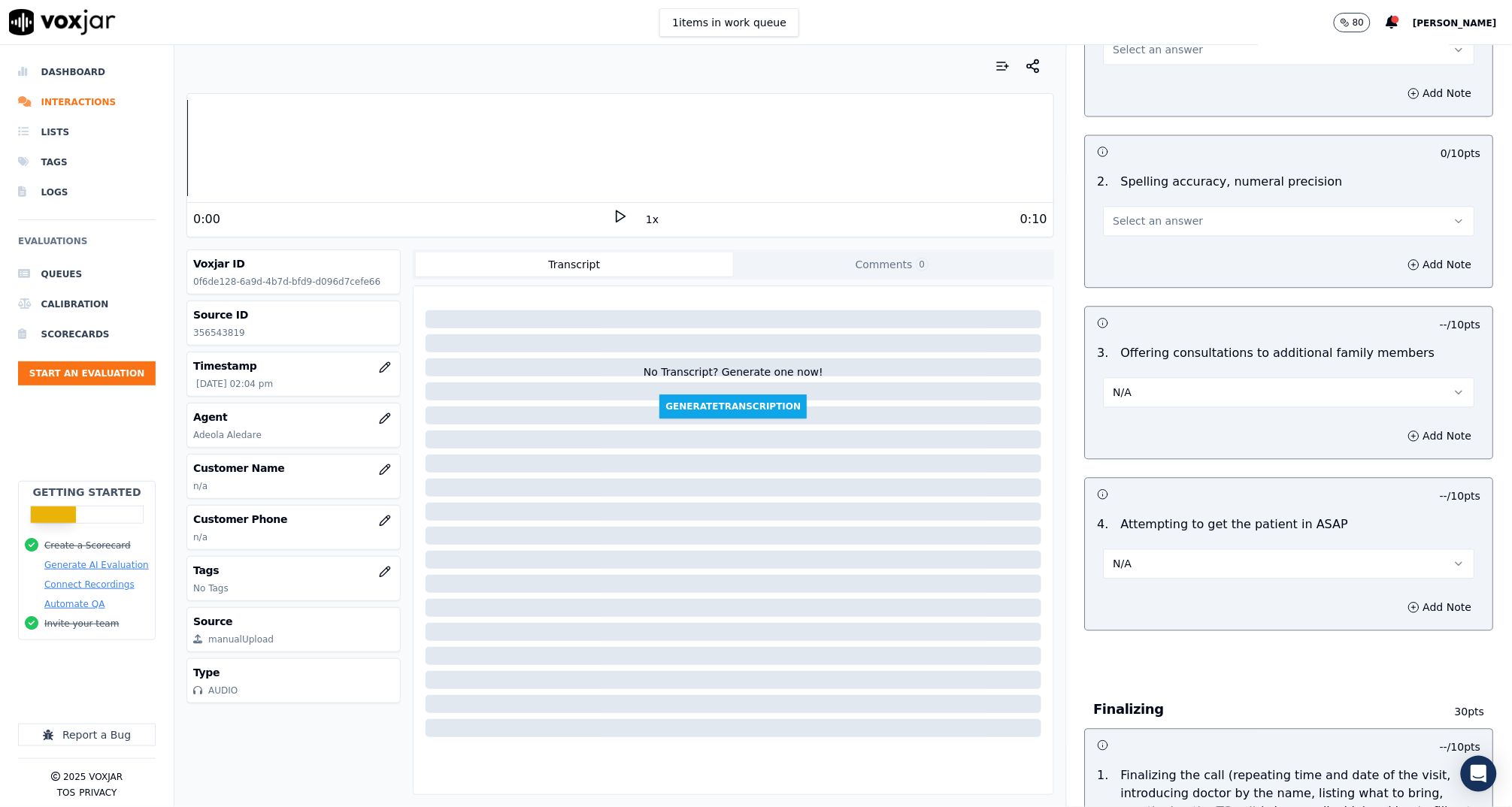
scroll to position [927, 0]
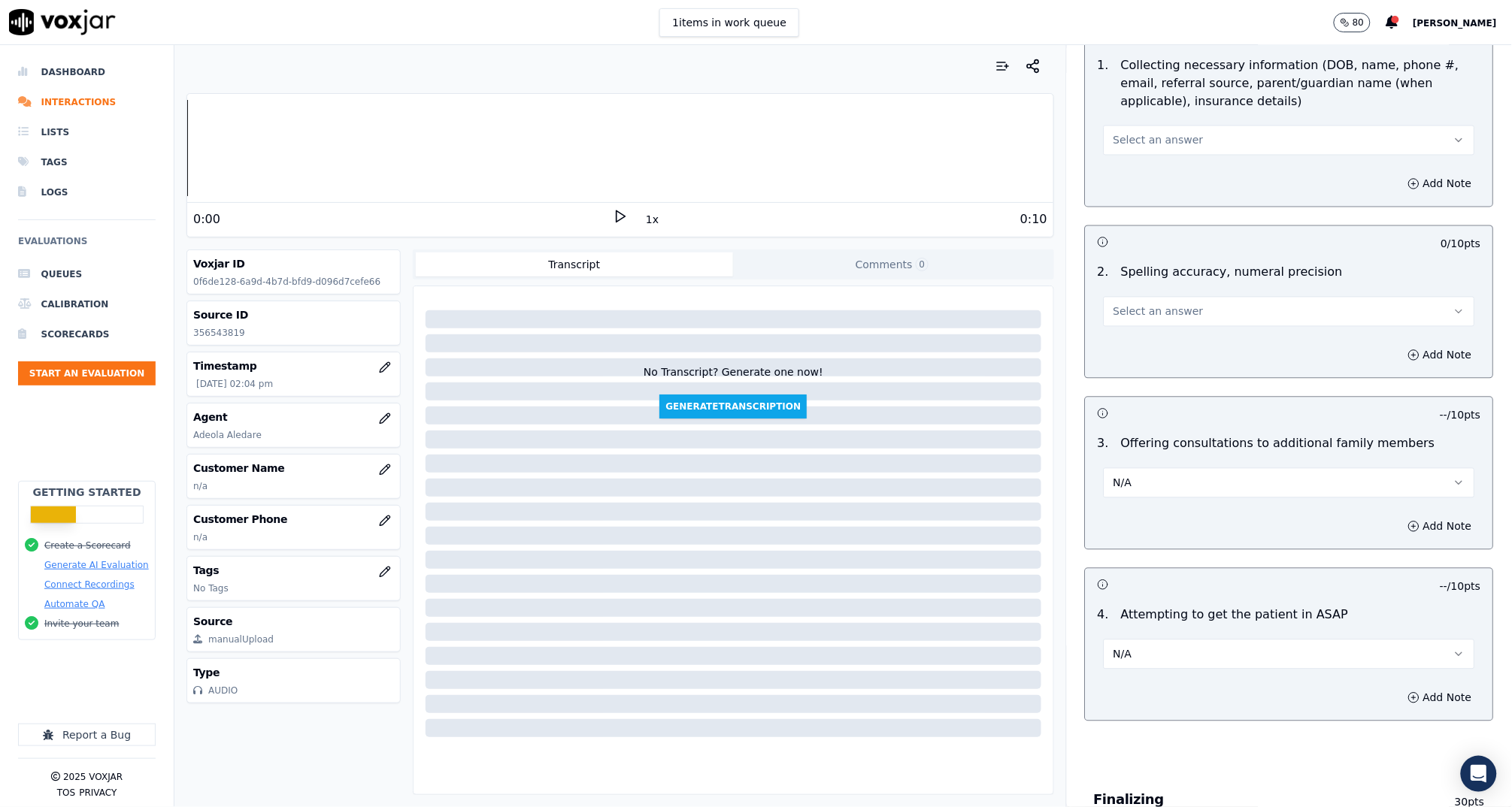
click at [1136, 309] on span "Select an answer" at bounding box center [1159, 311] width 90 height 15
click at [1153, 389] on div "N/A" at bounding box center [1261, 391] width 341 height 24
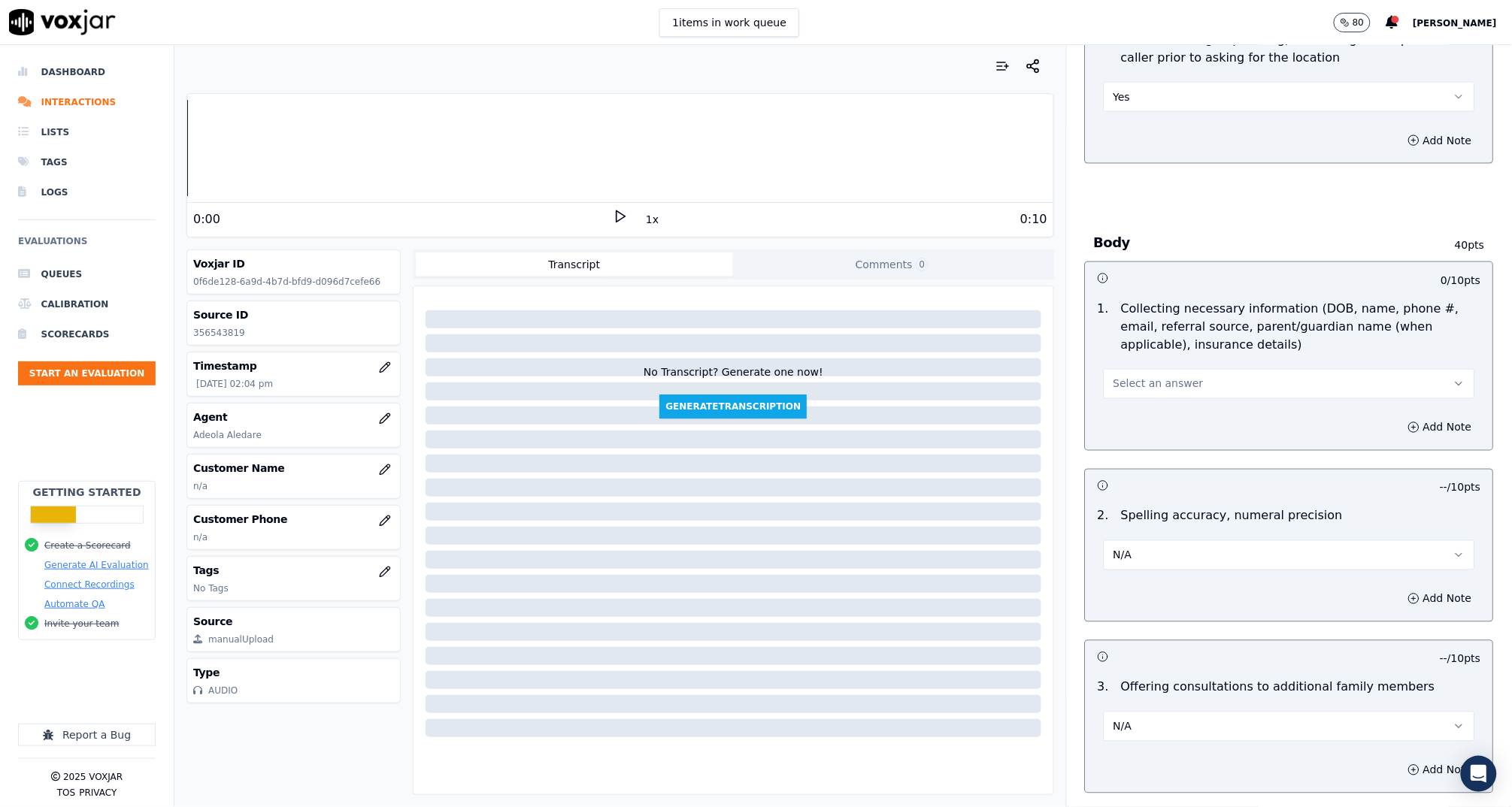
click at [1126, 383] on span "Select an answer" at bounding box center [1159, 384] width 90 height 15
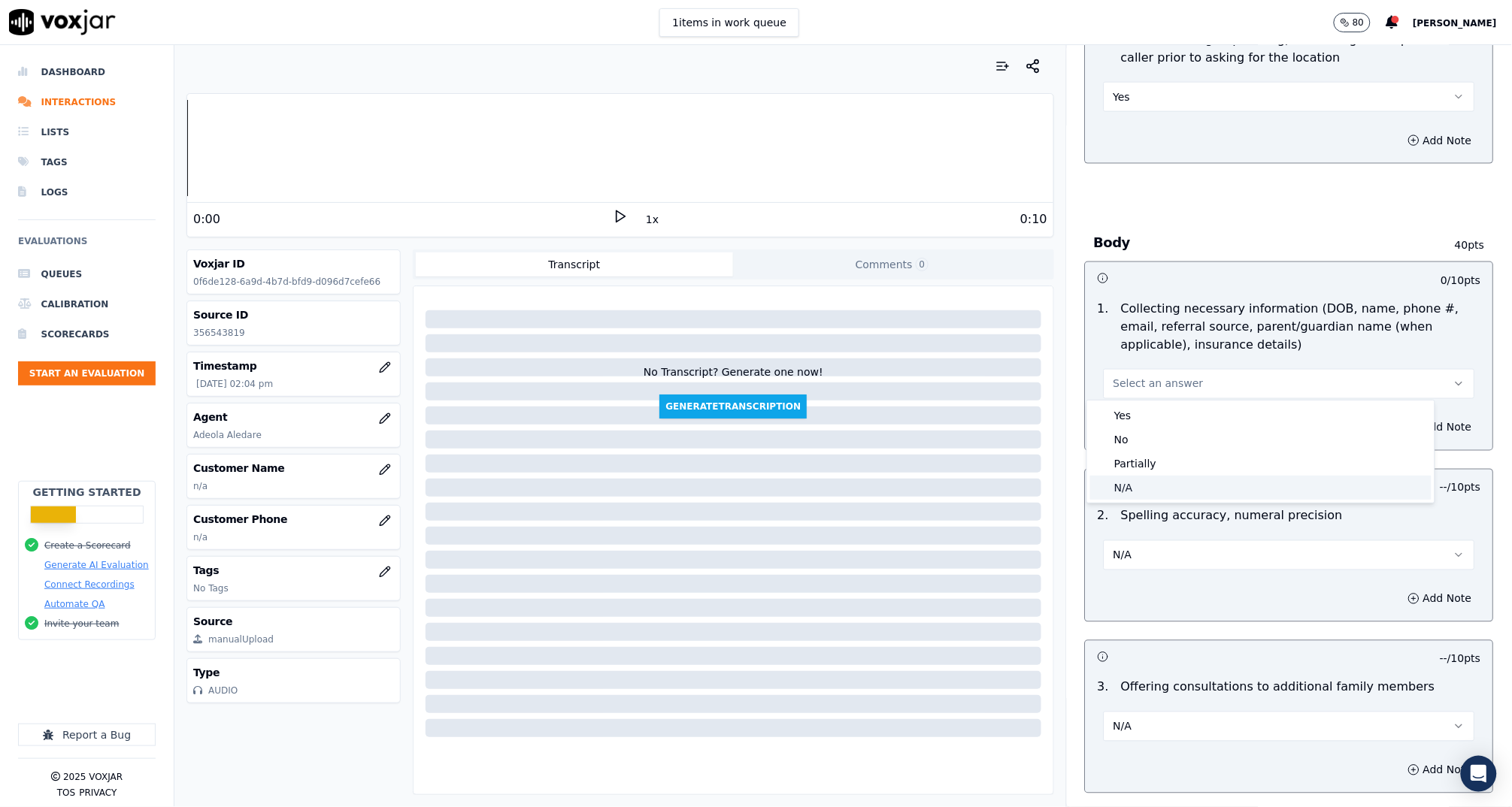
click at [1143, 490] on div "N/A" at bounding box center [1261, 487] width 341 height 24
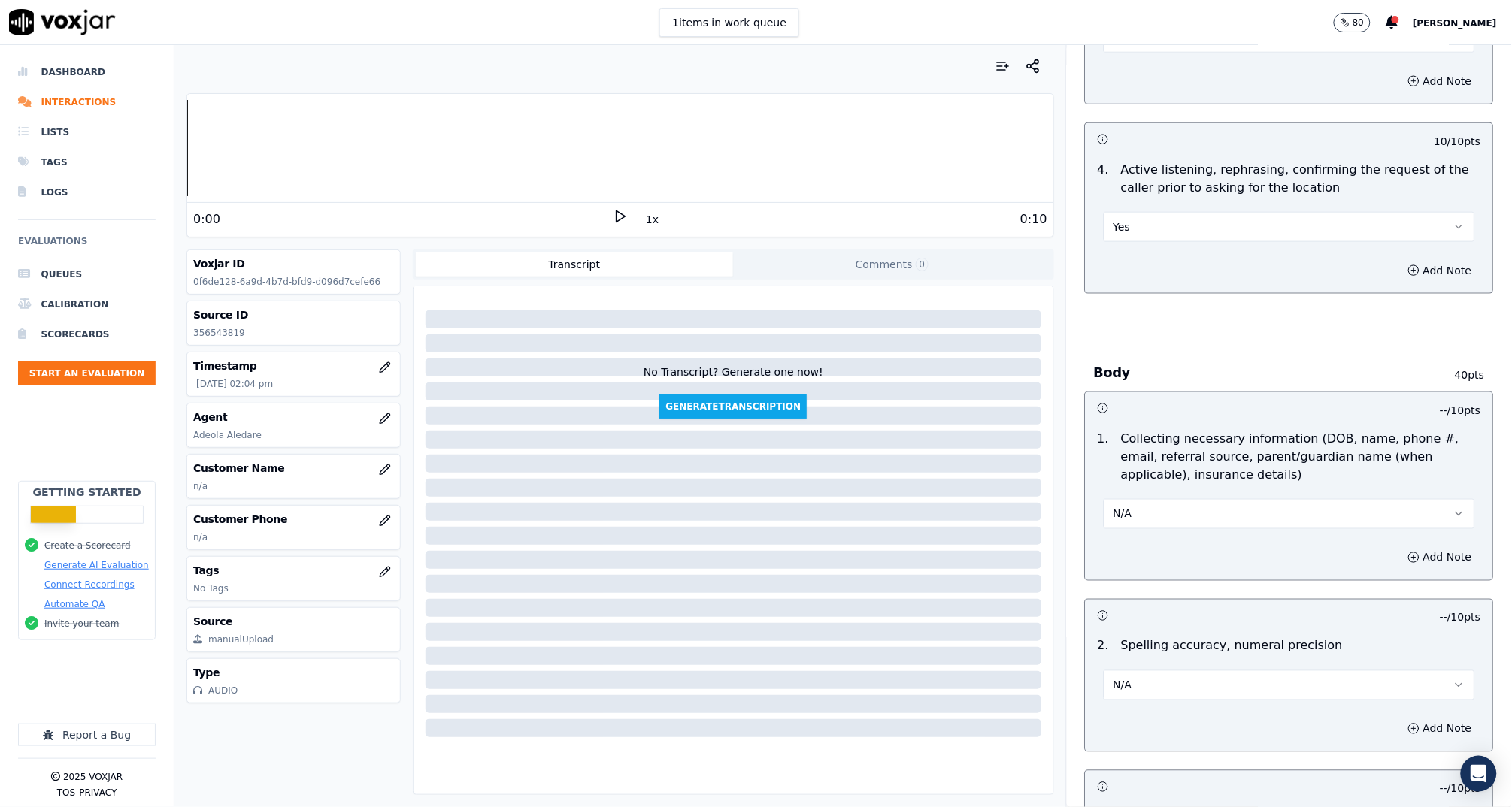
scroll to position [434, 0]
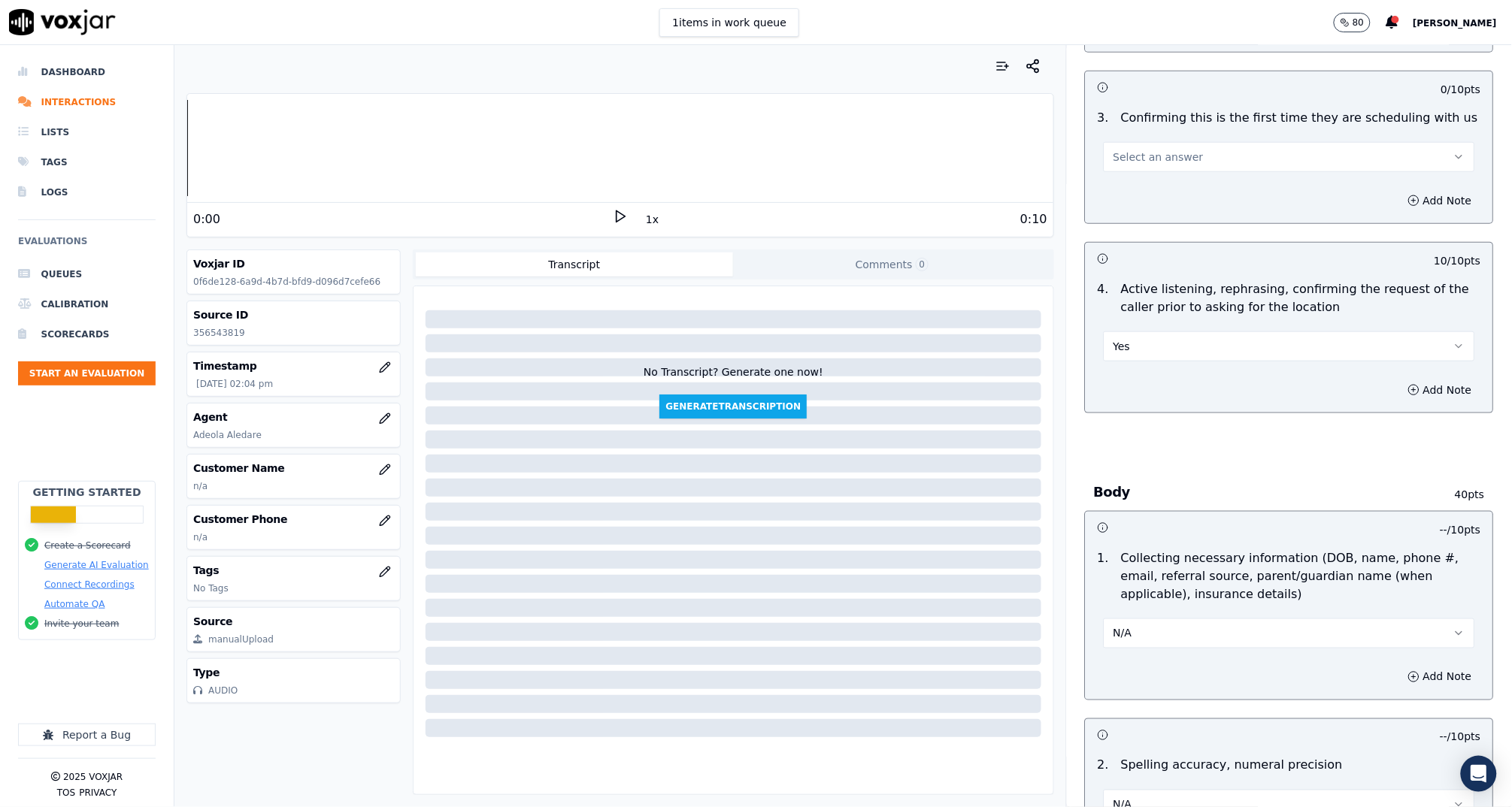
drag, startPoint x: 1124, startPoint y: 153, endPoint x: 1129, endPoint y: 172, distance: 19.6
click at [1124, 153] on span "Select an answer" at bounding box center [1159, 157] width 90 height 15
click at [1146, 241] on div "N/A" at bounding box center [1261, 238] width 341 height 24
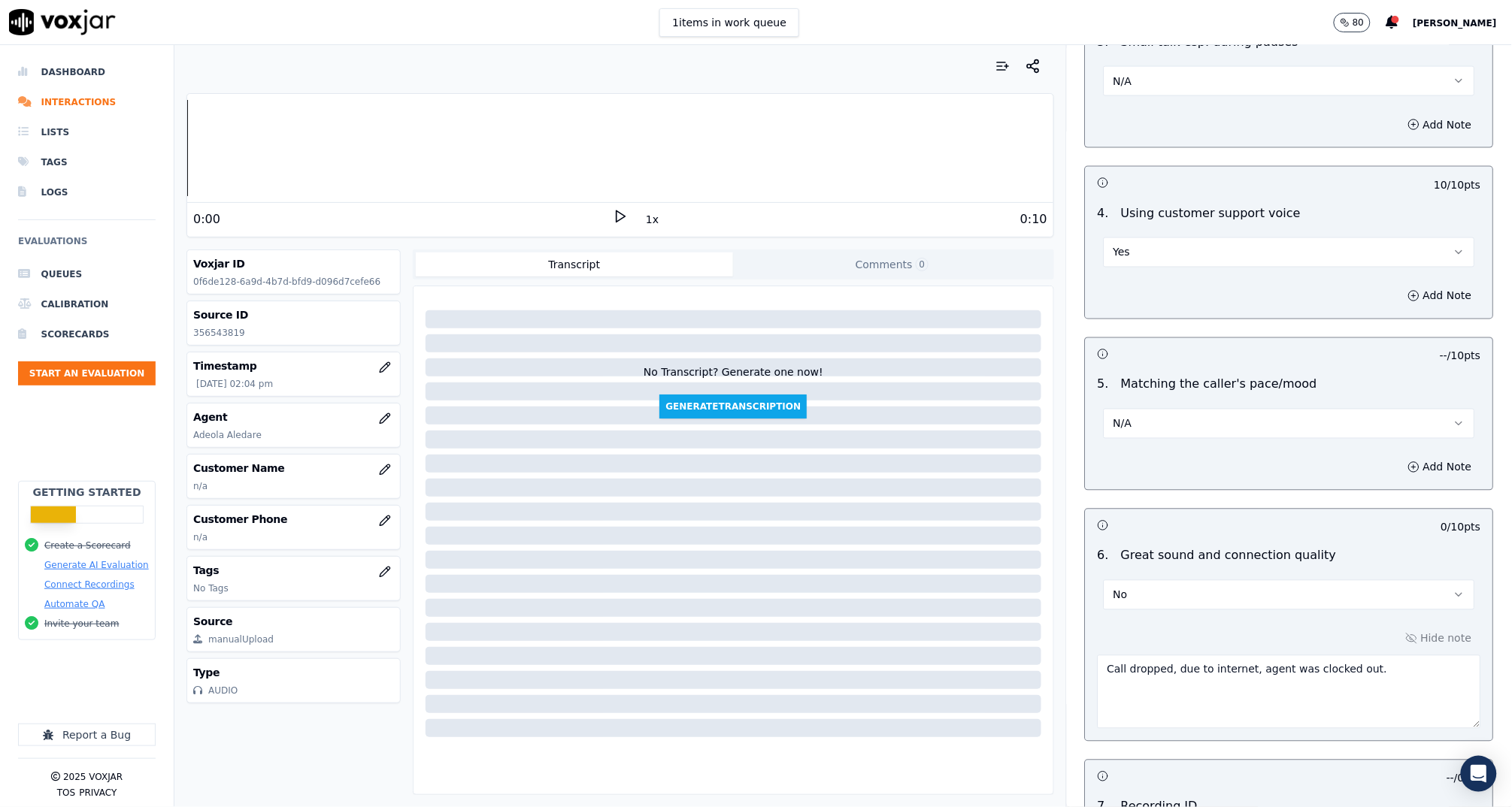
scroll to position [2990, 0]
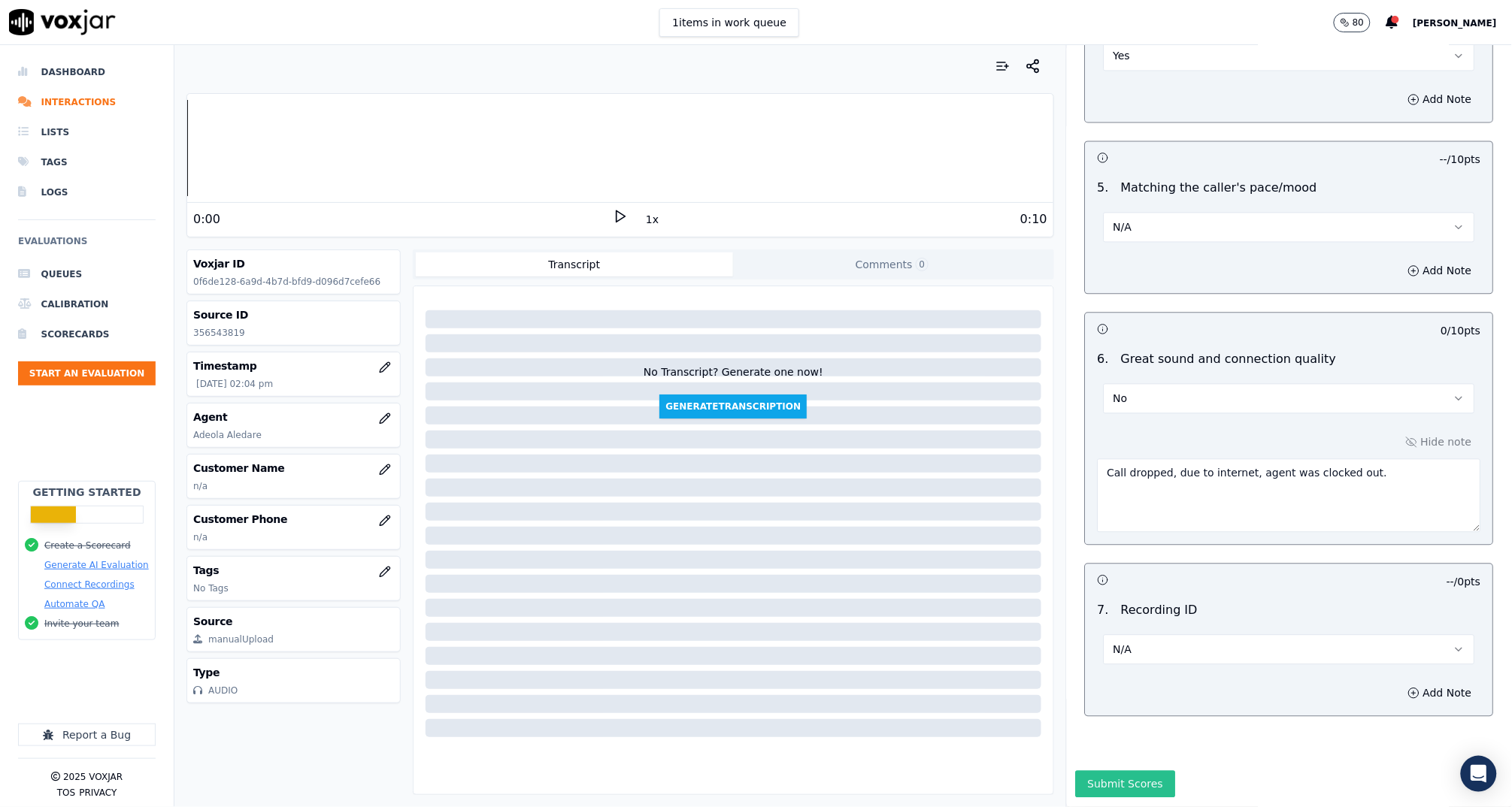
click at [1105, 771] on button "Submit Scores" at bounding box center [1125, 784] width 100 height 27
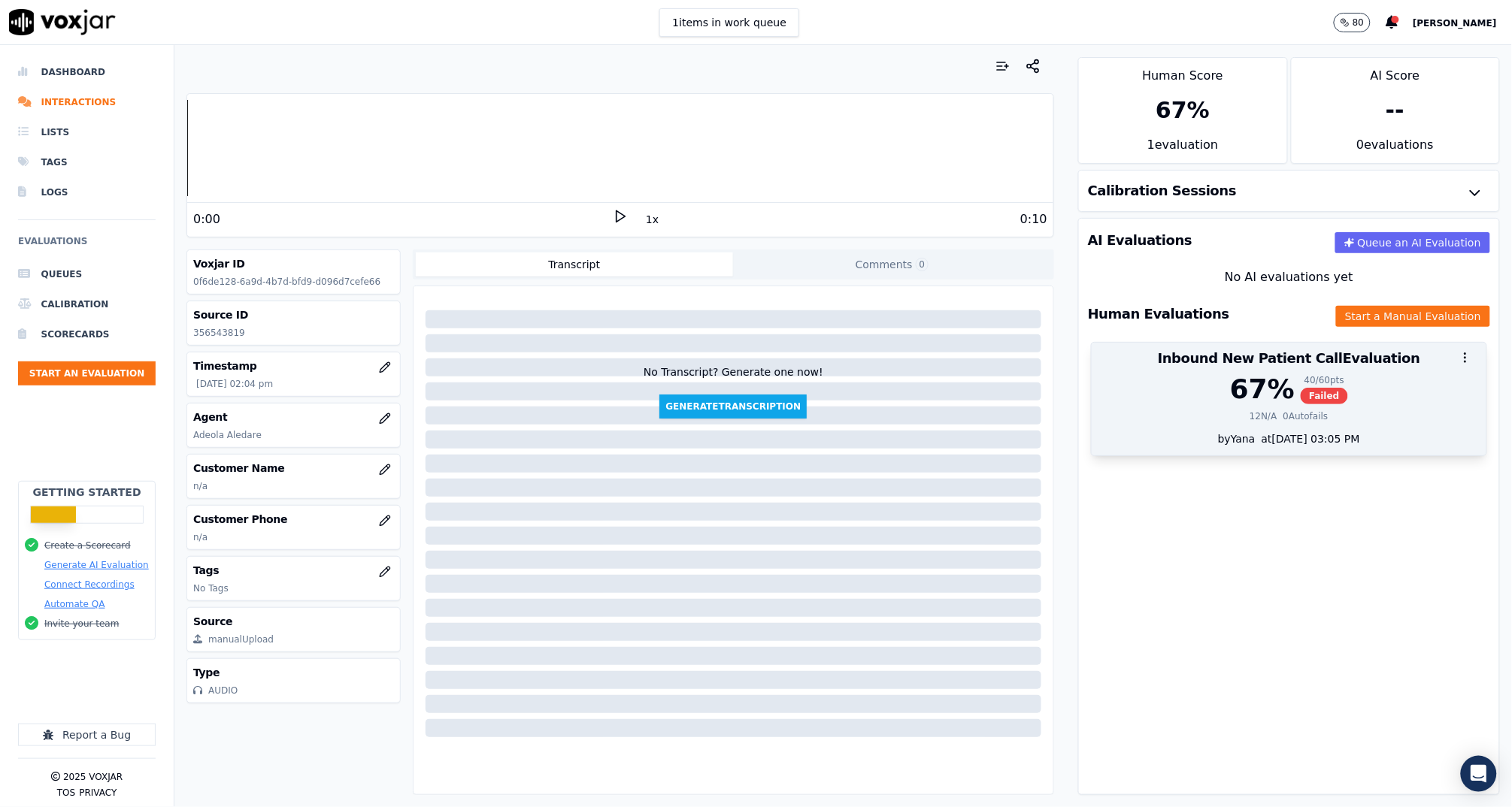
click at [1271, 424] on div "67 % 40 / 60 pts Failed 12 N/A 0 Autofails" at bounding box center [1288, 402] width 395 height 57
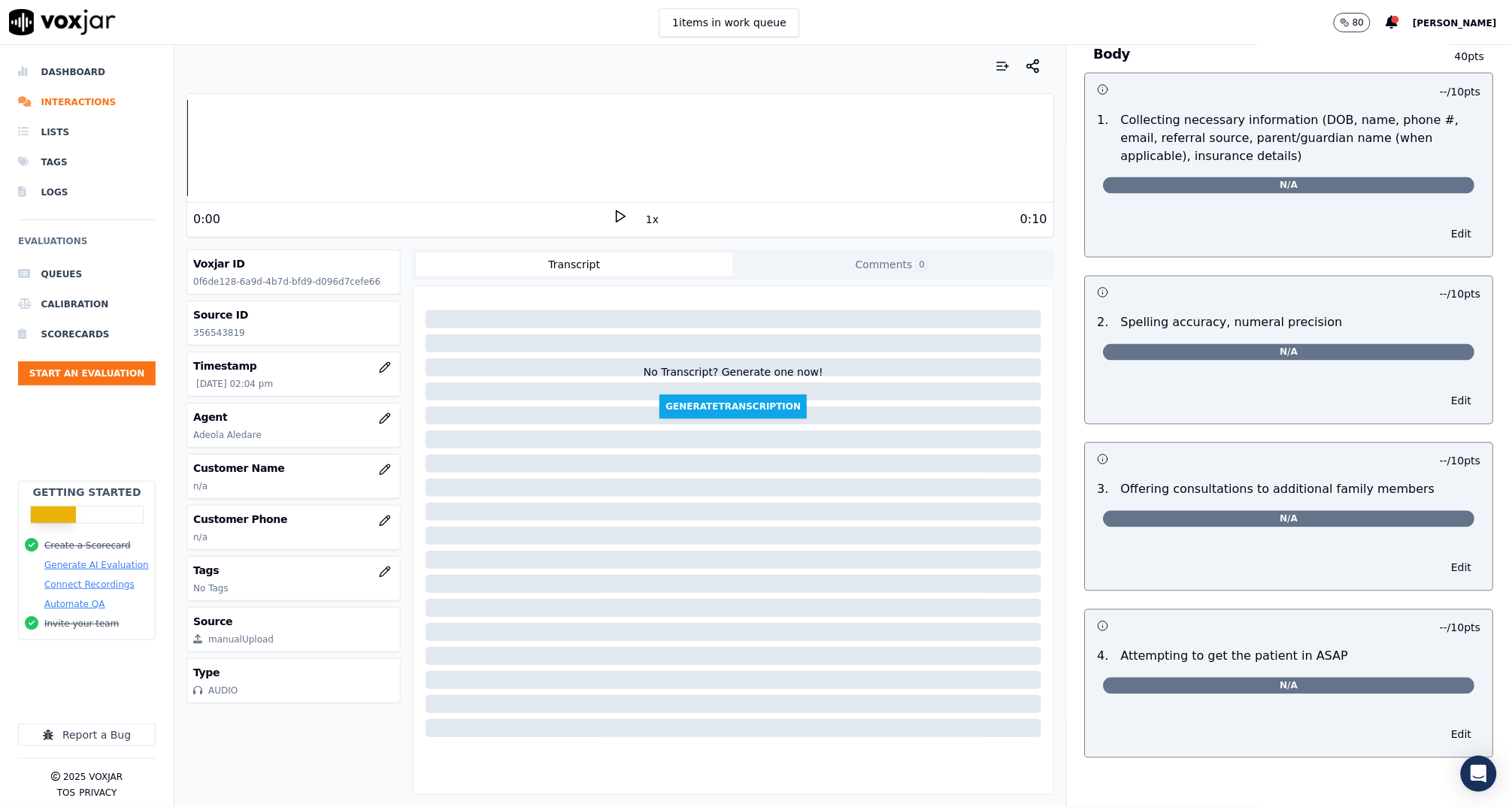
scroll to position [2868, 0]
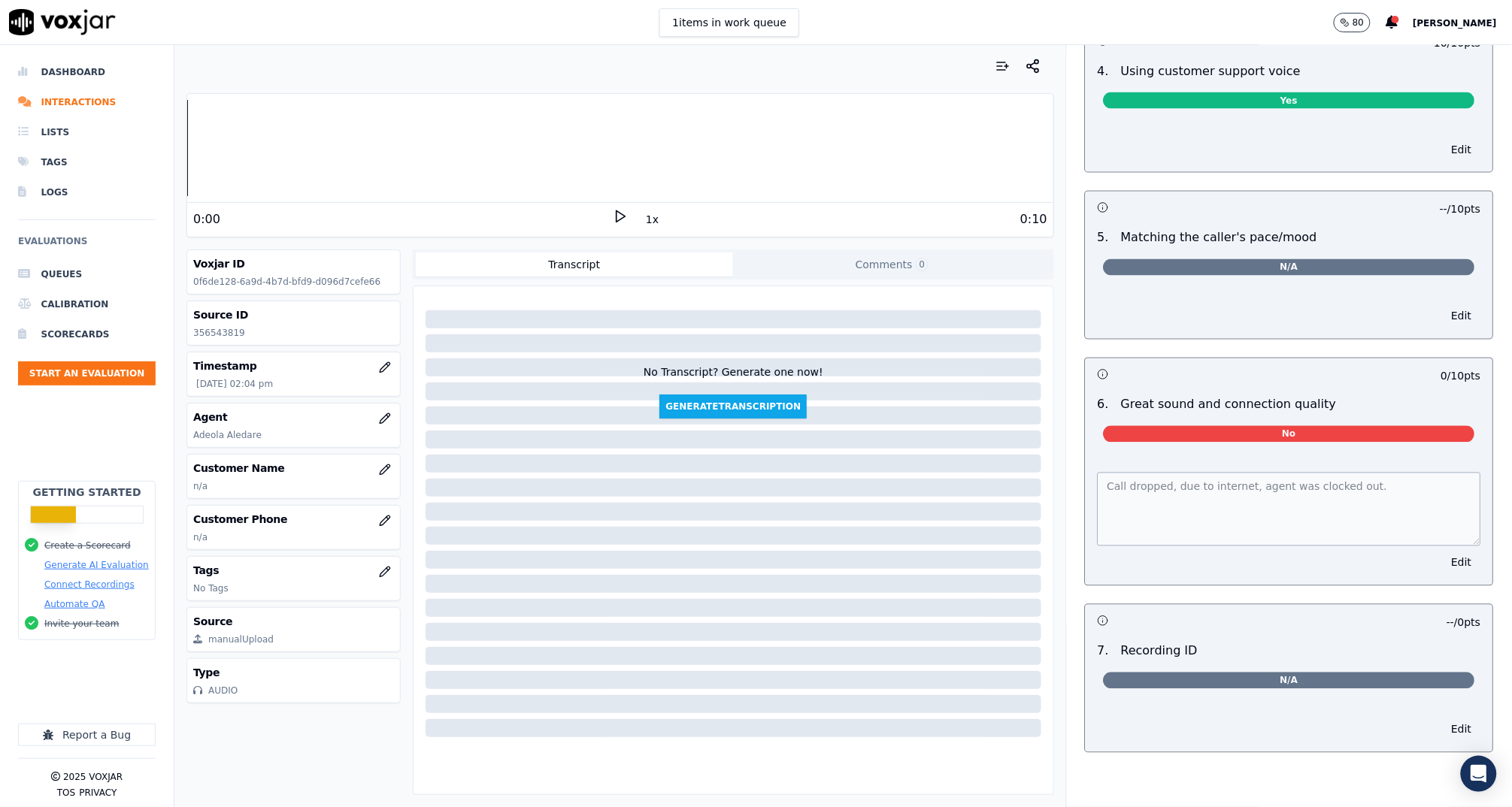
click at [269, 0] on div "1 items in work queue 80 [PERSON_NAME]" at bounding box center [756, 23] width 1512 height 45
click at [1442, 552] on button "Edit" at bounding box center [1461, 562] width 38 height 21
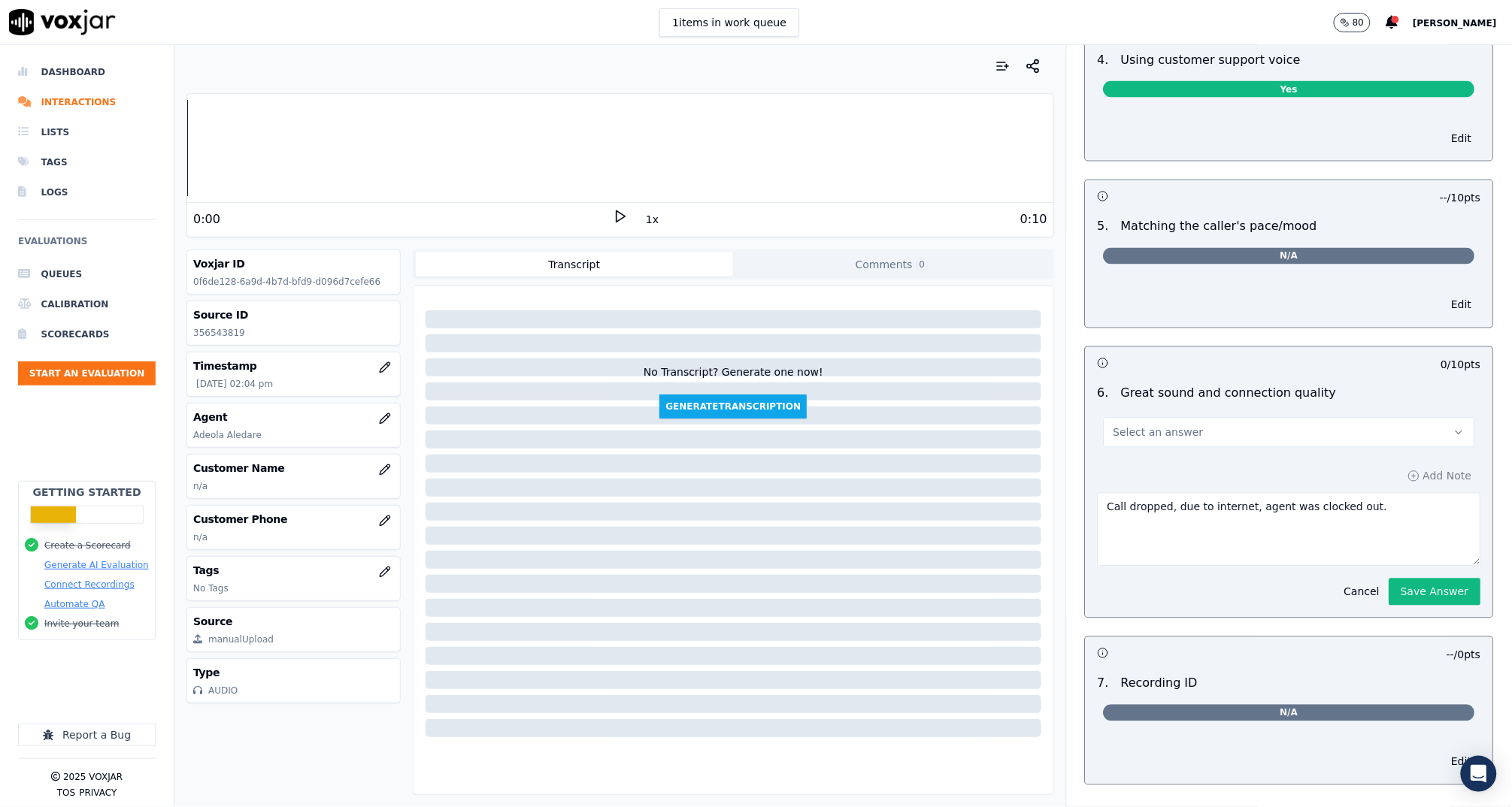
click at [1286, 548] on div "Add Note Call dropped, due to internet, agent was clocked out. Cancel Save Answ…" at bounding box center [1289, 535] width 407 height 163
click at [1301, 503] on textarea "Call dropped, due to internet, agent was clocked out." at bounding box center [1289, 530] width 383 height 74
type textarea "Call dropped, due to internet, agent was clocked out. Patient called back and s…"
click at [1404, 579] on button "Save Answer" at bounding box center [1435, 592] width 92 height 27
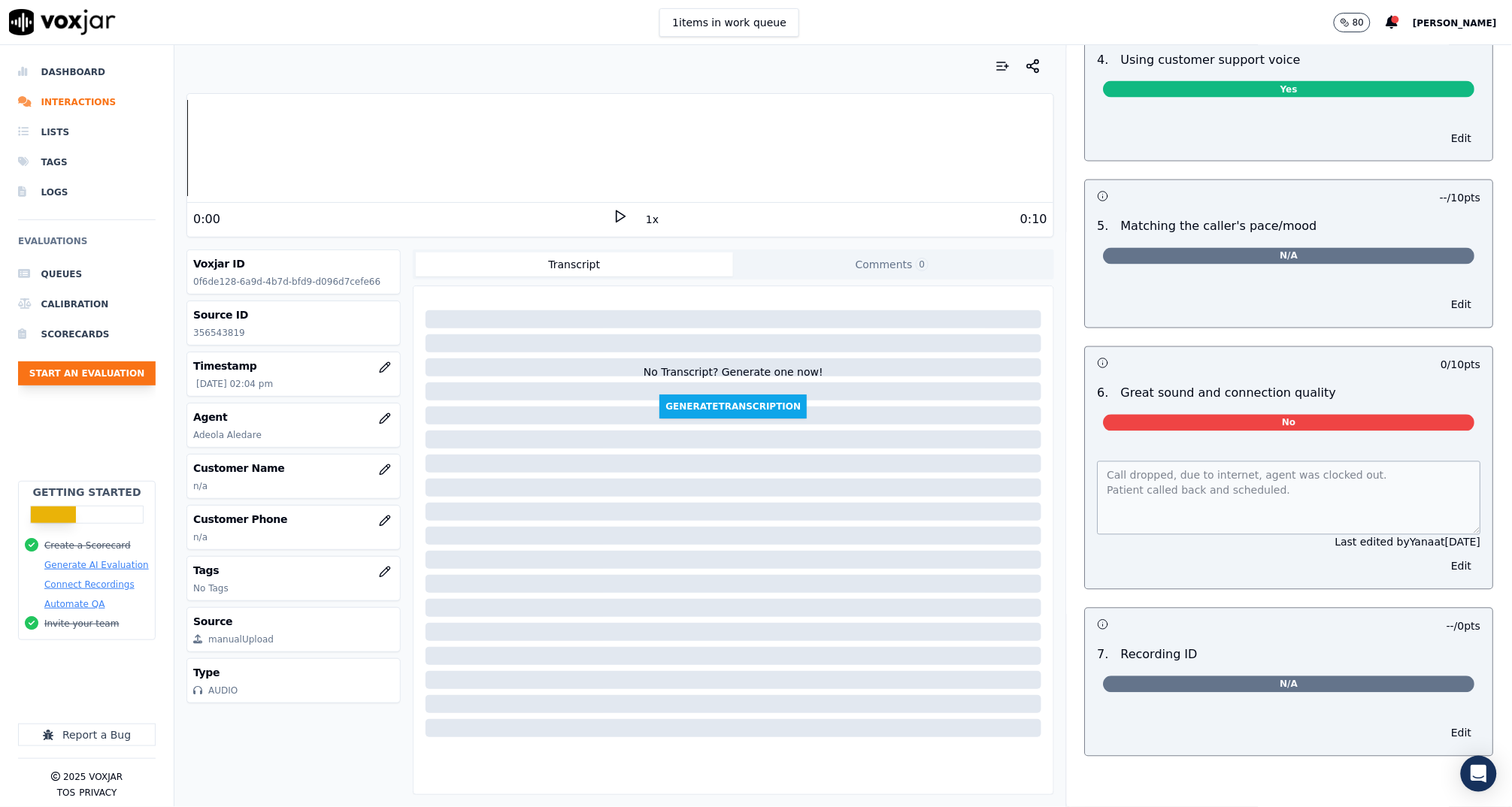
click at [108, 368] on button "Start an Evaluation" at bounding box center [87, 373] width 137 height 24
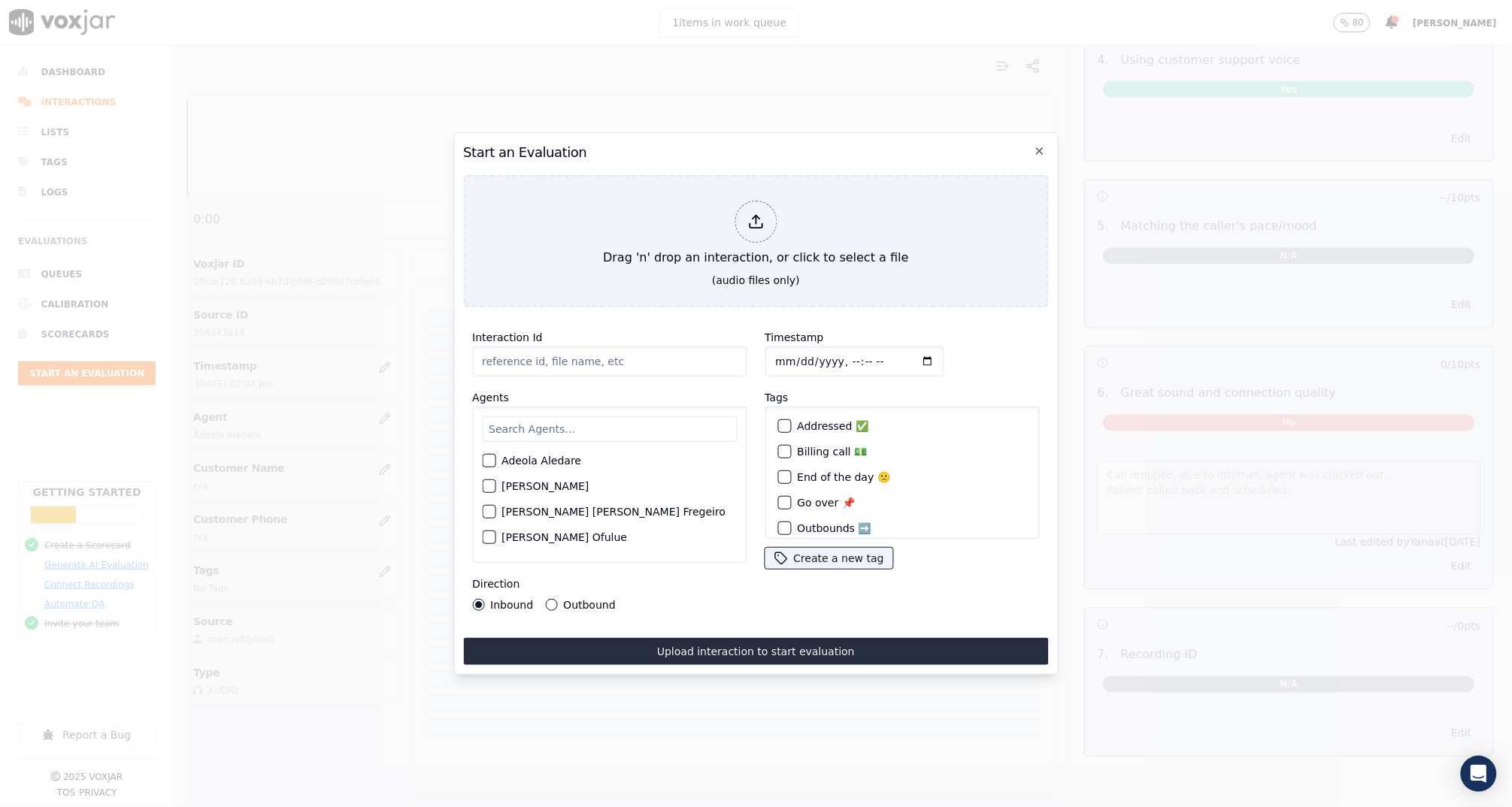
click at [675, 348] on input "Interaction Id" at bounding box center [610, 361] width 275 height 30
paste input "356553295"
type input "356553295"
click at [610, 416] on input "text" at bounding box center [609, 429] width 255 height 25
type input "Valer"
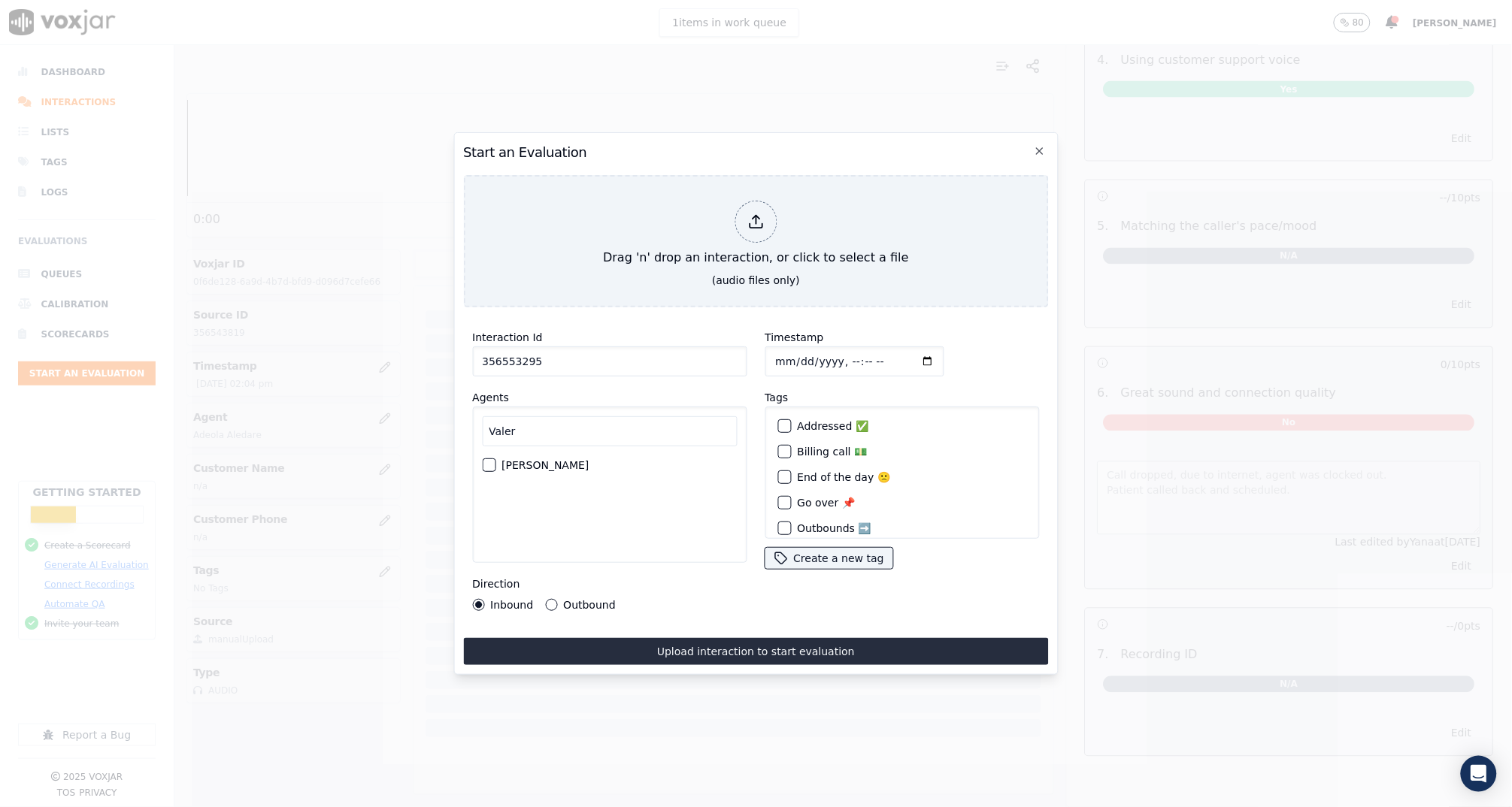
click at [494, 459] on button "[PERSON_NAME]" at bounding box center [488, 465] width 14 height 14
click at [849, 349] on input "Timestamp" at bounding box center [854, 361] width 179 height 30
click at [866, 353] on input "Timestamp" at bounding box center [854, 361] width 179 height 30
type input "[DATE]T14:48"
click at [918, 359] on div "Timestamp" at bounding box center [901, 352] width 275 height 48
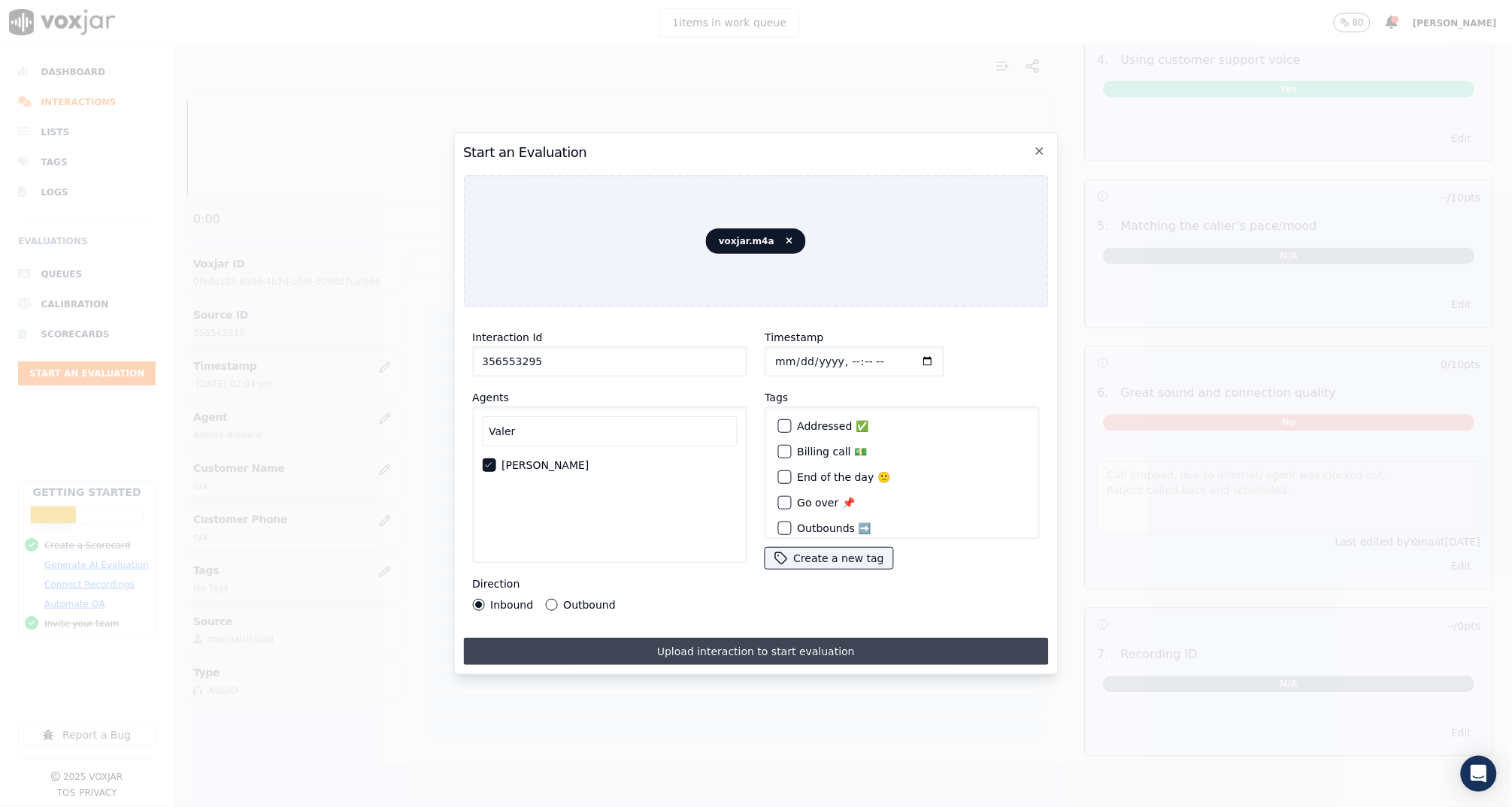
click at [643, 638] on button "Upload interaction to start evaluation" at bounding box center [755, 652] width 584 height 27
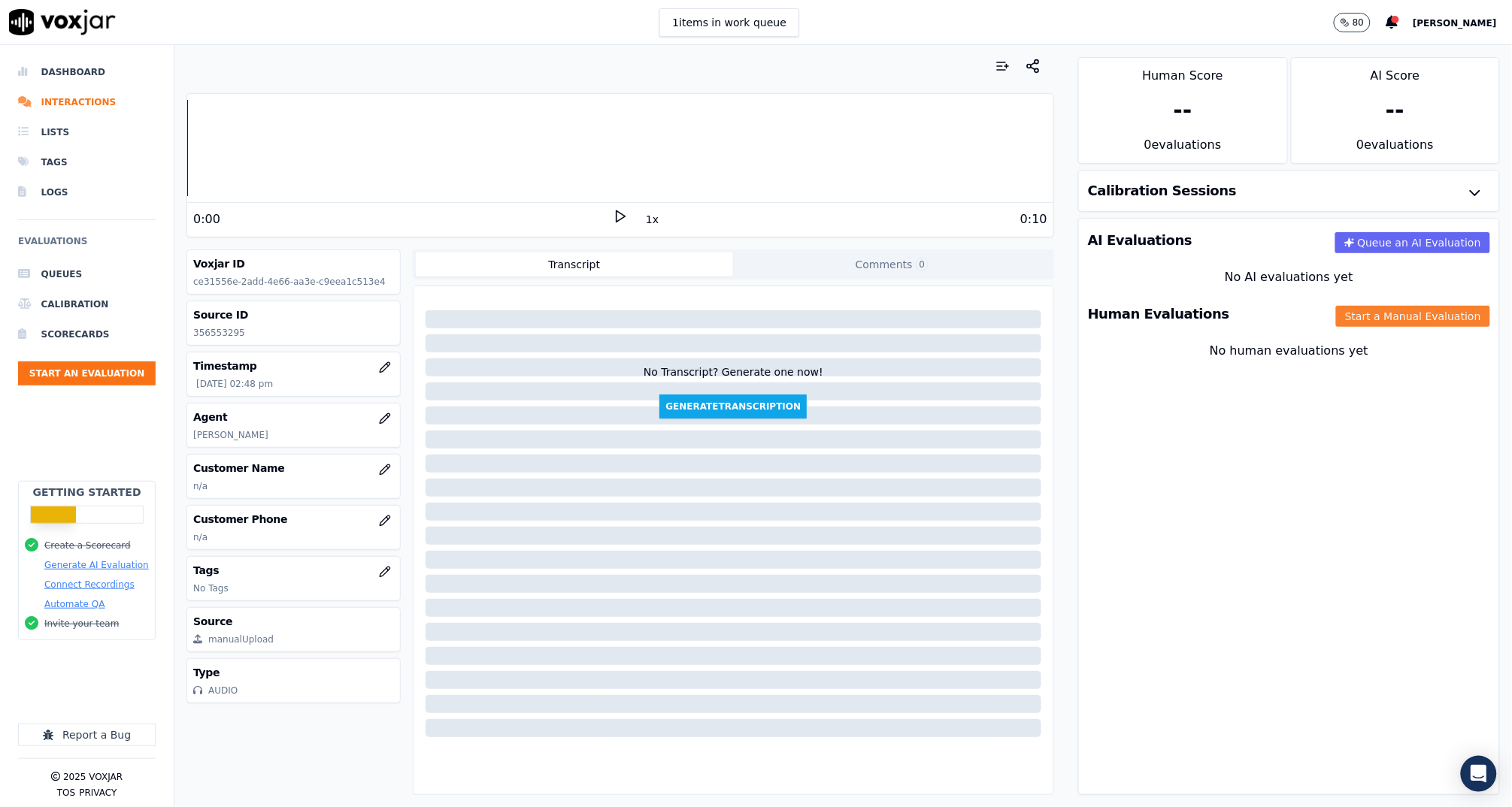
click at [1336, 321] on button "Start a Manual Evaluation" at bounding box center [1413, 316] width 154 height 21
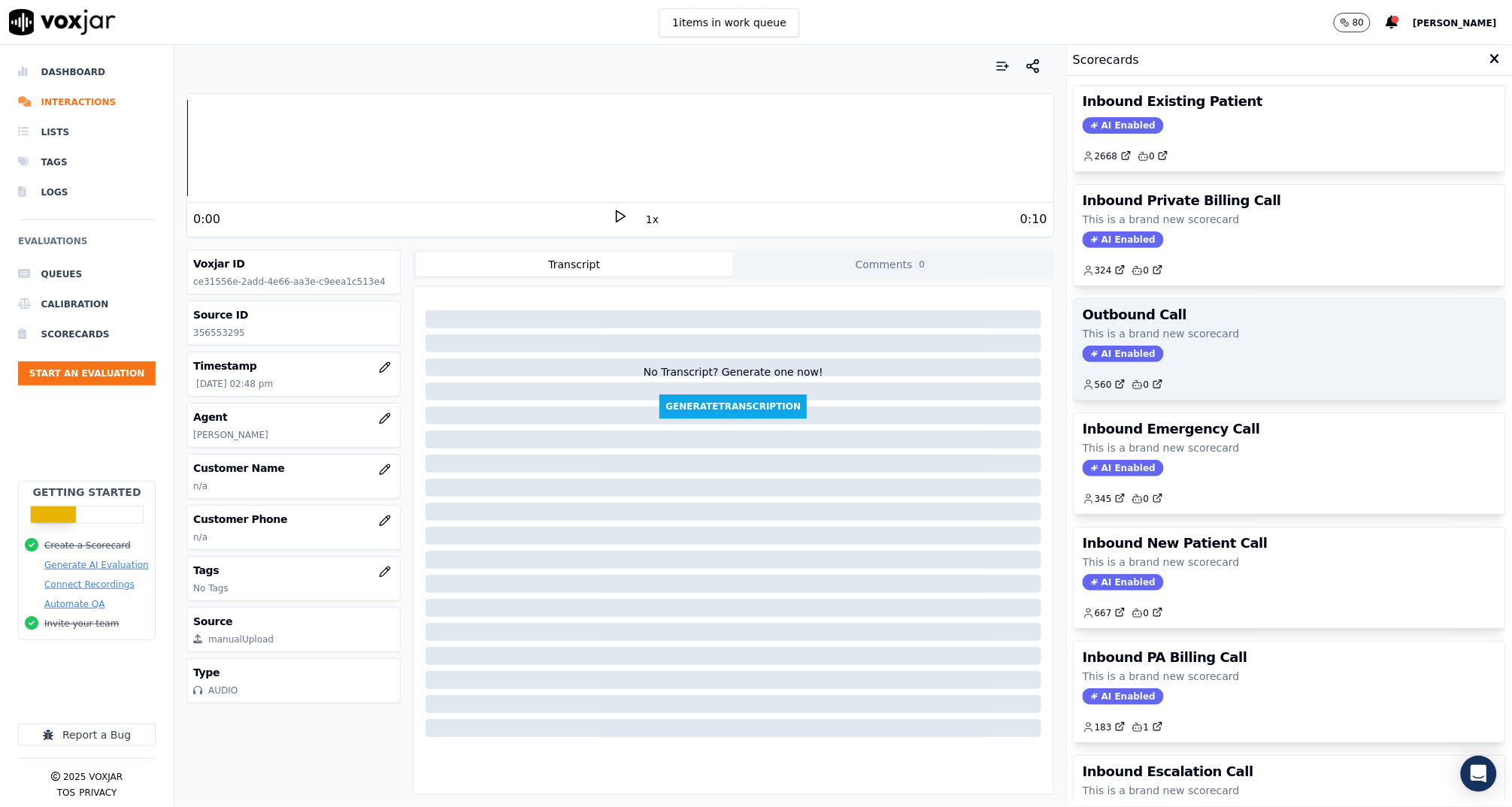
scroll to position [13, 0]
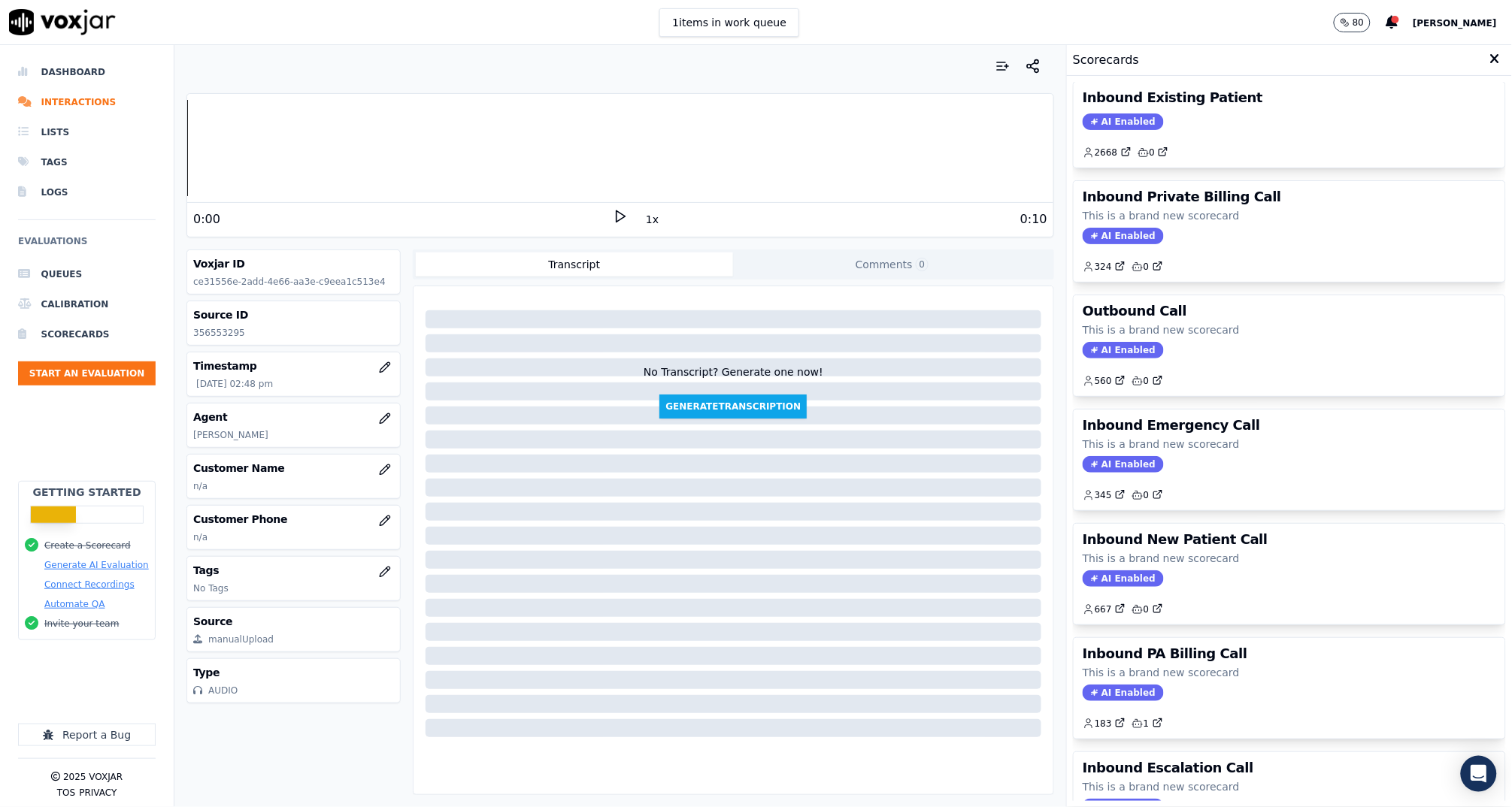
click at [1221, 553] on p "This is a brand new scorecard" at bounding box center [1289, 558] width 414 height 15
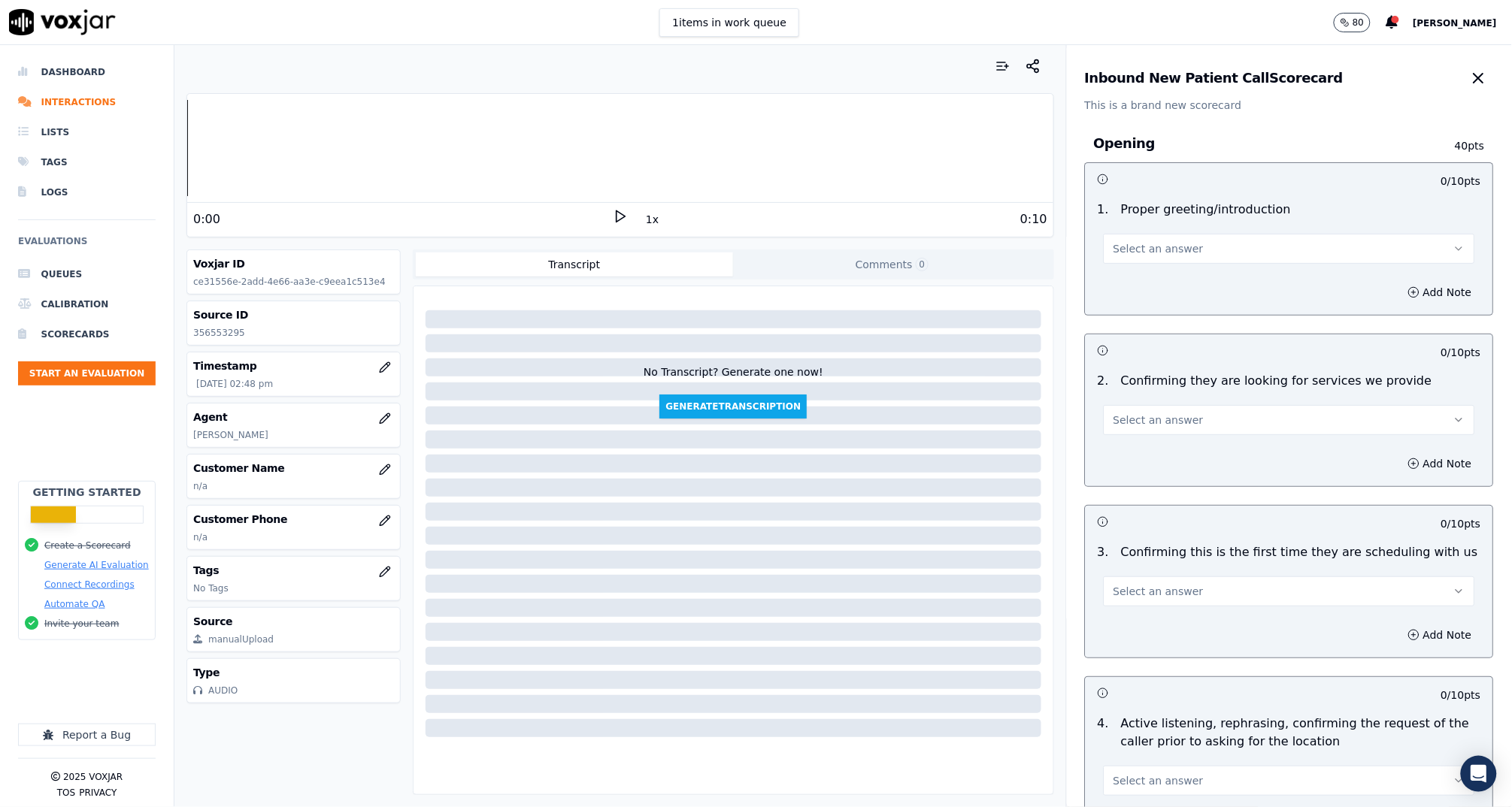
click at [1166, 234] on button "Select an answer" at bounding box center [1289, 248] width 371 height 30
click at [1165, 292] on div "Yes" at bounding box center [1261, 283] width 341 height 24
click at [1165, 419] on span "Select an answer" at bounding box center [1159, 420] width 90 height 15
click at [1169, 454] on div "Yes" at bounding box center [1261, 453] width 341 height 24
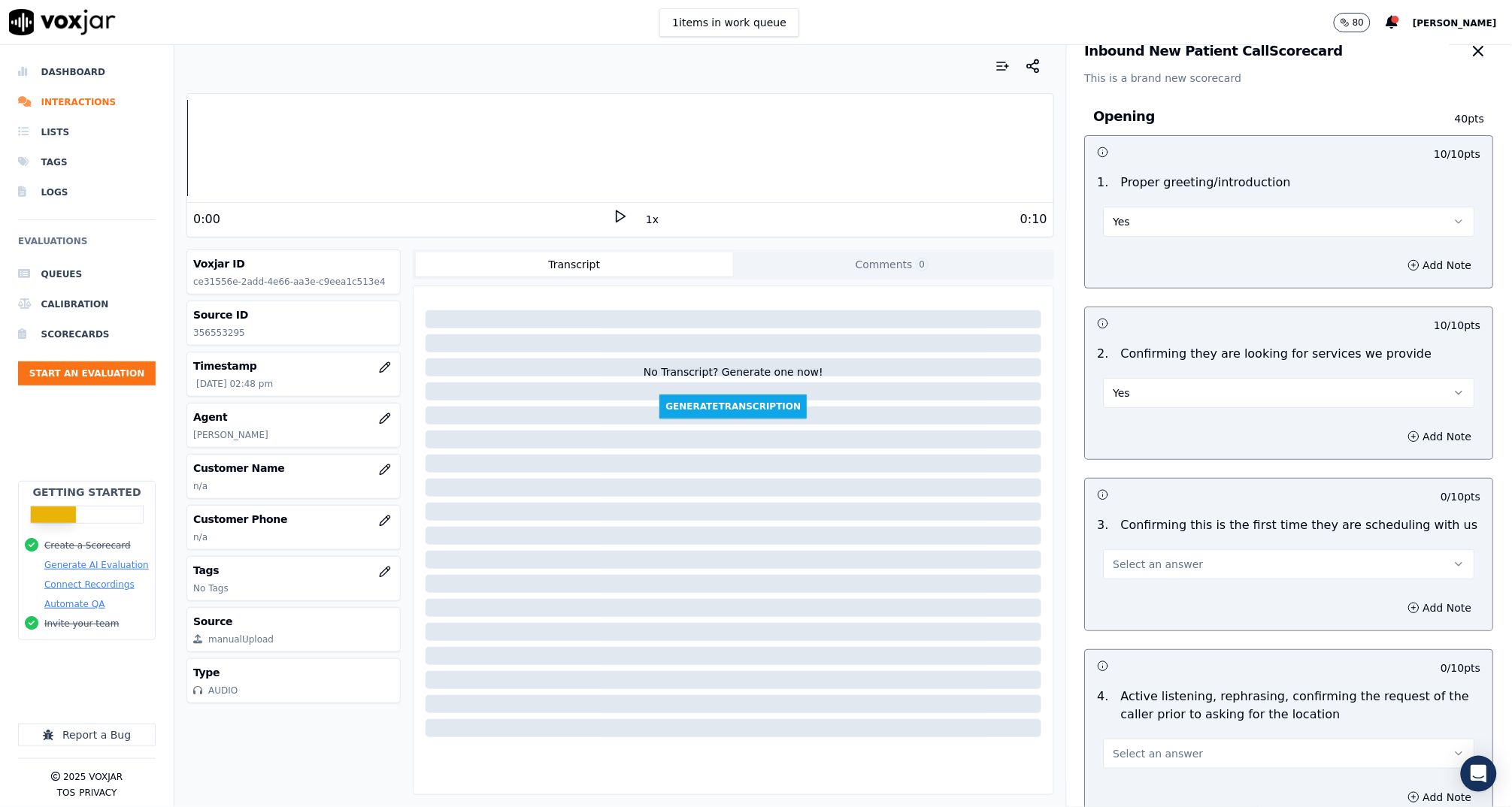
scroll to position [181, 0]
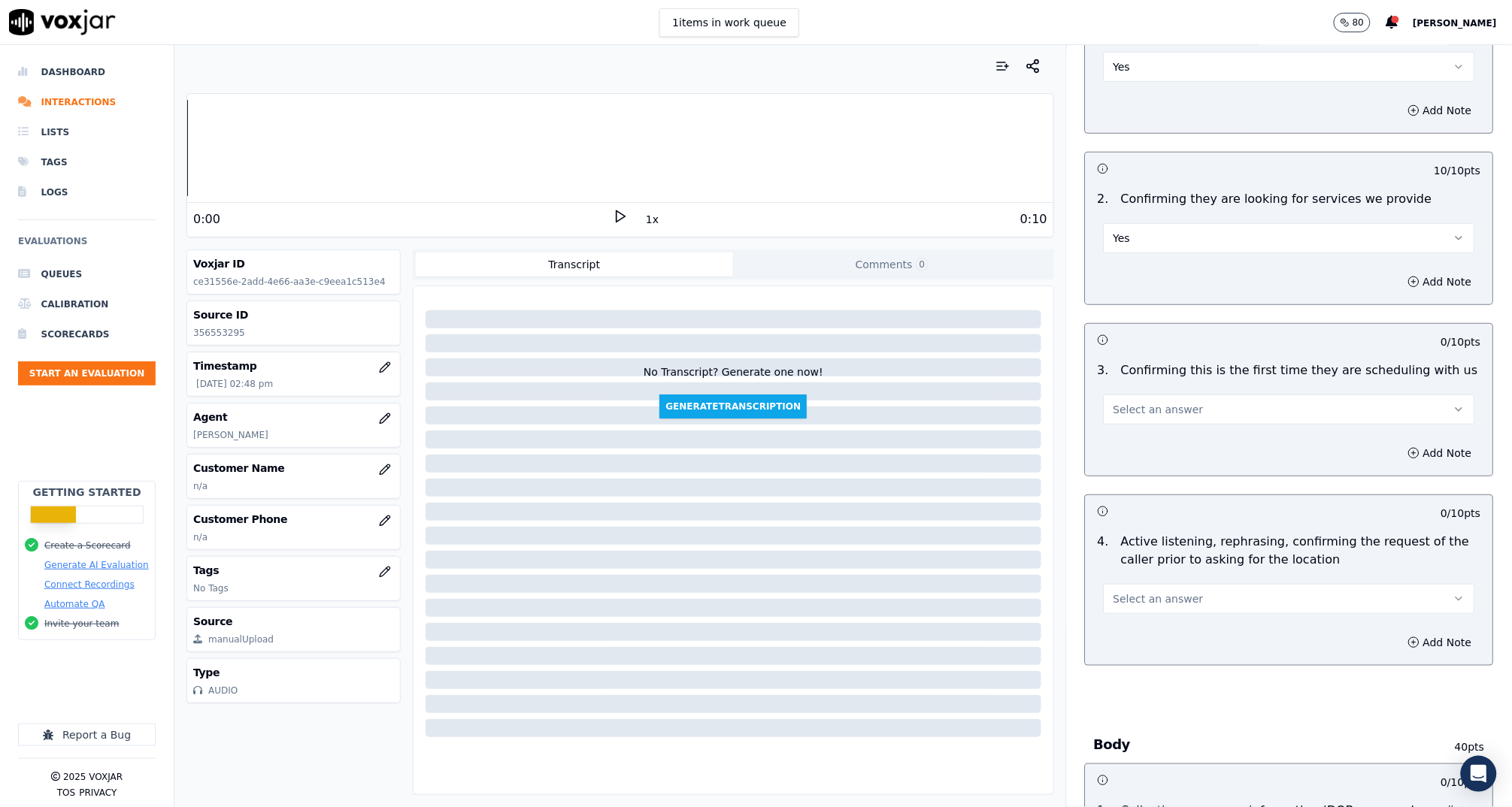
click at [1127, 237] on button "Yes" at bounding box center [1289, 237] width 371 height 30
click at [1144, 314] on div "N/A" at bounding box center [1261, 319] width 341 height 24
click at [1399, 289] on button "Add Note" at bounding box center [1440, 281] width 82 height 21
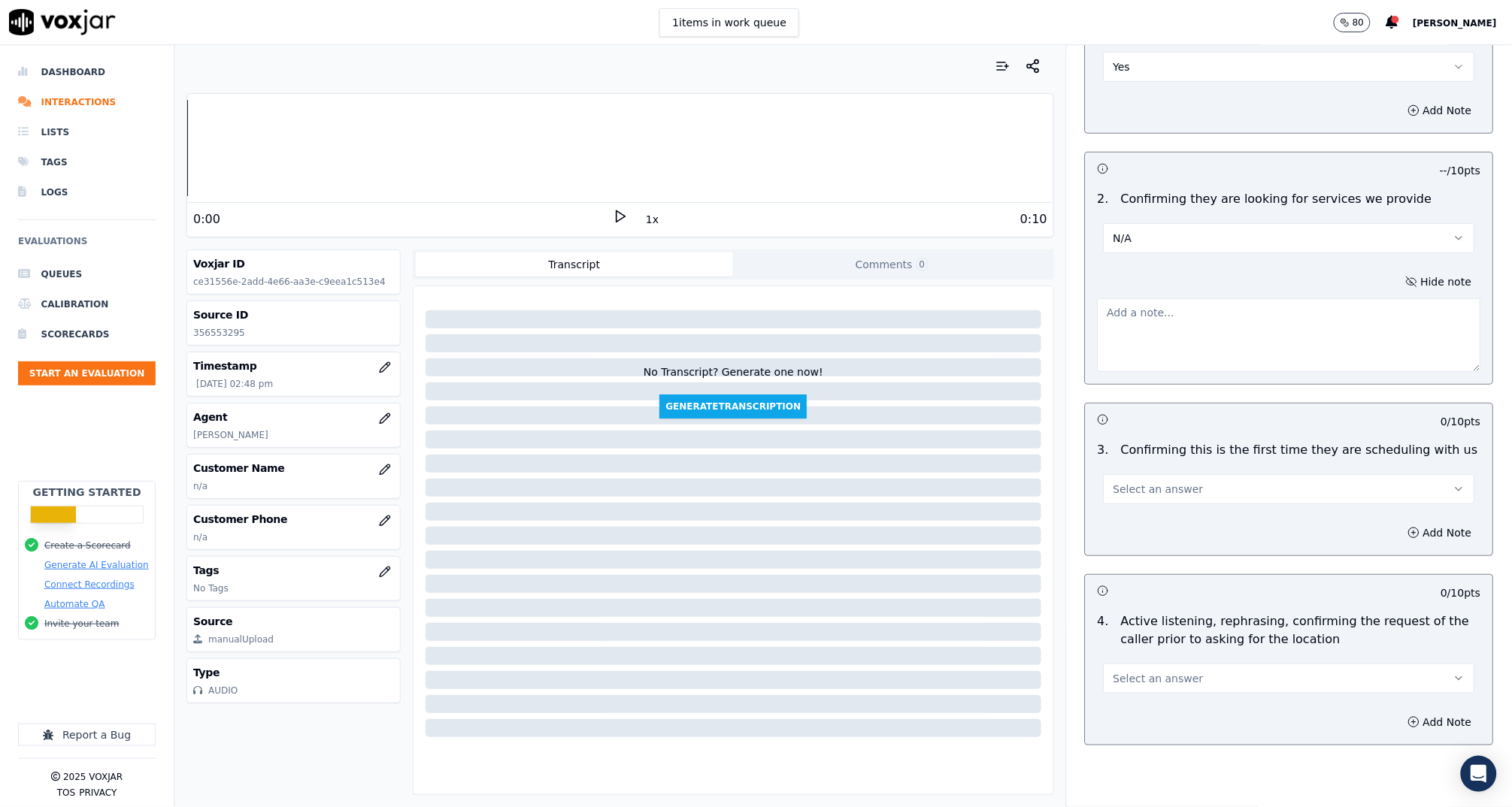
click at [1315, 338] on textarea at bounding box center [1289, 335] width 383 height 74
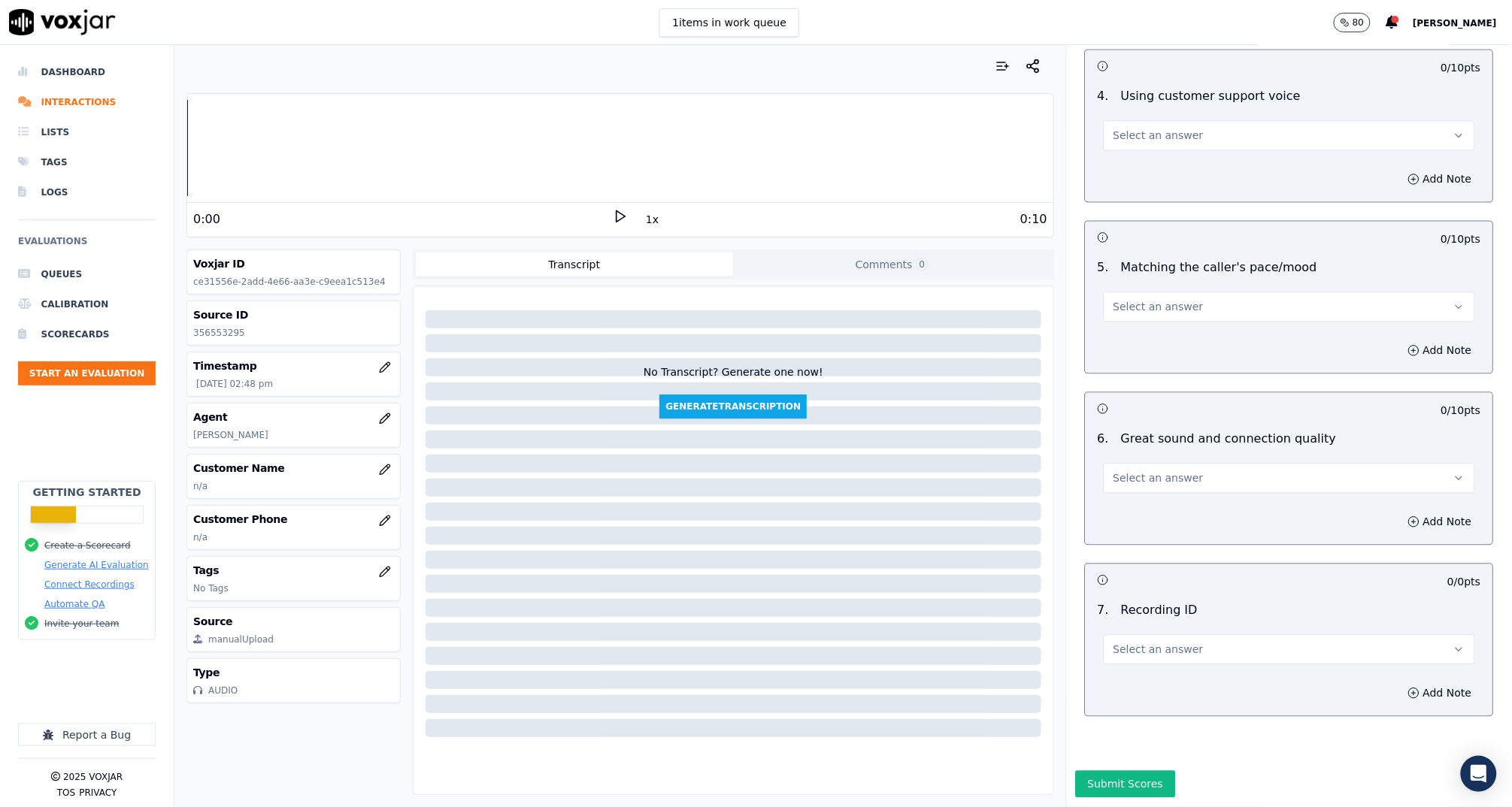
scroll to position [2986, 0]
type textarea "Patient called back to scheduled for"
click at [1140, 300] on span "Select an answer" at bounding box center [1159, 307] width 90 height 15
click at [1140, 326] on div "No" at bounding box center [1261, 329] width 341 height 24
drag, startPoint x: 1384, startPoint y: 318, endPoint x: 1311, endPoint y: 355, distance: 81.8
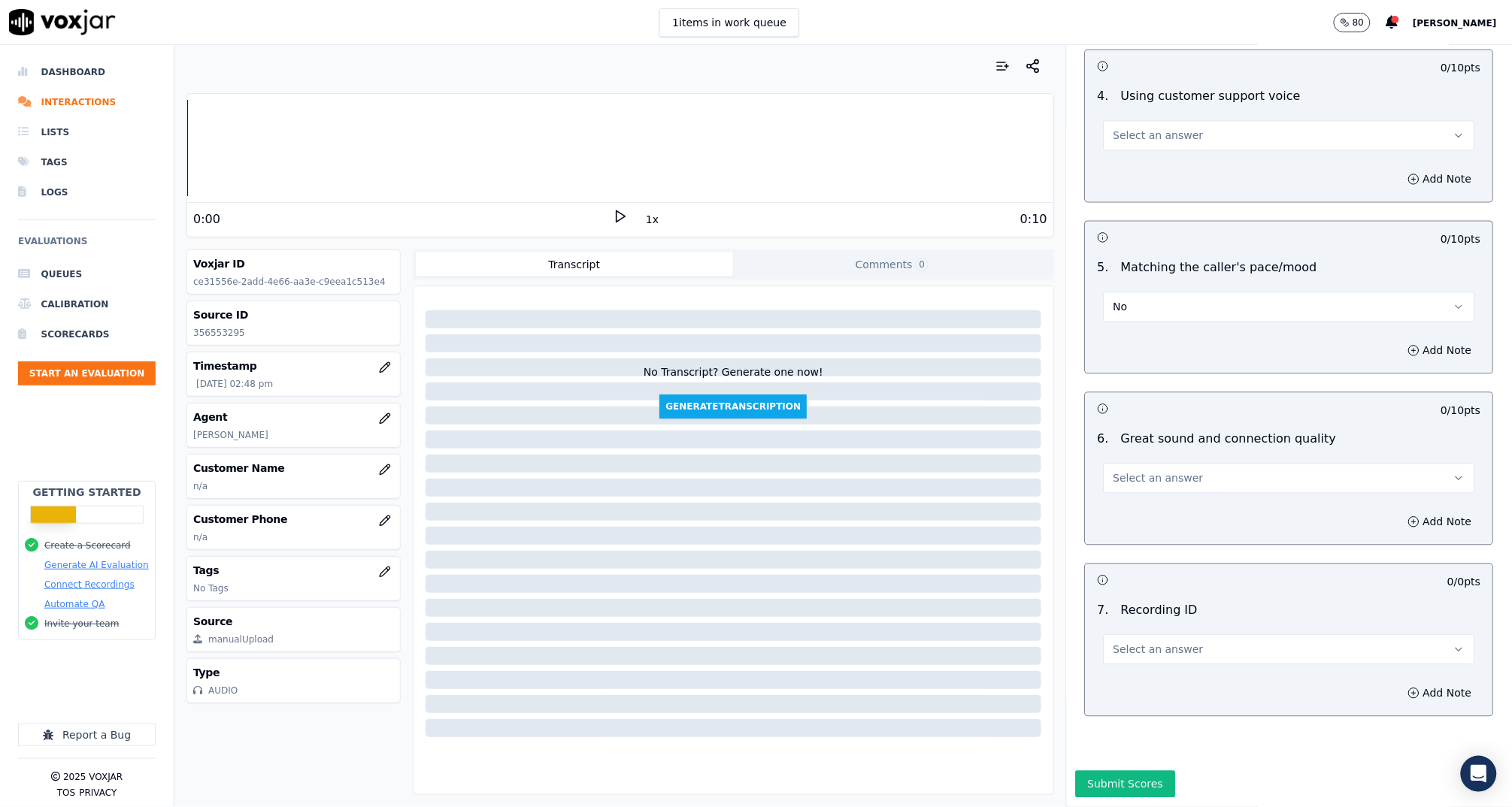
click at [1399, 340] on button "Add Note" at bounding box center [1440, 350] width 82 height 21
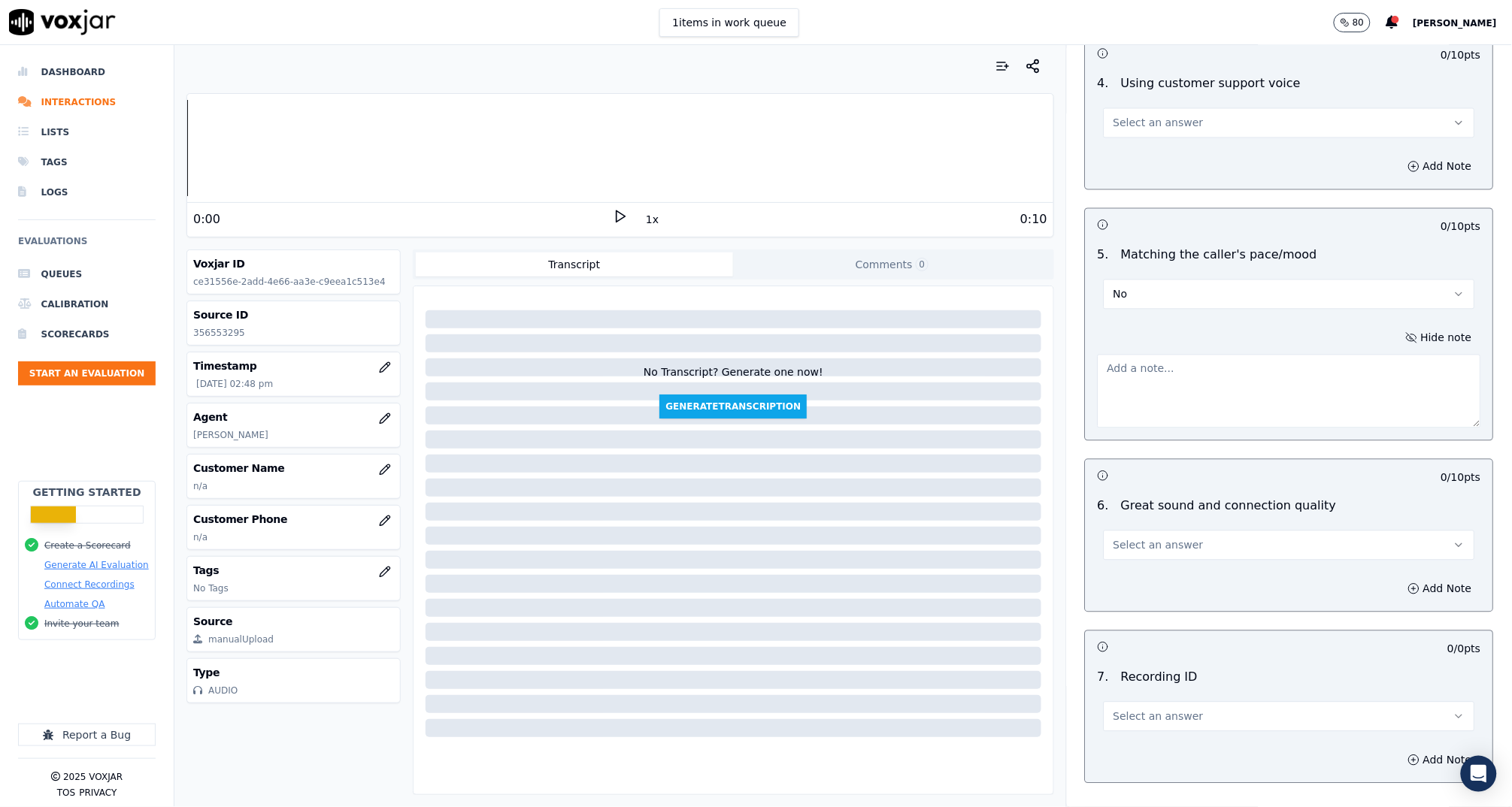
click at [1242, 383] on textarea at bounding box center [1289, 392] width 383 height 74
type textarea "Very long silence in the beginning"
click at [1136, 538] on span "Select an answer" at bounding box center [1159, 545] width 90 height 15
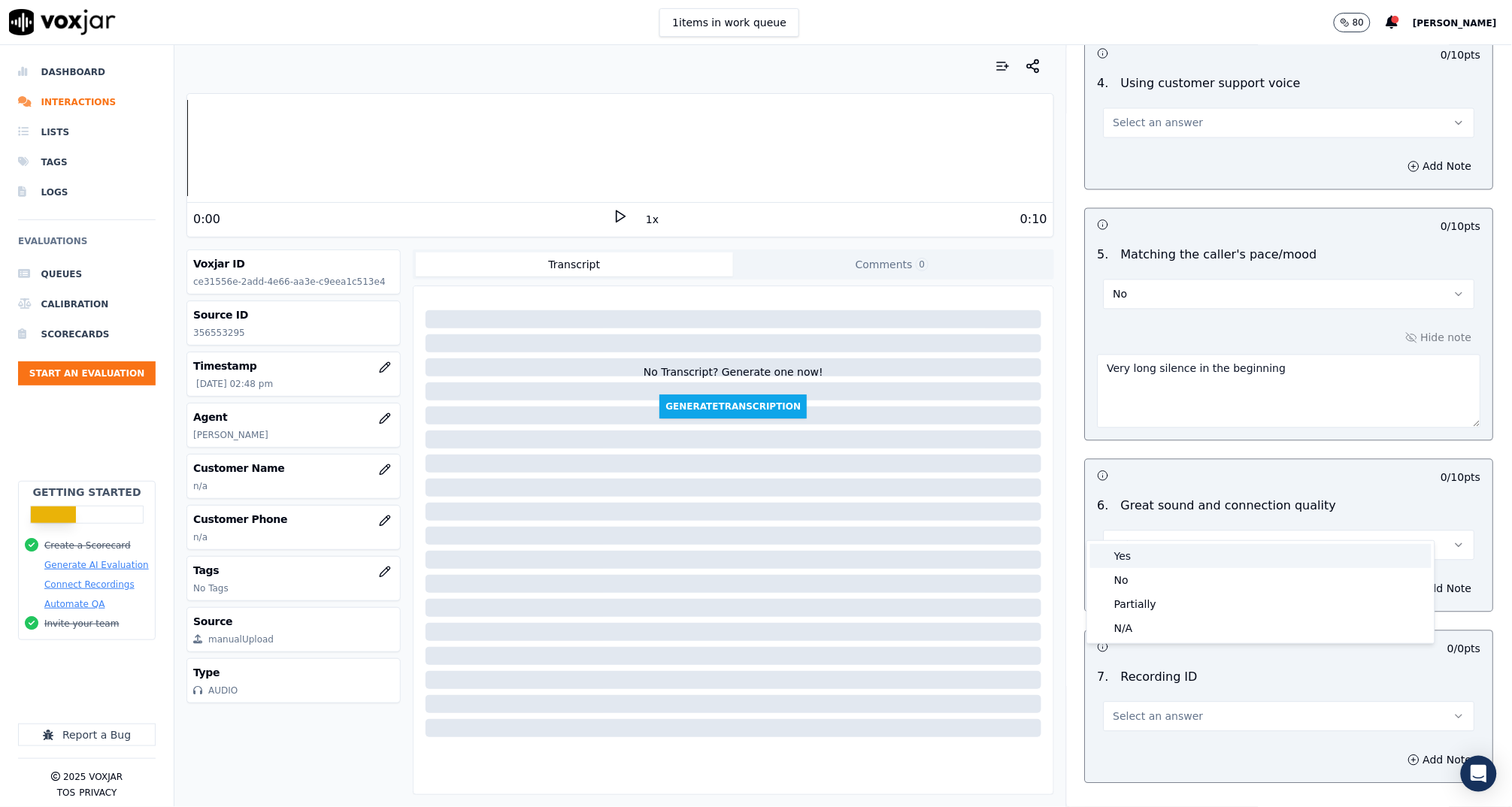
click at [1152, 561] on div "Yes" at bounding box center [1261, 556] width 341 height 24
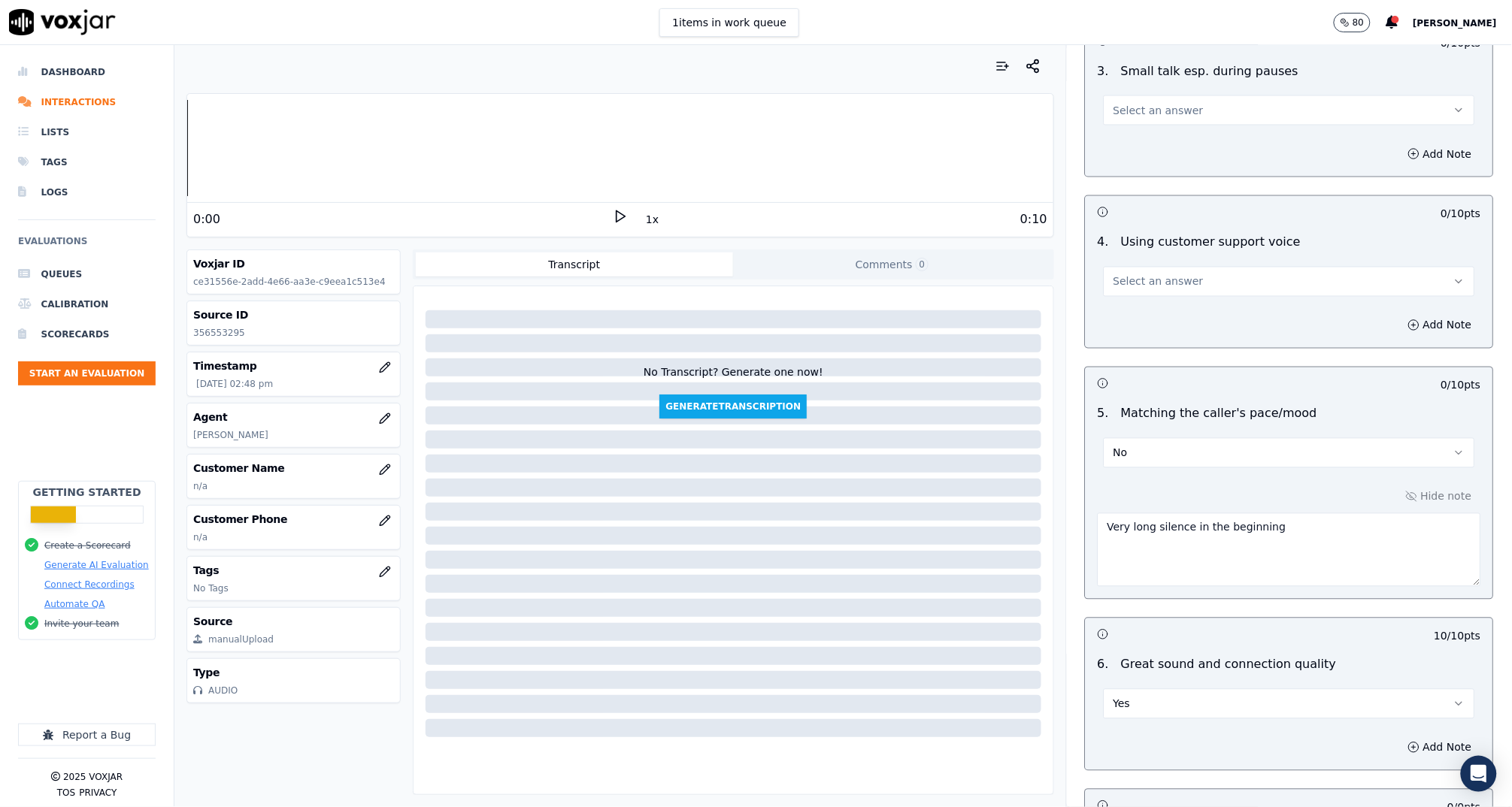
scroll to position [2671, 0]
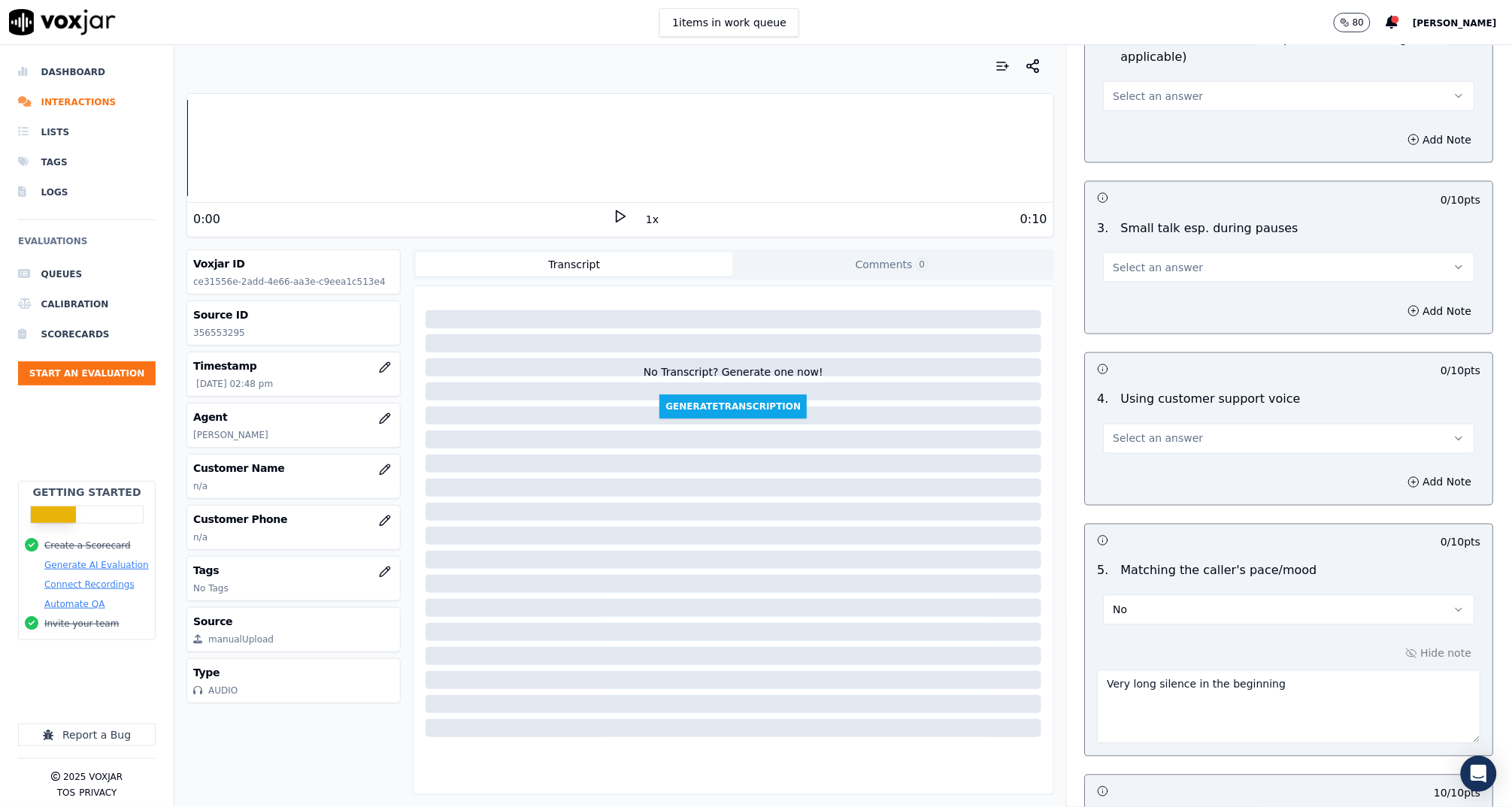
click at [1161, 431] on span "Select an answer" at bounding box center [1159, 439] width 90 height 15
click at [1153, 458] on div "Yes" at bounding box center [1261, 449] width 341 height 24
click at [1106, 259] on div "3 . Small talk esp. during pauses Select an answer" at bounding box center [1289, 250] width 407 height 75
click at [1122, 257] on button "Select an answer" at bounding box center [1289, 267] width 371 height 30
click at [1132, 296] on div "No" at bounding box center [1261, 302] width 341 height 24
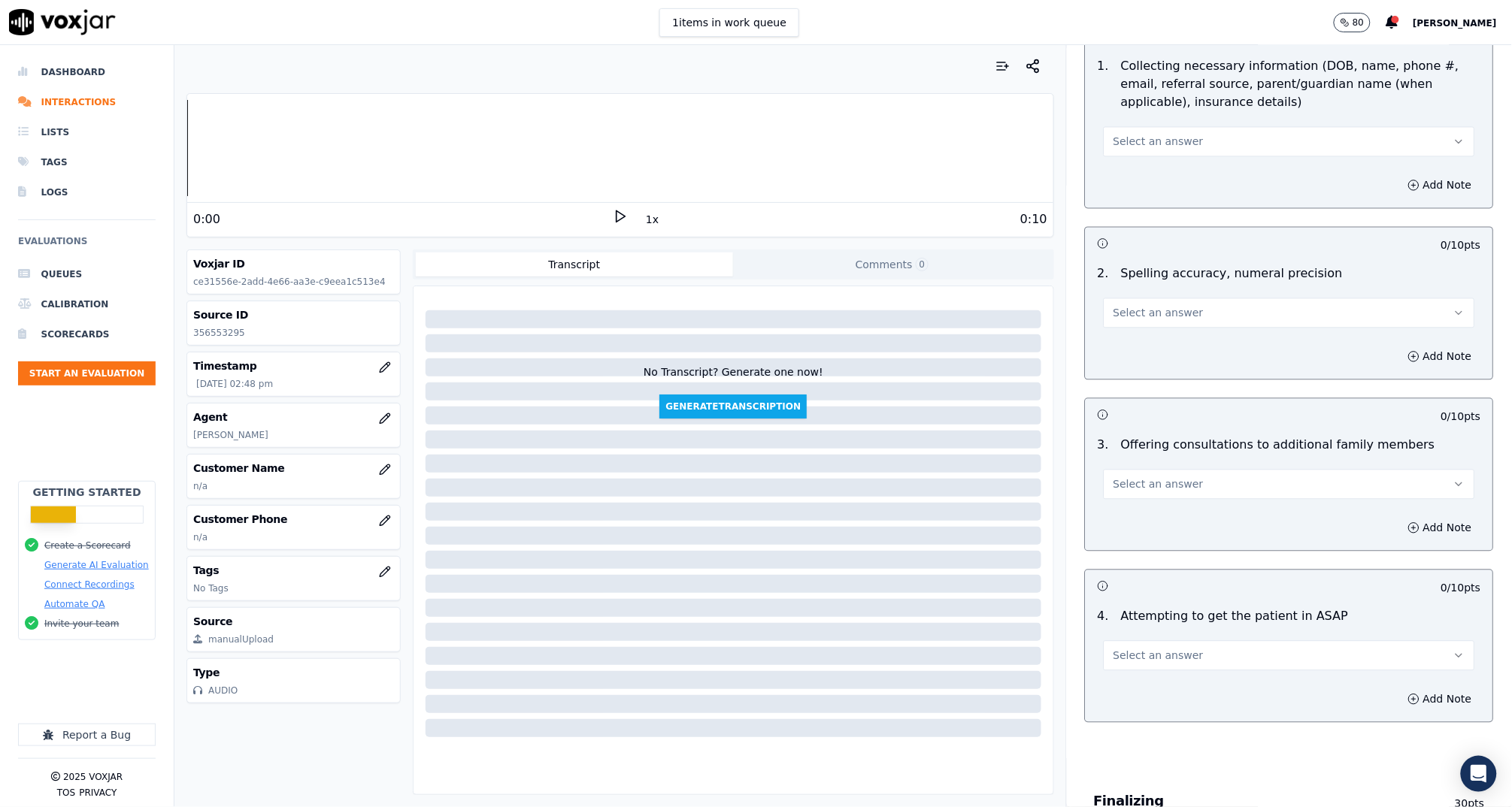
scroll to position [1009, 0]
click at [1144, 468] on button "Select an answer" at bounding box center [1289, 480] width 371 height 30
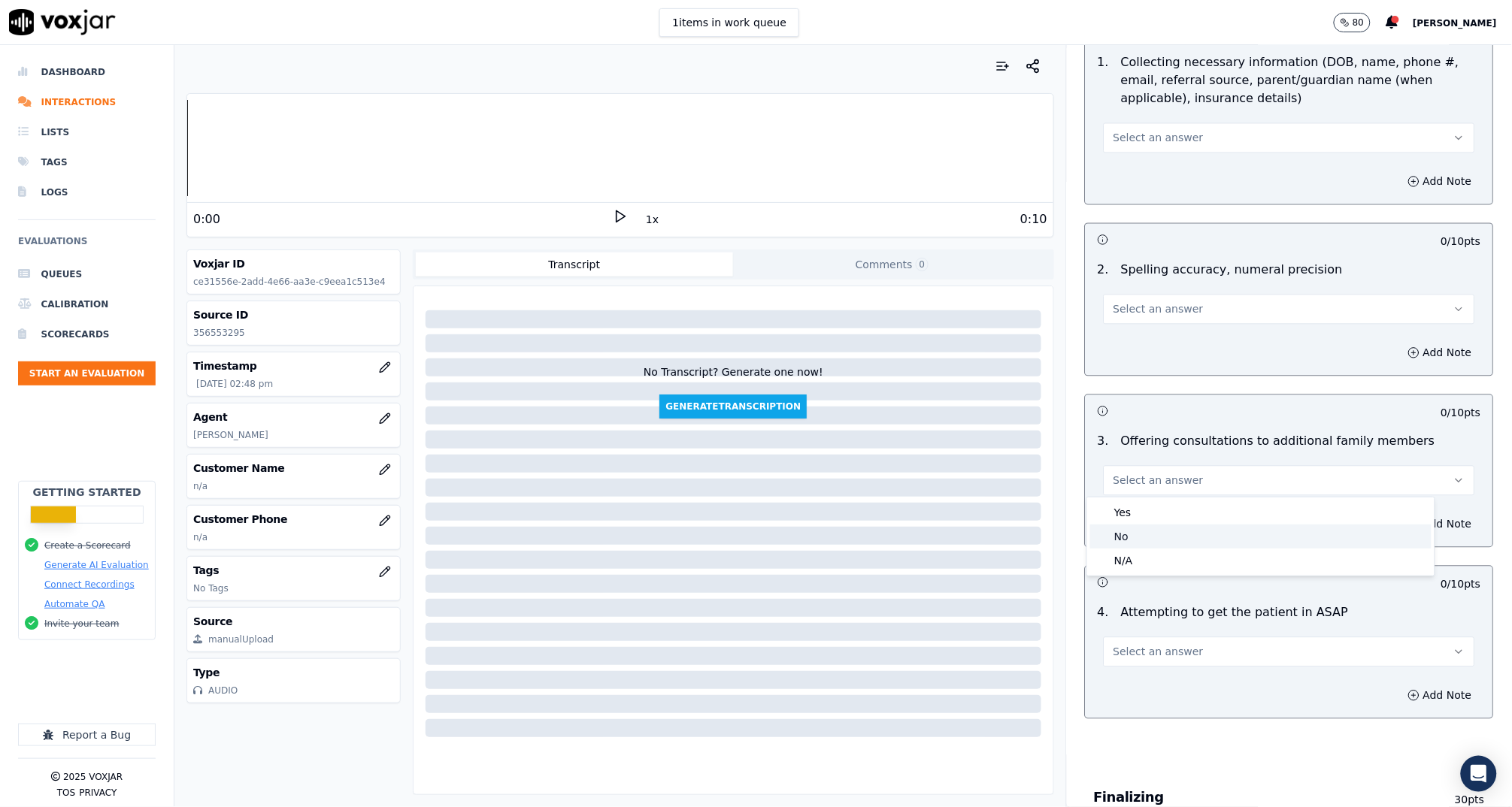
click at [1133, 530] on div "No" at bounding box center [1261, 536] width 341 height 24
click at [1145, 645] on span "Select an answer" at bounding box center [1159, 652] width 90 height 15
click at [1144, 682] on div "Yes" at bounding box center [1261, 683] width 341 height 24
click at [1130, 313] on span "Select an answer" at bounding box center [1159, 310] width 90 height 15
click at [1143, 360] on div "No" at bounding box center [1261, 365] width 341 height 24
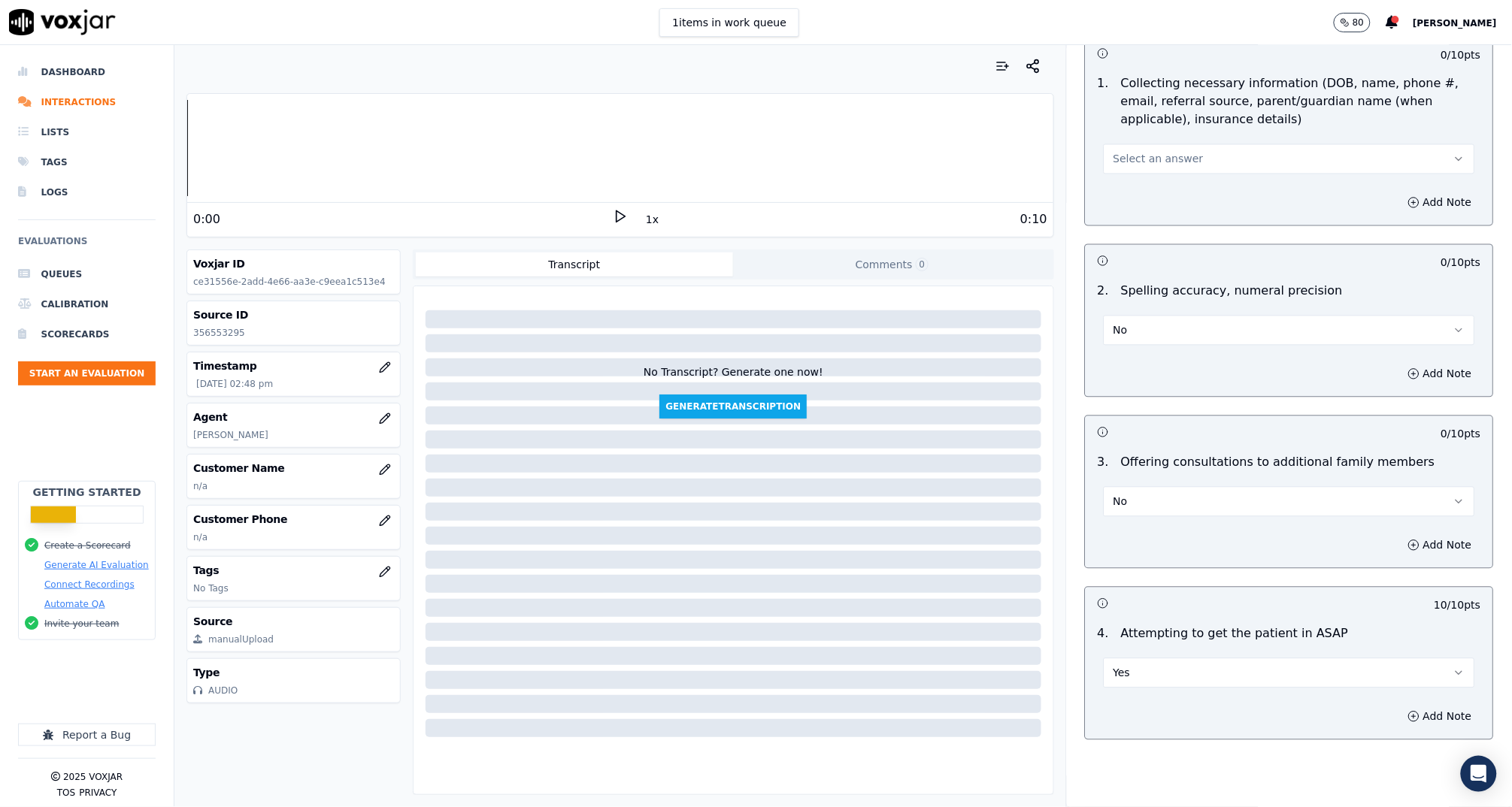
scroll to position [984, 0]
click at [1139, 162] on span "Select an answer" at bounding box center [1159, 162] width 90 height 15
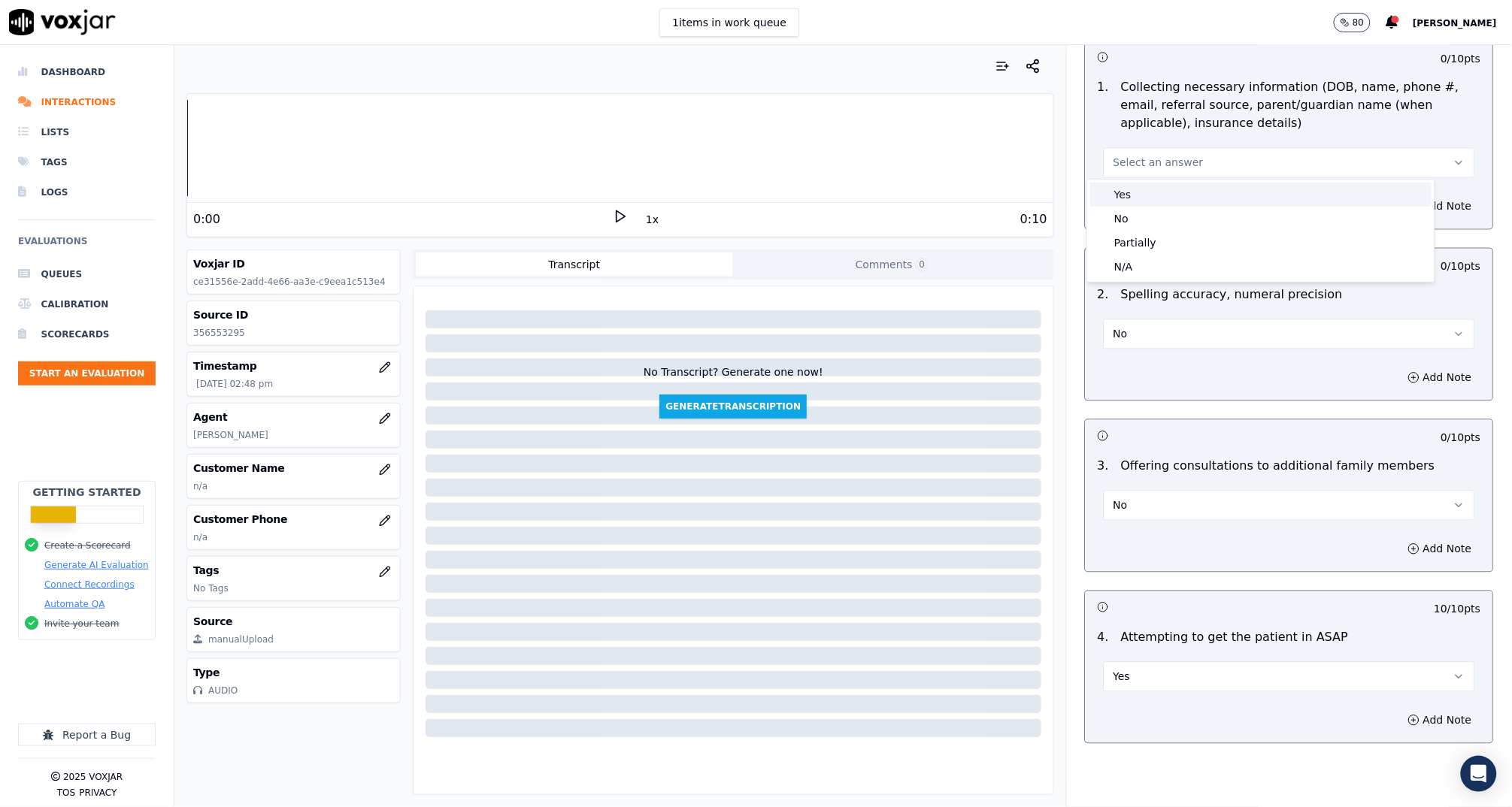
click at [1145, 193] on div "Yes" at bounding box center [1261, 194] width 341 height 24
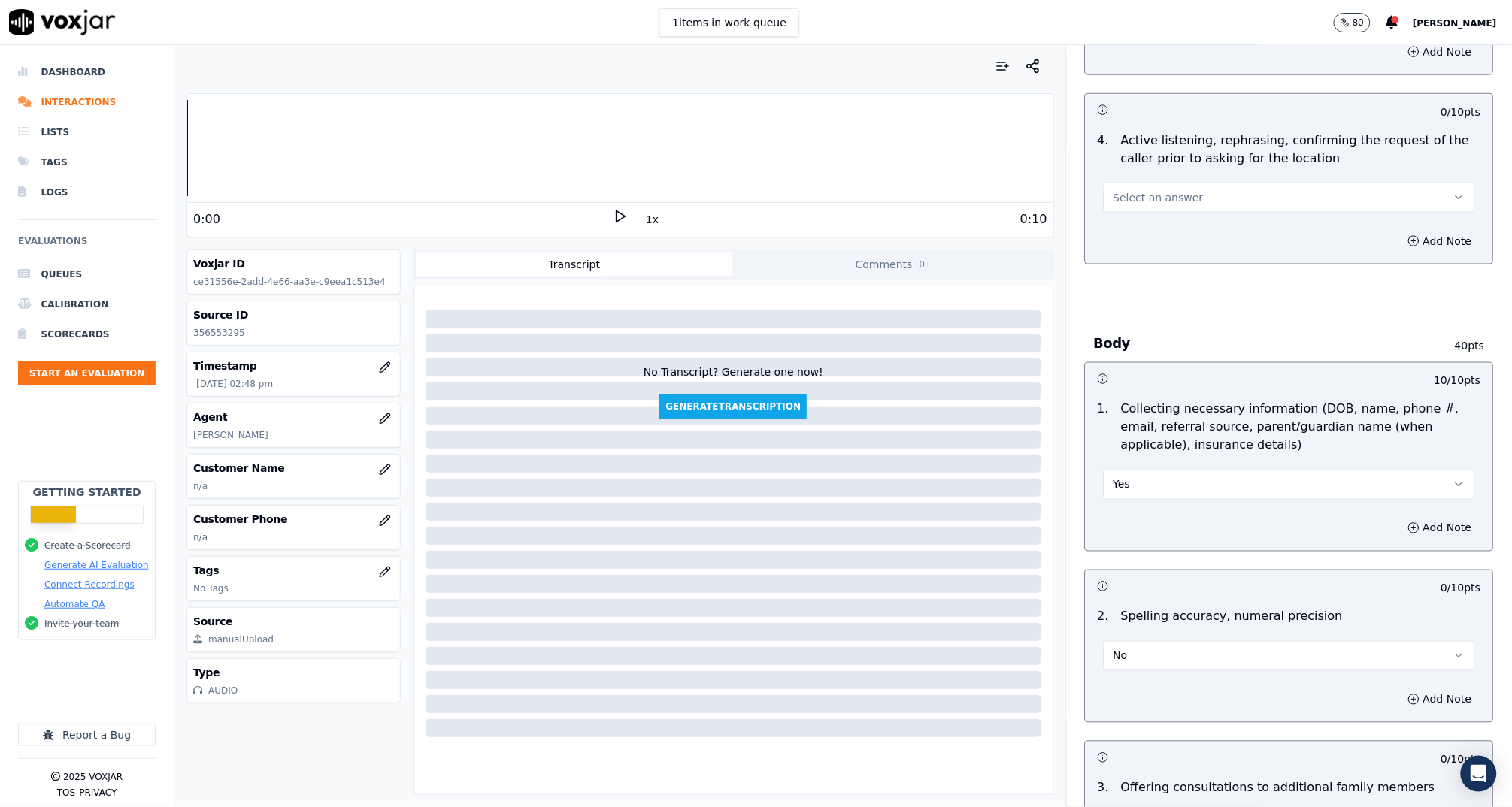
scroll to position [589, 0]
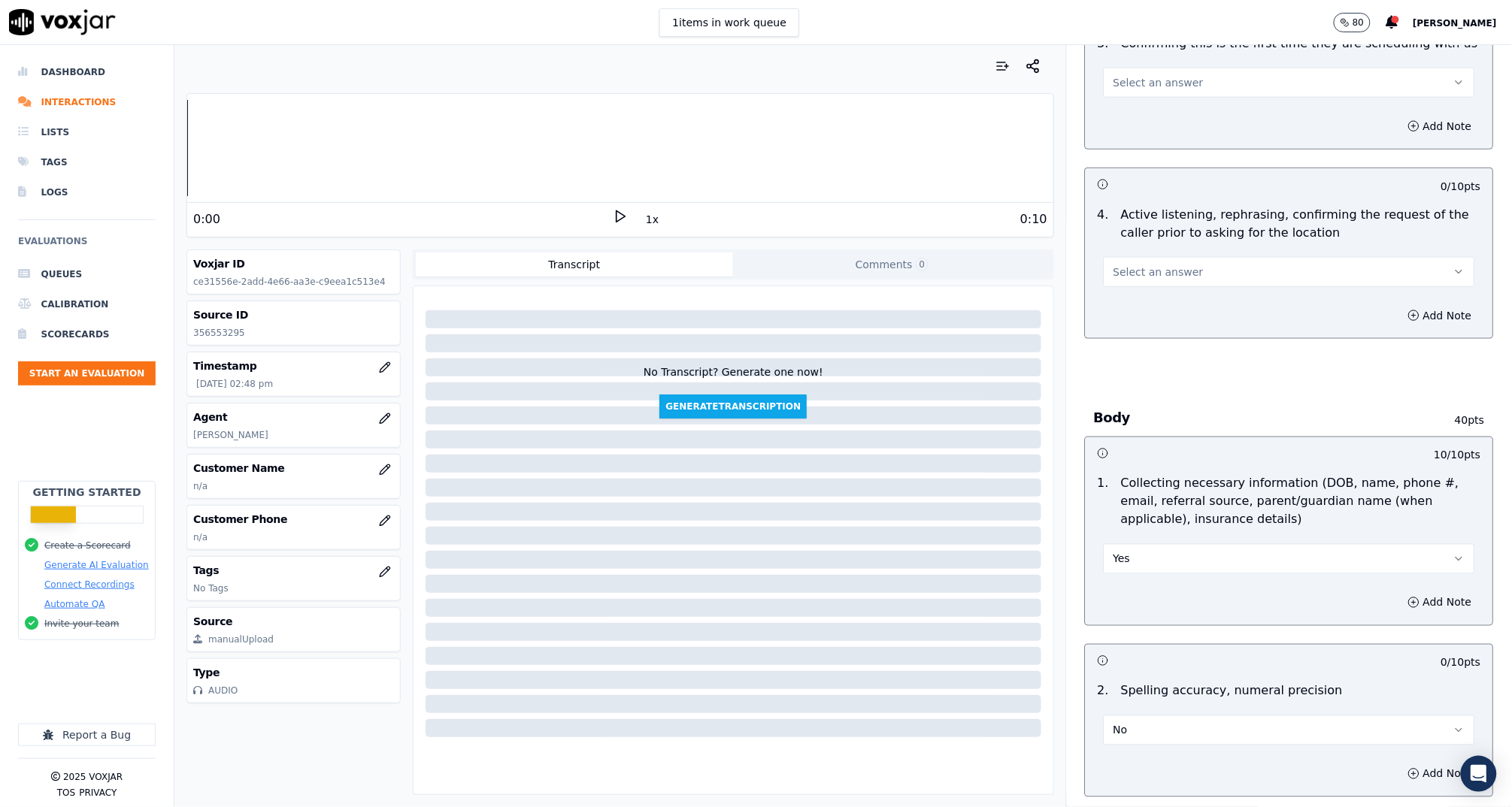
click at [1152, 562] on button "Yes" at bounding box center [1289, 559] width 371 height 30
drag, startPoint x: 1160, startPoint y: 638, endPoint x: 1202, endPoint y: 608, distance: 51.6
click at [1160, 638] on div "Partially" at bounding box center [1261, 638] width 341 height 24
click at [1141, 549] on button "Partially" at bounding box center [1289, 559] width 371 height 30
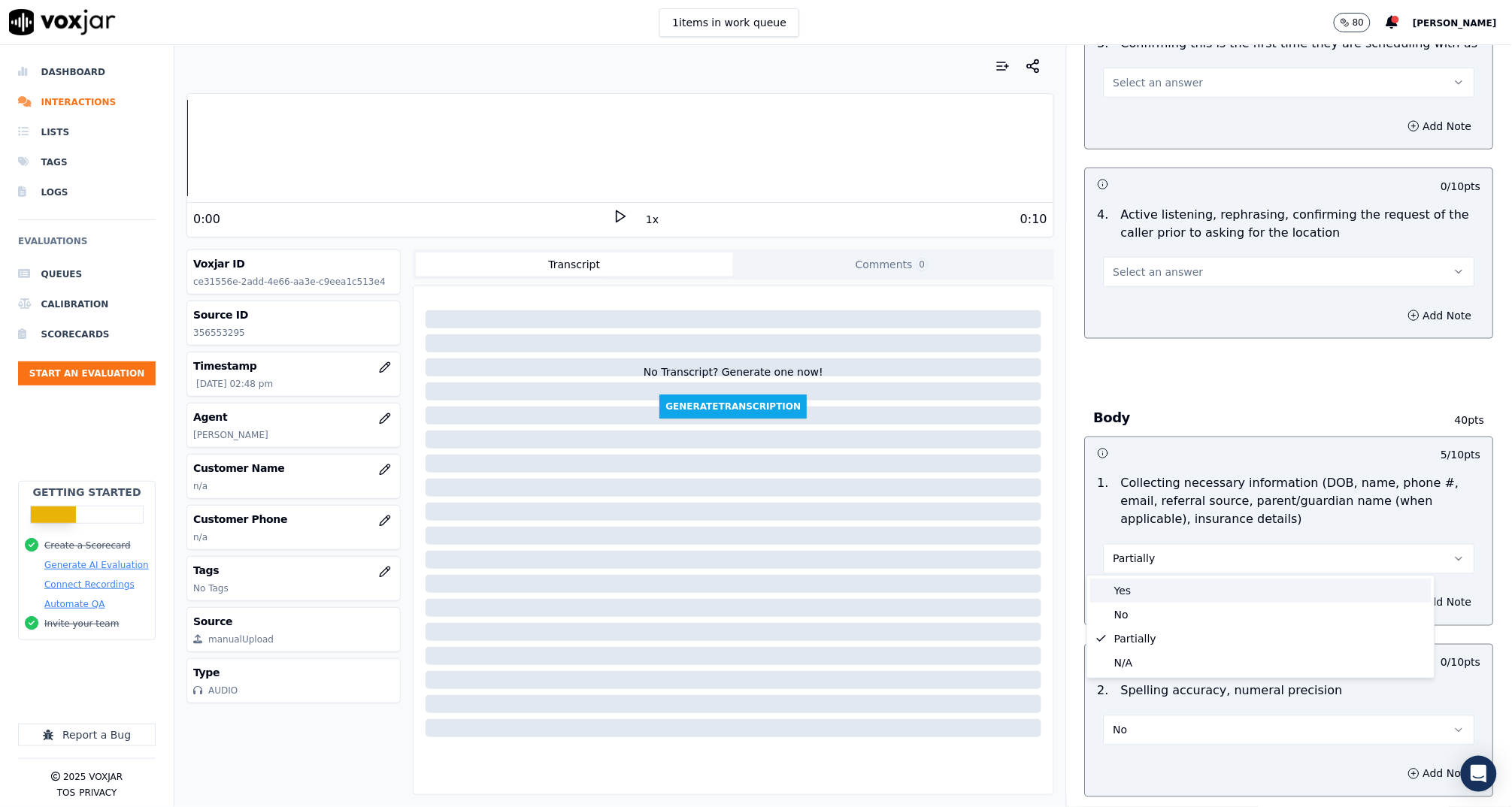
click at [1136, 585] on div "Yes" at bounding box center [1261, 590] width 341 height 24
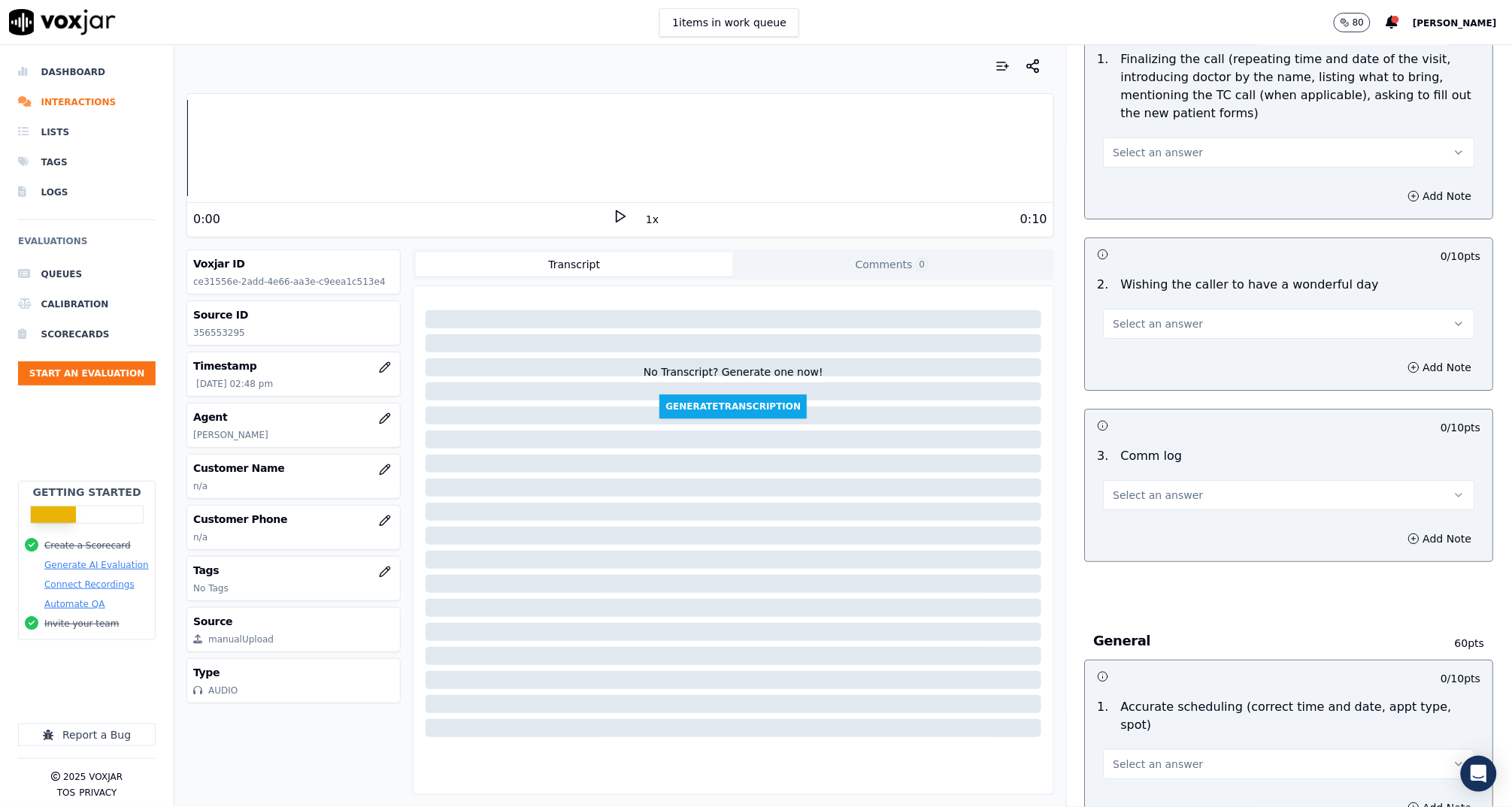
scroll to position [1785, 0]
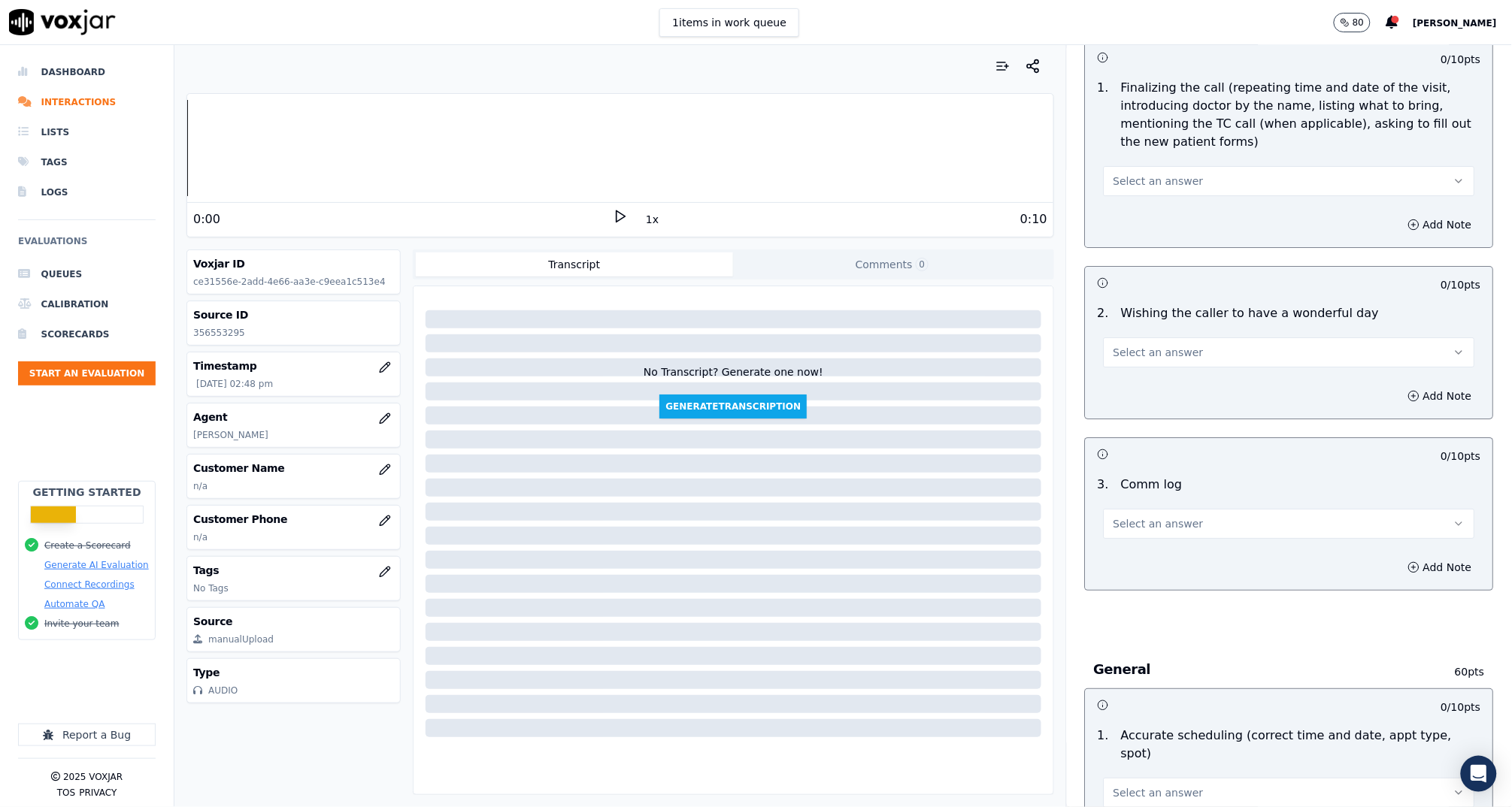
click at [1162, 168] on button "Select an answer" at bounding box center [1289, 181] width 371 height 30
click at [1164, 209] on div "Yes" at bounding box center [1261, 211] width 341 height 24
click at [1155, 186] on button "Yes" at bounding box center [1289, 181] width 371 height 30
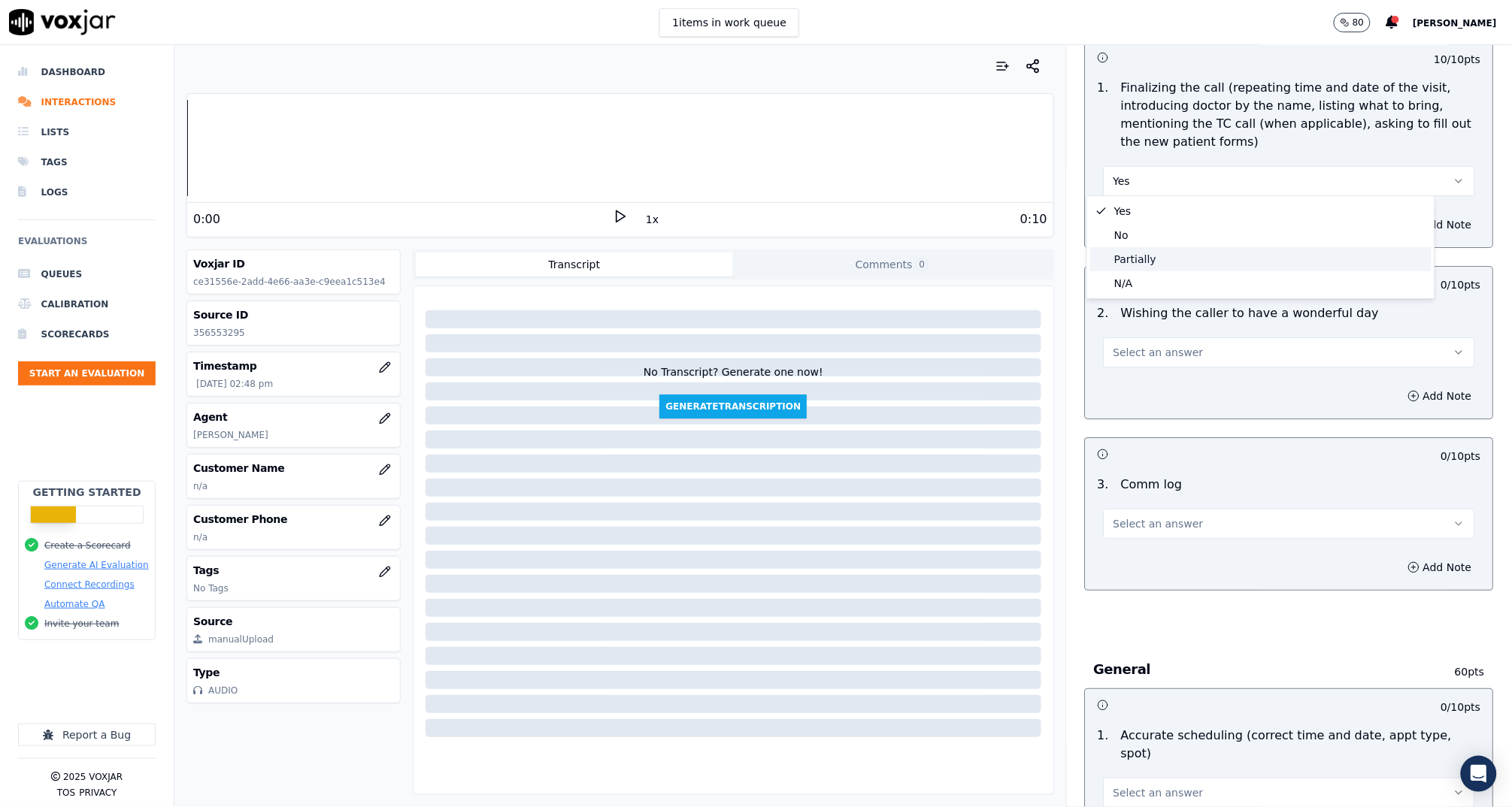
click at [1168, 252] on div "Partially" at bounding box center [1261, 259] width 341 height 24
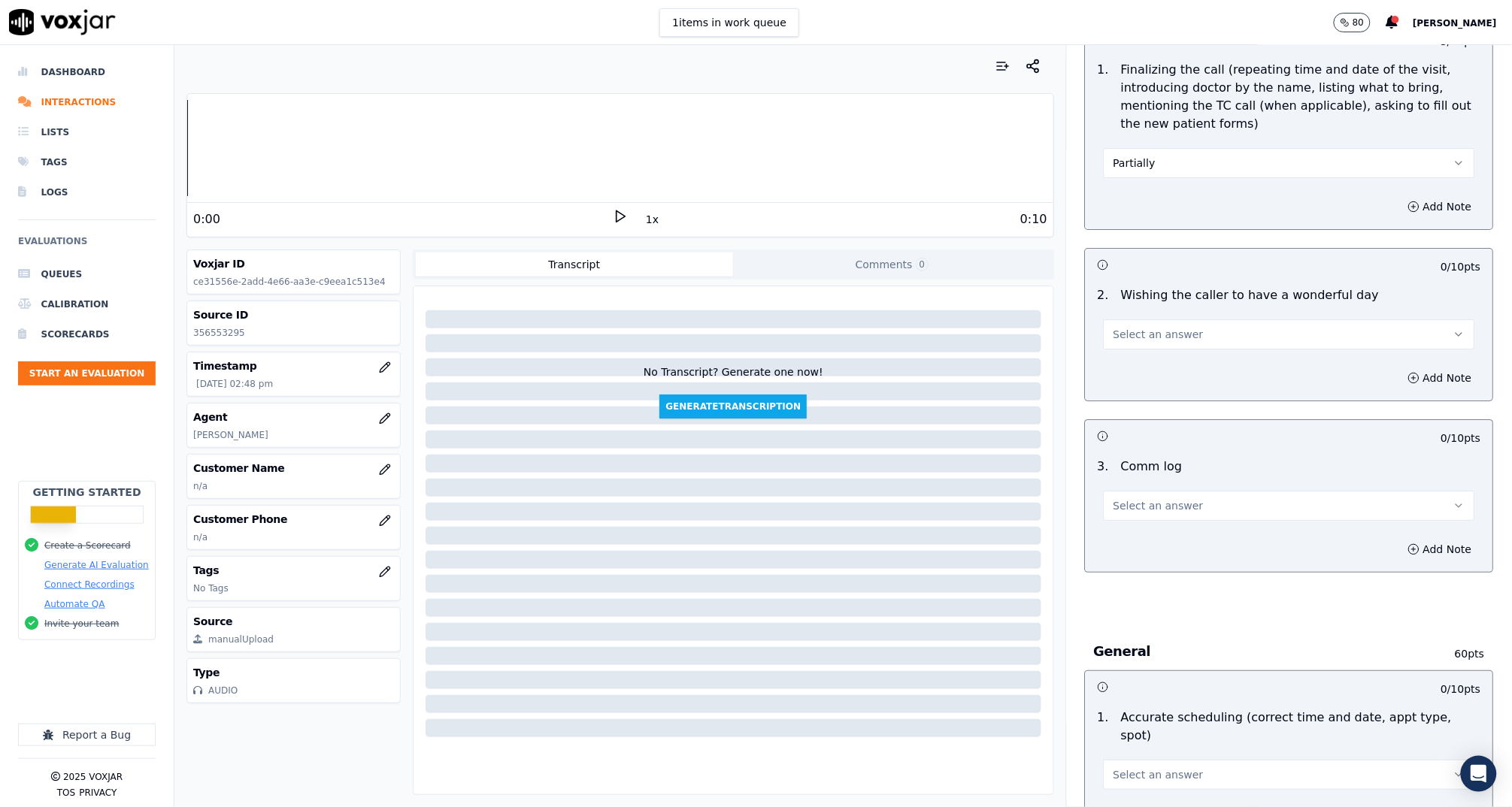
scroll to position [1832, 0]
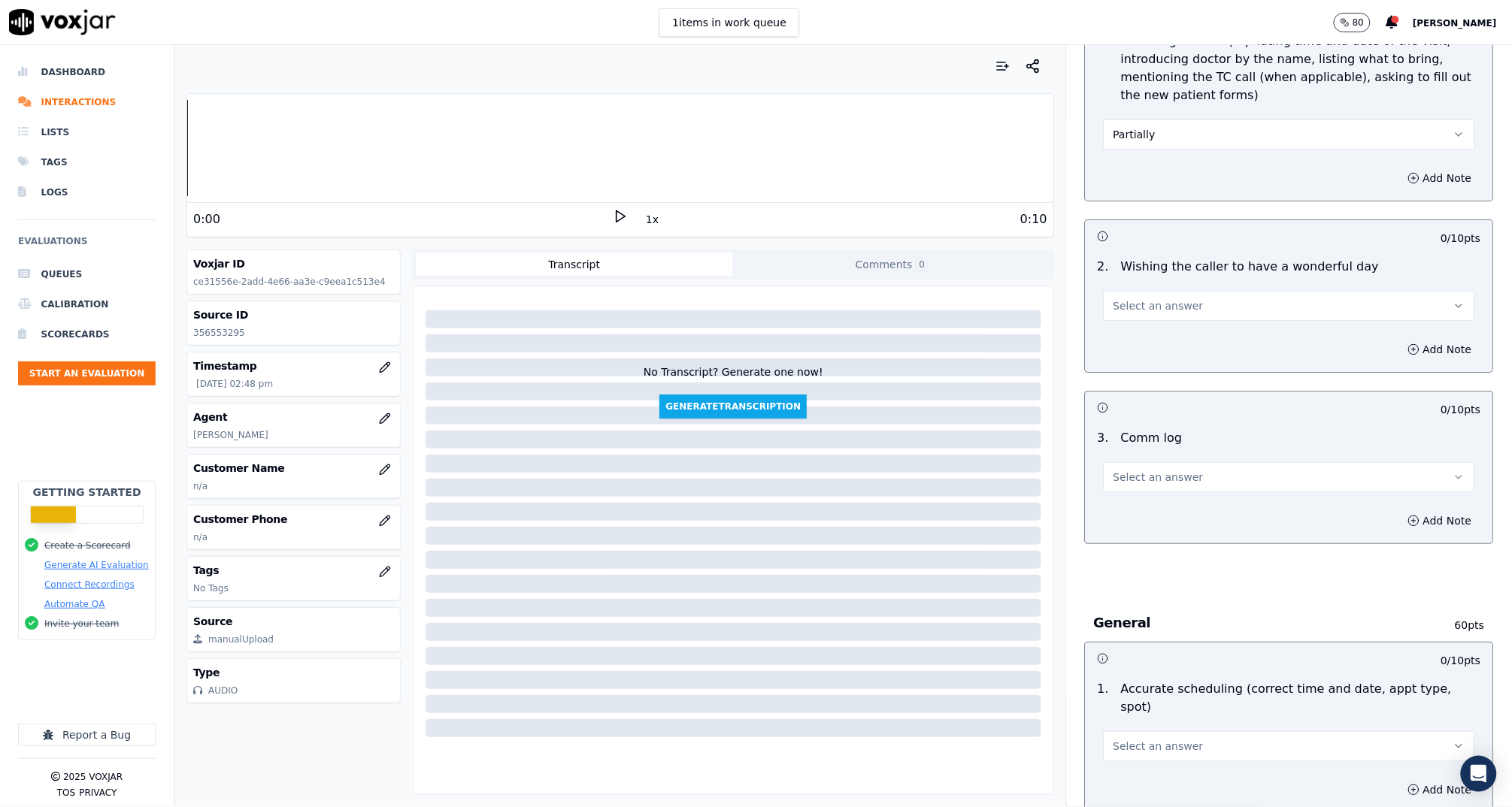
click at [1168, 302] on span "Select an answer" at bounding box center [1159, 305] width 90 height 15
click at [1175, 329] on div "Yes" at bounding box center [1261, 335] width 341 height 24
click at [1169, 477] on span "Select an answer" at bounding box center [1159, 477] width 90 height 15
click at [1168, 524] on div "No" at bounding box center [1261, 530] width 341 height 24
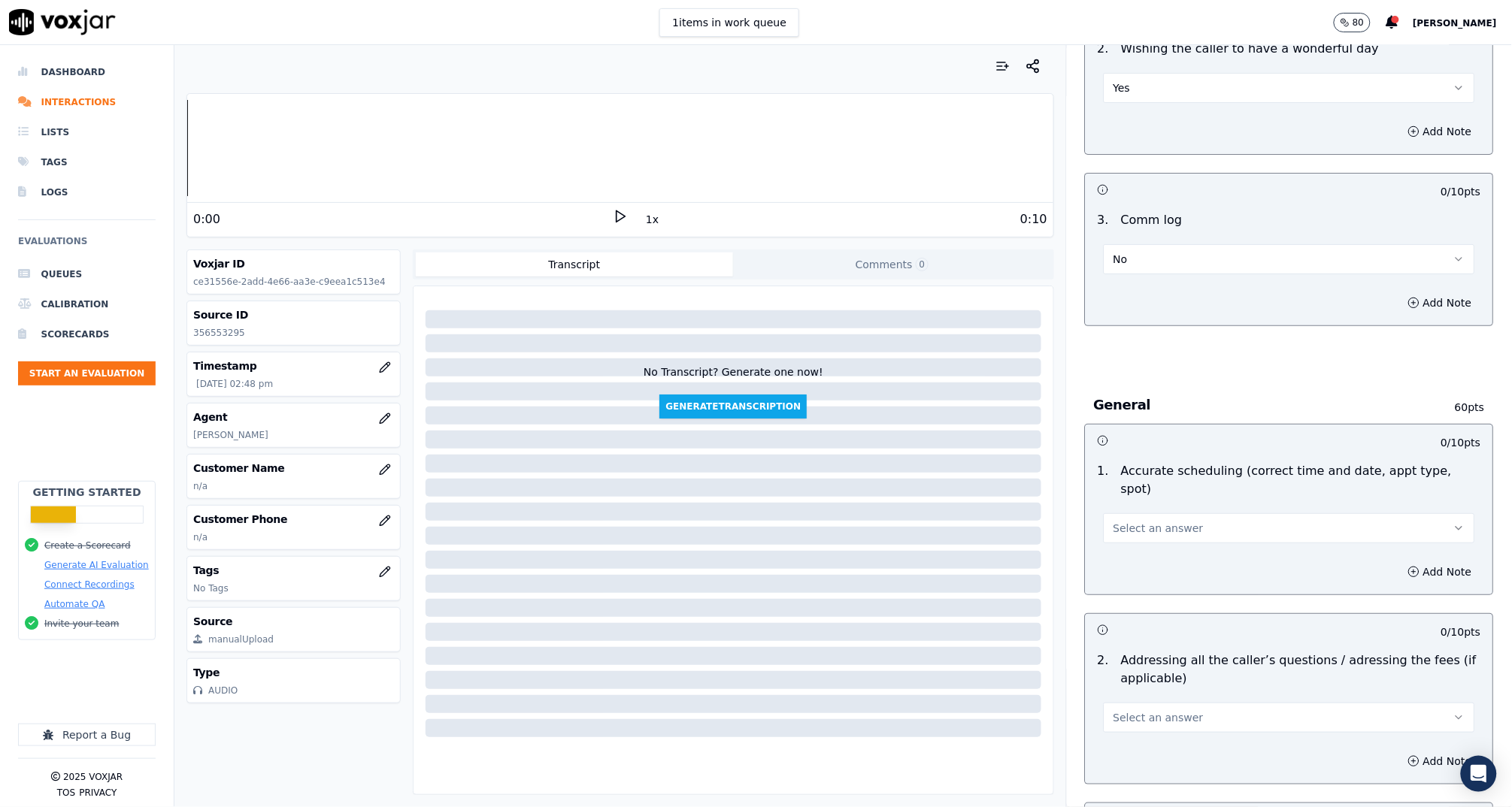
scroll to position [2171, 0]
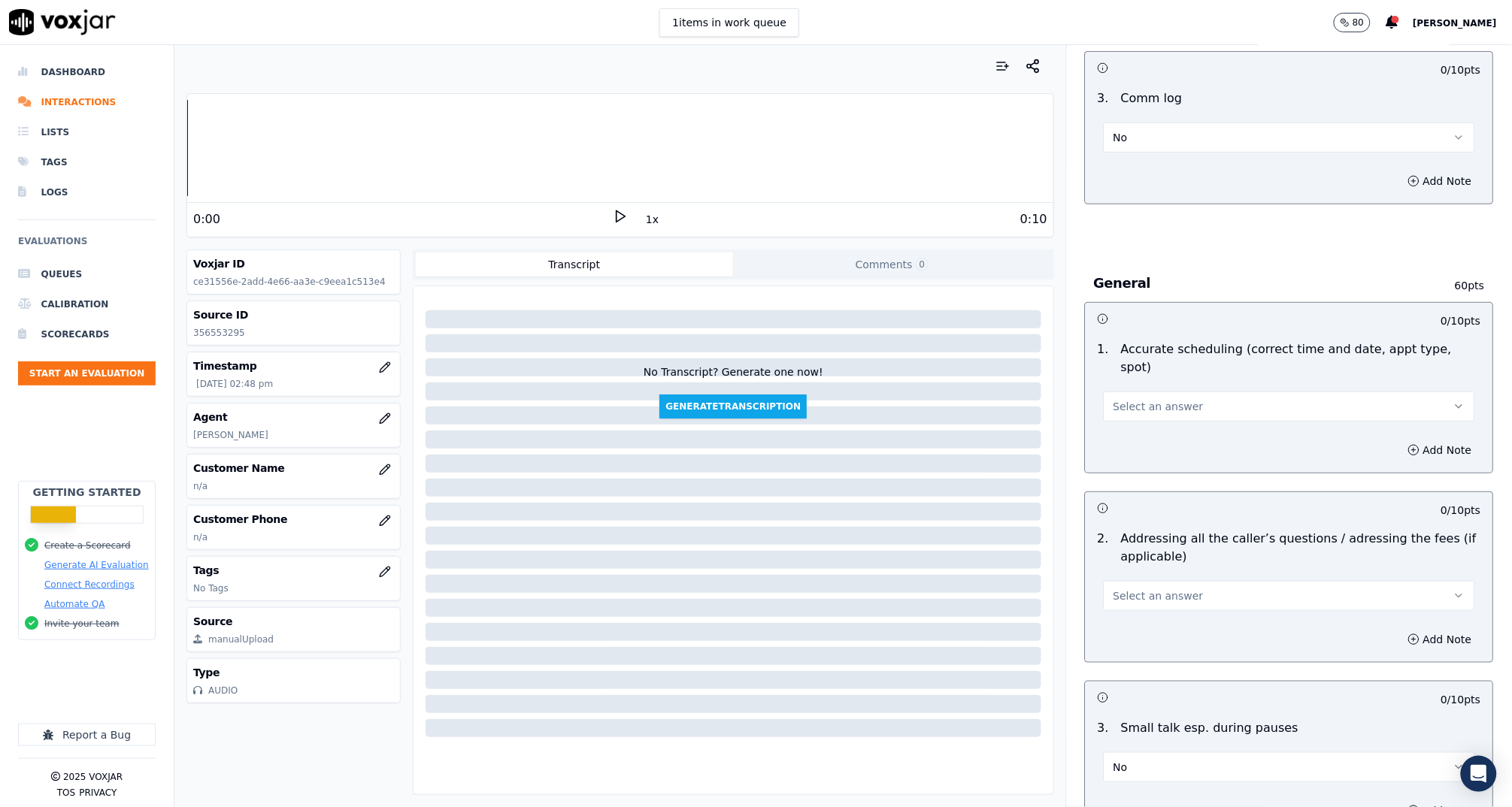
click at [1139, 392] on button "Select an answer" at bounding box center [1289, 406] width 371 height 30
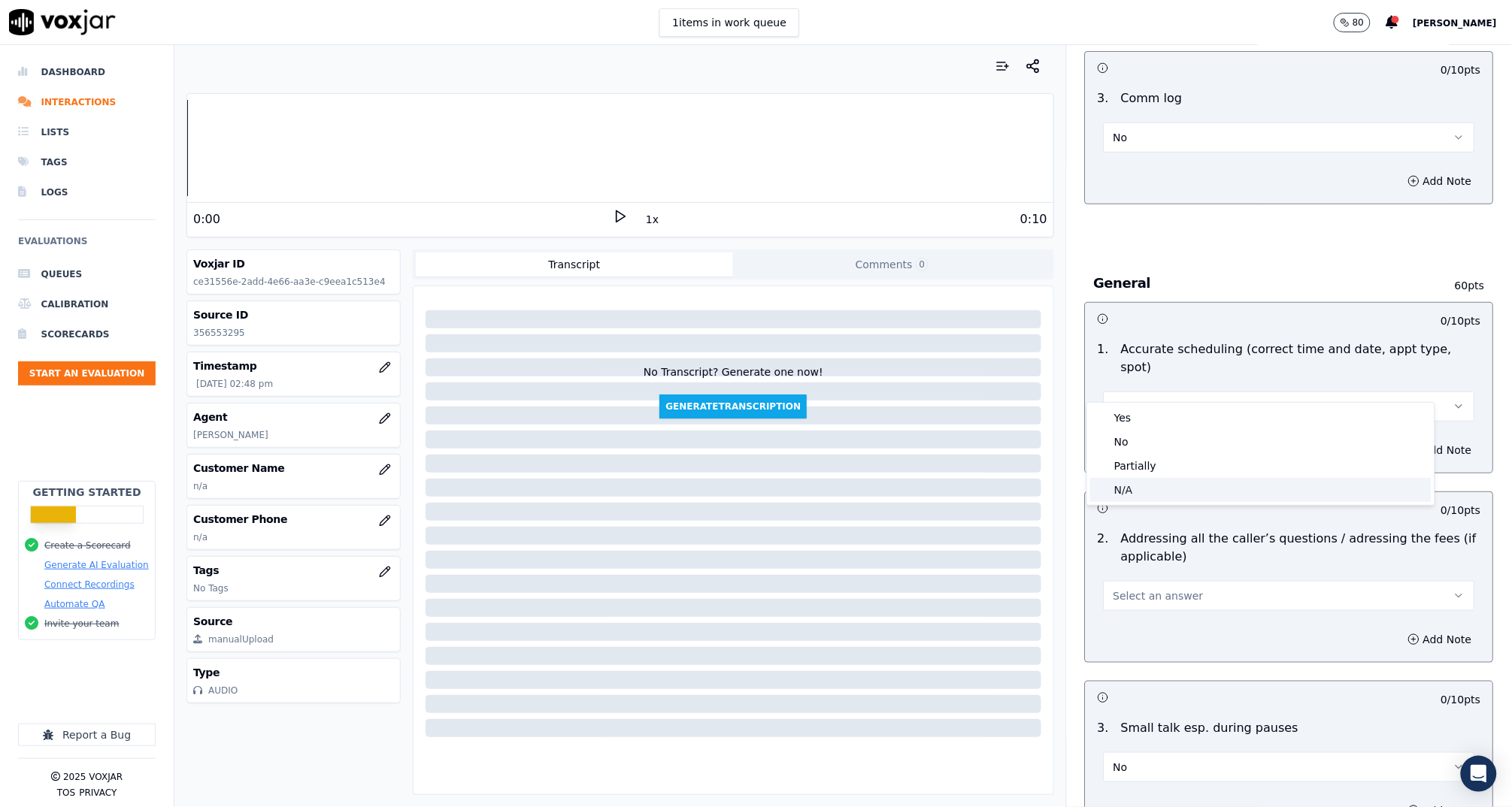
click at [1150, 487] on div "N/A" at bounding box center [1261, 489] width 341 height 24
click at [1127, 392] on button "N/A" at bounding box center [1289, 406] width 371 height 30
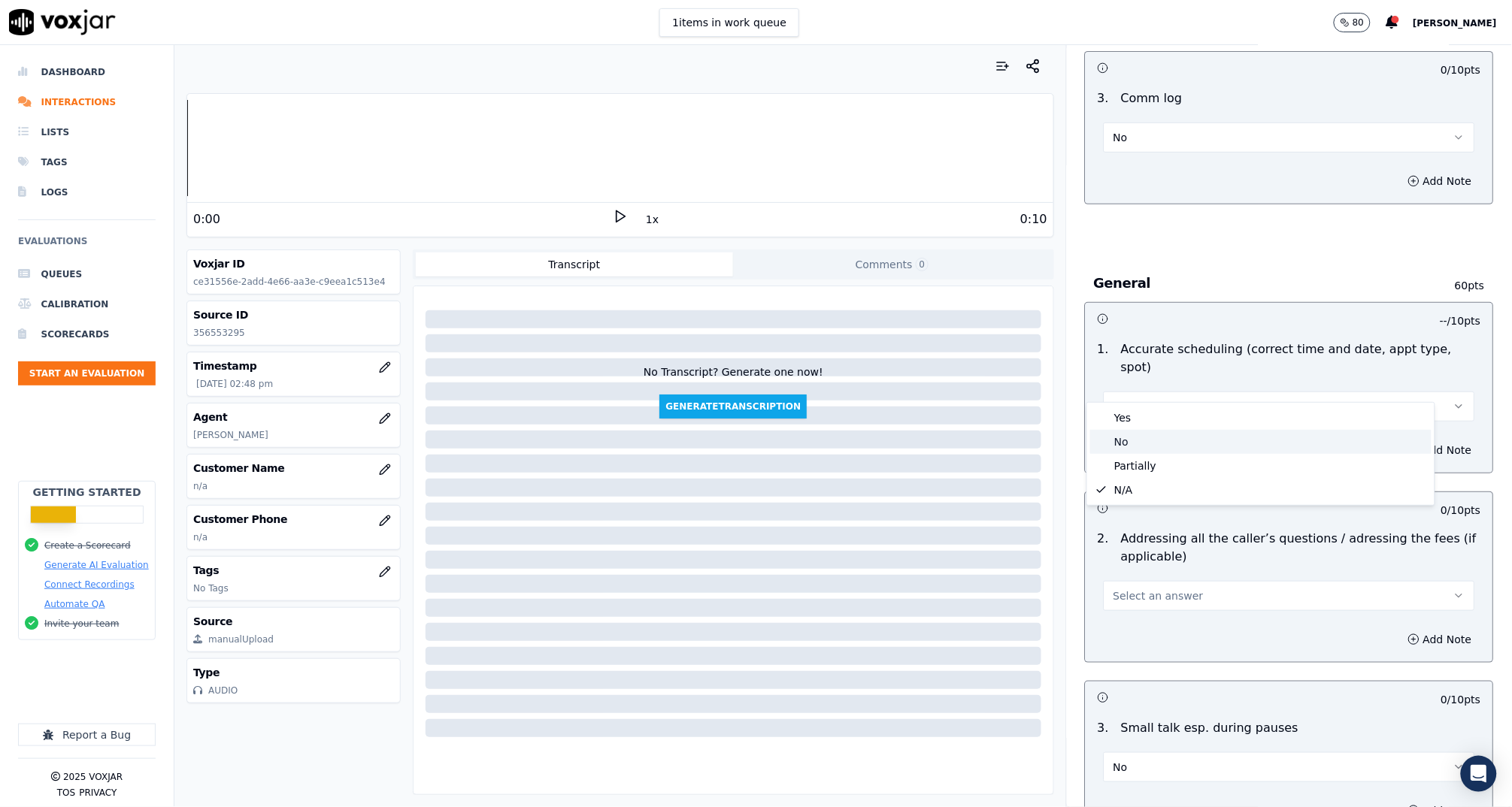
click at [1139, 440] on div "No" at bounding box center [1261, 441] width 341 height 24
drag, startPoint x: 1388, startPoint y: 428, endPoint x: 1276, endPoint y: 464, distance: 117.6
click at [1399, 440] on button "Add Note" at bounding box center [1440, 450] width 82 height 21
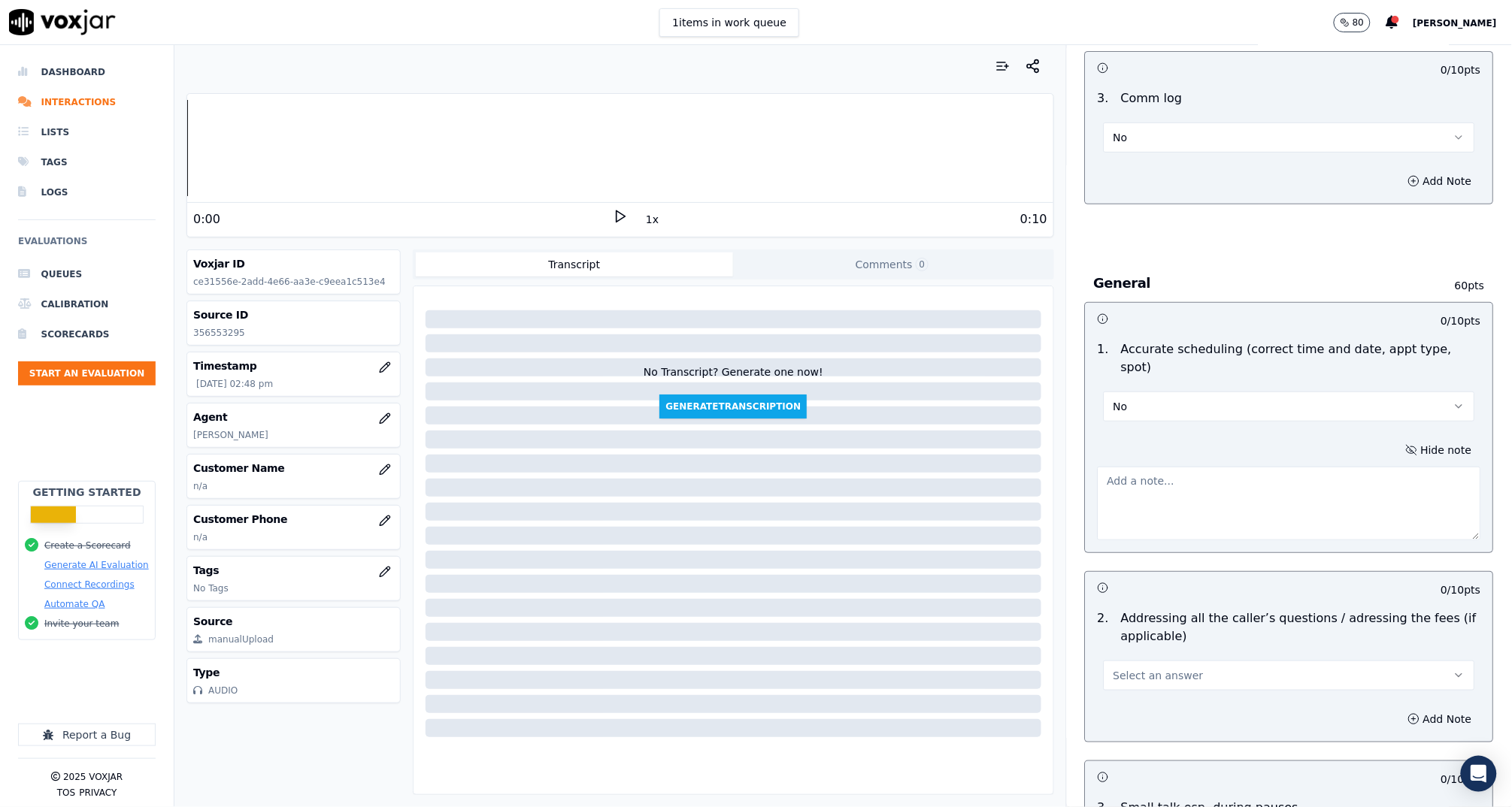
click at [1176, 486] on textarea at bounding box center [1289, 504] width 383 height 74
type textarea "Patient was meant to schedule a family member in a DIFFERENT LOCATION. Because …"
click at [1190, 662] on button "Select an answer" at bounding box center [1289, 675] width 371 height 30
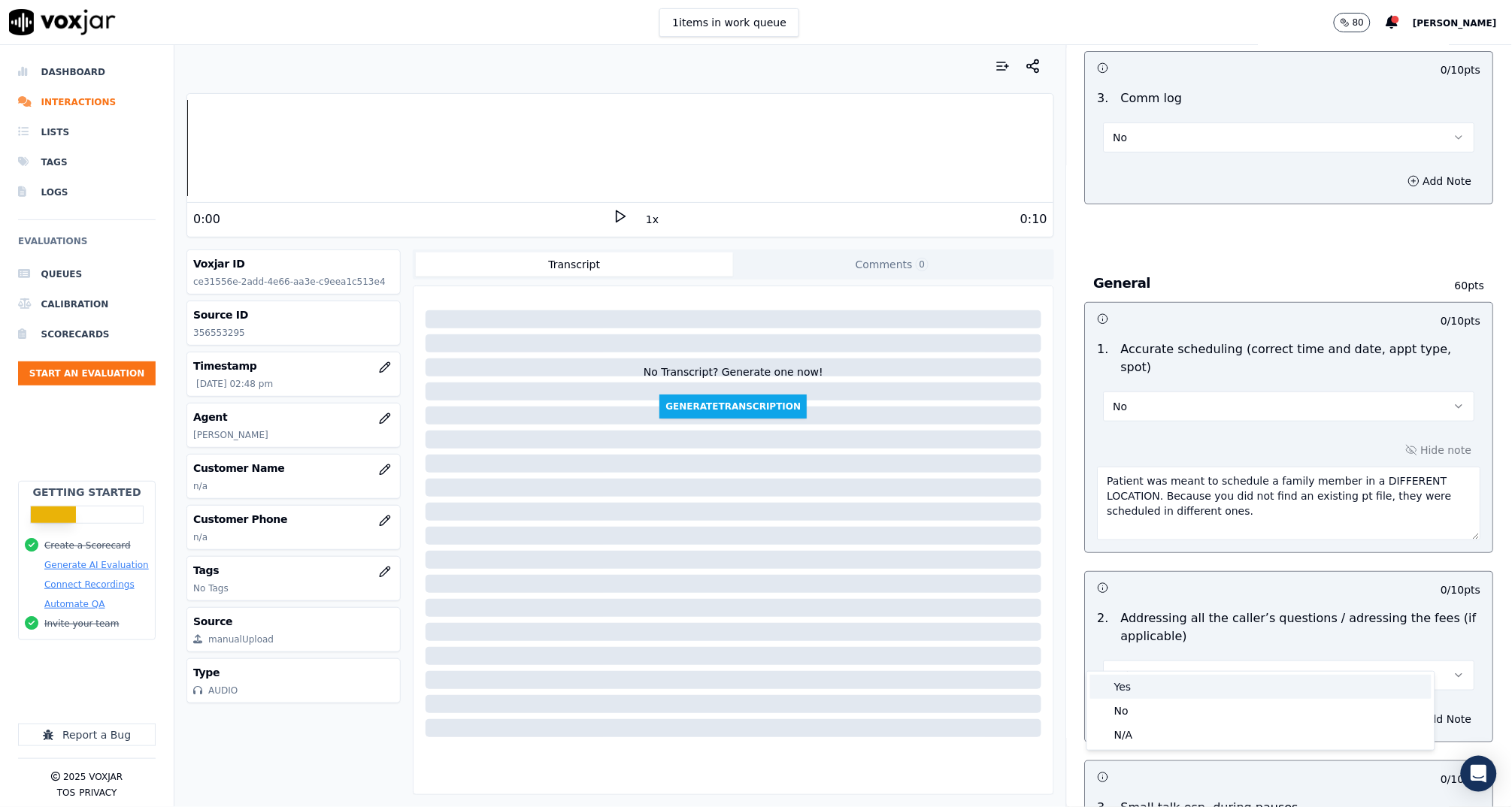
click at [1181, 682] on div "Yes" at bounding box center [1261, 686] width 341 height 24
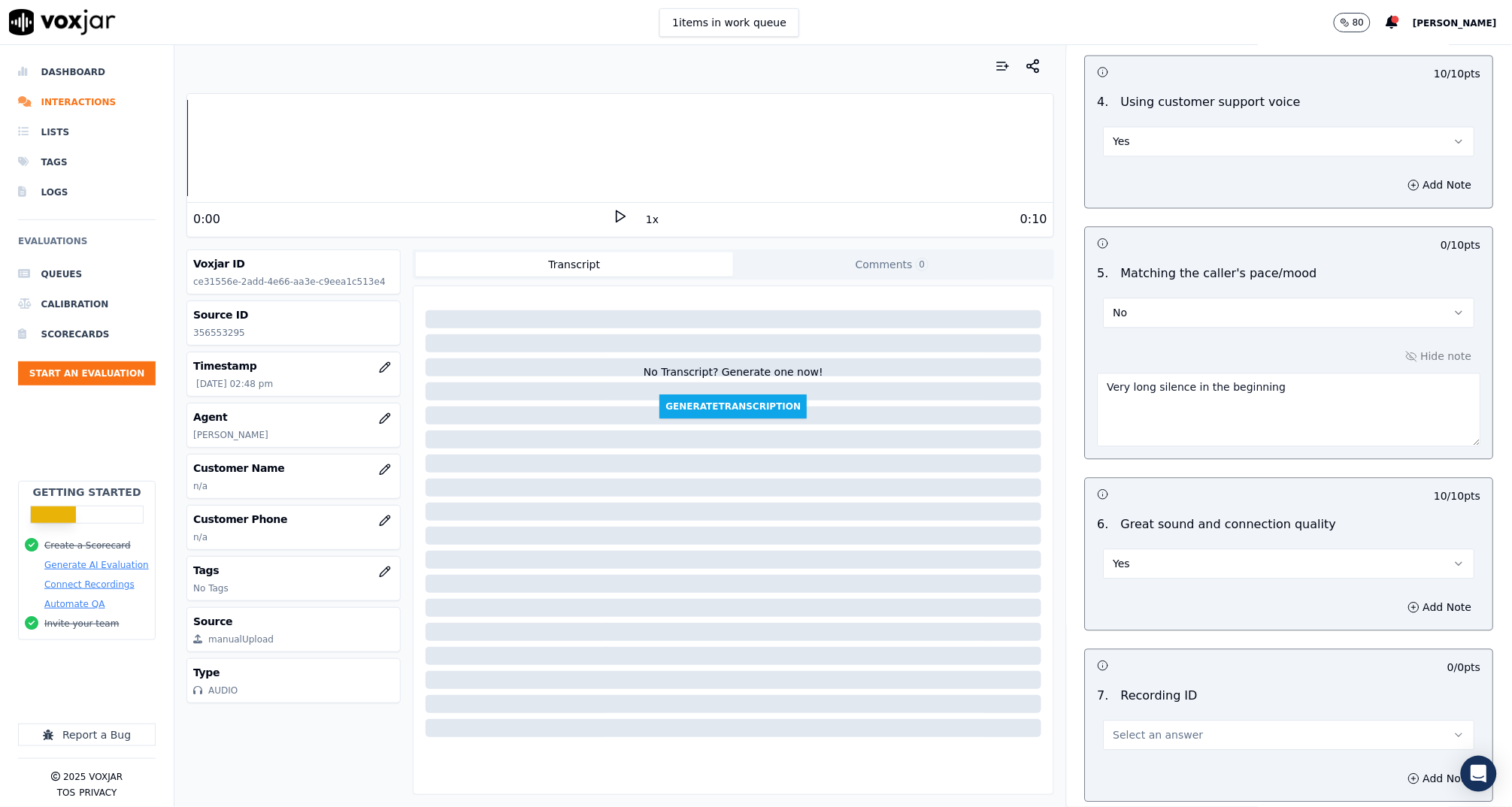
scroll to position [3149, 0]
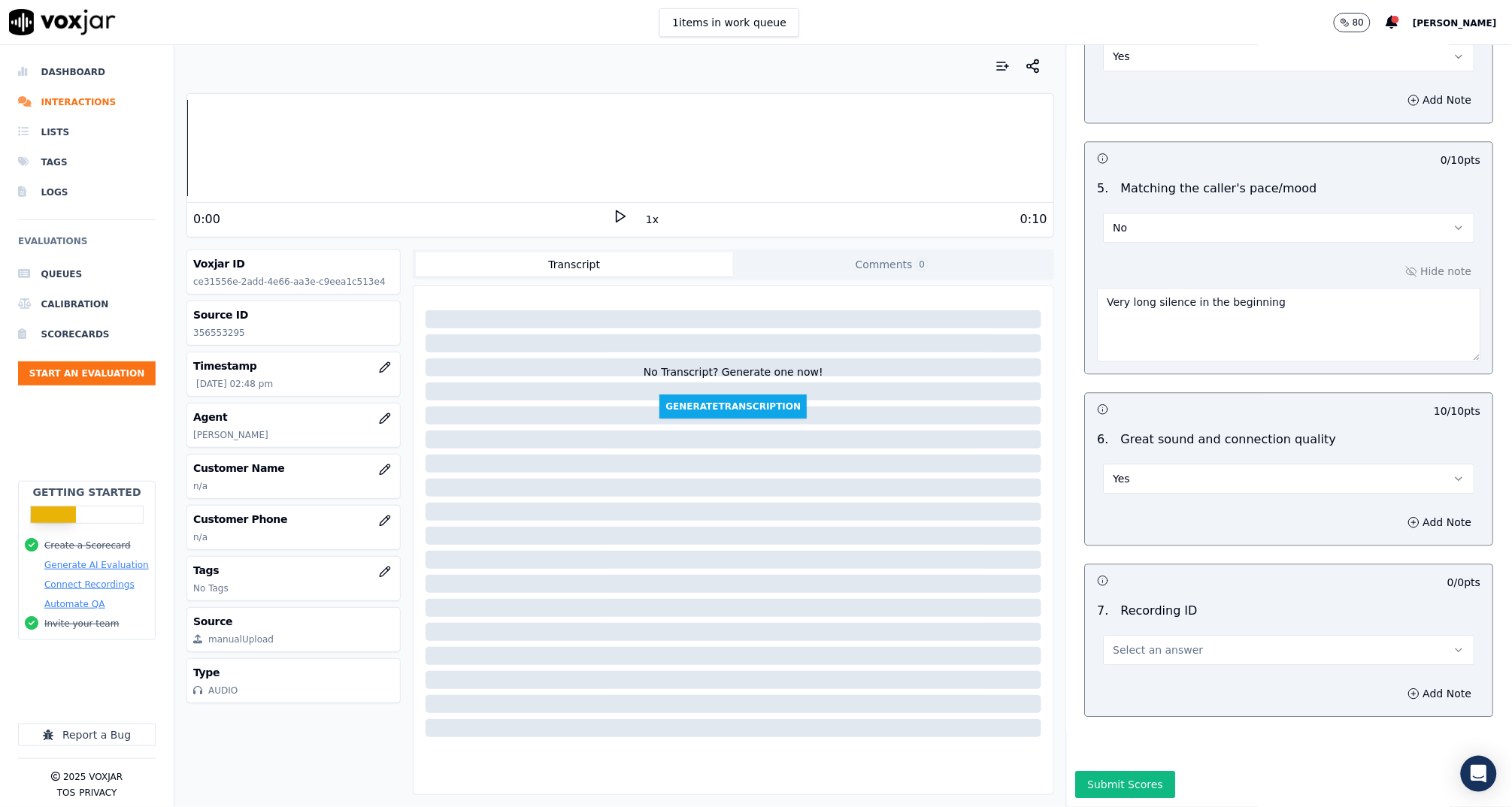
click at [1130, 635] on button "Select an answer" at bounding box center [1289, 649] width 371 height 30
click at [1171, 647] on div "N/A" at bounding box center [1261, 653] width 341 height 24
click at [1127, 771] on button "Submit Scores" at bounding box center [1125, 784] width 100 height 27
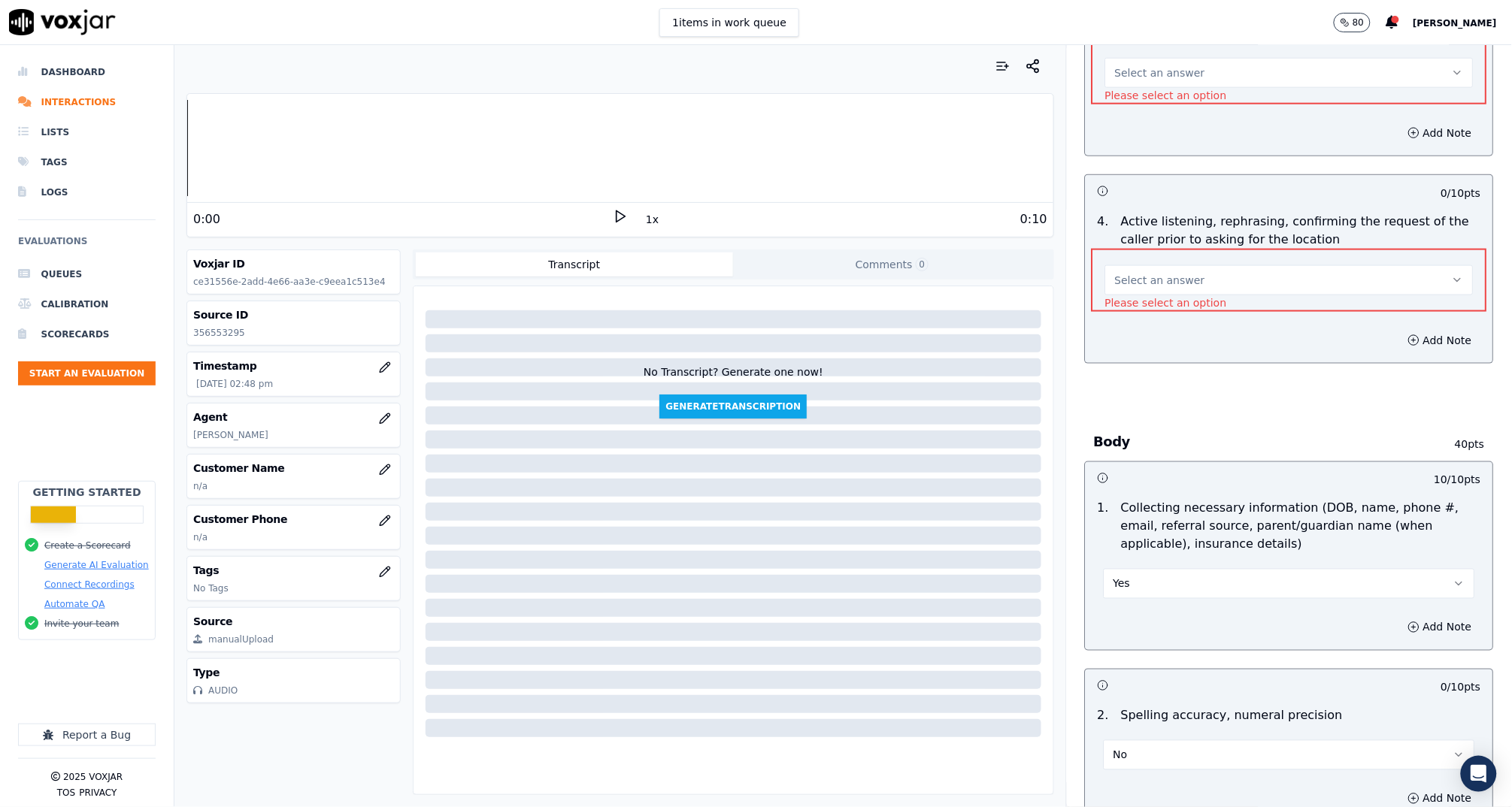
scroll to position [146, 0]
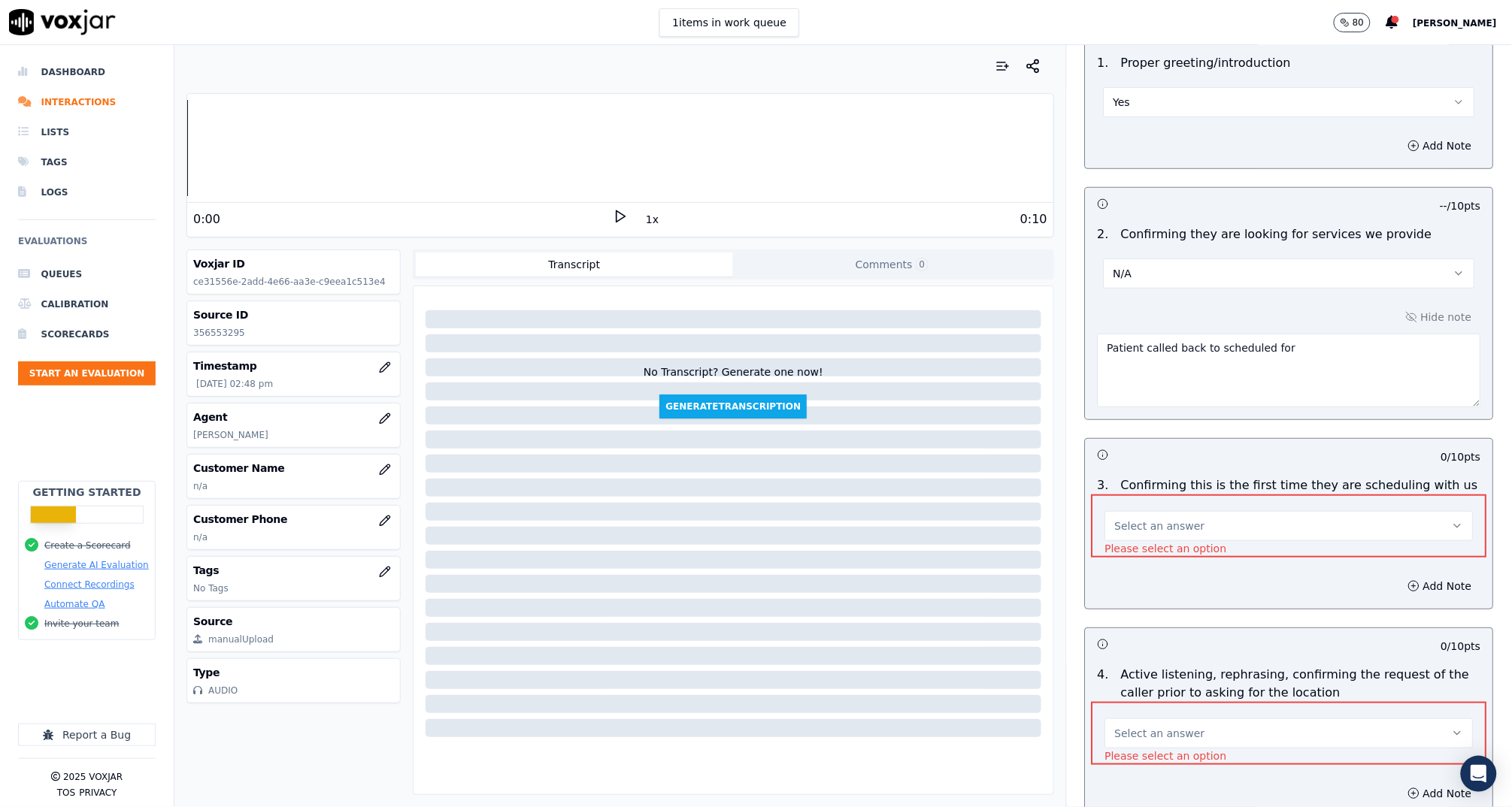
click at [1199, 526] on button "Select an answer" at bounding box center [1289, 525] width 369 height 30
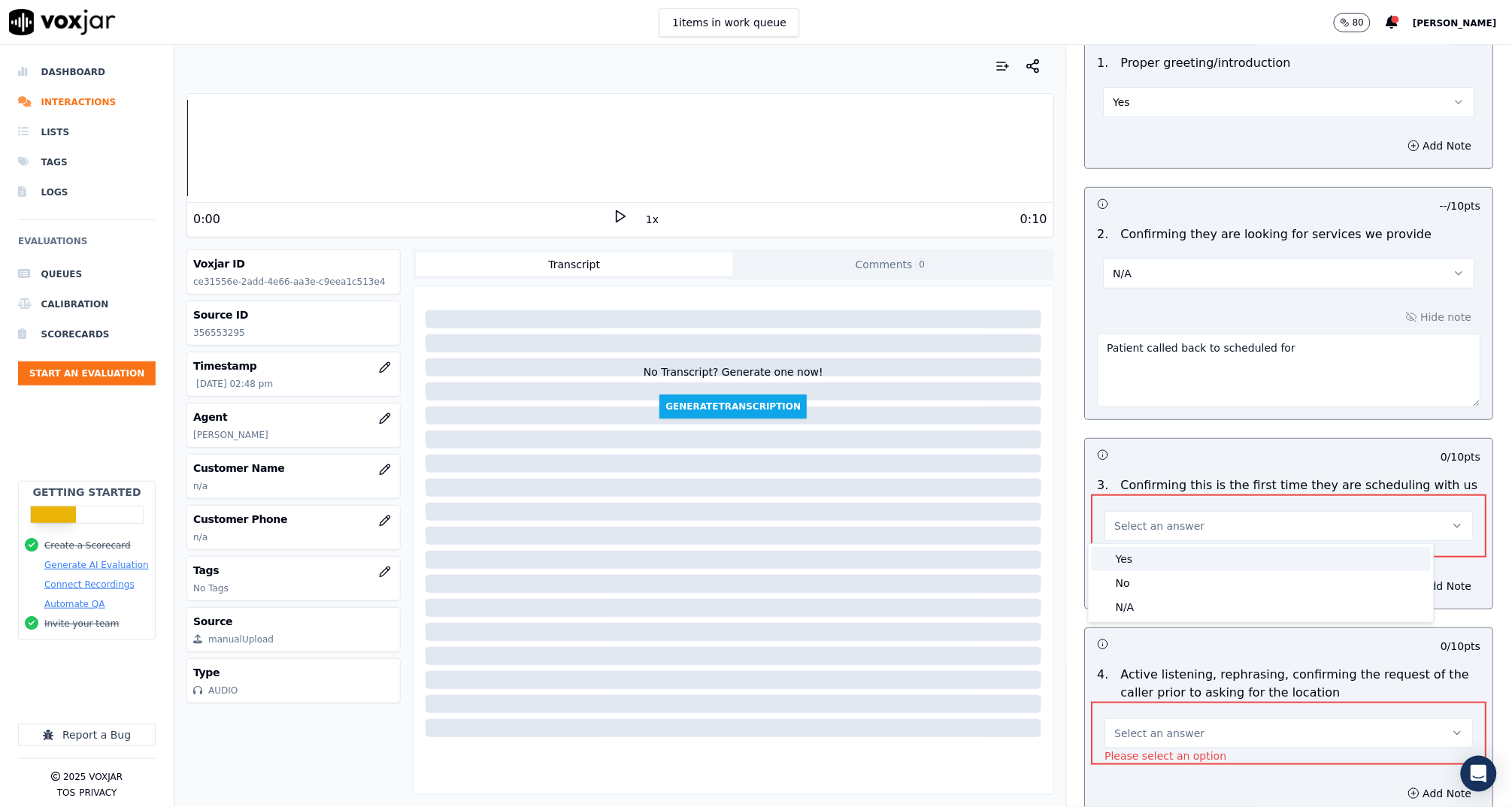
click at [1190, 567] on div "Yes" at bounding box center [1260, 559] width 339 height 24
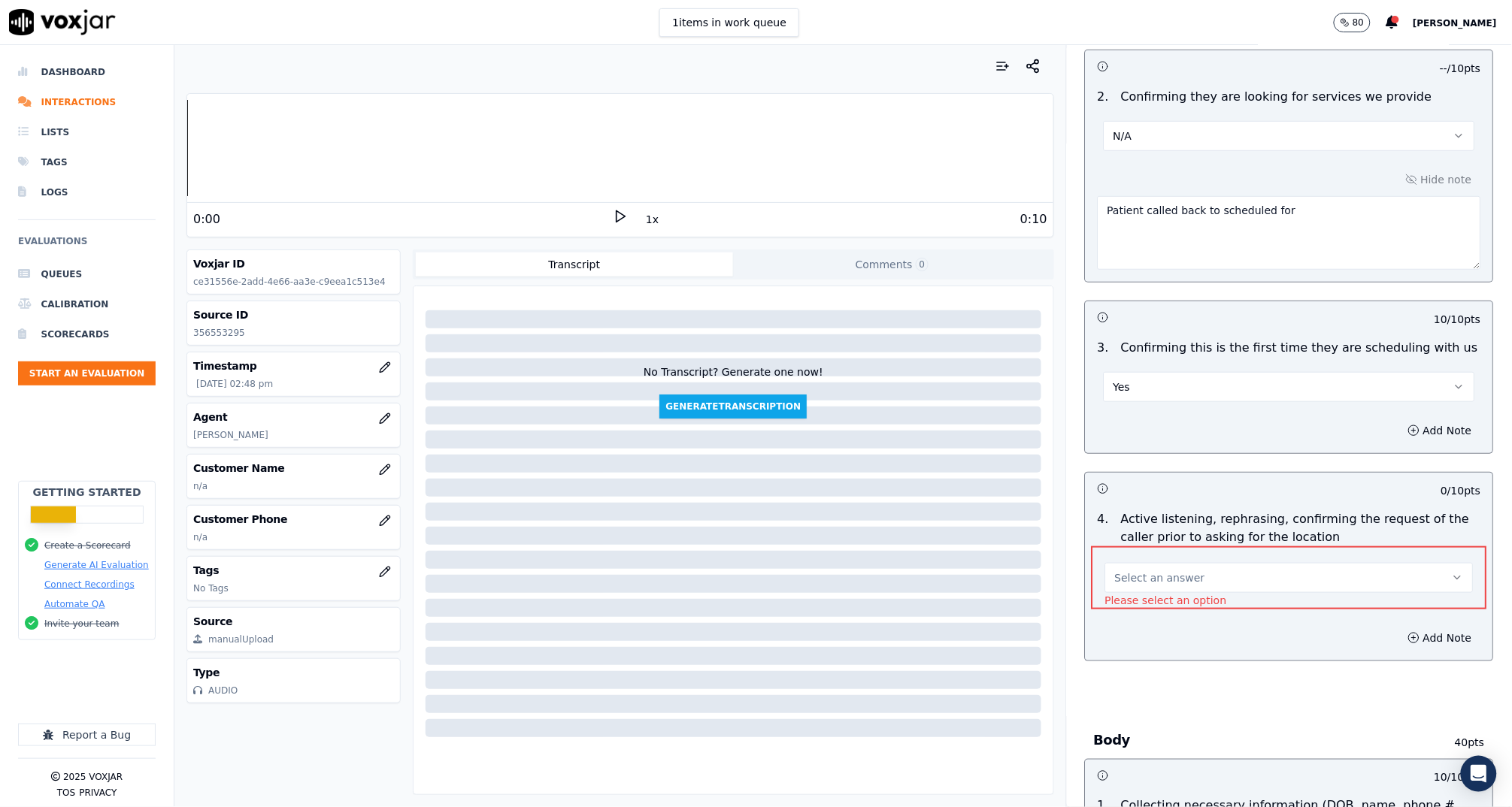
scroll to position [417, 0]
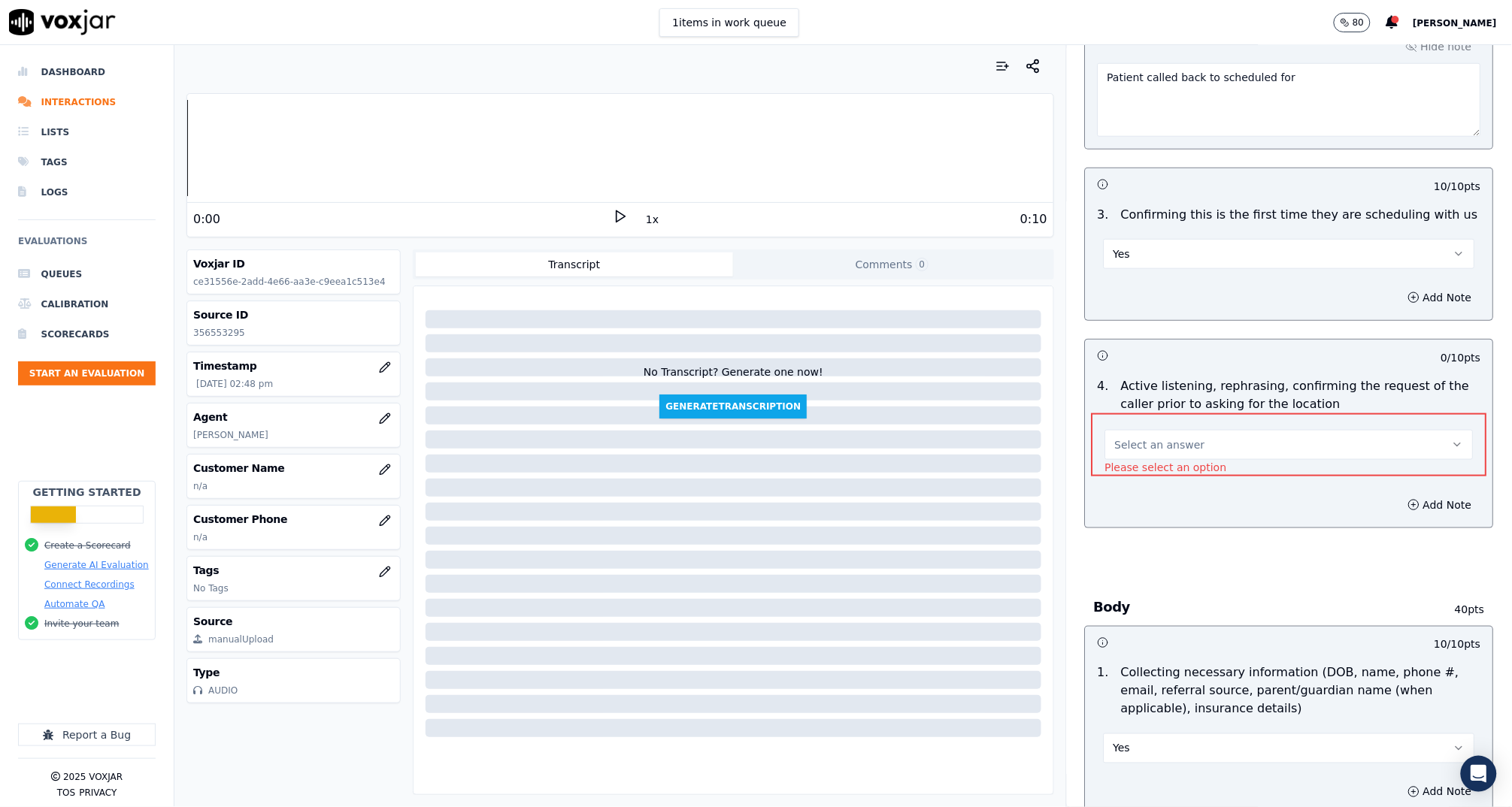
click at [1130, 268] on div "3 . Confirming this is the first time they are scheduling with us Yes" at bounding box center [1289, 237] width 407 height 75
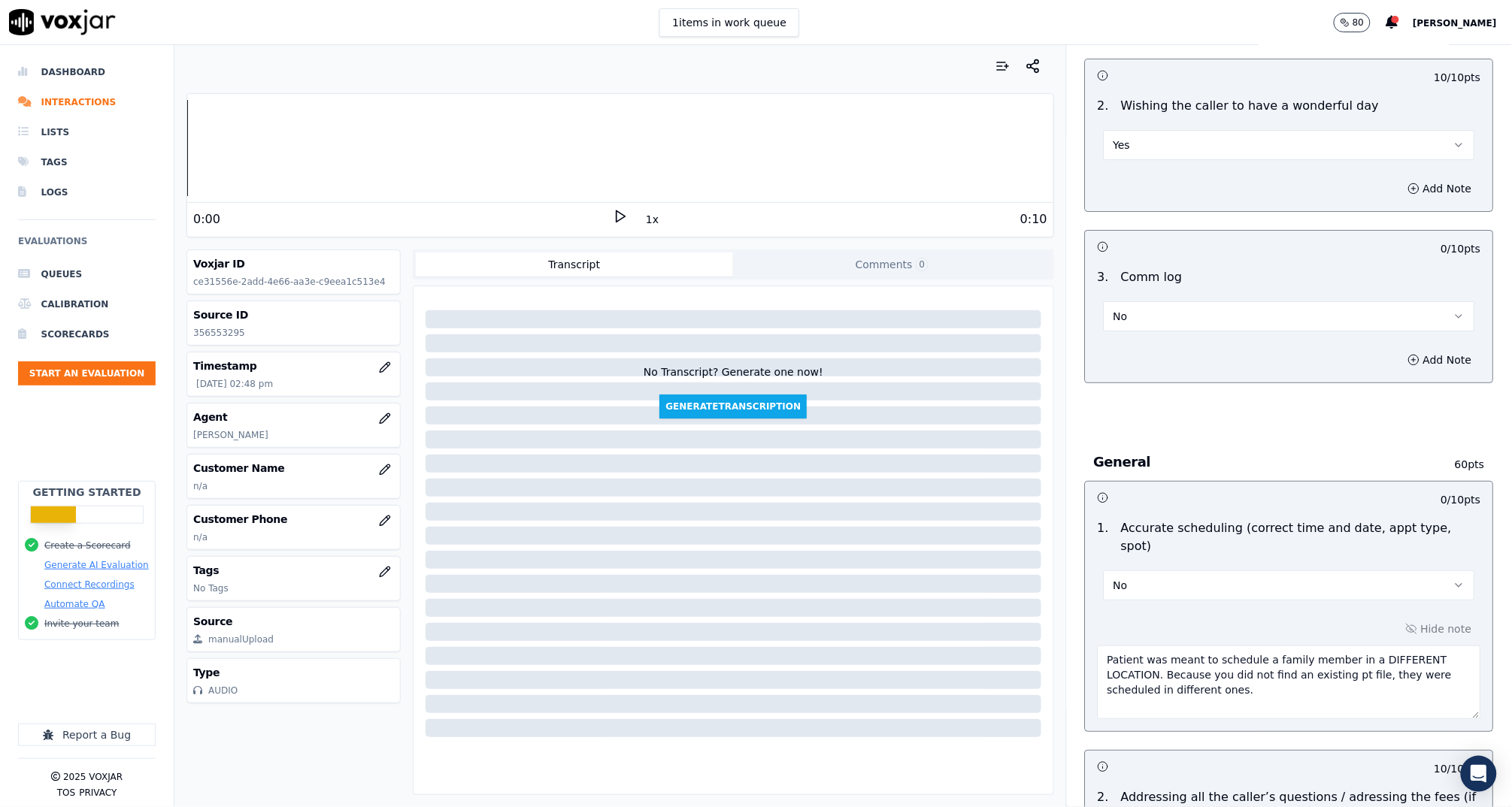
scroll to position [2014, 0]
click at [1145, 318] on button "No" at bounding box center [1289, 312] width 371 height 30
click at [1140, 313] on button "No" at bounding box center [1289, 312] width 371 height 30
click at [1138, 339] on div "Yes" at bounding box center [1261, 341] width 341 height 24
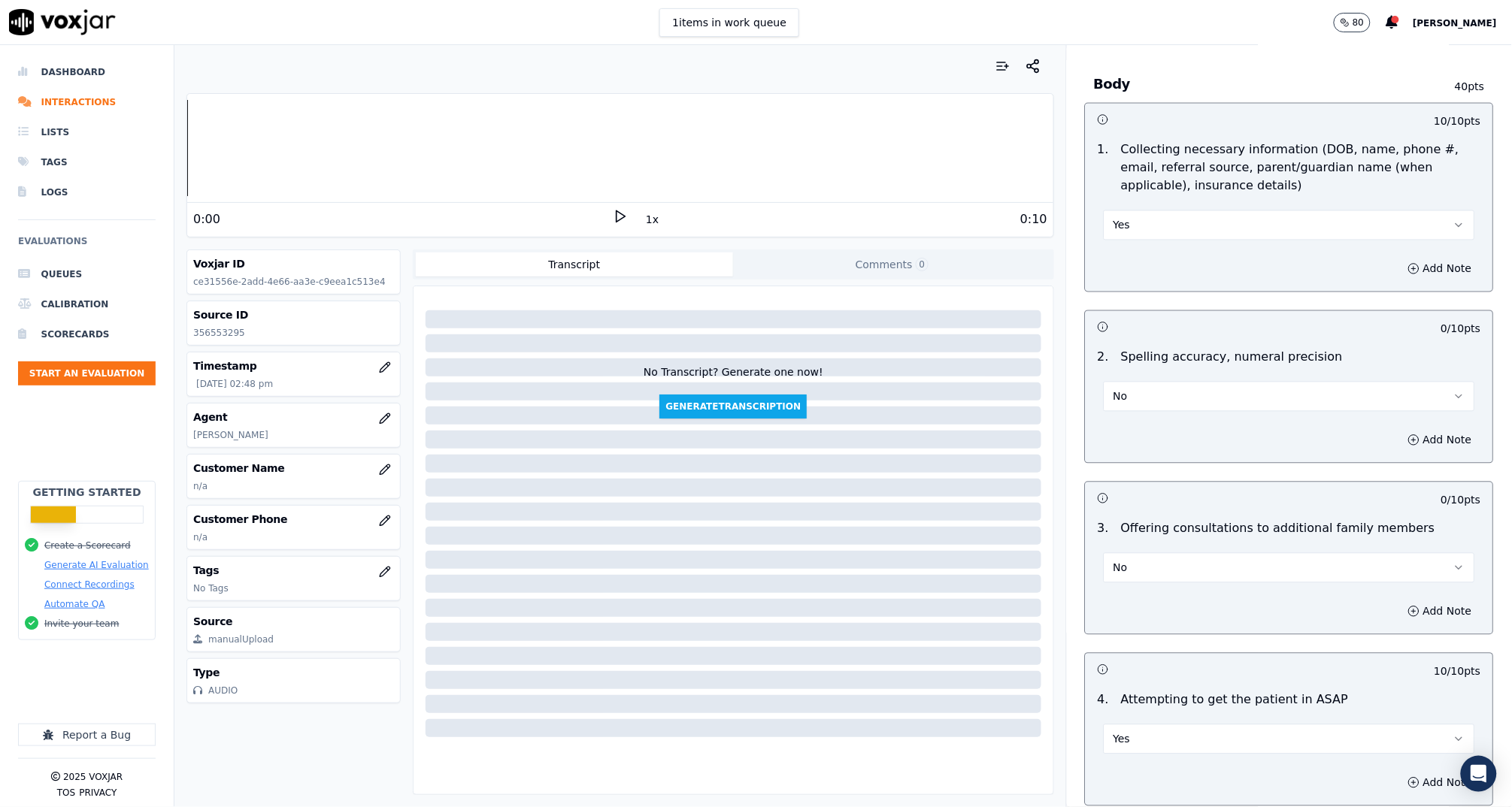
scroll to position [1015, 0]
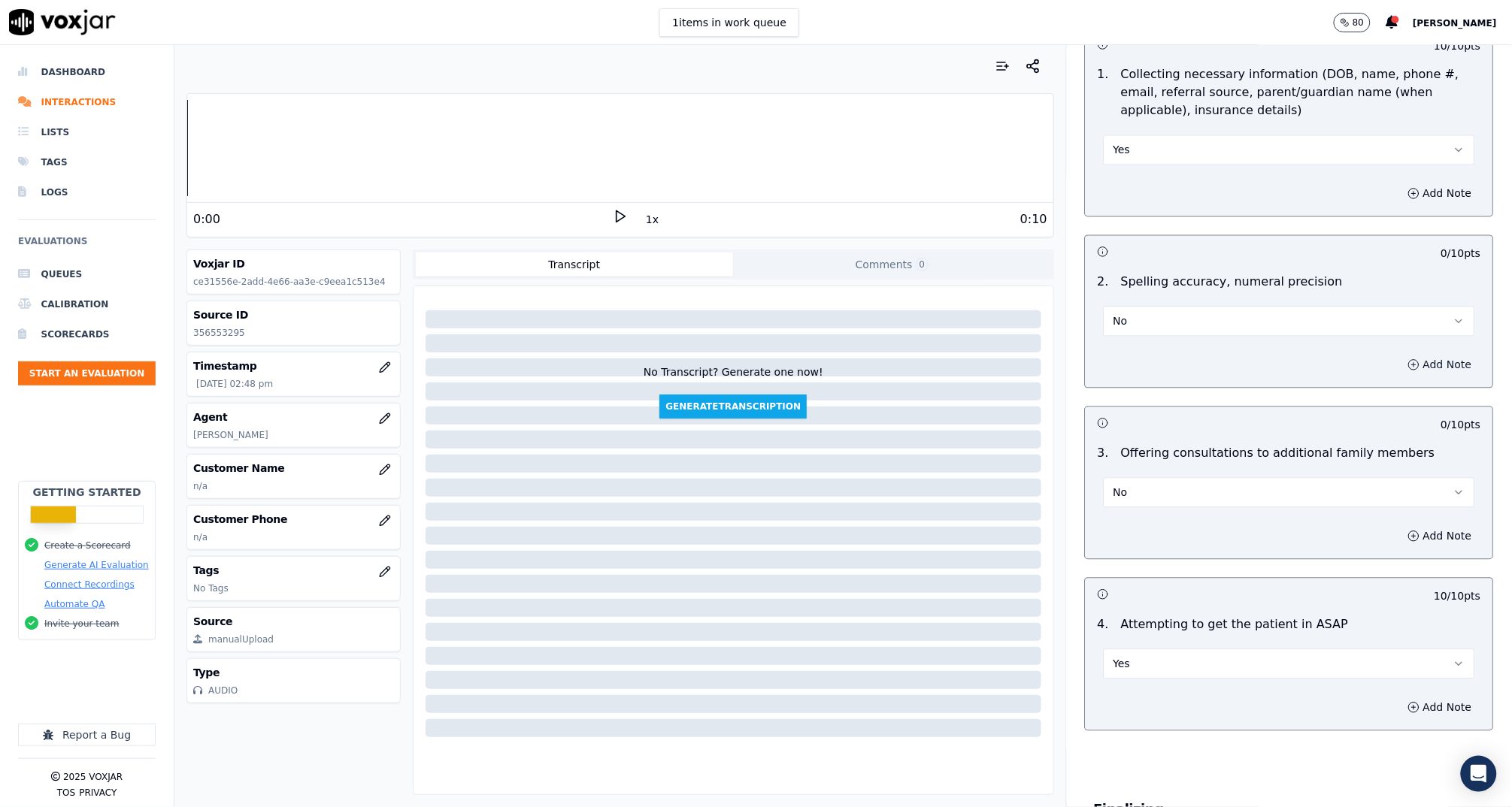
click at [1412, 358] on button "Add Note" at bounding box center [1440, 365] width 82 height 21
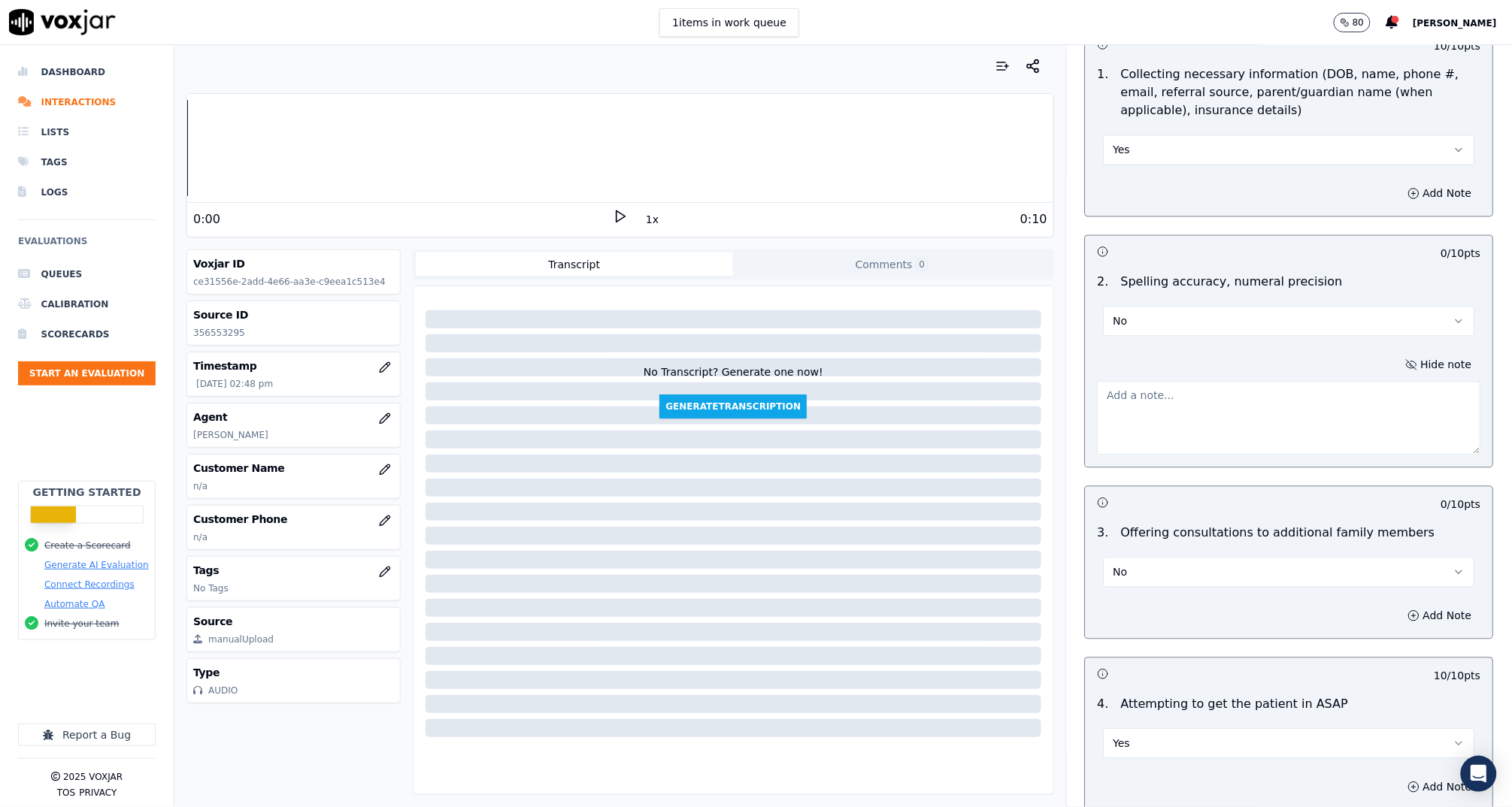
click at [1252, 406] on textarea at bounding box center [1289, 419] width 383 height 74
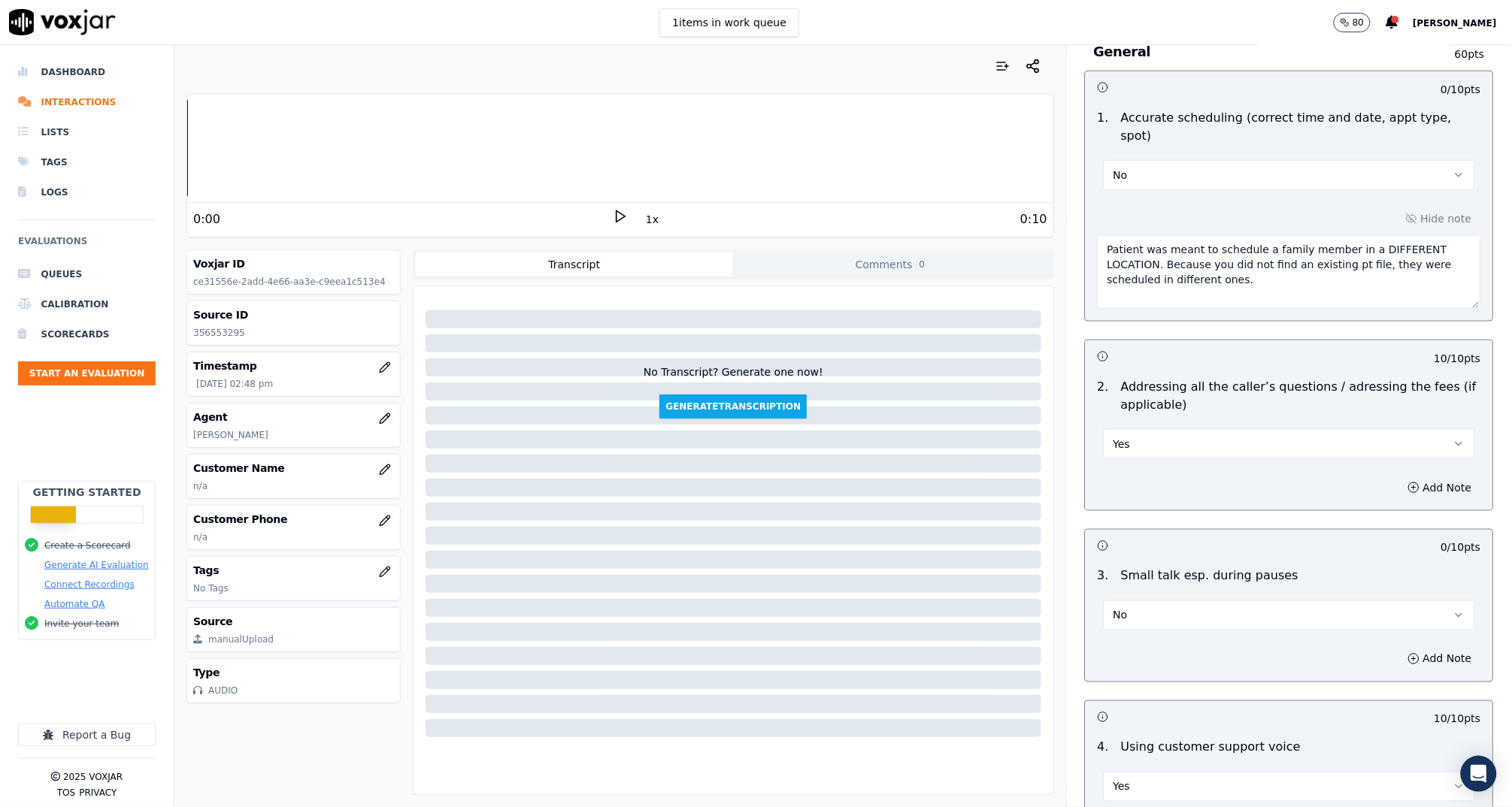
scroll to position [2431, 0]
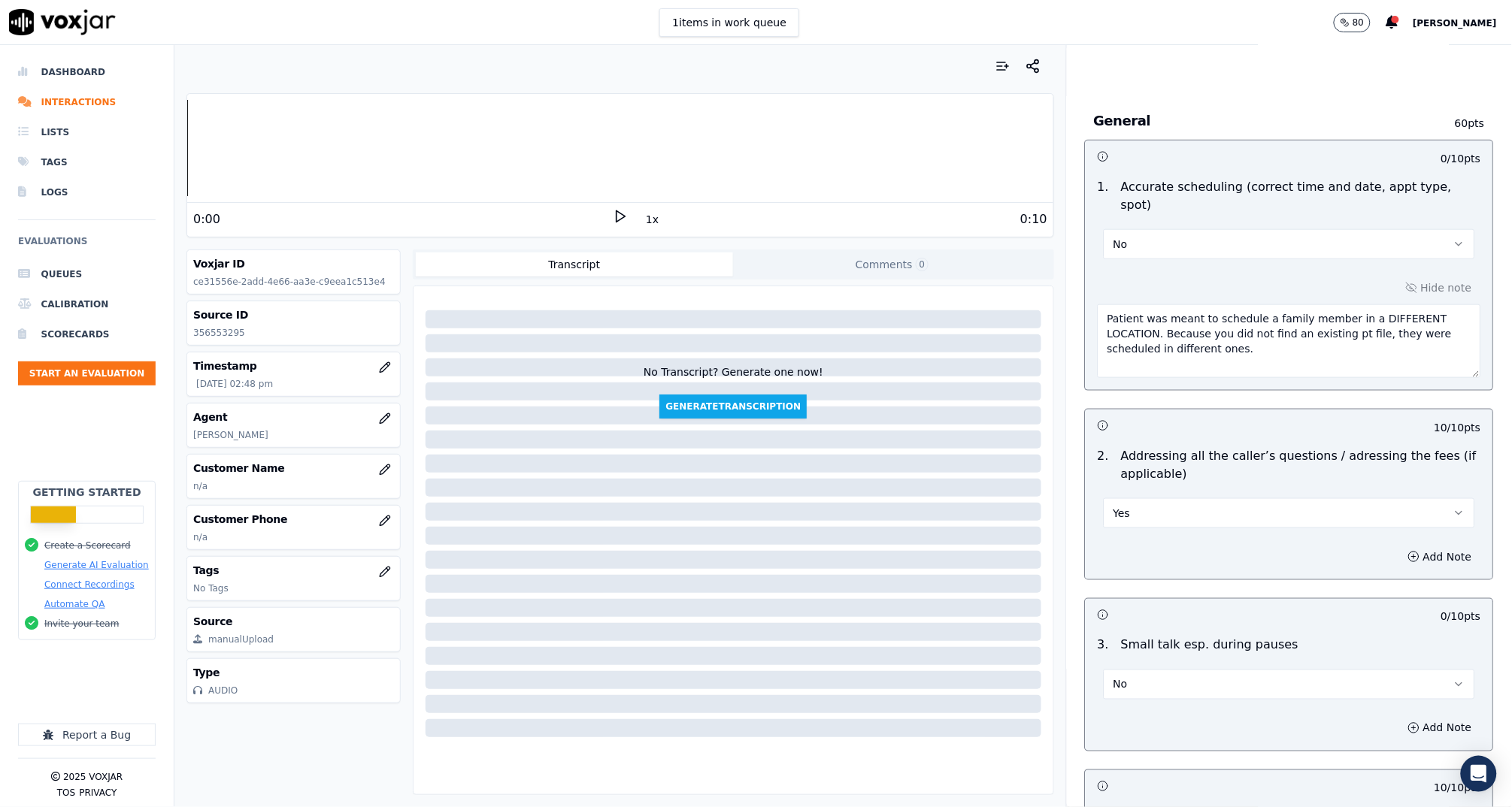
type textarea "Last name was misspelled."
drag, startPoint x: 1244, startPoint y: 339, endPoint x: 1078, endPoint y: 279, distance: 176.5
click at [1086, 279] on div "Hide note Patient was meant to schedule a family member in a DIFFERENT LOCATION…" at bounding box center [1289, 328] width 407 height 125
click at [1335, 311] on textarea "Patient was meant to schedule a family member in a DIFFERENT LOCATION. Because …" at bounding box center [1289, 341] width 383 height 74
click at [1275, 323] on textarea "Patient was meant to schedule a family member in a DIFFERENT LOCATION. Because …" at bounding box center [1289, 341] width 383 height 74
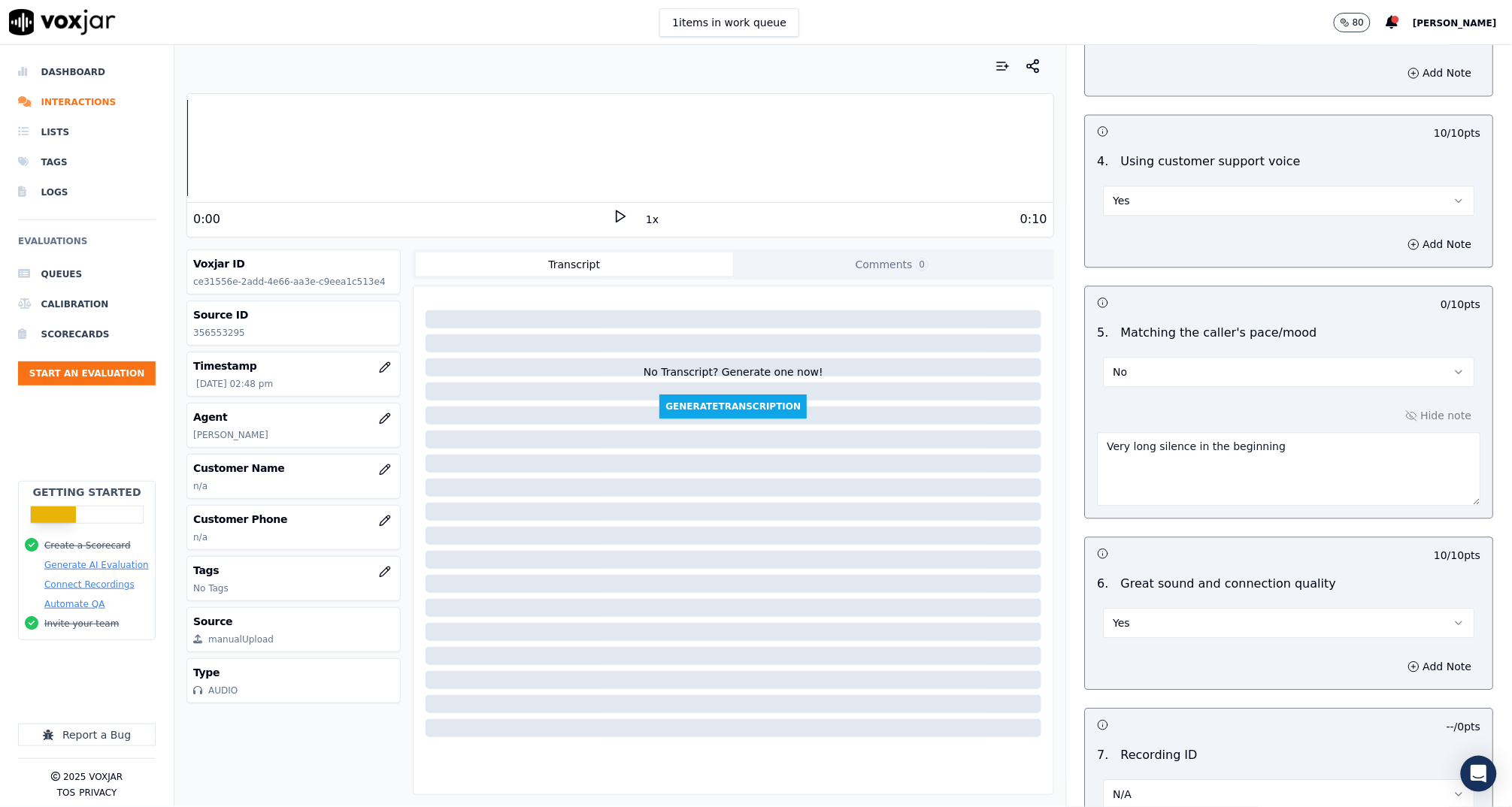
scroll to position [3247, 0]
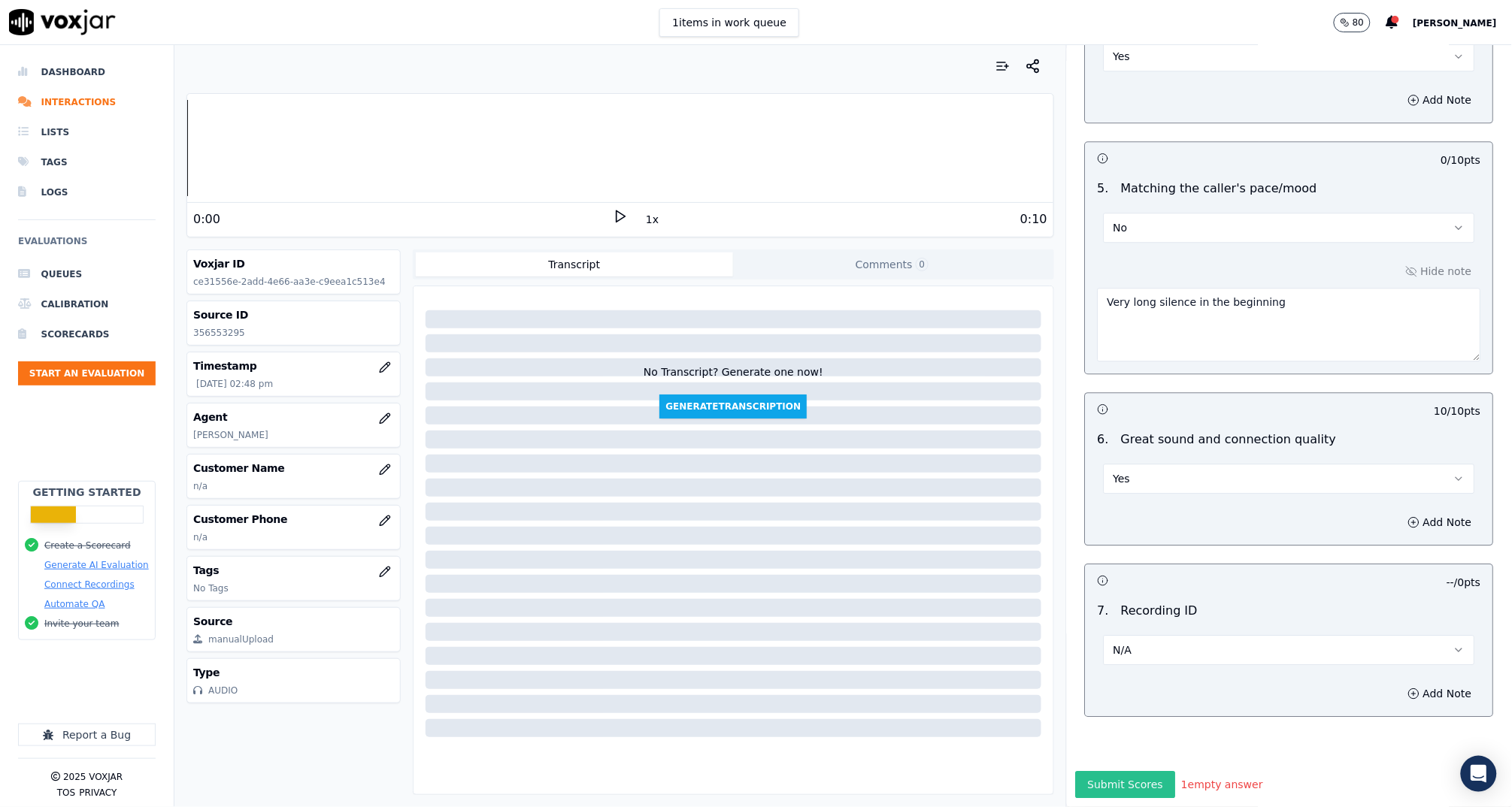
click at [1116, 771] on button "Submit Scores" at bounding box center [1125, 784] width 100 height 27
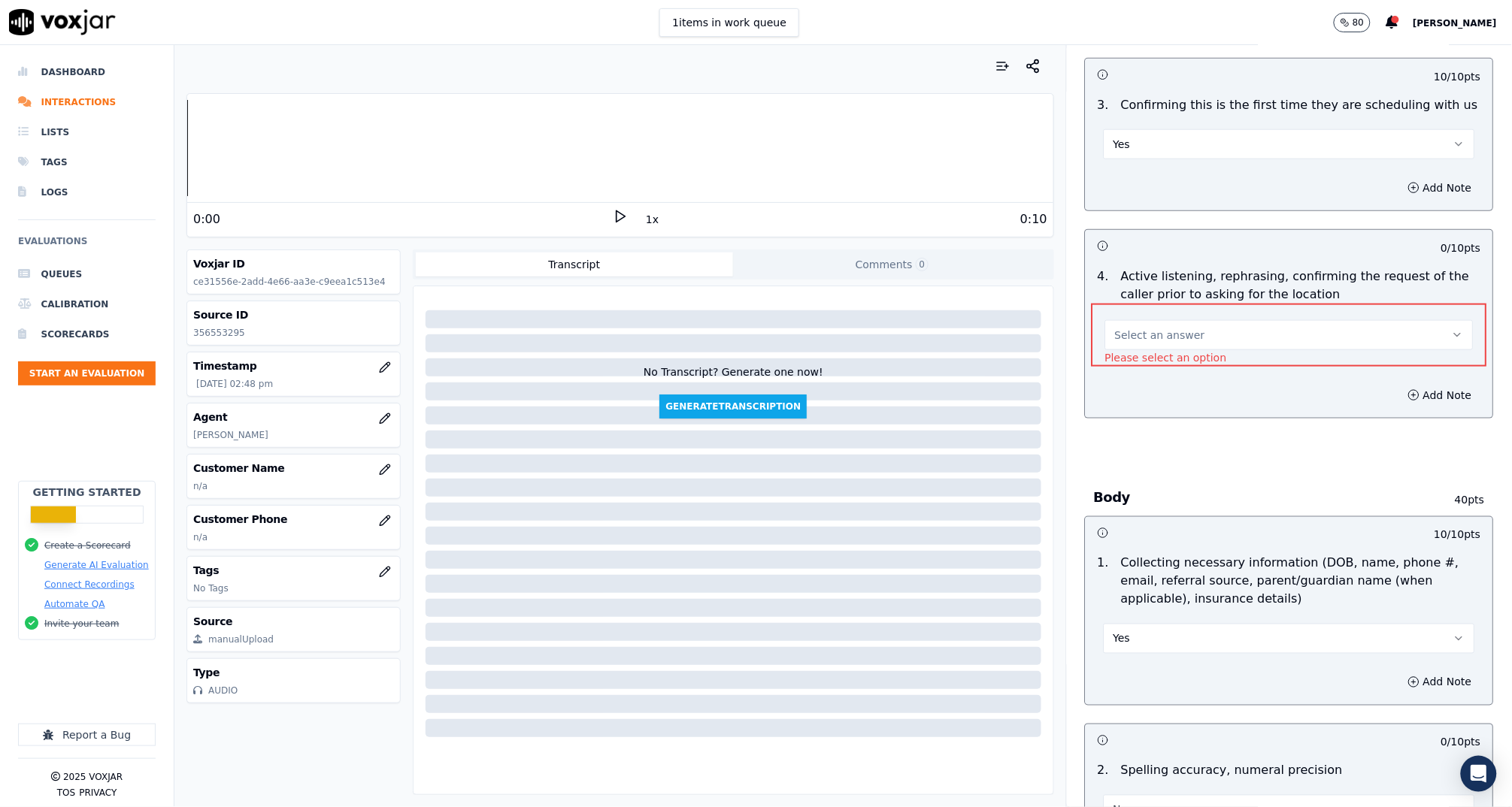
scroll to position [530, 0]
click at [1128, 321] on button "Select an answer" at bounding box center [1289, 331] width 369 height 30
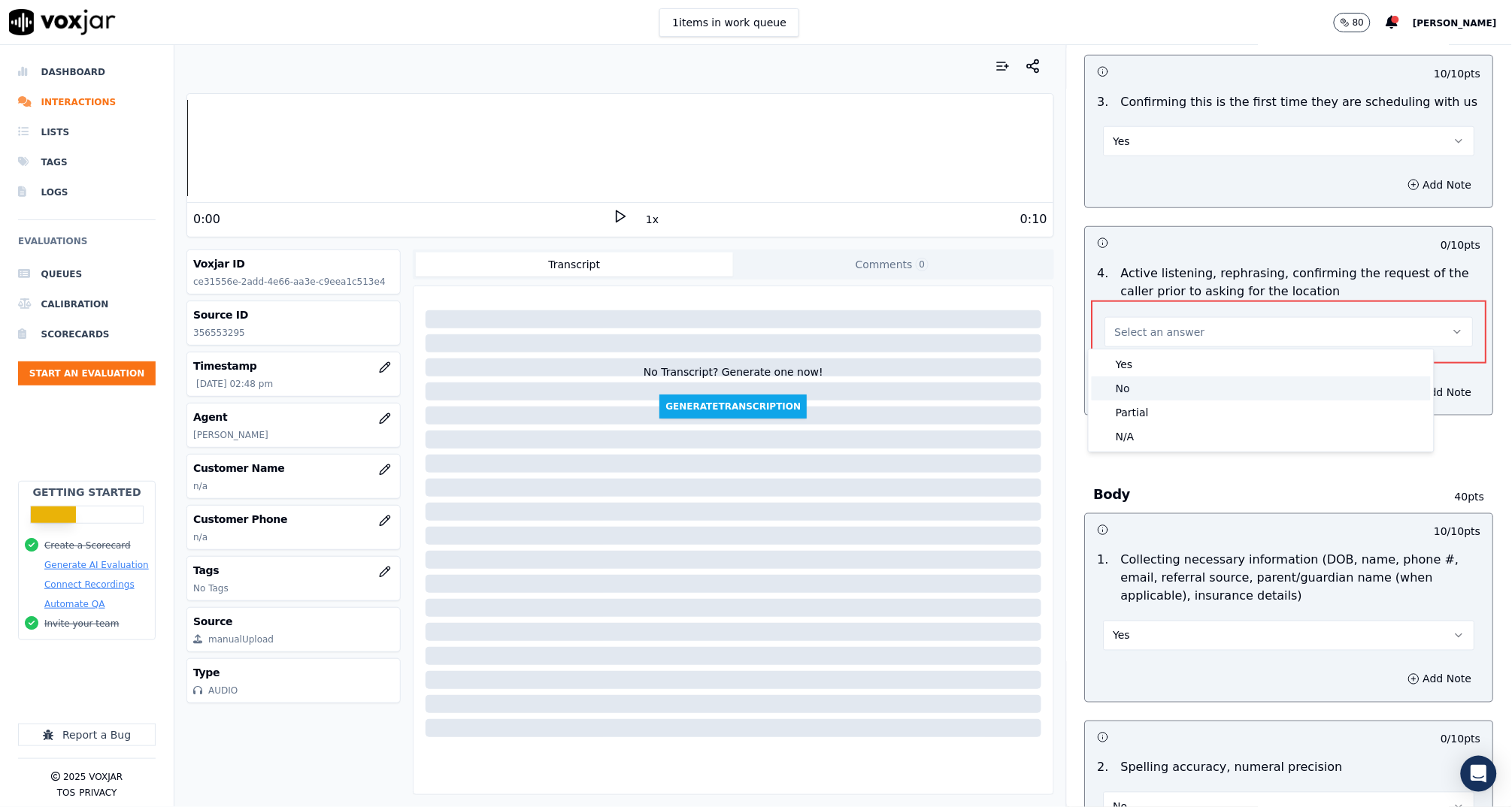
click at [1132, 390] on div "No" at bounding box center [1260, 388] width 339 height 24
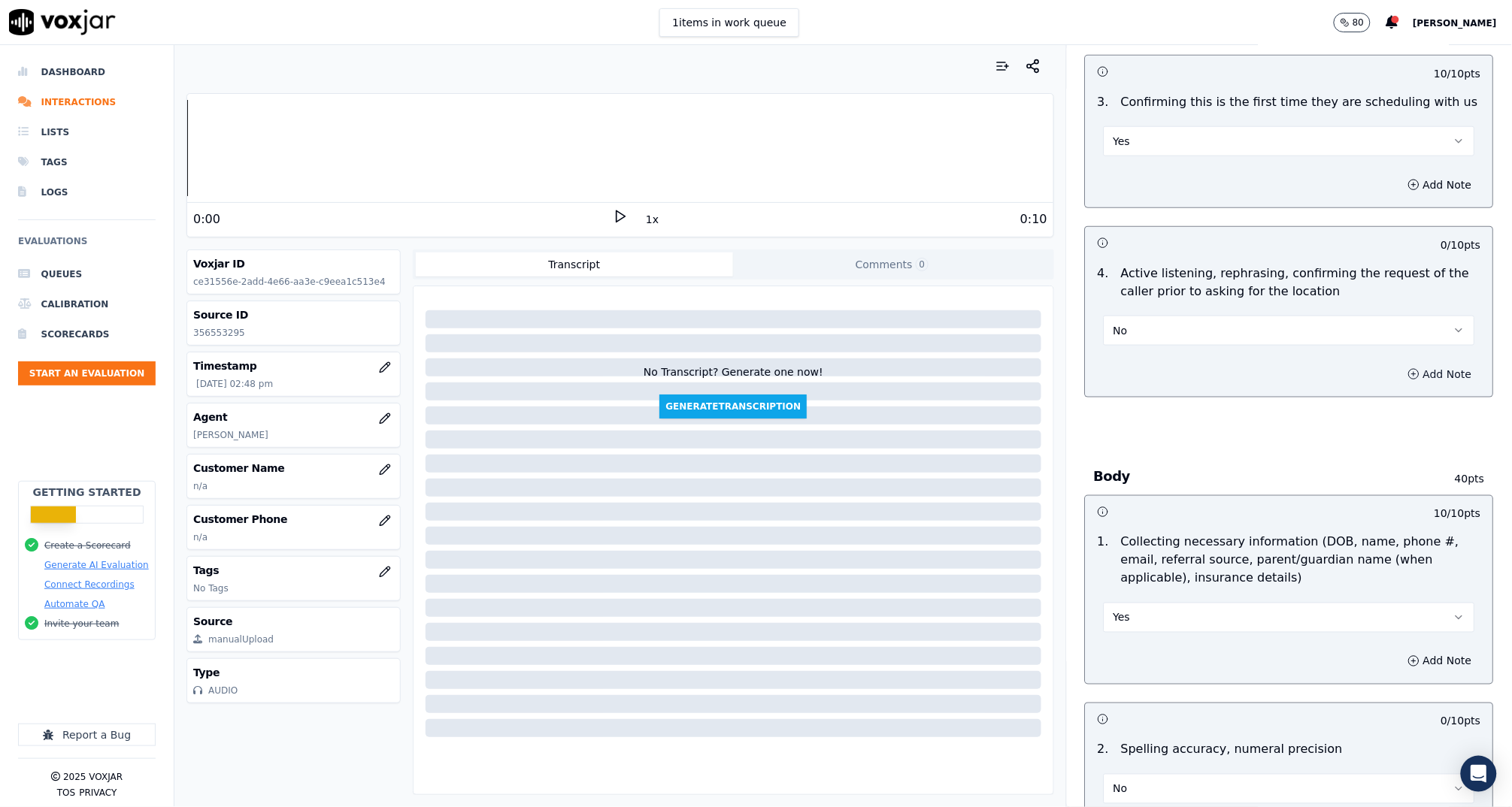
click at [1409, 377] on button "Add Note" at bounding box center [1440, 374] width 82 height 21
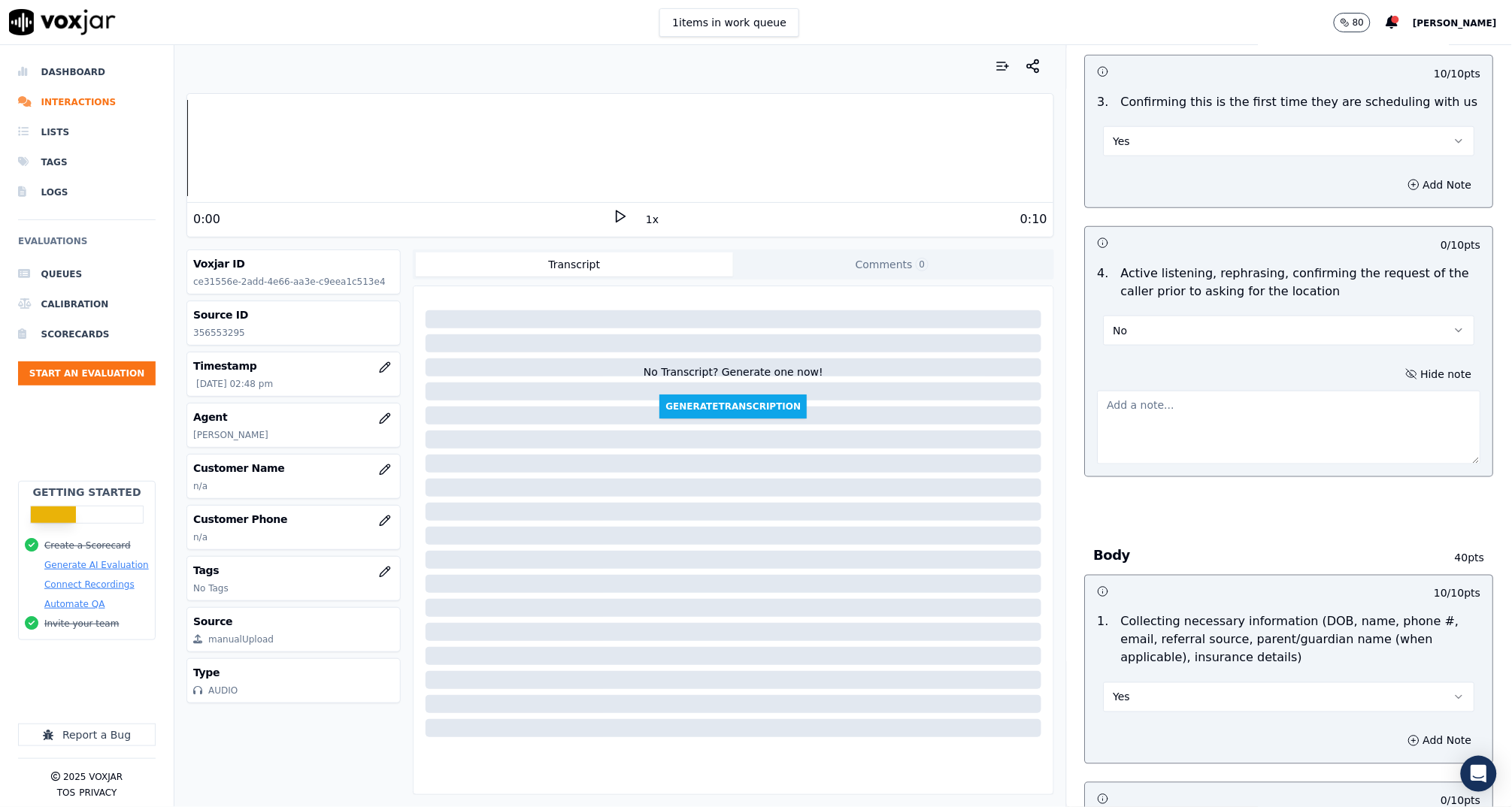
click at [1281, 406] on textarea at bounding box center [1289, 428] width 383 height 74
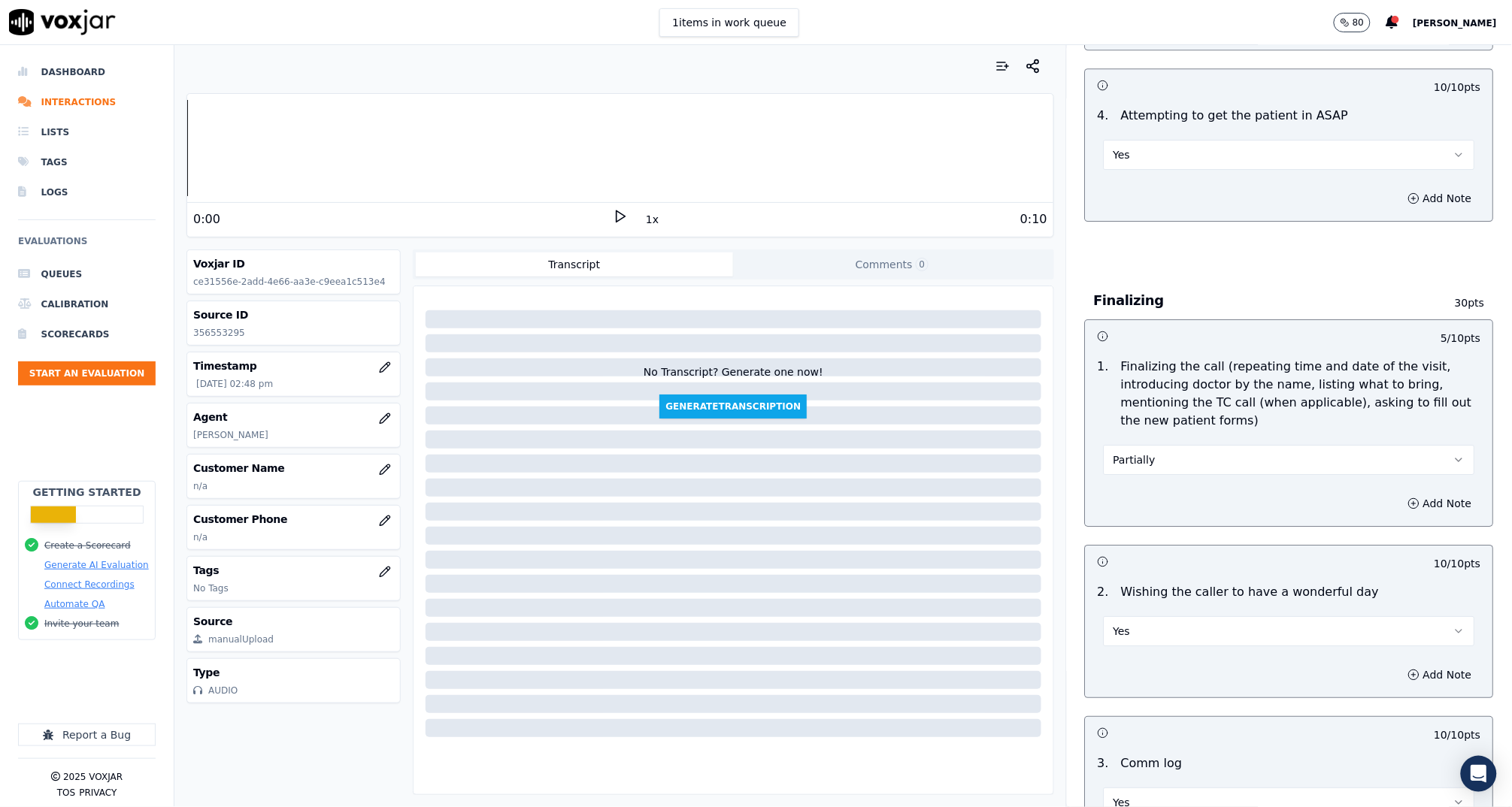
scroll to position [3308, 0]
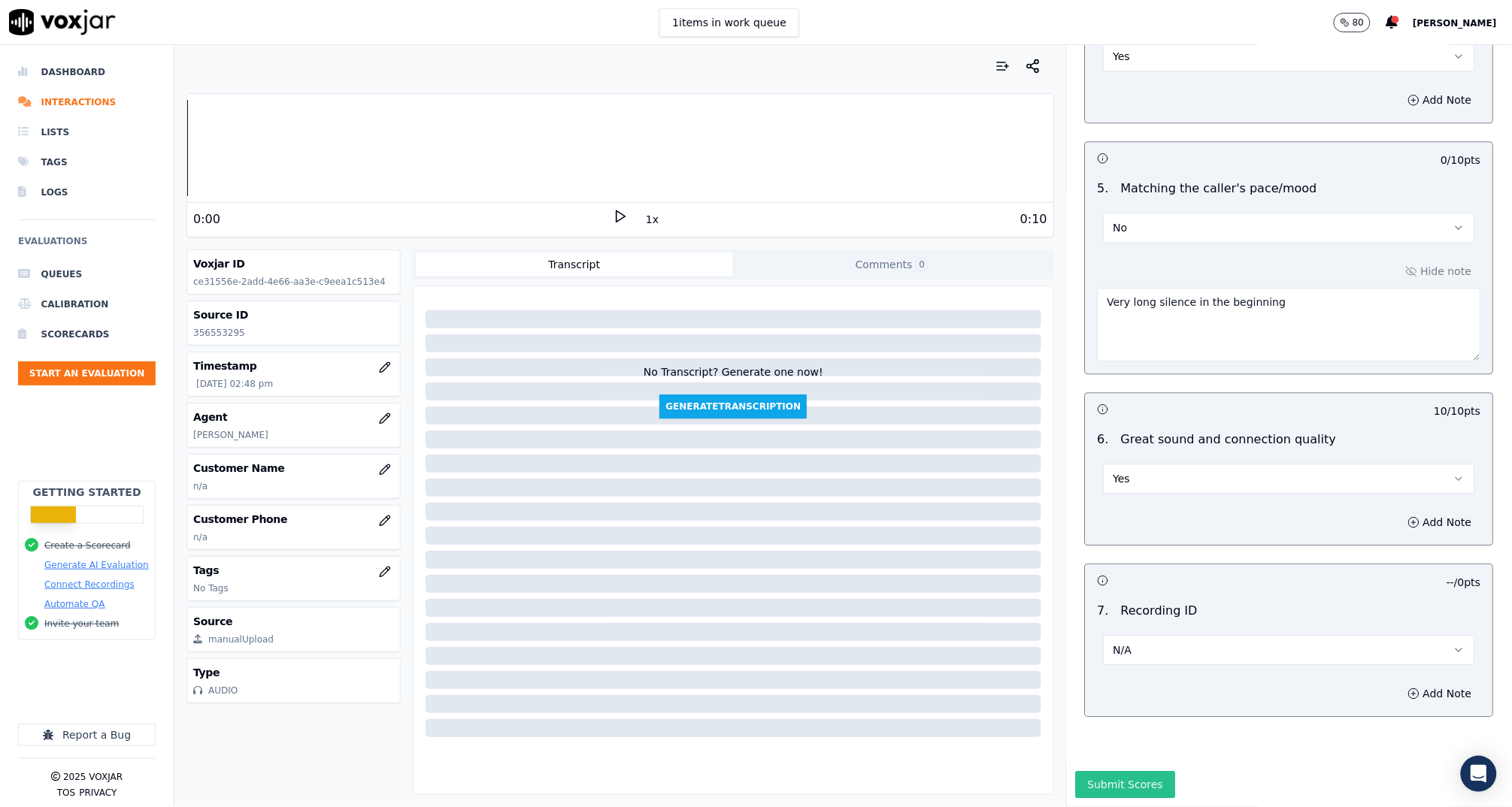
type textarea "Did not ask additional questions, did not look up existing family member's file."
click at [1120, 771] on button "Submit Scores" at bounding box center [1125, 784] width 100 height 27
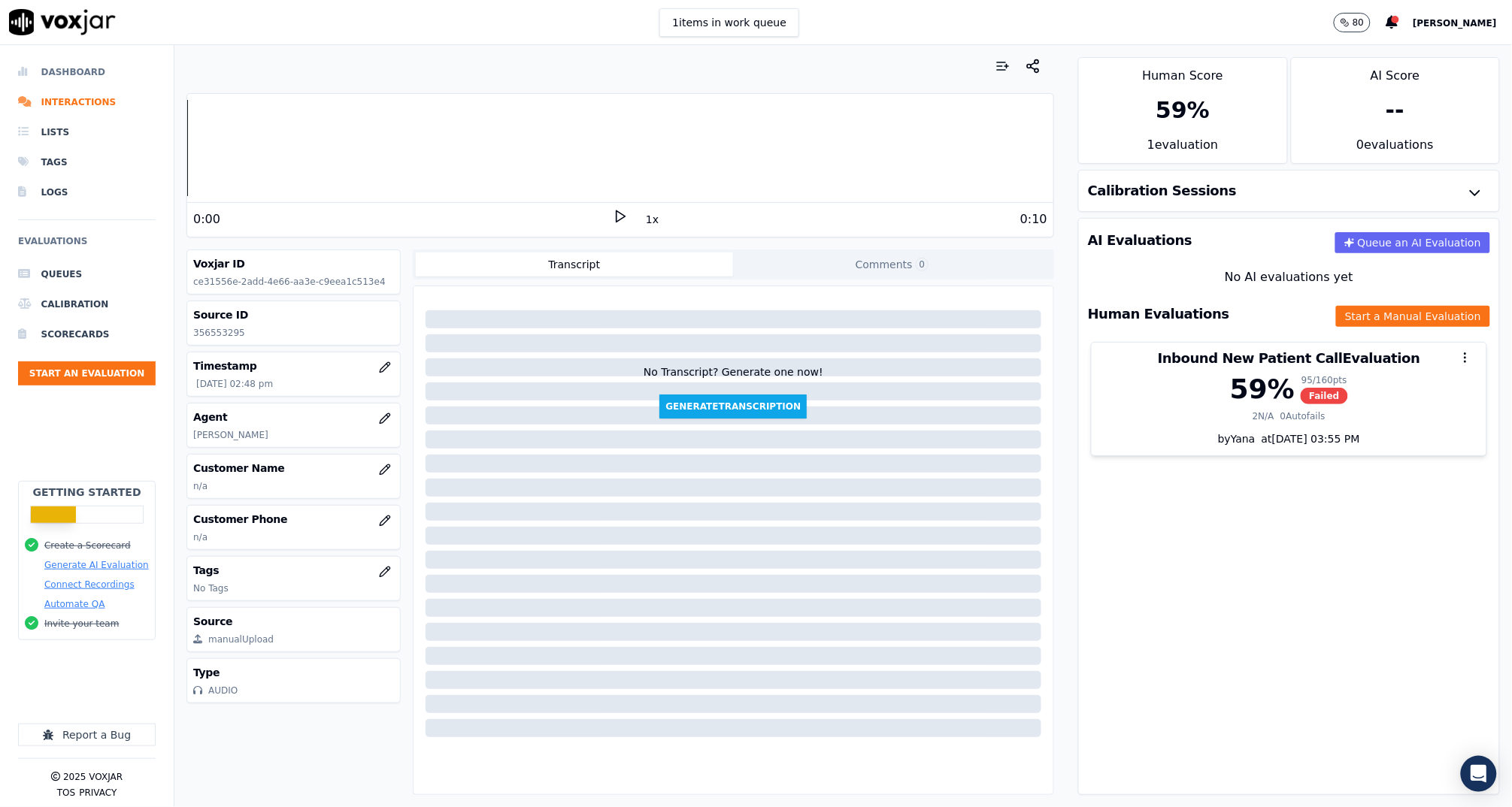
click at [58, 59] on li "Dashboard" at bounding box center [87, 71] width 137 height 30
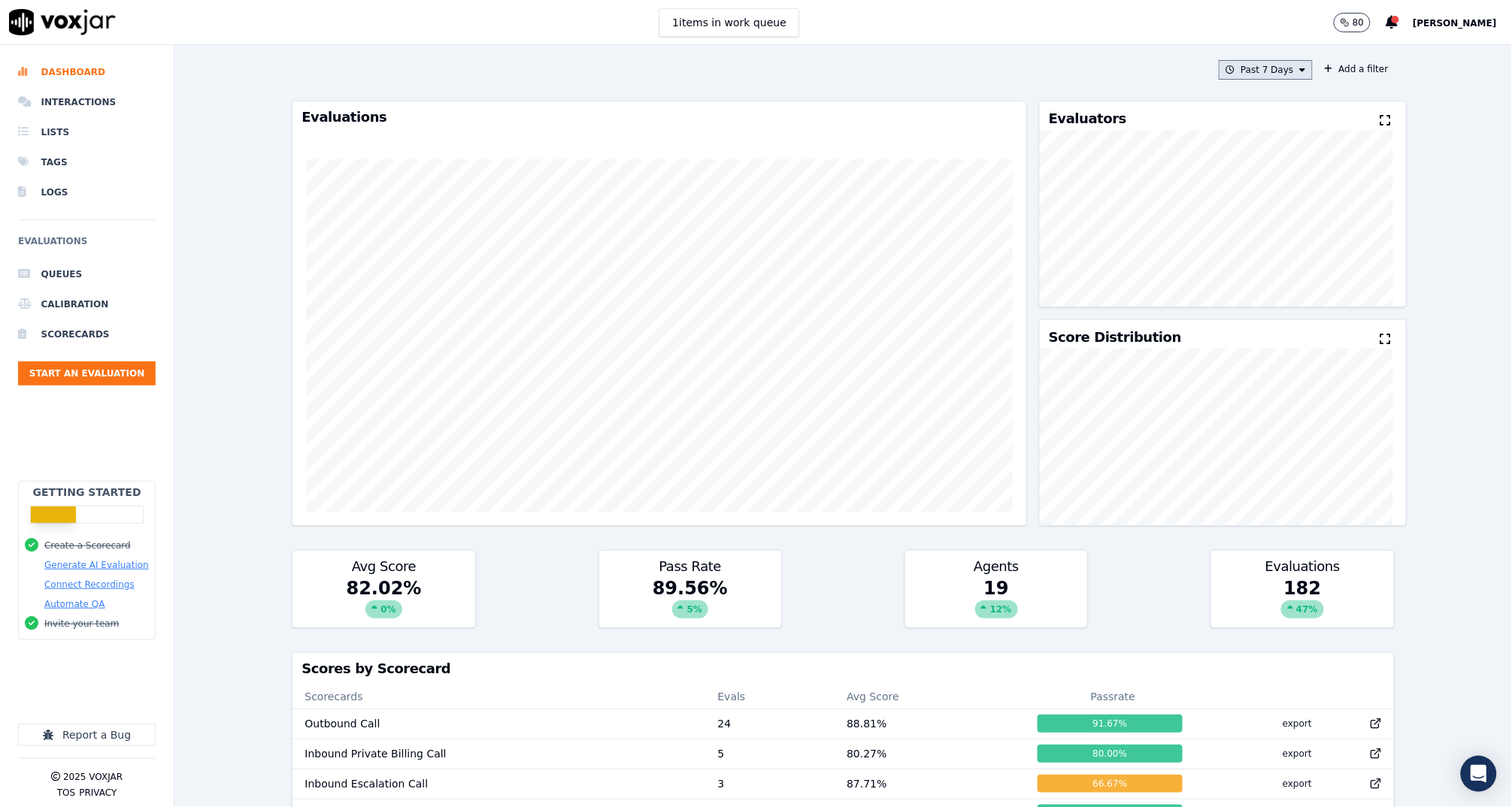
click at [1245, 65] on button "Past 7 Days" at bounding box center [1265, 70] width 93 height 20
click at [1242, 132] on div "[DATE]" at bounding box center [1257, 133] width 31 height 12
click at [1230, 107] on label "[DATE]" at bounding box center [1261, 116] width 79 height 18
click at [1274, 255] on button "Add" at bounding box center [1289, 243] width 29 height 24
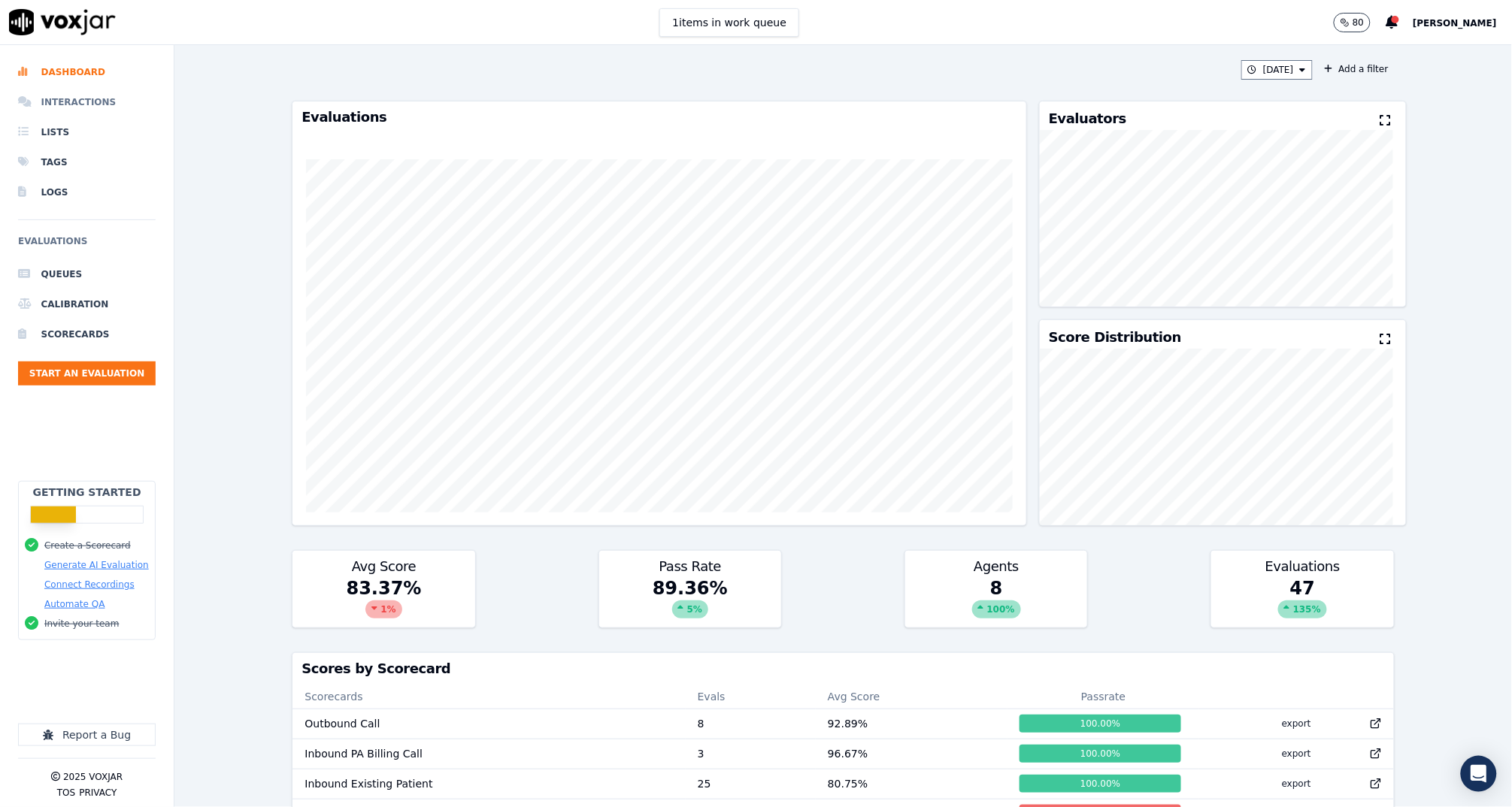
click at [98, 101] on li "Interactions" at bounding box center [87, 102] width 137 height 30
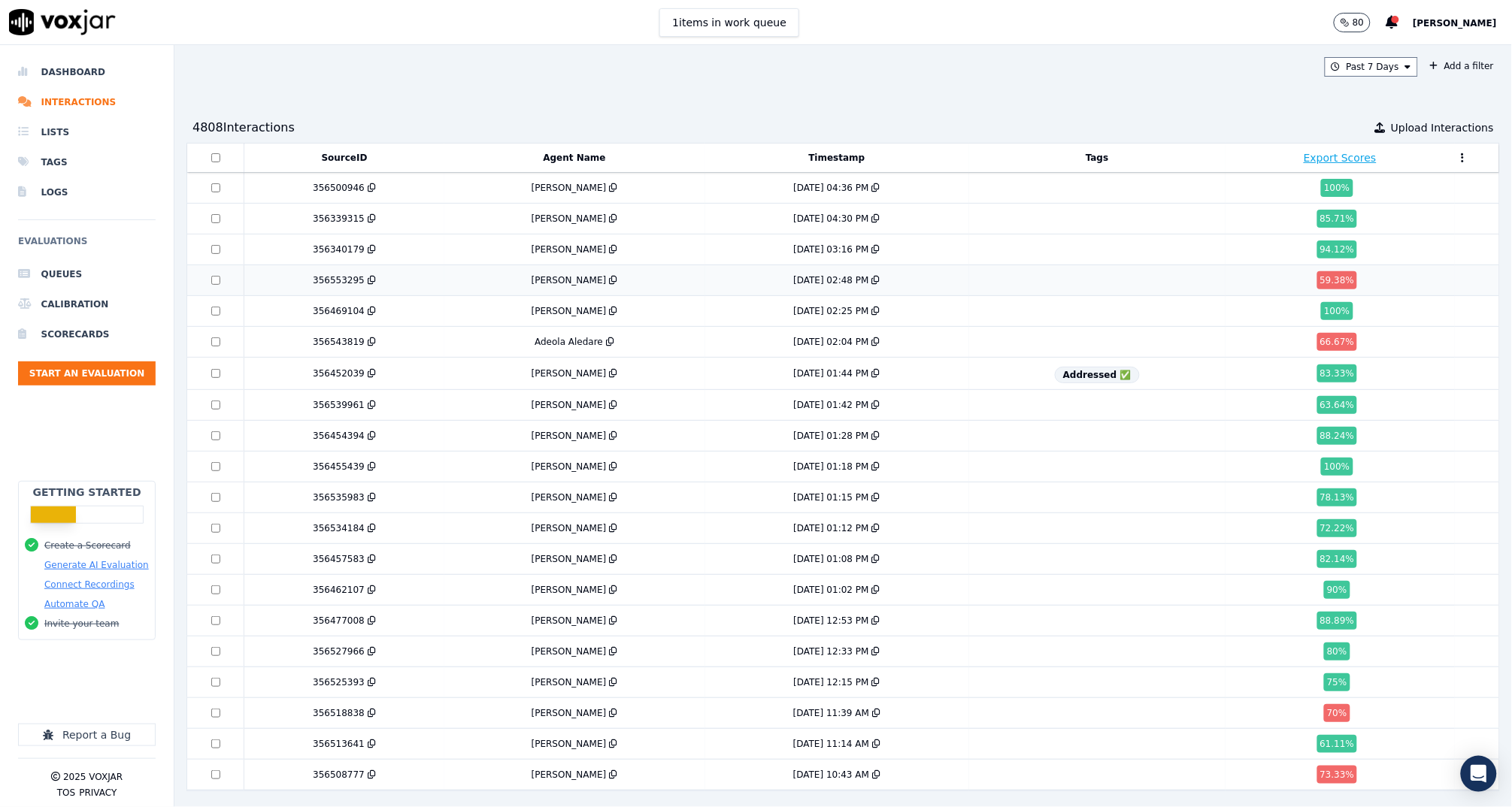
click at [595, 284] on td "[PERSON_NAME]" at bounding box center [574, 281] width 261 height 31
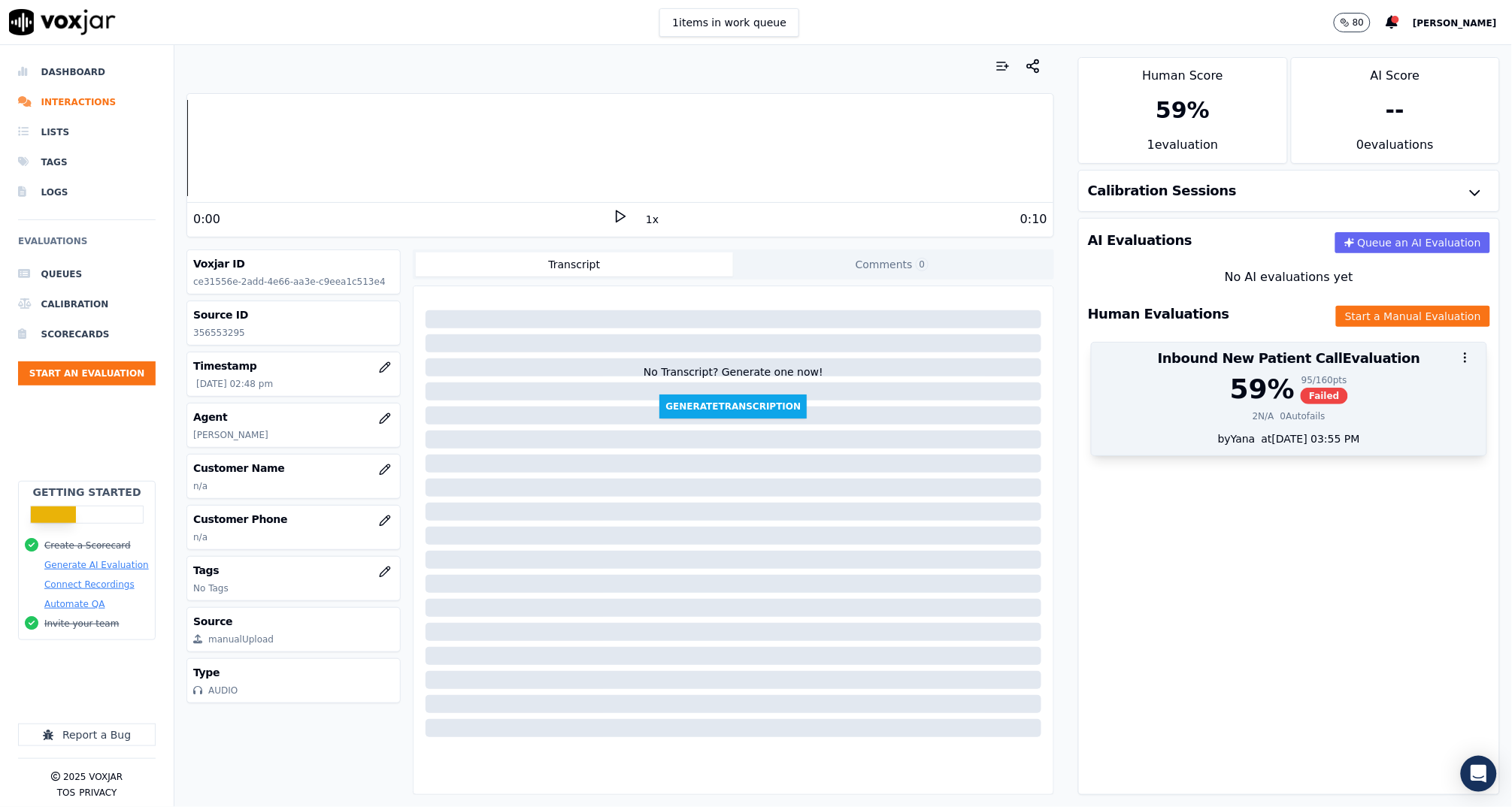
click at [1240, 424] on div "59 % 95 / 160 pts Failed 2 N/A 0 Autofails" at bounding box center [1288, 402] width 395 height 57
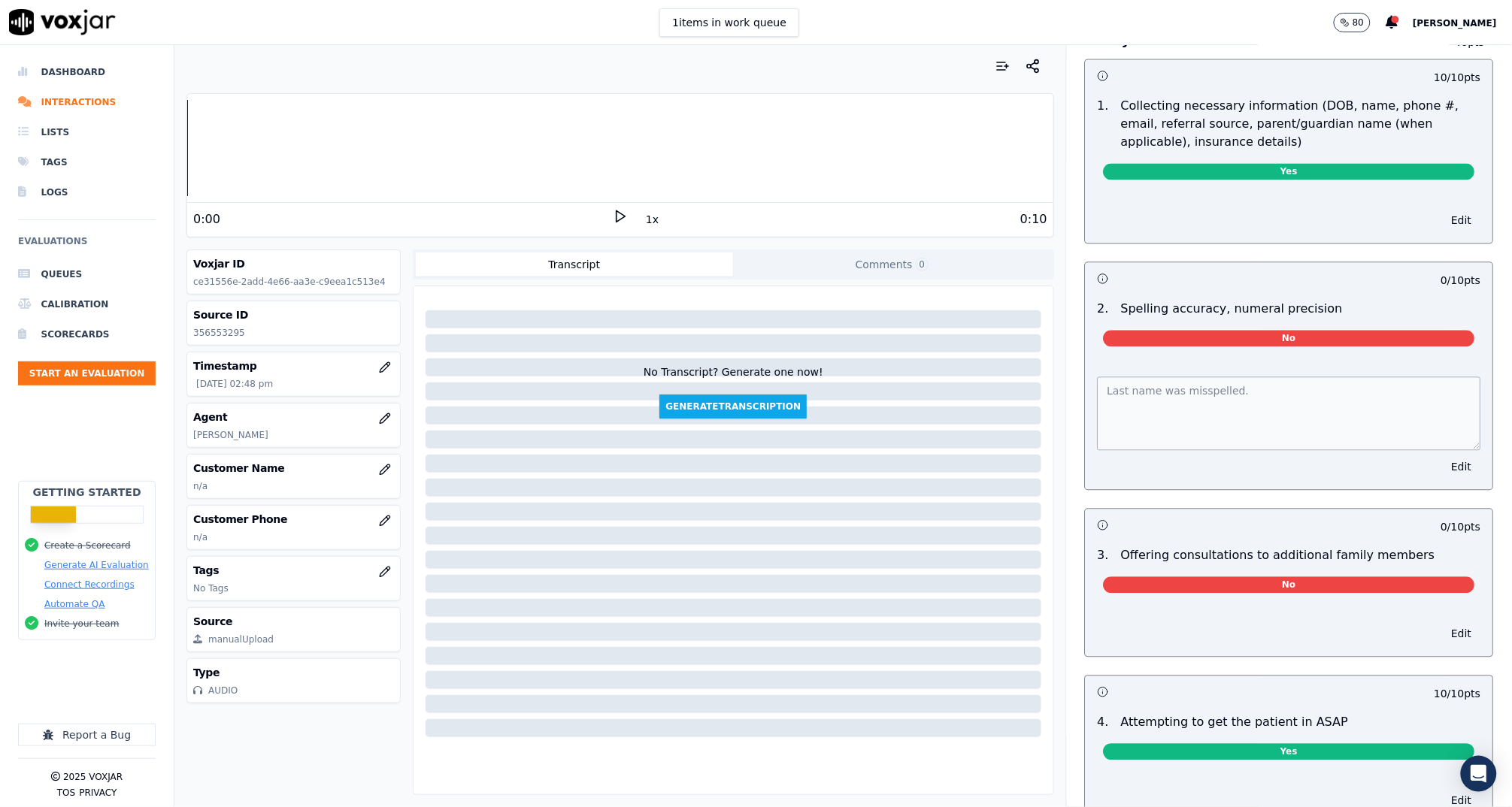
scroll to position [1029, 0]
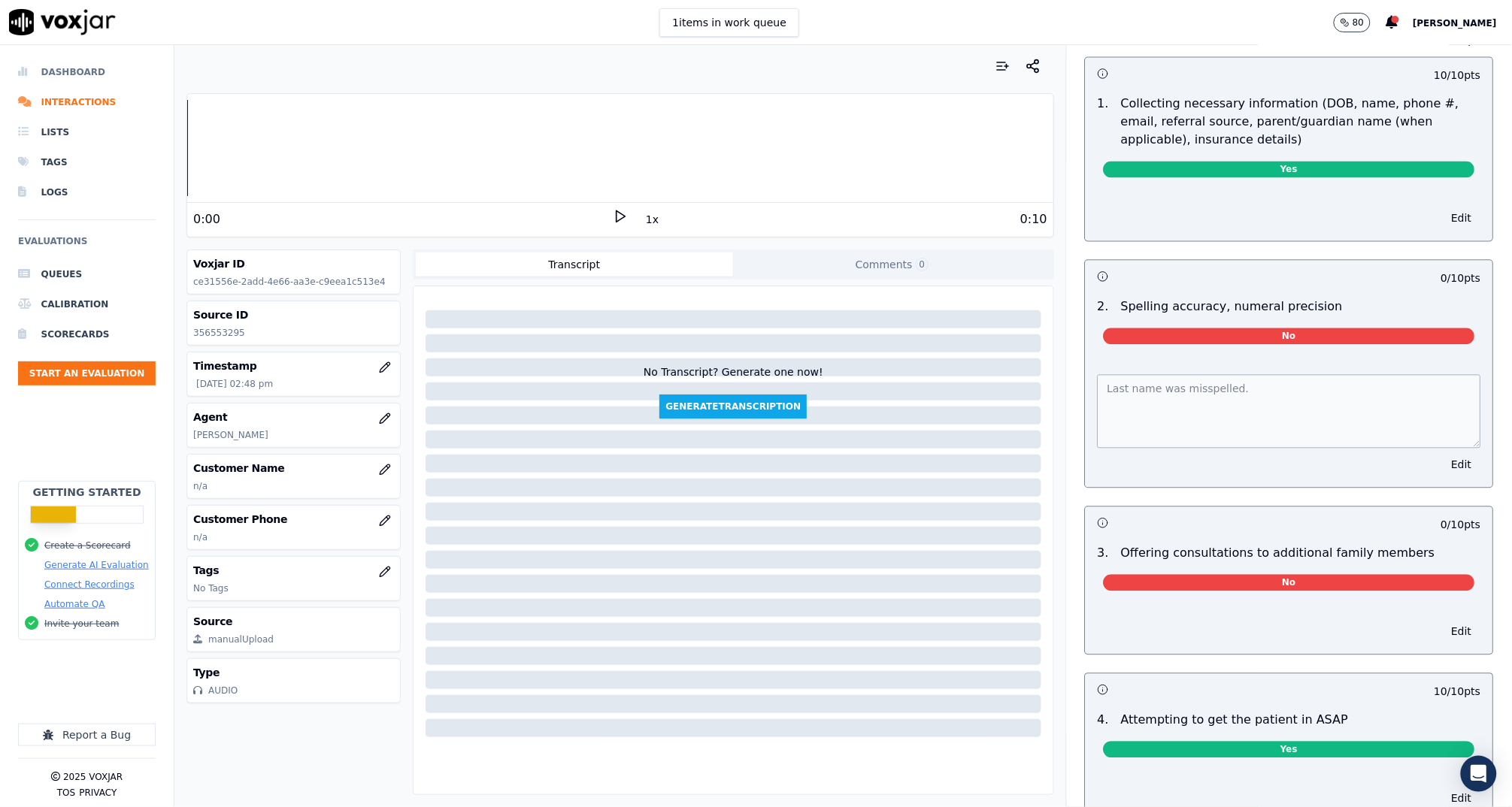
click at [79, 70] on li "Dashboard" at bounding box center [87, 71] width 137 height 30
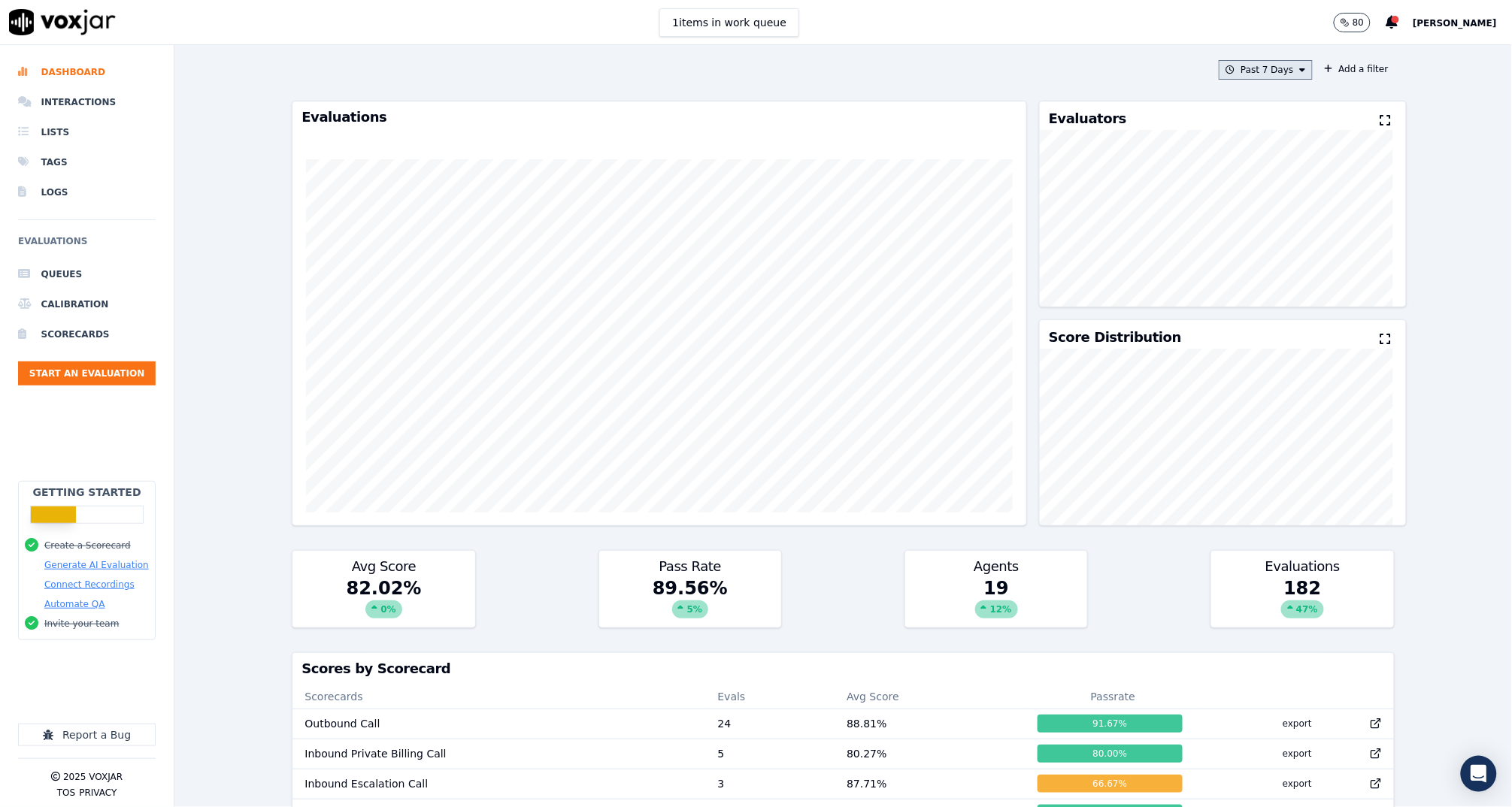
click at [1239, 74] on button "Past 7 Days" at bounding box center [1265, 70] width 93 height 20
click at [1242, 110] on div "[DATE]" at bounding box center [1257, 116] width 31 height 12
click at [1274, 255] on button "Add" at bounding box center [1289, 243] width 29 height 24
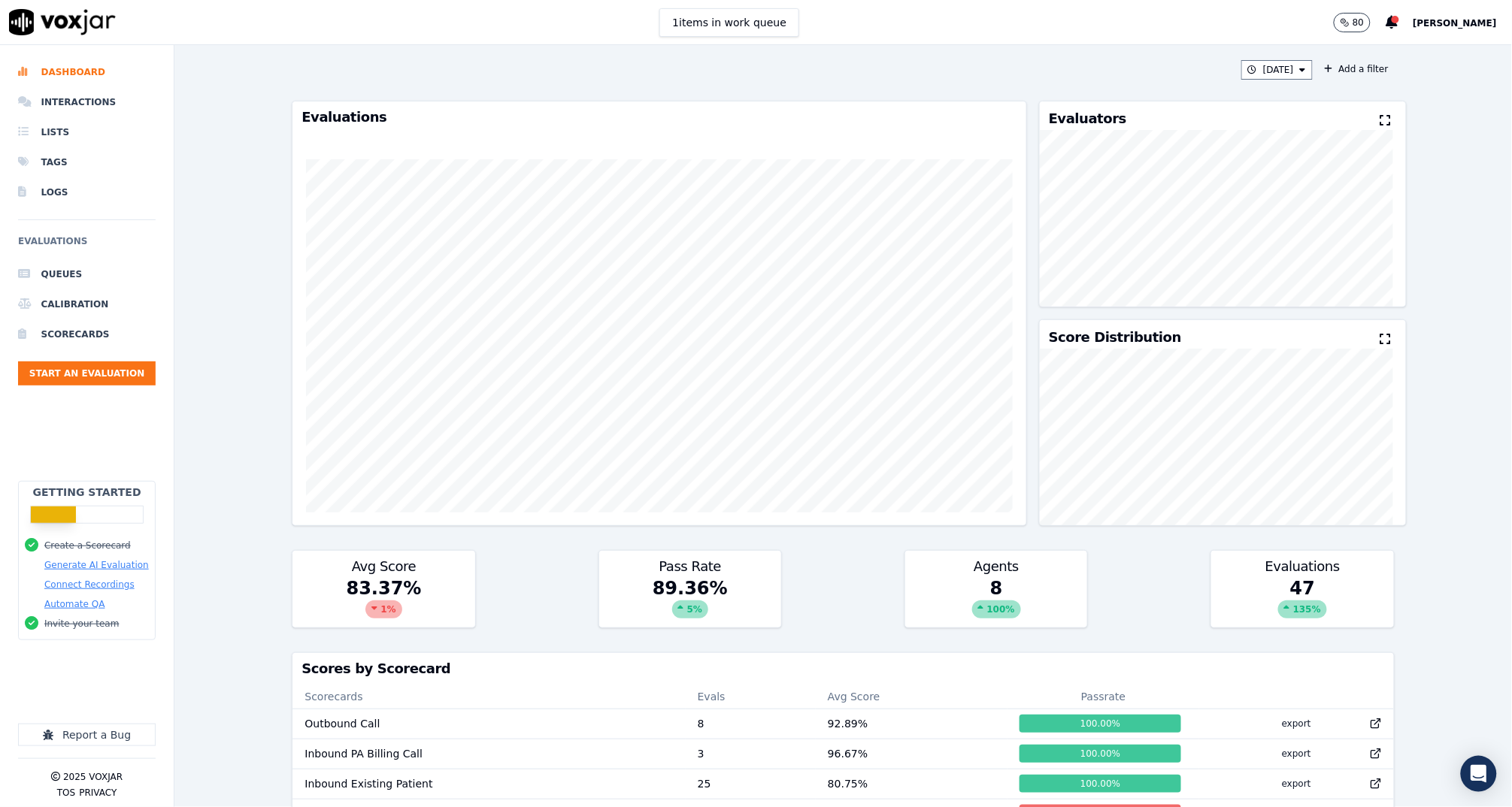
click at [1410, 271] on div "Today Add a filter Evaluations Evaluators Score Distribution Avg Score 83.37 % …" at bounding box center [843, 426] width 1338 height 762
click at [1247, 74] on button "[DATE]" at bounding box center [1276, 70] width 71 height 20
drag, startPoint x: 1242, startPoint y: 198, endPoint x: 1269, endPoint y: 257, distance: 64.9
click at [1242, 194] on div "This Month" at bounding box center [1266, 187] width 50 height 12
click at [1275, 255] on button "Add" at bounding box center [1289, 243] width 29 height 24
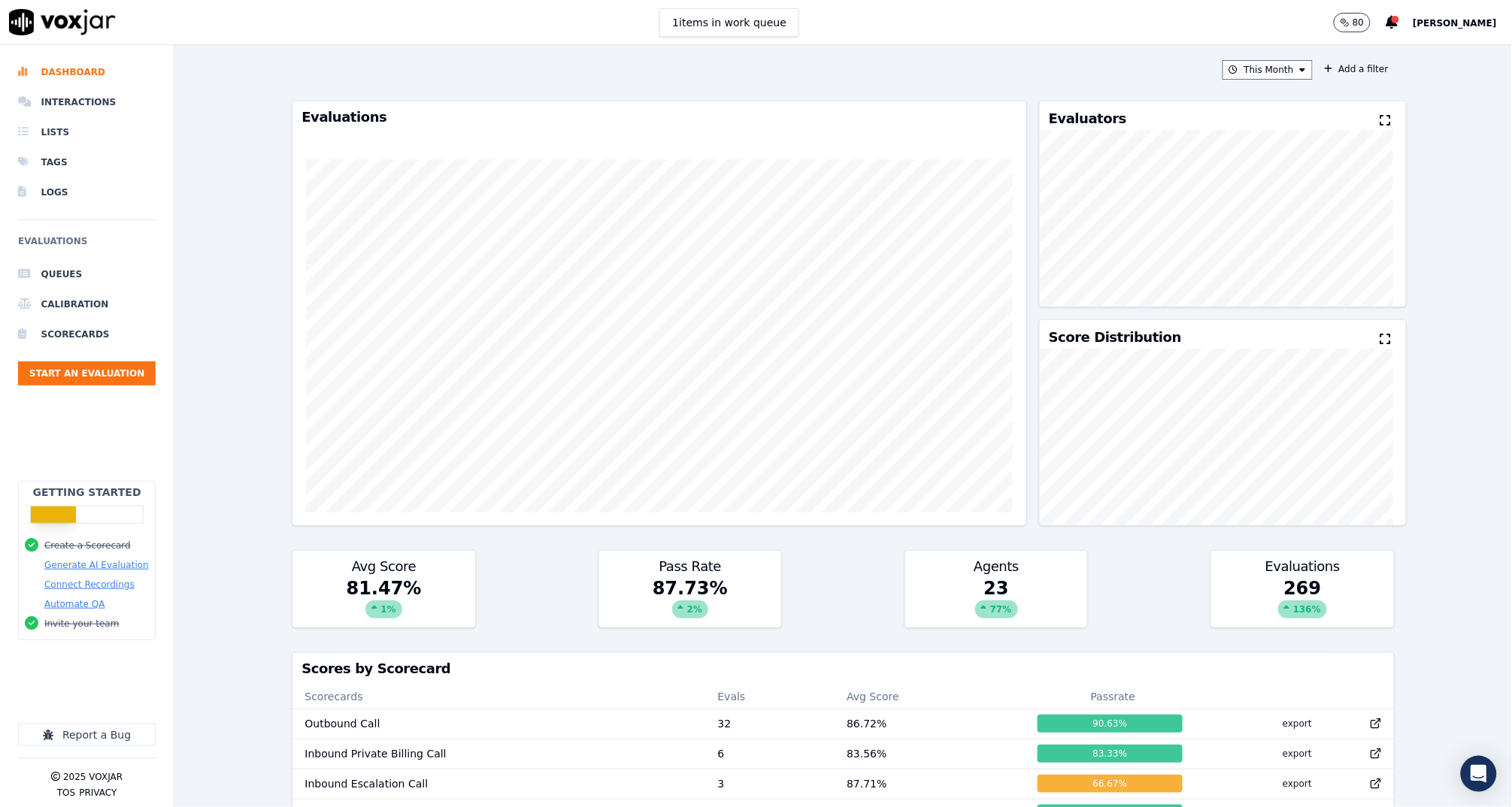
drag, startPoint x: 1419, startPoint y: 224, endPoint x: 1390, endPoint y: 239, distance: 32.6
click at [1419, 224] on div "This Month Add a filter Evaluations Evaluators Score Distribution Avg Score 81.…" at bounding box center [843, 426] width 1338 height 762
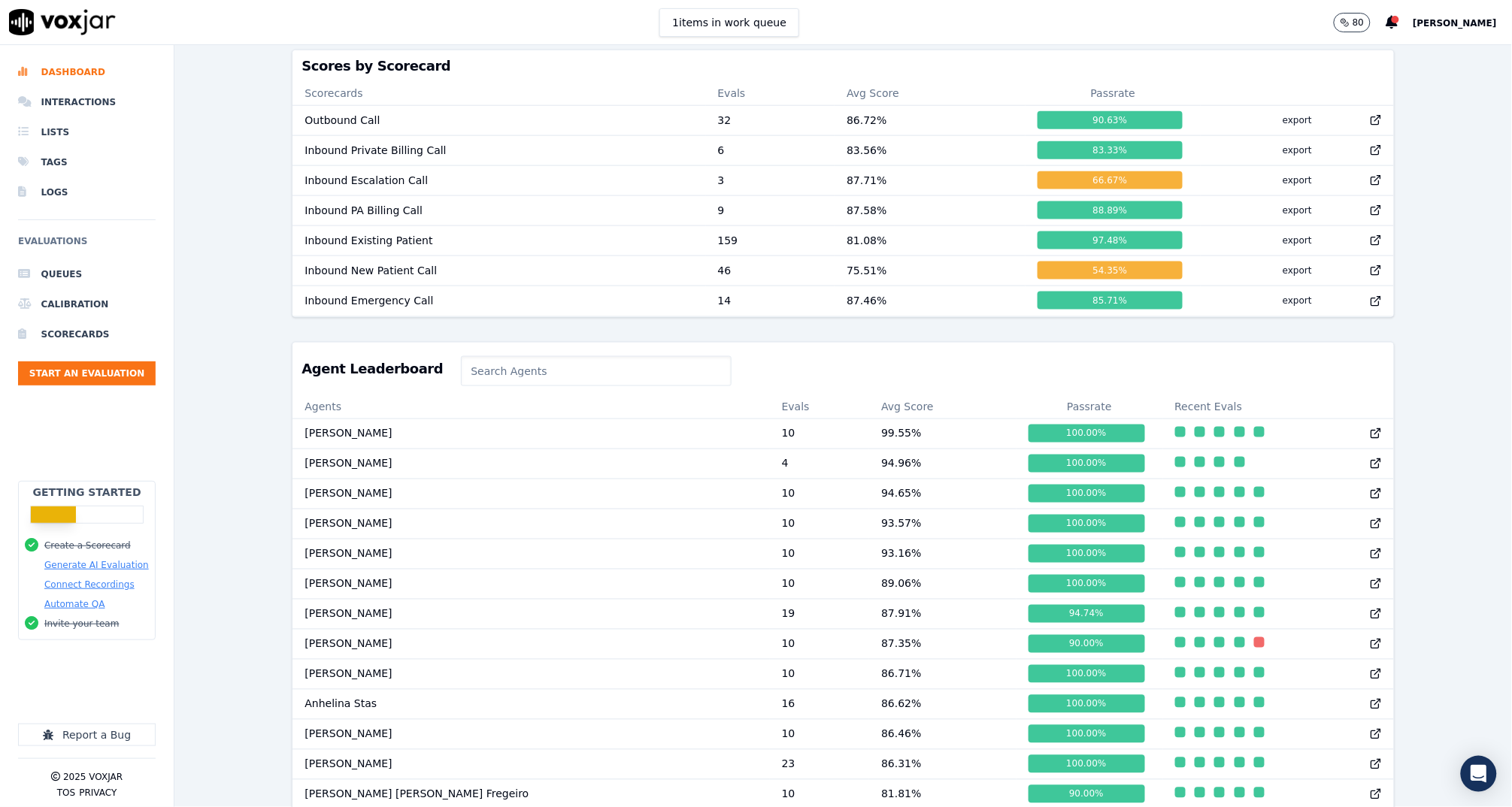
scroll to position [655, 0]
click at [252, 522] on div "This Month Add a filter Evaluations Evaluators Score Distribution Avg Score 81.…" at bounding box center [843, 426] width 1338 height 762
